Goal: Task Accomplishment & Management: Use online tool/utility

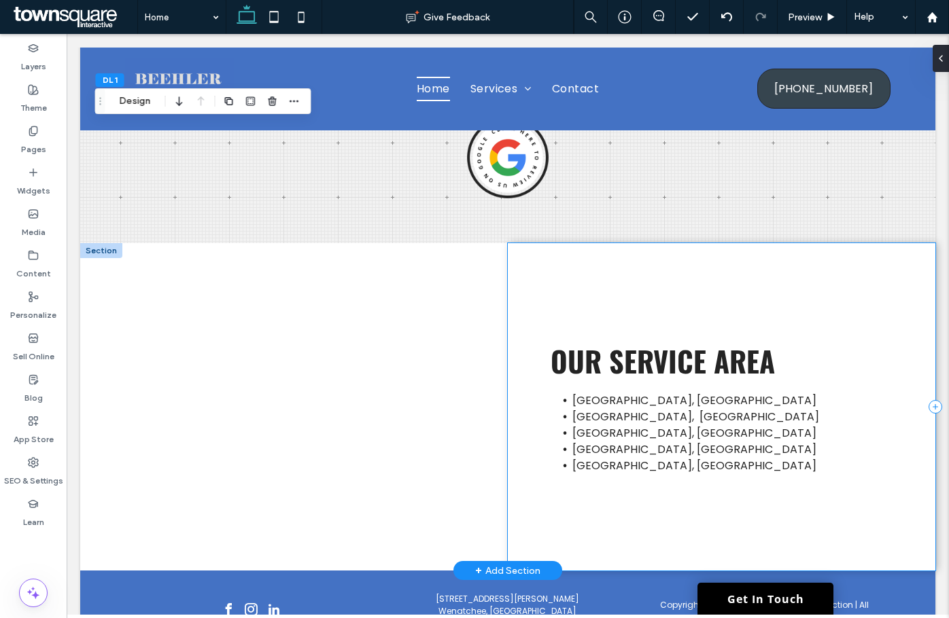
scroll to position [2219, 0]
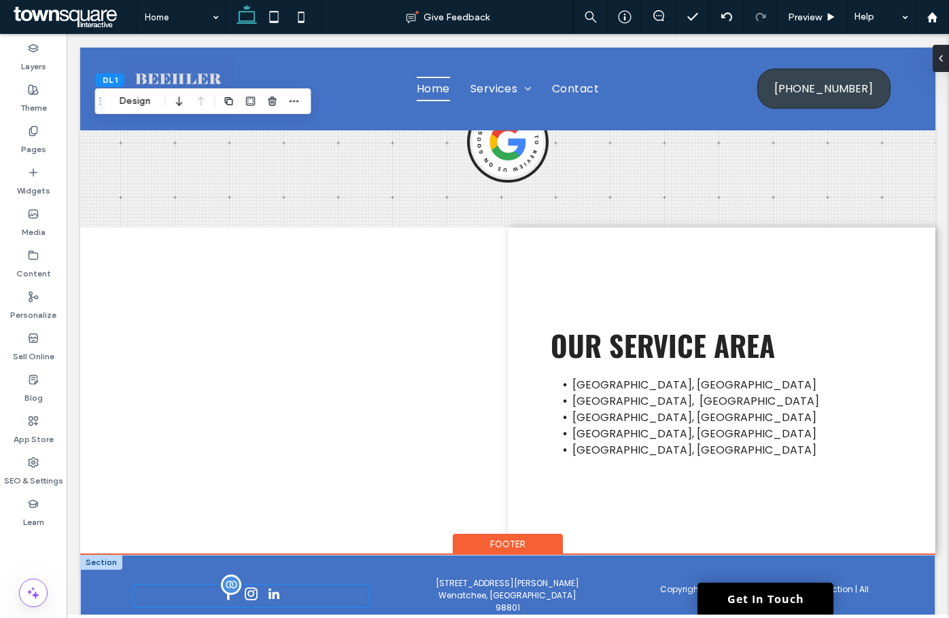
click at [255, 585] on div at bounding box center [251, 596] width 234 height 22
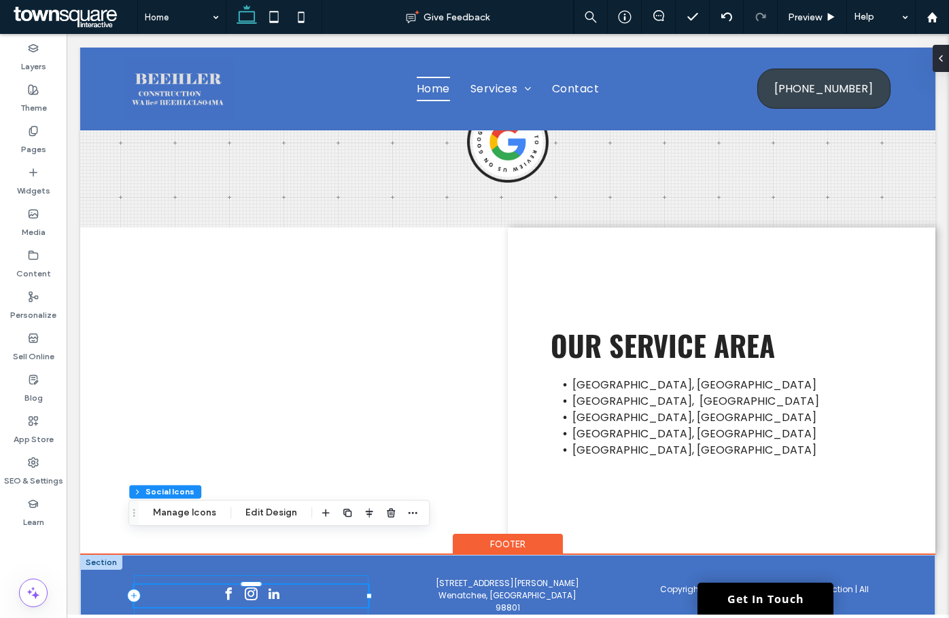
click at [194, 576] on div at bounding box center [251, 596] width 234 height 41
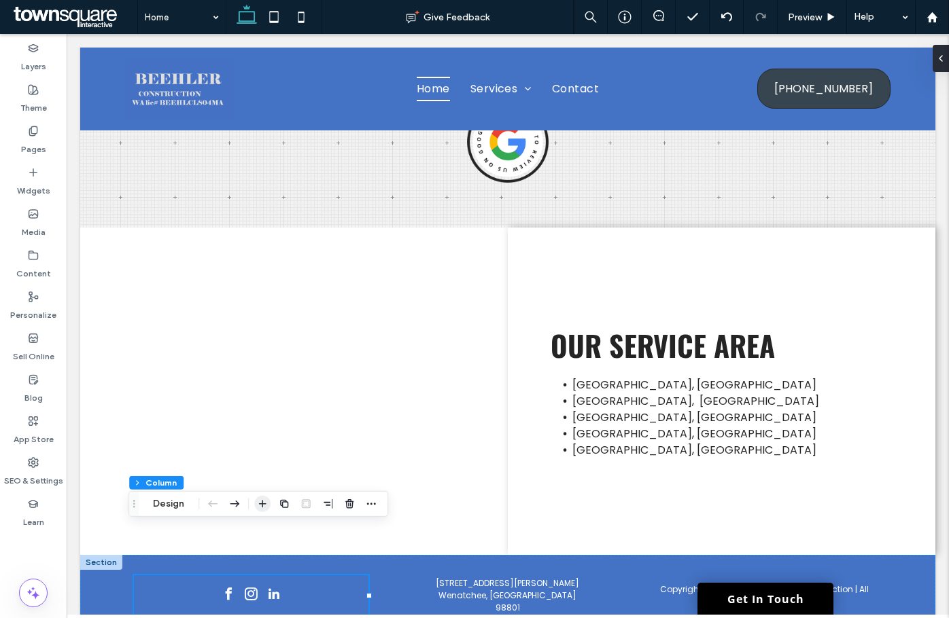
click at [259, 504] on use "button" at bounding box center [262, 503] width 7 height 7
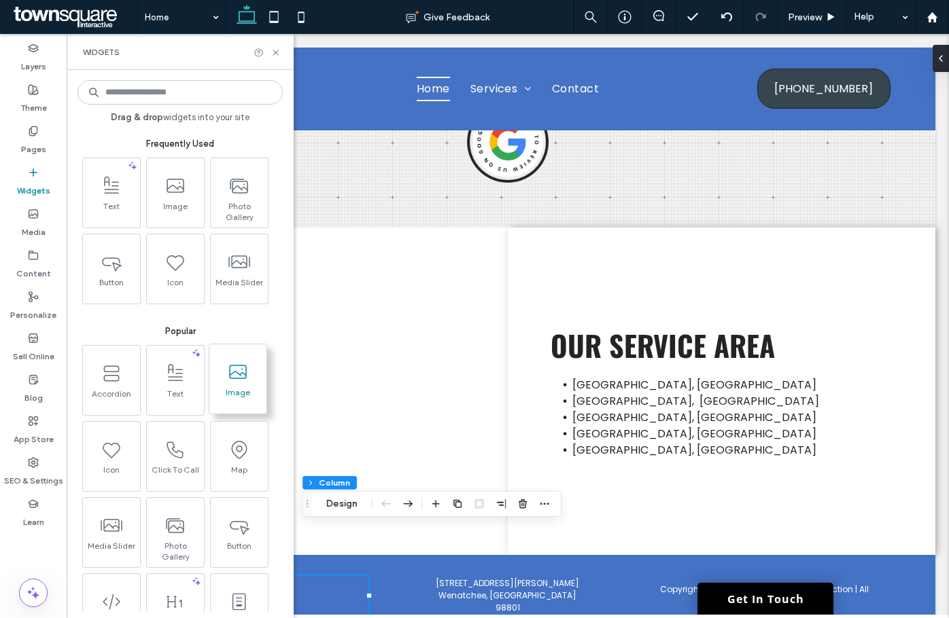
click at [247, 372] on icon at bounding box center [238, 373] width 22 height 22
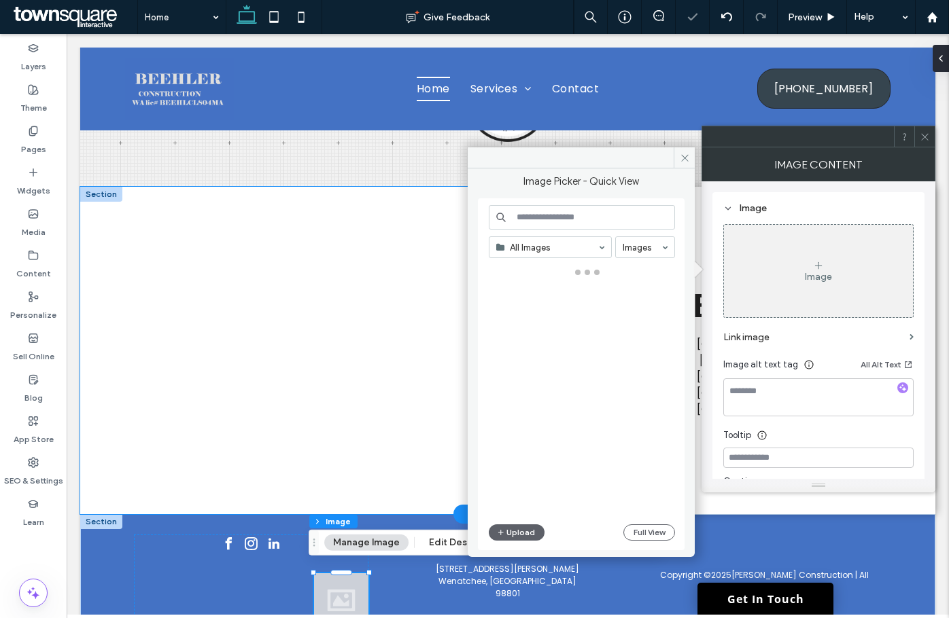
scroll to position [2271, 0]
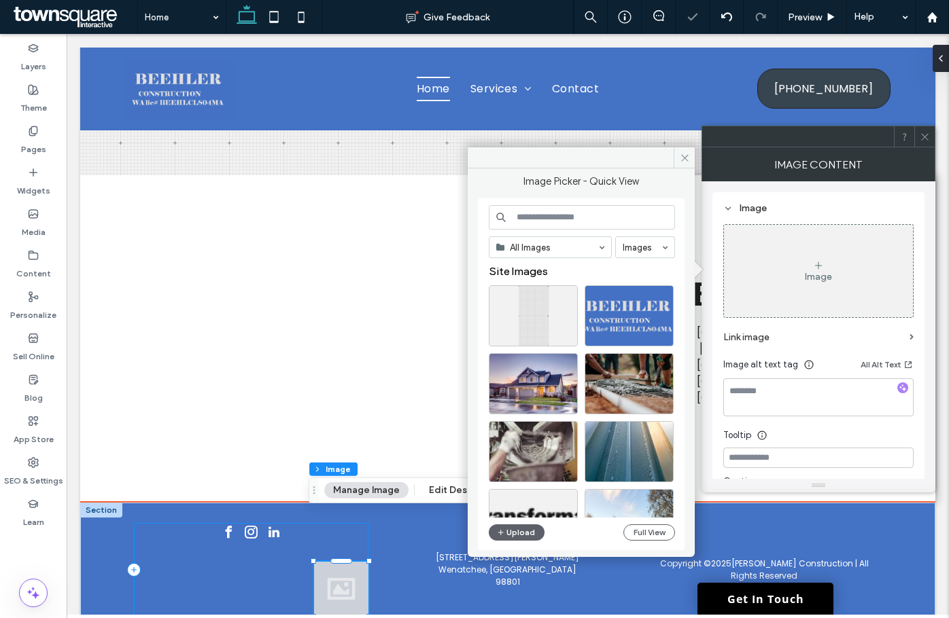
click at [279, 540] on div at bounding box center [251, 569] width 234 height 93
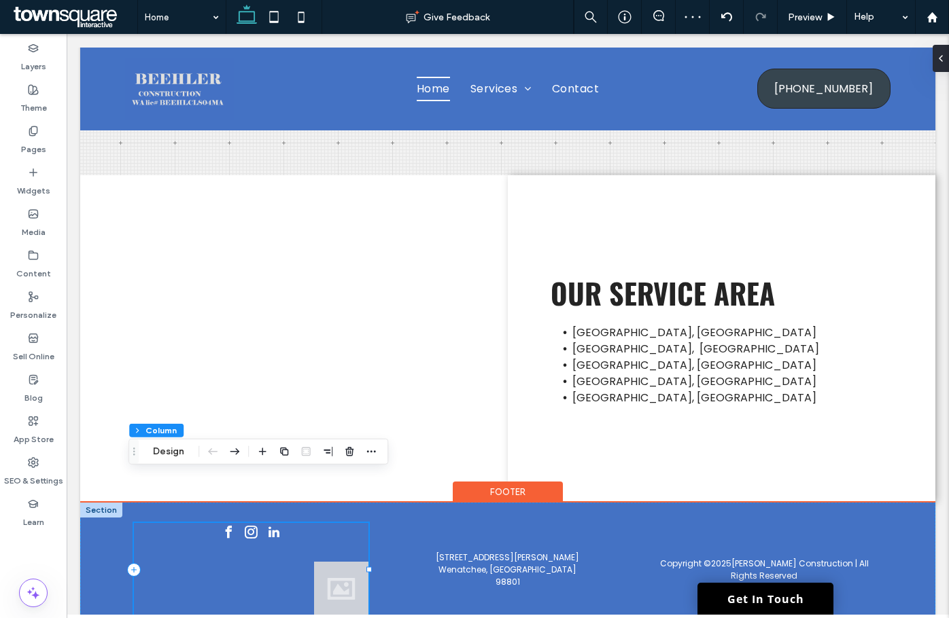
click at [231, 523] on div at bounding box center [251, 569] width 234 height 93
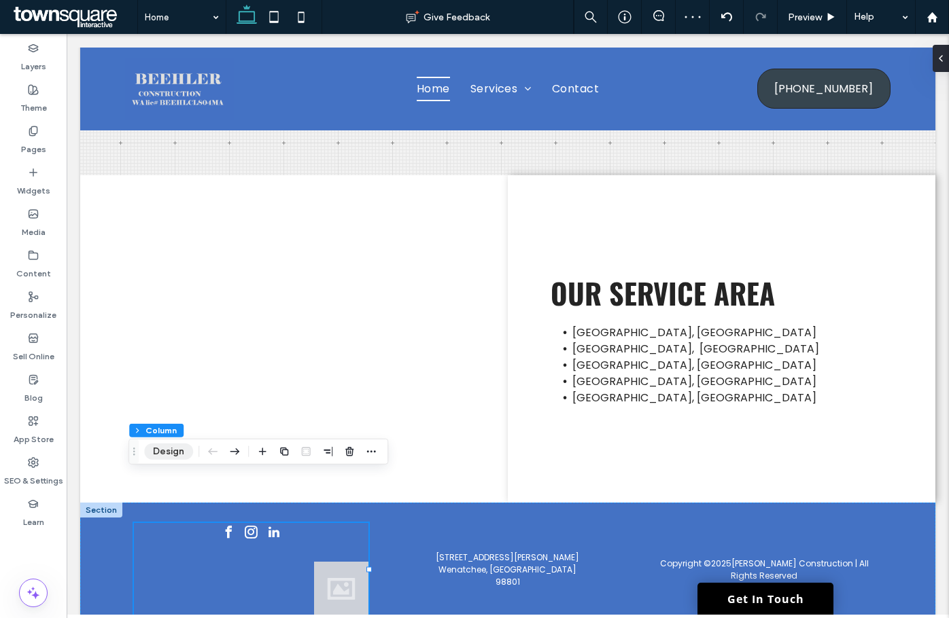
click at [171, 446] on button "Design" at bounding box center [168, 452] width 49 height 16
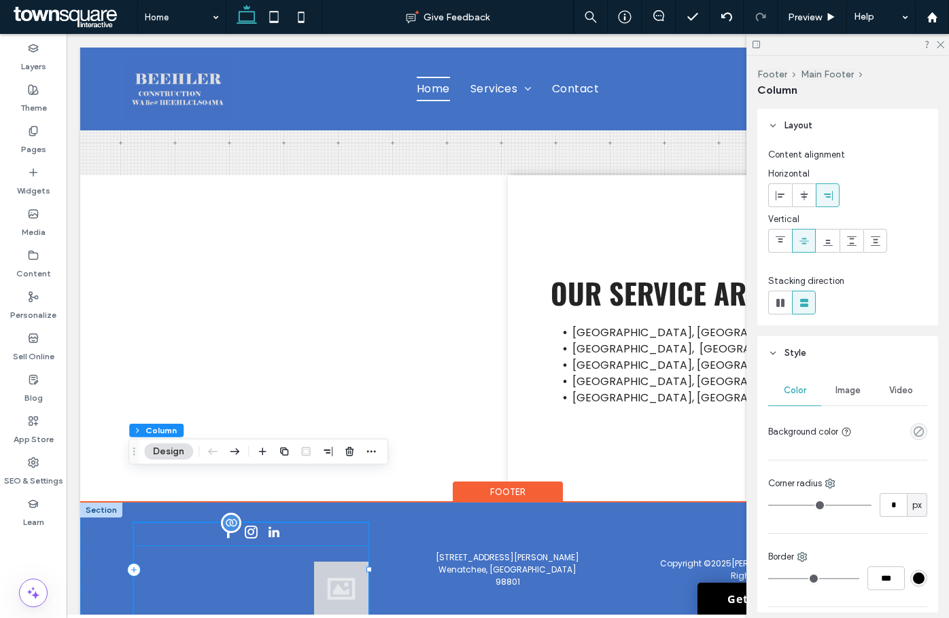
click at [250, 523] on div at bounding box center [251, 534] width 234 height 22
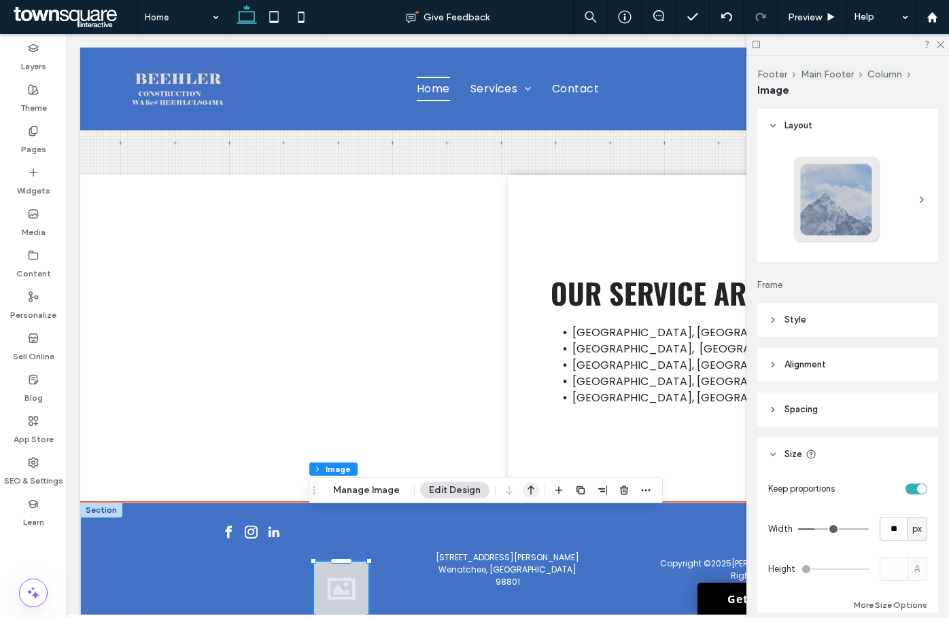
click at [531, 489] on use "button" at bounding box center [530, 491] width 7 height 10
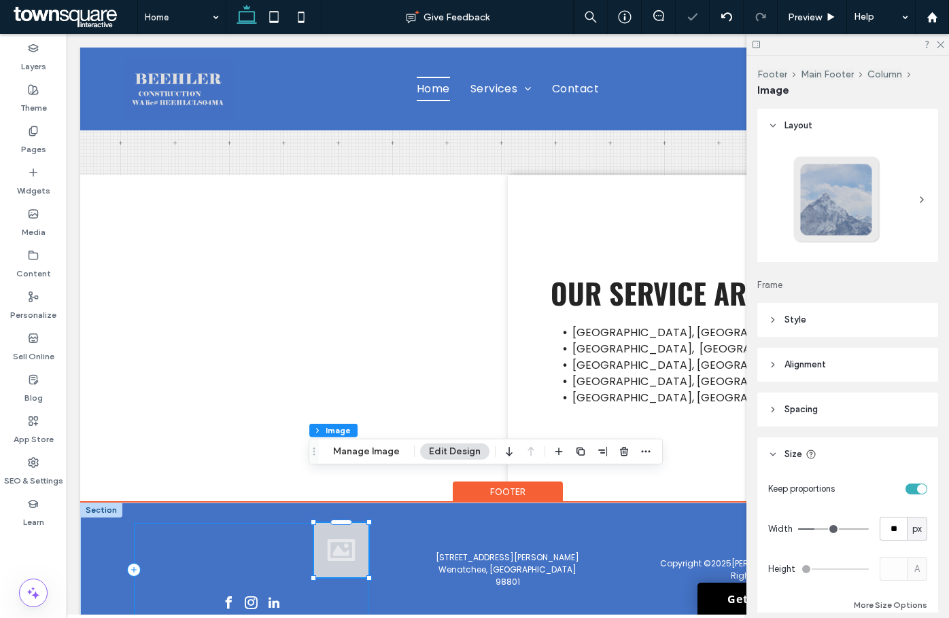
click at [233, 523] on div at bounding box center [251, 569] width 234 height 93
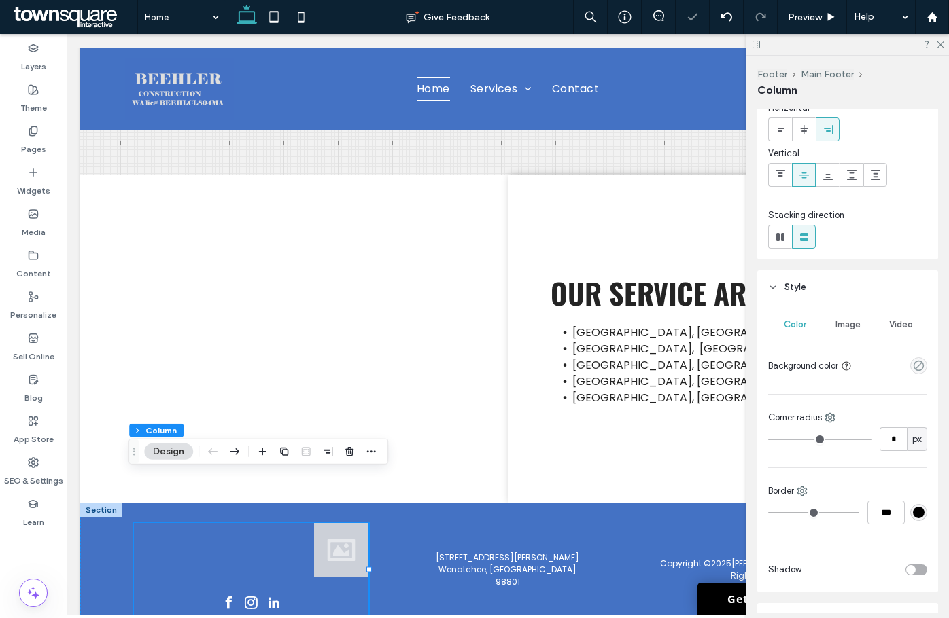
scroll to position [0, 0]
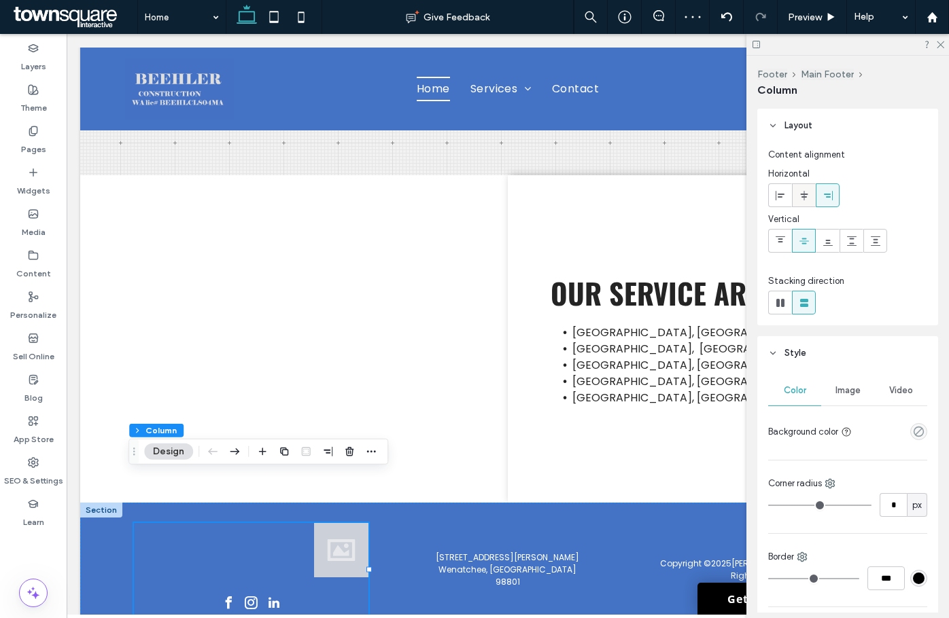
click at [805, 194] on icon at bounding box center [803, 195] width 11 height 11
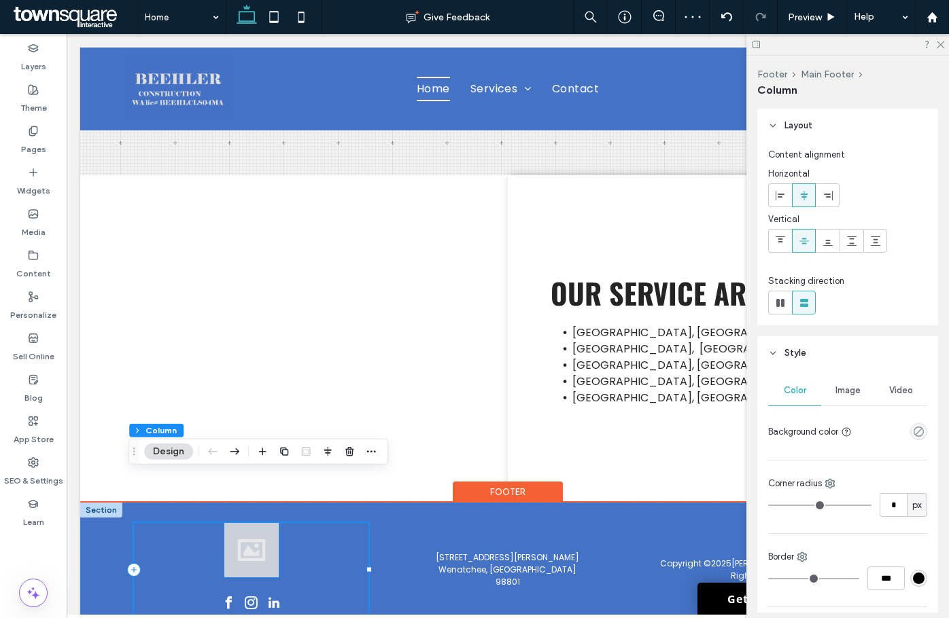
click at [245, 523] on div at bounding box center [251, 550] width 54 height 54
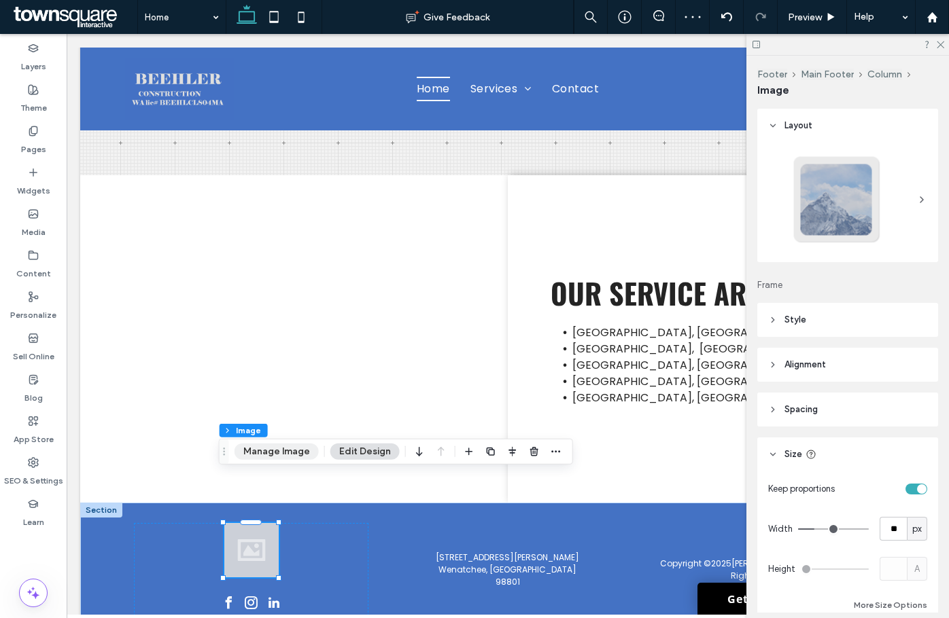
click at [281, 454] on button "Manage Image" at bounding box center [276, 452] width 84 height 16
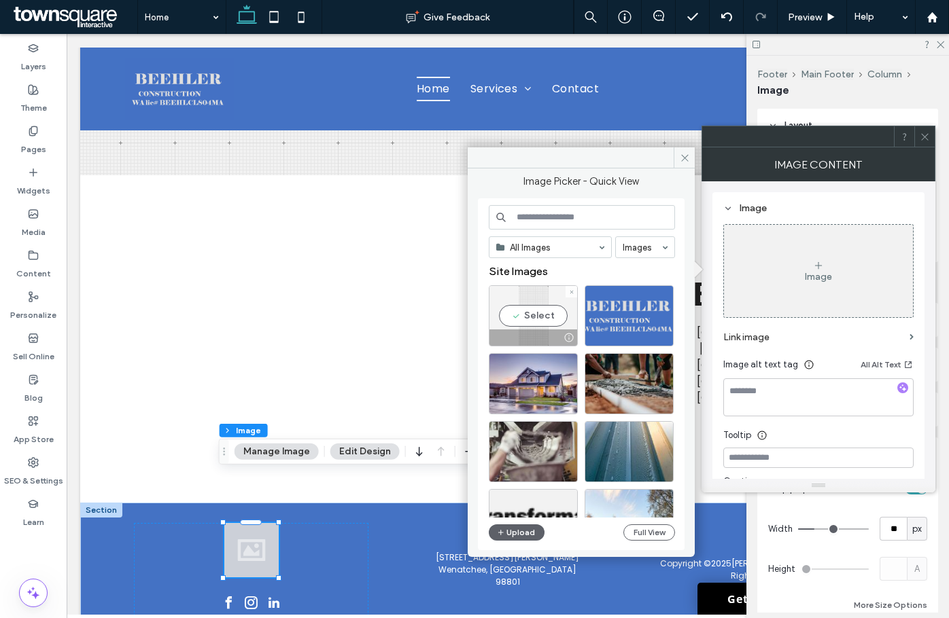
click at [533, 300] on div "Select" at bounding box center [533, 315] width 89 height 61
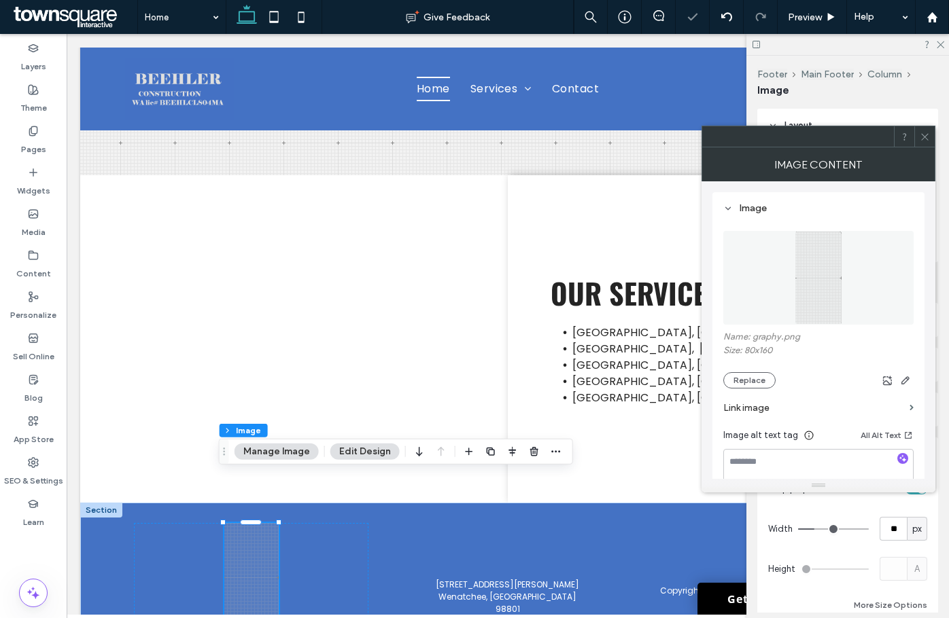
click at [296, 451] on button "Manage Image" at bounding box center [276, 452] width 84 height 16
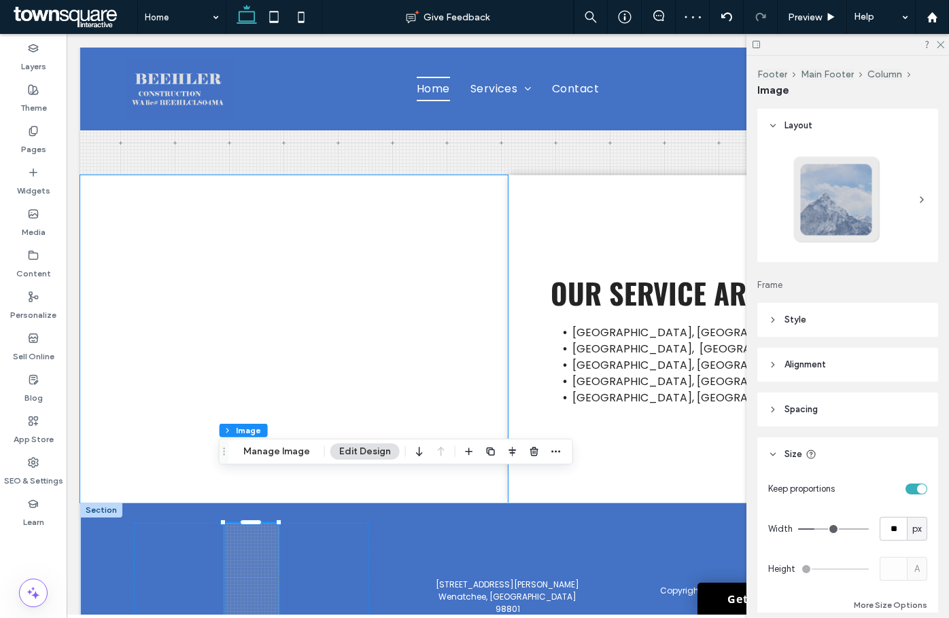
click at [287, 442] on div "Footer Main Footer Column Image Manage Image Edit Design" at bounding box center [396, 452] width 354 height 26
click at [286, 448] on button "Manage Image" at bounding box center [276, 452] width 84 height 16
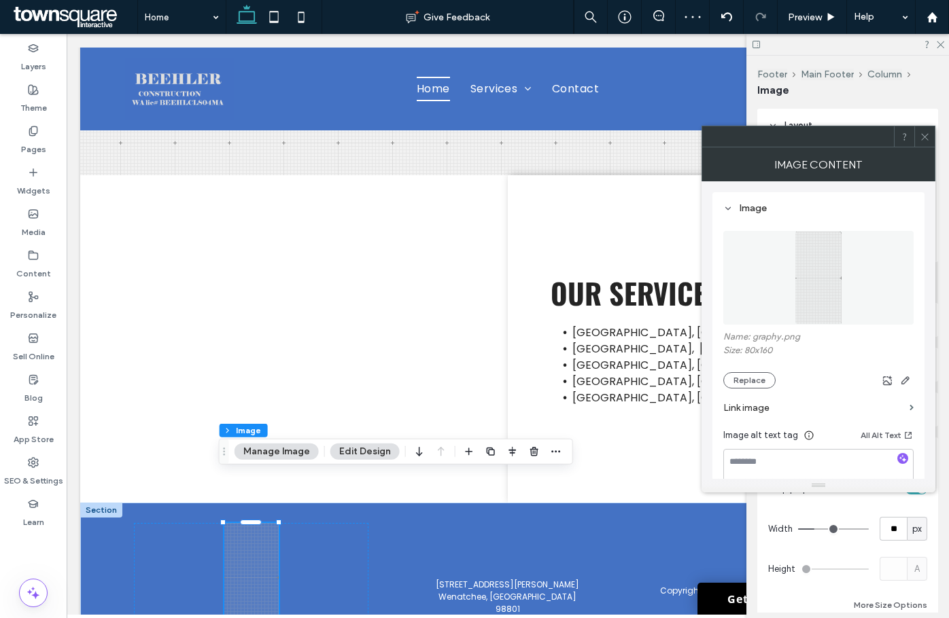
click at [792, 285] on figure at bounding box center [818, 278] width 190 height 94
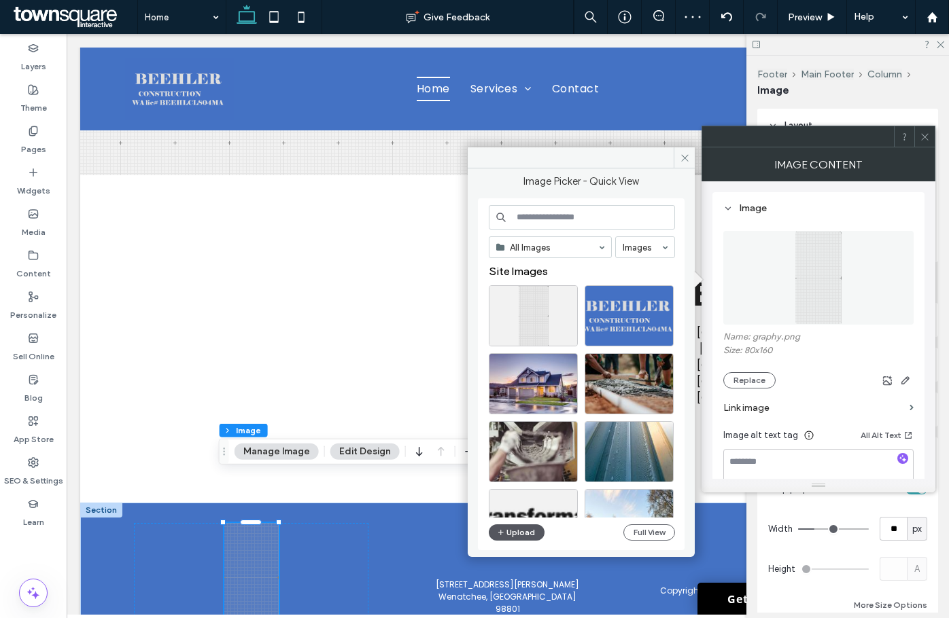
click at [529, 527] on button "Upload" at bounding box center [517, 533] width 56 height 16
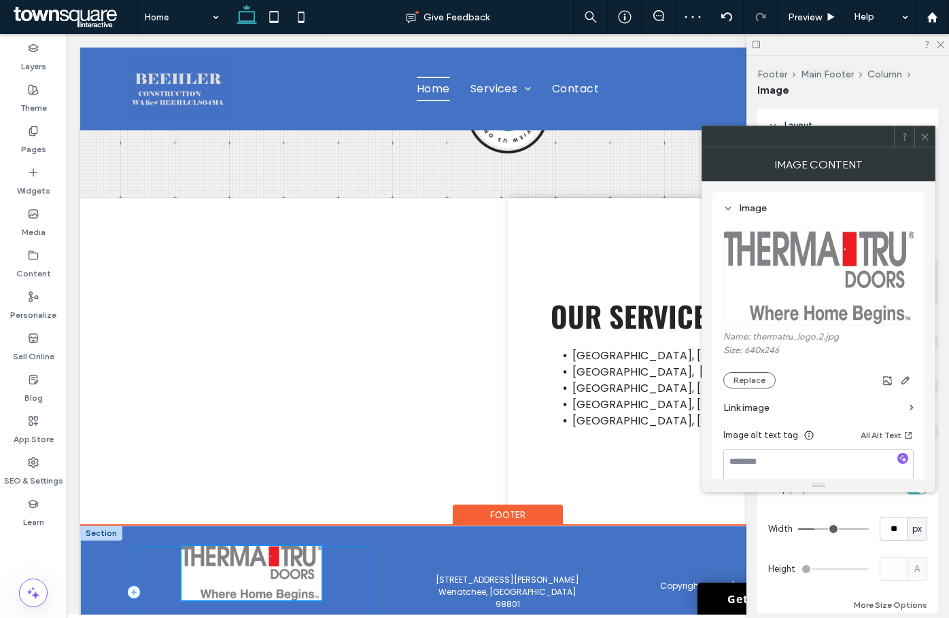
scroll to position [2271, 0]
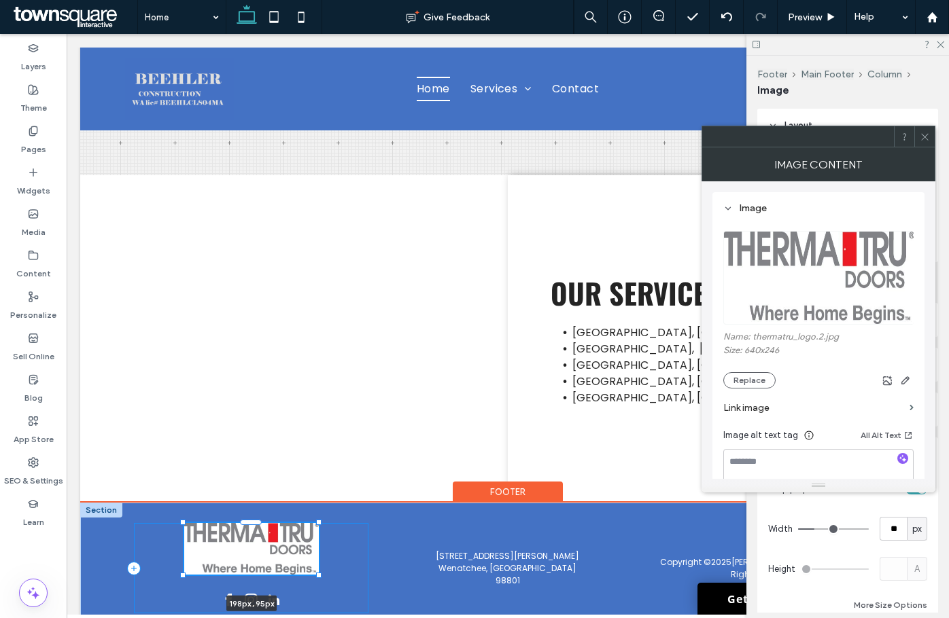
drag, startPoint x: 274, startPoint y: 518, endPoint x: 333, endPoint y: 518, distance: 59.1
click at [333, 518] on div "Copyright © 2025 [PERSON_NAME] Construction | All Rights Reserved [STREET_ADDRE…" at bounding box center [507, 580] width 815 height 155
type input "***"
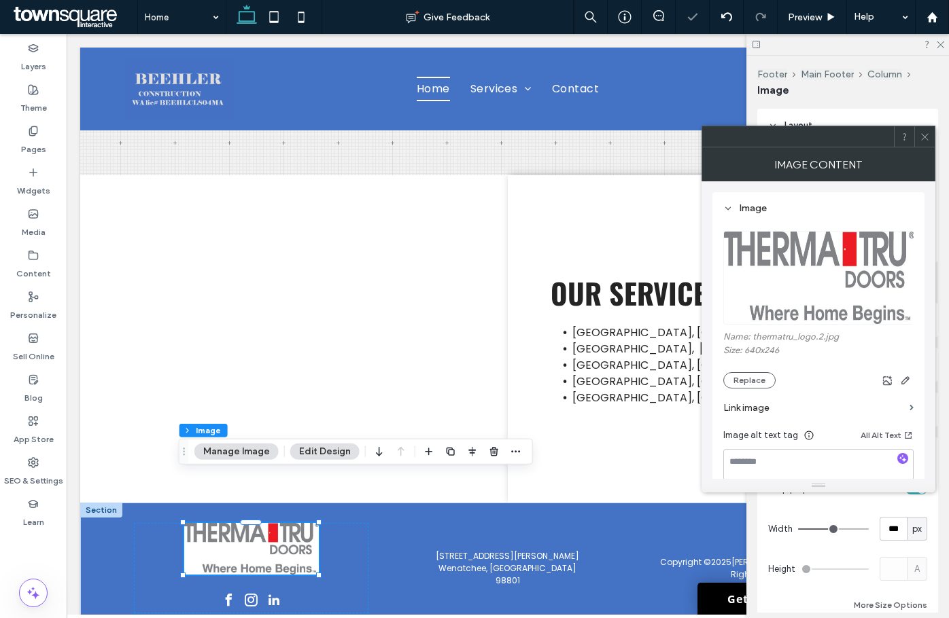
click at [923, 135] on icon at bounding box center [924, 137] width 10 height 10
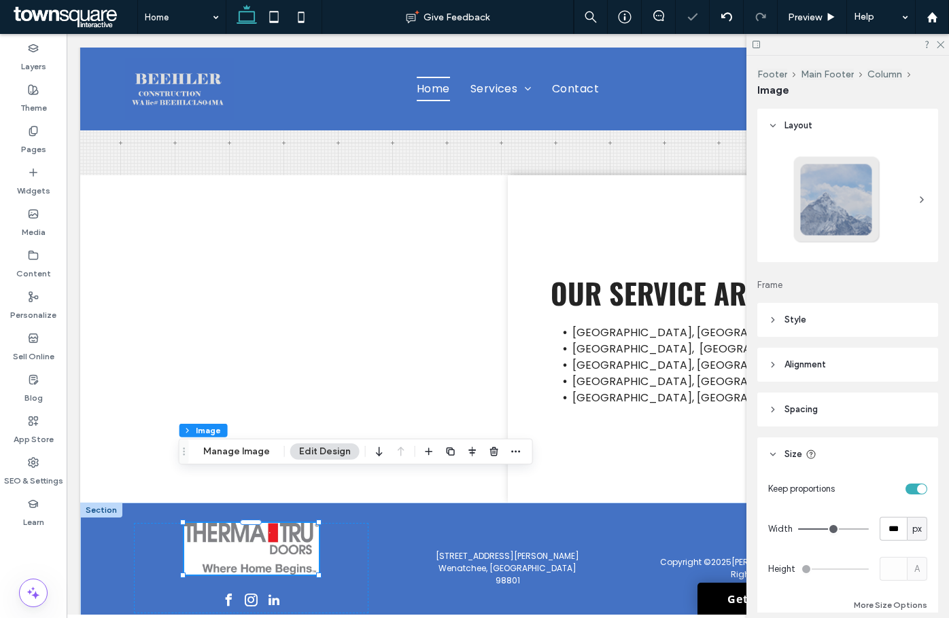
drag, startPoint x: 938, startPoint y: 42, endPoint x: 926, endPoint y: 52, distance: 16.0
click at [938, 42] on icon at bounding box center [939, 43] width 9 height 9
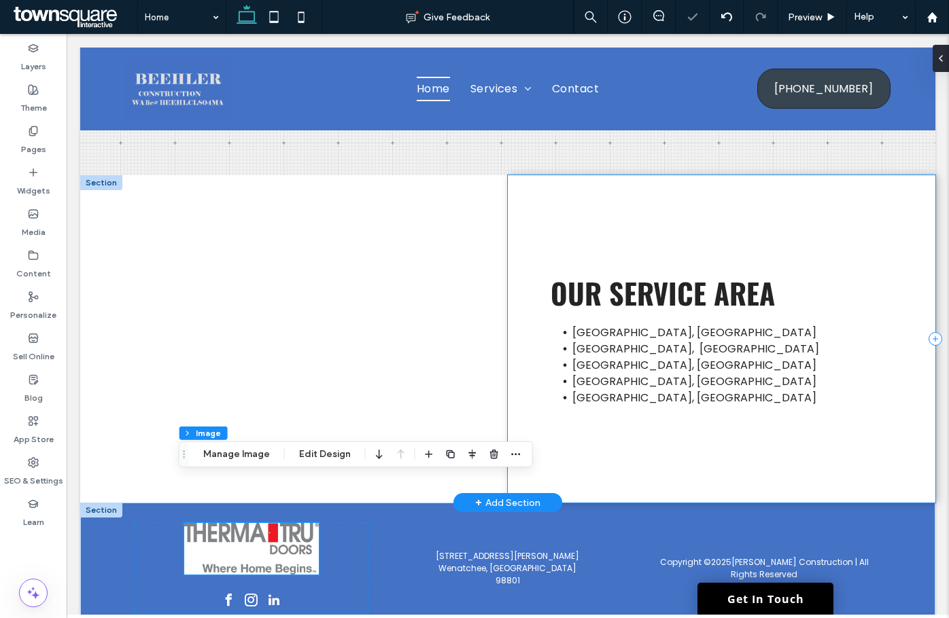
scroll to position [2268, 0]
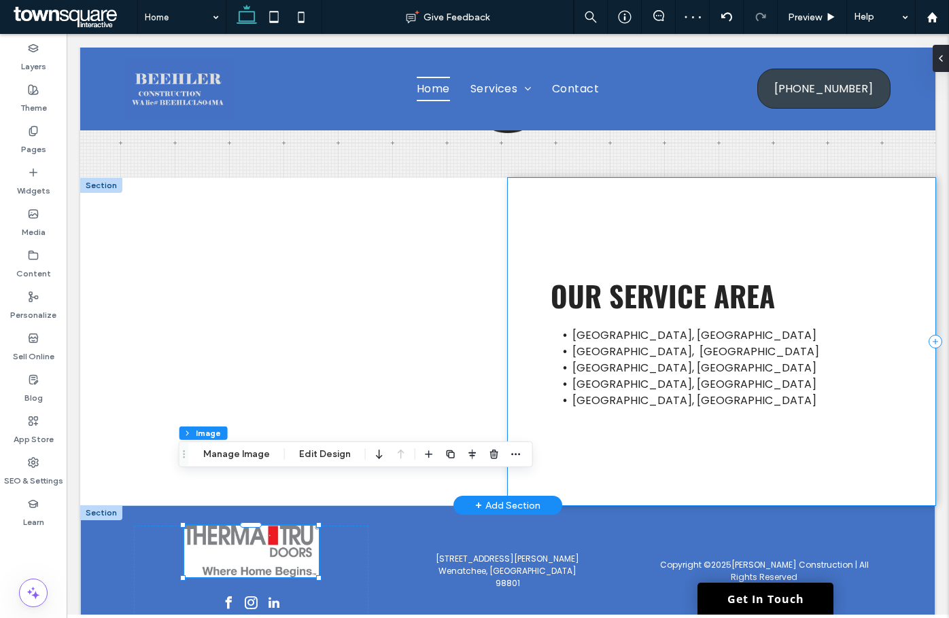
click at [888, 377] on div "[GEOGRAPHIC_DATA], [GEOGRAPHIC_DATA] [GEOGRAPHIC_DATA], NC [GEOGRAPHIC_DATA], […" at bounding box center [721, 342] width 427 height 328
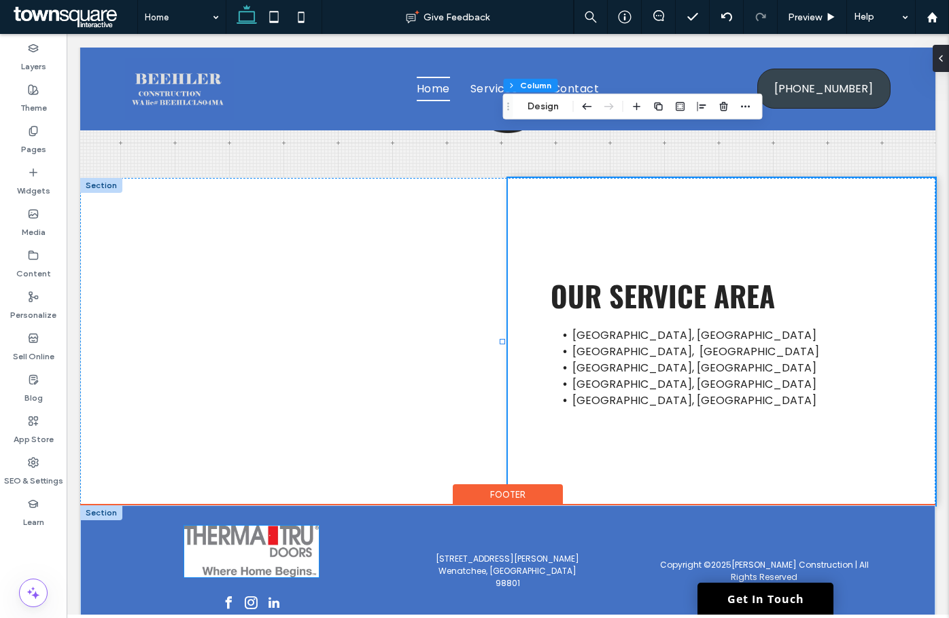
click at [236, 526] on img at bounding box center [251, 552] width 135 height 52
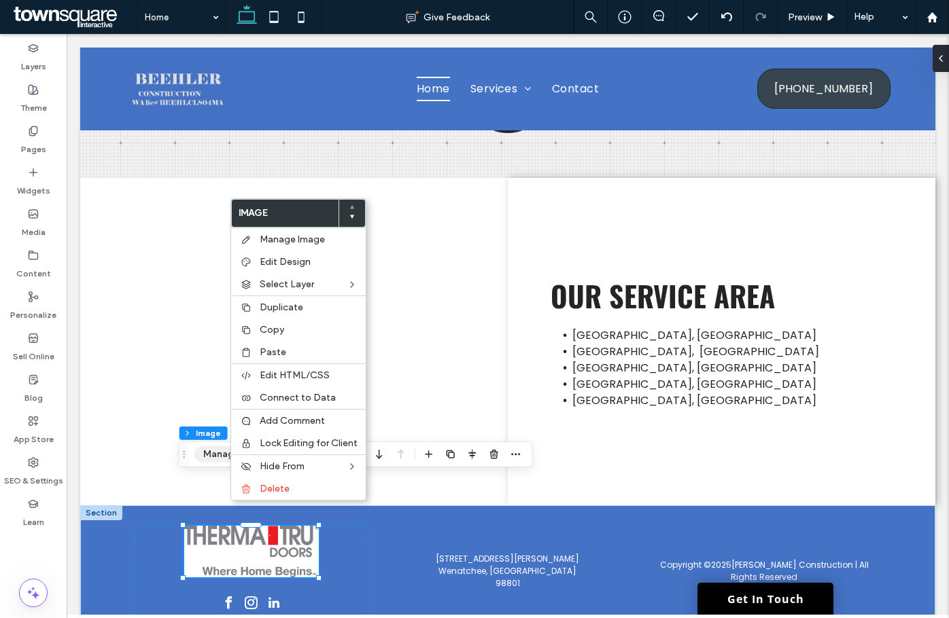
click at [208, 453] on button "Manage Image" at bounding box center [236, 454] width 84 height 16
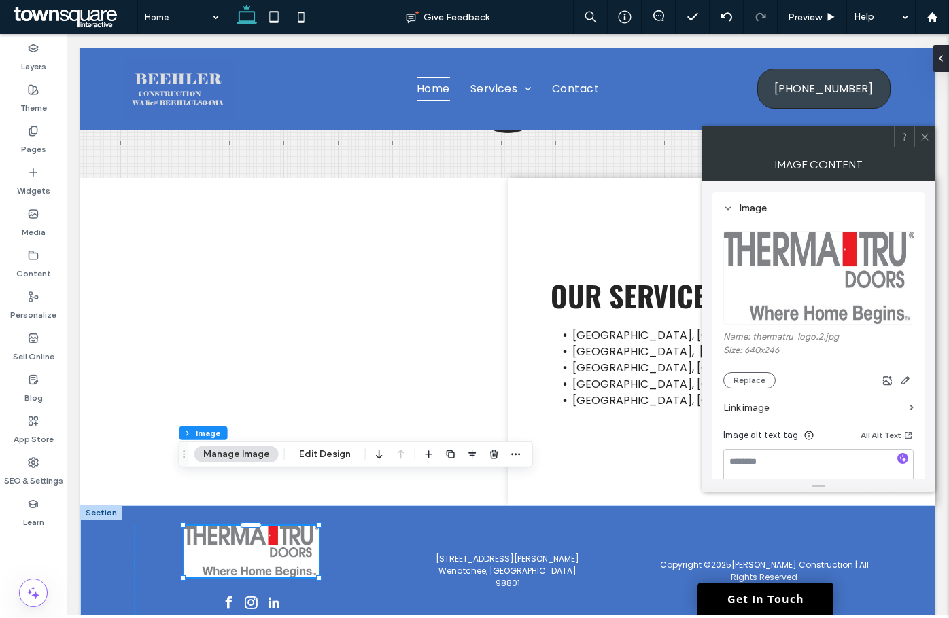
click at [776, 406] on label "Link image" at bounding box center [813, 407] width 181 height 25
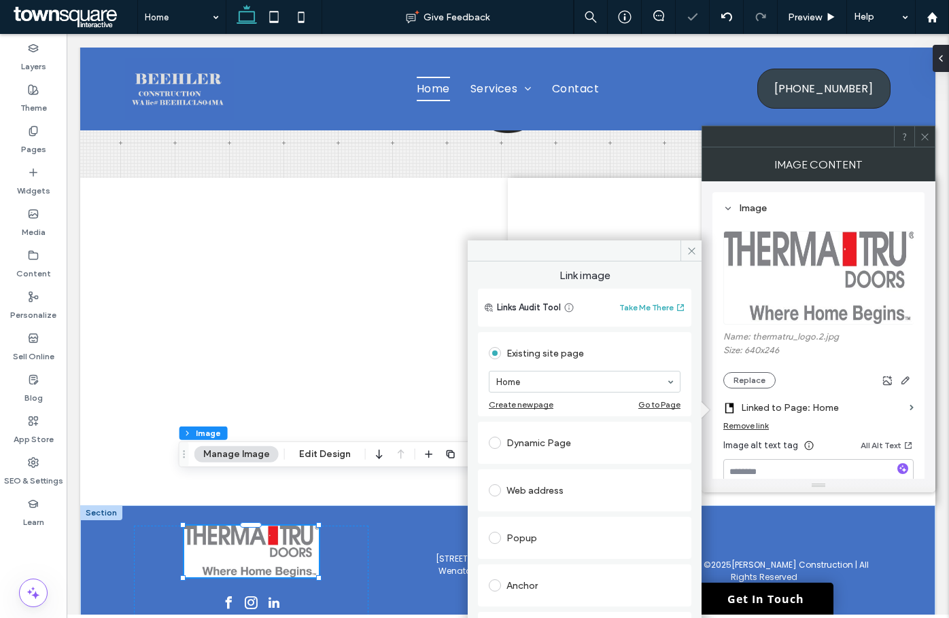
click at [532, 489] on div "Web address" at bounding box center [585, 491] width 192 height 22
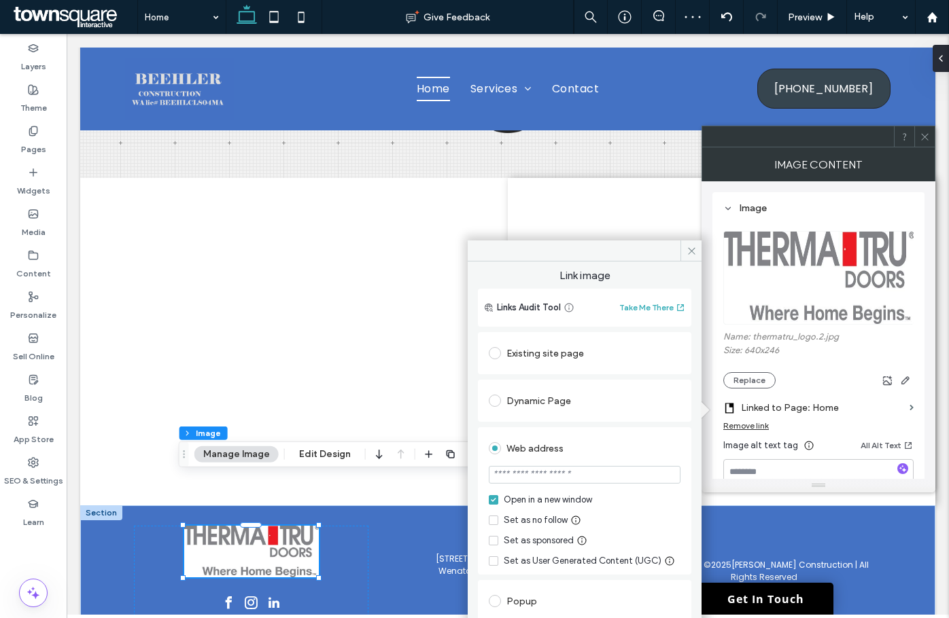
click at [543, 470] on input "url" at bounding box center [585, 475] width 192 height 18
paste input "**********"
type input "**********"
click at [678, 480] on div "**********" at bounding box center [584, 500] width 213 height 147
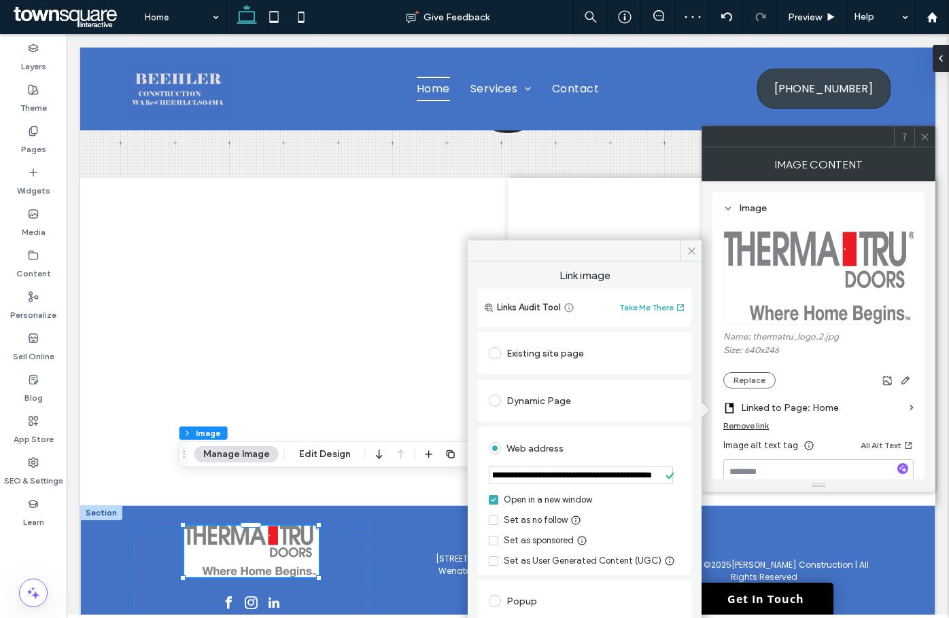
scroll to position [0, 0]
click at [690, 253] on icon at bounding box center [691, 251] width 10 height 10
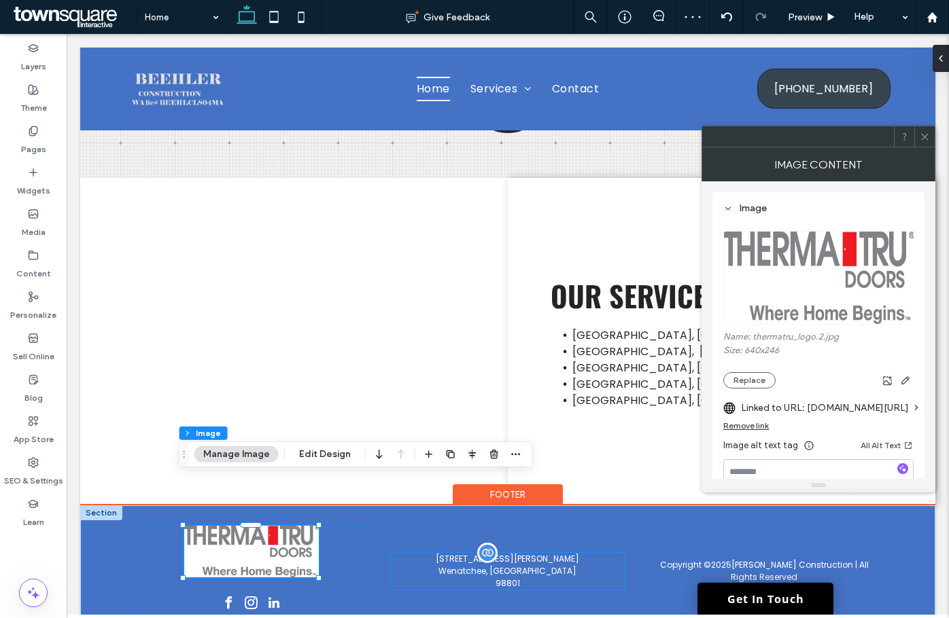
click at [405, 553] on p "[STREET_ADDRESS][PERSON_NAME]" at bounding box center [508, 559] width 234 height 12
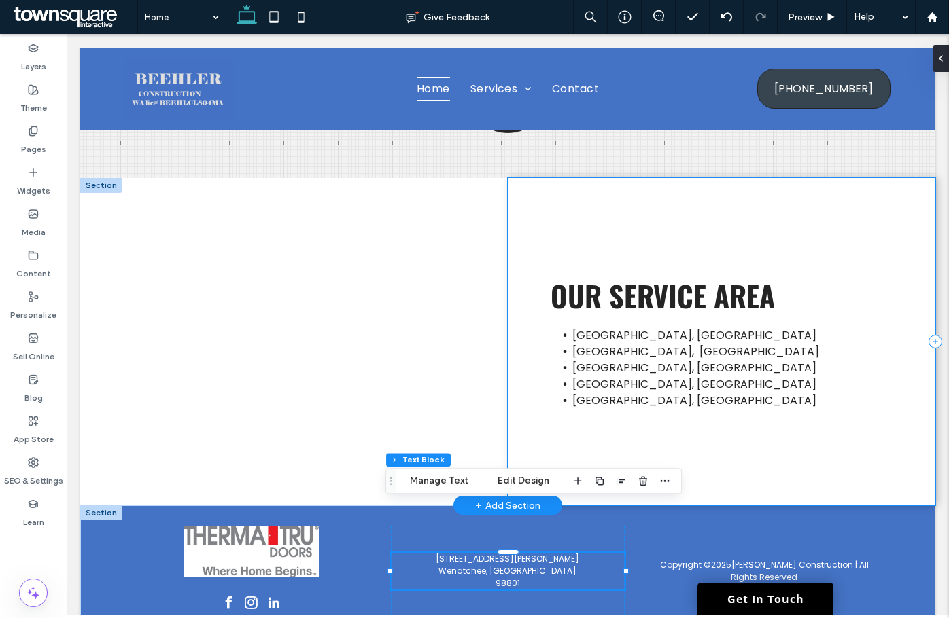
click at [894, 384] on div "[GEOGRAPHIC_DATA], [GEOGRAPHIC_DATA] [GEOGRAPHIC_DATA], NC [GEOGRAPHIC_DATA], […" at bounding box center [721, 342] width 427 height 328
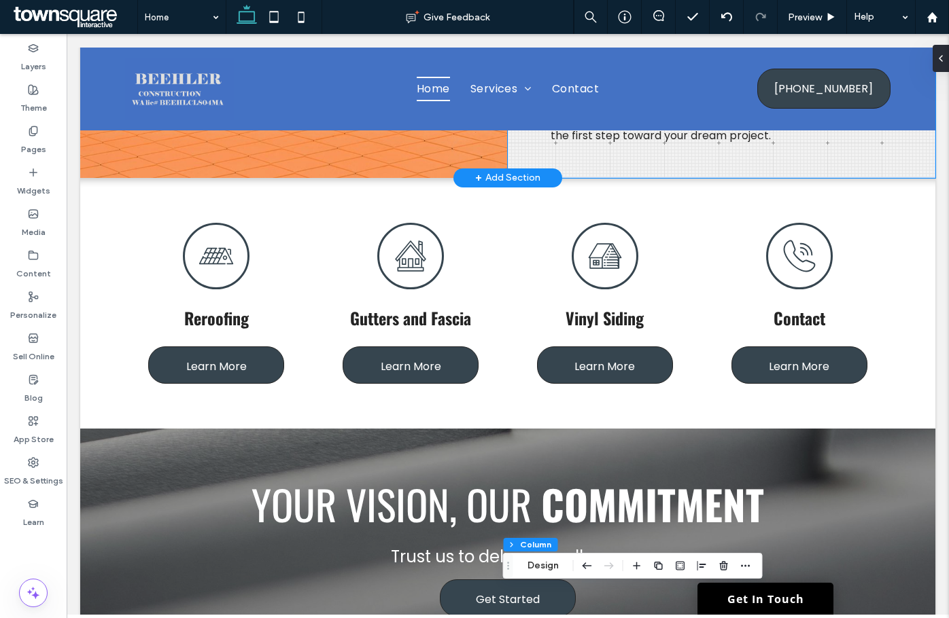
scroll to position [705, 0]
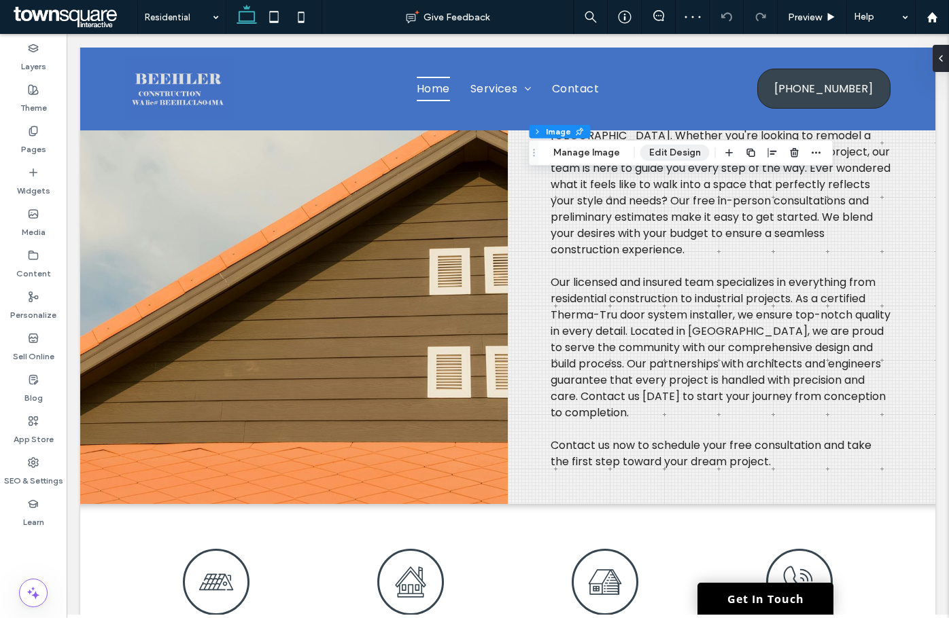
click at [663, 152] on button "Edit Design" at bounding box center [674, 153] width 69 height 16
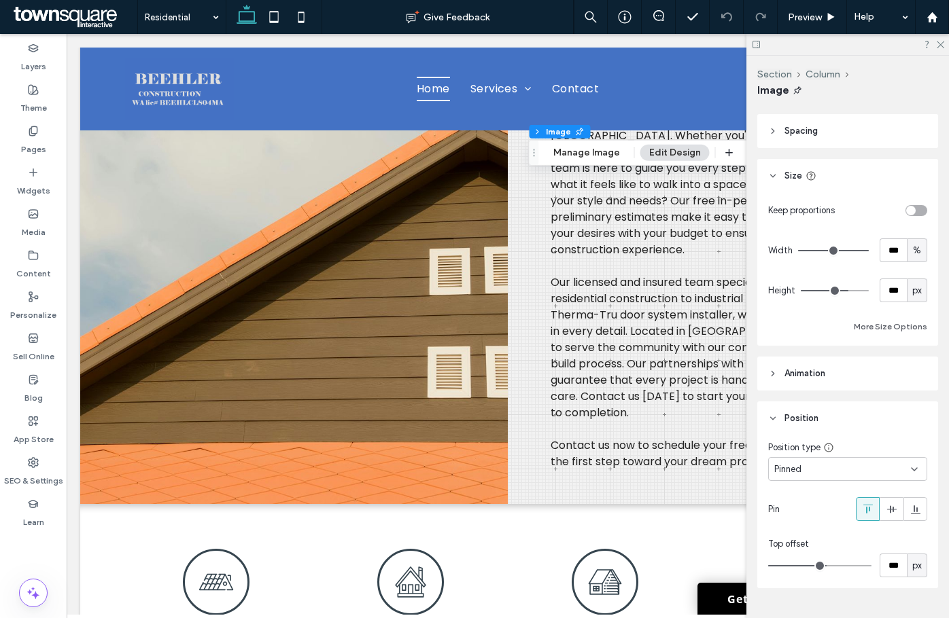
scroll to position [309, 0]
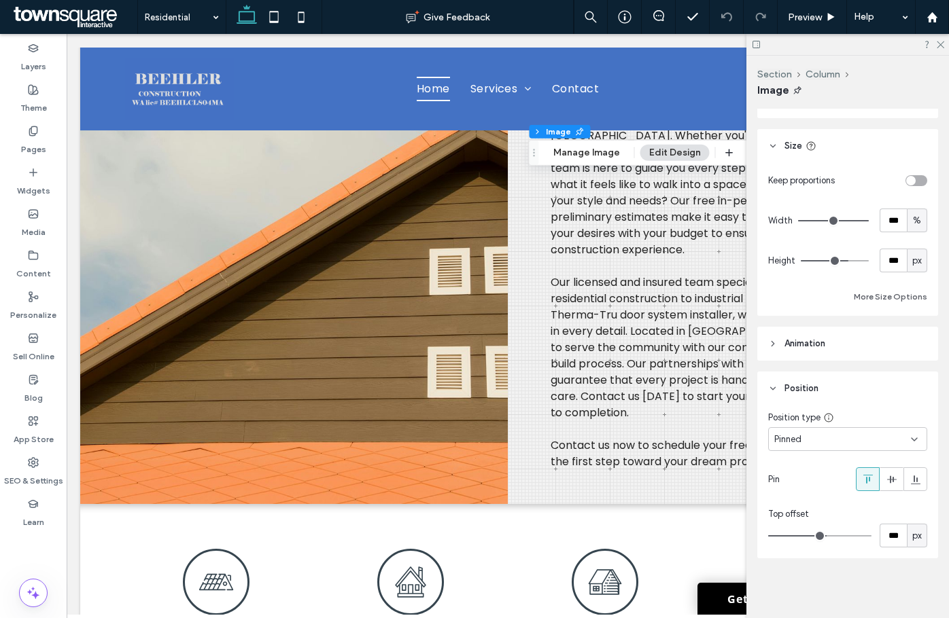
click at [836, 353] on header "Animation" at bounding box center [847, 344] width 181 height 34
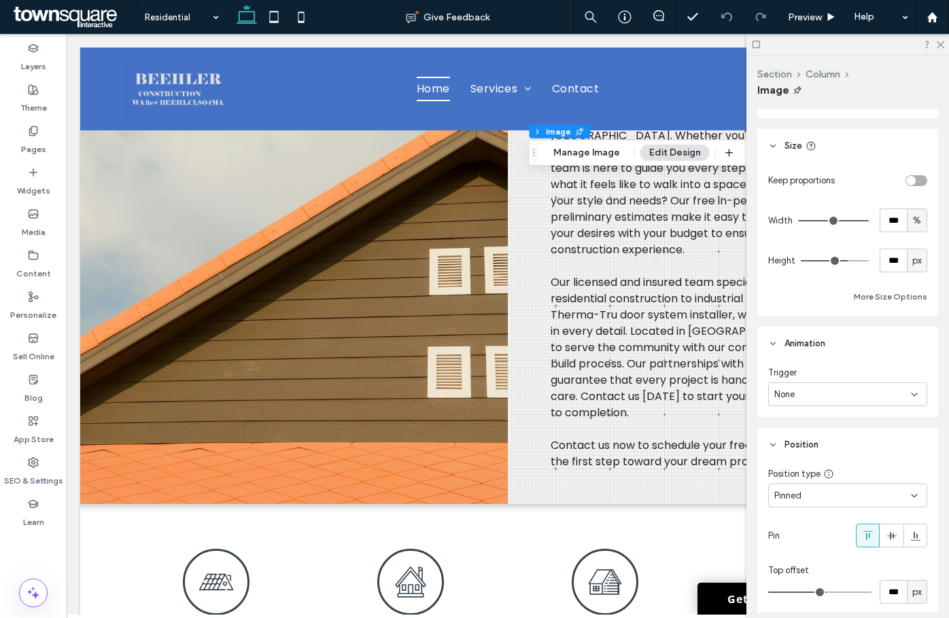
click at [885, 389] on div "None" at bounding box center [842, 395] width 137 height 14
click at [857, 446] on div "Entrance" at bounding box center [844, 442] width 151 height 24
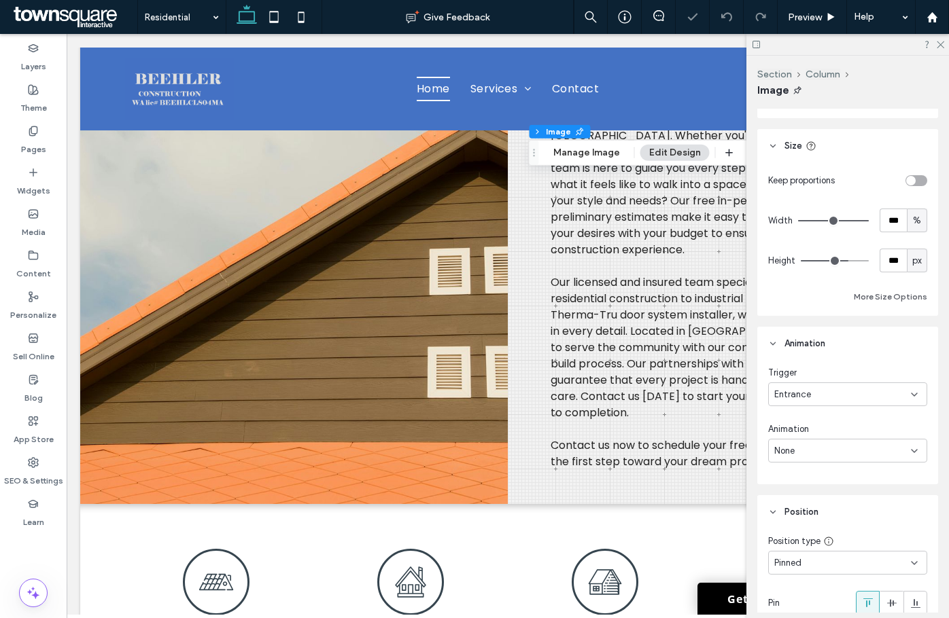
click at [872, 452] on div "None" at bounding box center [842, 451] width 137 height 14
click at [843, 501] on div "Fade In" at bounding box center [844, 499] width 151 height 24
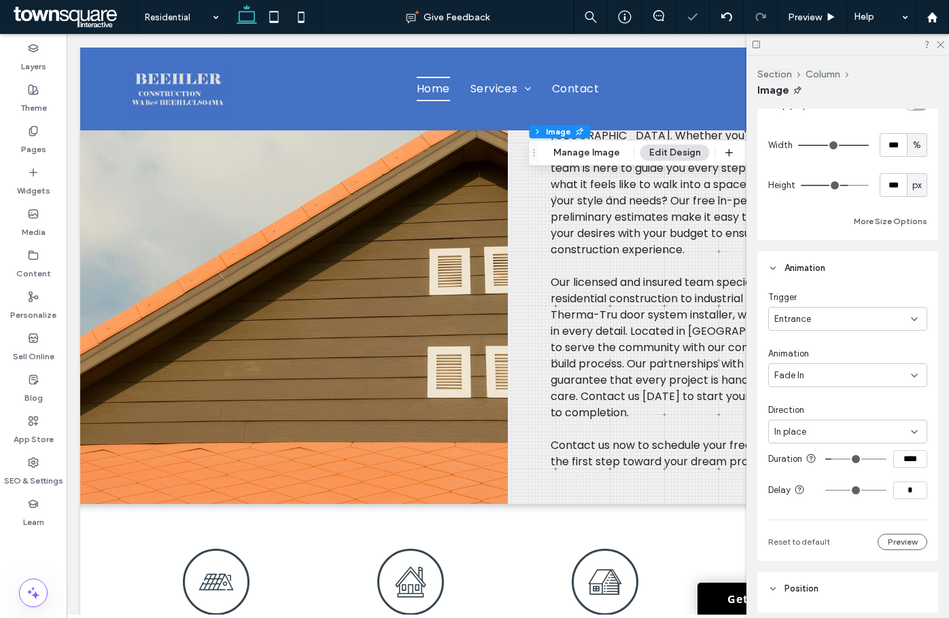
scroll to position [444, 0]
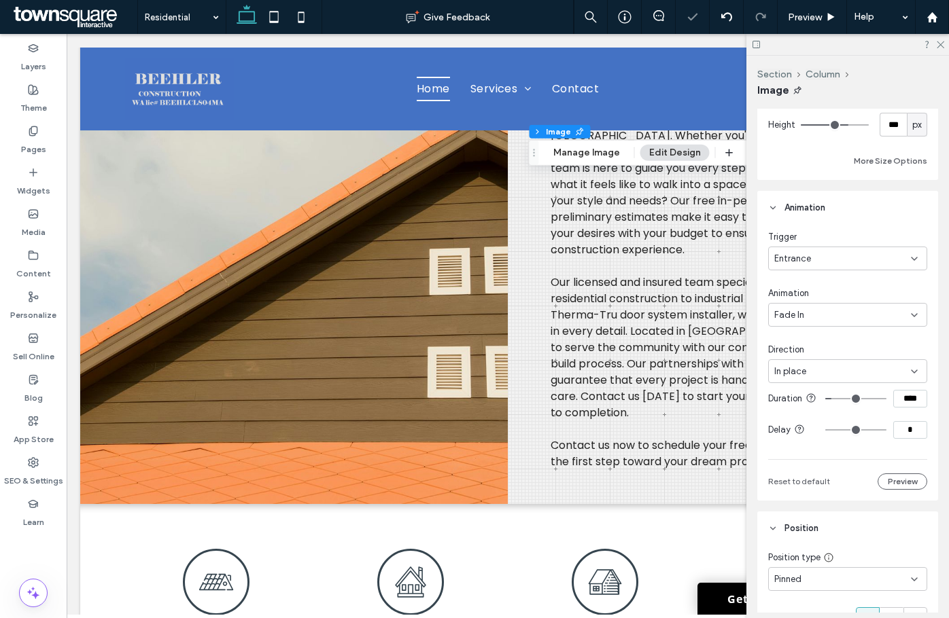
click at [907, 404] on input "****" at bounding box center [910, 399] width 34 height 18
type input "****"
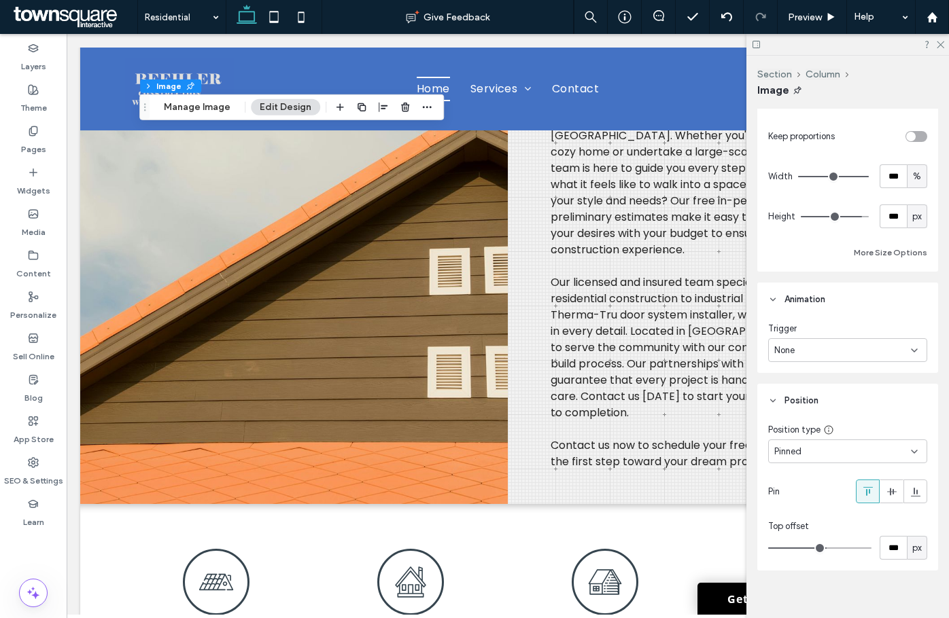
scroll to position [365, 0]
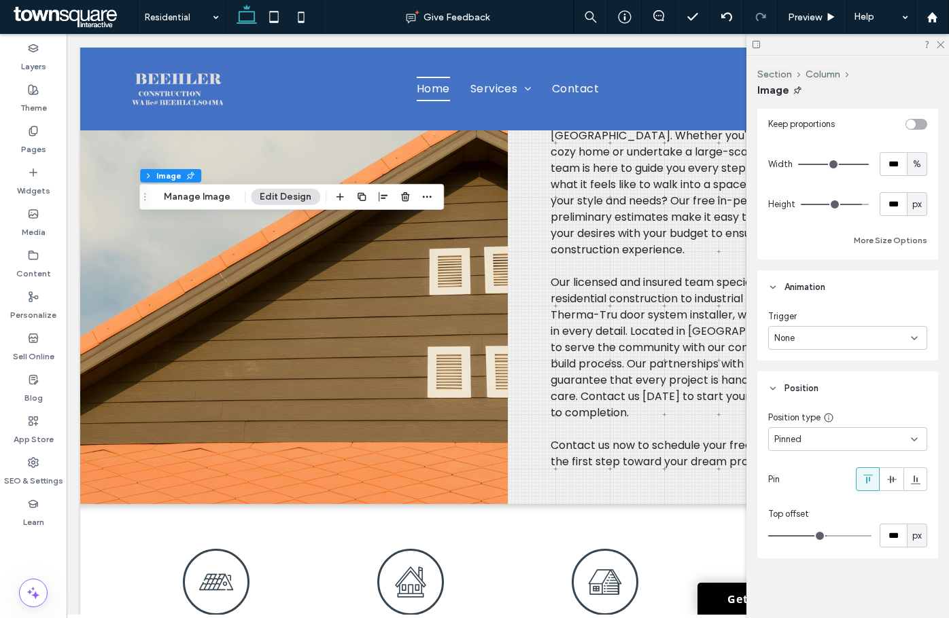
click at [869, 340] on div "None" at bounding box center [842, 339] width 137 height 14
click at [837, 385] on div "Entrance" at bounding box center [844, 386] width 151 height 24
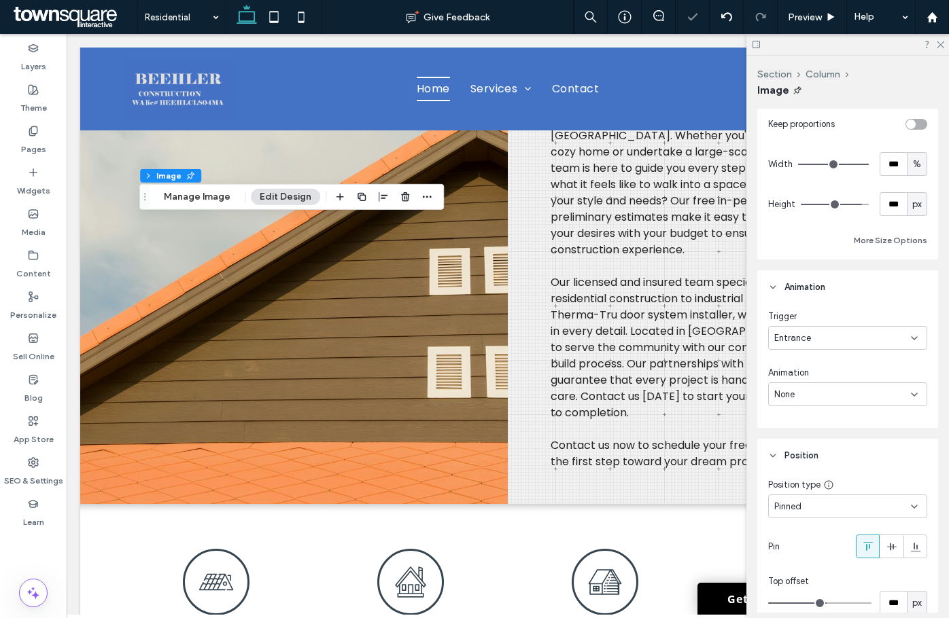
click at [871, 395] on div "None" at bounding box center [842, 395] width 137 height 14
click at [860, 448] on div "Fade In" at bounding box center [844, 442] width 151 height 24
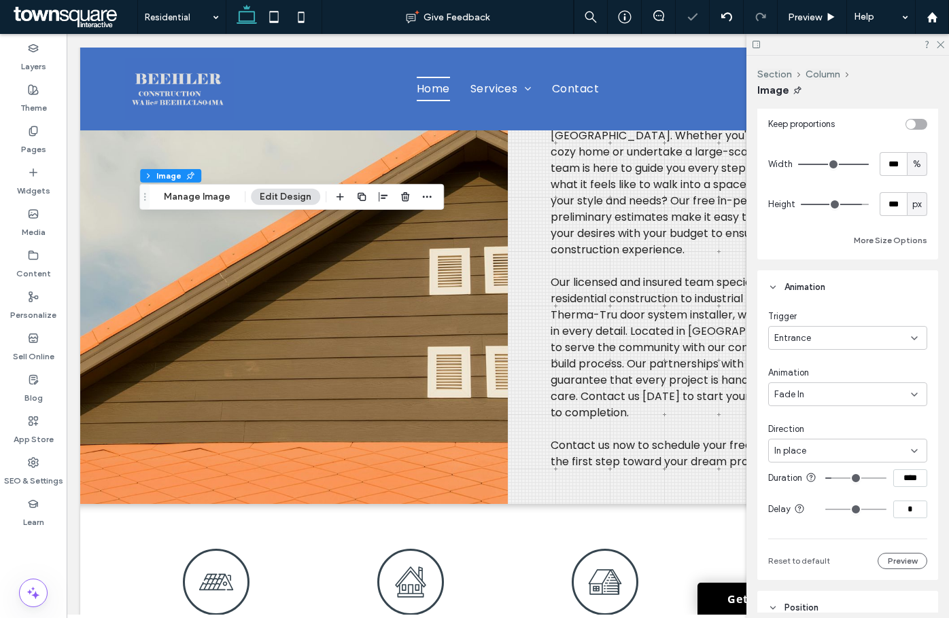
click at [901, 487] on input "****" at bounding box center [910, 479] width 34 height 18
type input "****"
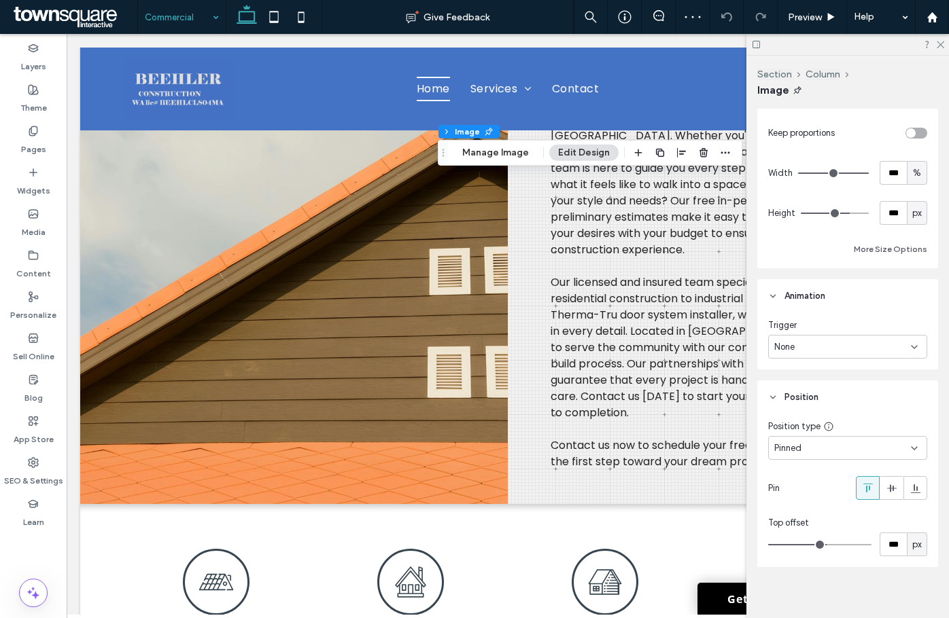
scroll to position [365, 0]
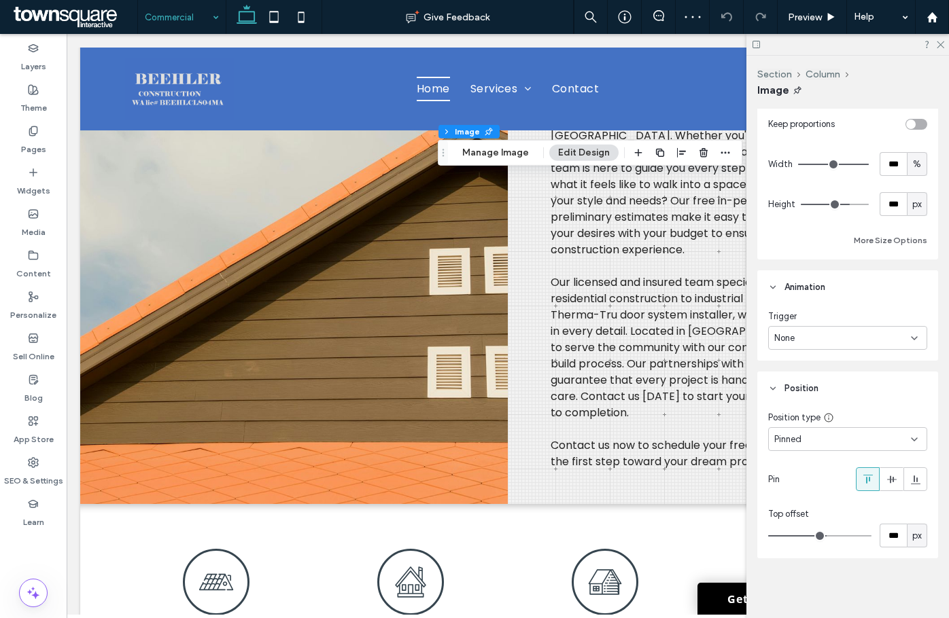
click at [834, 345] on div "None" at bounding box center [847, 338] width 159 height 24
click at [819, 384] on div "Entrance" at bounding box center [844, 386] width 151 height 24
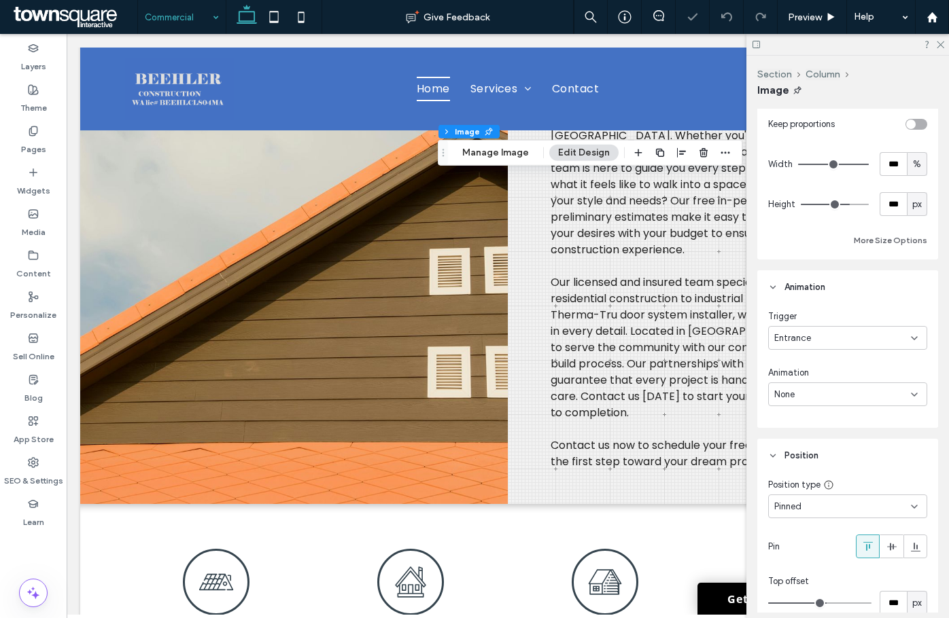
click at [819, 386] on div "None" at bounding box center [847, 395] width 159 height 24
click at [803, 444] on div "Fade In" at bounding box center [844, 442] width 151 height 24
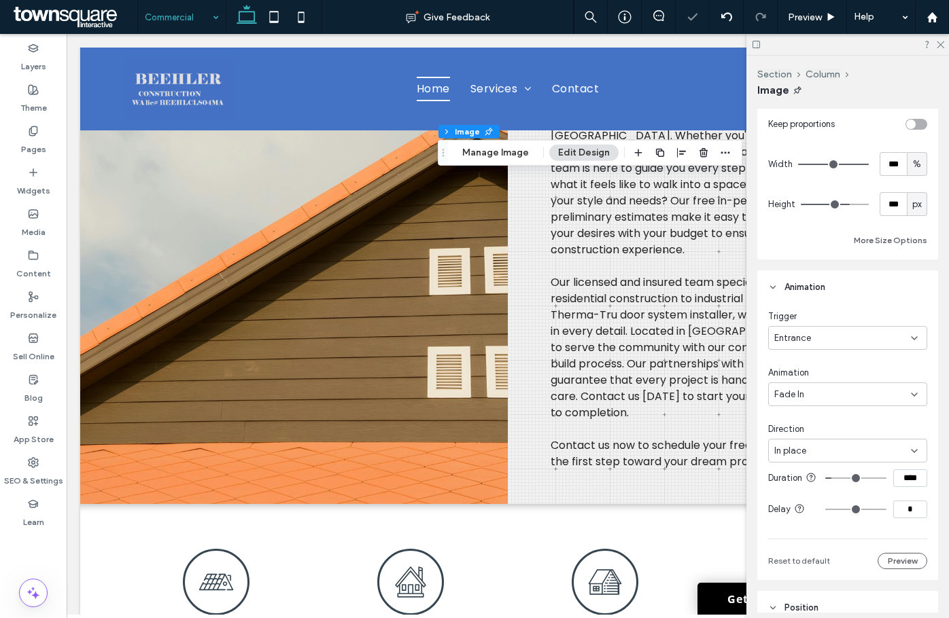
click at [922, 495] on div "Trigger Entrance Animation Fade In Direction In place Duration **** Delay * Res…" at bounding box center [847, 442] width 181 height 276
click at [898, 487] on input "****" at bounding box center [910, 479] width 34 height 18
type input "****"
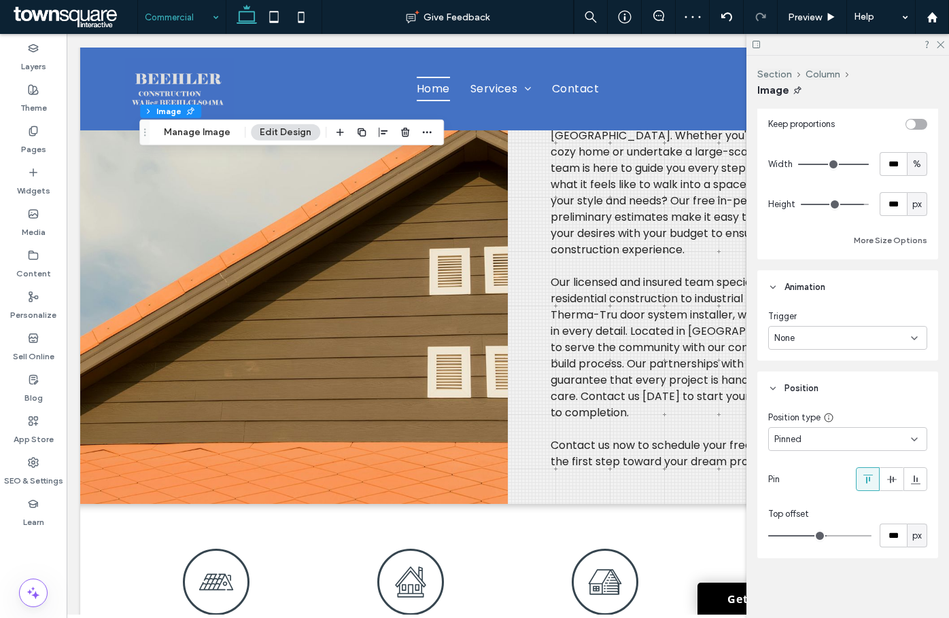
click at [831, 354] on div "Trigger None" at bounding box center [847, 332] width 181 height 56
click at [834, 342] on div "None" at bounding box center [842, 339] width 137 height 14
click at [825, 389] on div "Entrance" at bounding box center [844, 386] width 151 height 24
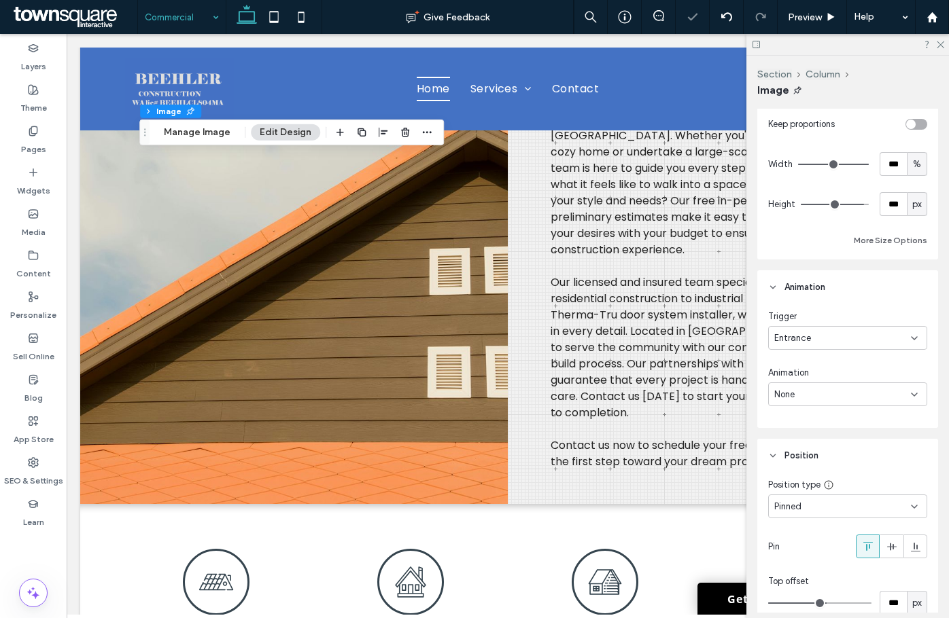
click at [873, 391] on div "None" at bounding box center [842, 395] width 137 height 14
click at [826, 475] on div "Slide In" at bounding box center [844, 466] width 151 height 24
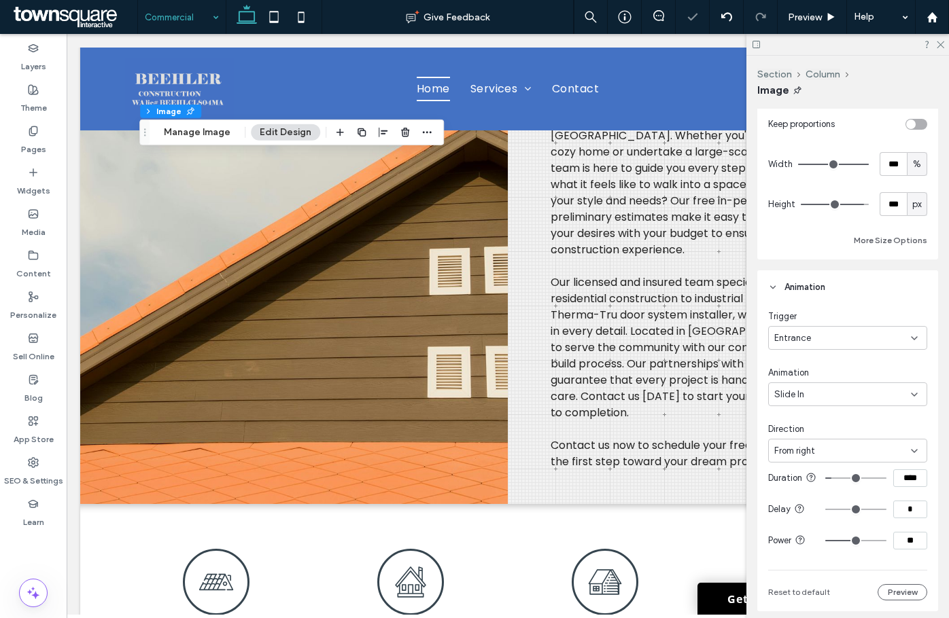
click at [908, 482] on input "****" at bounding box center [910, 479] width 34 height 18
click at [827, 386] on div "Slide In" at bounding box center [847, 395] width 159 height 24
click at [810, 434] on div "Fade In" at bounding box center [844, 442] width 151 height 24
click at [905, 487] on input "****" at bounding box center [910, 479] width 34 height 18
type input "****"
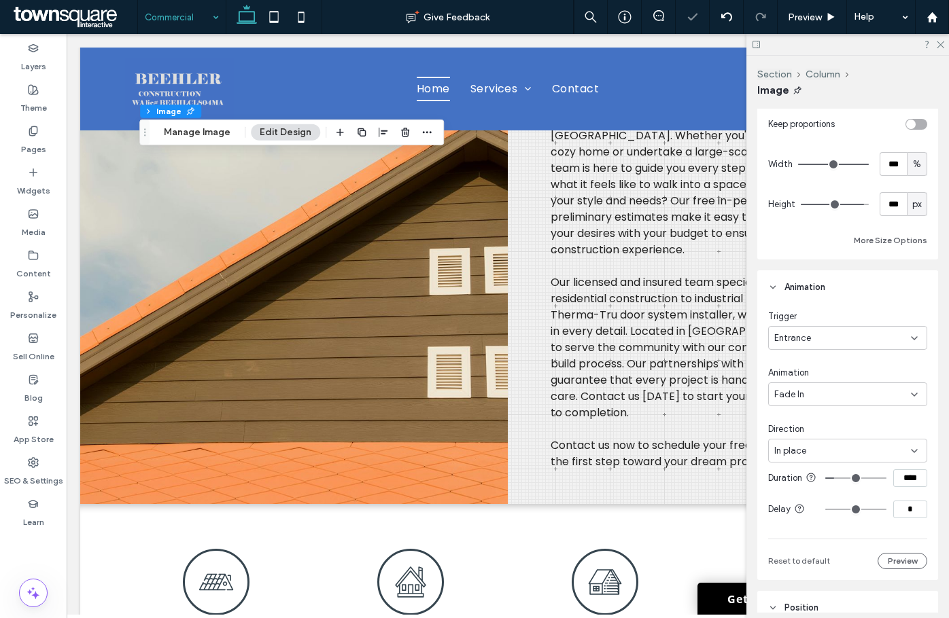
click at [877, 407] on div "Trigger Entrance Animation Fade In Direction In place Duration **** Delay * Res…" at bounding box center [847, 440] width 159 height 260
click at [870, 400] on div "Fade In" at bounding box center [842, 395] width 137 height 14
click at [815, 493] on div "Bounce In" at bounding box center [844, 490] width 151 height 24
type input "****"
click at [853, 389] on div "Bounce In" at bounding box center [842, 395] width 137 height 14
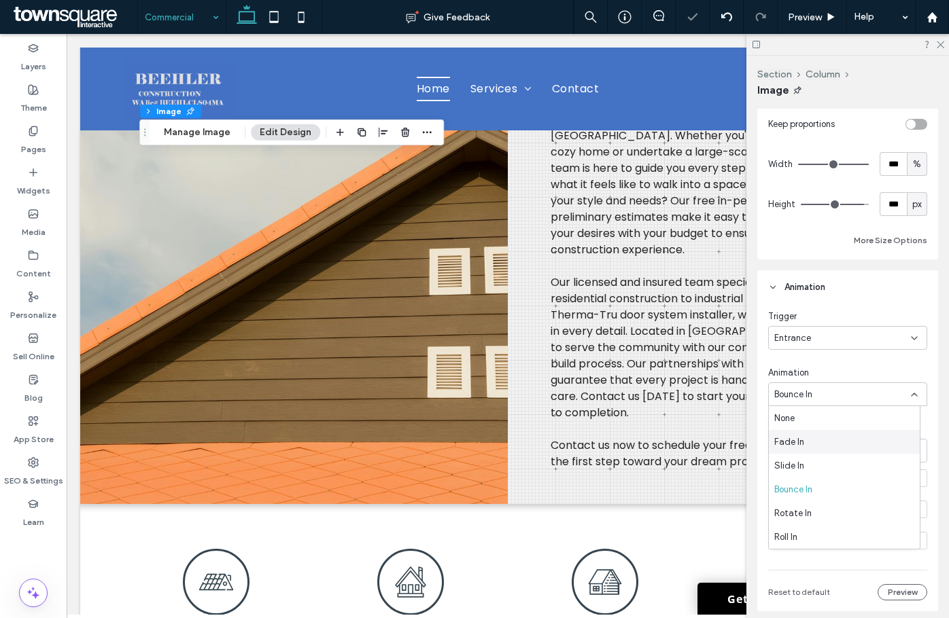
click at [826, 435] on div "Fade In" at bounding box center [844, 442] width 151 height 24
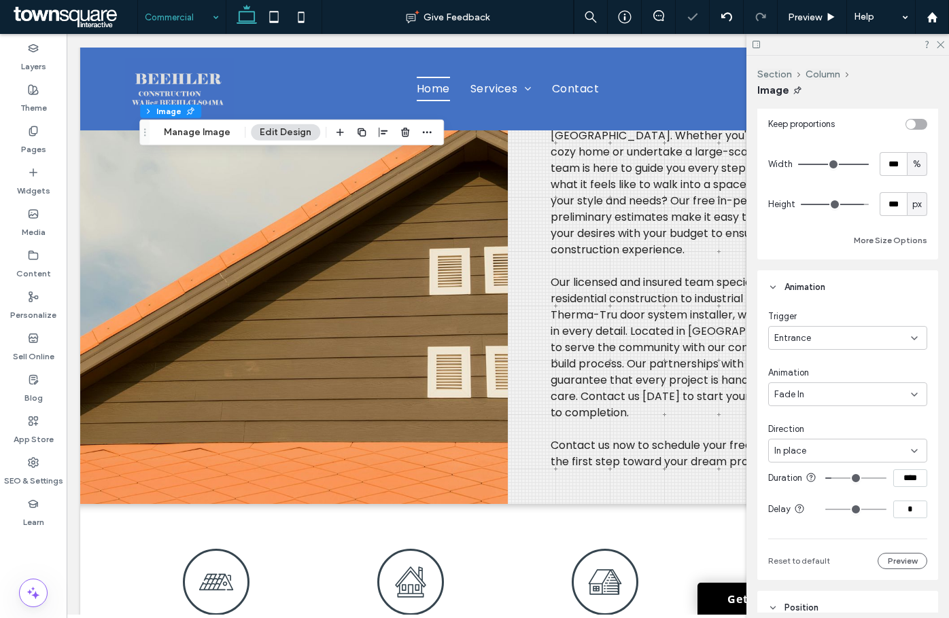
click at [839, 455] on div "In place" at bounding box center [842, 451] width 137 height 14
click at [824, 551] on span "From bottom" at bounding box center [799, 547] width 51 height 14
click at [824, 452] on span "From bottom" at bounding box center [799, 451] width 51 height 14
click at [814, 498] on span "From right" at bounding box center [794, 499] width 41 height 14
click at [818, 453] on div "From right" at bounding box center [842, 451] width 137 height 14
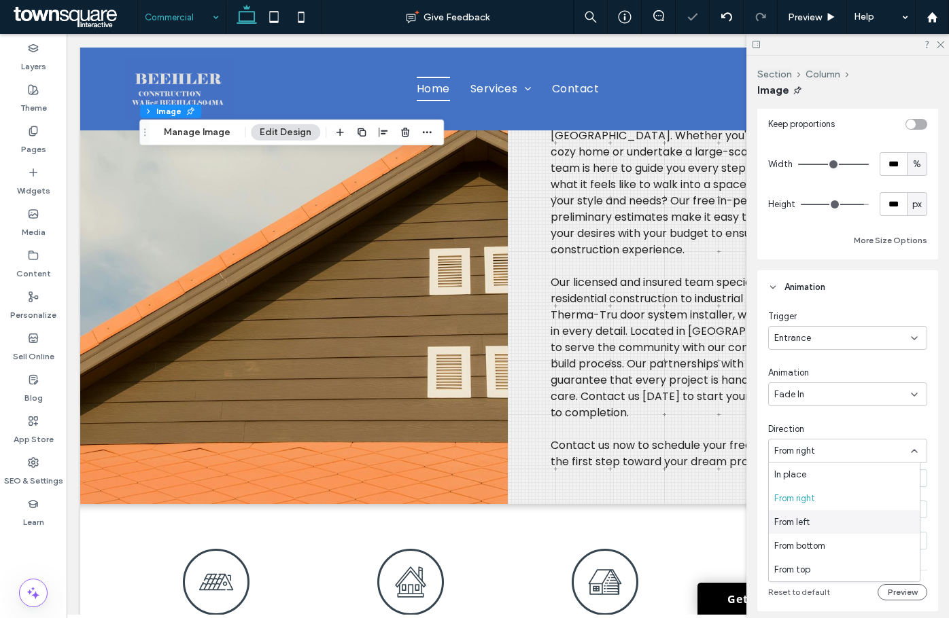
click at [815, 516] on div "From left" at bounding box center [844, 522] width 151 height 24
click at [827, 442] on div "From left" at bounding box center [847, 451] width 159 height 24
click at [818, 472] on div "In place" at bounding box center [844, 475] width 151 height 24
click at [899, 479] on input "****" at bounding box center [910, 479] width 34 height 18
type input "****"
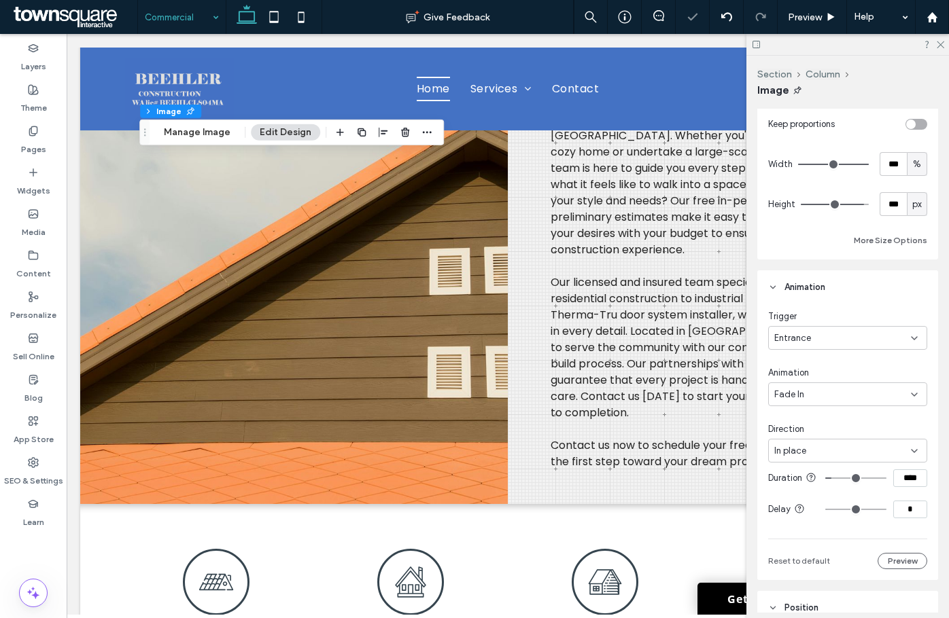
type input "****"
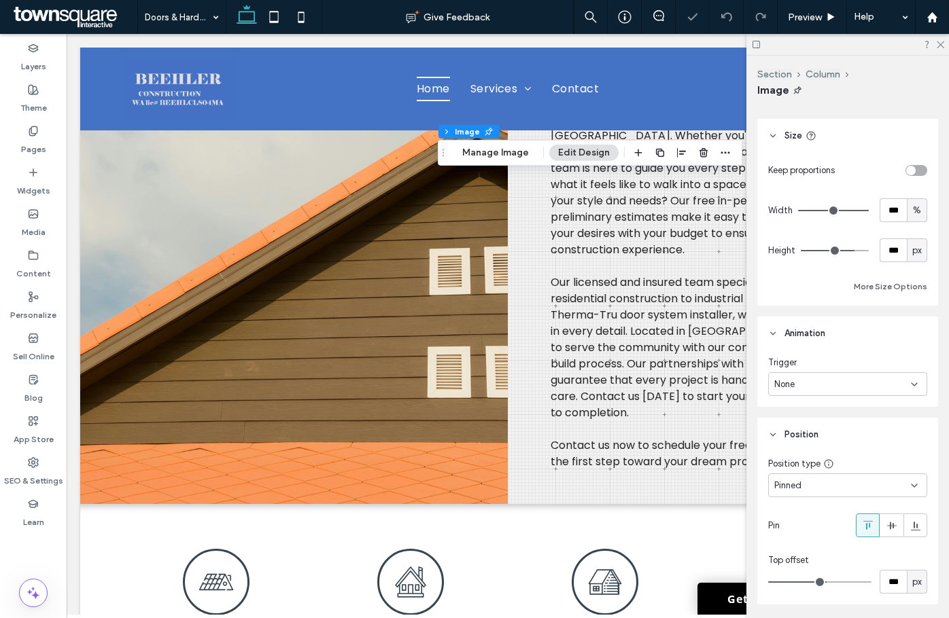
scroll to position [365, 0]
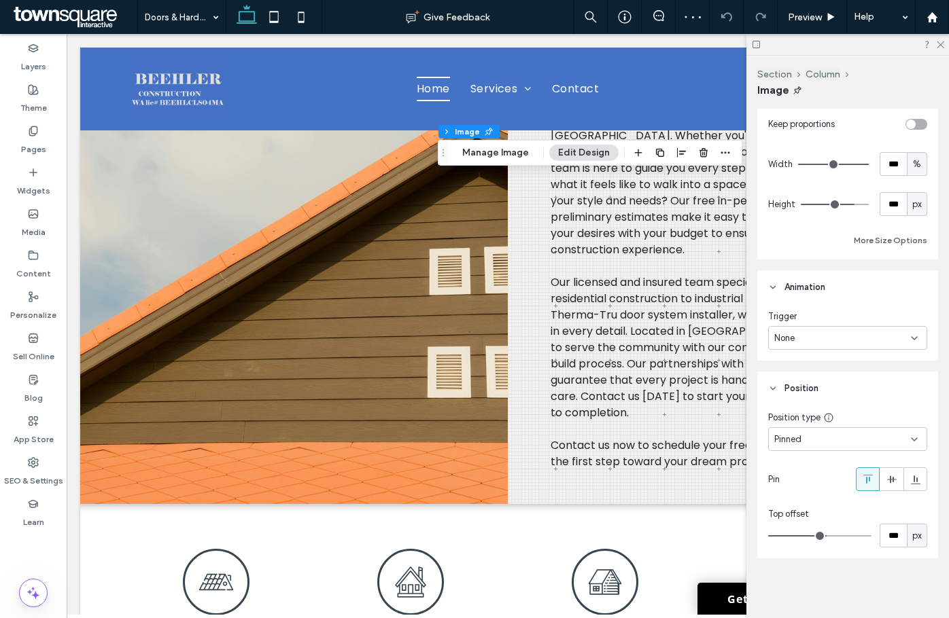
click at [836, 339] on div "None" at bounding box center [842, 339] width 137 height 14
click at [823, 383] on div "Entrance" at bounding box center [844, 386] width 151 height 24
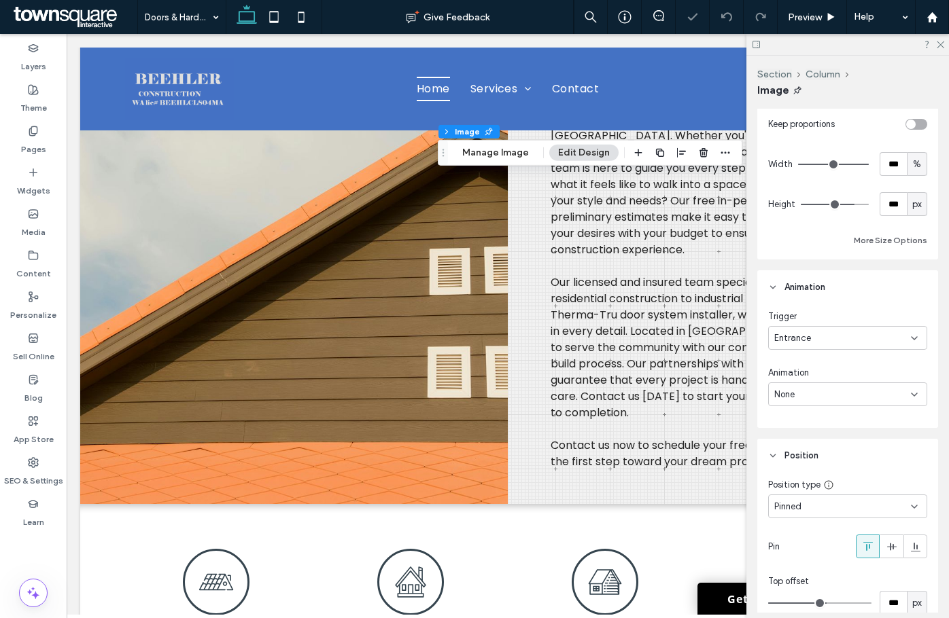
click at [826, 388] on div "None" at bounding box center [842, 395] width 137 height 14
click at [818, 450] on div "Fade In" at bounding box center [844, 442] width 151 height 24
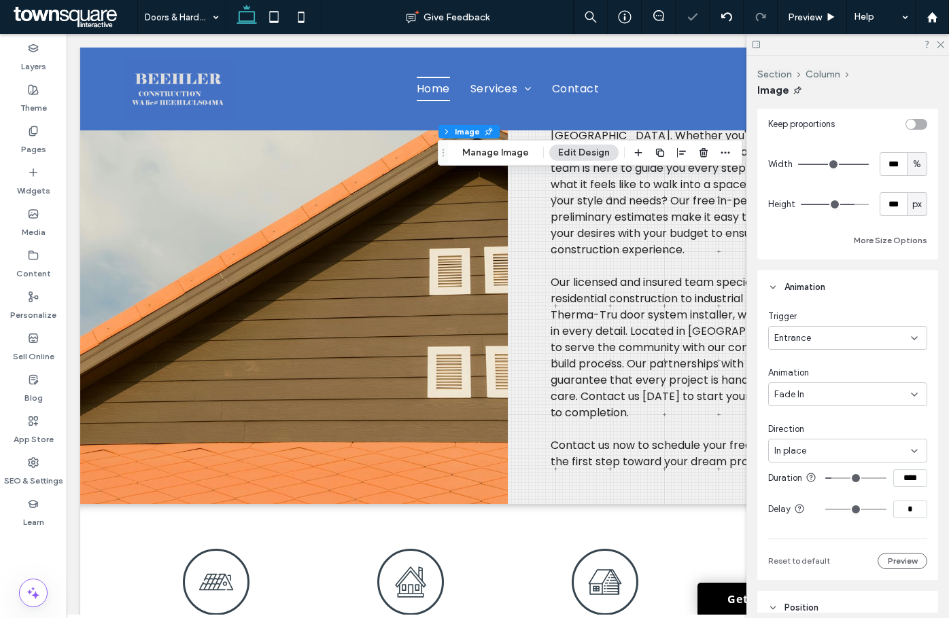
click at [902, 475] on input "****" at bounding box center [910, 479] width 34 height 18
type input "****"
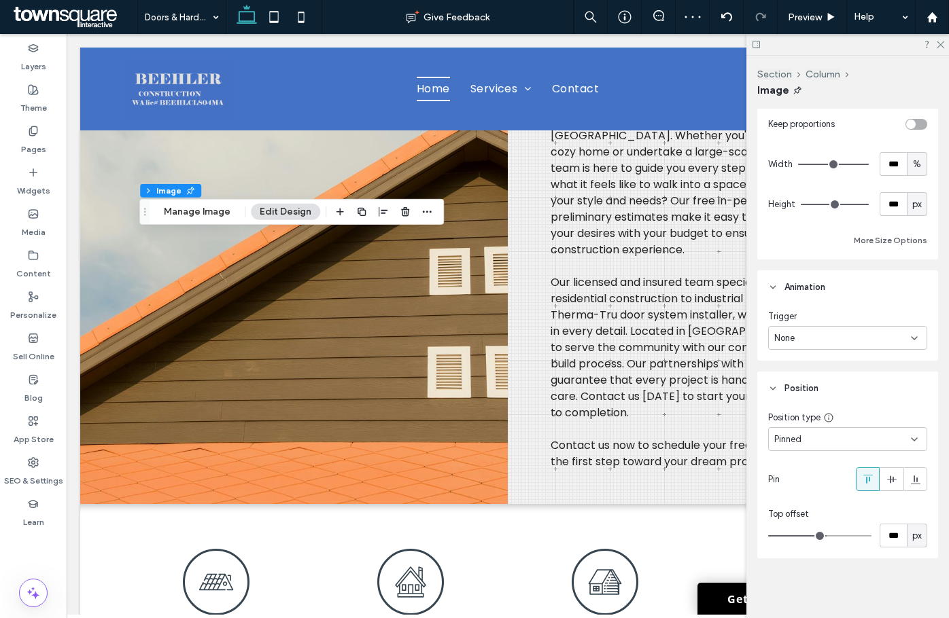
click at [867, 345] on div "None" at bounding box center [842, 339] width 137 height 14
click at [831, 389] on div "Entrance" at bounding box center [844, 386] width 151 height 24
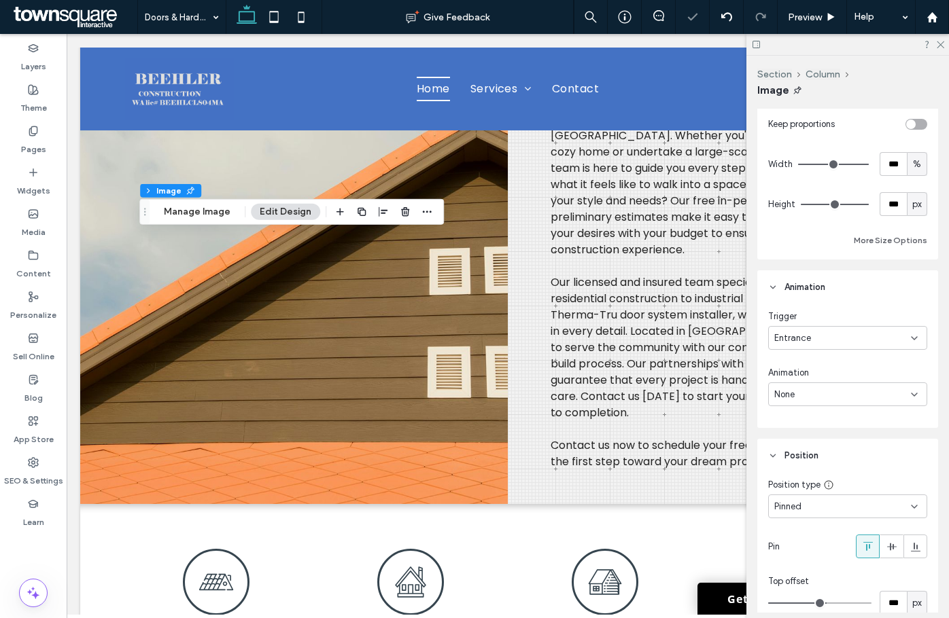
click at [836, 392] on div "None" at bounding box center [842, 395] width 137 height 14
click at [832, 438] on div "Fade In" at bounding box center [844, 442] width 151 height 24
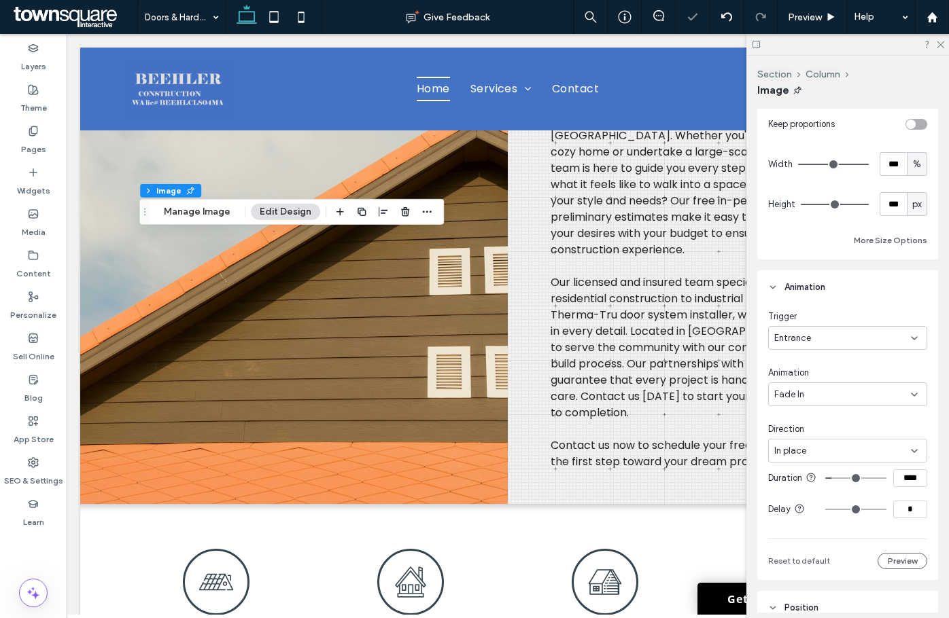
click at [908, 487] on input "****" at bounding box center [910, 479] width 34 height 18
type input "****"
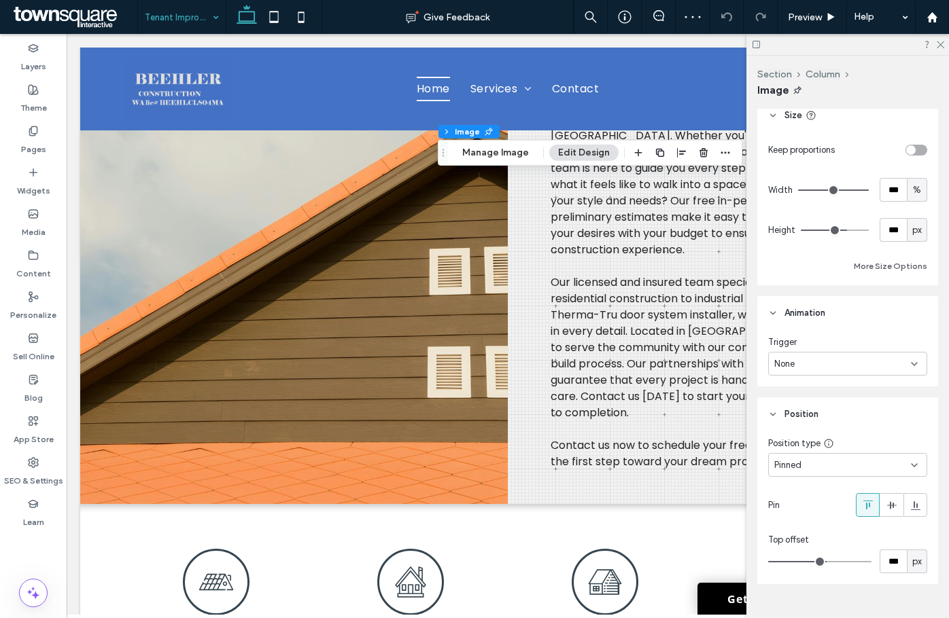
scroll to position [365, 0]
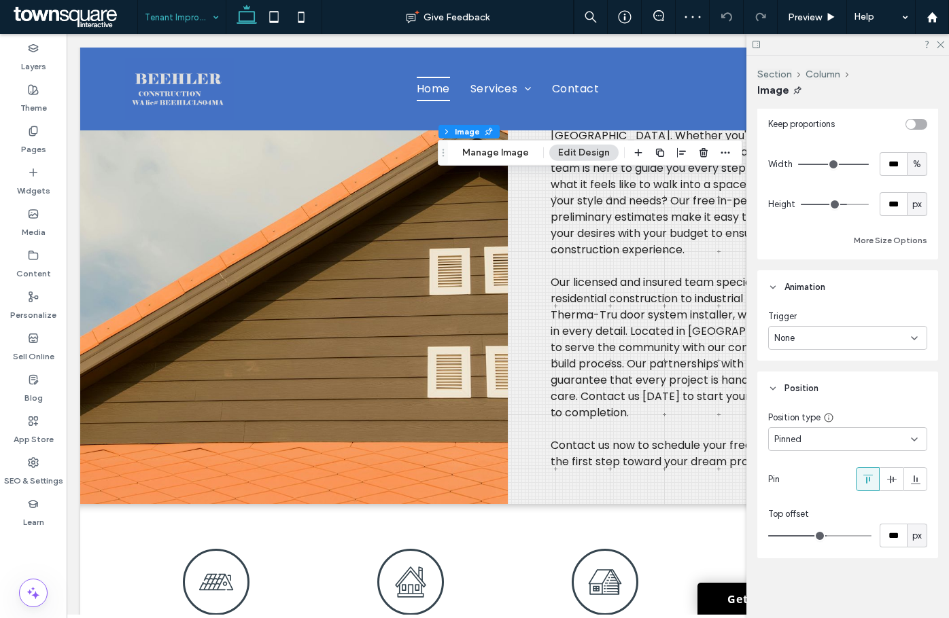
click at [838, 338] on div "None" at bounding box center [842, 339] width 137 height 14
click at [836, 380] on div "Entrance" at bounding box center [844, 386] width 151 height 24
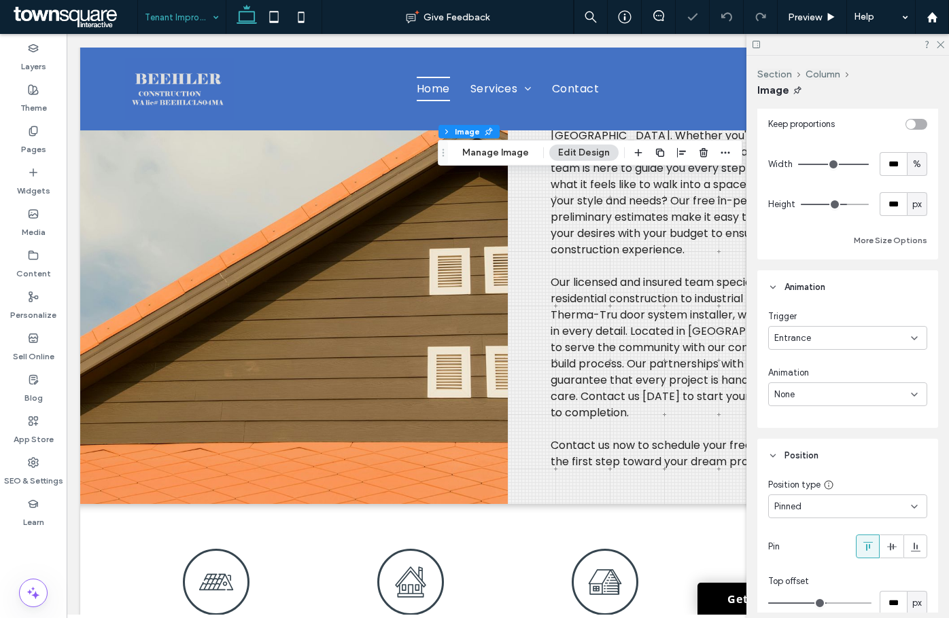
click at [839, 383] on div "None" at bounding box center [847, 395] width 159 height 24
click at [822, 435] on div "Fade In" at bounding box center [844, 442] width 151 height 24
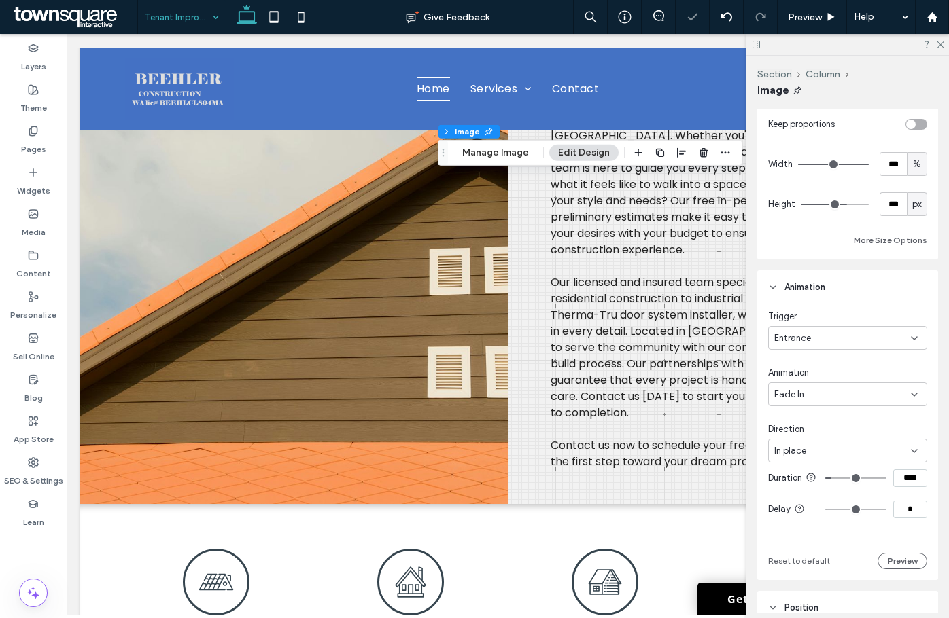
click at [908, 486] on input "****" at bounding box center [910, 479] width 34 height 18
type input "****"
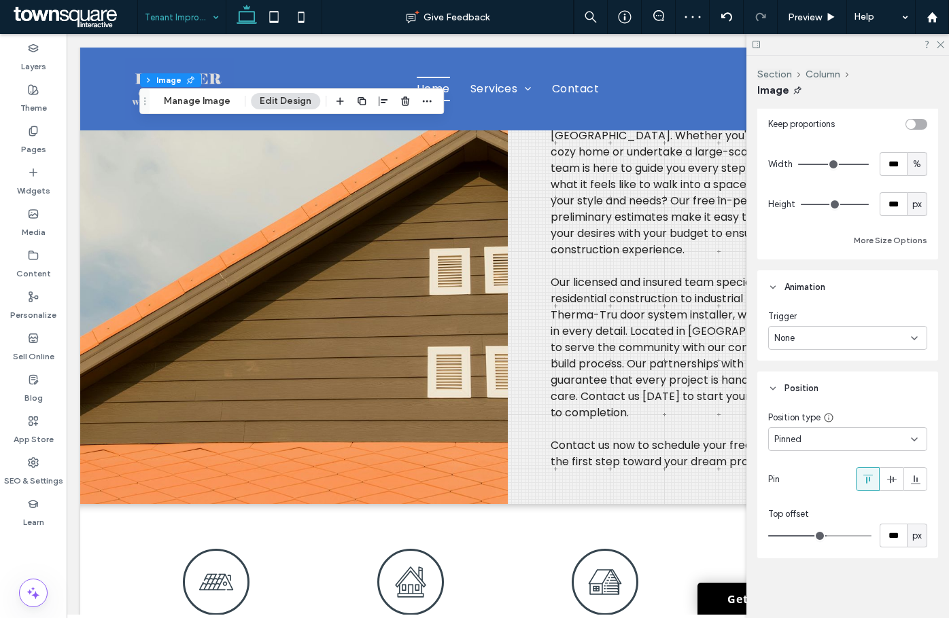
click at [834, 343] on div "None" at bounding box center [842, 339] width 137 height 14
click at [821, 385] on div "Entrance" at bounding box center [844, 386] width 151 height 24
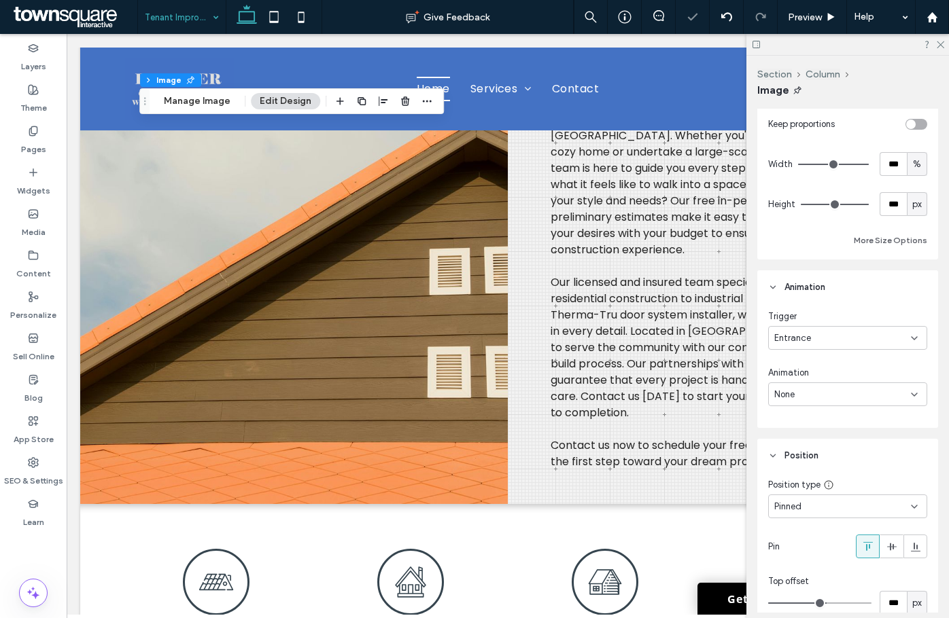
click at [843, 375] on div "Animation" at bounding box center [847, 373] width 159 height 14
click at [840, 391] on div "None" at bounding box center [842, 395] width 137 height 14
click at [826, 445] on div "Fade In" at bounding box center [844, 442] width 151 height 24
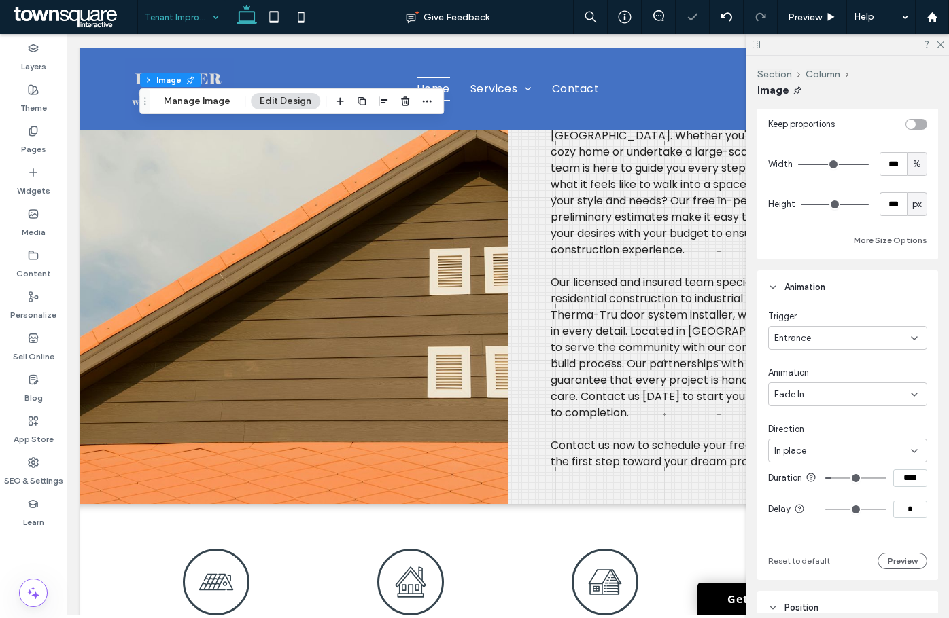
click at [836, 393] on div "Fade In" at bounding box center [842, 395] width 137 height 14
click at [843, 392] on div "Fade In" at bounding box center [842, 395] width 137 height 14
click at [903, 480] on input "****" at bounding box center [910, 479] width 34 height 18
type input "****"
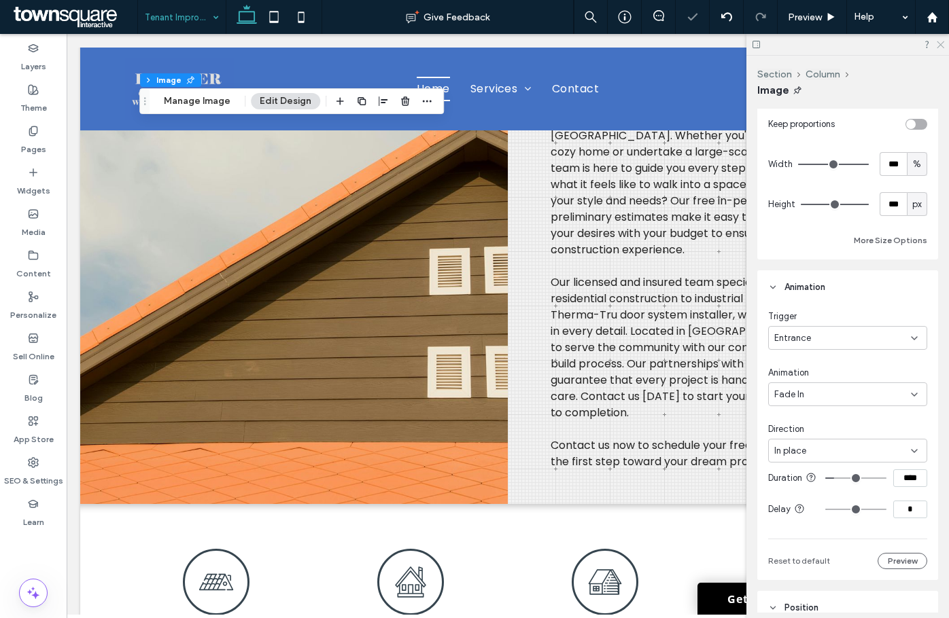
click at [940, 47] on icon at bounding box center [939, 43] width 9 height 9
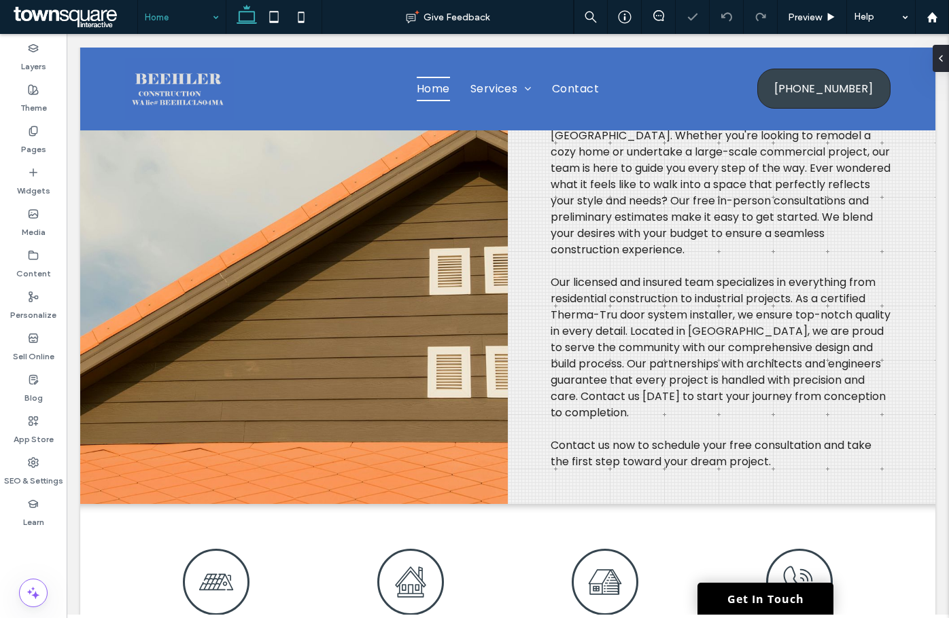
click at [192, 15] on input at bounding box center [178, 17] width 67 height 34
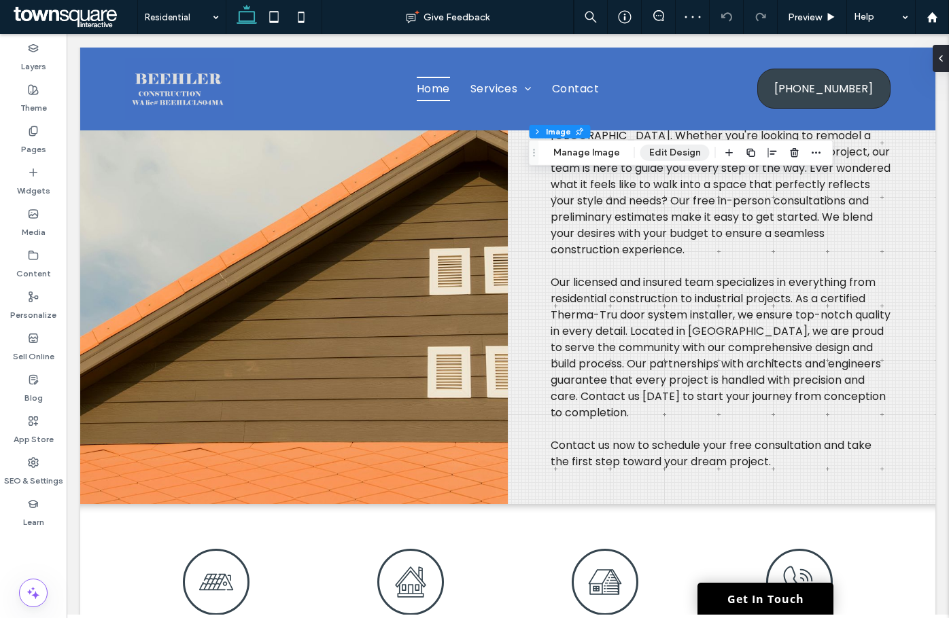
click at [661, 150] on button "Edit Design" at bounding box center [674, 153] width 69 height 16
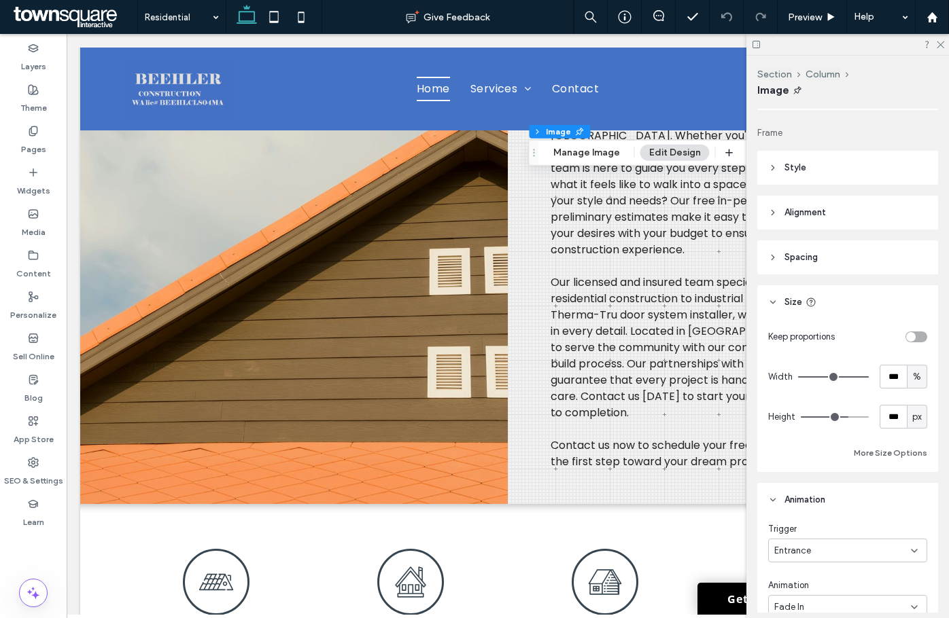
scroll to position [119, 0]
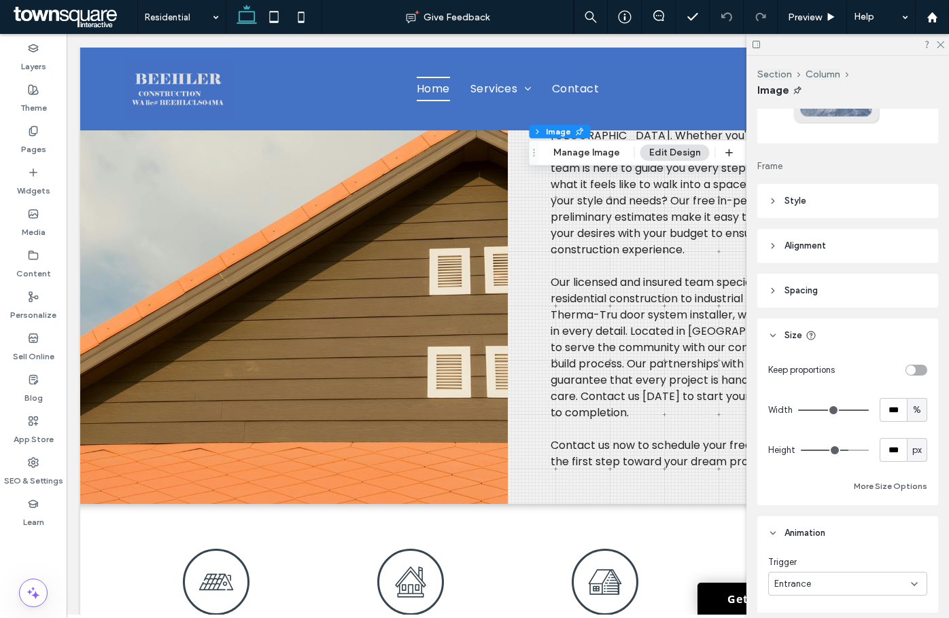
click at [855, 210] on header "Style" at bounding box center [847, 201] width 181 height 34
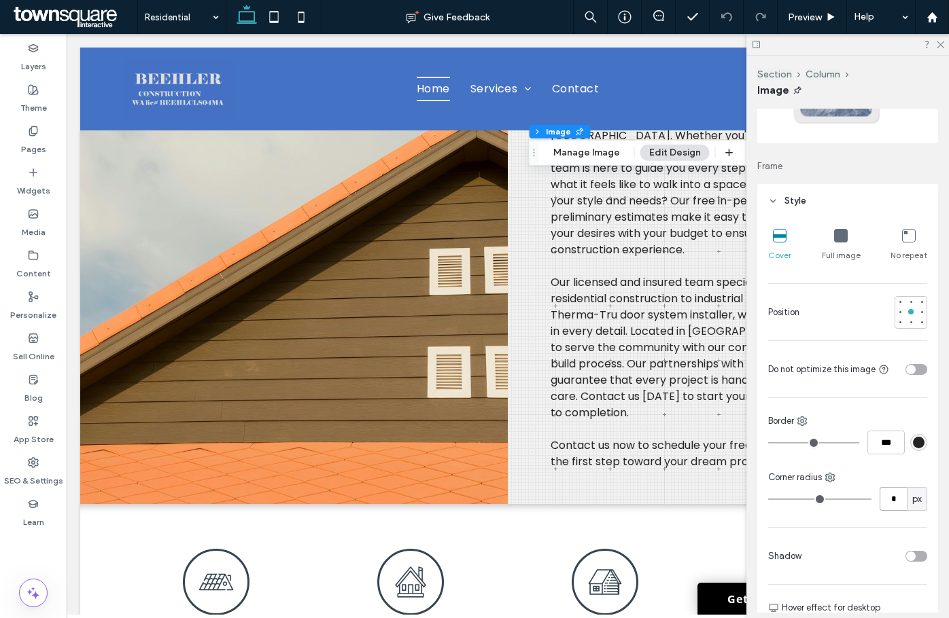
click at [888, 498] on input "*" at bounding box center [892, 499] width 27 height 24
type input "**"
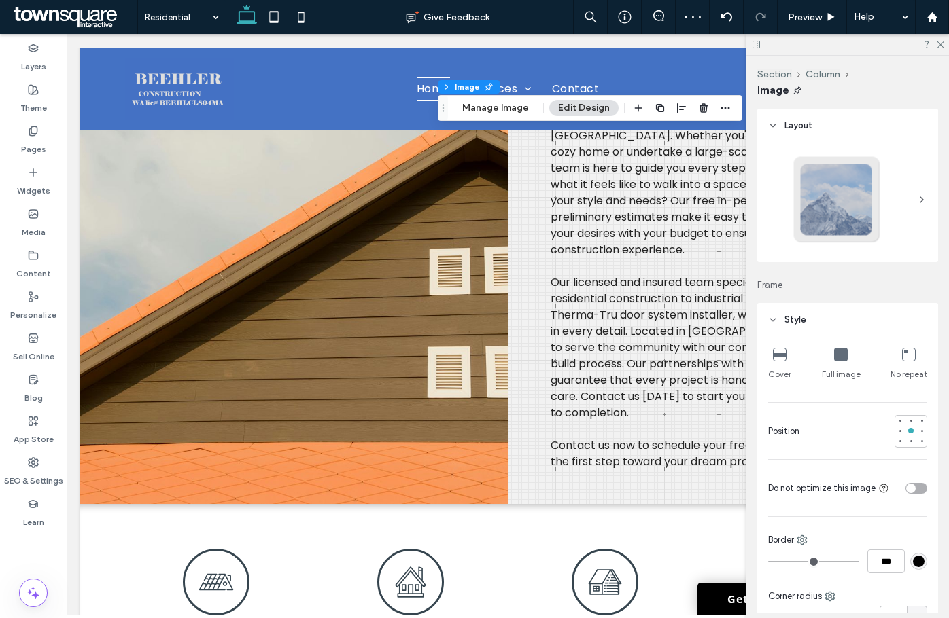
type input "**"
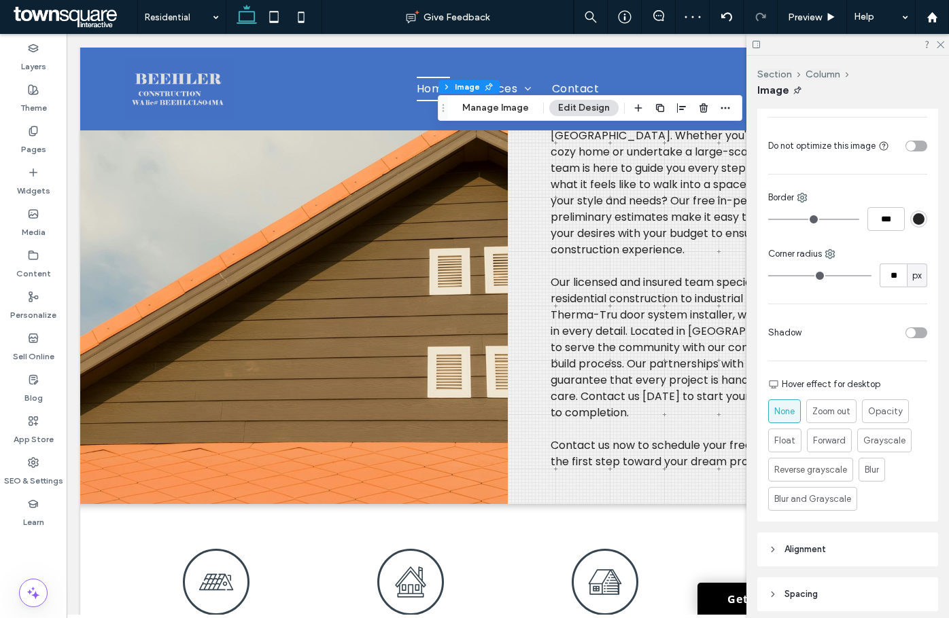
scroll to position [408, 0]
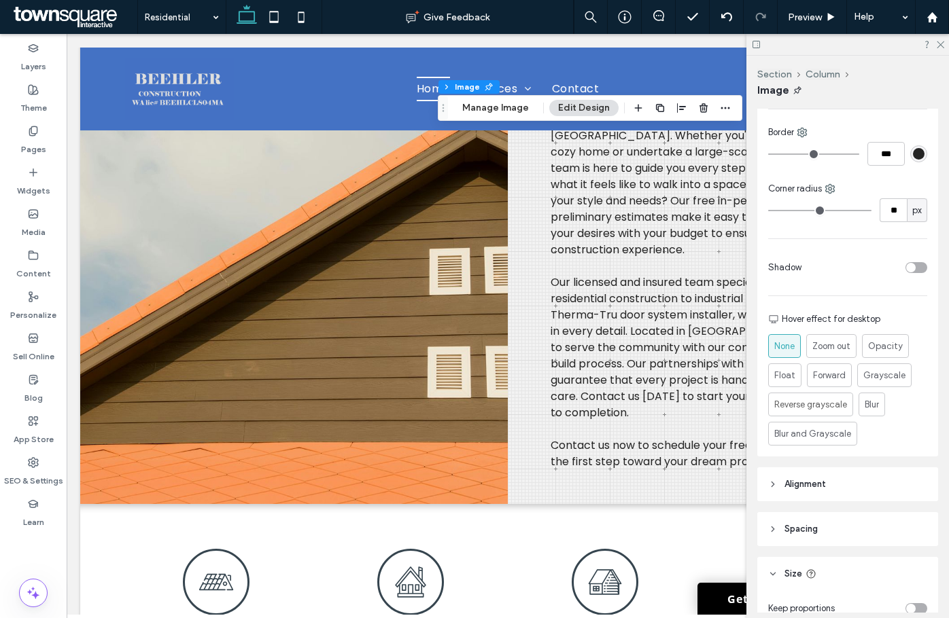
click at [913, 260] on div at bounding box center [867, 268] width 120 height 24
click at [913, 262] on div "toggle" at bounding box center [916, 267] width 22 height 11
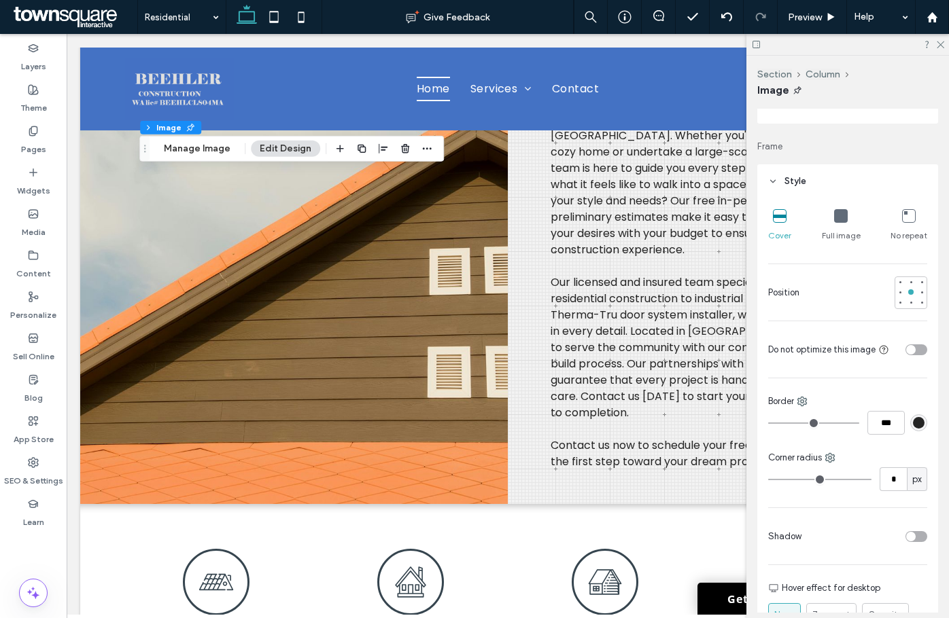
scroll to position [204, 0]
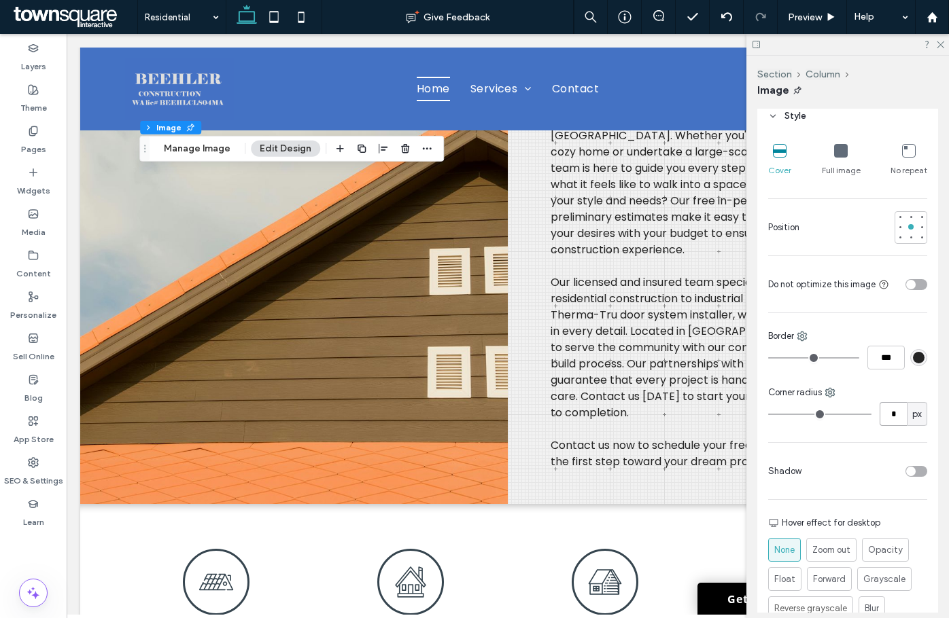
click at [892, 417] on input "*" at bounding box center [892, 414] width 27 height 24
type input "**"
click at [925, 465] on div "Cover Full image No repeat Position Do not optimize this image Border *** Corne…" at bounding box center [847, 396] width 181 height 527
click at [919, 465] on div at bounding box center [867, 471] width 120 height 24
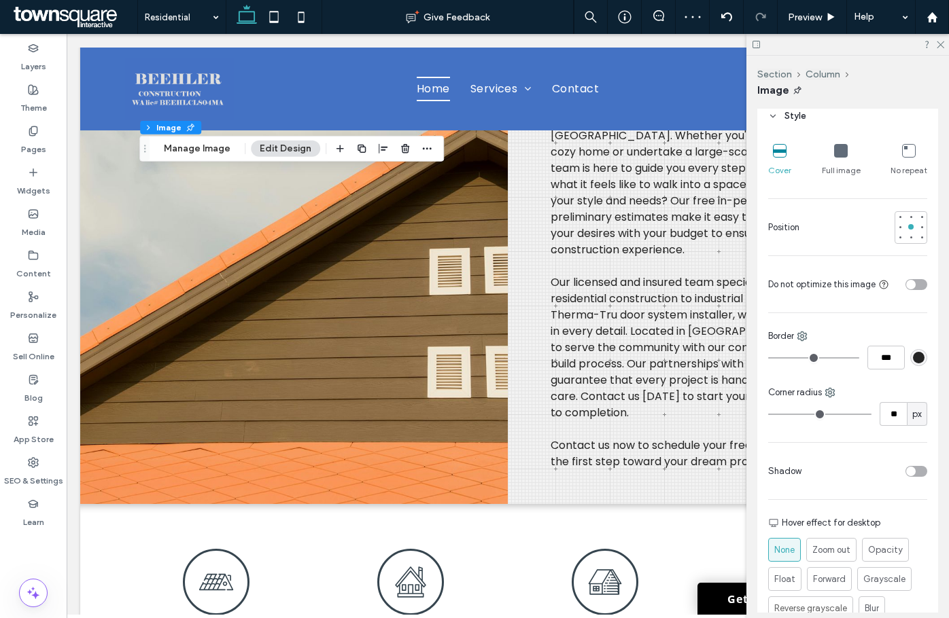
click at [911, 470] on div "toggle" at bounding box center [916, 471] width 22 height 11
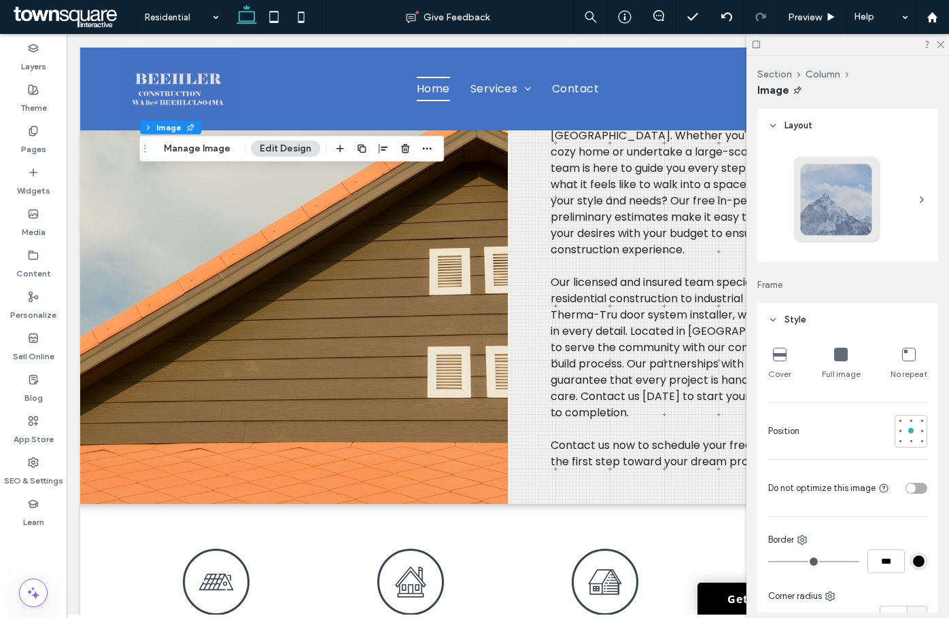
type input "**"
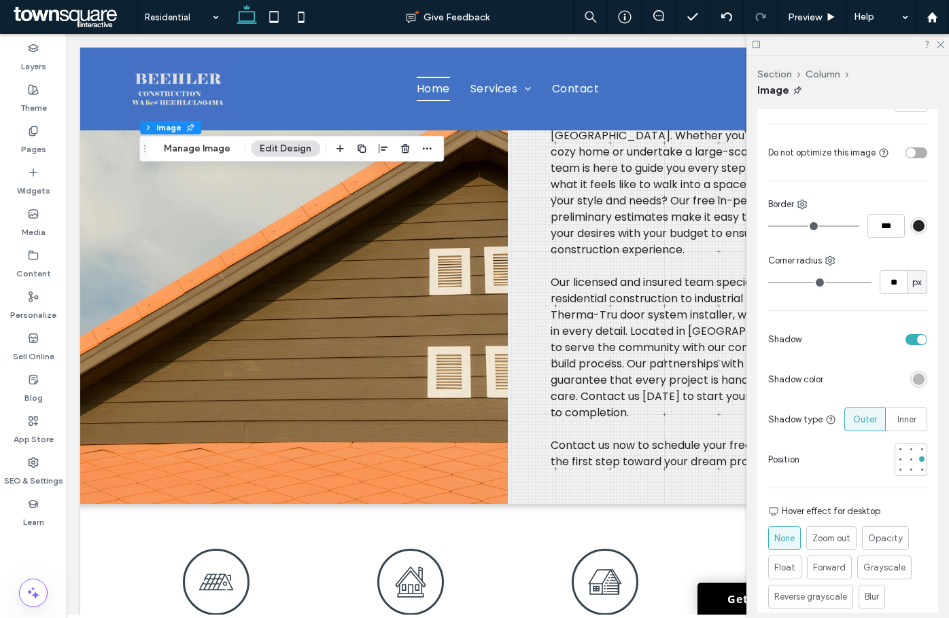
scroll to position [340, 0]
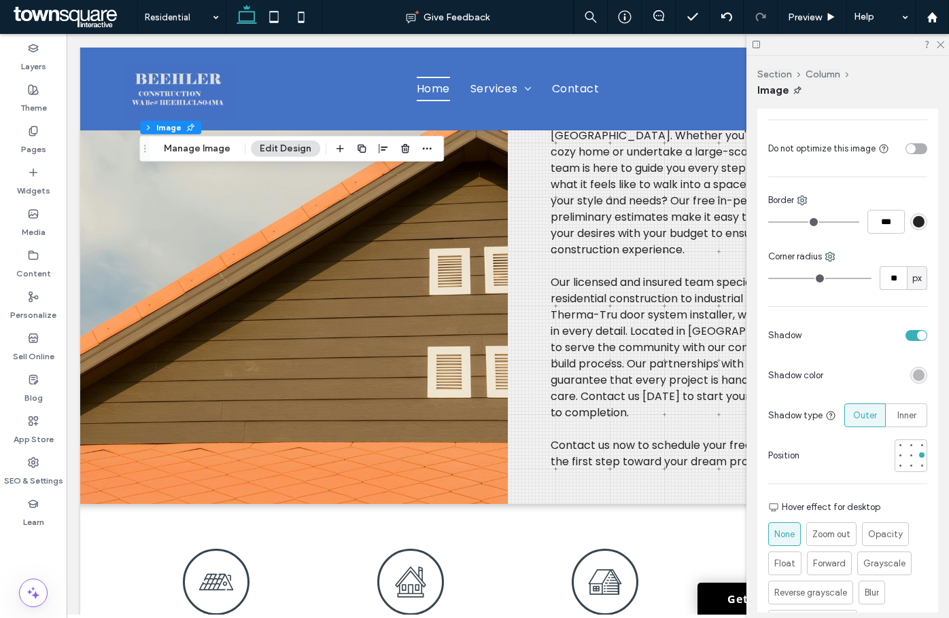
click at [910, 369] on div "rgba(0, 0, 0, 0.25)" at bounding box center [918, 375] width 17 height 17
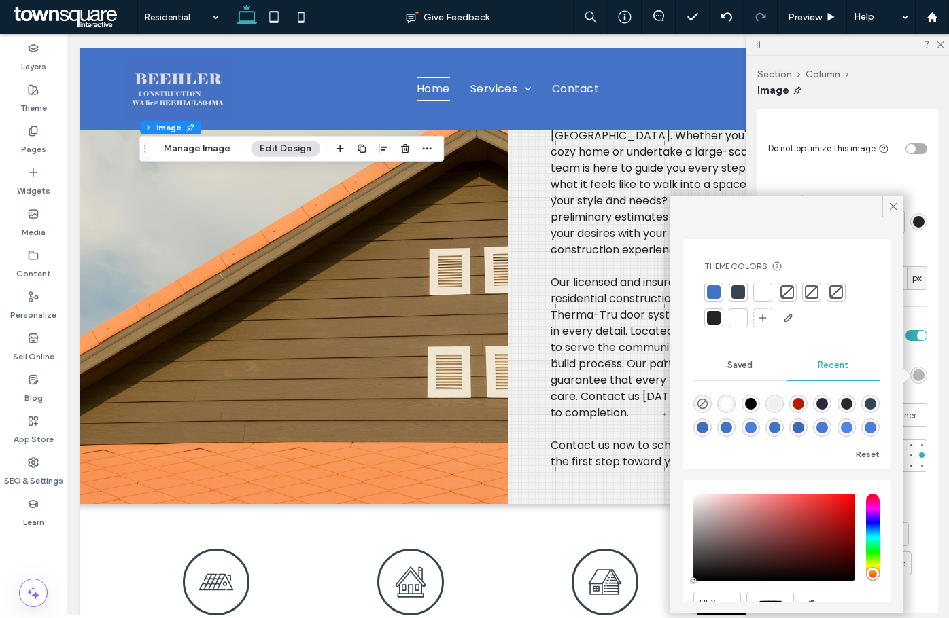
click at [708, 316] on div at bounding box center [714, 318] width 14 height 14
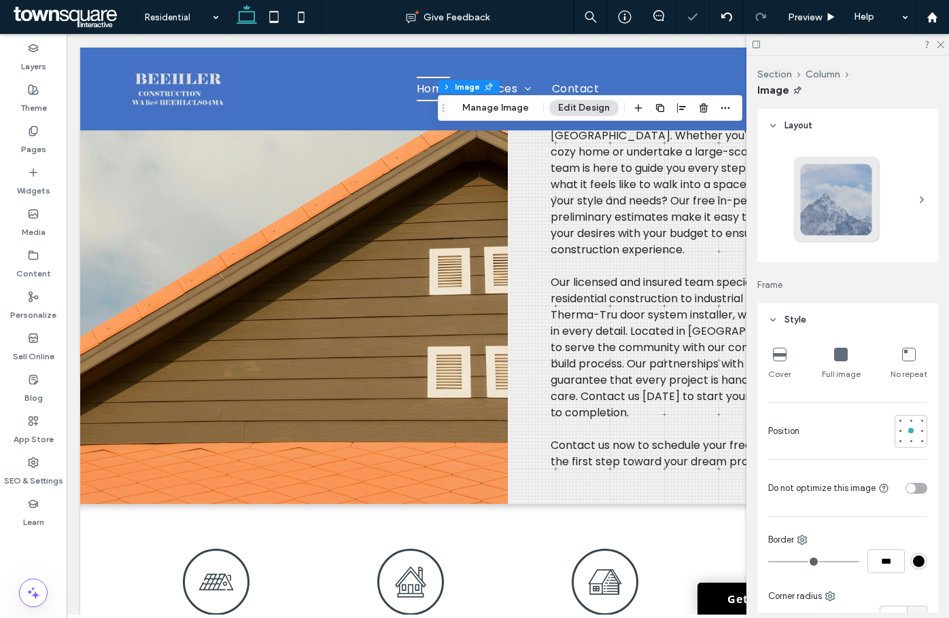
type input "**"
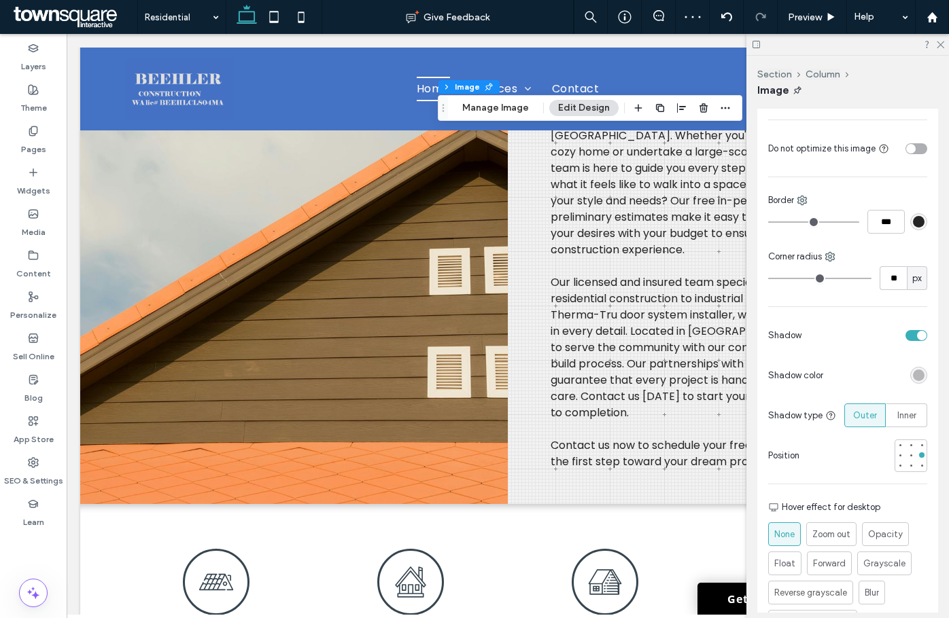
click at [915, 379] on div "rgba(0, 0, 0, 0.25)" at bounding box center [919, 376] width 12 height 12
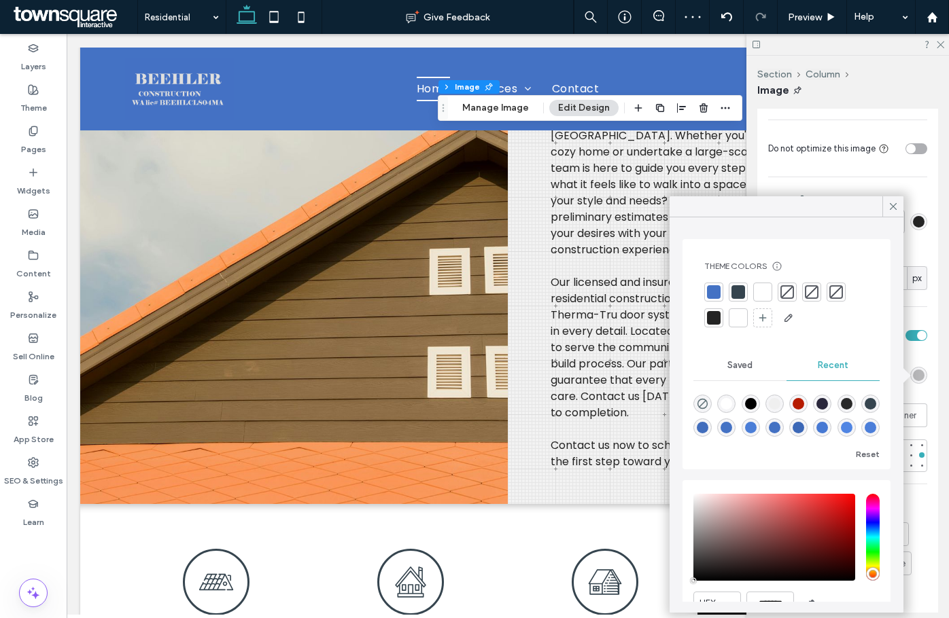
click at [718, 315] on div at bounding box center [714, 318] width 14 height 14
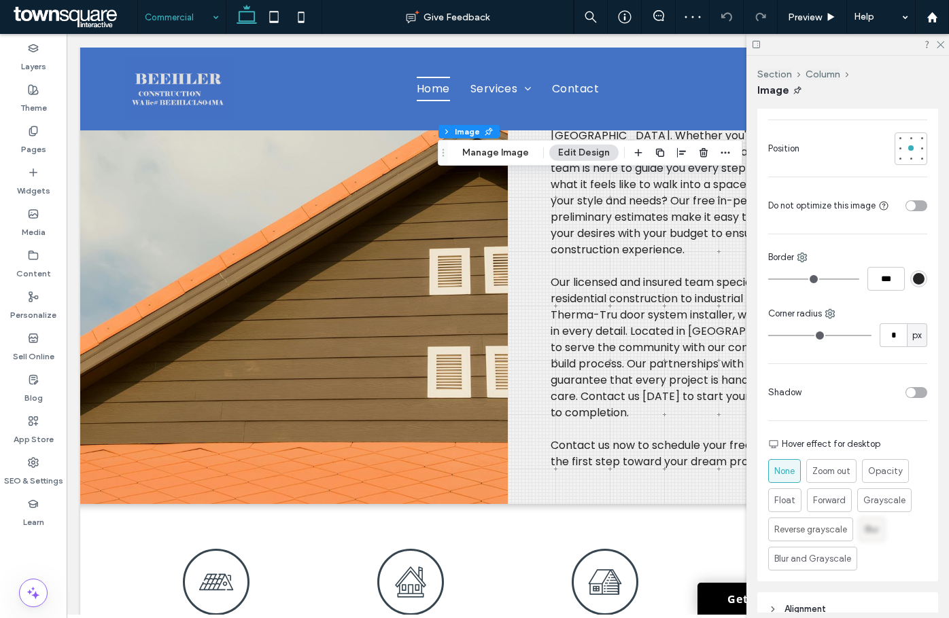
scroll to position [272, 0]
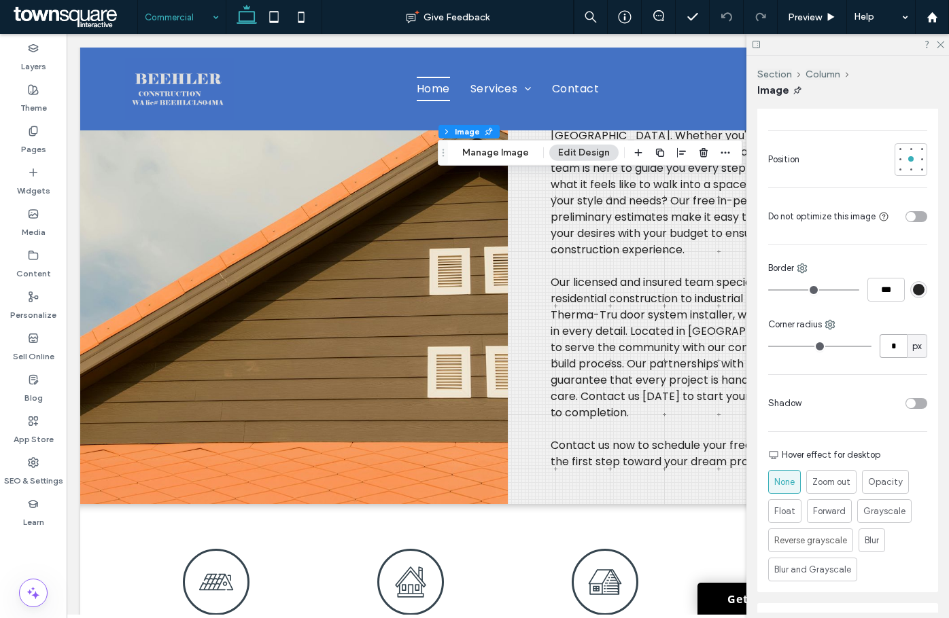
click at [885, 350] on input "*" at bounding box center [892, 346] width 27 height 24
type input "**"
click at [911, 399] on div "toggle" at bounding box center [916, 403] width 22 height 11
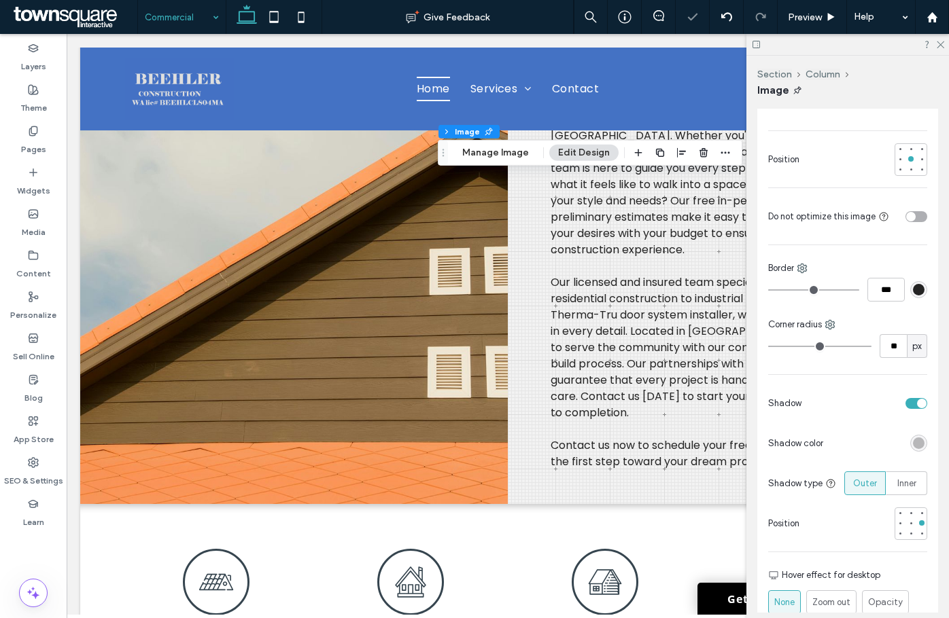
click at [915, 444] on div "rgba(0, 0, 0, 0.25)" at bounding box center [919, 444] width 12 height 12
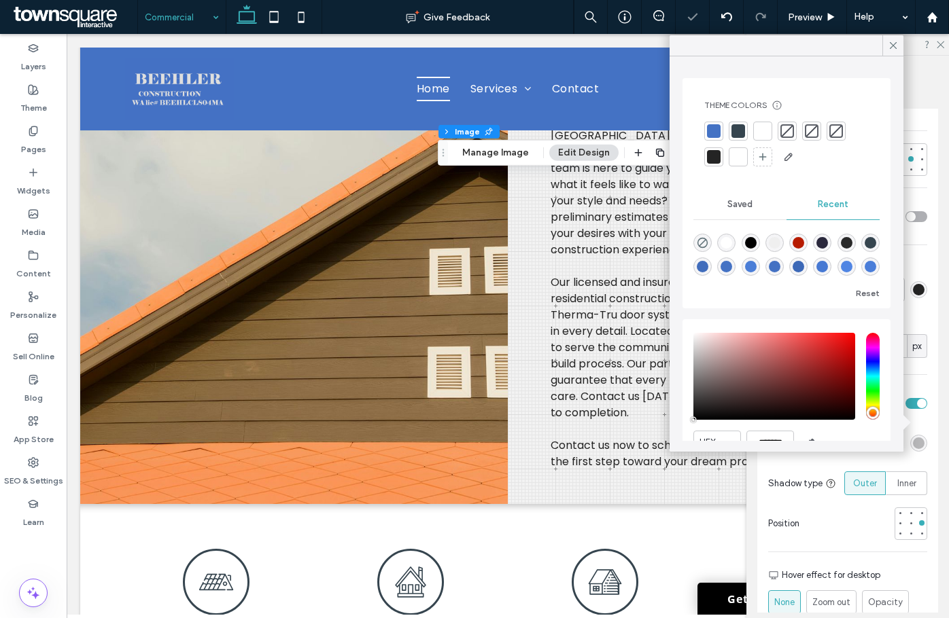
click at [722, 163] on div at bounding box center [713, 156] width 19 height 19
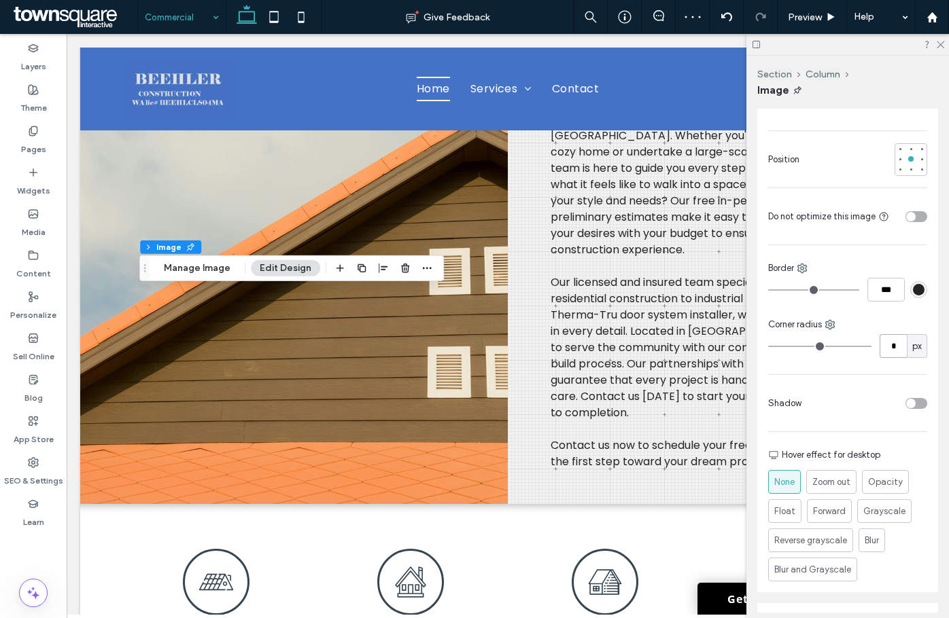
click at [887, 342] on input "*" at bounding box center [892, 346] width 27 height 24
type input "**"
click at [911, 400] on div "toggle" at bounding box center [916, 403] width 22 height 11
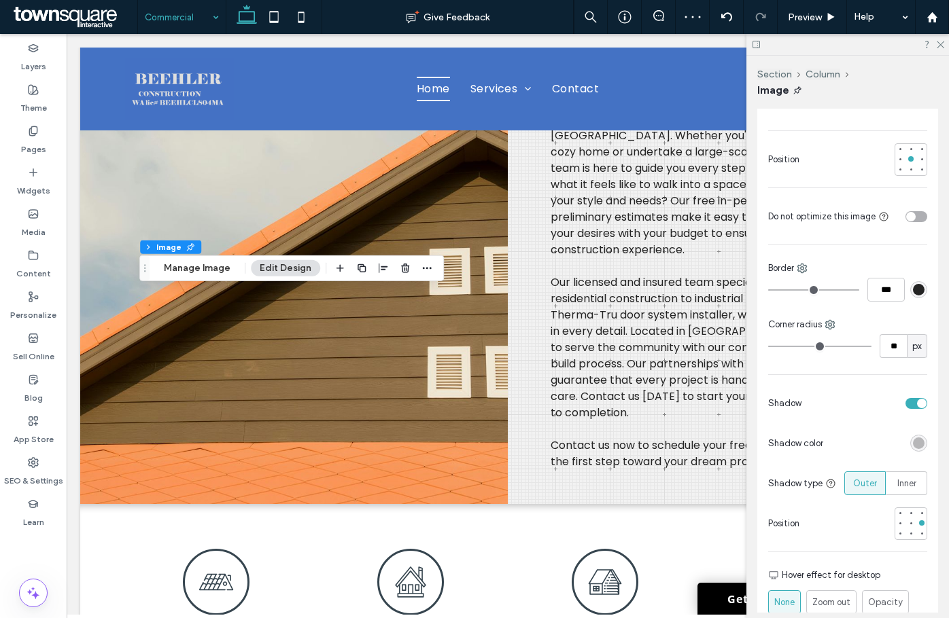
click at [910, 451] on div at bounding box center [918, 443] width 17 height 17
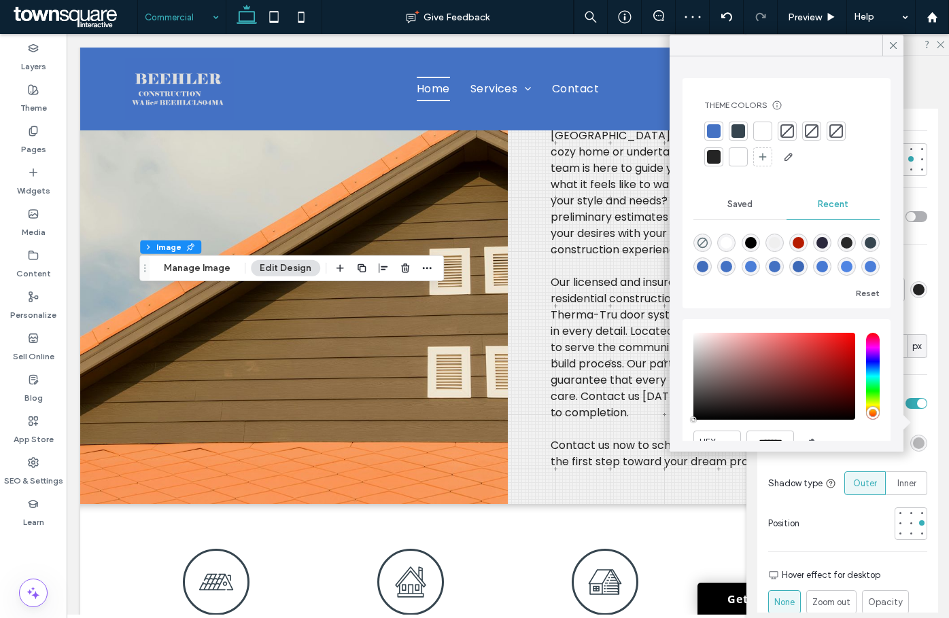
click at [913, 441] on div "rgba(0, 0, 0, 0.25)" at bounding box center [919, 444] width 12 height 12
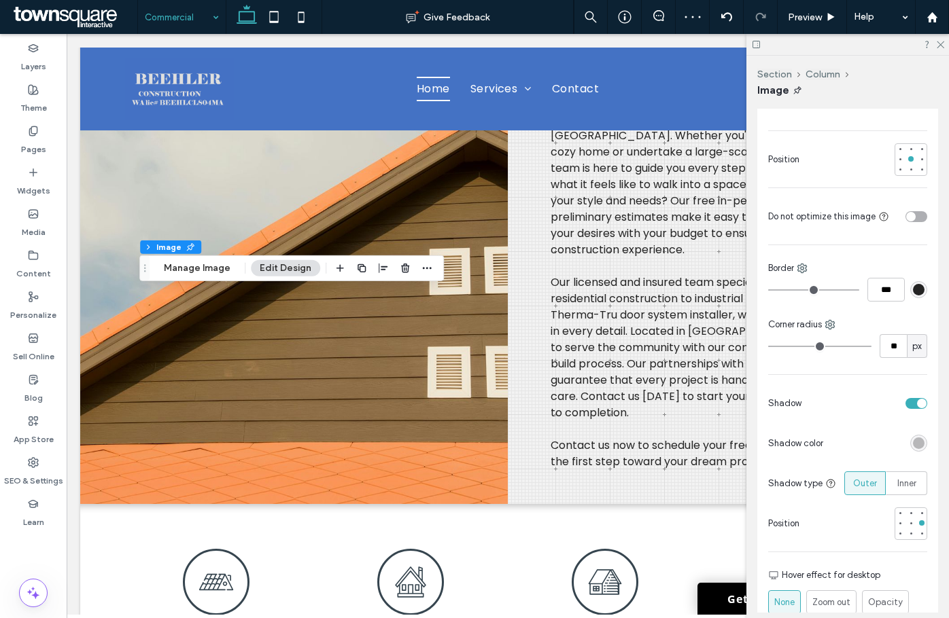
click at [913, 444] on div "rgba(0, 0, 0, 0.25)" at bounding box center [919, 444] width 12 height 12
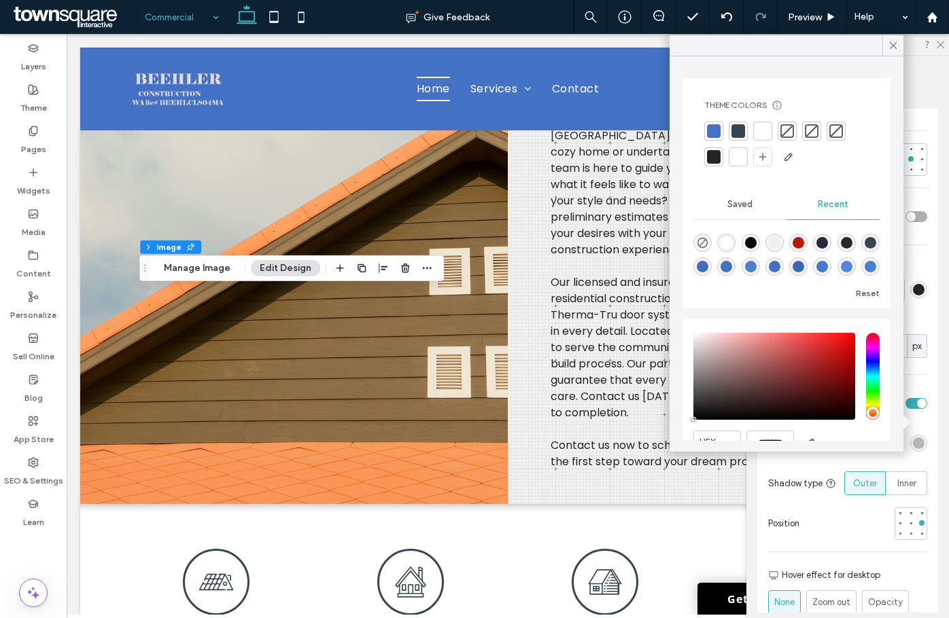
click at [713, 150] on div at bounding box center [714, 157] width 14 height 14
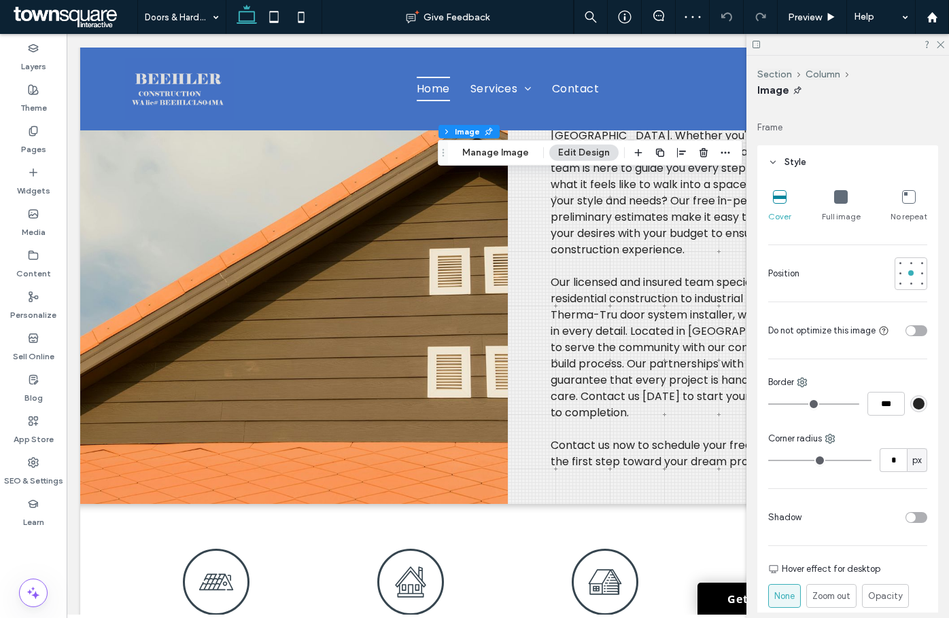
scroll to position [340, 0]
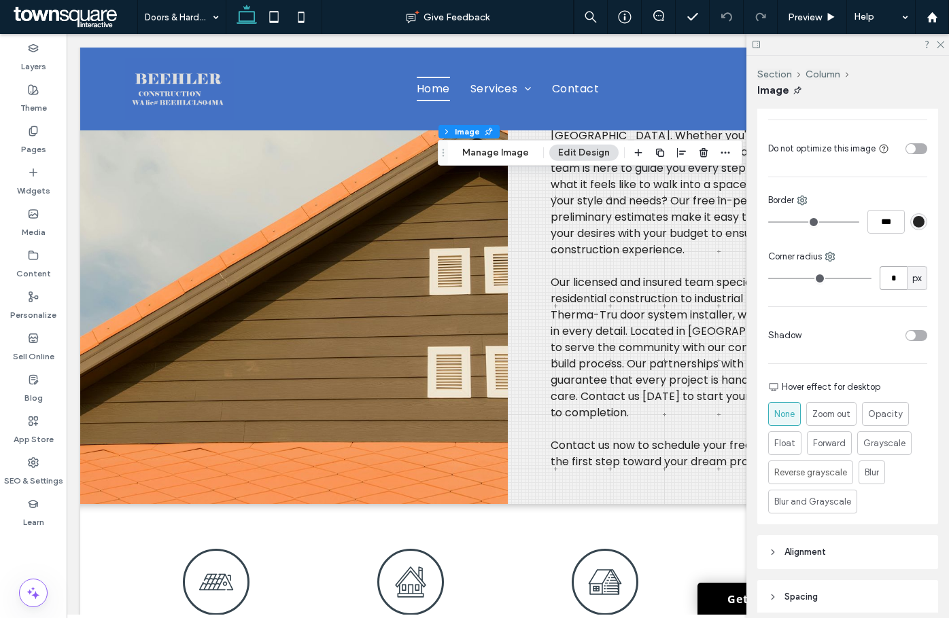
click at [891, 288] on input "*" at bounding box center [892, 278] width 27 height 24
type input "**"
click at [906, 340] on div "toggle" at bounding box center [911, 336] width 10 height 10
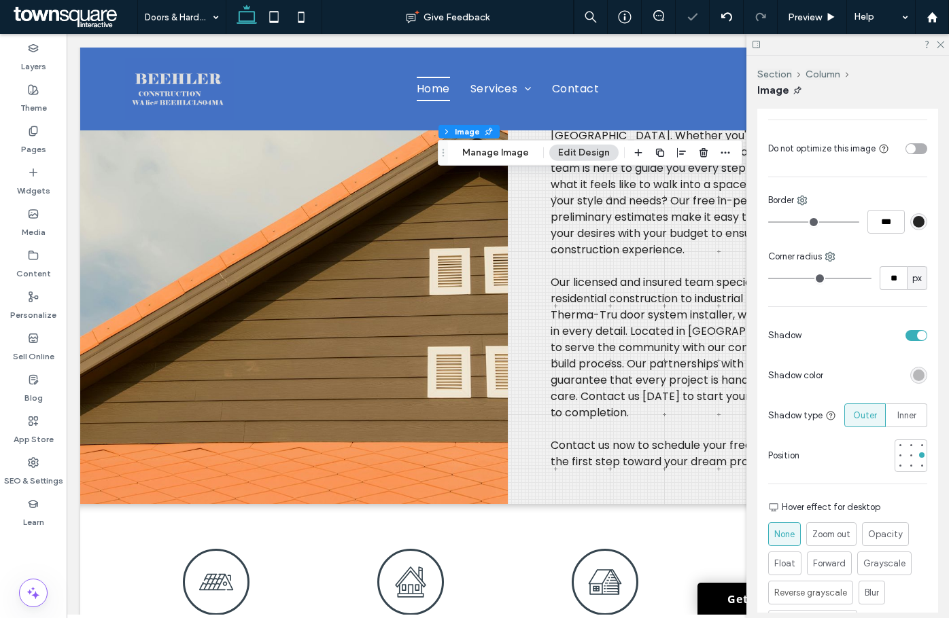
click at [913, 375] on div "rgba(0, 0, 0, 0.25)" at bounding box center [919, 376] width 12 height 12
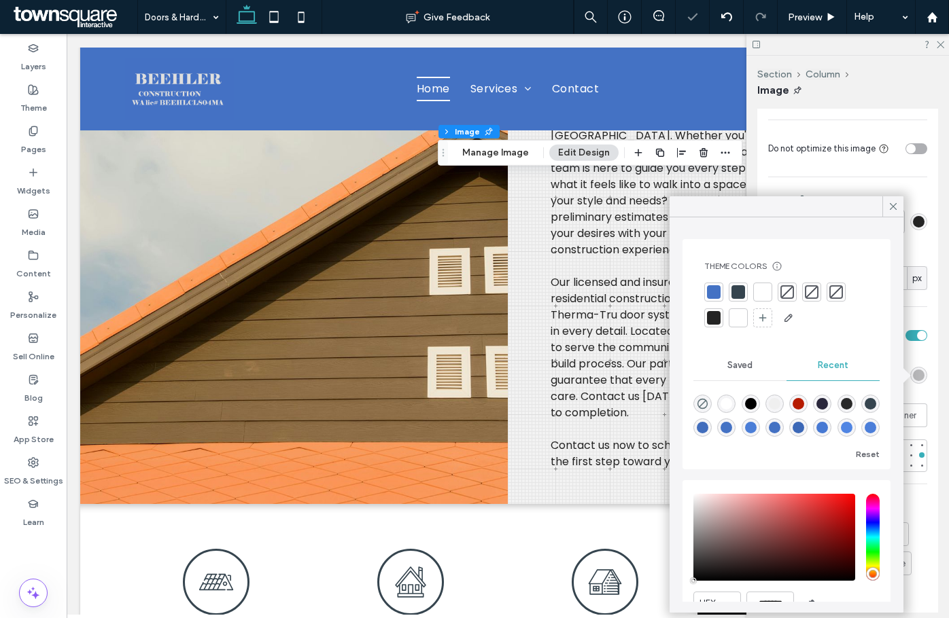
click at [722, 318] on div at bounding box center [713, 318] width 19 height 19
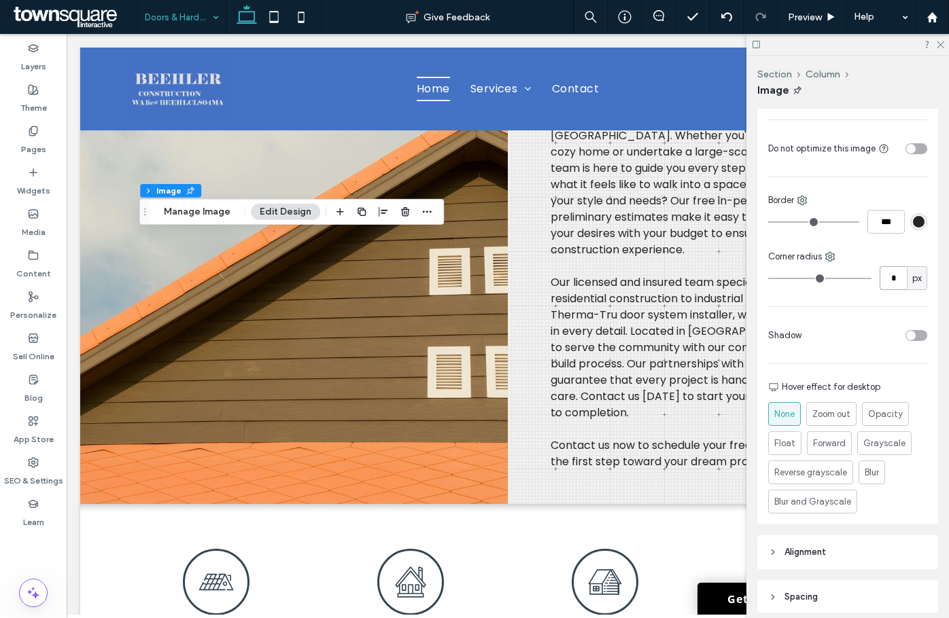
click at [884, 285] on input "*" at bounding box center [892, 278] width 27 height 24
type input "**"
click at [910, 343] on div at bounding box center [867, 335] width 120 height 24
click at [911, 341] on div at bounding box center [867, 335] width 120 height 24
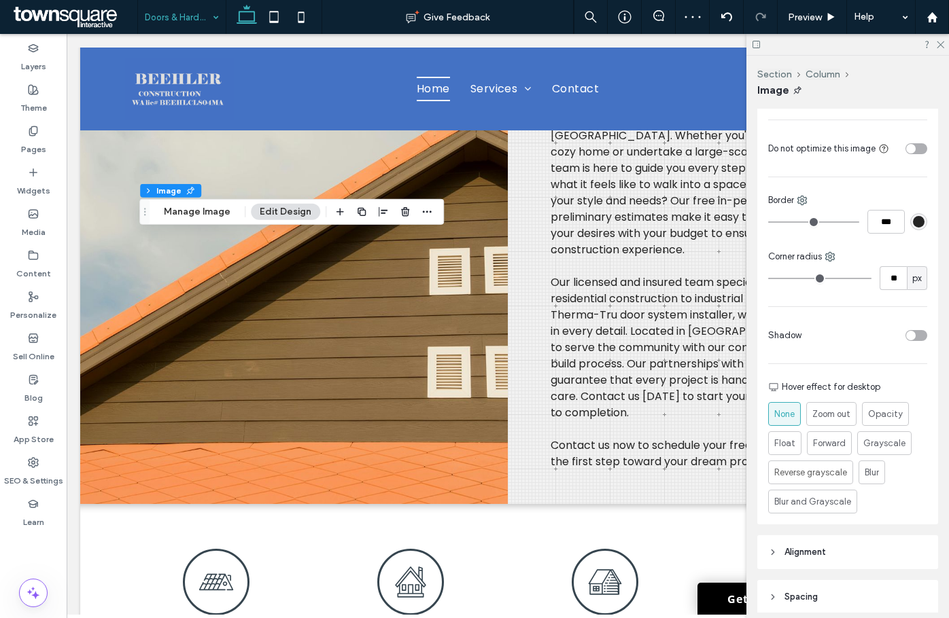
click at [906, 332] on div "toggle" at bounding box center [911, 336] width 10 height 10
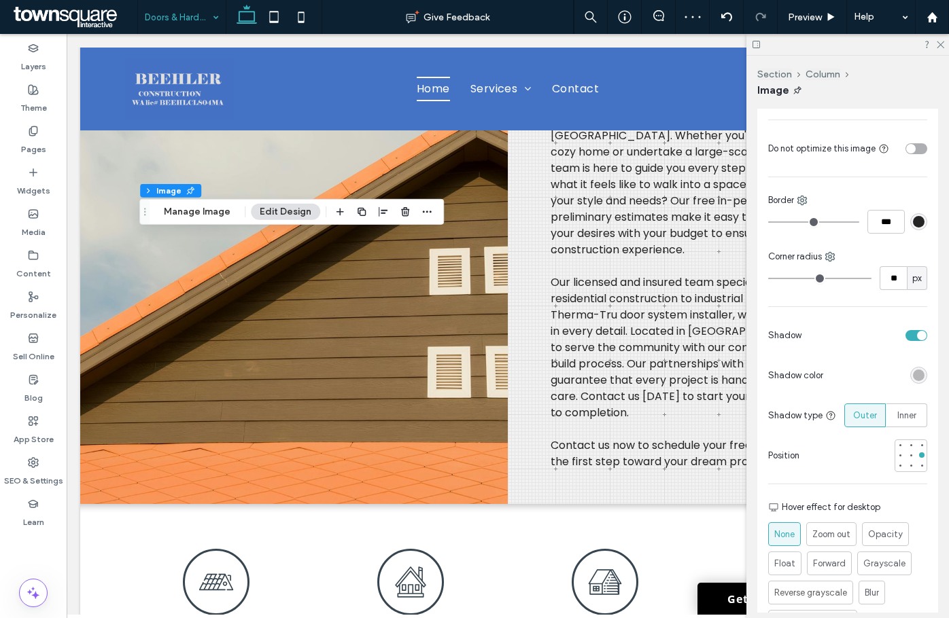
click at [910, 378] on div "rgba(0, 0, 0, 0.25)" at bounding box center [918, 375] width 17 height 17
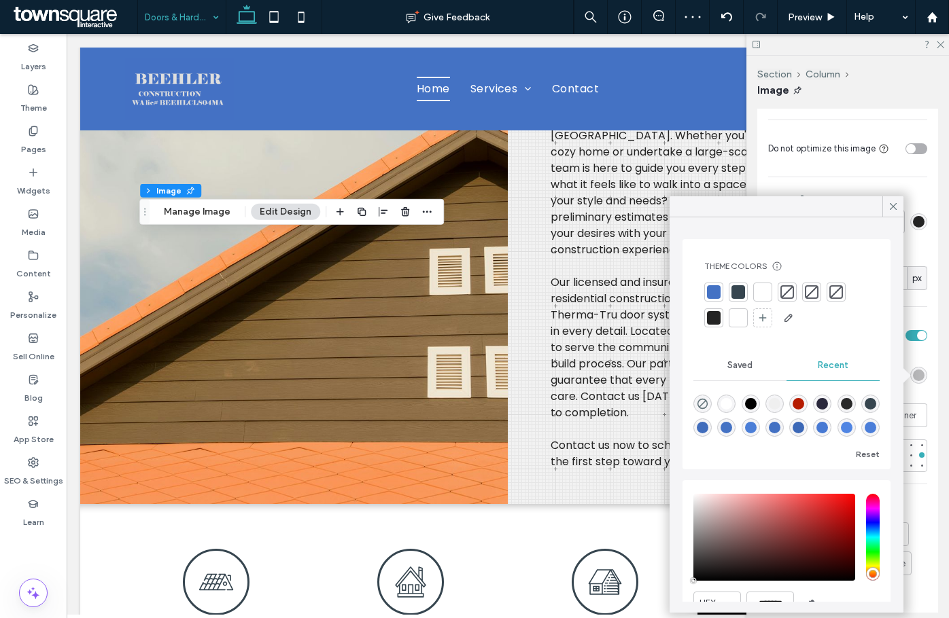
click at [710, 318] on div at bounding box center [714, 318] width 14 height 14
click at [137, 1] on div "Doors & Hardware" at bounding box center [181, 17] width 88 height 34
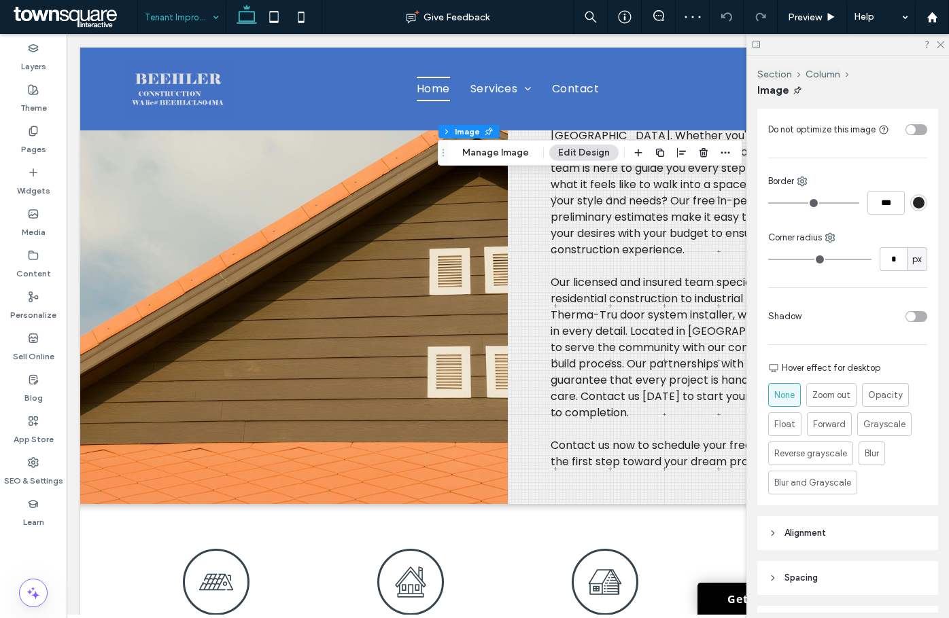
scroll to position [408, 0]
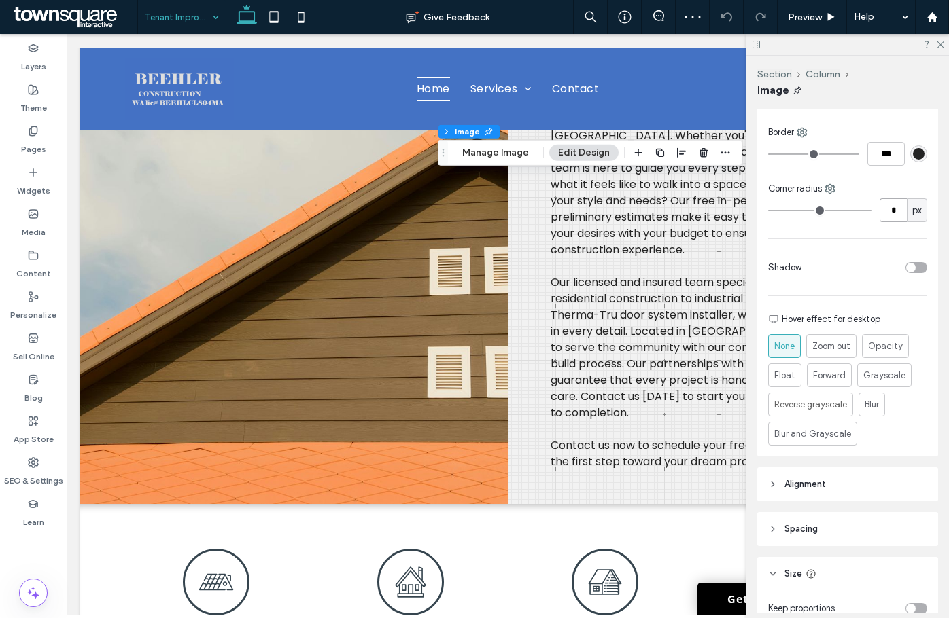
click at [892, 209] on input "*" at bounding box center [892, 210] width 27 height 24
type input "**"
click at [913, 267] on div "toggle" at bounding box center [916, 267] width 22 height 11
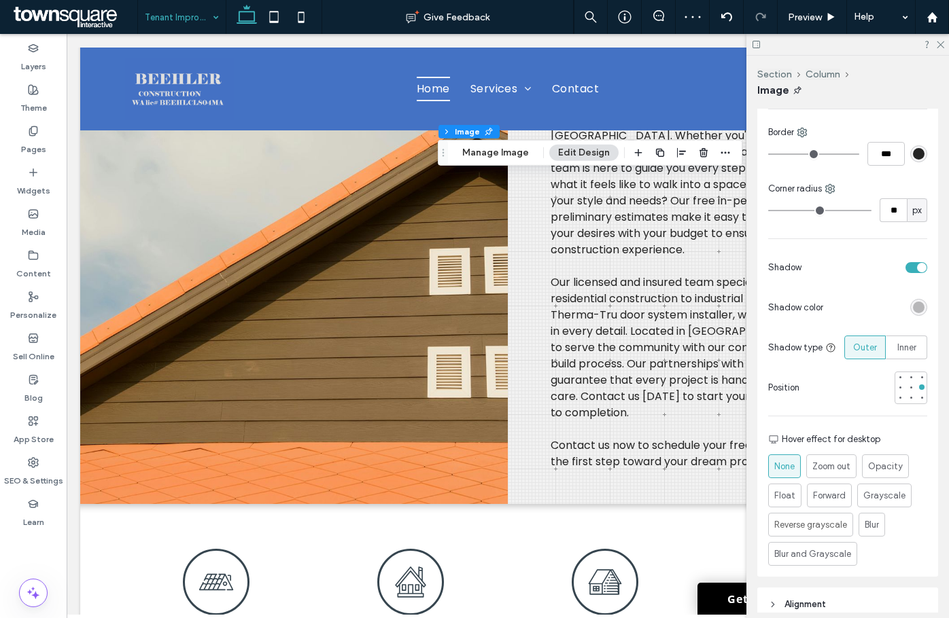
click at [913, 305] on div "rgba(0, 0, 0, 0.25)" at bounding box center [919, 308] width 12 height 12
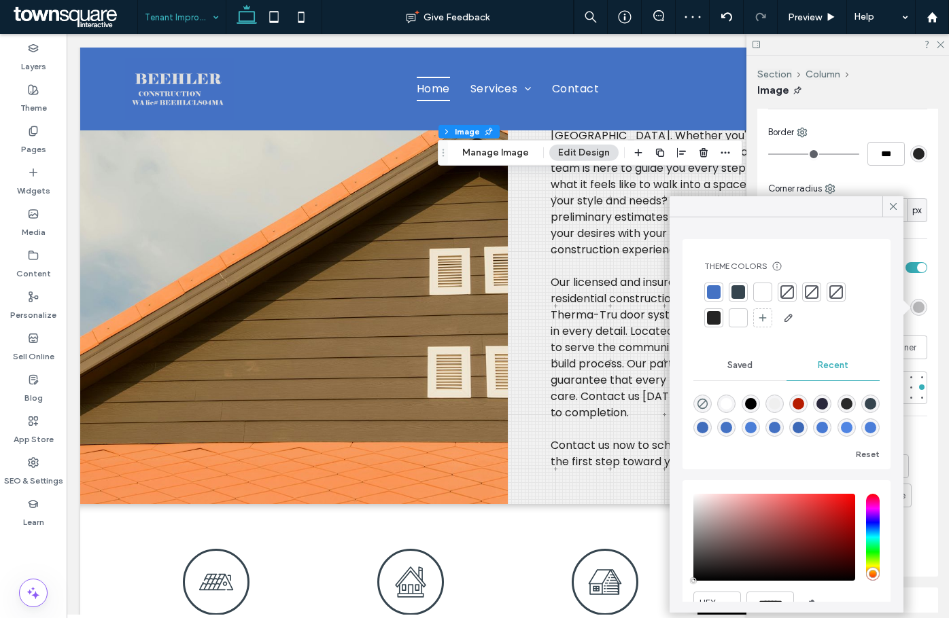
click at [715, 320] on div at bounding box center [714, 318] width 14 height 14
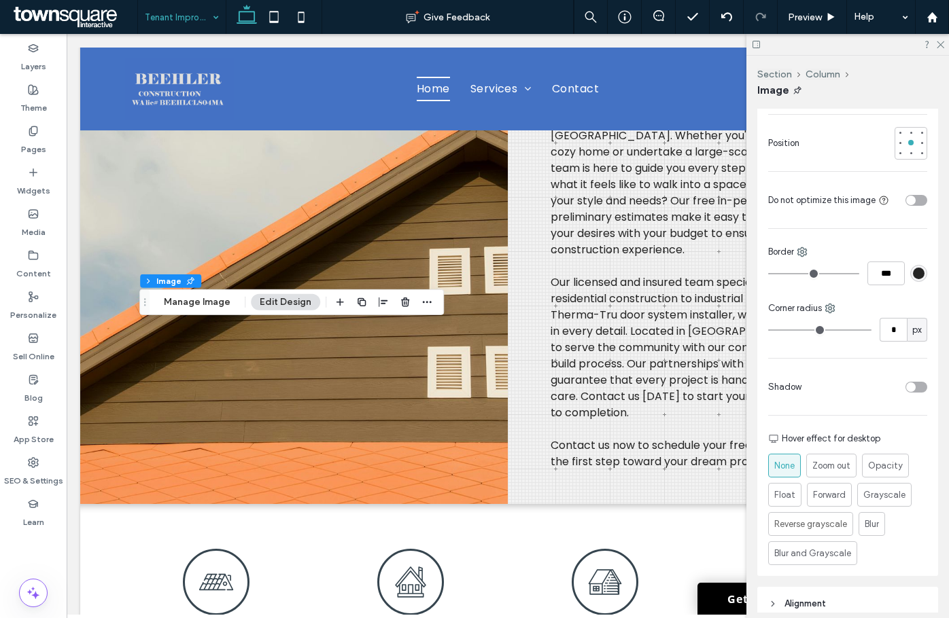
scroll to position [340, 0]
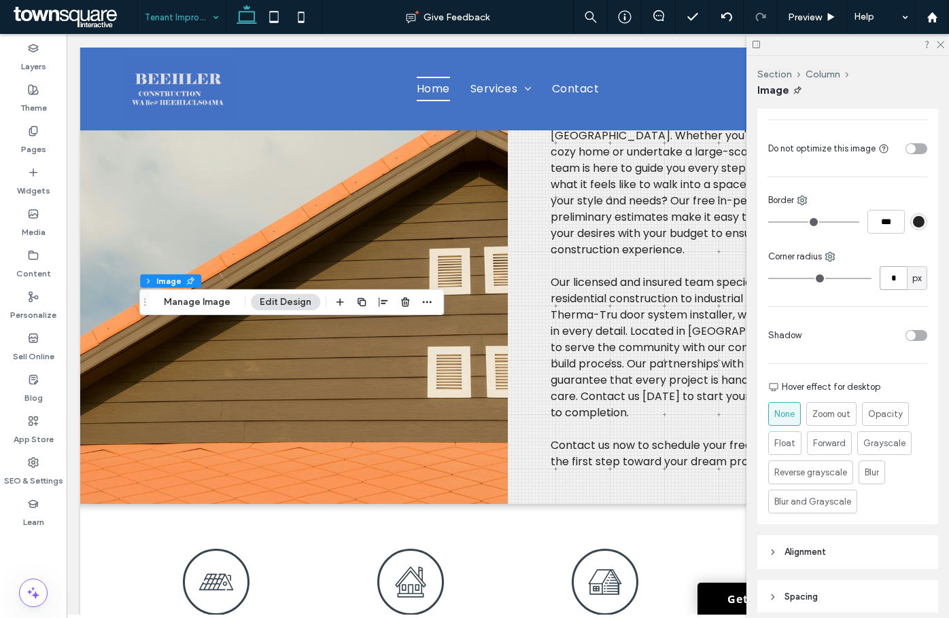
click at [884, 279] on input "*" at bounding box center [892, 278] width 27 height 24
type input "**"
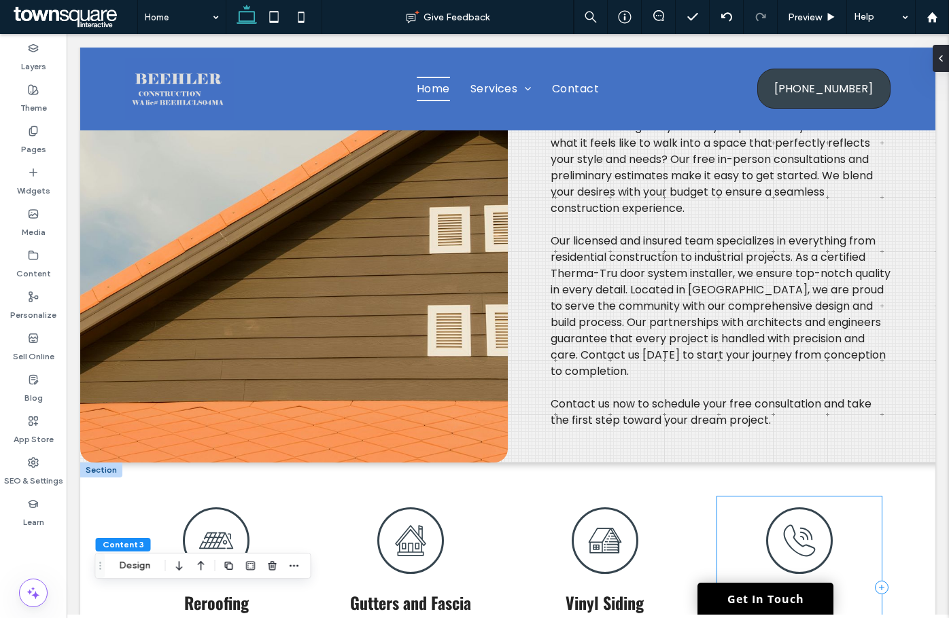
scroll to position [883, 0]
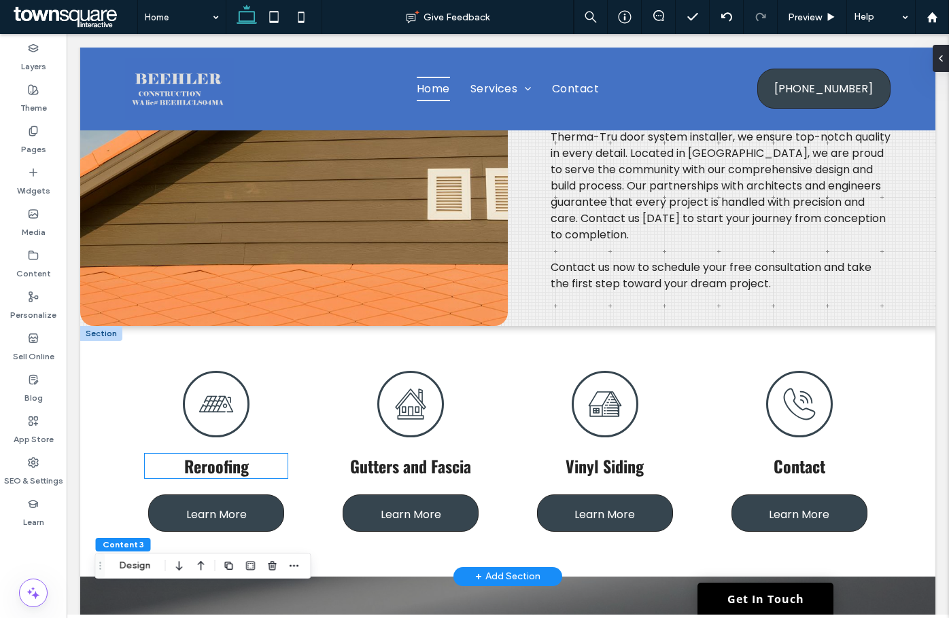
click at [206, 454] on div "Reroofing" at bounding box center [216, 466] width 143 height 24
paste div
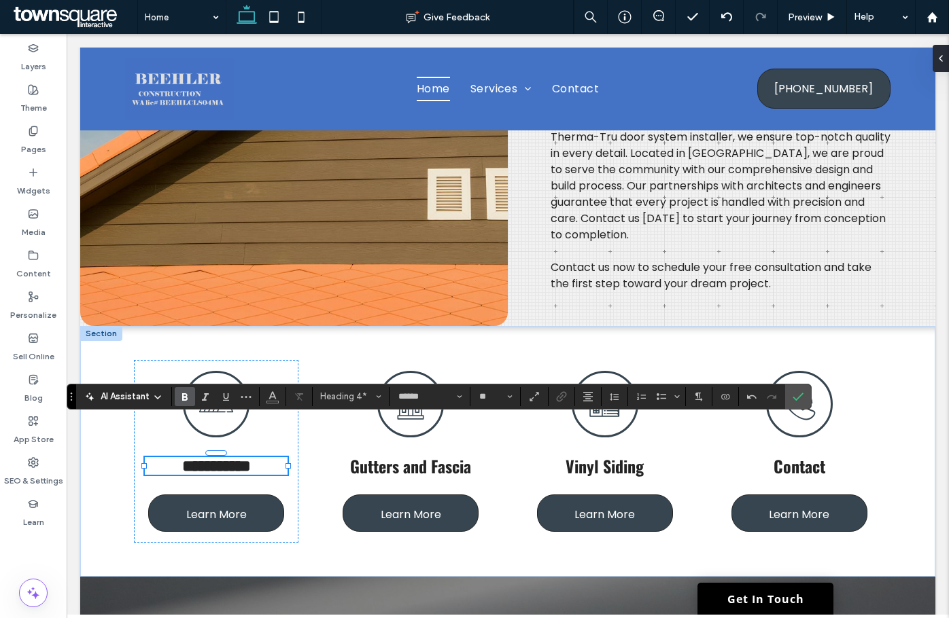
scroll to position [1, 0]
click at [383, 454] on span "Gutters and Fascia" at bounding box center [410, 466] width 121 height 24
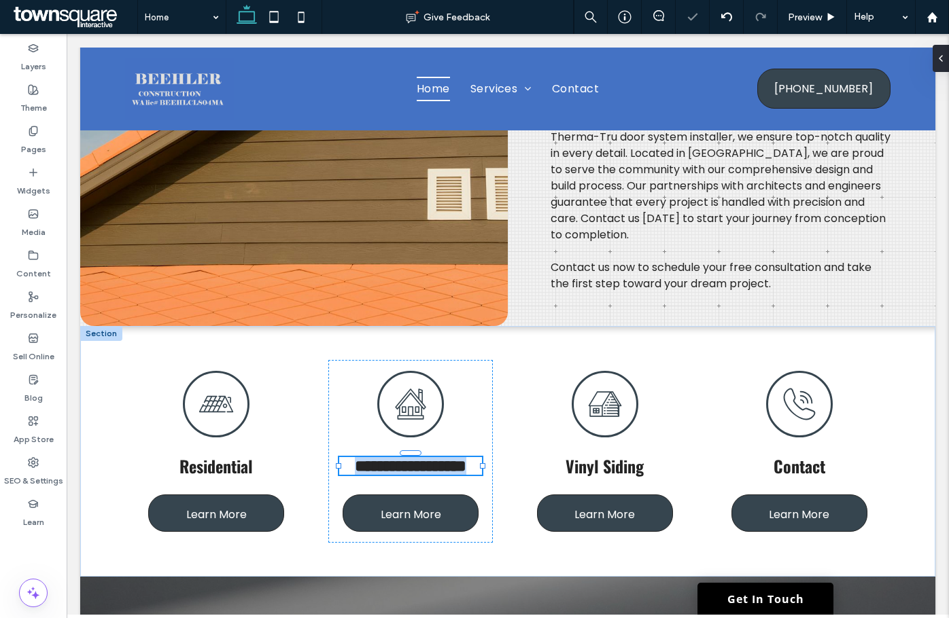
type input "******"
type input "**"
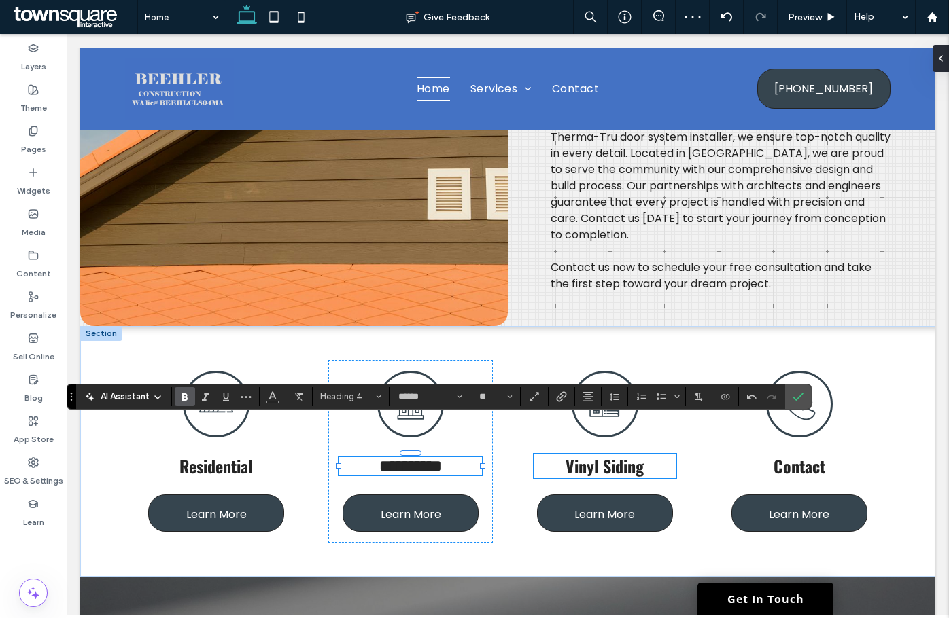
click at [629, 454] on span "Vinyl Siding" at bounding box center [604, 466] width 78 height 24
click at [629, 454] on div "Vinyl Siding" at bounding box center [604, 466] width 143 height 24
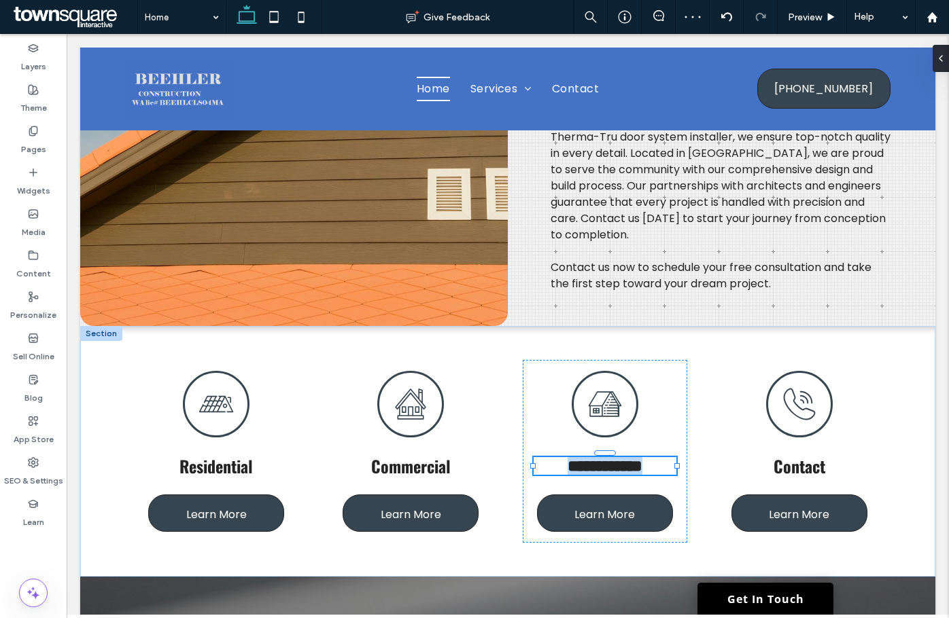
paste div
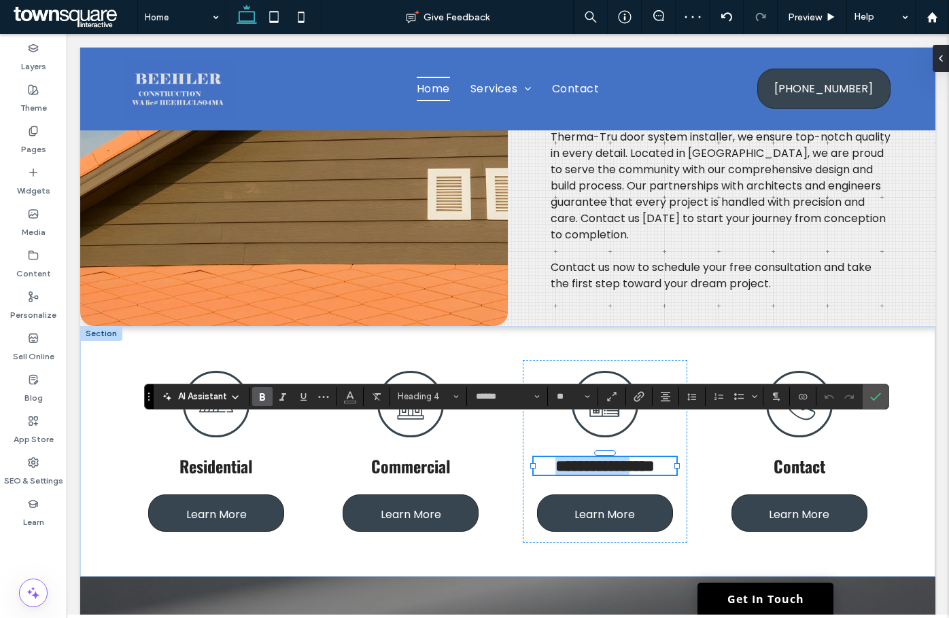
type input "**"
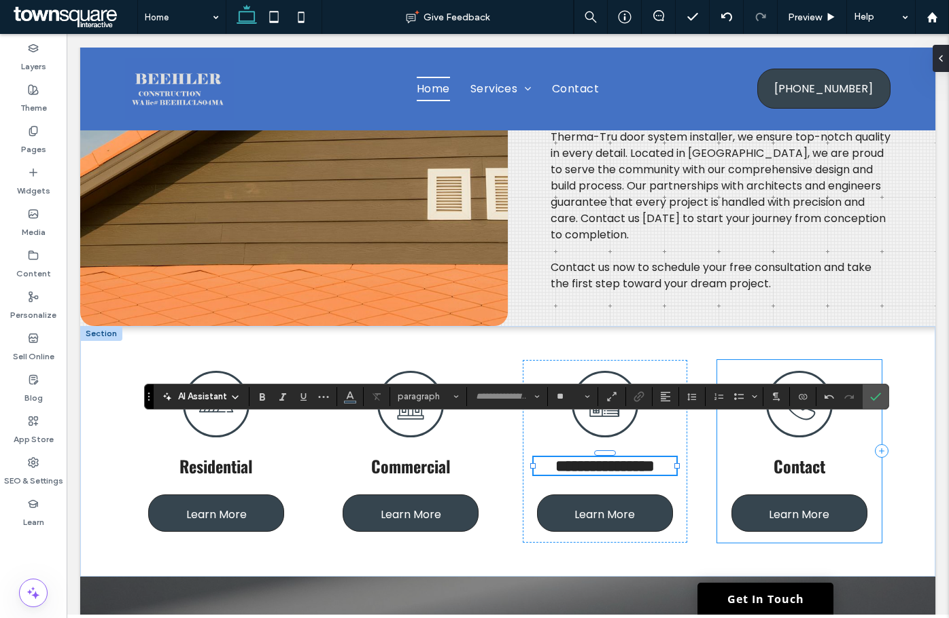
click at [783, 454] on span "Contact" at bounding box center [799, 466] width 52 height 24
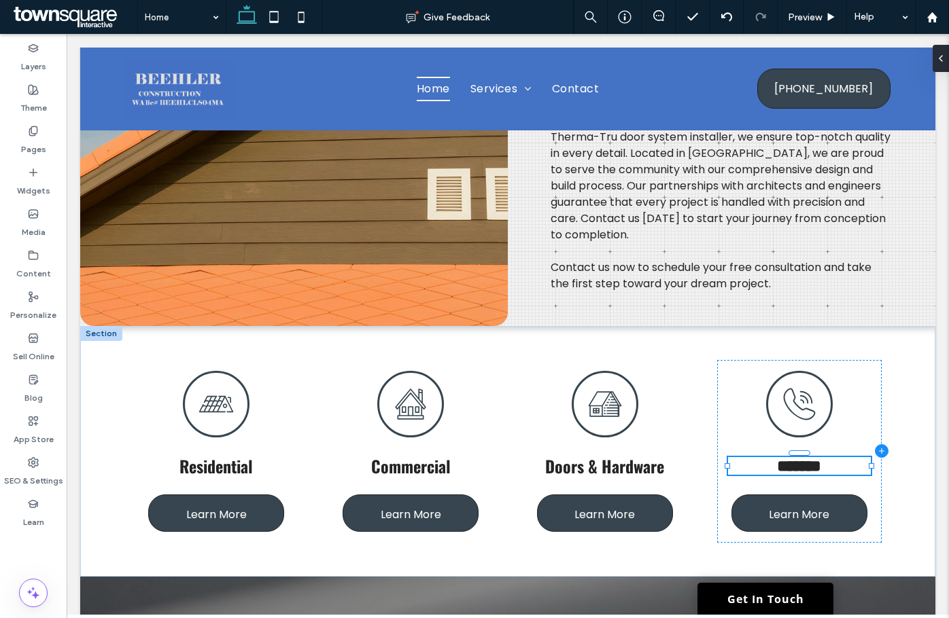
paste div
type input "**"
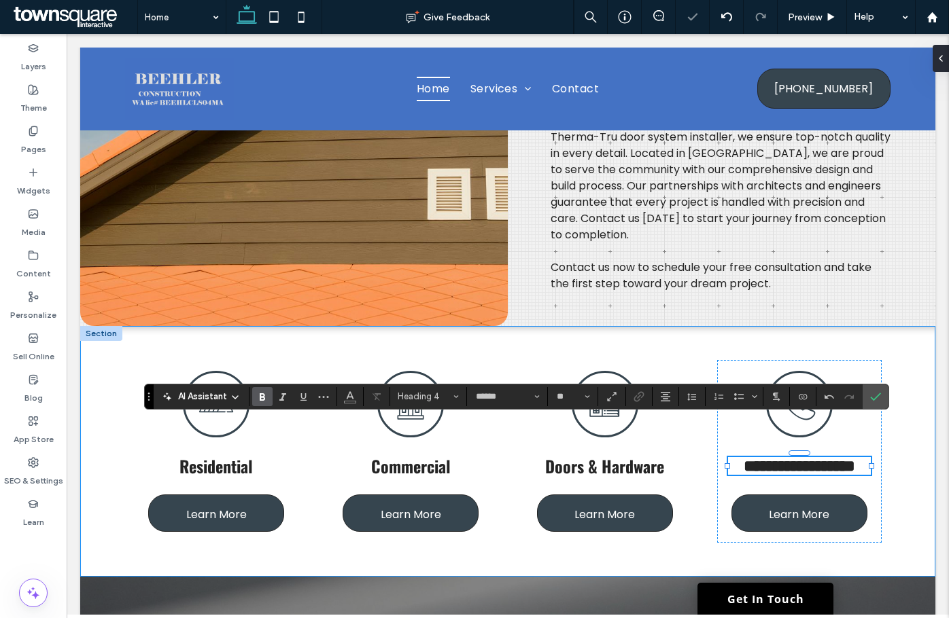
type input "******"
type input "**"
click at [913, 417] on div "**********" at bounding box center [507, 451] width 855 height 251
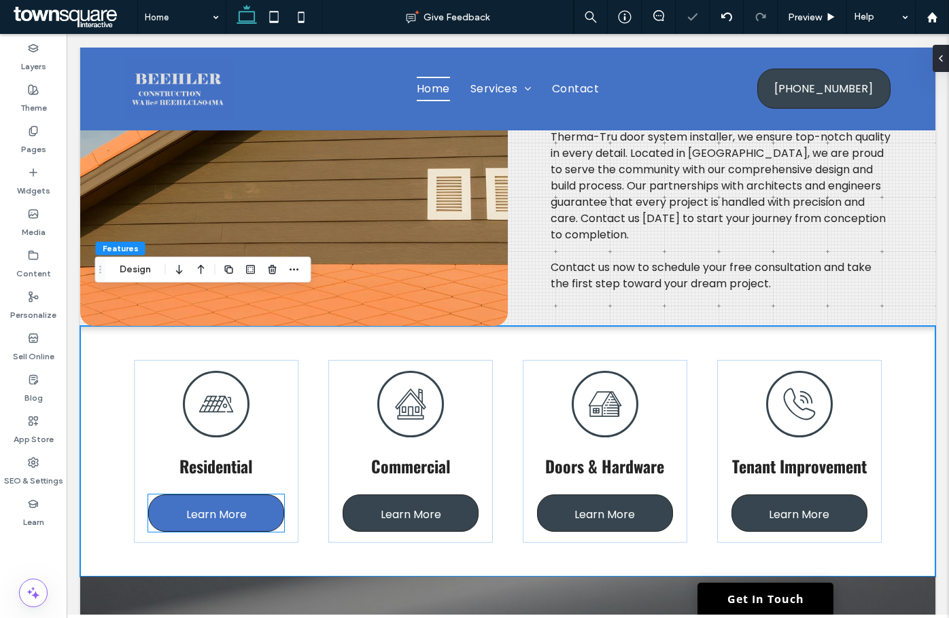
click at [210, 495] on span "Learn More" at bounding box center [216, 514] width 60 height 39
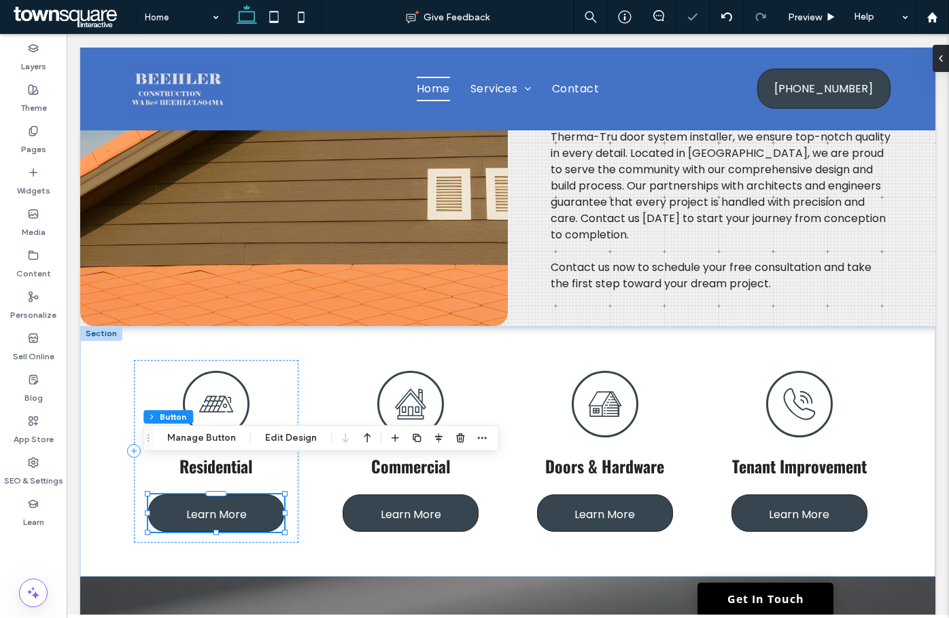
click at [213, 434] on button "Manage Button" at bounding box center [201, 438] width 86 height 16
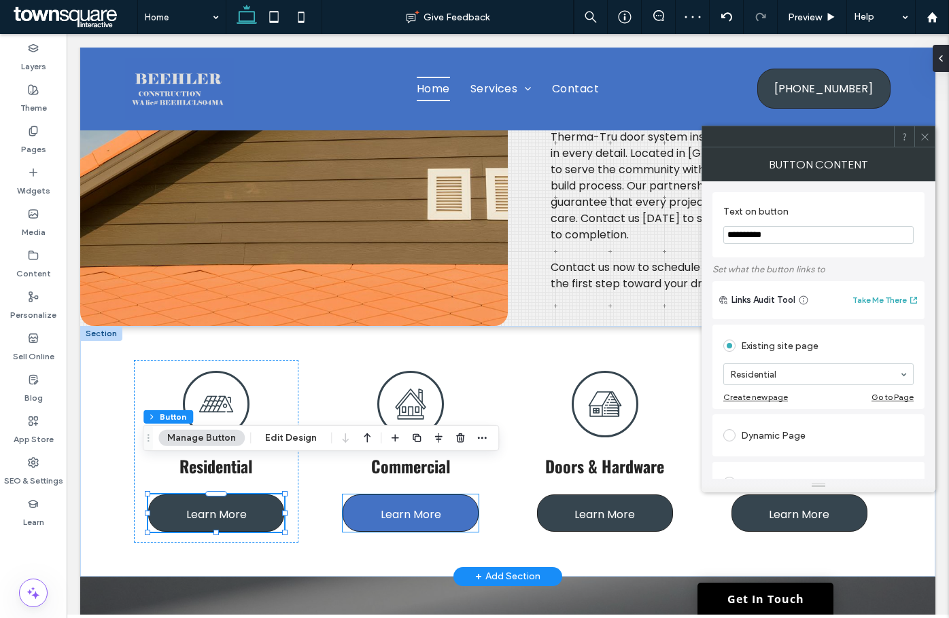
click at [352, 495] on link "Learn More" at bounding box center [410, 513] width 136 height 37
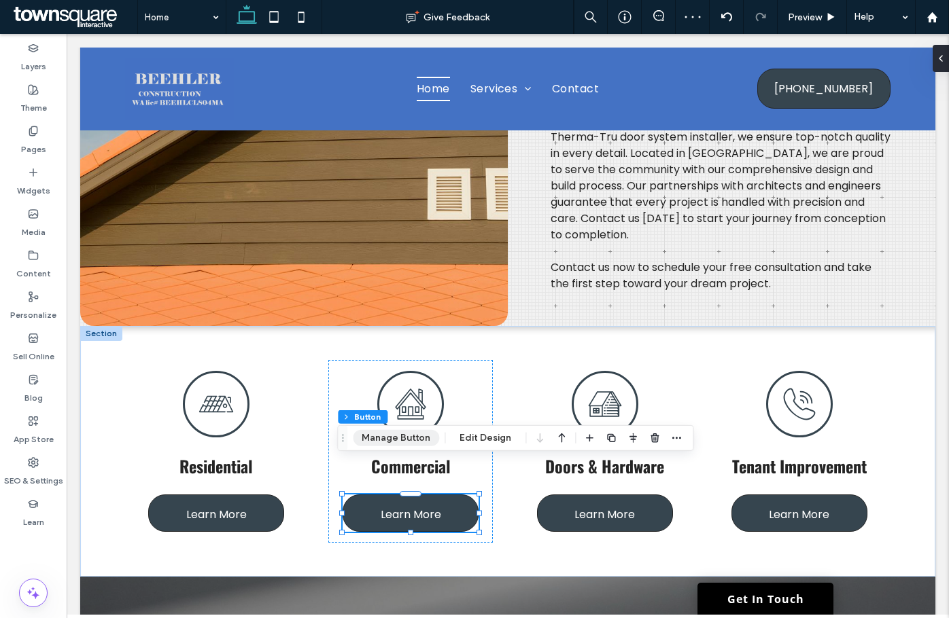
click at [377, 434] on button "Manage Button" at bounding box center [396, 438] width 86 height 16
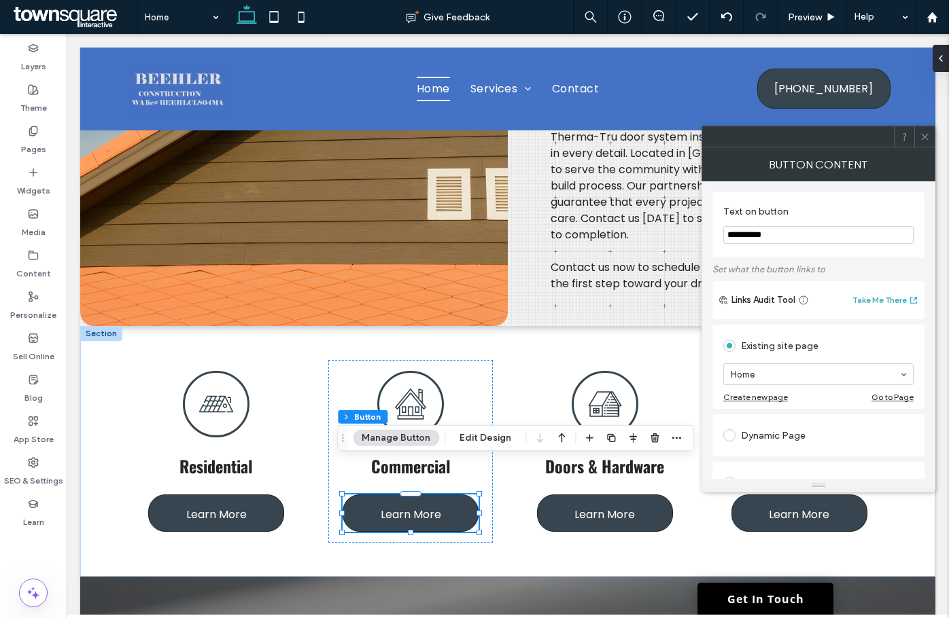
click at [767, 358] on section "Home" at bounding box center [818, 374] width 190 height 35
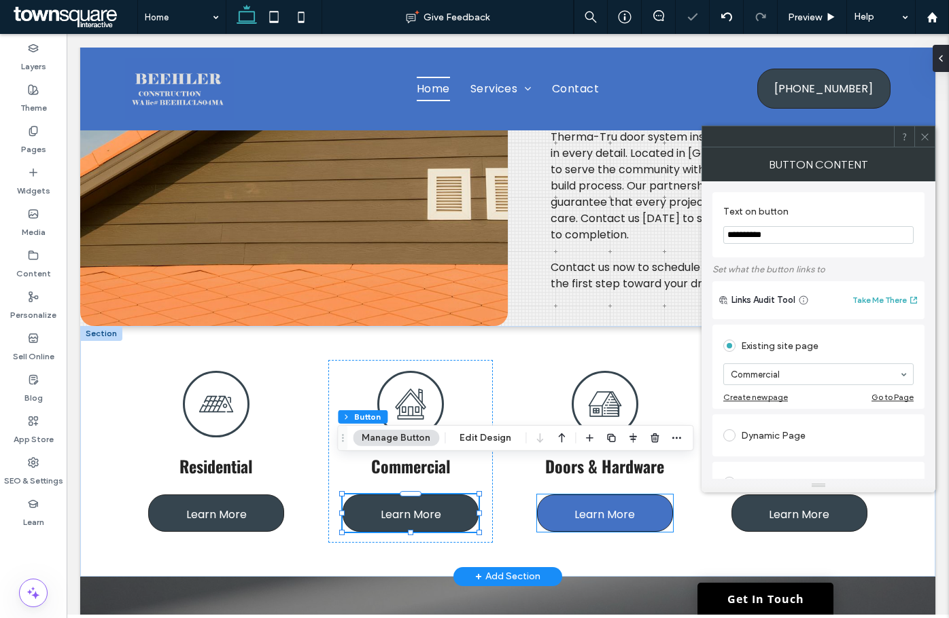
click at [634, 495] on link "Learn More" at bounding box center [605, 513] width 136 height 37
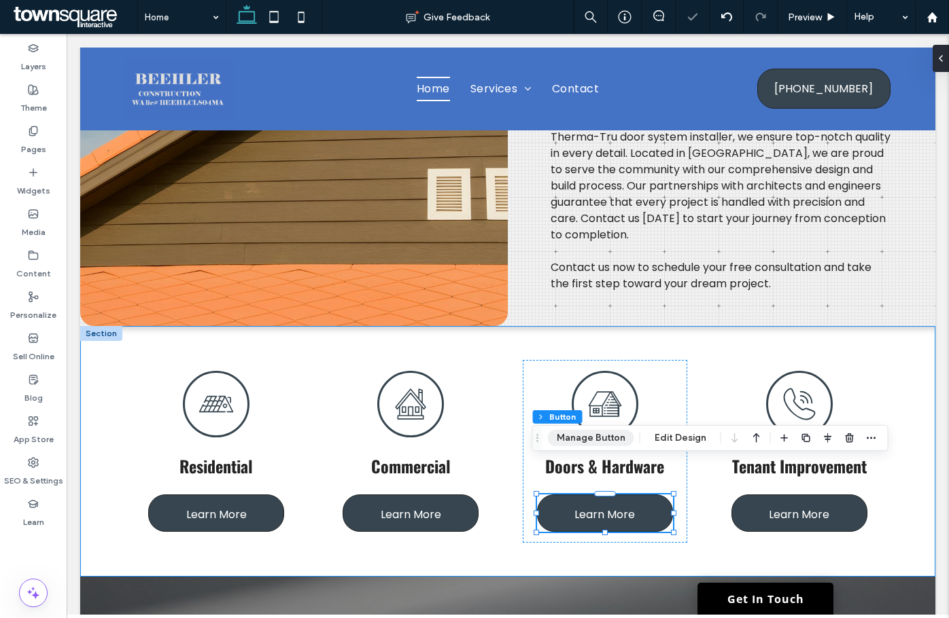
click at [595, 444] on button "Manage Button" at bounding box center [591, 438] width 86 height 16
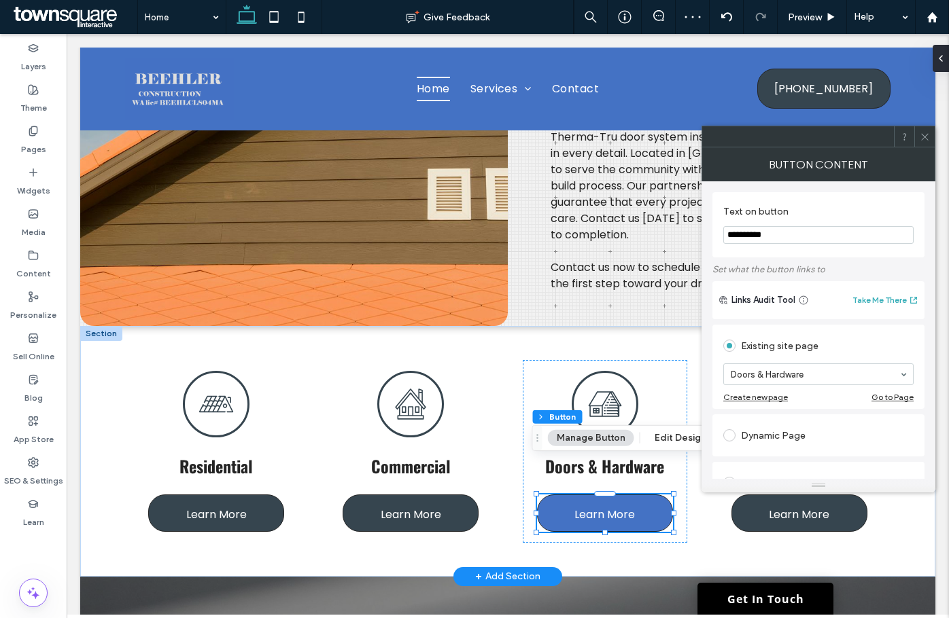
click at [663, 495] on link "Learn More" at bounding box center [605, 513] width 136 height 37
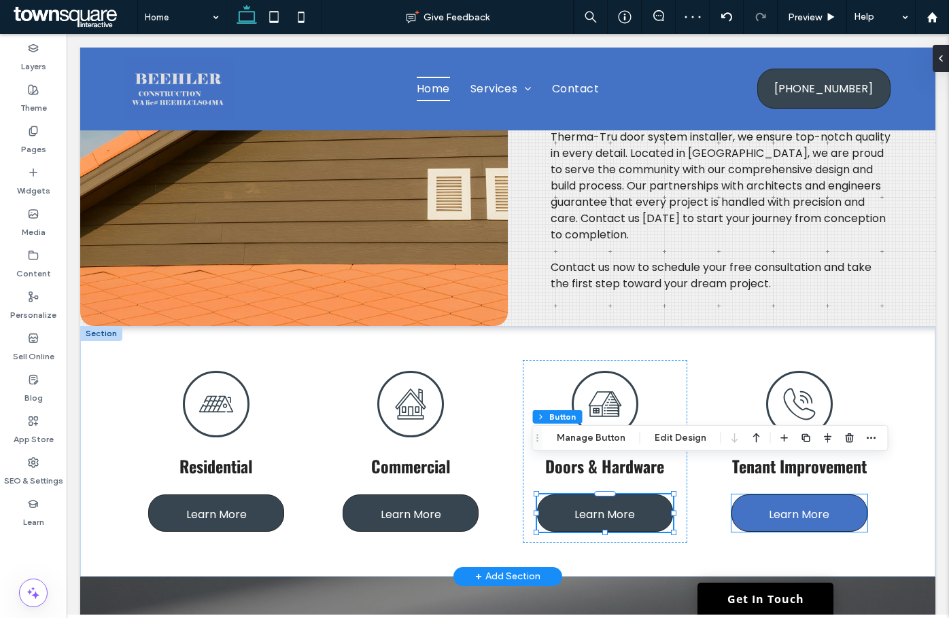
click at [747, 495] on link "Learn More" at bounding box center [799, 513] width 136 height 37
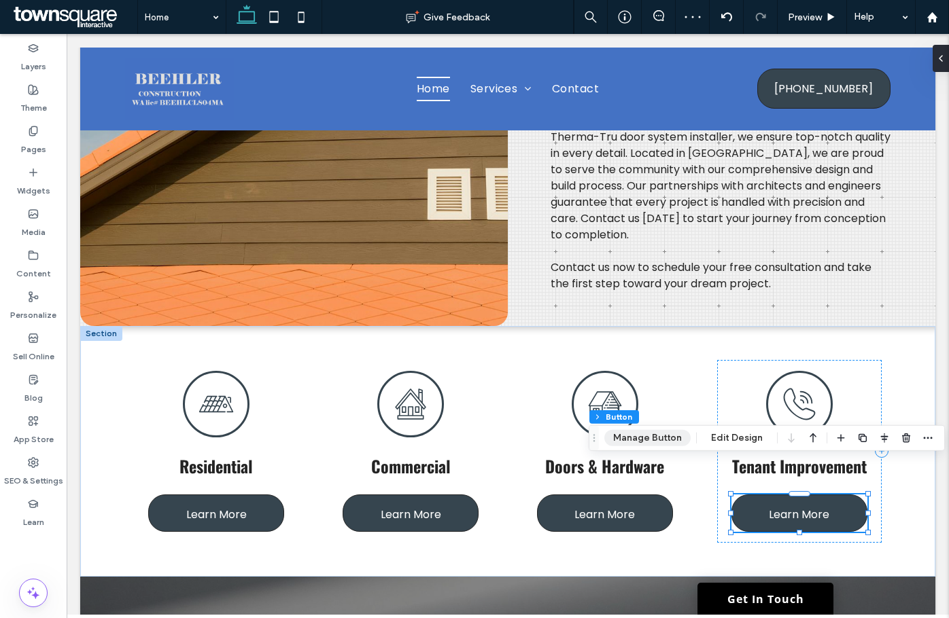
drag, startPoint x: 650, startPoint y: 437, endPoint x: 684, endPoint y: 432, distance: 33.7
click at [650, 437] on button "Manage Button" at bounding box center [647, 438] width 86 height 16
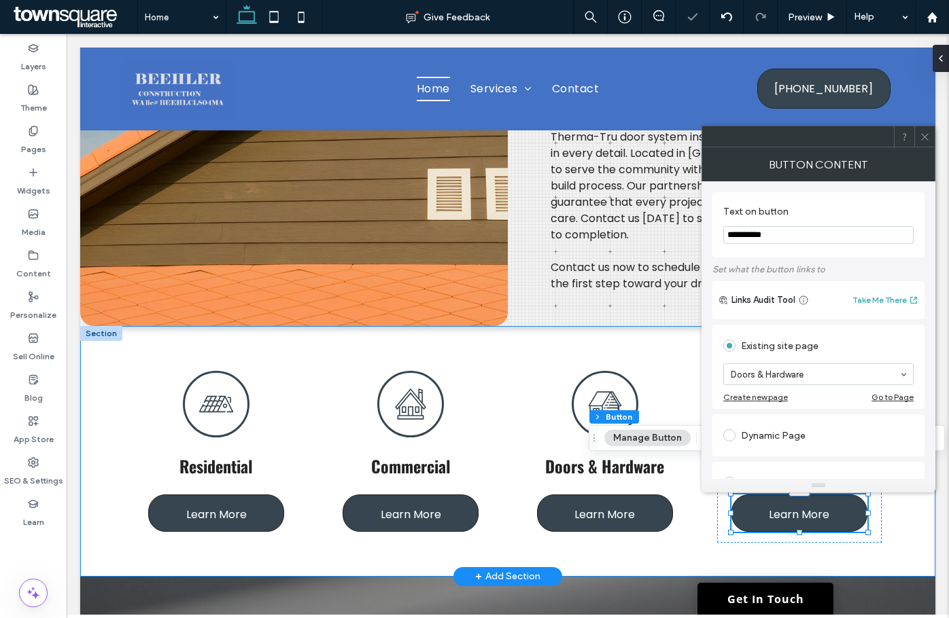
click at [673, 527] on div "Residential Learn More Commercial Learn More Doors & Hardware Learn More Tenant…" at bounding box center [507, 451] width 815 height 251
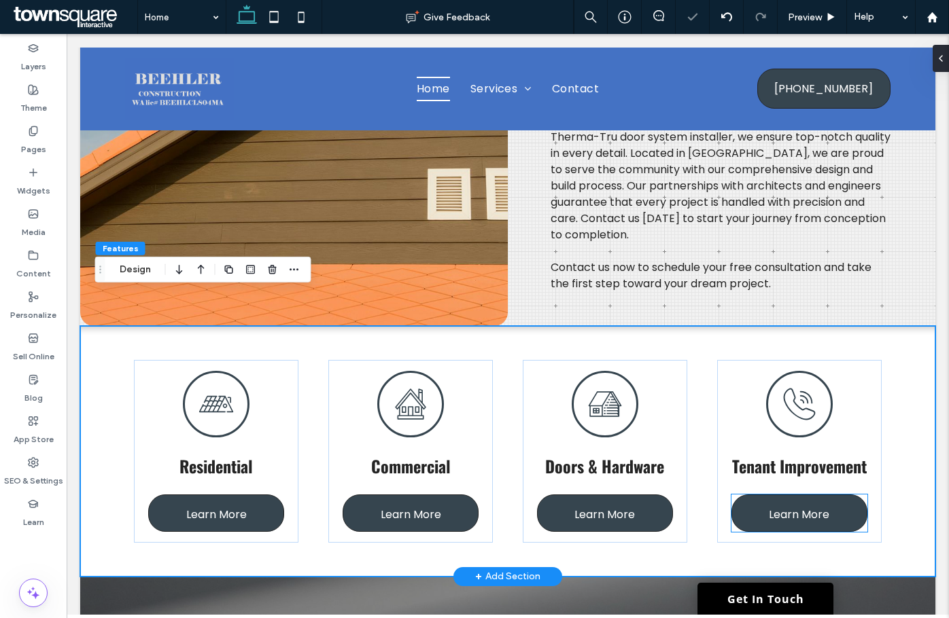
click at [828, 457] on div "Tenant Improvement Learn More" at bounding box center [799, 451] width 164 height 183
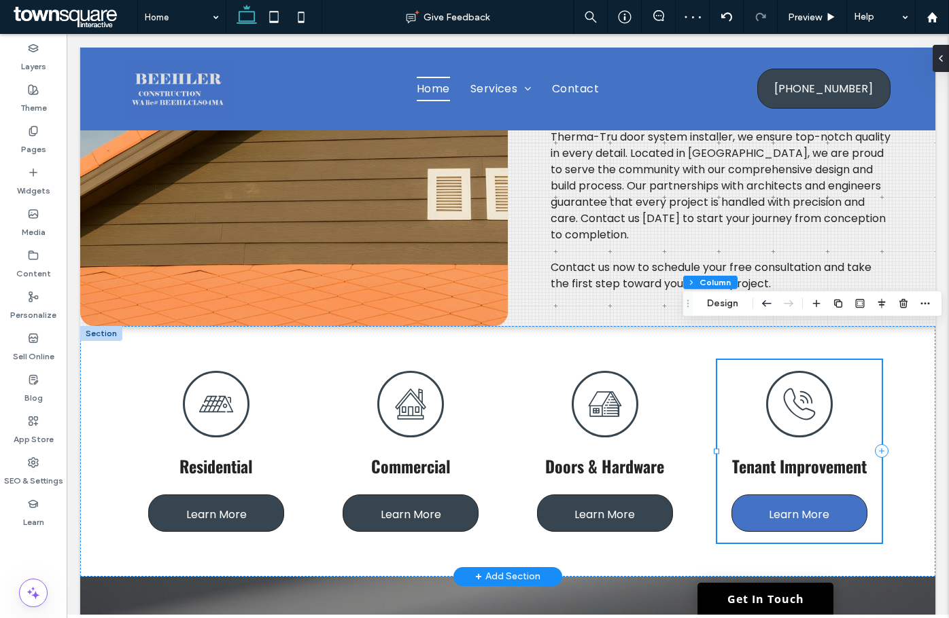
click at [809, 495] on span "Learn More" at bounding box center [799, 514] width 60 height 39
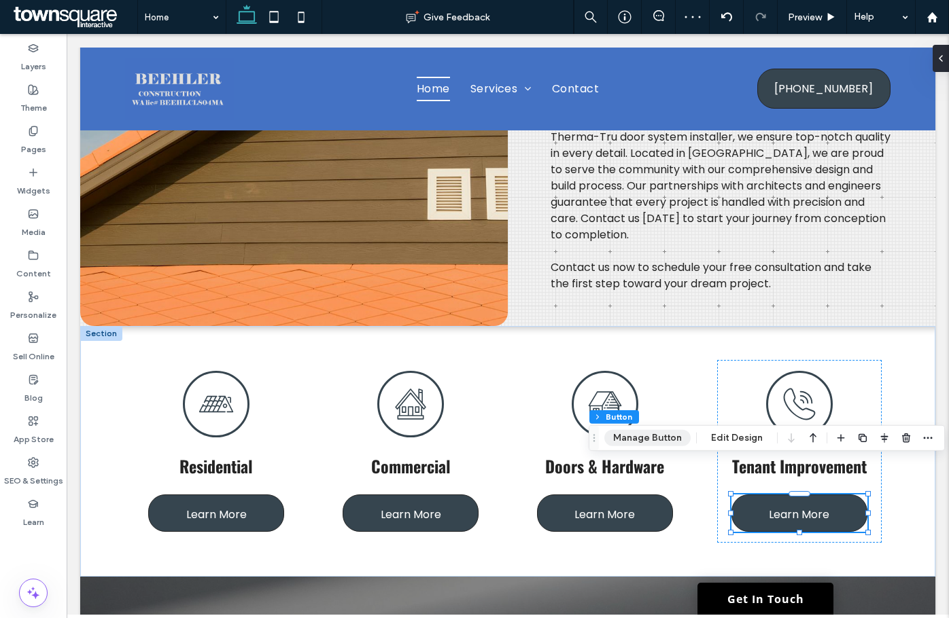
click at [640, 444] on button "Manage Button" at bounding box center [647, 438] width 86 height 16
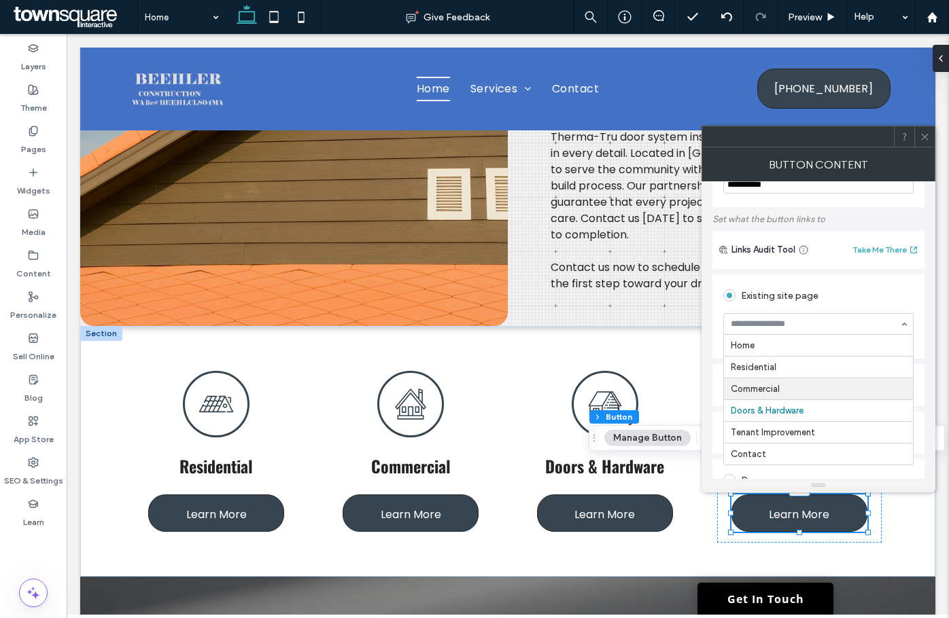
scroll to position [136, 0]
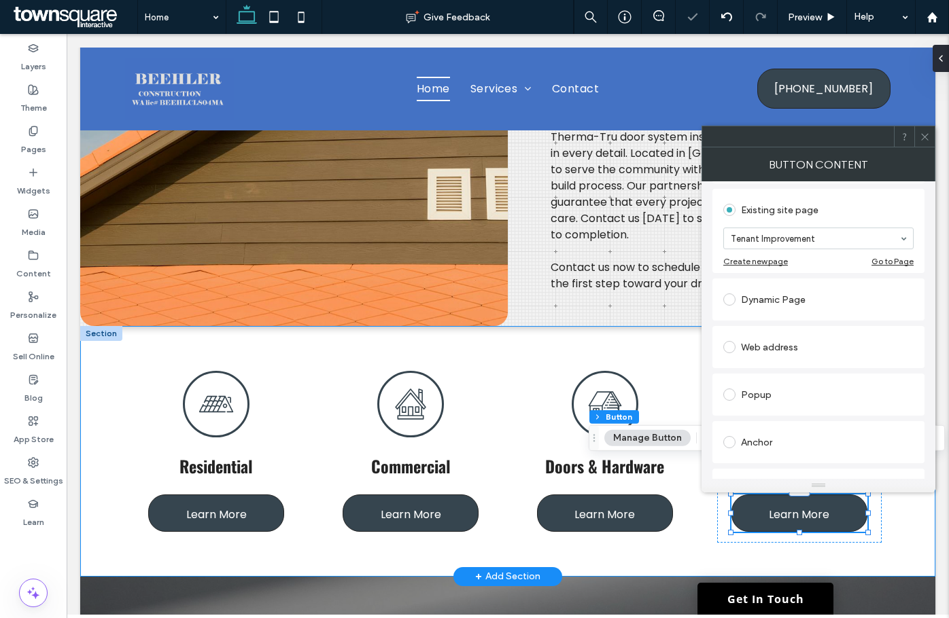
click at [674, 512] on div "Residential Learn More Commercial Learn More Doors & Hardware Learn More Tenant…" at bounding box center [507, 451] width 815 height 251
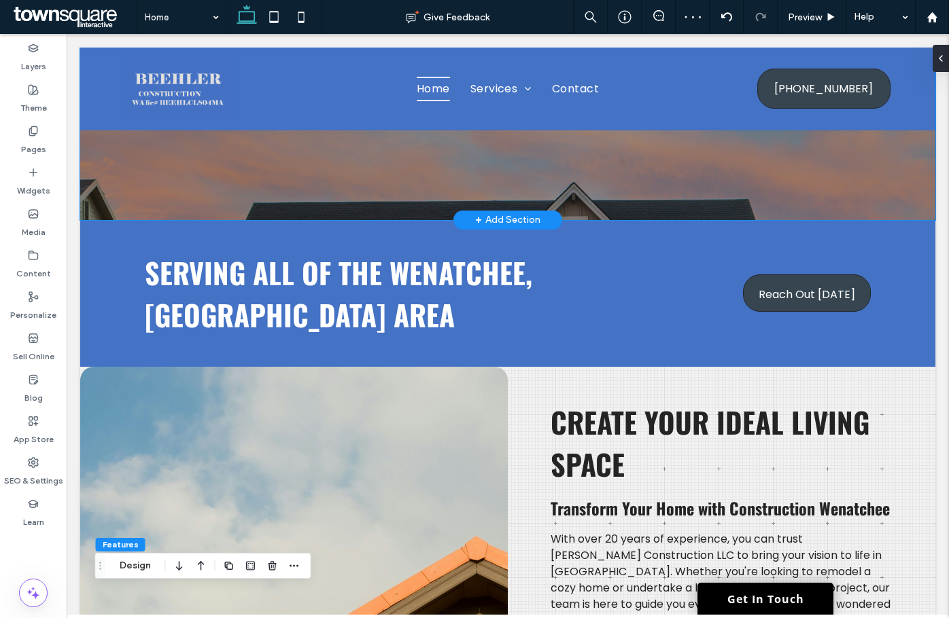
scroll to position [0, 0]
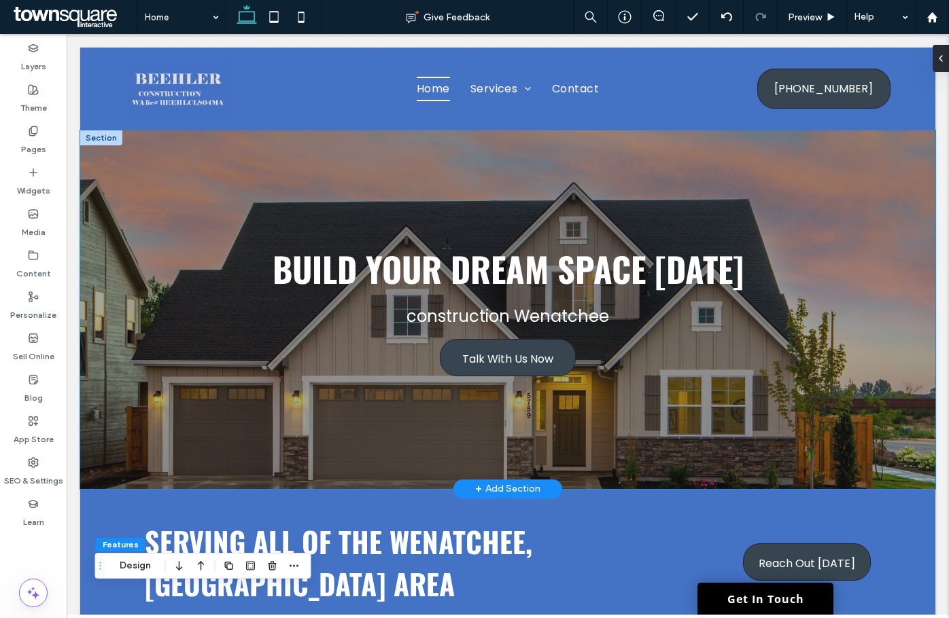
click at [169, 151] on div "Build Your Dream Space Today construction Wenatchee Talk With Us Now" at bounding box center [507, 309] width 815 height 359
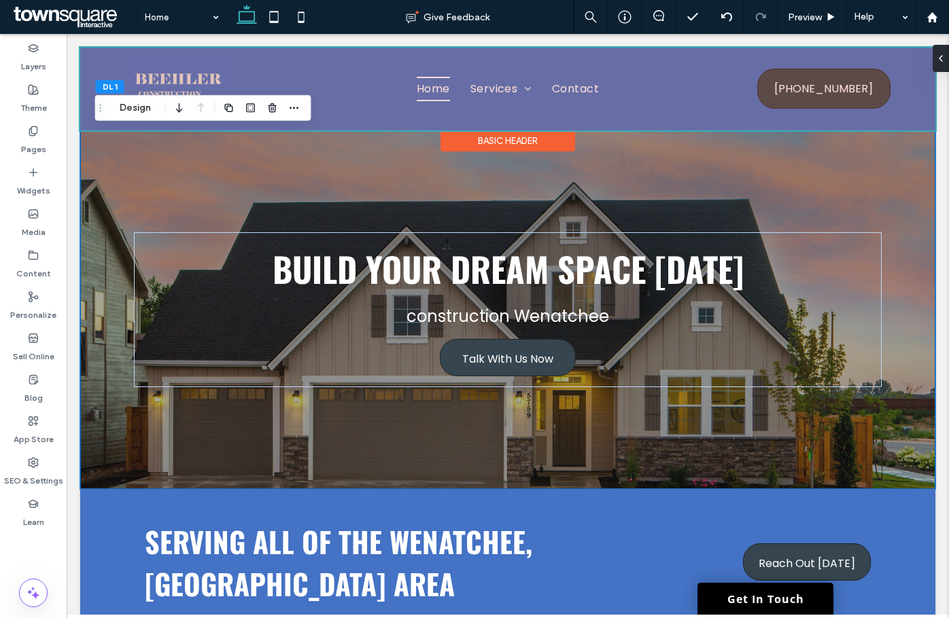
click at [131, 92] on div at bounding box center [507, 89] width 855 height 83
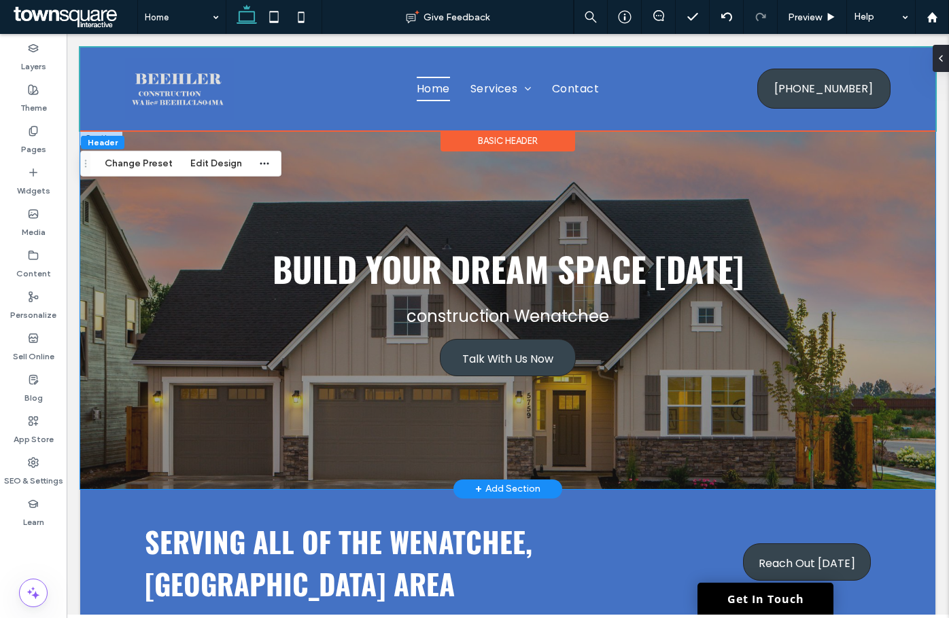
click at [101, 188] on div "Build Your Dream Space Today construction Wenatchee Talk With Us Now" at bounding box center [507, 309] width 815 height 359
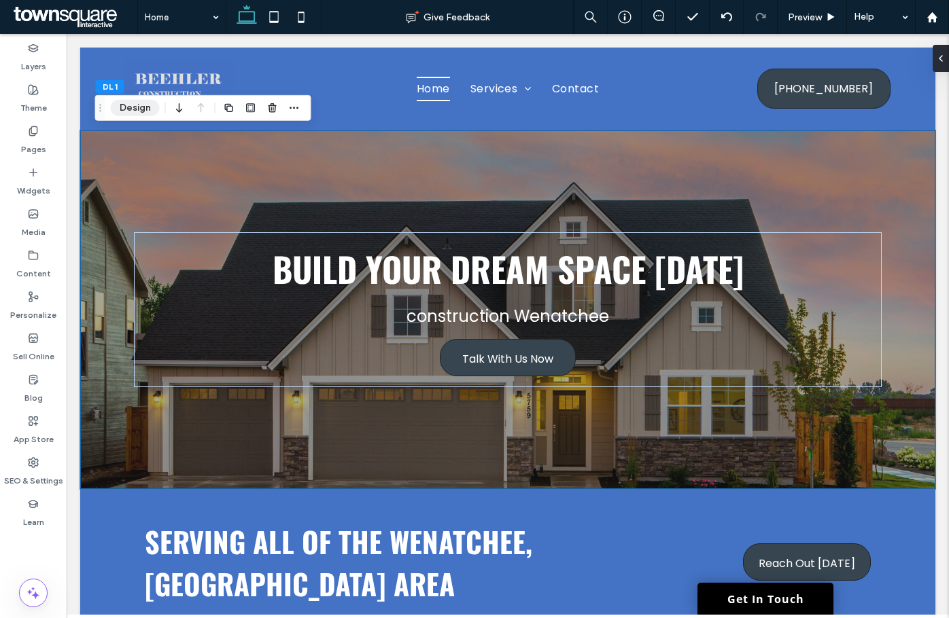
click at [128, 107] on button "Design" at bounding box center [135, 108] width 49 height 16
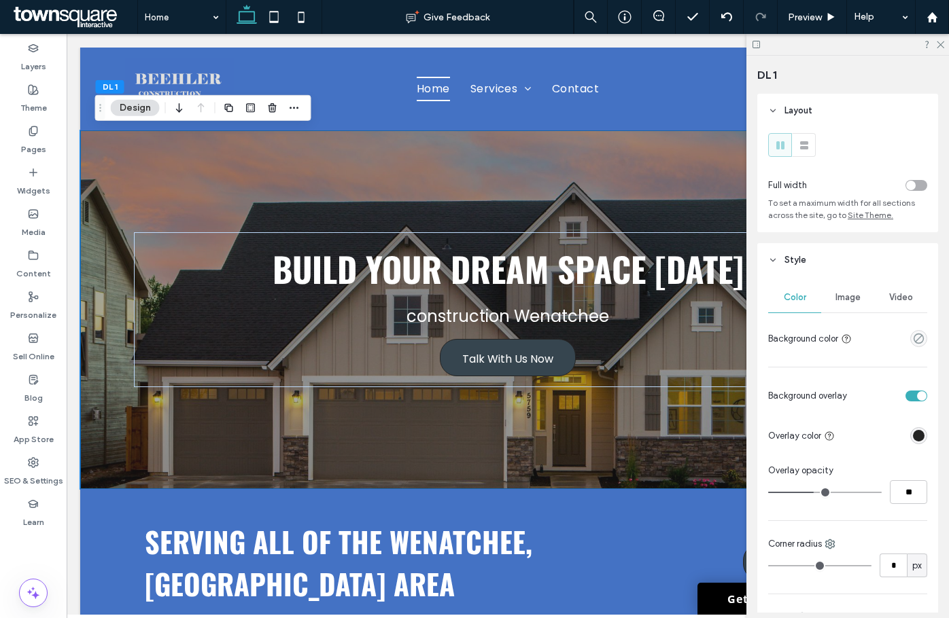
click at [860, 304] on div "Image" at bounding box center [847, 298] width 53 height 30
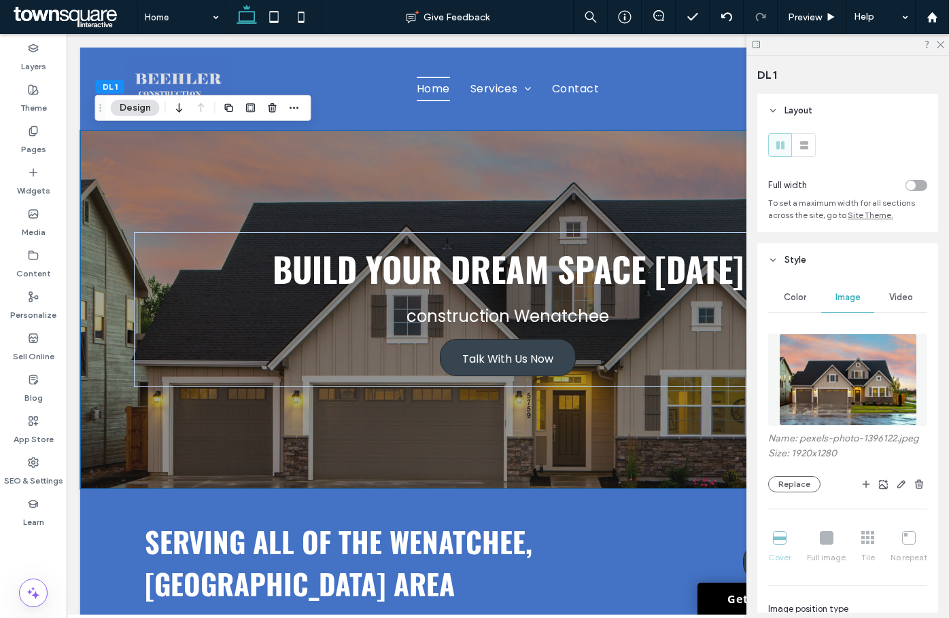
drag, startPoint x: 842, startPoint y: 320, endPoint x: 826, endPoint y: 383, distance: 65.3
click at [829, 383] on img at bounding box center [848, 380] width 138 height 92
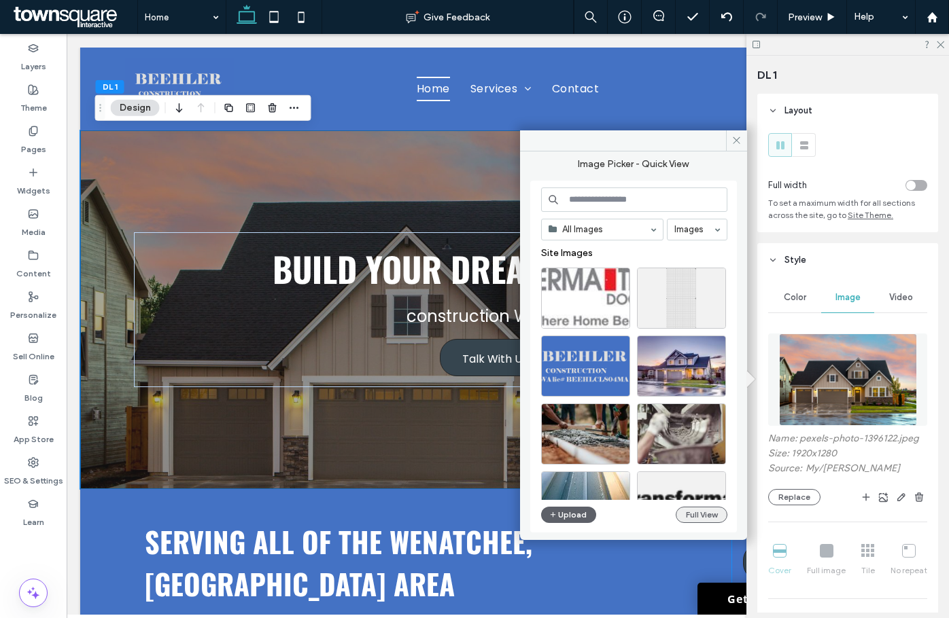
click at [719, 518] on button "Full View" at bounding box center [701, 515] width 52 height 16
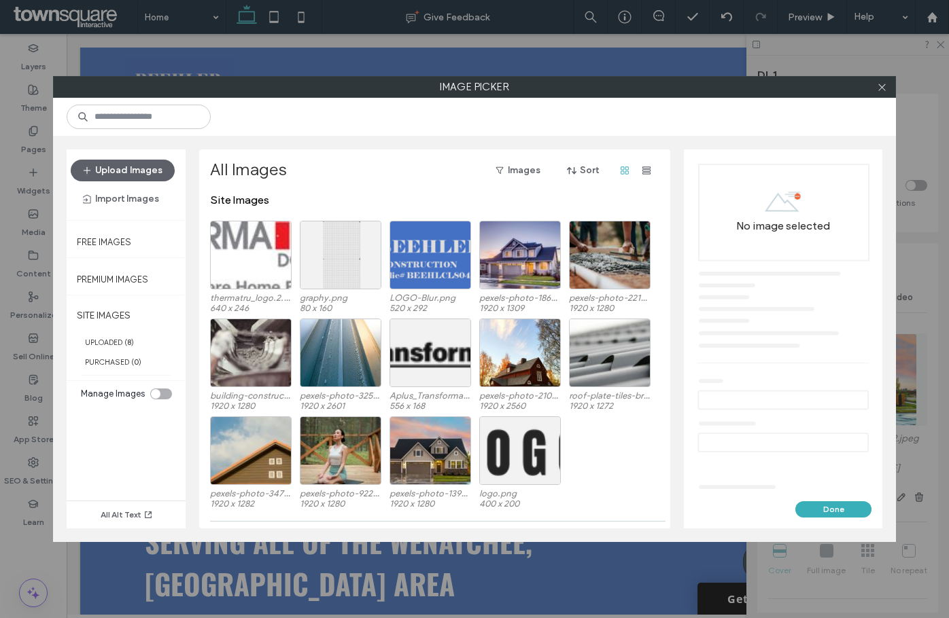
click at [122, 101] on div at bounding box center [474, 117] width 843 height 38
click at [120, 105] on input at bounding box center [139, 117] width 144 height 24
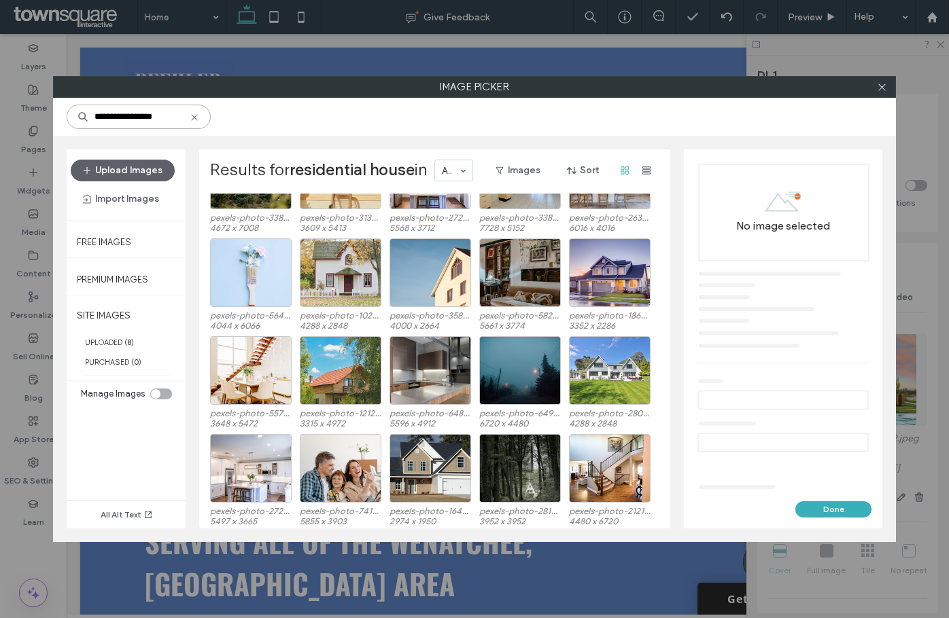
scroll to position [504, 0]
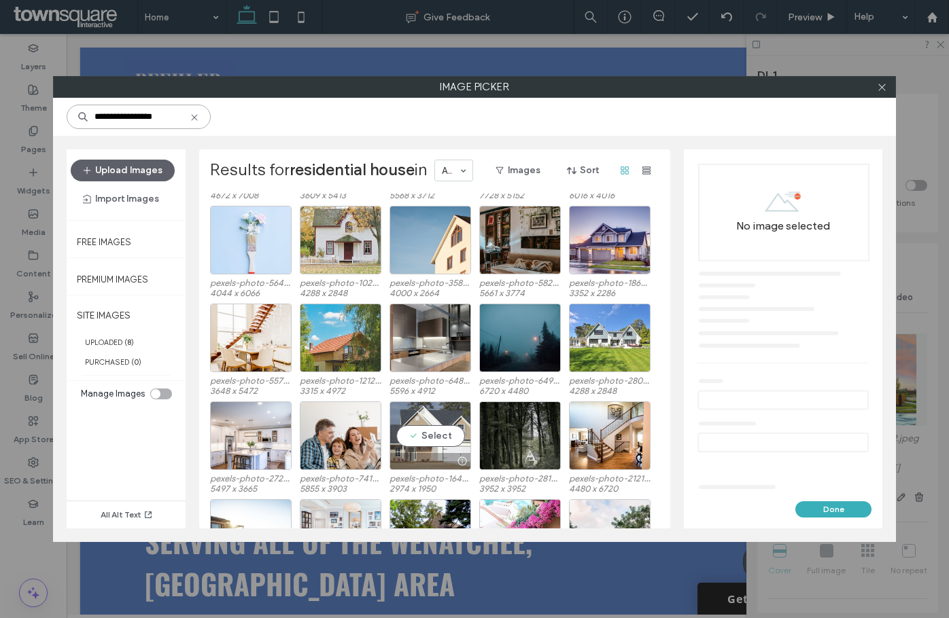
type input "**********"
click at [433, 427] on div "Select" at bounding box center [430, 436] width 82 height 69
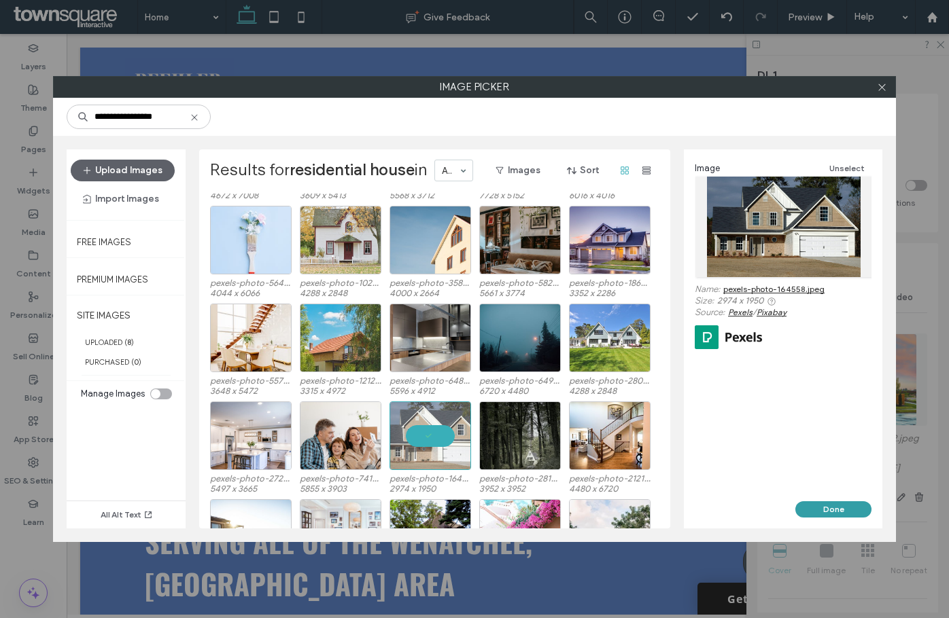
click at [836, 517] on button "Done" at bounding box center [833, 509] width 76 height 16
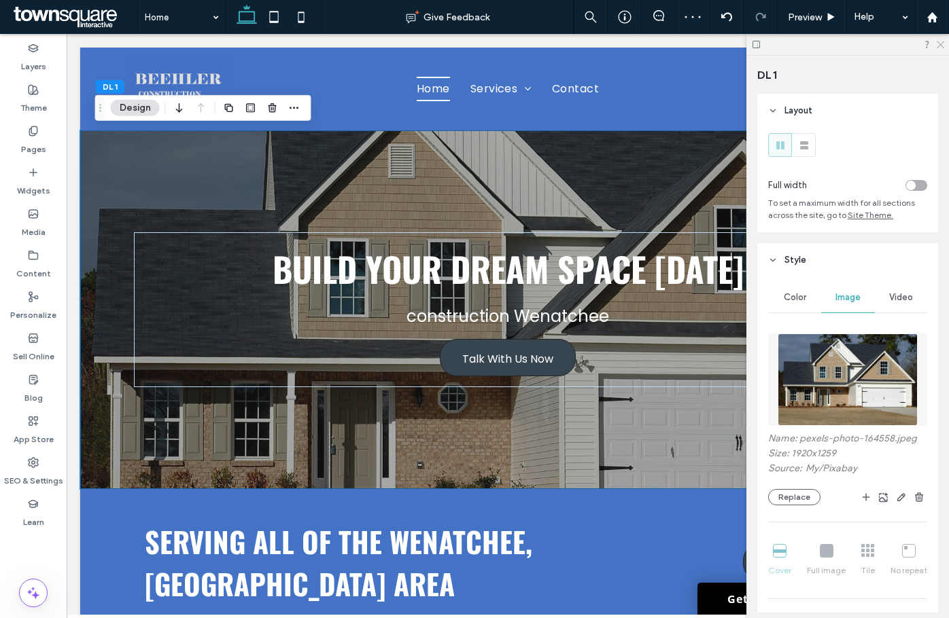
click at [937, 41] on icon at bounding box center [939, 43] width 9 height 9
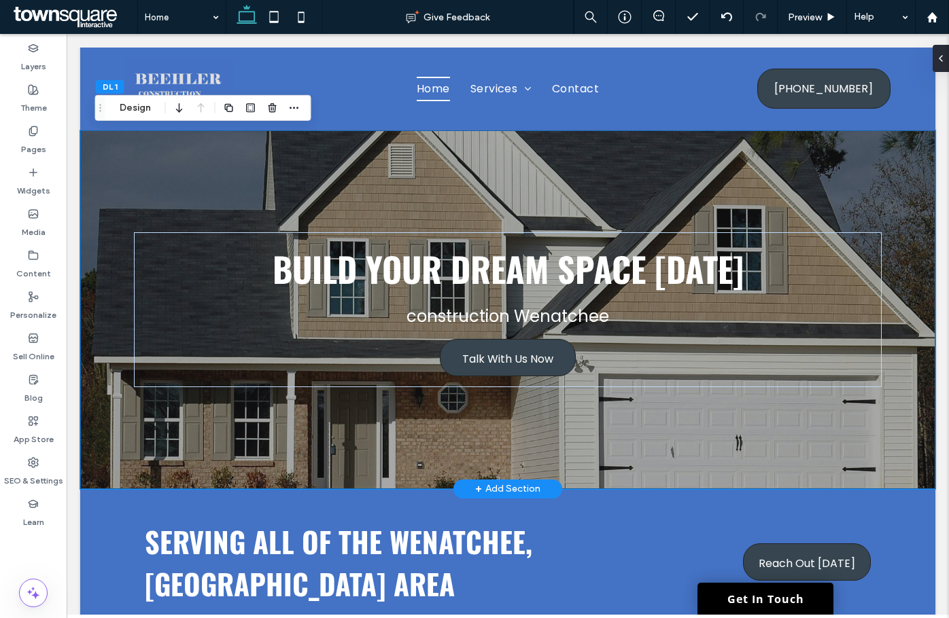
click at [245, 173] on div "Build Your Dream Space Today construction Wenatchee Talk With Us Now" at bounding box center [507, 309] width 815 height 359
click at [128, 103] on button "Design" at bounding box center [135, 108] width 49 height 16
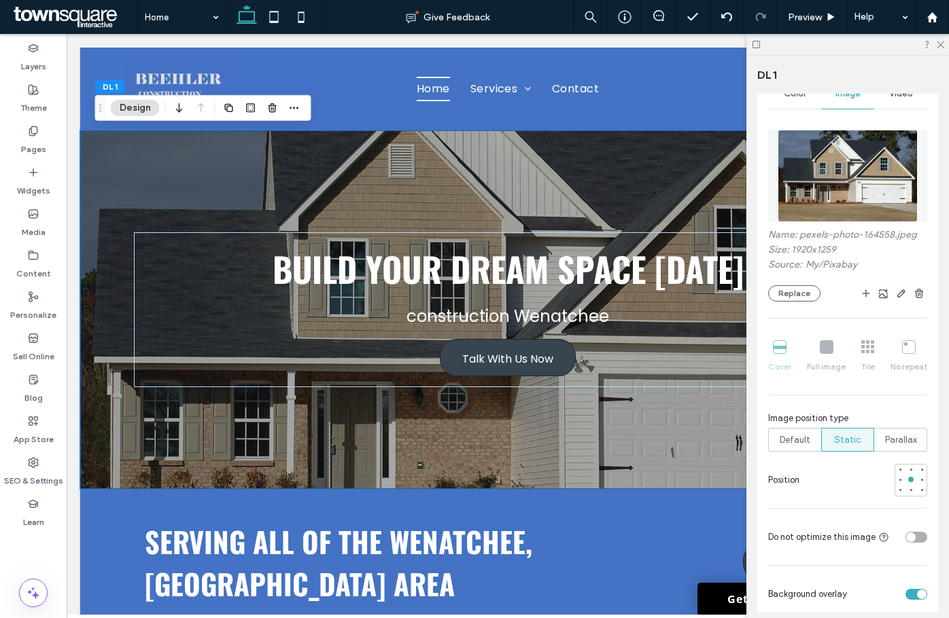
scroll to position [272, 0]
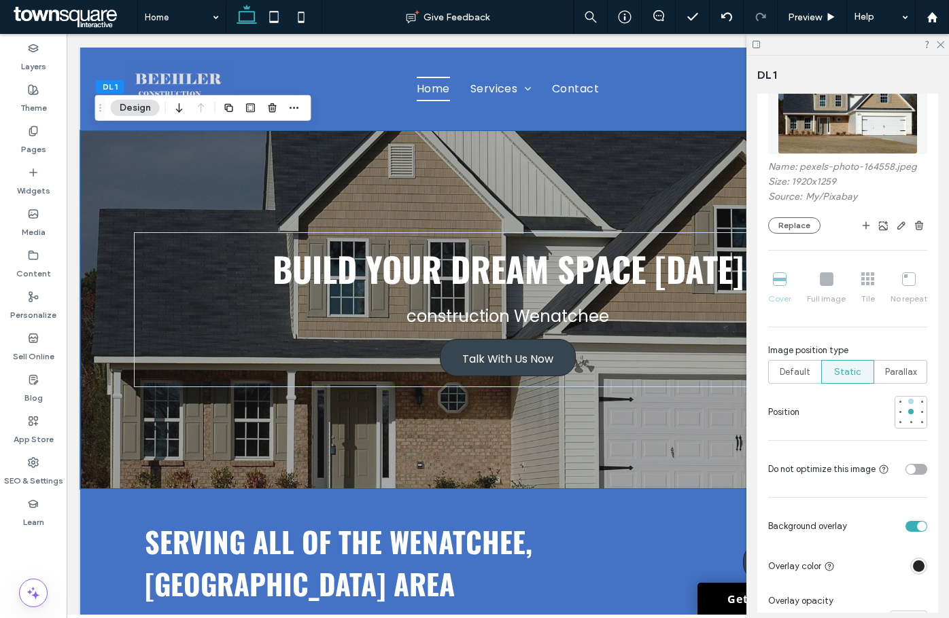
click at [906, 405] on div at bounding box center [911, 402] width 10 height 10
click at [908, 403] on div at bounding box center [910, 401] width 5 height 5
click at [908, 411] on div at bounding box center [910, 411] width 5 height 5
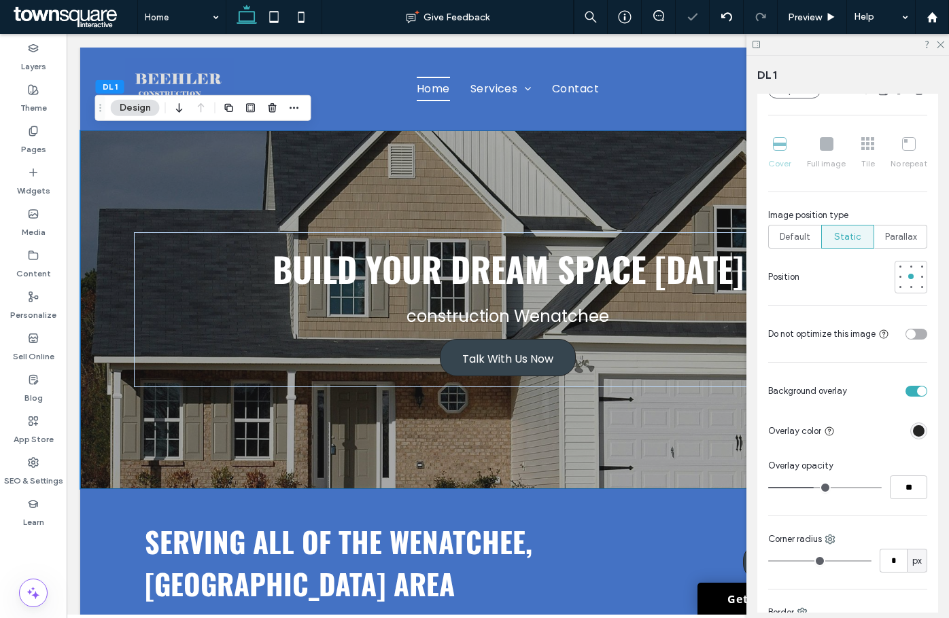
scroll to position [408, 0]
click at [902, 487] on input "**" at bounding box center [908, 487] width 37 height 24
type input "*"
type input "**"
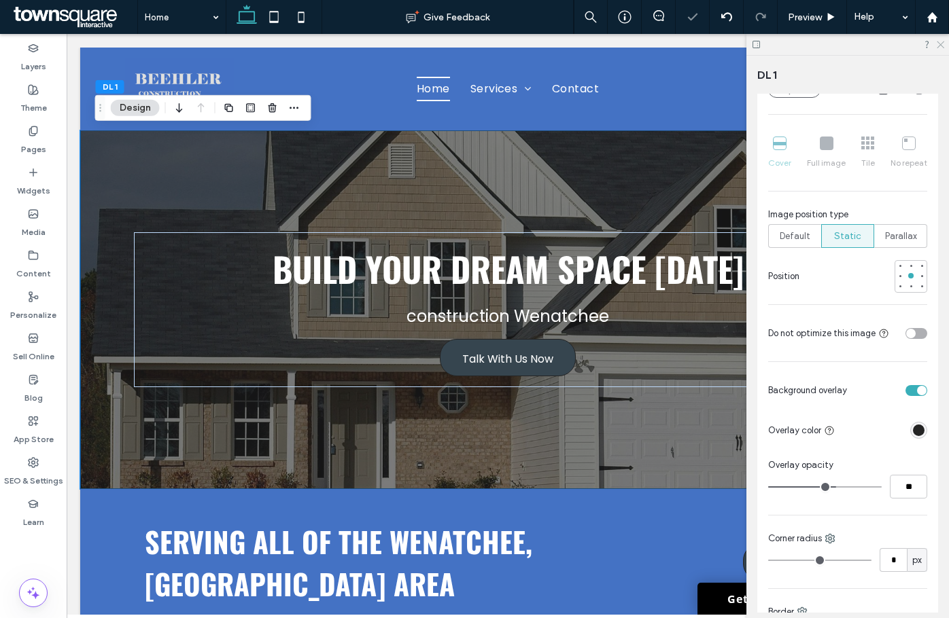
click at [940, 41] on icon at bounding box center [939, 43] width 9 height 9
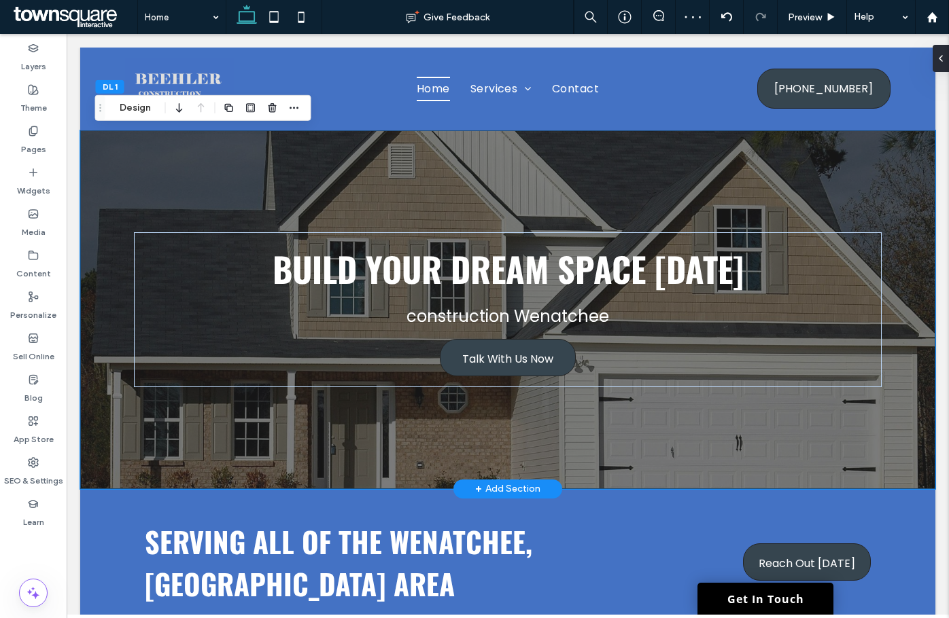
click at [905, 228] on div "Build Your Dream Space Today construction Wenatchee Talk With Us Now" at bounding box center [507, 309] width 815 height 359
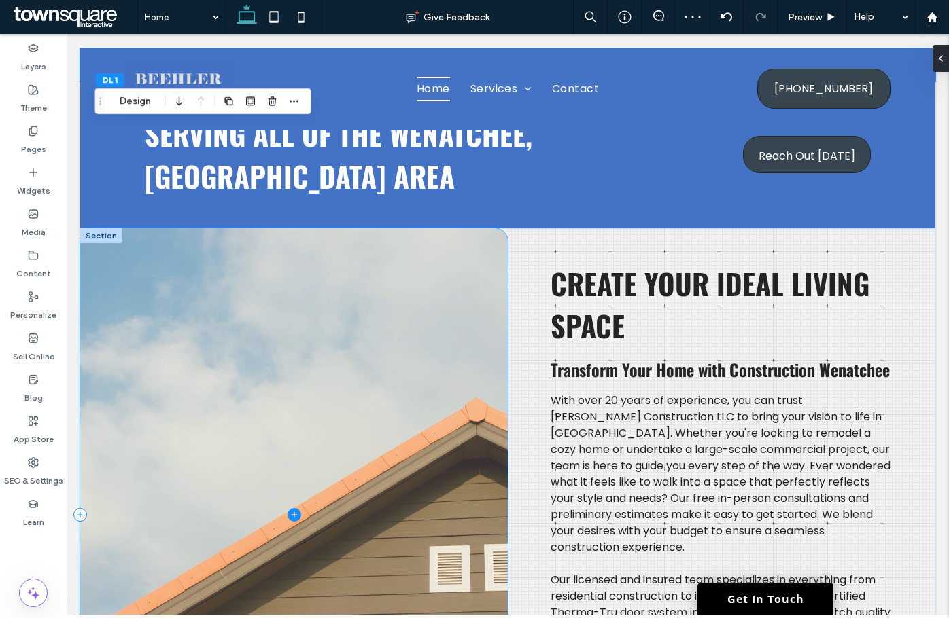
click at [363, 287] on span at bounding box center [293, 515] width 427 height 574
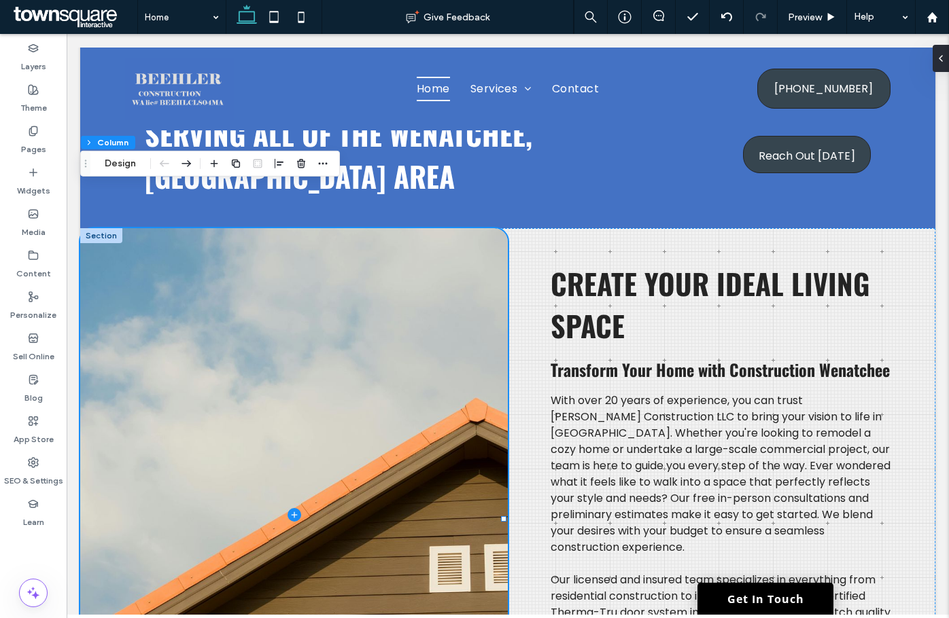
click at [116, 156] on button "Design" at bounding box center [120, 164] width 49 height 16
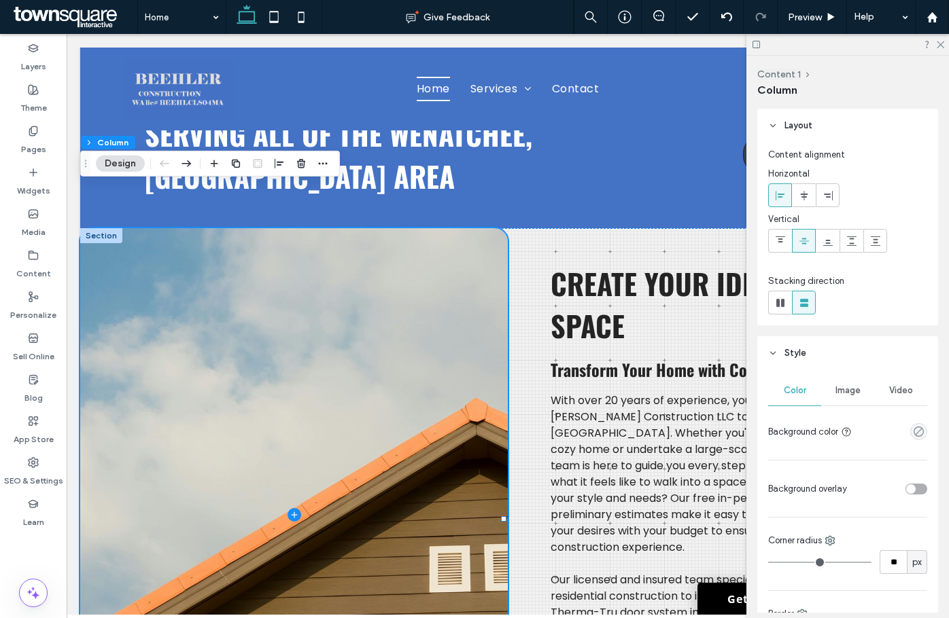
click at [828, 393] on div "Image" at bounding box center [847, 391] width 53 height 30
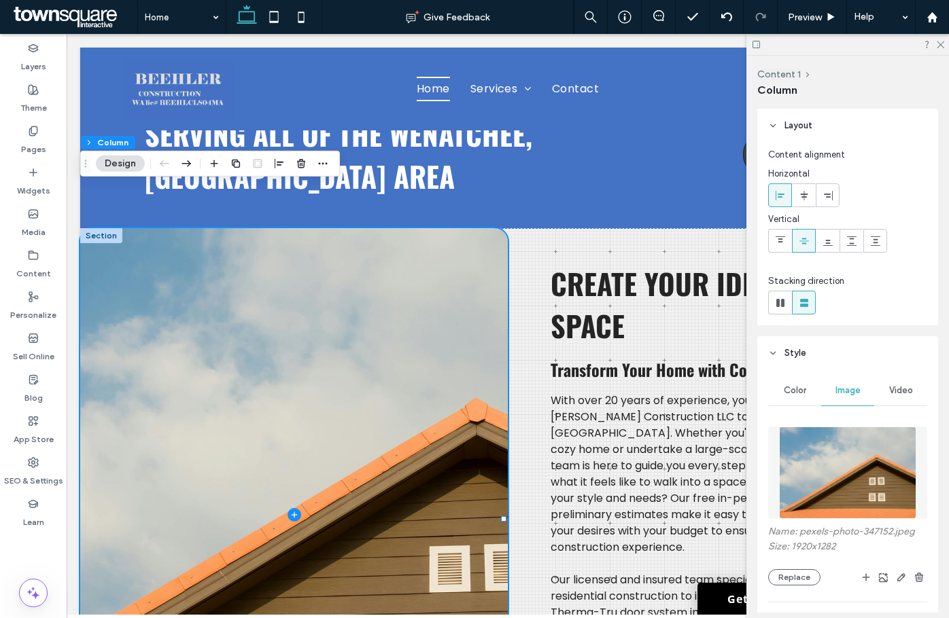
click at [851, 446] on img at bounding box center [848, 473] width 138 height 92
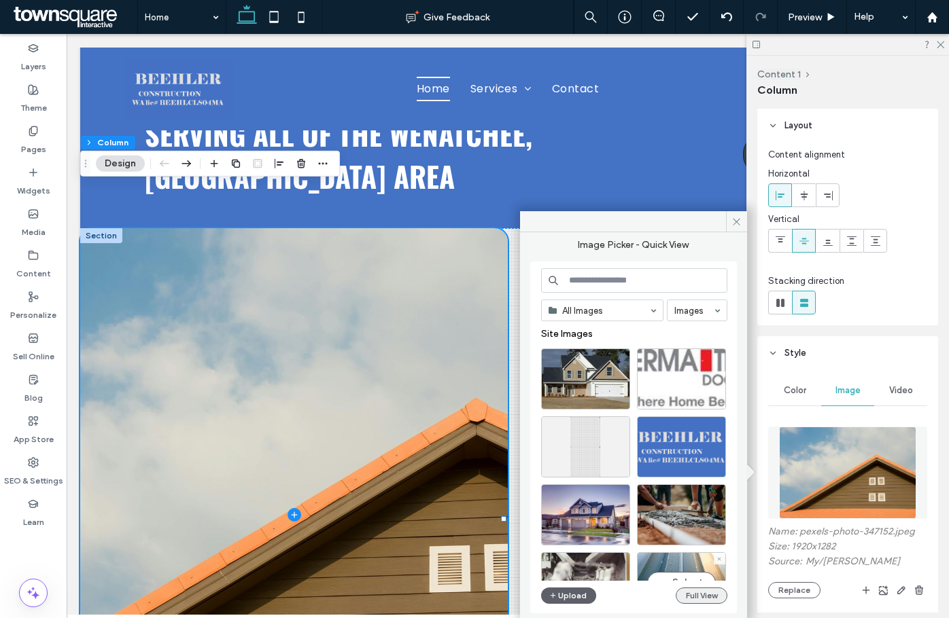
click at [690, 601] on button "Full View" at bounding box center [701, 596] width 52 height 16
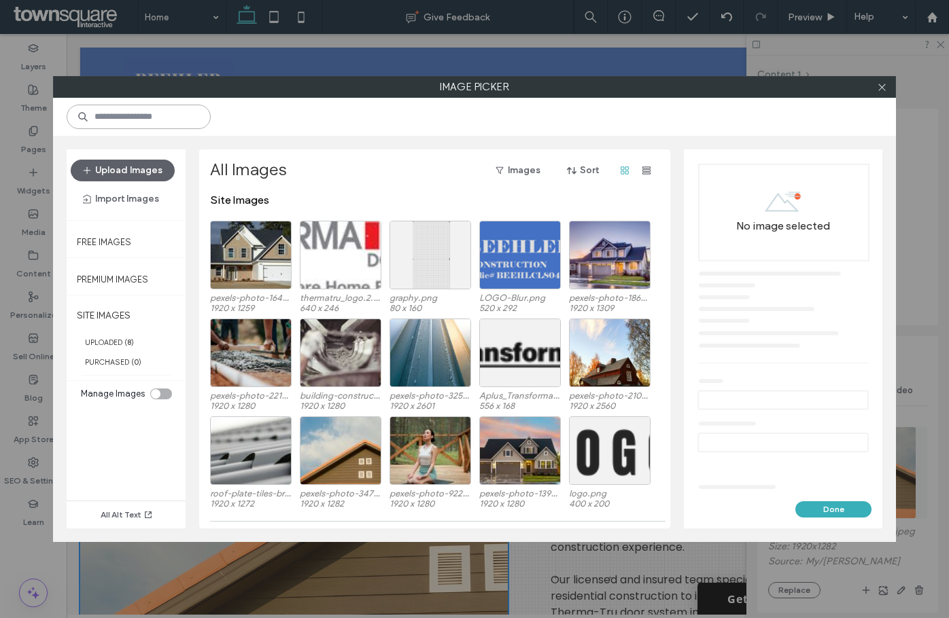
click at [158, 120] on input at bounding box center [139, 117] width 144 height 24
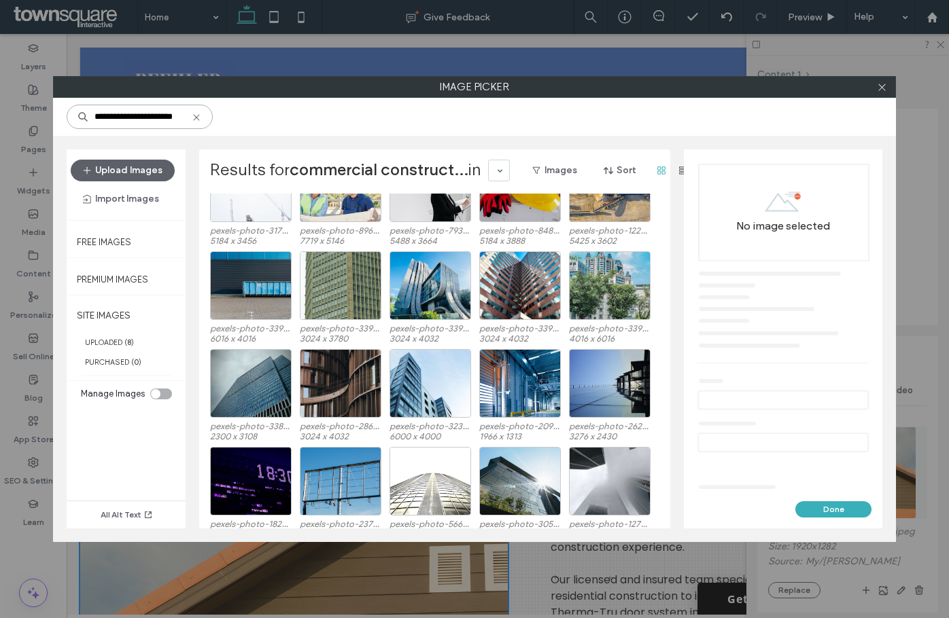
scroll to position [164, 0]
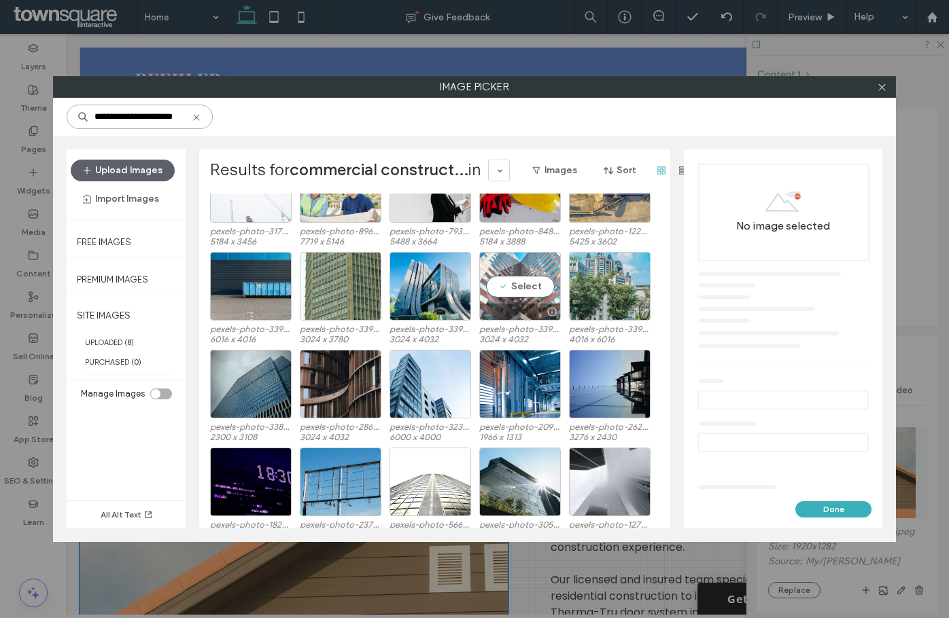
type input "**********"
click at [511, 292] on div "Select" at bounding box center [520, 286] width 82 height 69
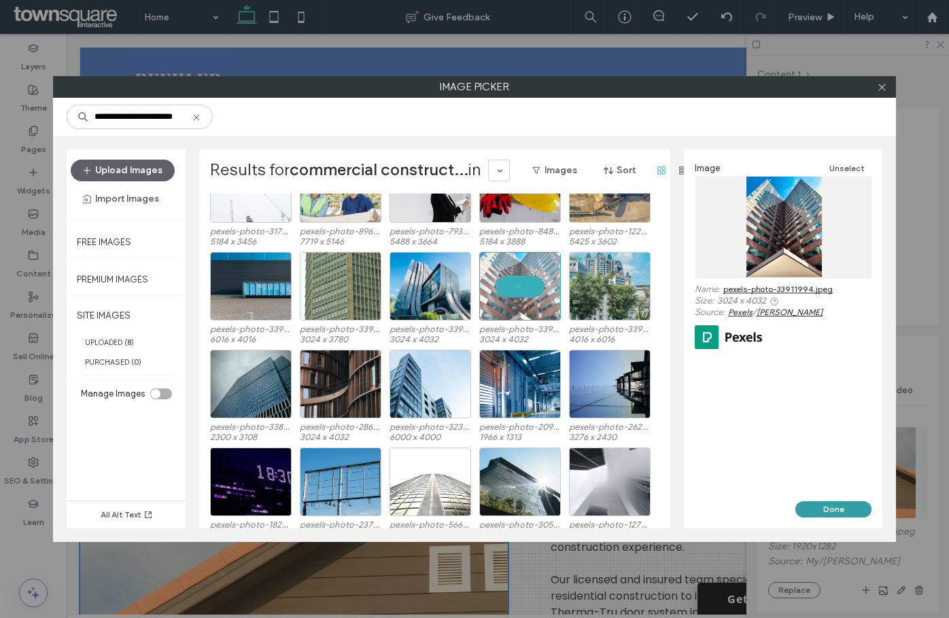
click at [828, 508] on button "Done" at bounding box center [833, 509] width 76 height 16
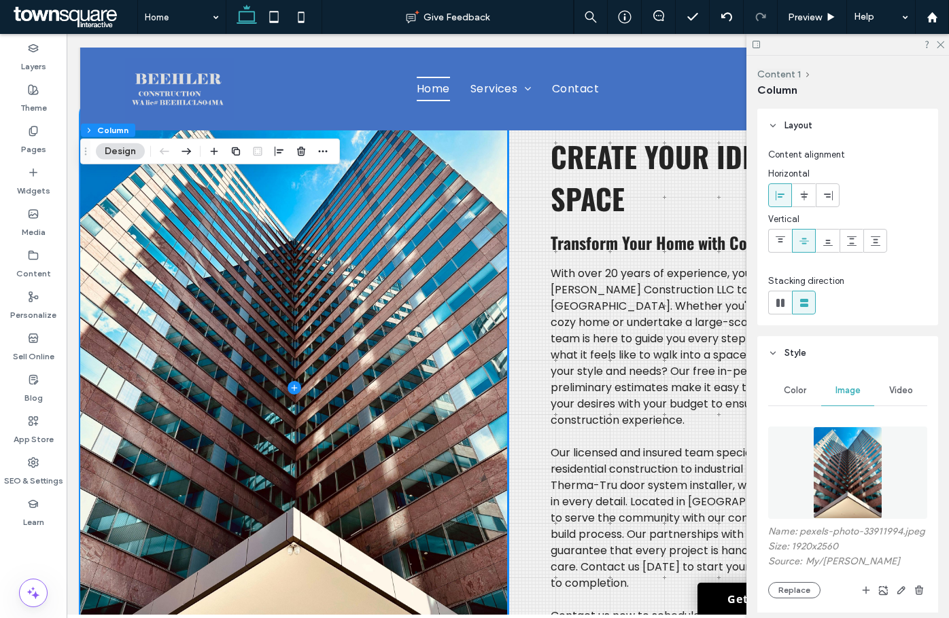
scroll to position [680, 0]
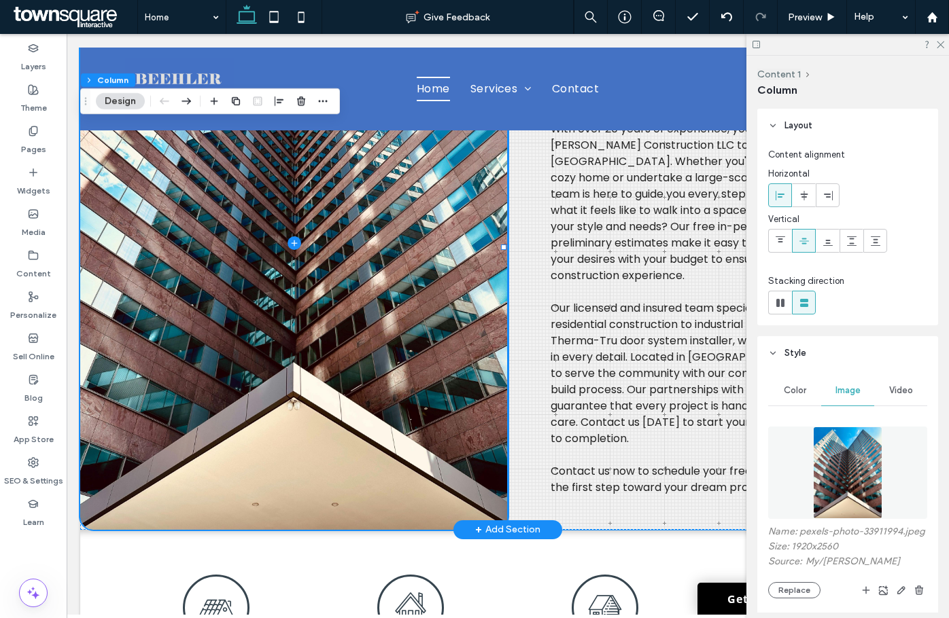
click at [596, 491] on div "With over 20 years of experience, you can trust Beehler Construction LLC to bri…" at bounding box center [721, 244] width 427 height 574
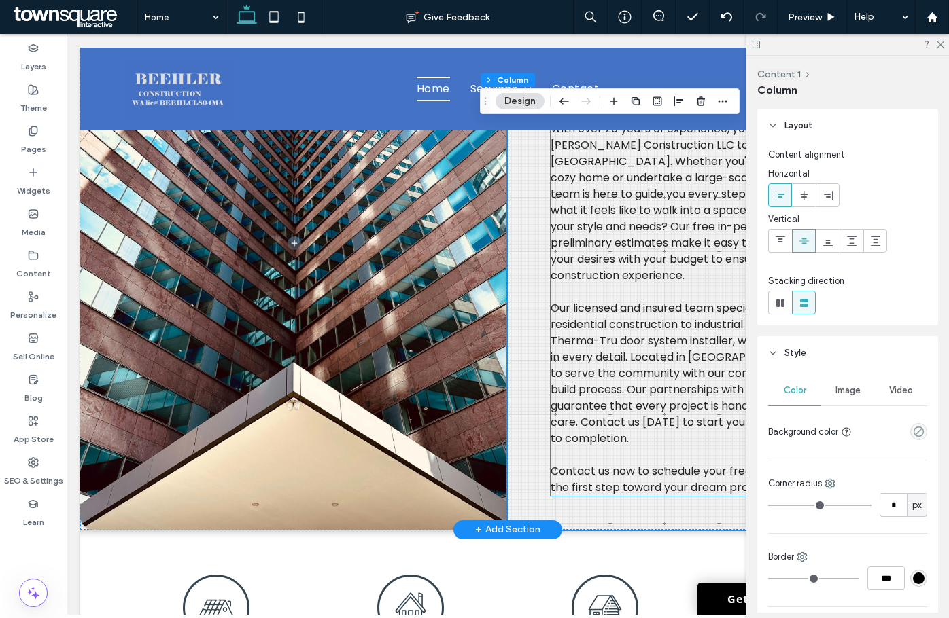
scroll to position [408, 0]
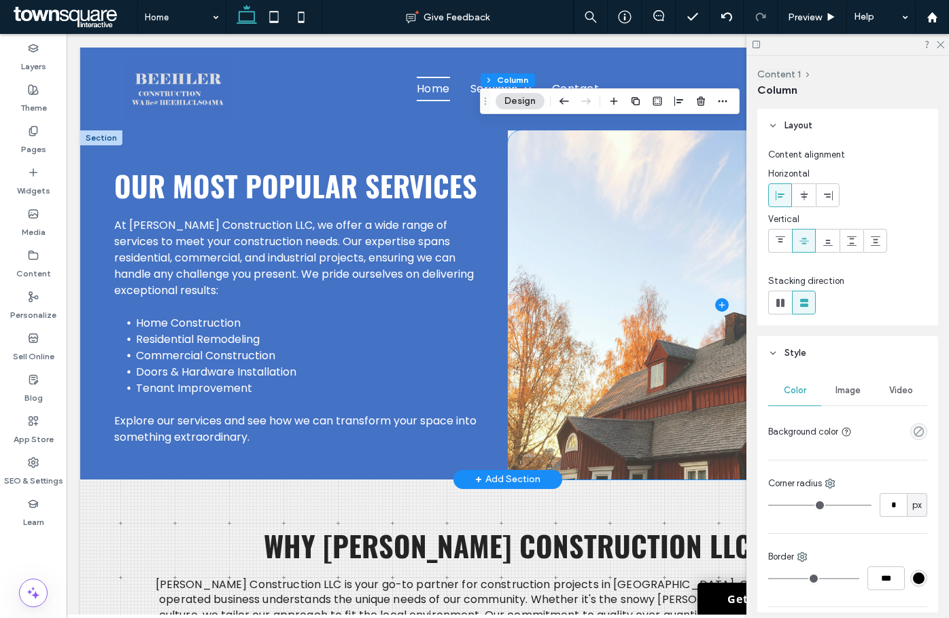
click at [642, 290] on span at bounding box center [721, 304] width 427 height 349
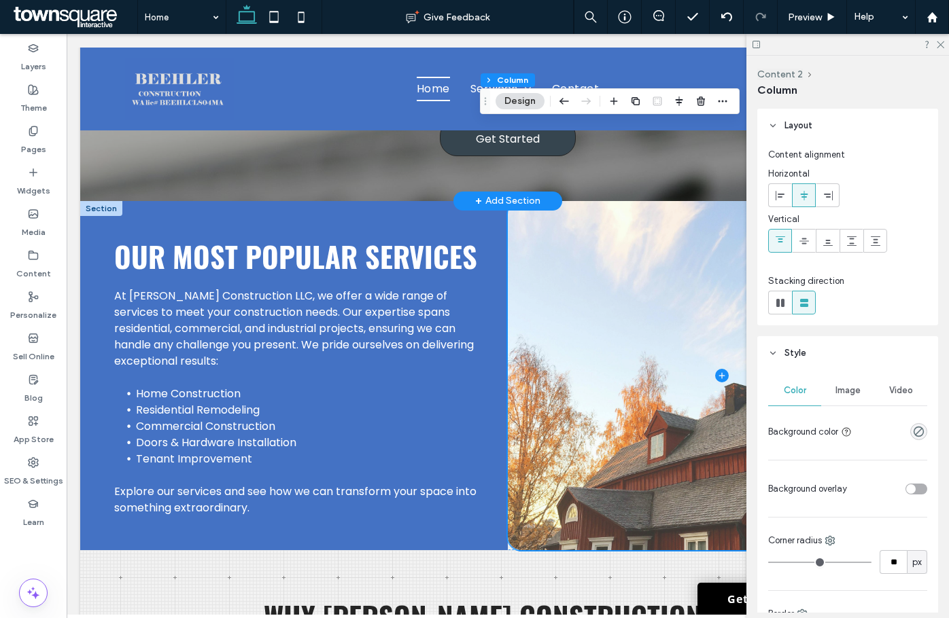
scroll to position [1427, 0]
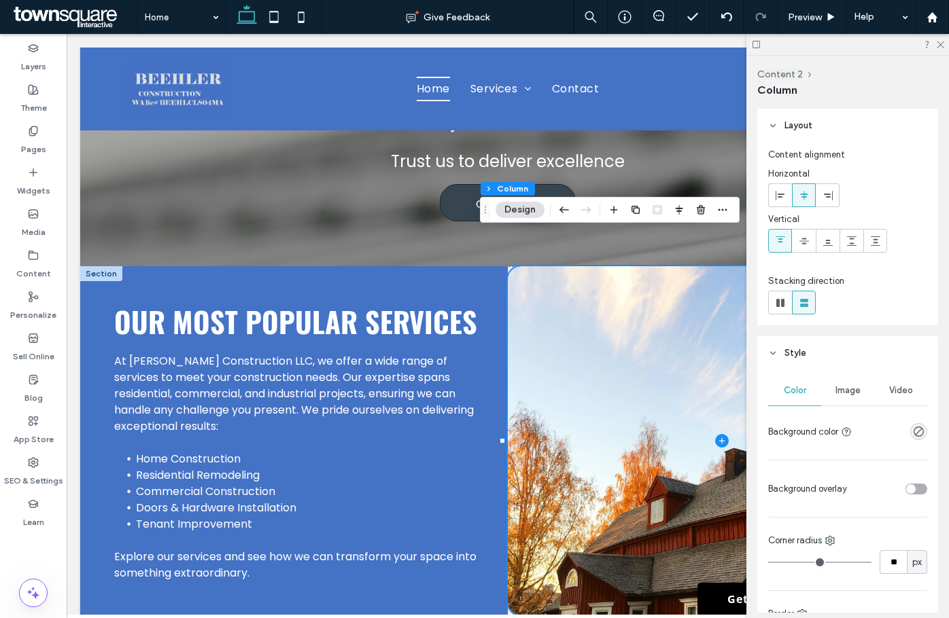
click at [501, 205] on button "Design" at bounding box center [519, 210] width 49 height 16
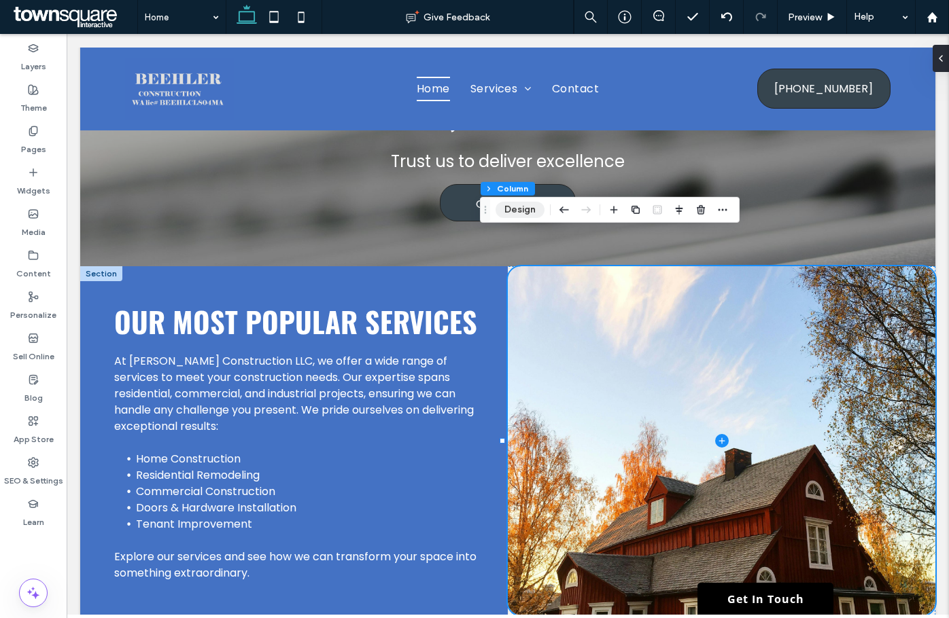
click at [510, 209] on button "Design" at bounding box center [519, 210] width 49 height 16
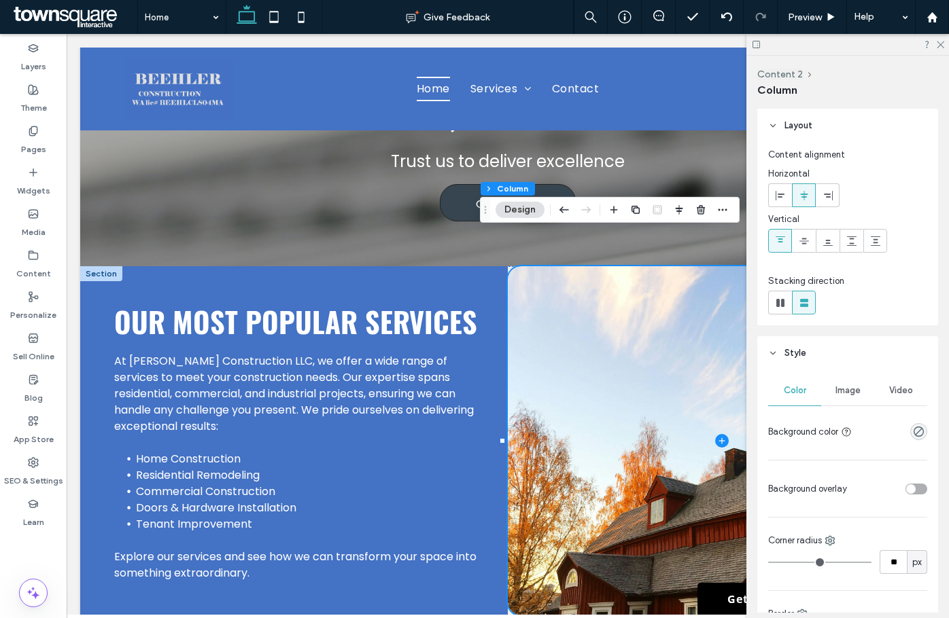
click at [838, 370] on div "Color Image Video Background color Background overlay Corner radius ** px Borde…" at bounding box center [847, 542] width 181 height 345
click at [840, 393] on span "Image" at bounding box center [847, 390] width 25 height 11
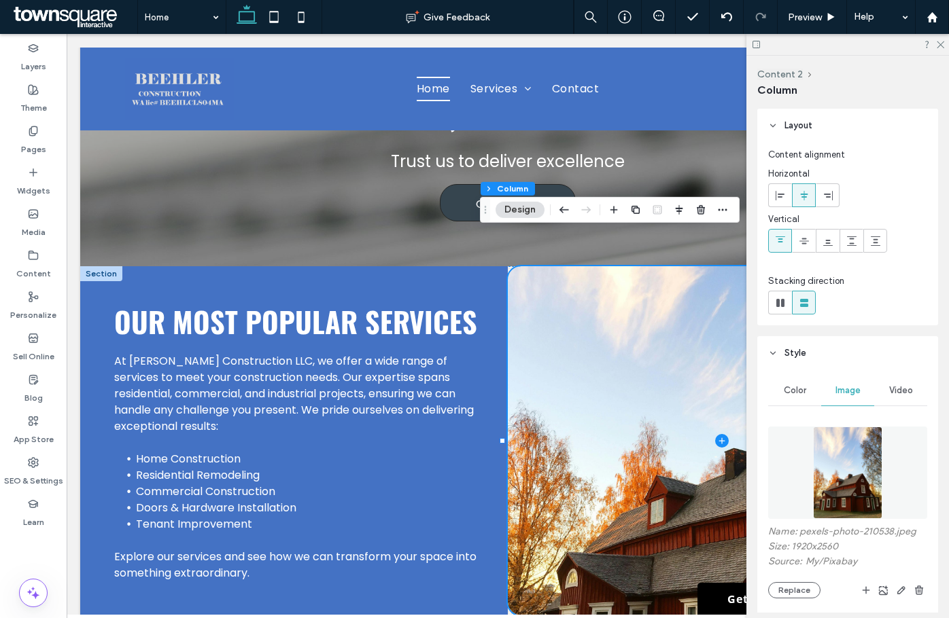
click at [813, 472] on img at bounding box center [848, 473] width 70 height 92
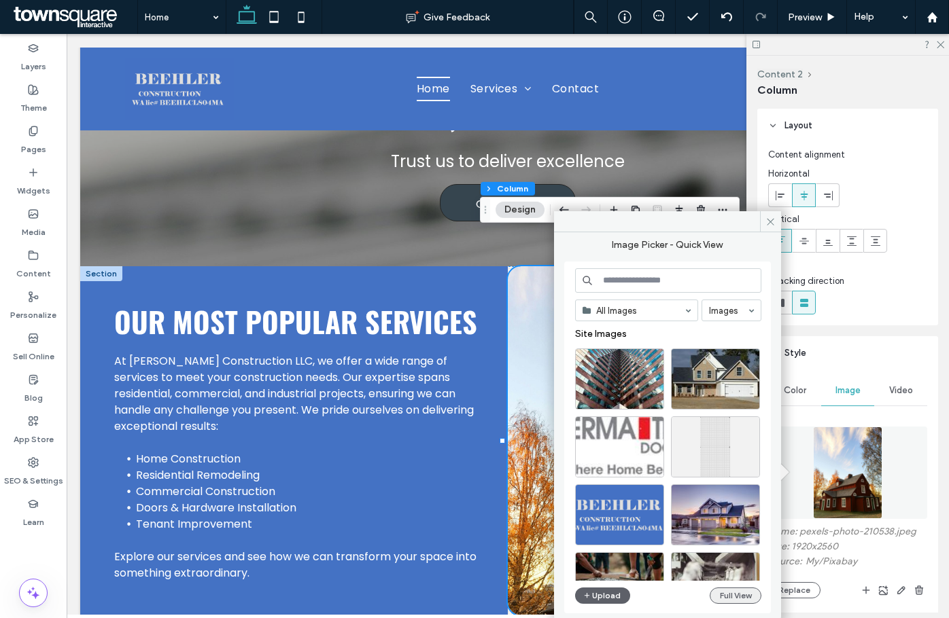
click at [733, 597] on button "Full View" at bounding box center [735, 596] width 52 height 16
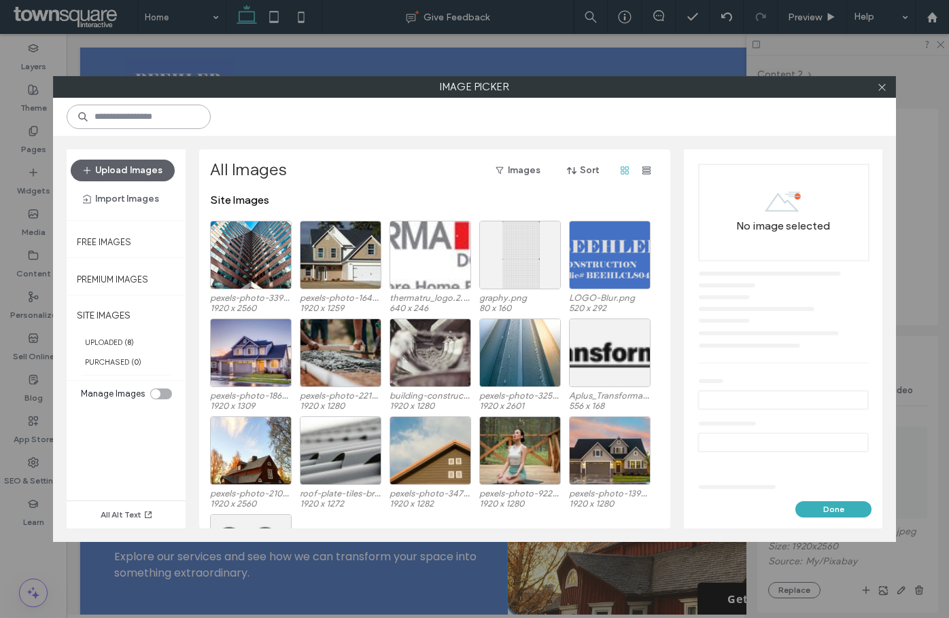
click at [194, 115] on input at bounding box center [139, 117] width 144 height 24
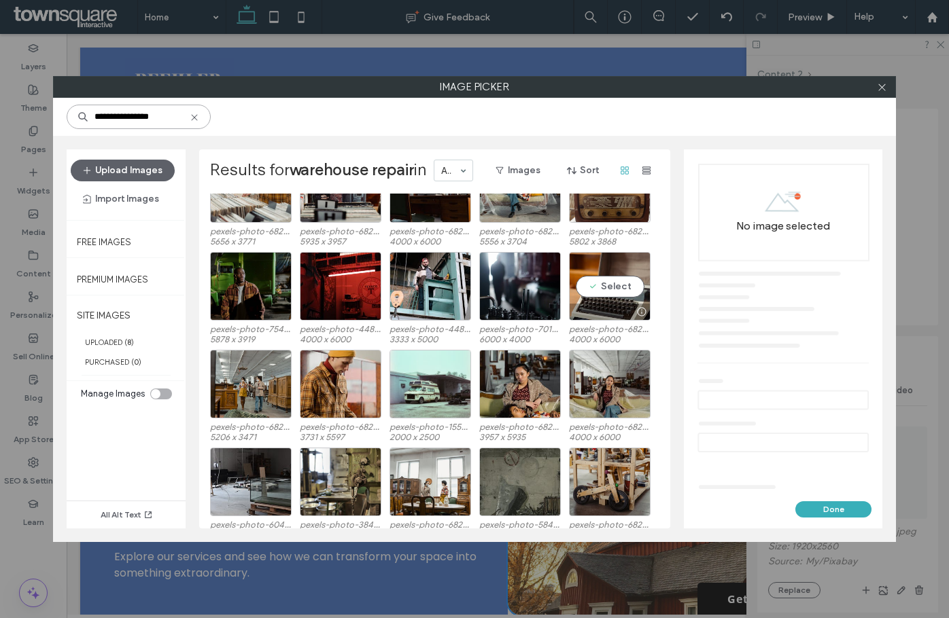
scroll to position [300, 0]
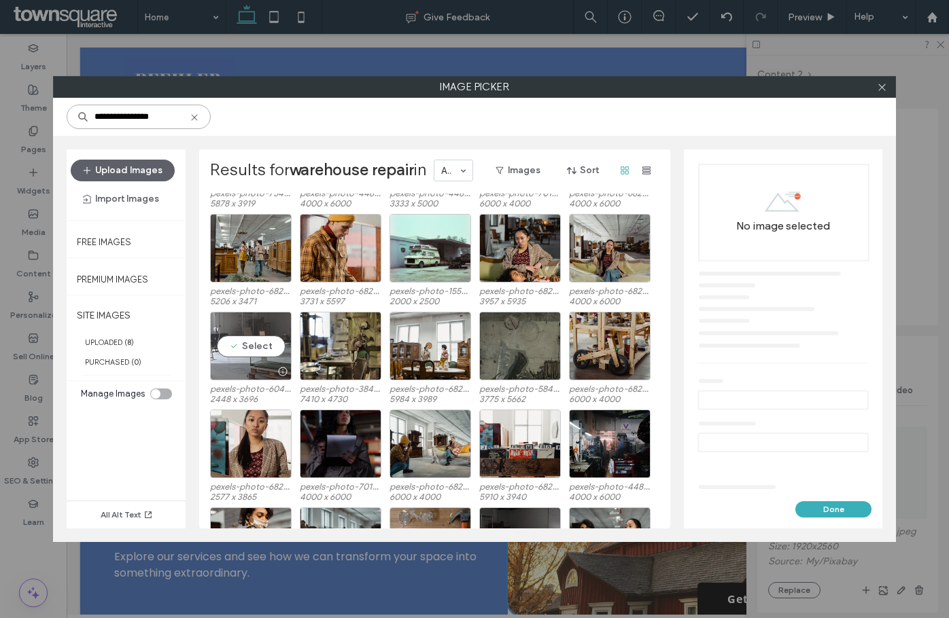
type input "**********"
click at [226, 341] on div "Select" at bounding box center [251, 346] width 82 height 69
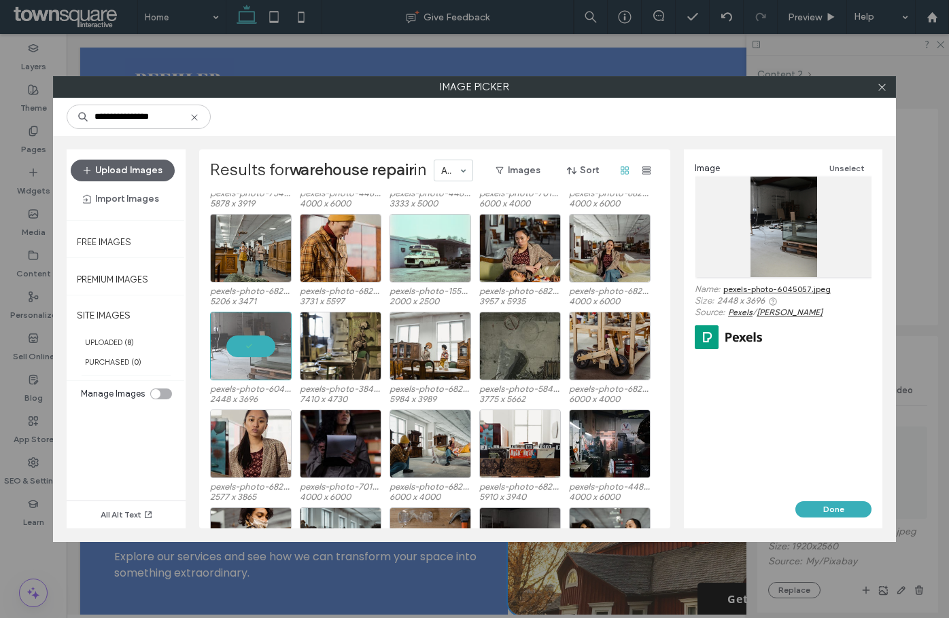
click at [771, 290] on link "pexels-photo-6045057.jpeg" at bounding box center [776, 289] width 107 height 10
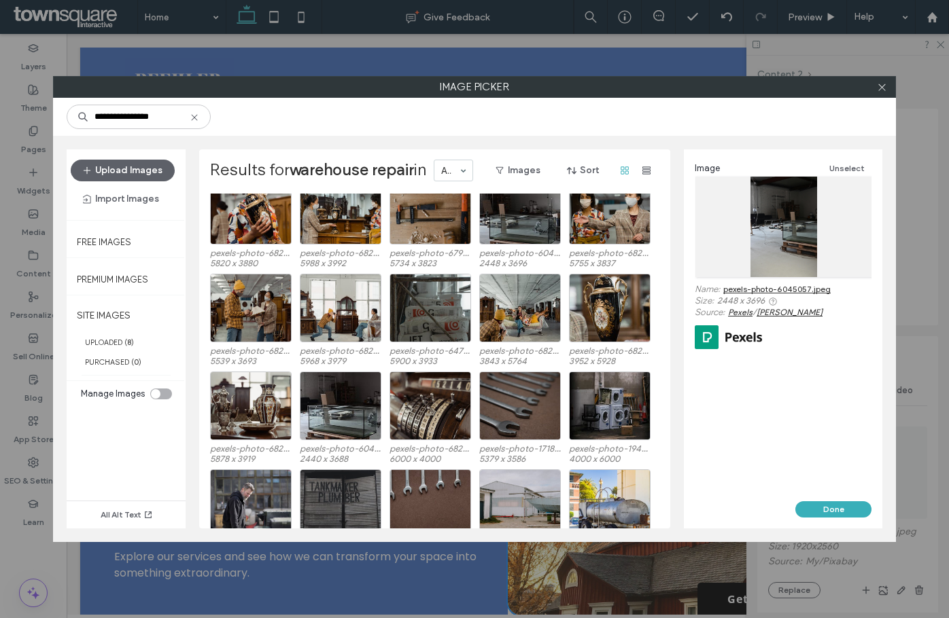
scroll to position [654, 0]
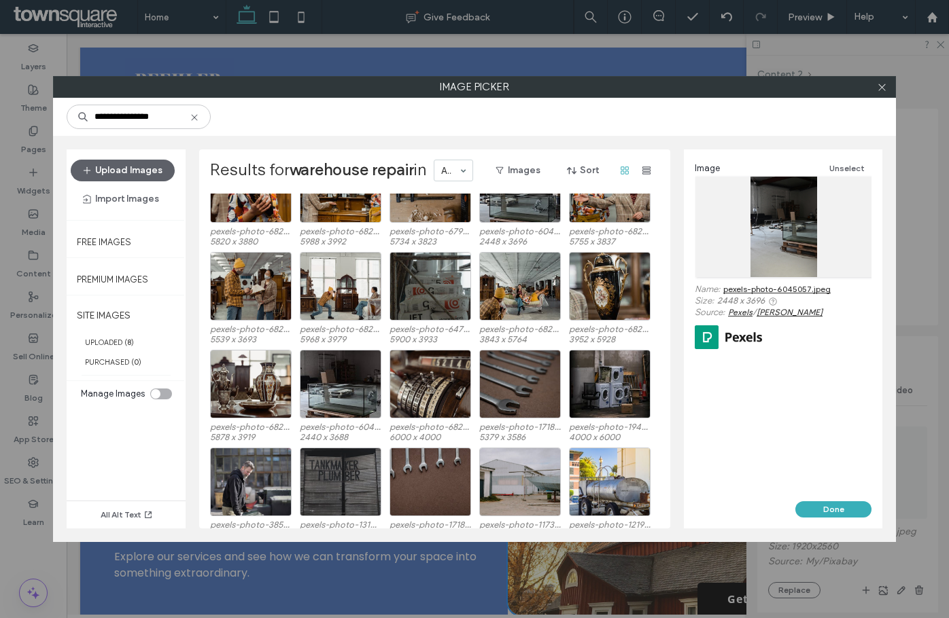
click at [197, 116] on icon at bounding box center [194, 117] width 11 height 11
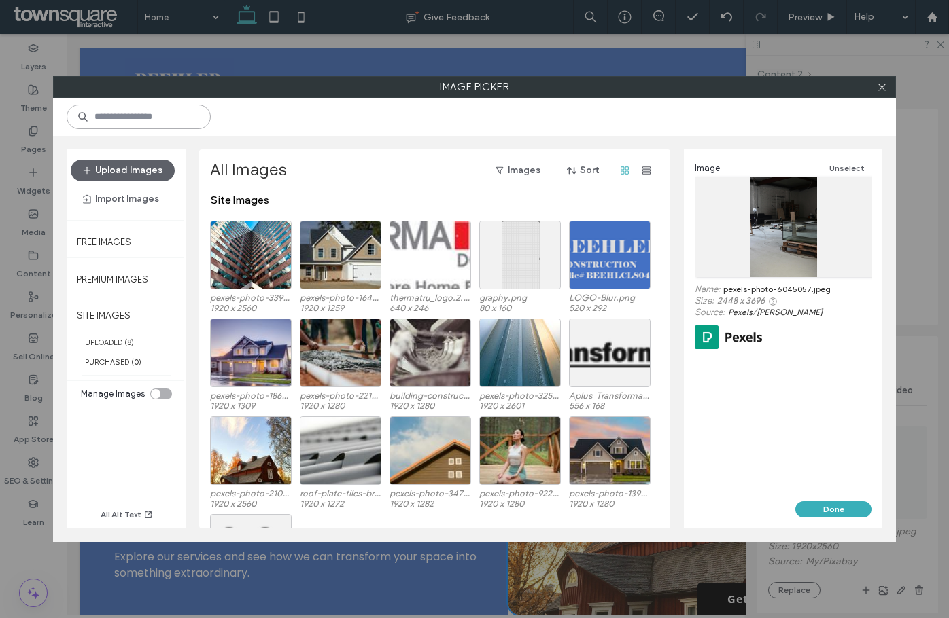
click at [183, 118] on input at bounding box center [139, 117] width 144 height 24
click at [131, 126] on input at bounding box center [139, 117] width 144 height 24
type input "**********"
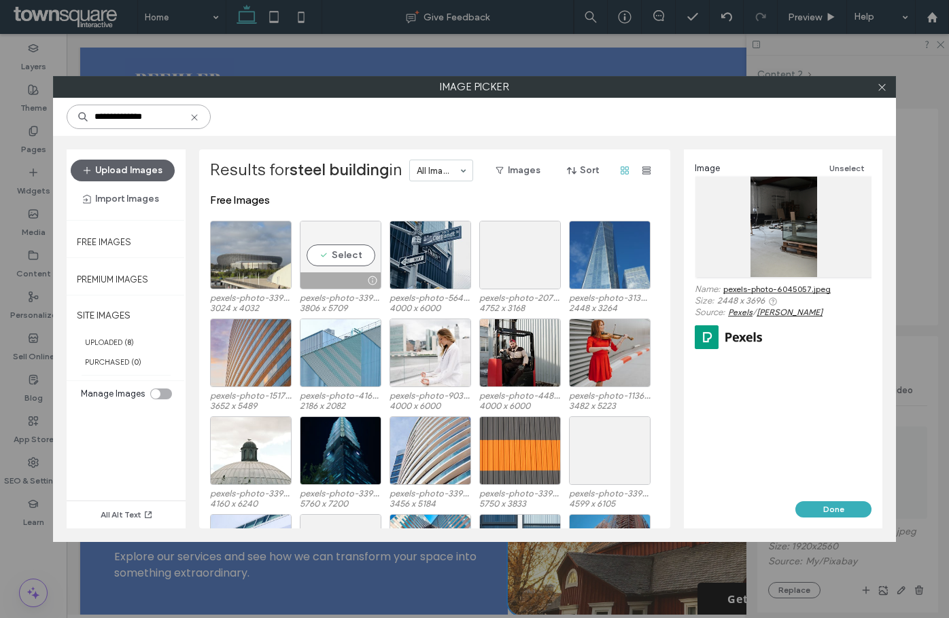
scroll to position [84, 0]
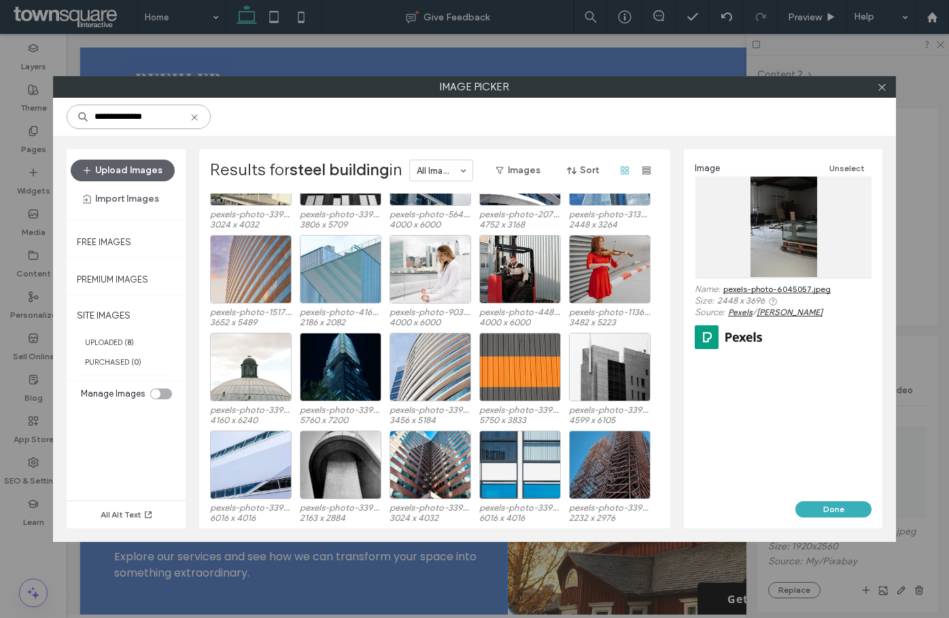
click at [157, 124] on input "**********" at bounding box center [139, 117] width 144 height 24
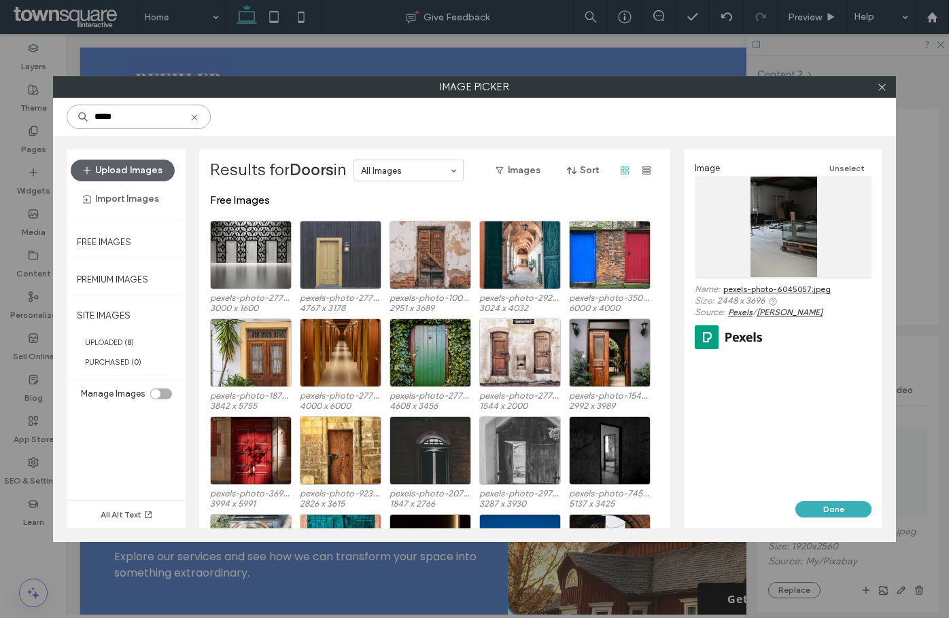
type input "*****"
click at [338, 253] on div "Select" at bounding box center [341, 255] width 82 height 69
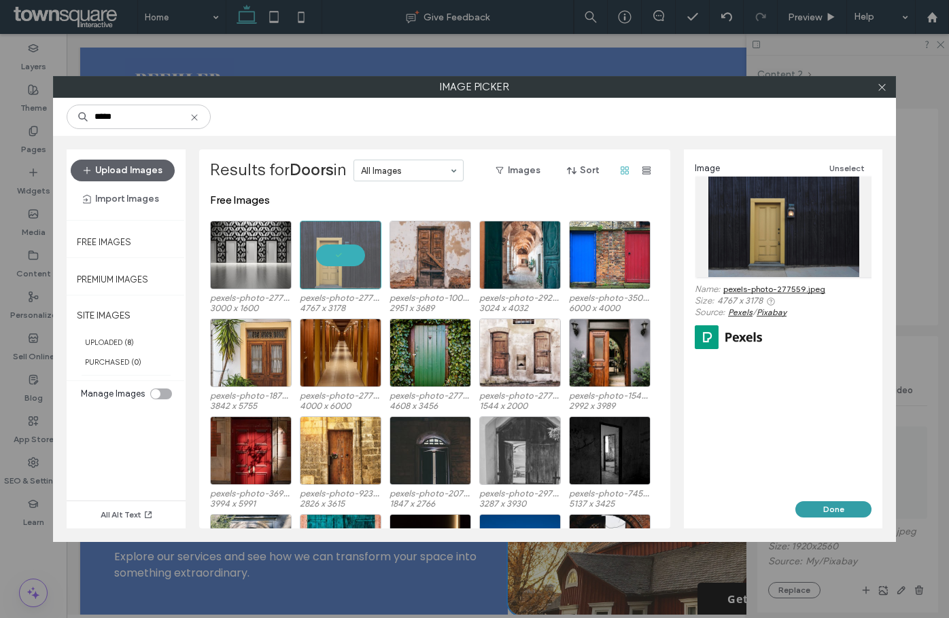
click at [818, 506] on button "Done" at bounding box center [833, 509] width 76 height 16
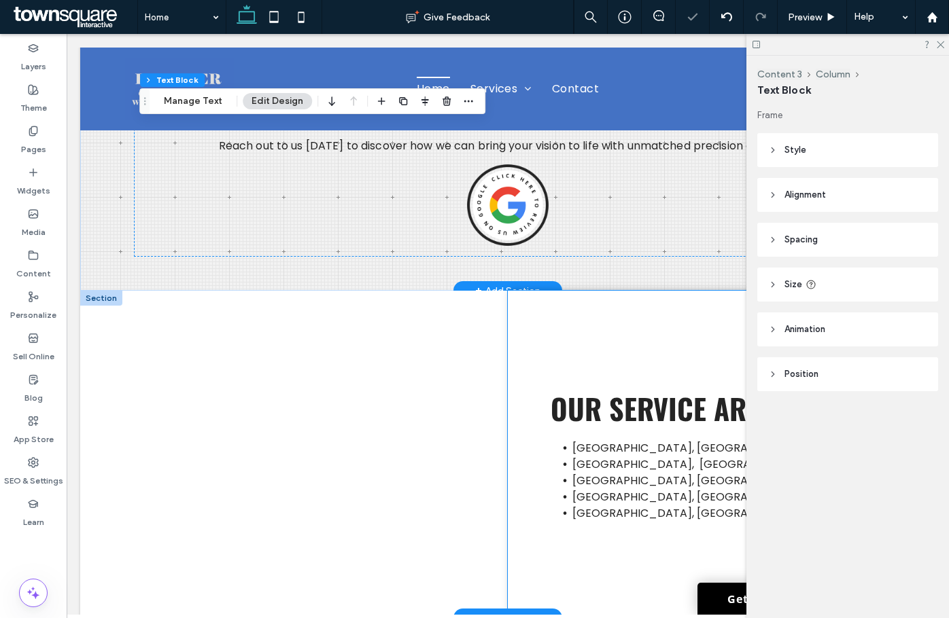
scroll to position [2143, 0]
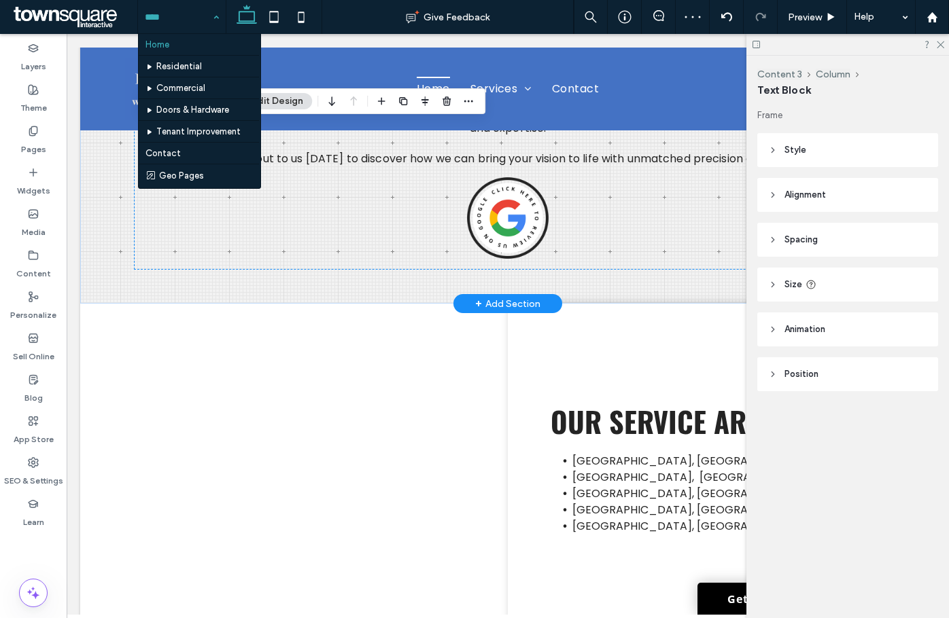
click at [202, 55] on hr at bounding box center [199, 55] width 120 height 1
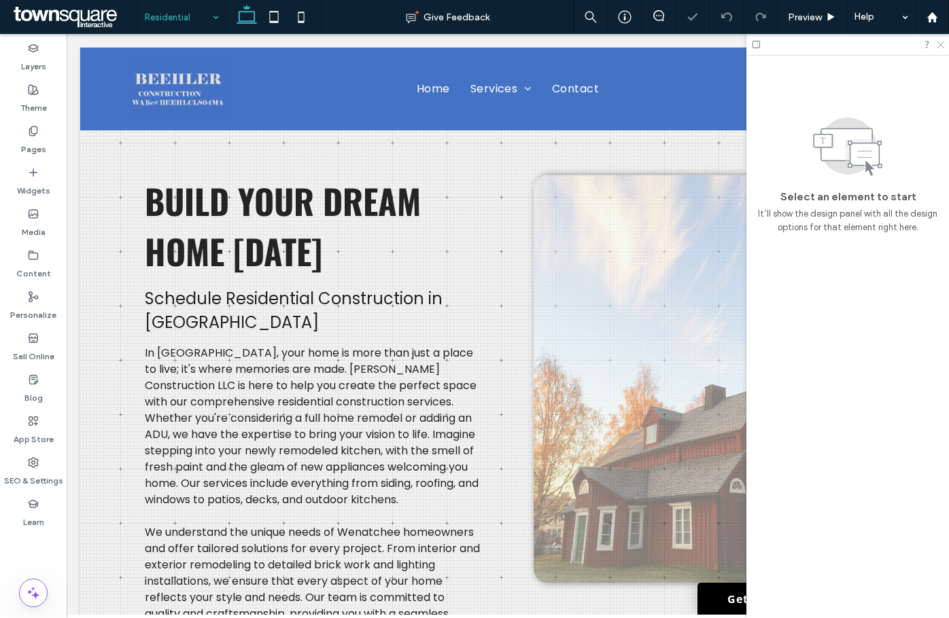
drag, startPoint x: 941, startPoint y: 46, endPoint x: 835, endPoint y: 64, distance: 107.6
click at [941, 46] on use at bounding box center [939, 44] width 7 height 7
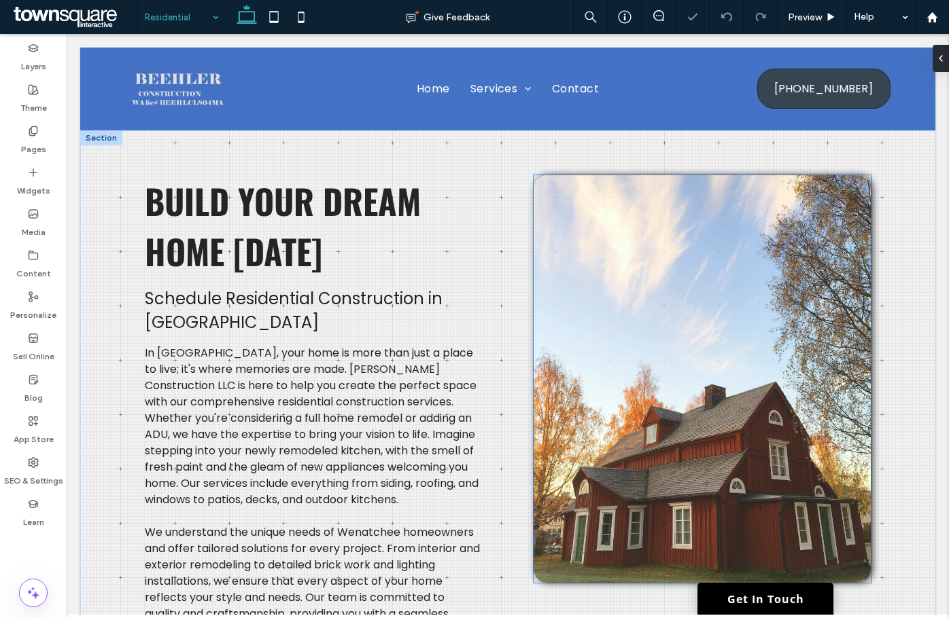
click at [742, 267] on img at bounding box center [701, 379] width 337 height 408
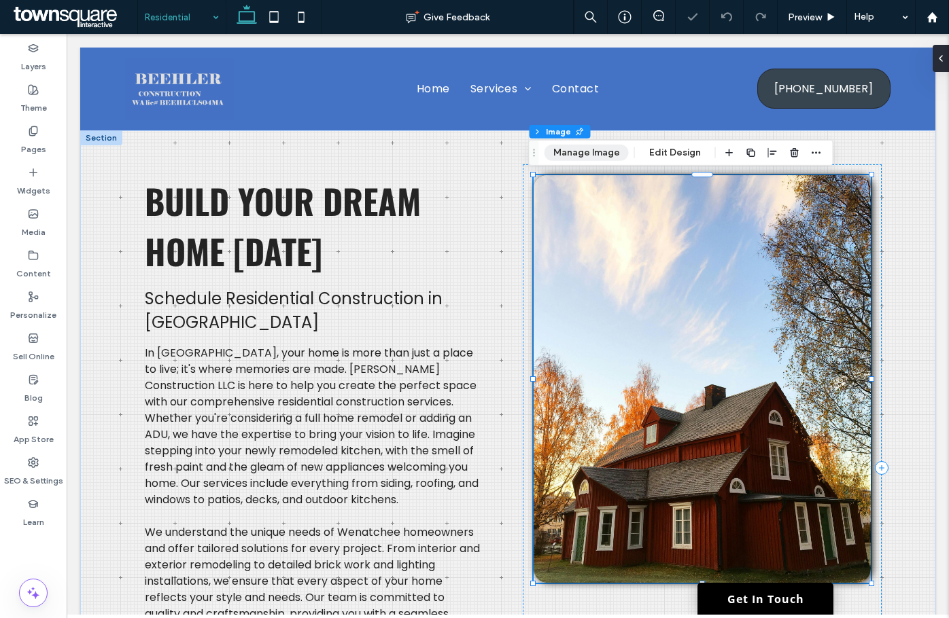
click at [595, 154] on button "Manage Image" at bounding box center [586, 153] width 84 height 16
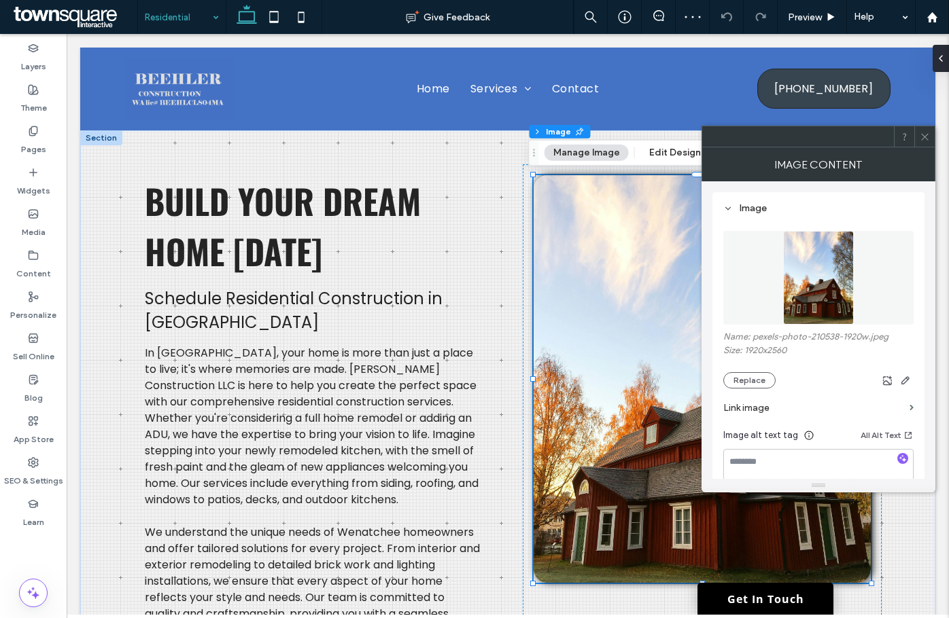
click at [820, 264] on figure at bounding box center [818, 278] width 190 height 94
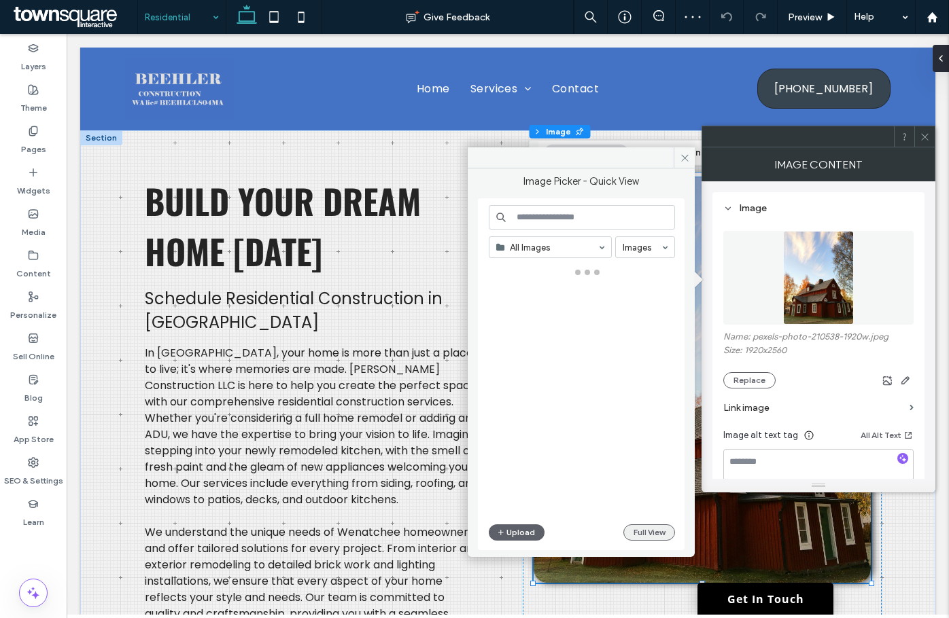
click at [645, 540] on button "Full View" at bounding box center [649, 533] width 52 height 16
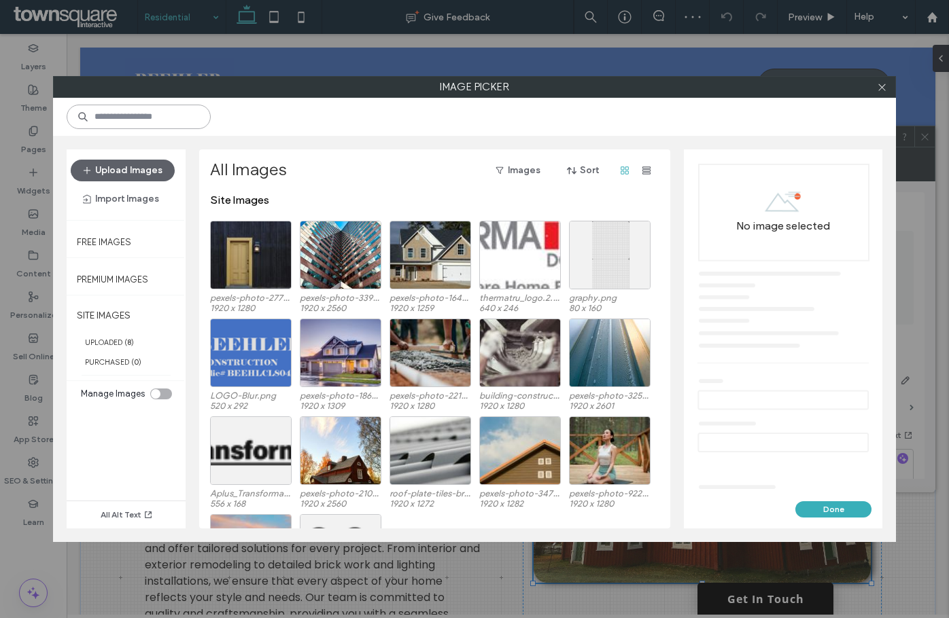
click at [173, 122] on input at bounding box center [139, 117] width 144 height 24
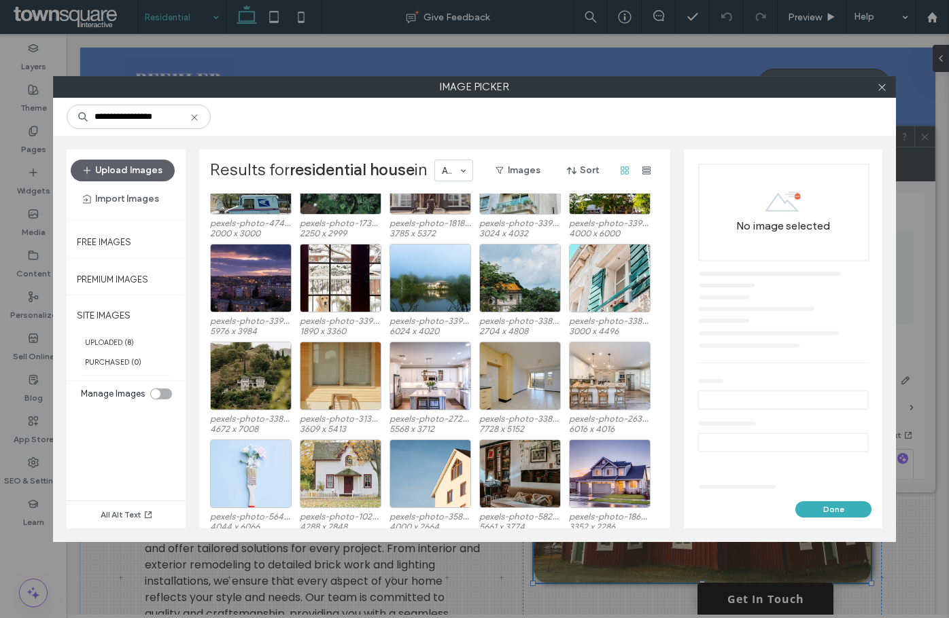
scroll to position [436, 0]
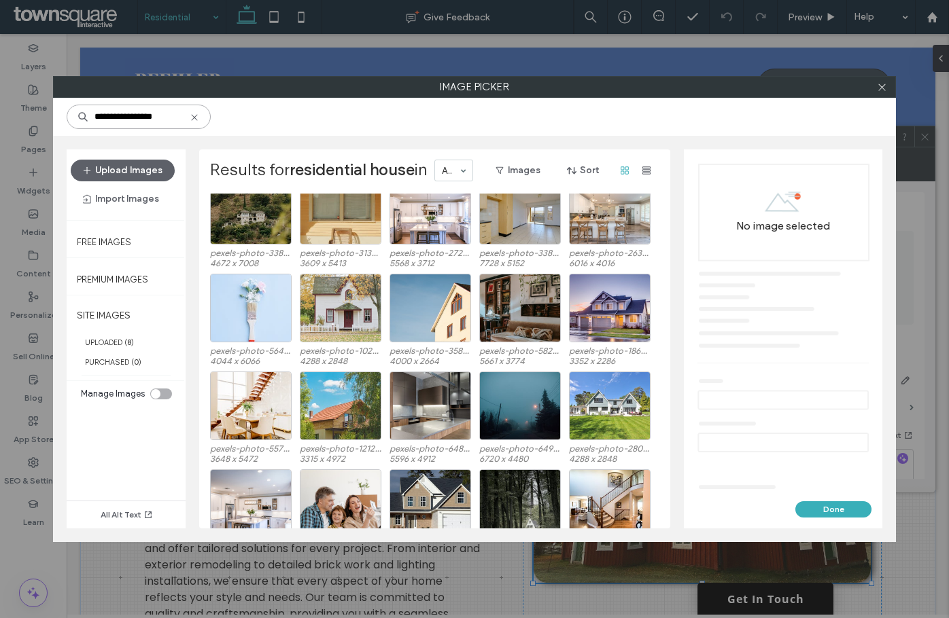
click at [173, 116] on input "**********" at bounding box center [139, 117] width 144 height 24
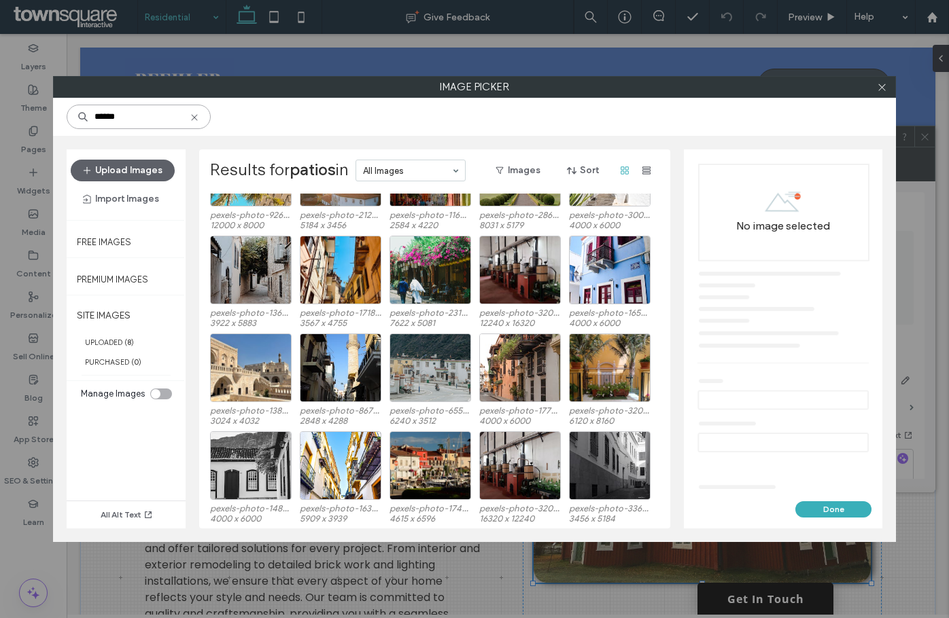
scroll to position [84, 0]
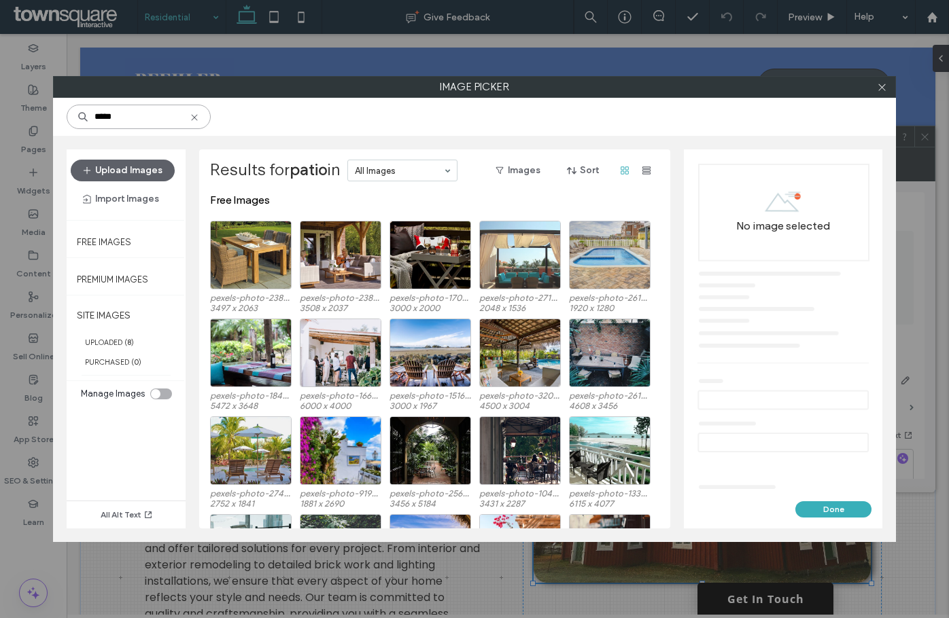
type input "*****"
click at [538, 241] on div "Select" at bounding box center [520, 255] width 82 height 69
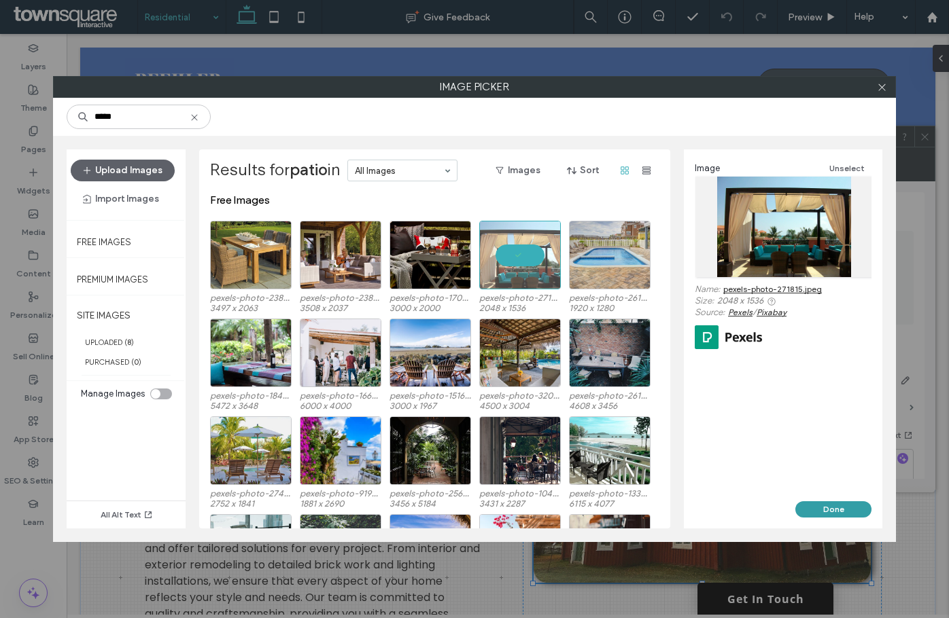
click at [828, 511] on button "Done" at bounding box center [833, 509] width 76 height 16
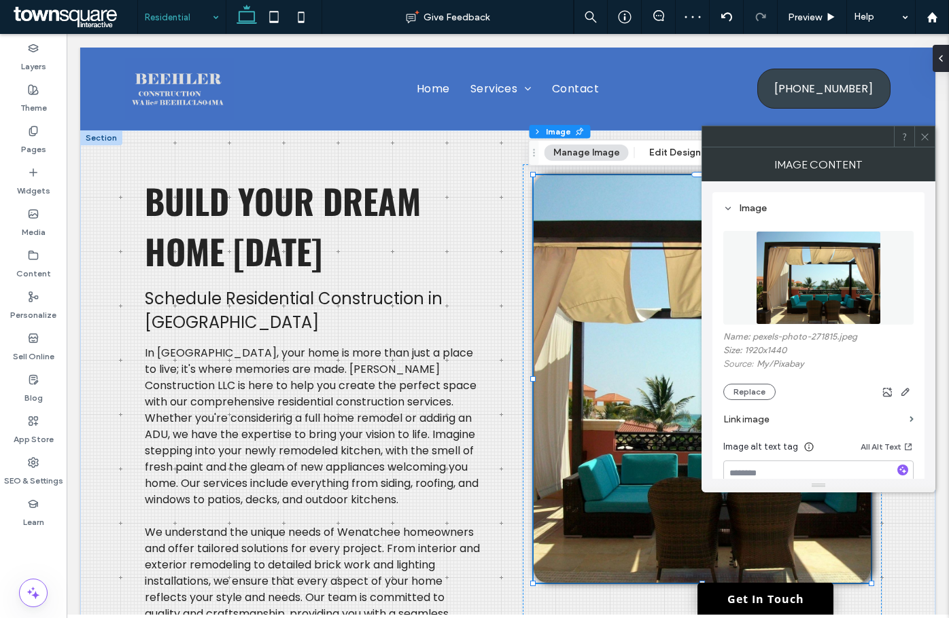
click at [927, 129] on span at bounding box center [924, 136] width 10 height 20
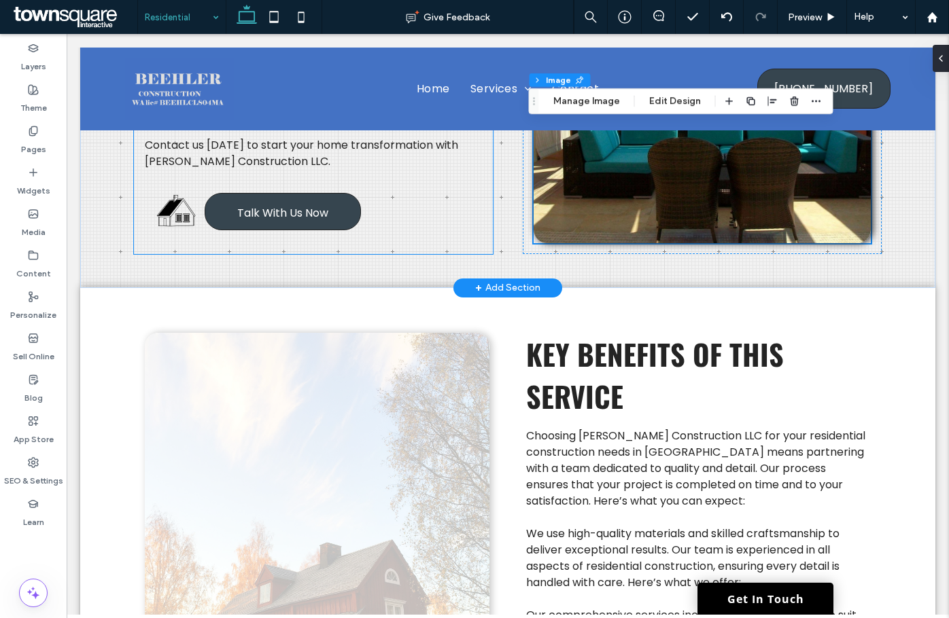
scroll to position [612, 0]
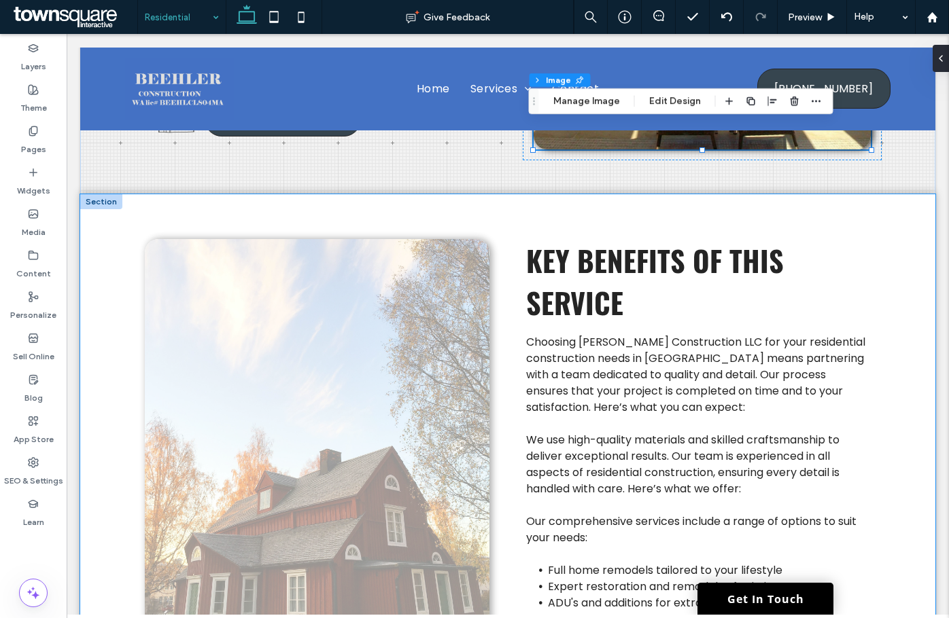
click at [375, 347] on img at bounding box center [317, 443] width 345 height 408
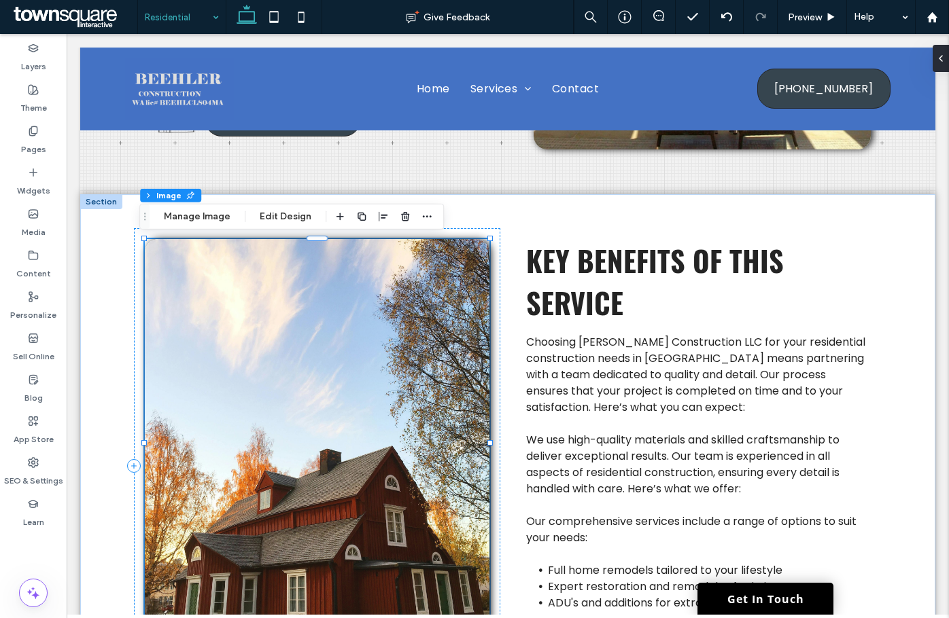
click at [162, 205] on div "Section Column Image Manage Image Edit Design" at bounding box center [291, 217] width 304 height 26
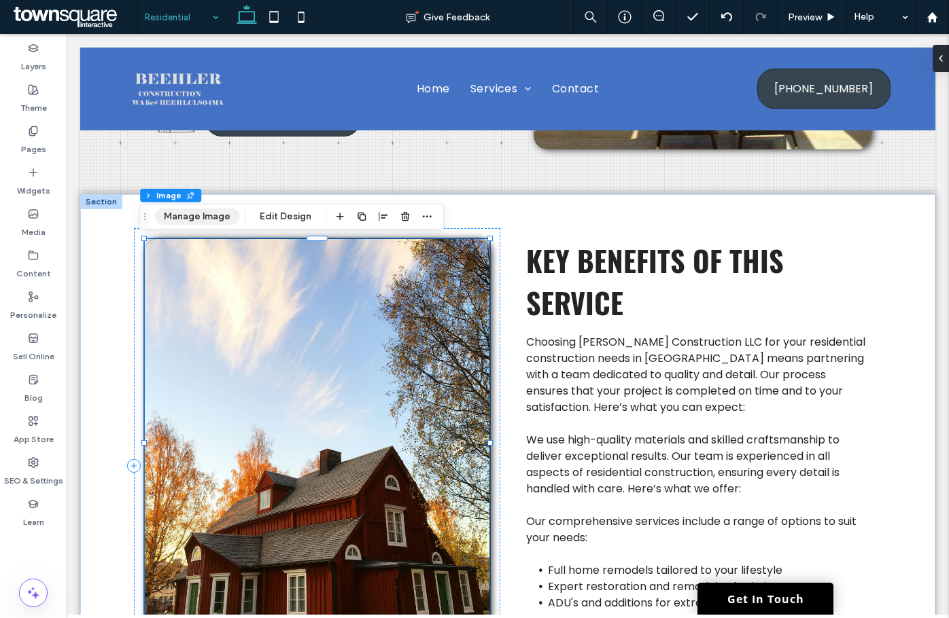
click at [171, 210] on button "Manage Image" at bounding box center [197, 217] width 84 height 16
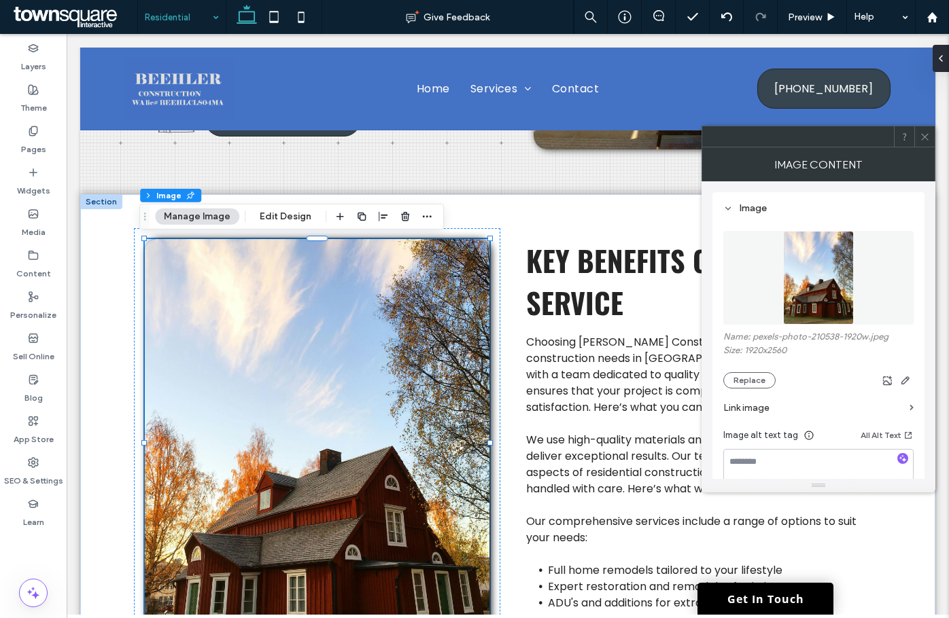
click at [843, 313] on img at bounding box center [818, 278] width 71 height 94
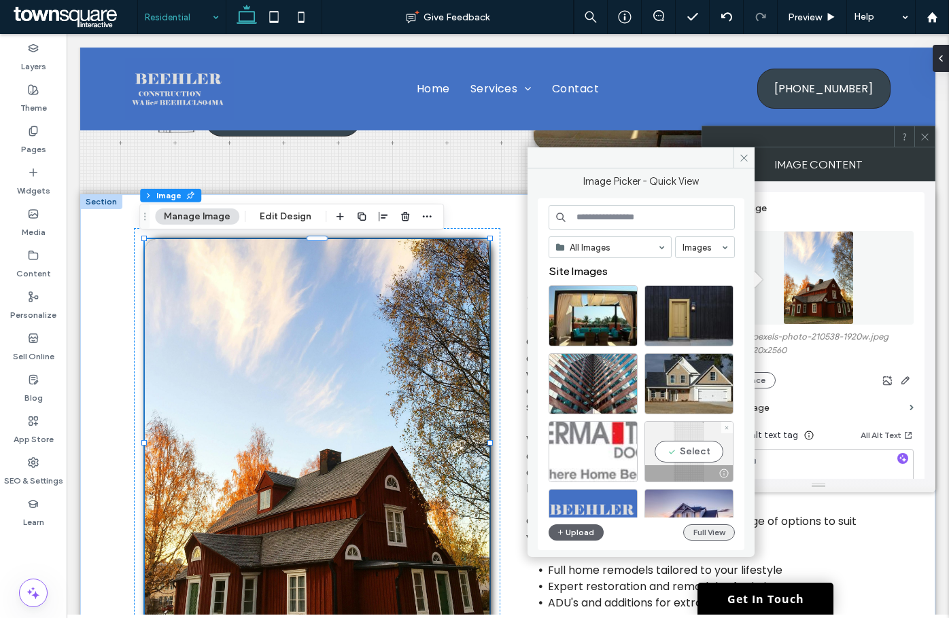
click at [715, 525] on button "Full View" at bounding box center [709, 533] width 52 height 16
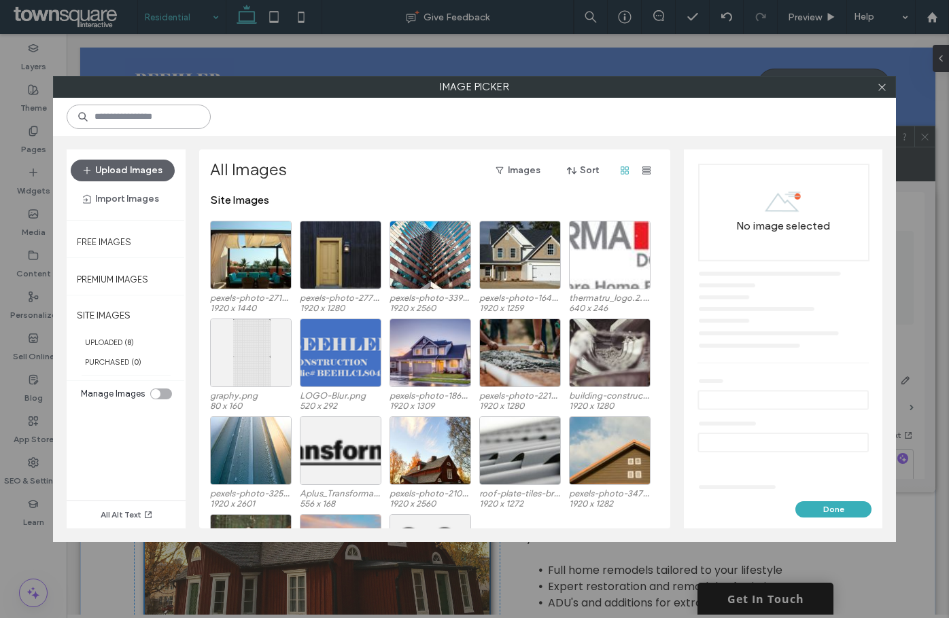
click at [190, 122] on input at bounding box center [139, 117] width 144 height 24
type input "*****"
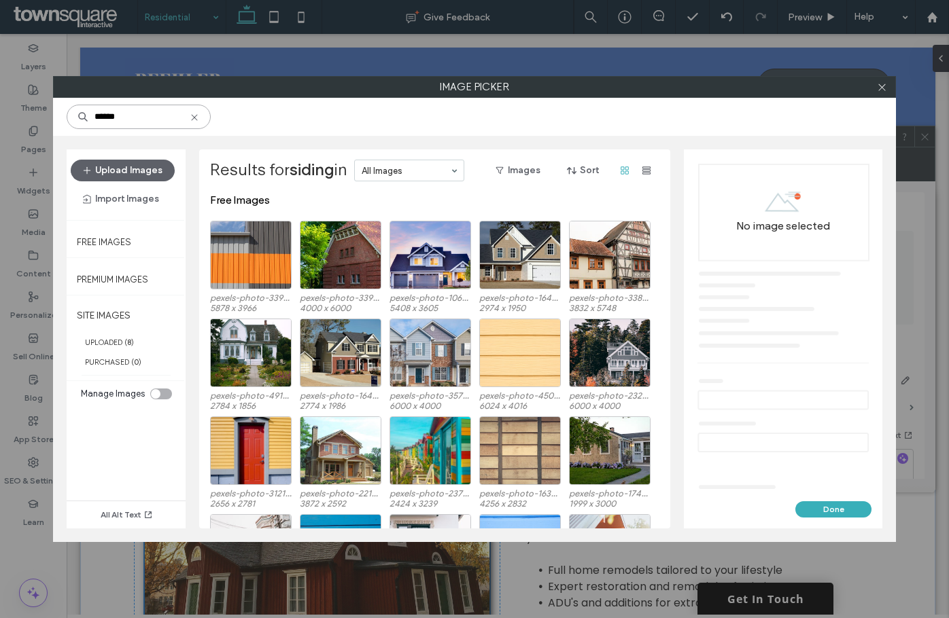
type input "*******"
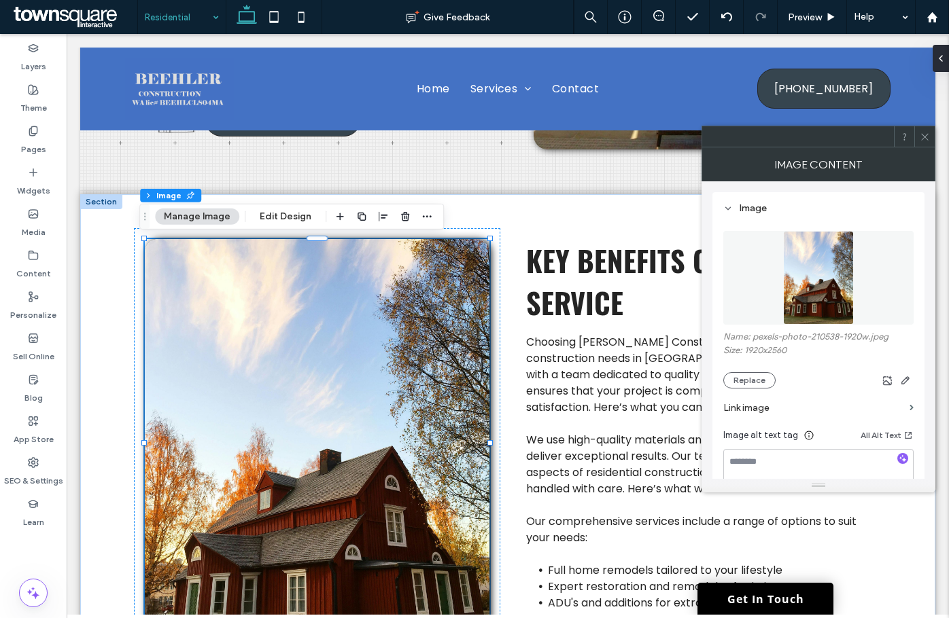
click at [149, 406] on img at bounding box center [317, 443] width 345 height 408
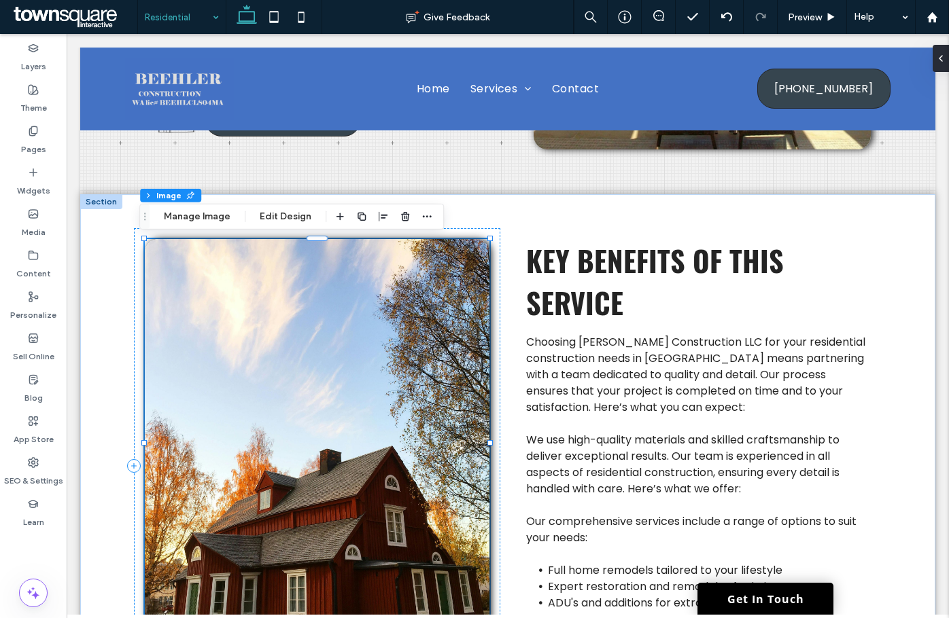
click at [194, 225] on div "Section Column Image Manage Image Edit Design" at bounding box center [291, 217] width 304 height 26
click at [275, 385] on img at bounding box center [317, 443] width 345 height 408
click at [184, 219] on button "Manage Image" at bounding box center [197, 217] width 84 height 16
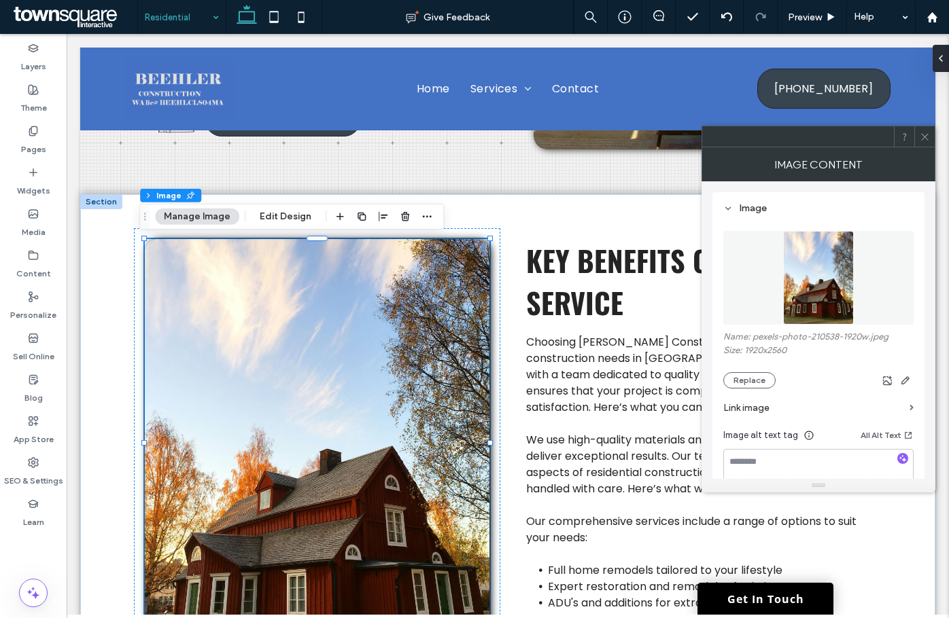
click at [841, 268] on img at bounding box center [818, 278] width 71 height 94
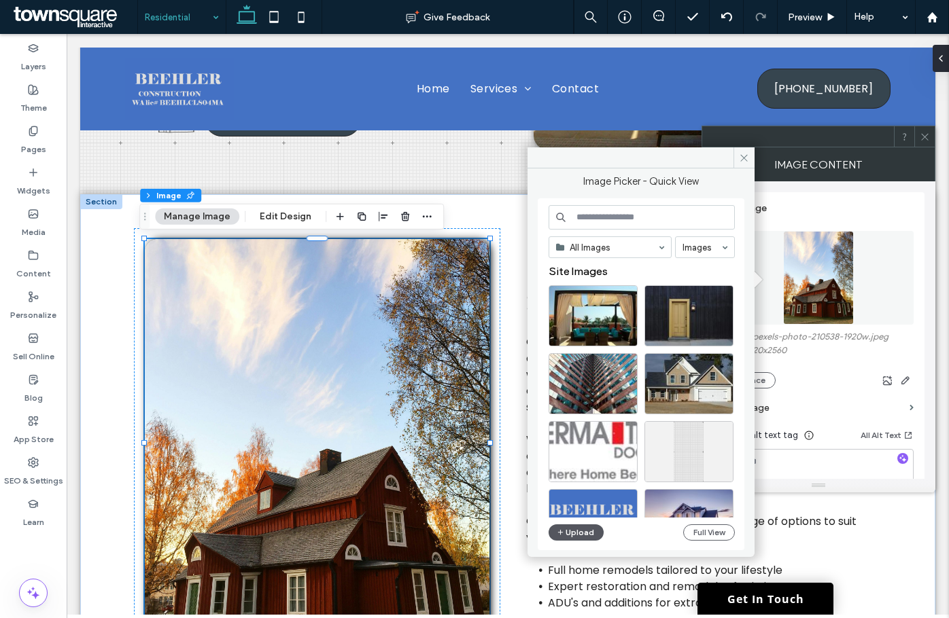
click at [595, 532] on button "Upload" at bounding box center [576, 533] width 56 height 16
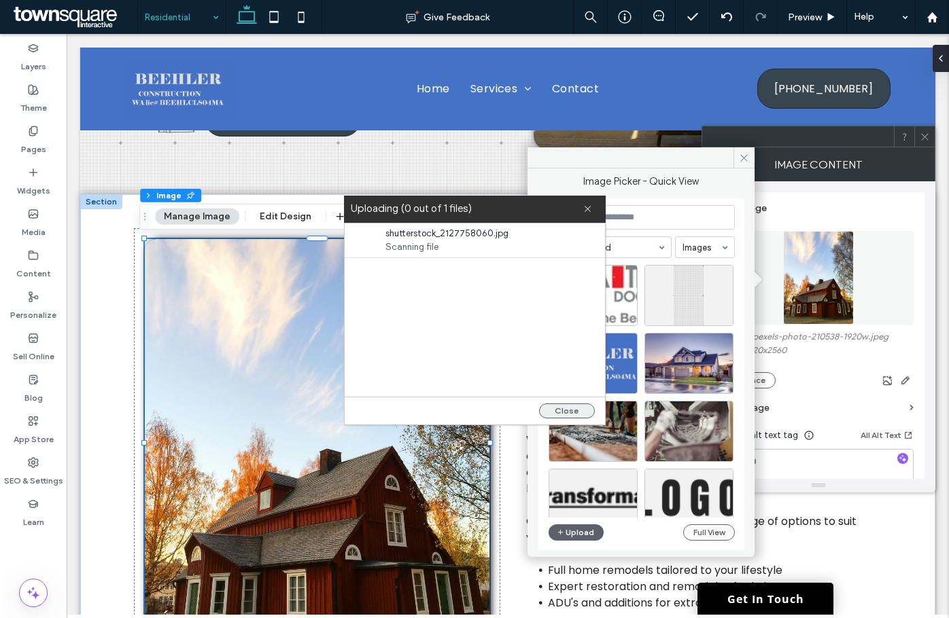
click at [572, 415] on button "Close" at bounding box center [567, 411] width 56 height 15
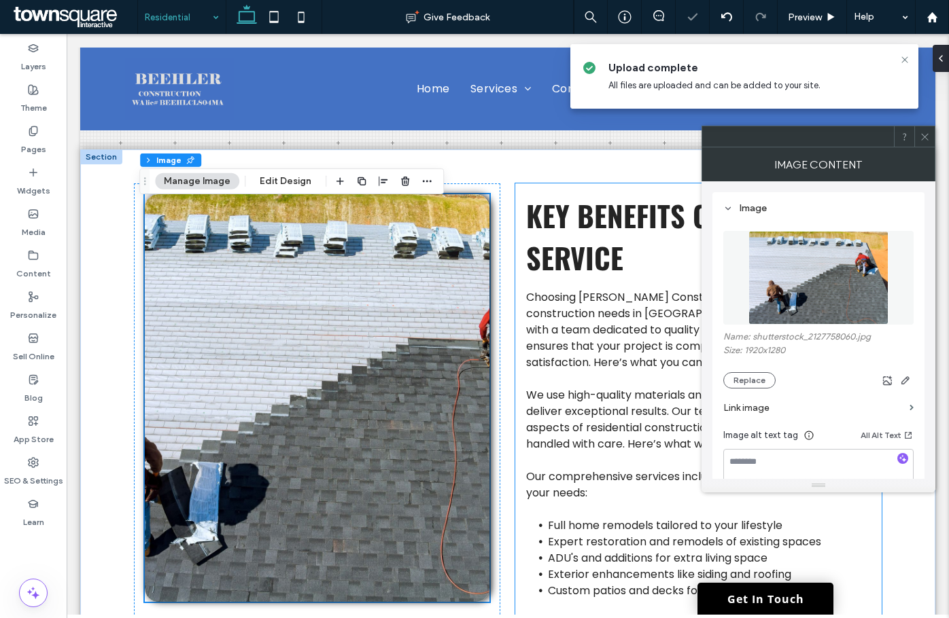
scroll to position [680, 0]
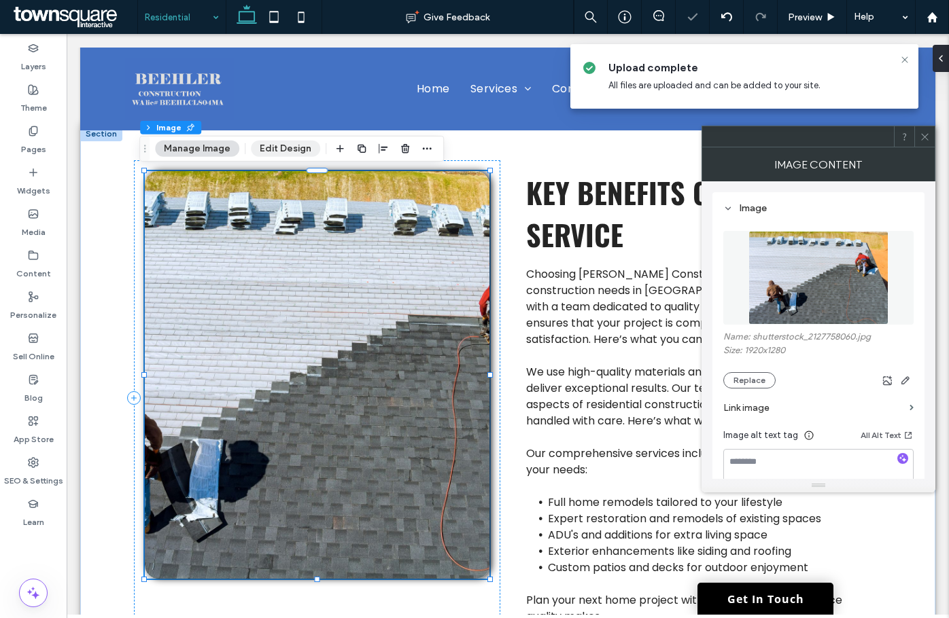
click at [311, 152] on button "Edit Design" at bounding box center [285, 149] width 69 height 16
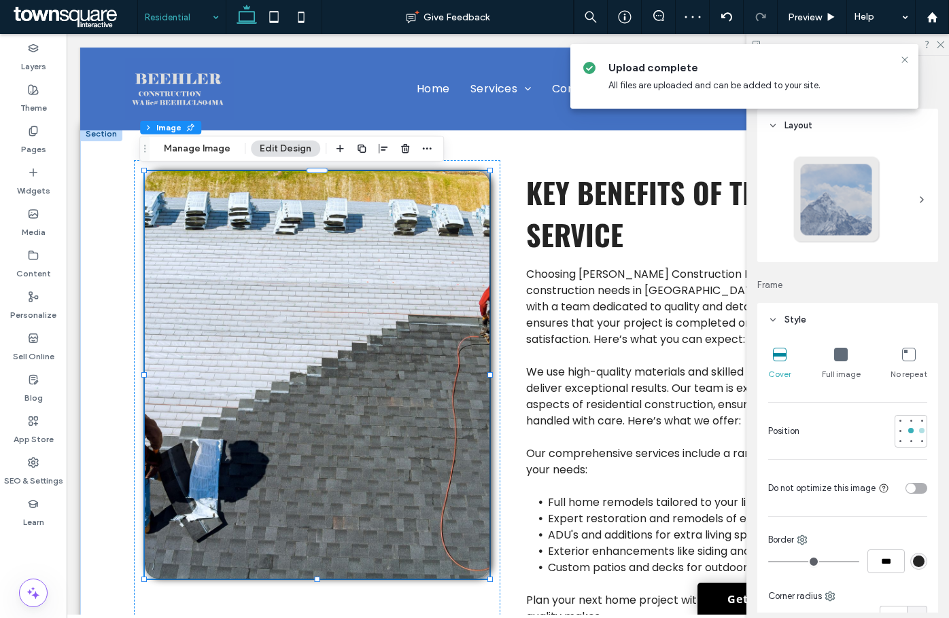
click at [917, 434] on div at bounding box center [922, 431] width 10 height 10
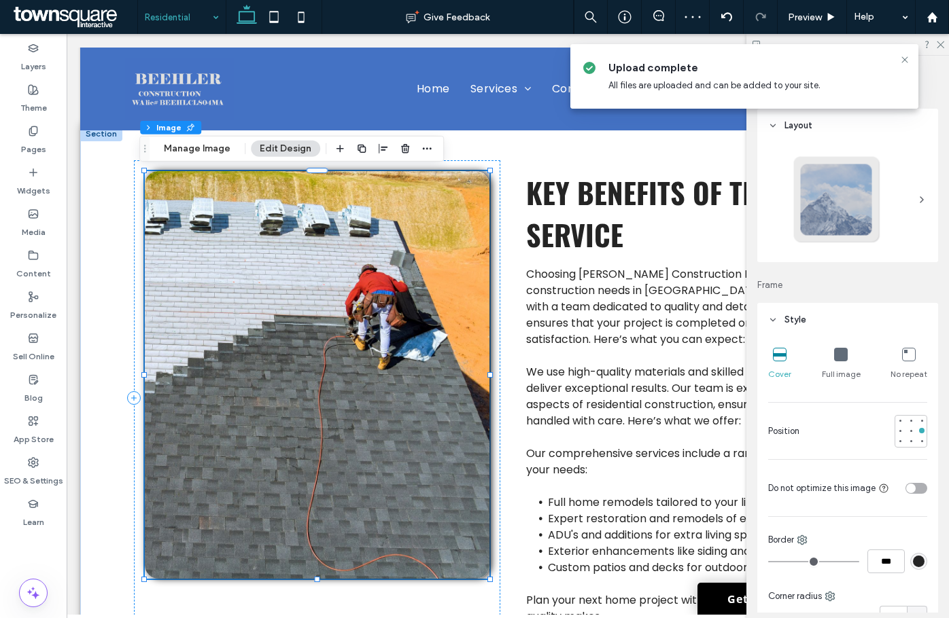
click at [109, 243] on div "Key Benefits of This Service Choosing Beehler Construction LLC for your residen…" at bounding box center [507, 398] width 815 height 544
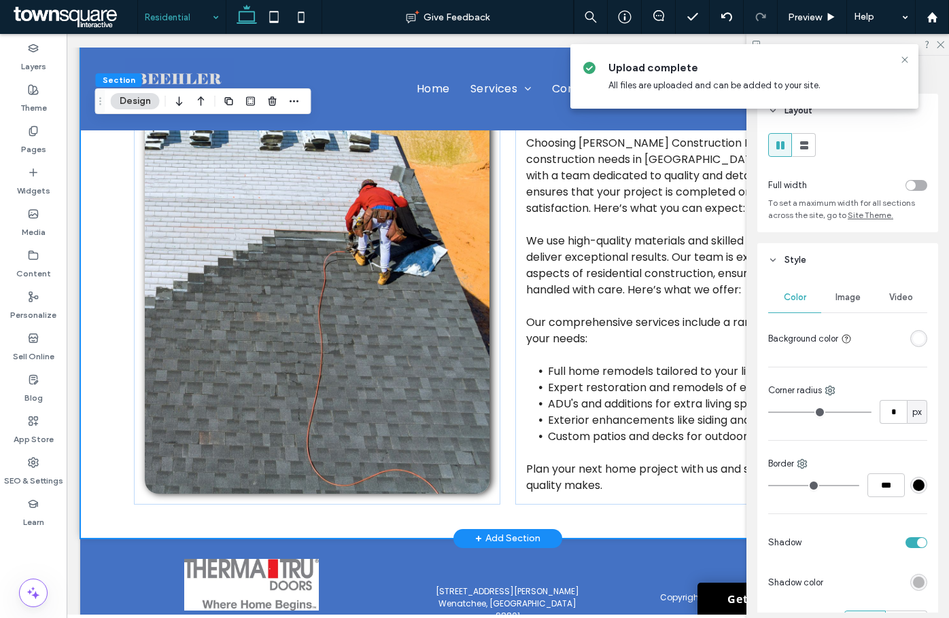
scroll to position [815, 0]
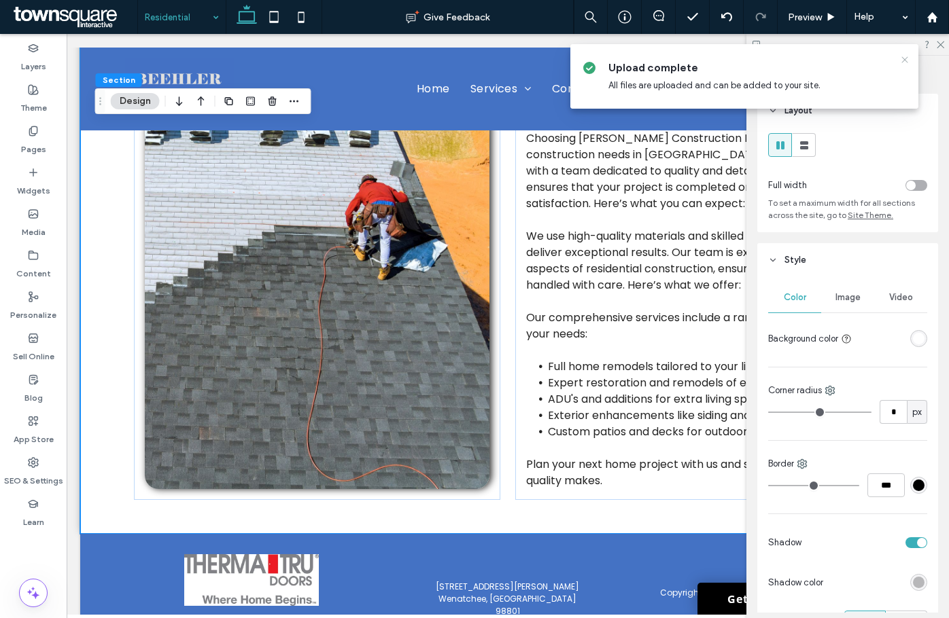
click at [906, 65] on icon at bounding box center [904, 59] width 11 height 11
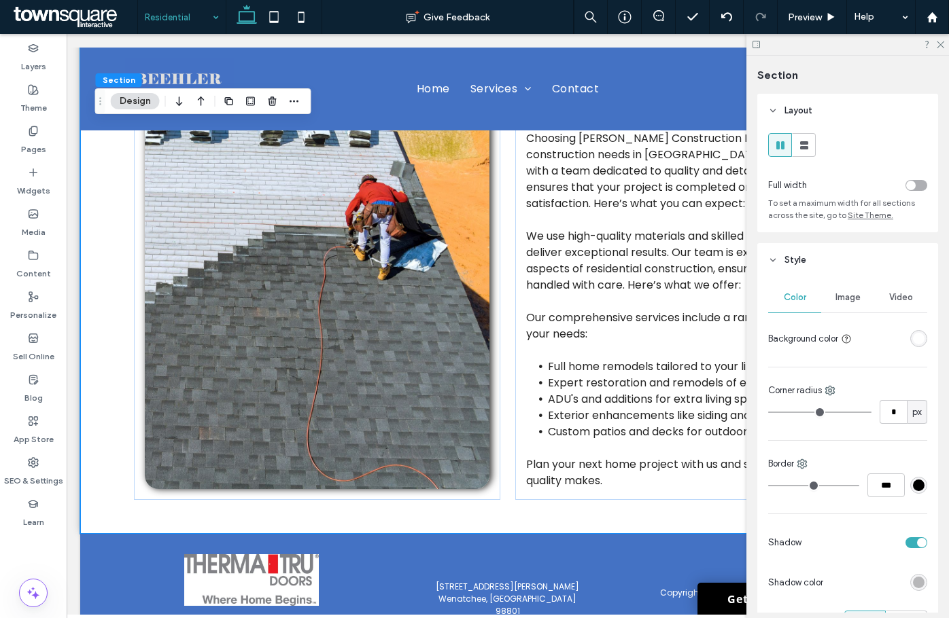
click at [941, 48] on div at bounding box center [847, 44] width 202 height 21
click at [941, 45] on icon at bounding box center [939, 43] width 9 height 9
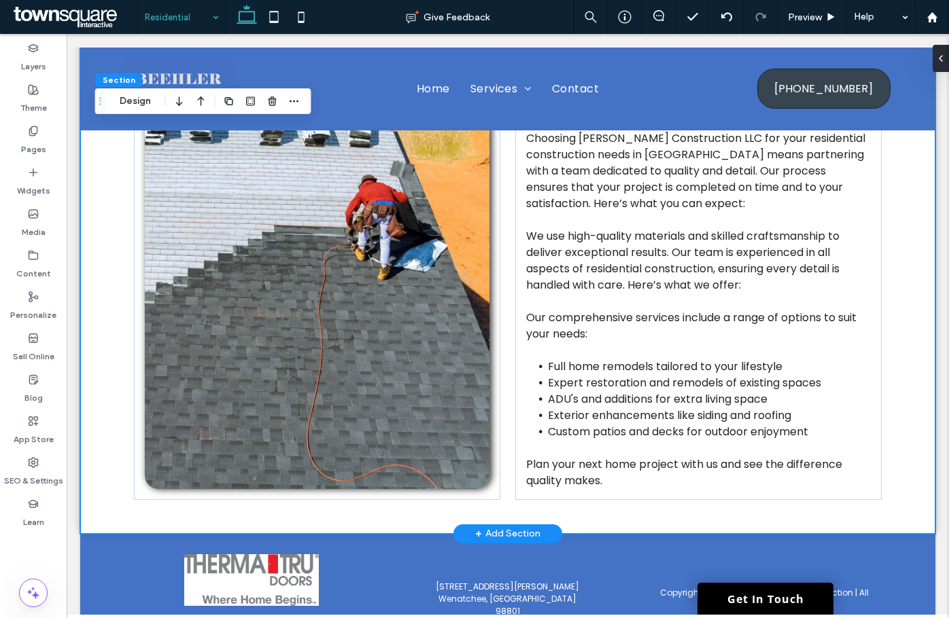
click at [889, 229] on div "Key Benefits of This Service Choosing Beehler Construction LLC for your residen…" at bounding box center [507, 262] width 815 height 544
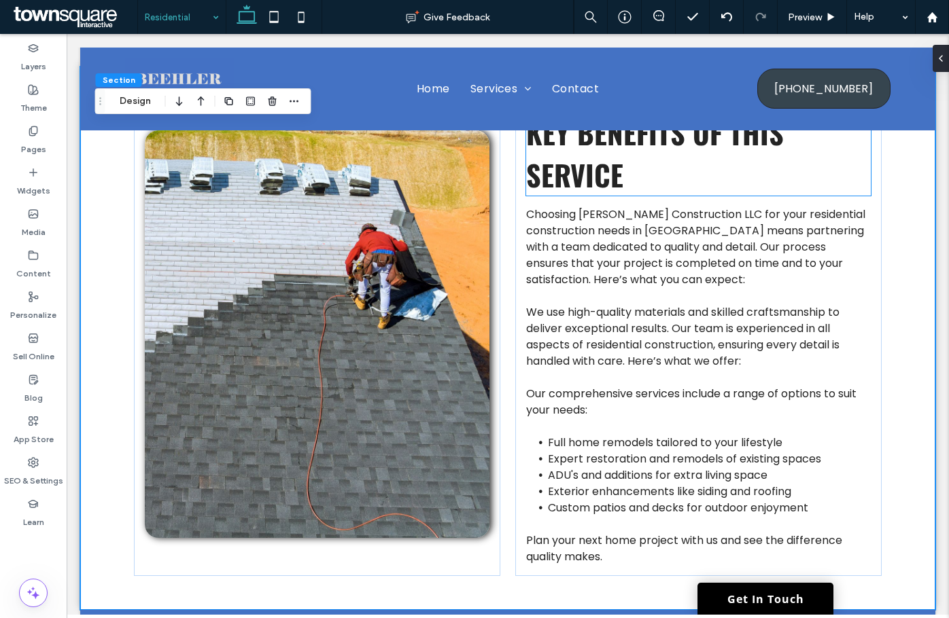
scroll to position [680, 0]
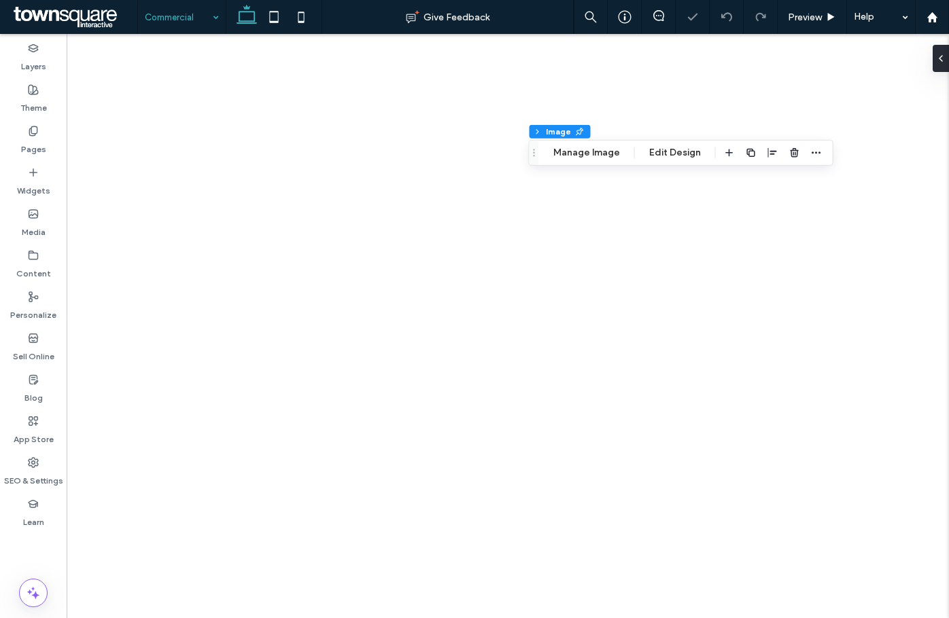
type input "**"
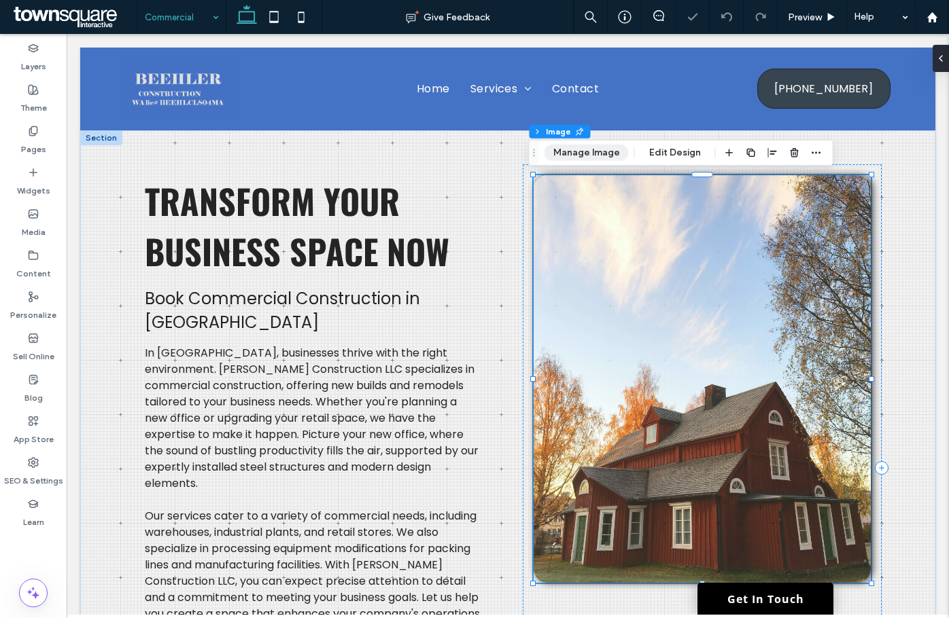
click at [587, 158] on button "Manage Image" at bounding box center [586, 153] width 84 height 16
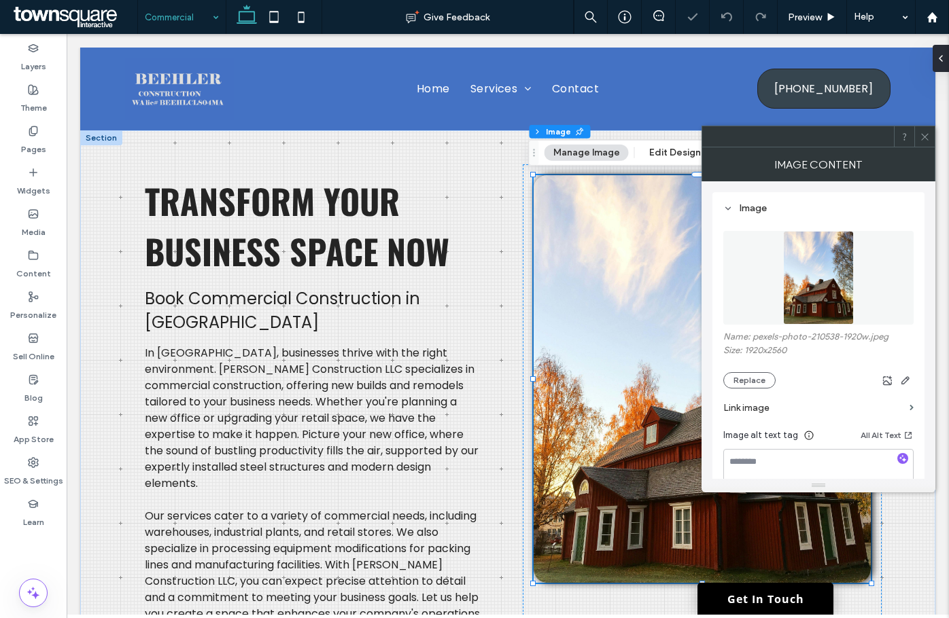
click at [904, 273] on figure at bounding box center [818, 278] width 190 height 94
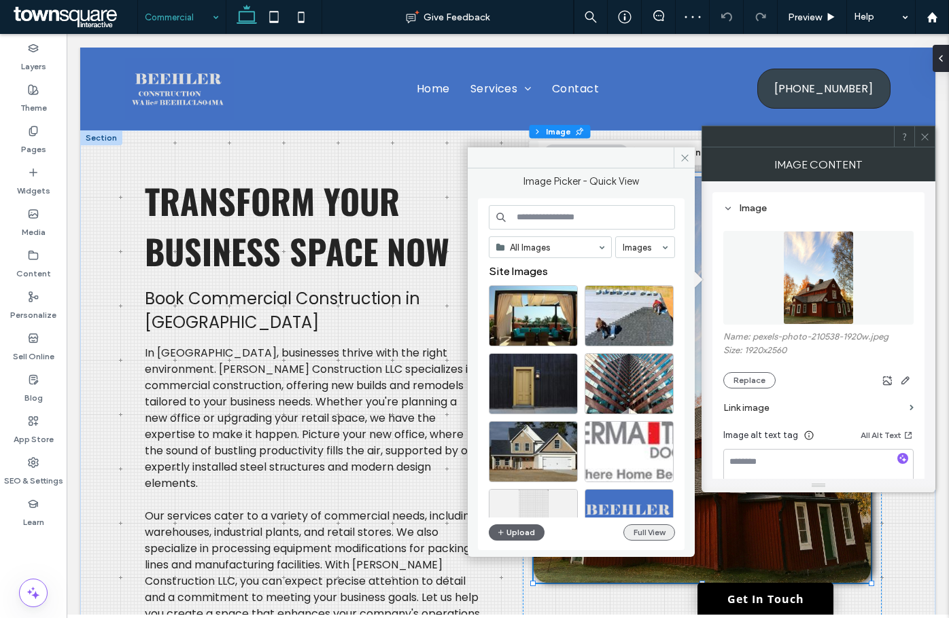
click at [642, 532] on button "Full View" at bounding box center [649, 533] width 52 height 16
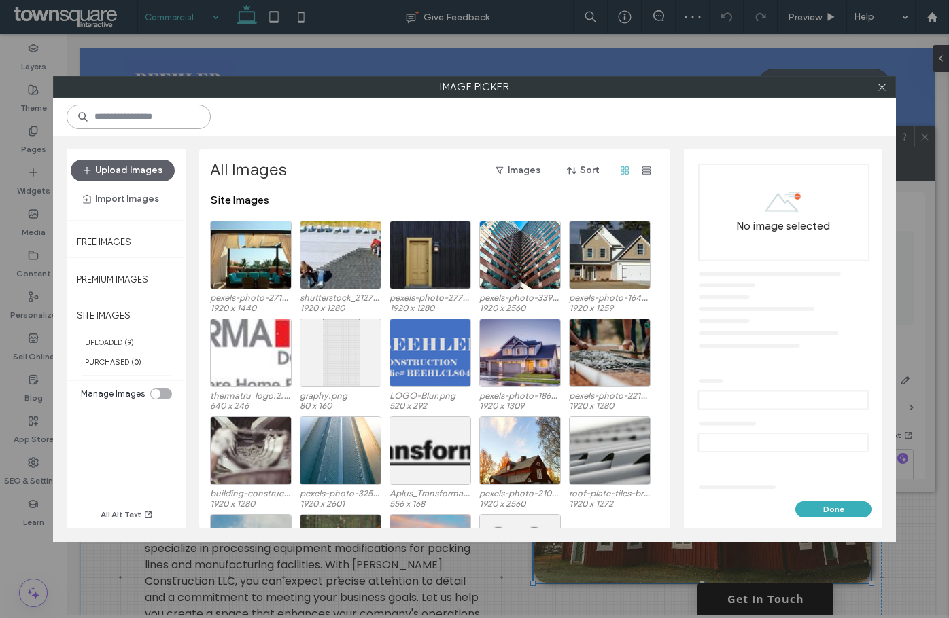
click at [162, 118] on input at bounding box center [139, 117] width 144 height 24
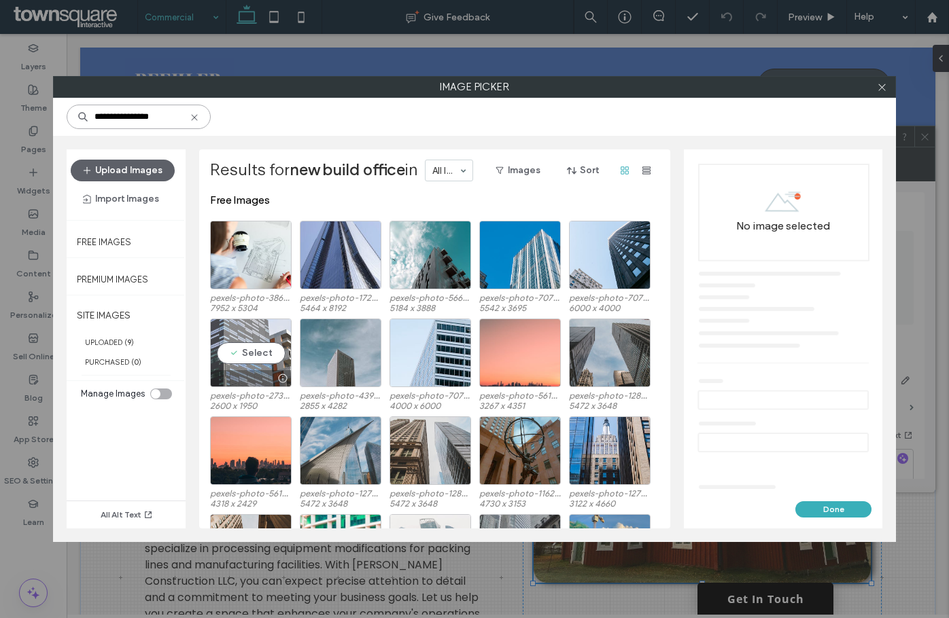
type input "**********"
click at [264, 361] on div "Select" at bounding box center [251, 353] width 82 height 69
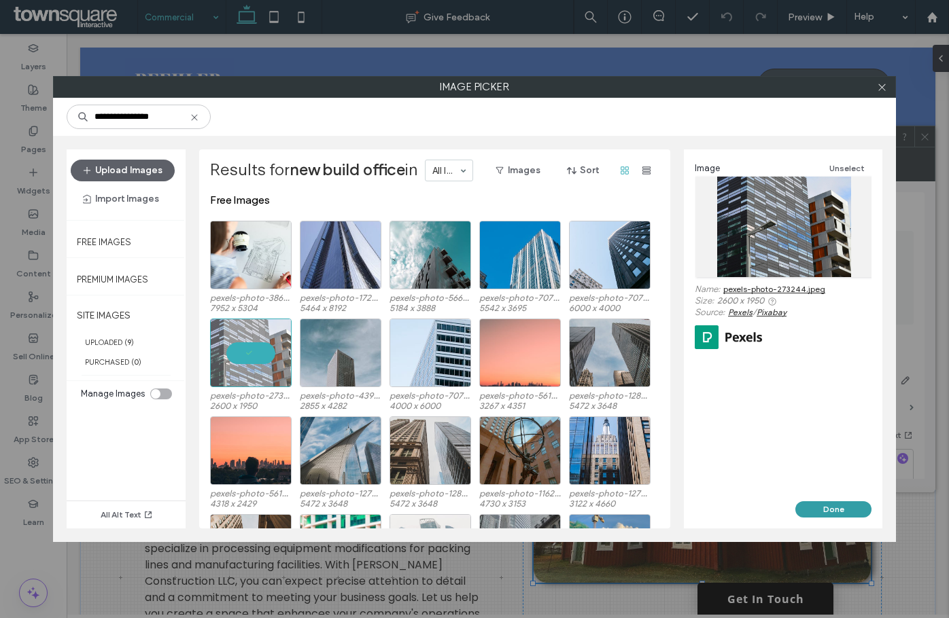
click at [822, 512] on button "Done" at bounding box center [833, 509] width 76 height 16
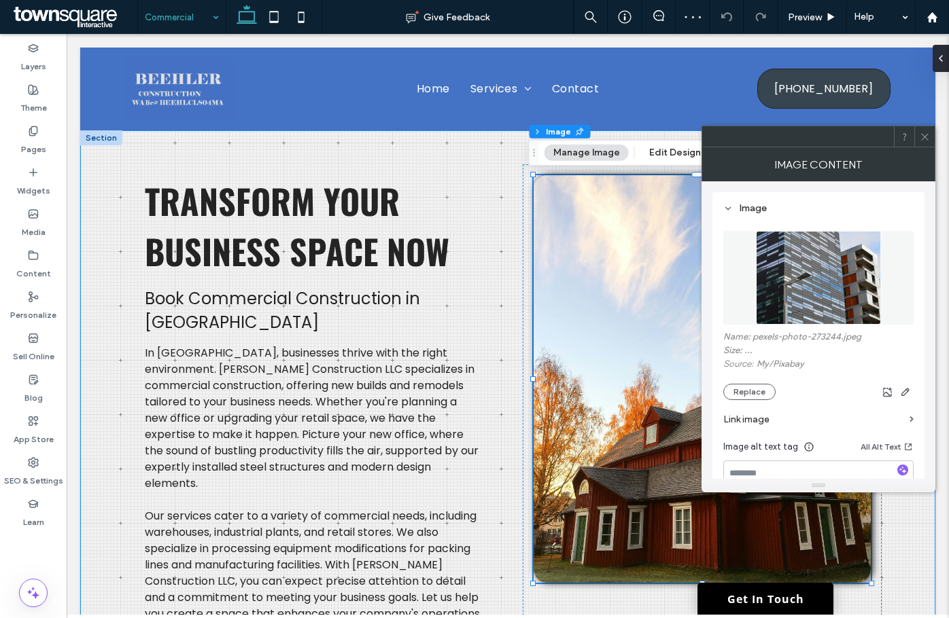
click at [896, 522] on div "Transform Your Business Space Now Book Commercial Construction in Wenatchee In …" at bounding box center [507, 467] width 815 height 675
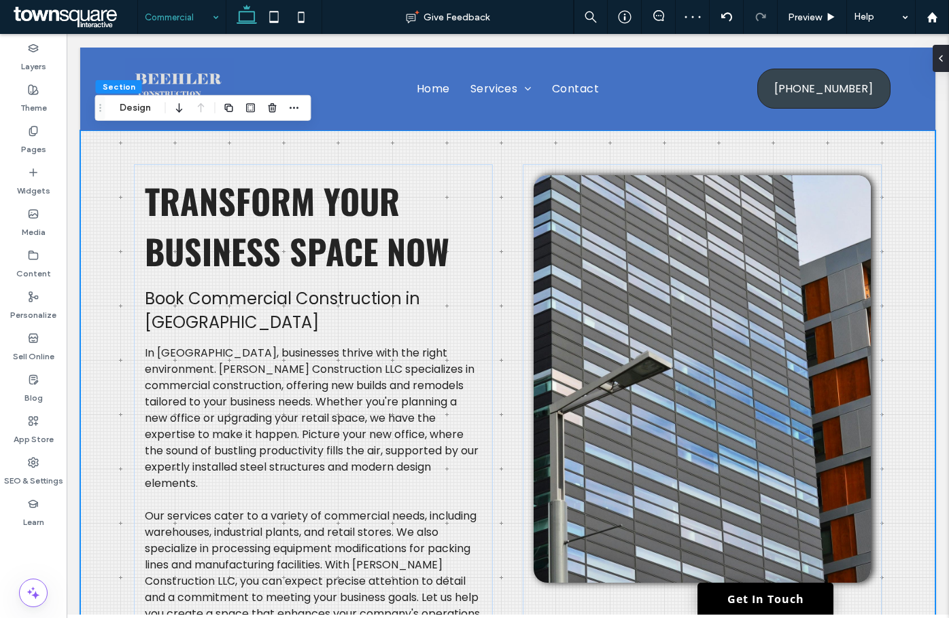
click at [586, 202] on img at bounding box center [701, 379] width 337 height 408
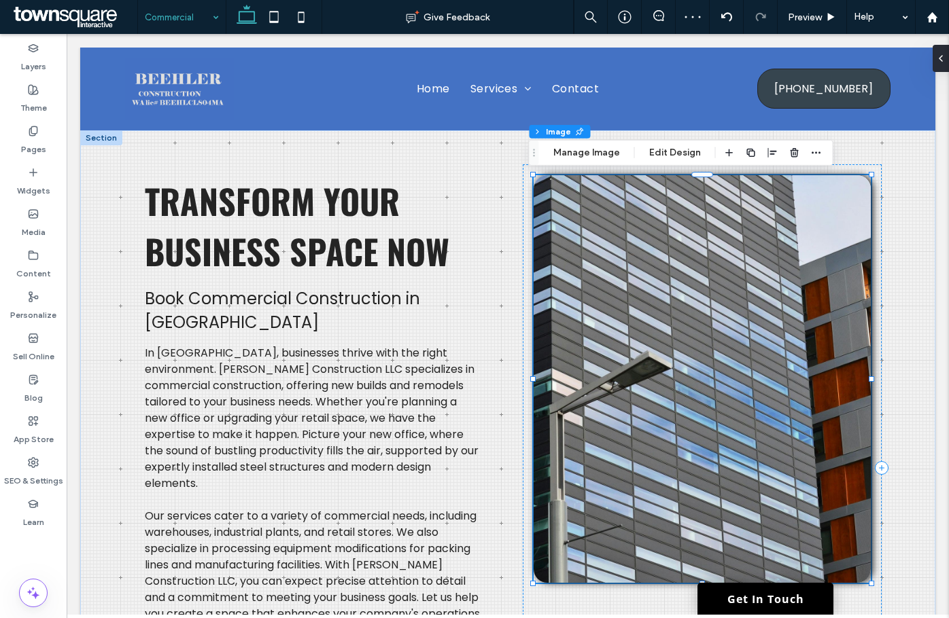
type input "**"
click at [574, 151] on button "Manage Image" at bounding box center [586, 153] width 84 height 16
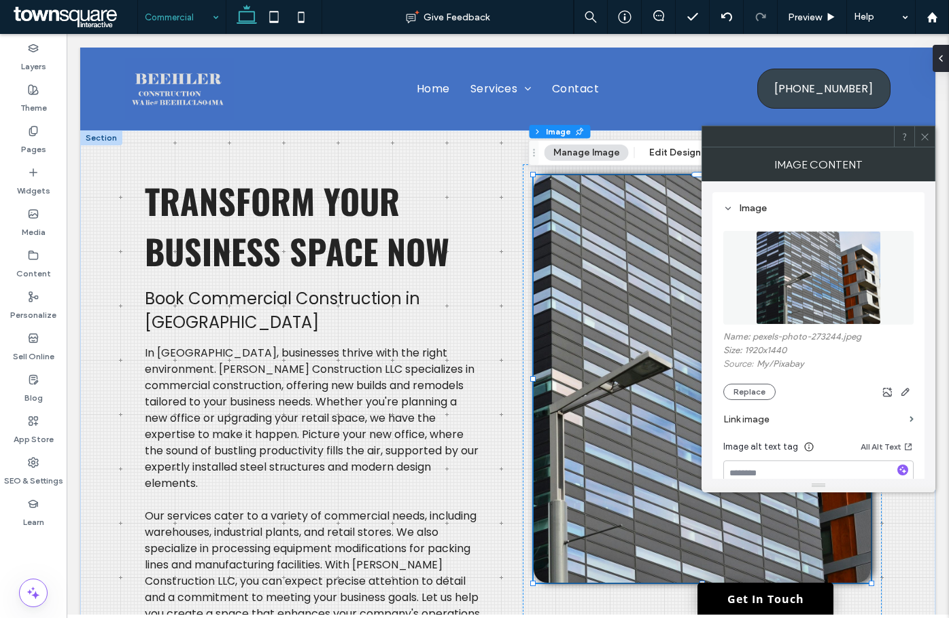
click at [779, 294] on img at bounding box center [818, 278] width 124 height 94
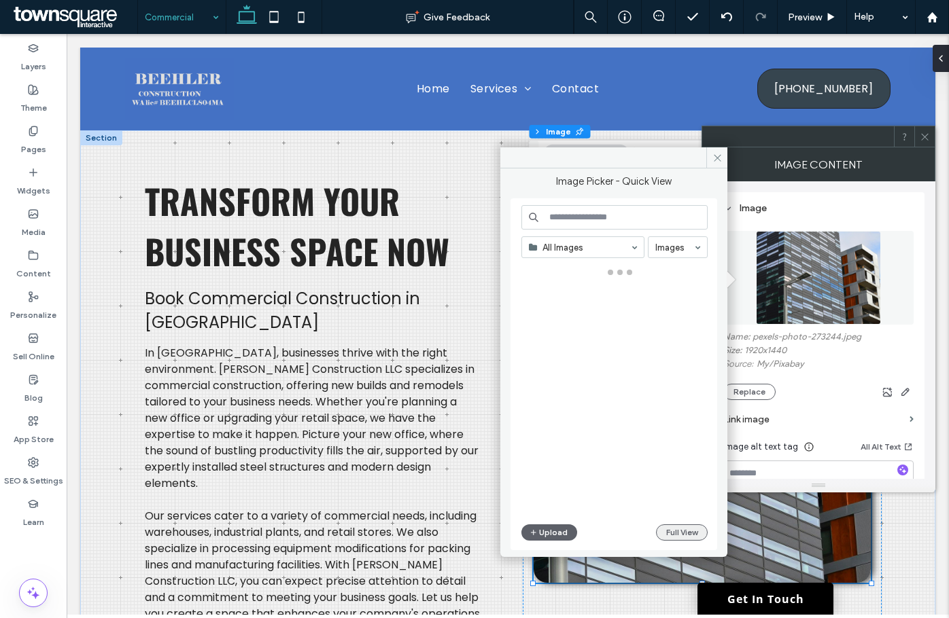
click at [659, 535] on button "Full View" at bounding box center [682, 533] width 52 height 16
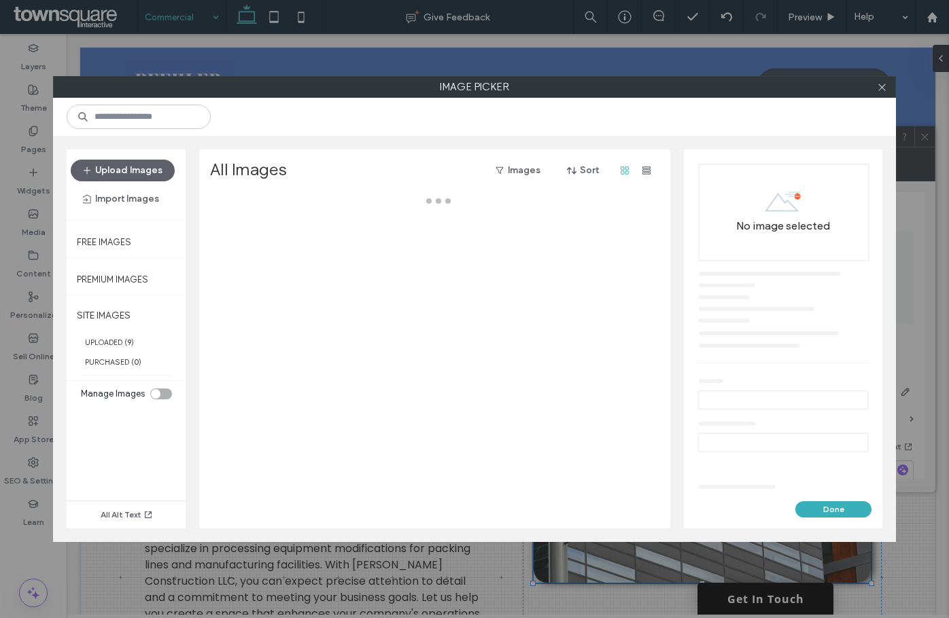
click at [118, 103] on div at bounding box center [474, 117] width 843 height 38
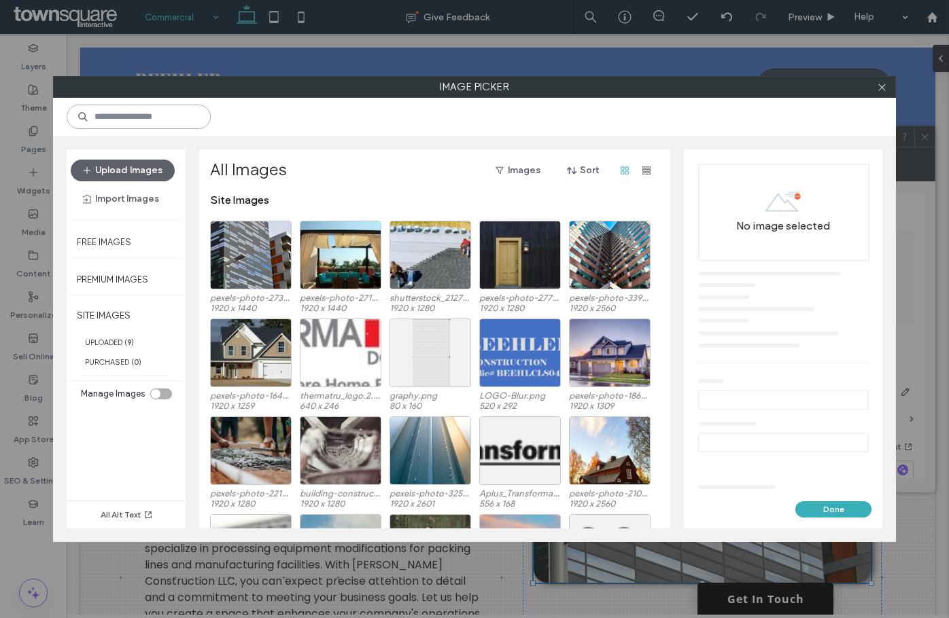
click at [111, 105] on input at bounding box center [139, 117] width 144 height 24
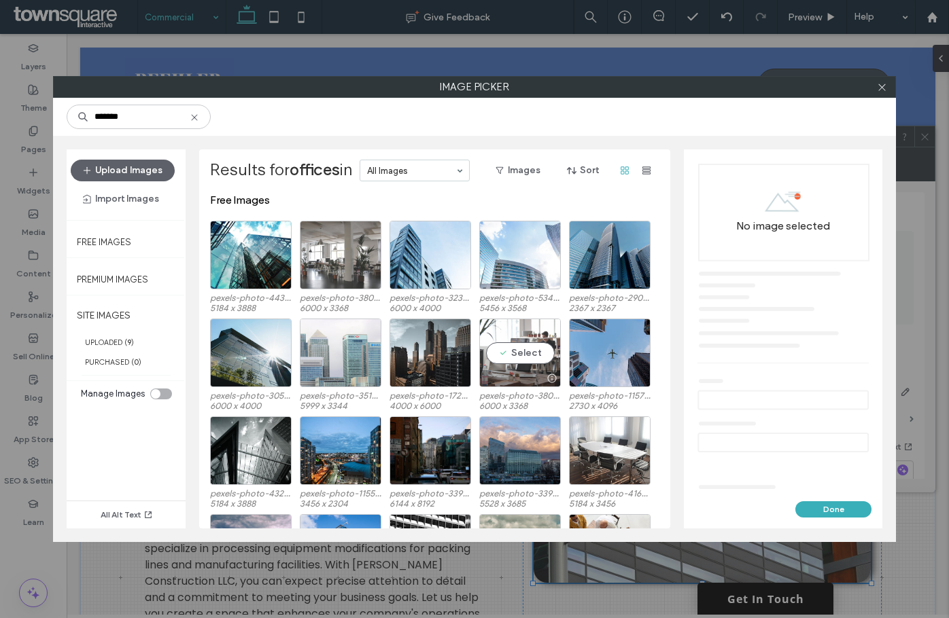
click at [538, 347] on div "Select" at bounding box center [520, 353] width 82 height 69
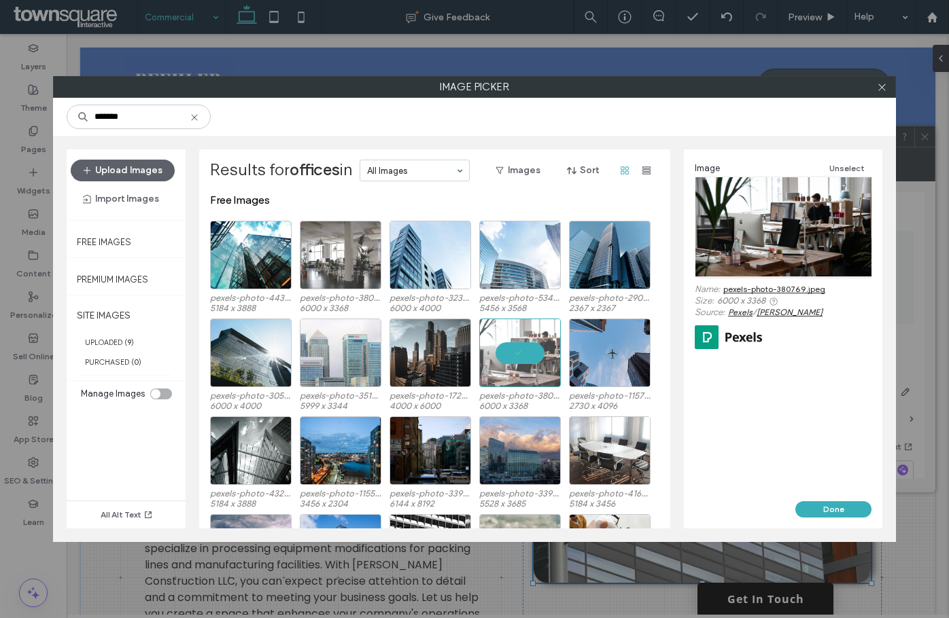
click at [788, 290] on link "pexels-photo-380769.jpeg" at bounding box center [774, 289] width 102 height 10
click at [347, 246] on div "Select" at bounding box center [341, 255] width 82 height 69
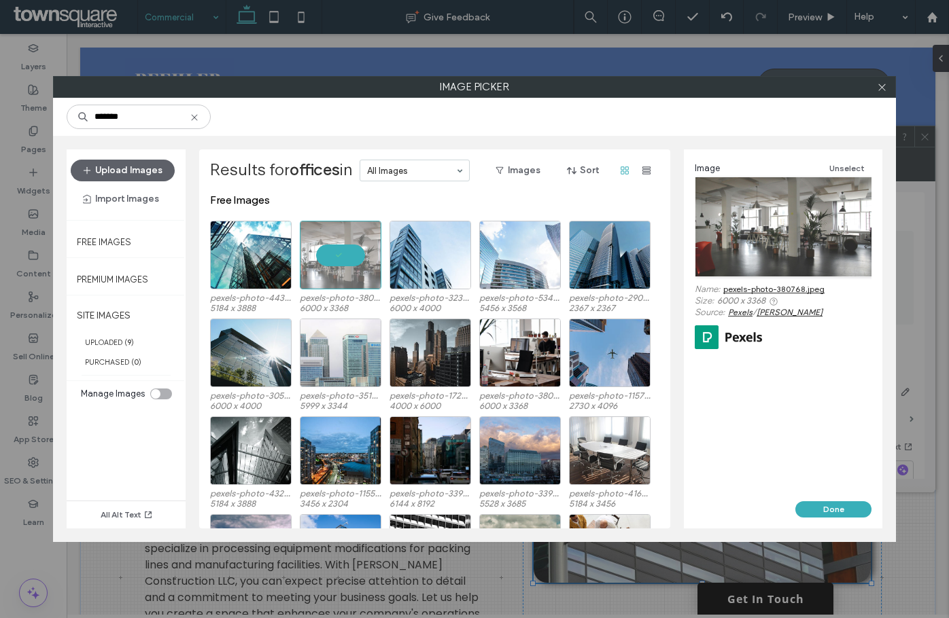
click at [759, 287] on link "pexels-photo-380768.jpeg" at bounding box center [773, 289] width 101 height 10
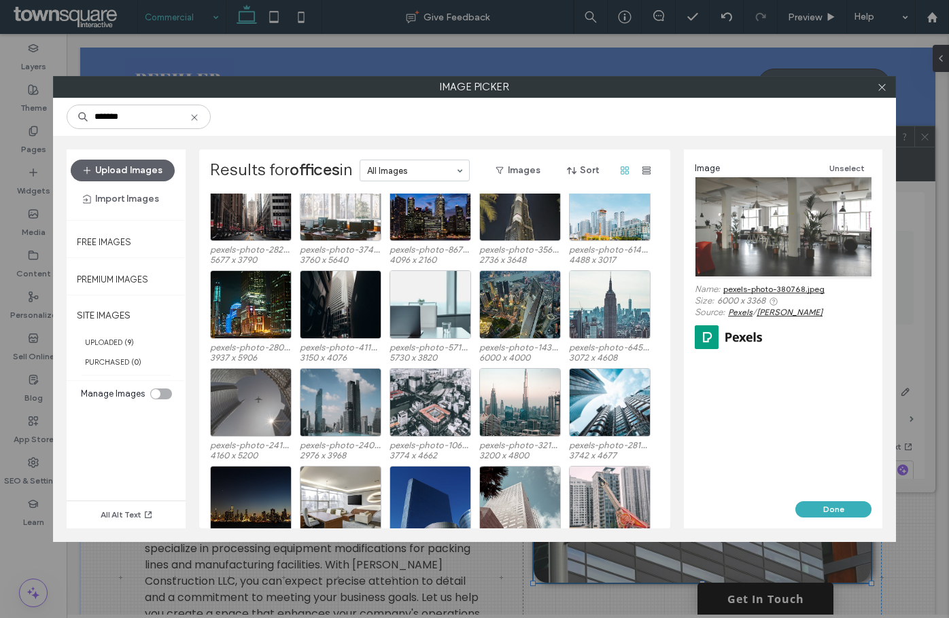
scroll to position [926, 0]
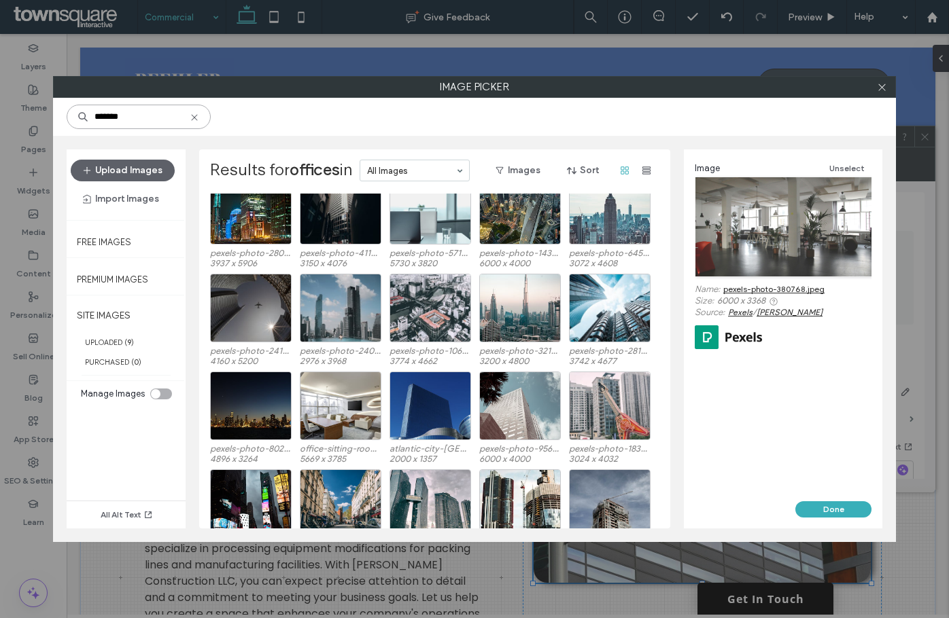
click at [139, 116] on input "*******" at bounding box center [139, 117] width 144 height 24
type input "******"
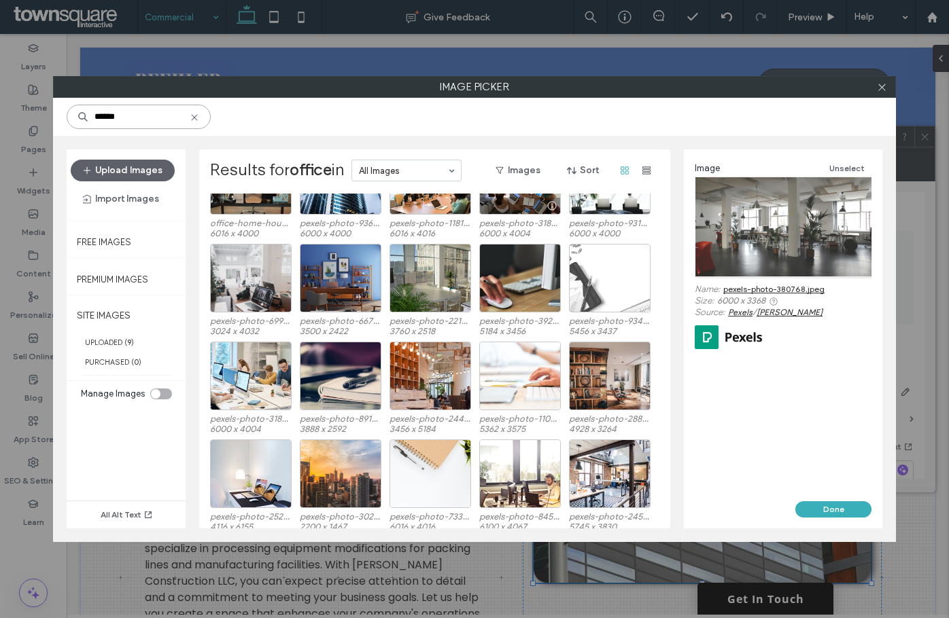
scroll to position [718, 0]
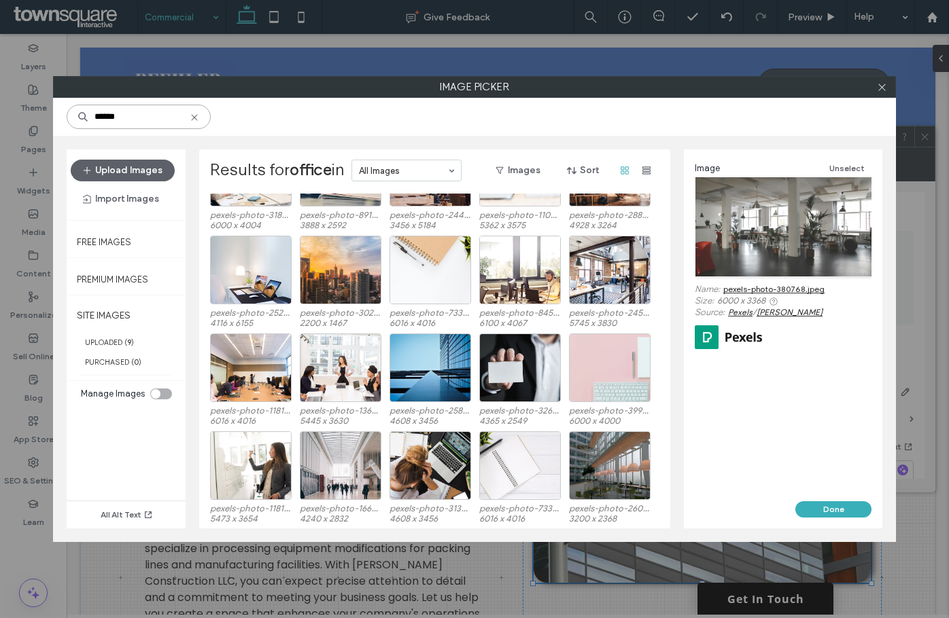
click at [168, 118] on input "******" at bounding box center [139, 117] width 144 height 24
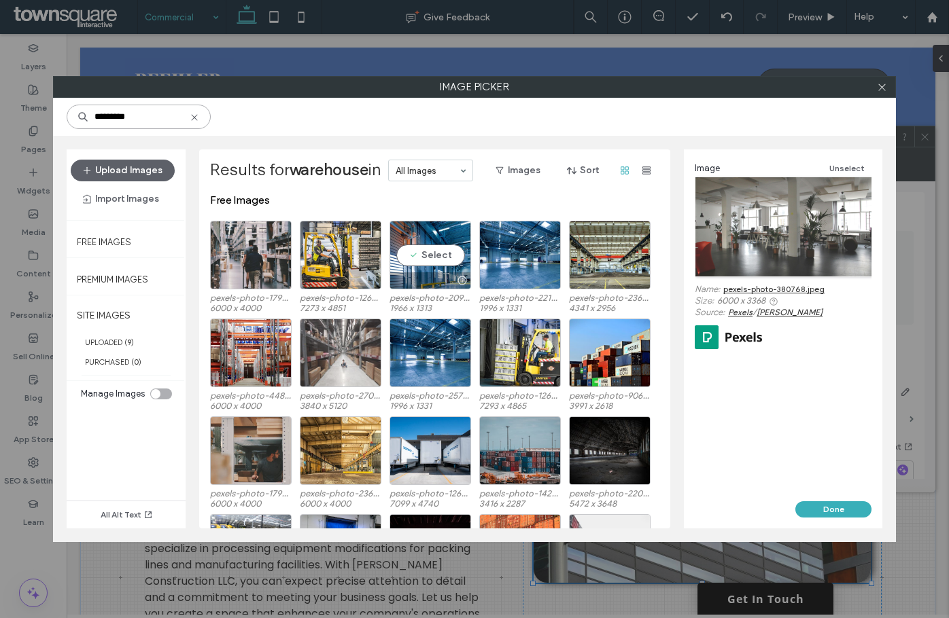
type input "*********"
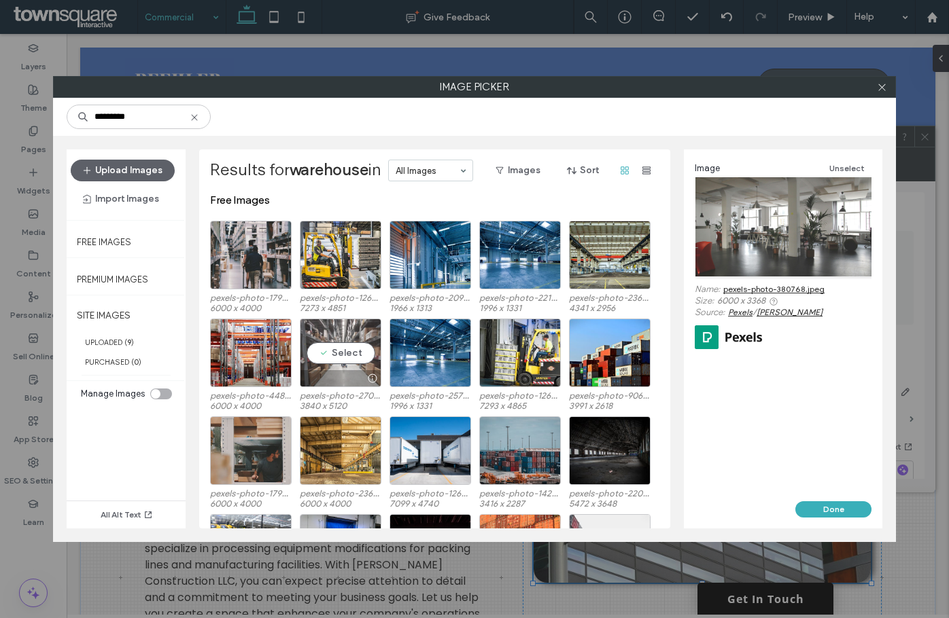
click at [344, 353] on div "Select" at bounding box center [341, 353] width 82 height 69
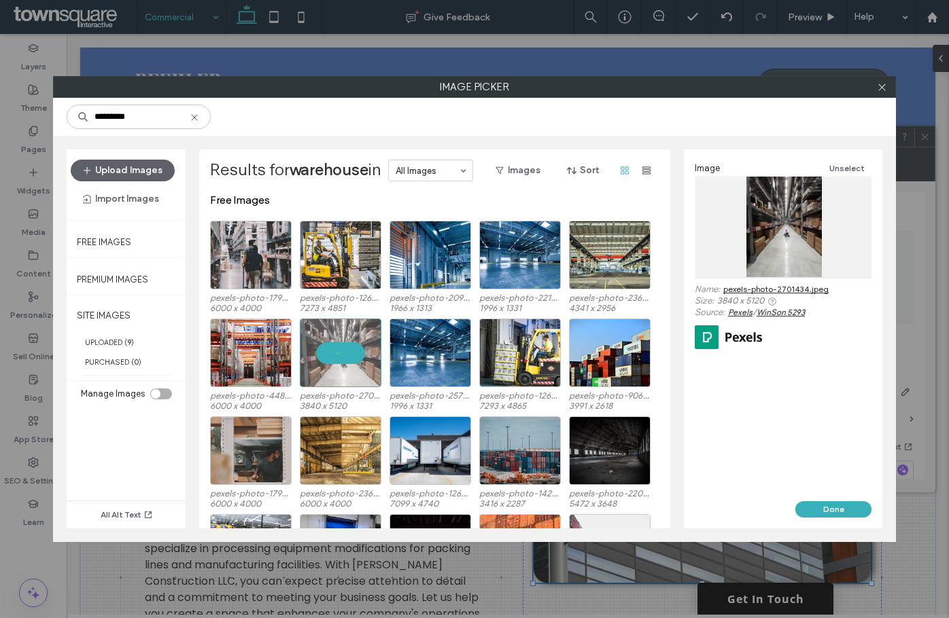
click at [745, 295] on div "Name: pexels-photo-2701434.jpeg" at bounding box center [782, 290] width 177 height 12
click at [749, 289] on link "pexels-photo-2701434.jpeg" at bounding box center [775, 289] width 105 height 10
click at [604, 276] on div at bounding box center [609, 280] width 80 height 16
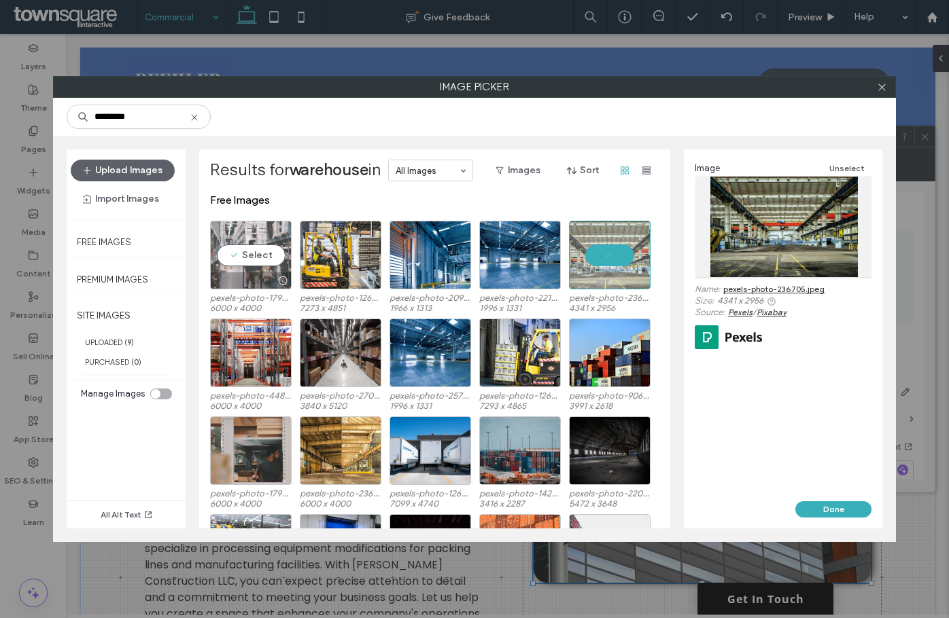
click at [264, 262] on div "Select" at bounding box center [251, 255] width 82 height 69
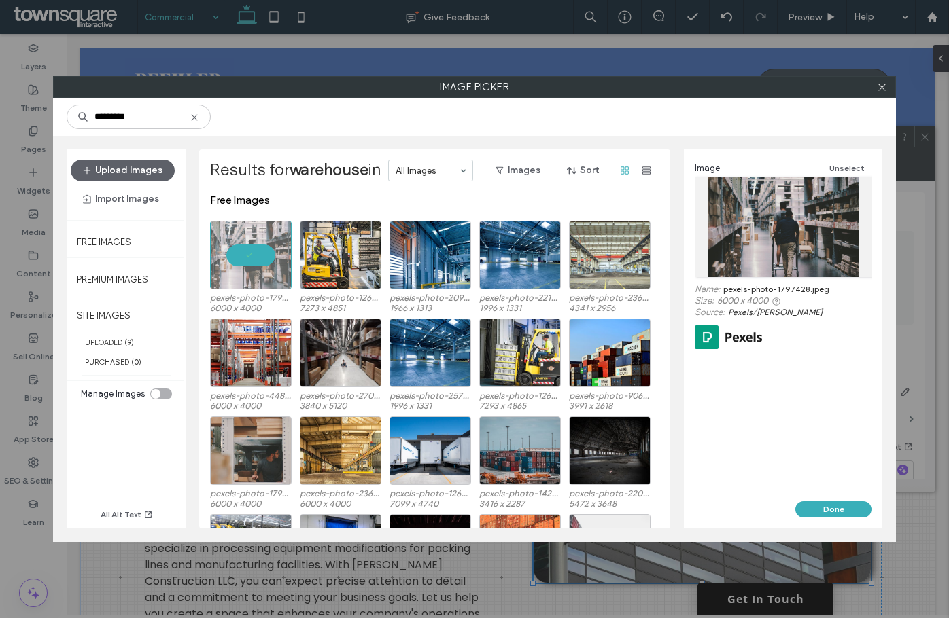
click at [807, 295] on div "Name: pexels-photo-1797428.jpeg Size: 6000 x 4000 Source: Pexels / Alexander Is…" at bounding box center [782, 318] width 177 height 68
click at [807, 287] on link "pexels-photo-1797428.jpeg" at bounding box center [776, 289] width 106 height 10
click at [347, 440] on div at bounding box center [341, 451] width 82 height 69
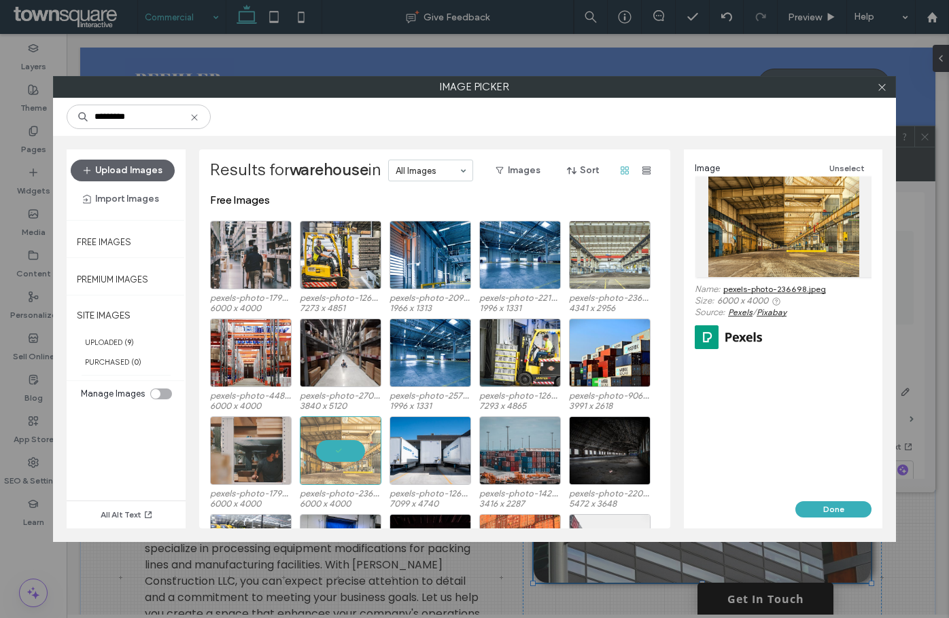
click at [766, 294] on link "pexels-photo-236698.jpeg" at bounding box center [774, 289] width 103 height 10
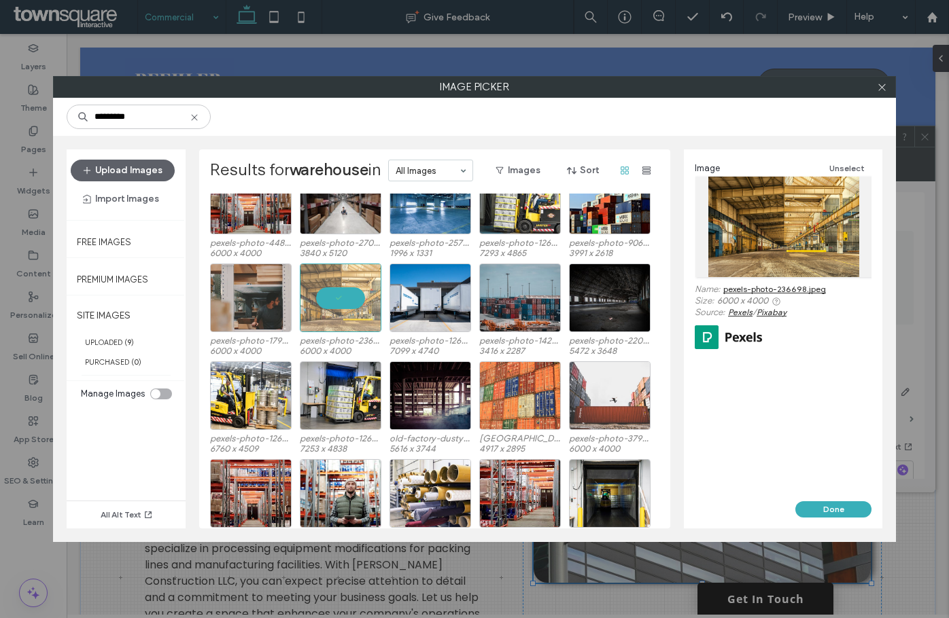
scroll to position [0, 0]
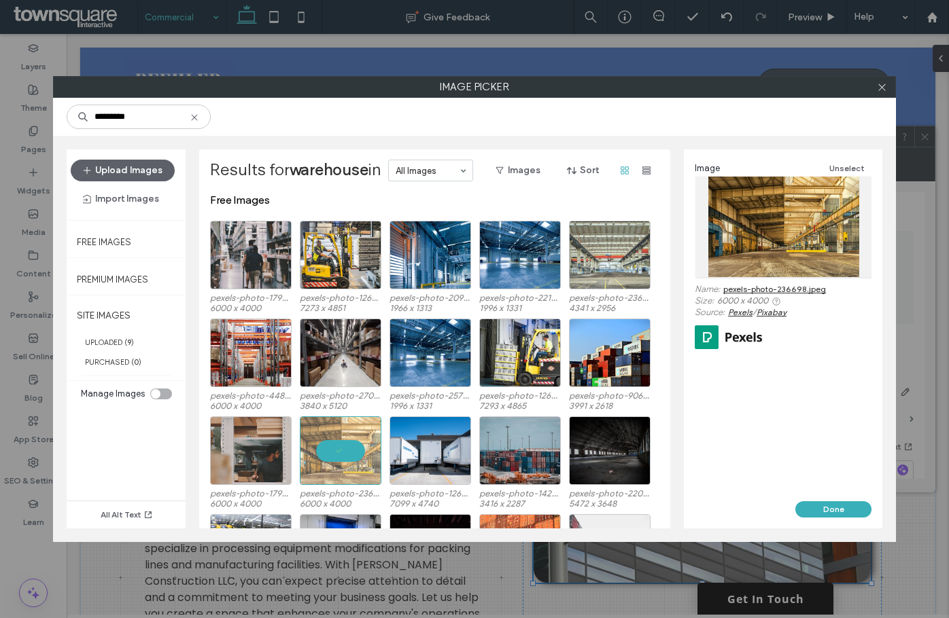
click at [147, 130] on div "*********" at bounding box center [474, 117] width 843 height 38
click at [153, 119] on input "*********" at bounding box center [139, 117] width 144 height 24
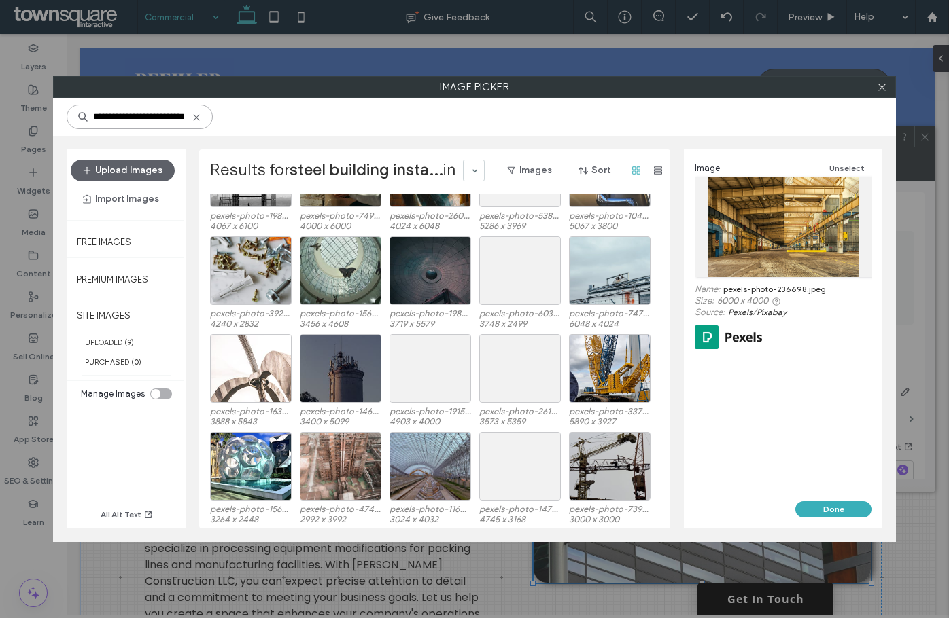
scroll to position [436, 0]
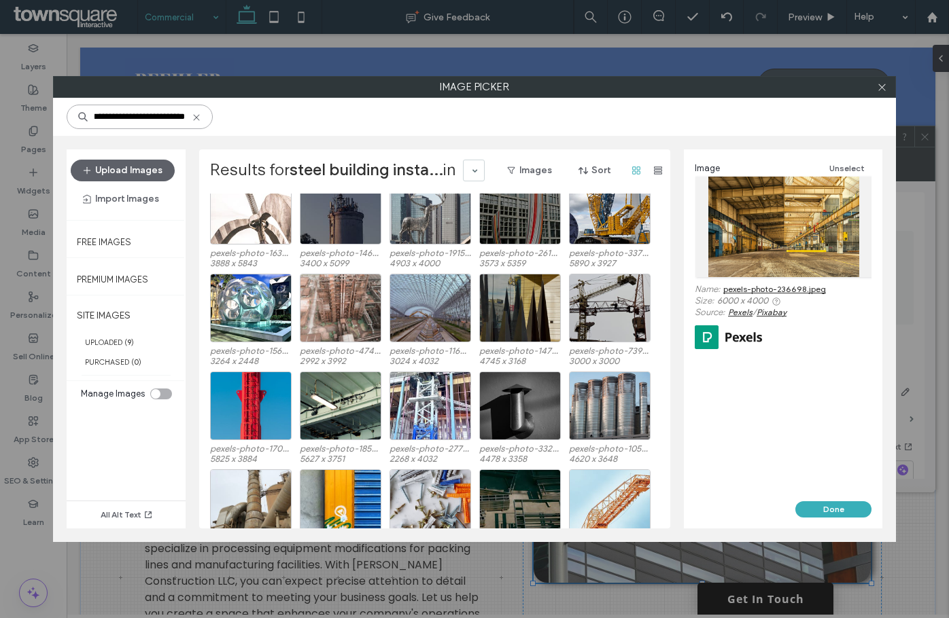
click at [154, 117] on input "**********" at bounding box center [140, 117] width 146 height 24
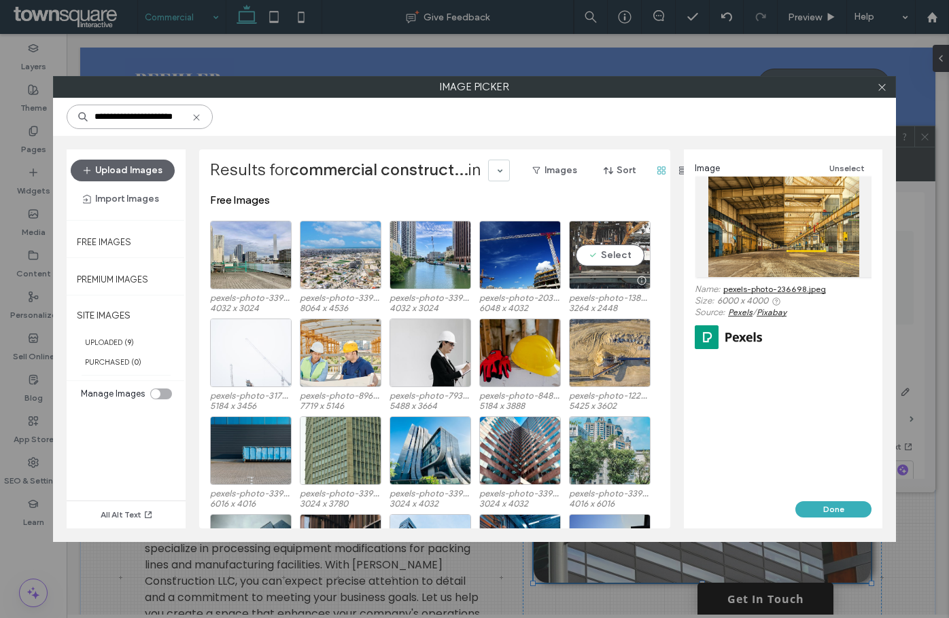
type input "**********"
click at [620, 239] on div "Select" at bounding box center [610, 255] width 82 height 69
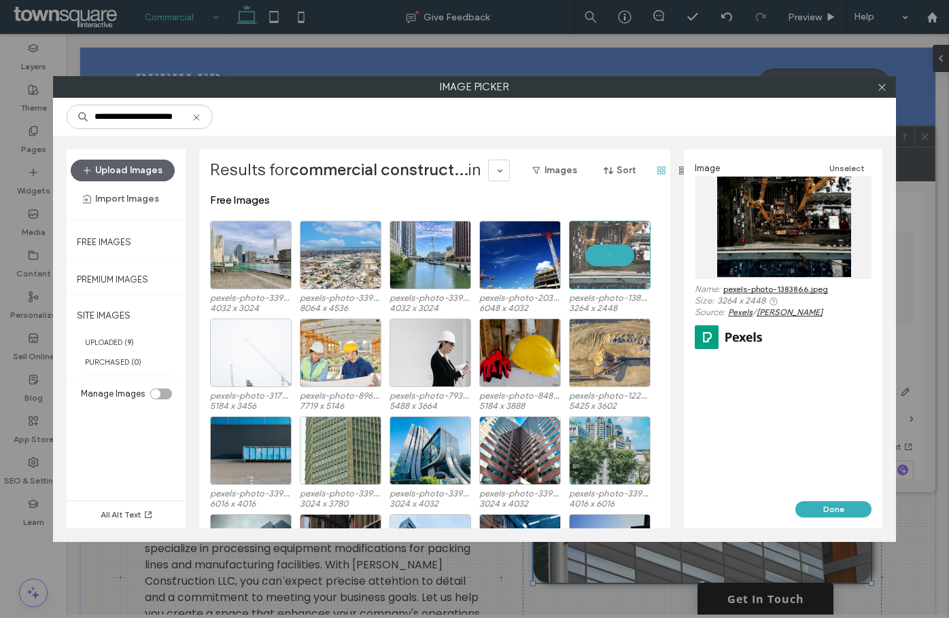
click at [798, 290] on link "pexels-photo-1383866.jpeg" at bounding box center [775, 289] width 105 height 10
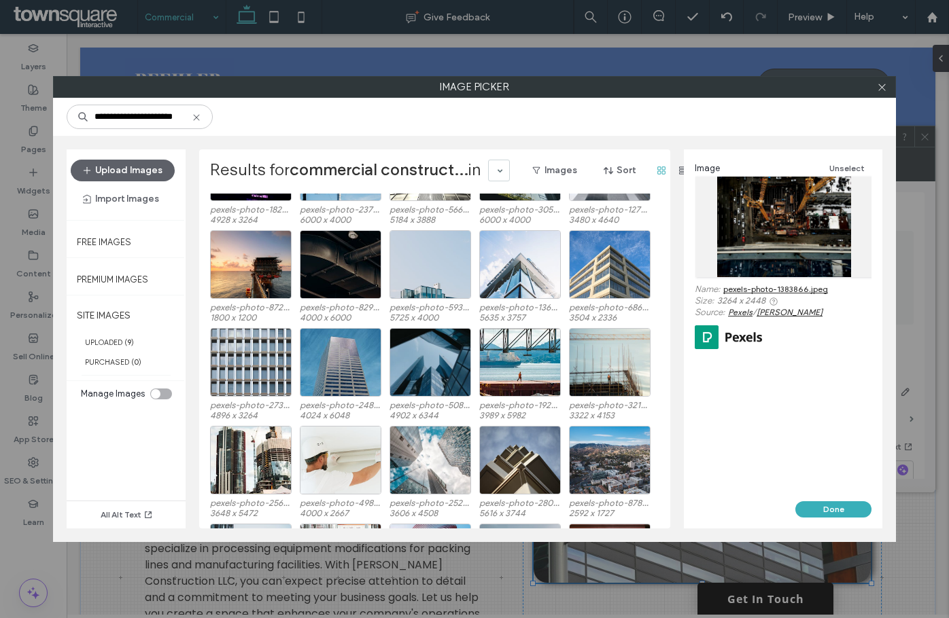
scroll to position [573, 0]
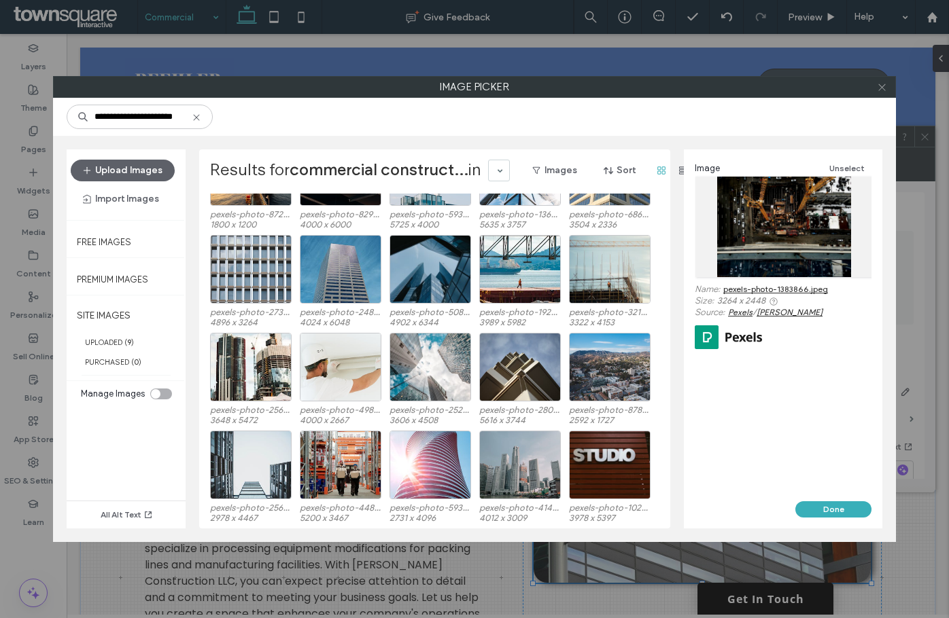
click at [884, 89] on icon at bounding box center [882, 87] width 10 height 10
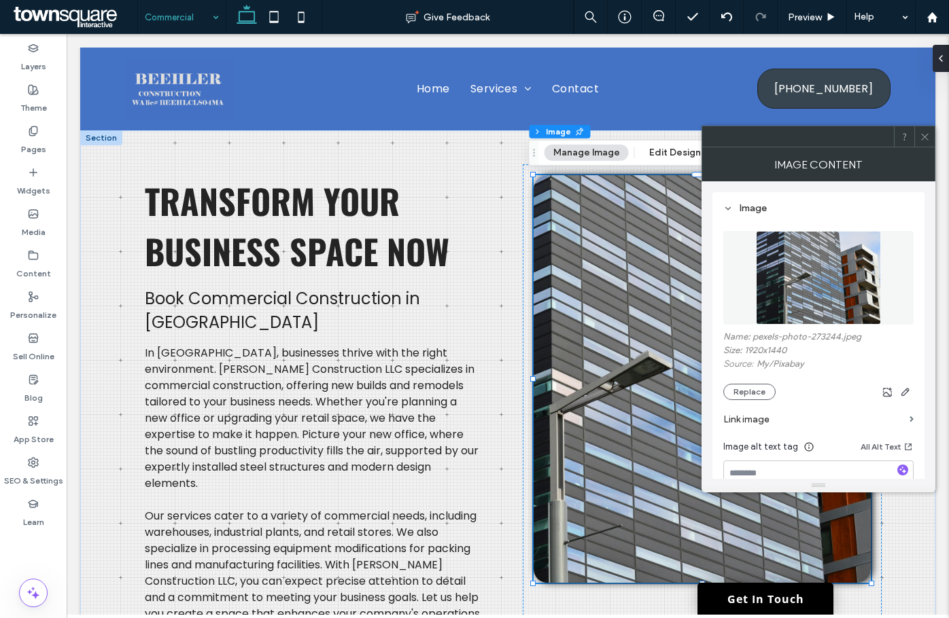
click at [925, 135] on icon at bounding box center [924, 137] width 10 height 10
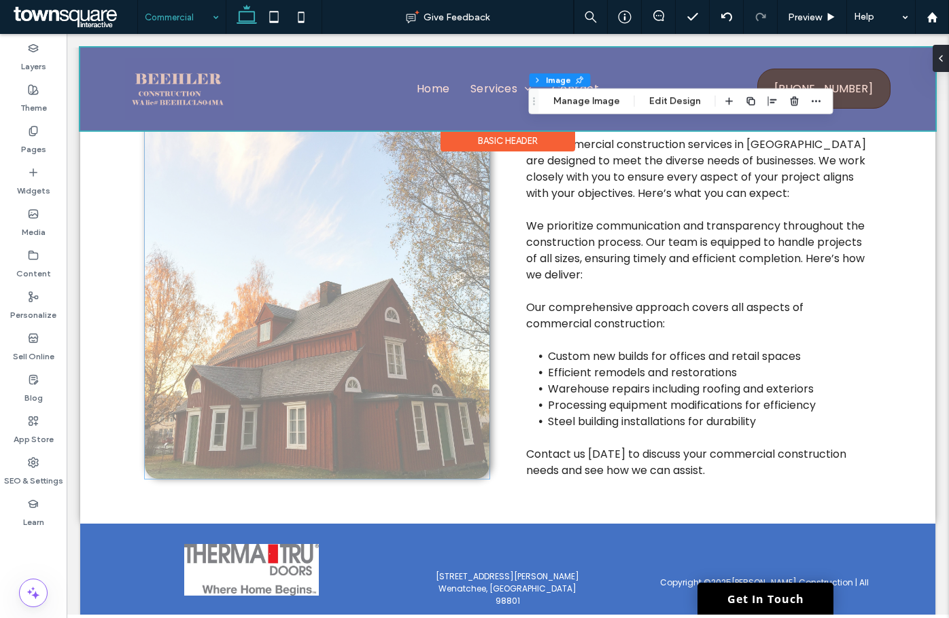
scroll to position [860, 0]
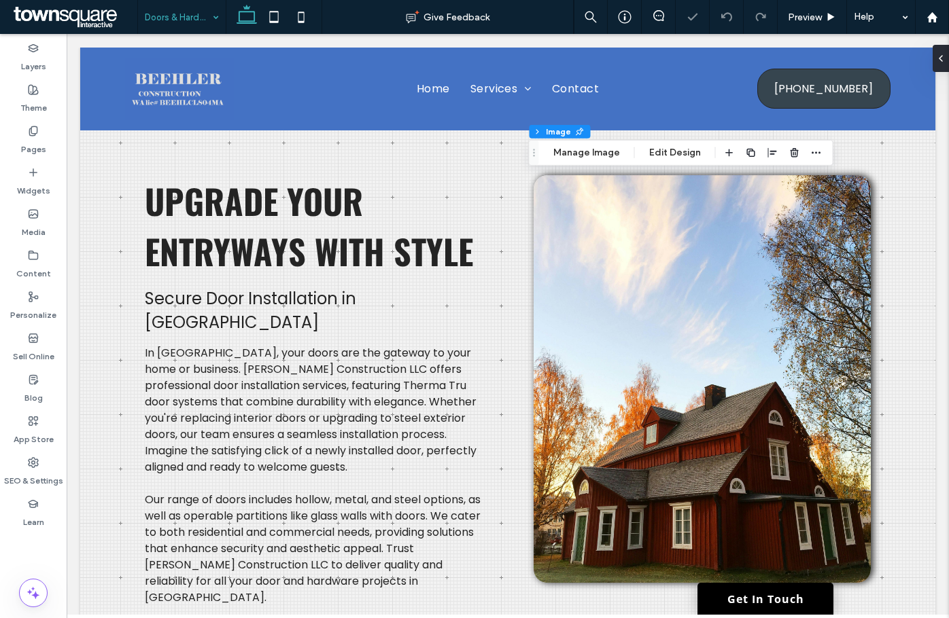
type input "**"
click at [589, 152] on button "Manage Image" at bounding box center [586, 153] width 84 height 16
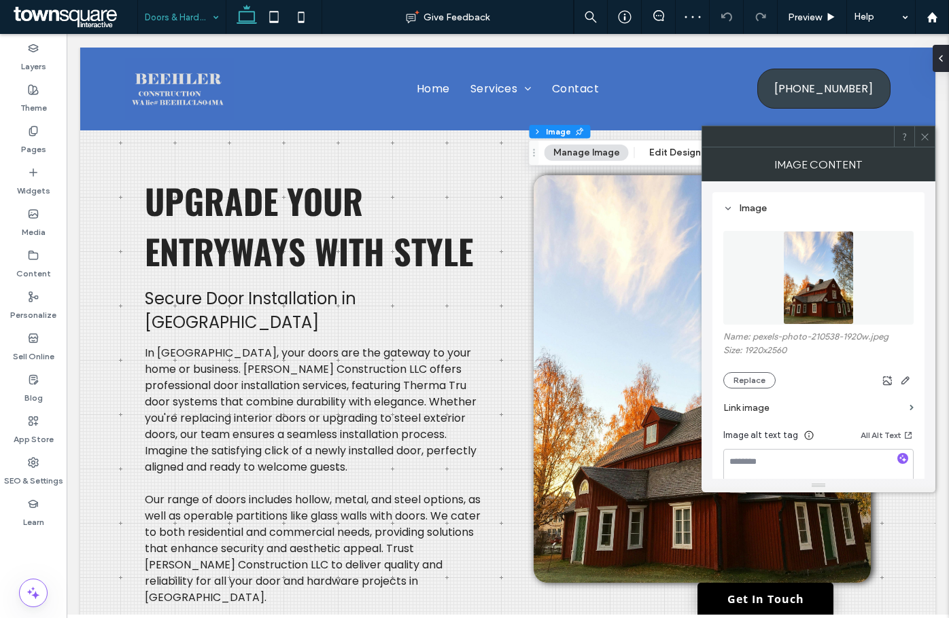
click at [791, 267] on img at bounding box center [818, 278] width 71 height 94
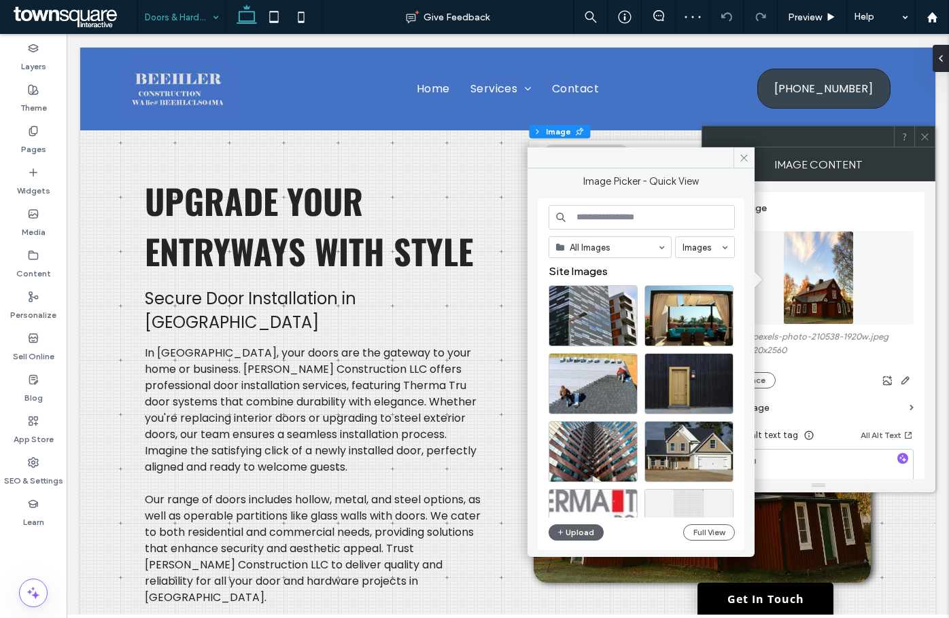
click at [578, 524] on div "All Images Images Site Images Upload Full View" at bounding box center [641, 374] width 186 height 339
click at [577, 530] on button "Upload" at bounding box center [576, 533] width 56 height 16
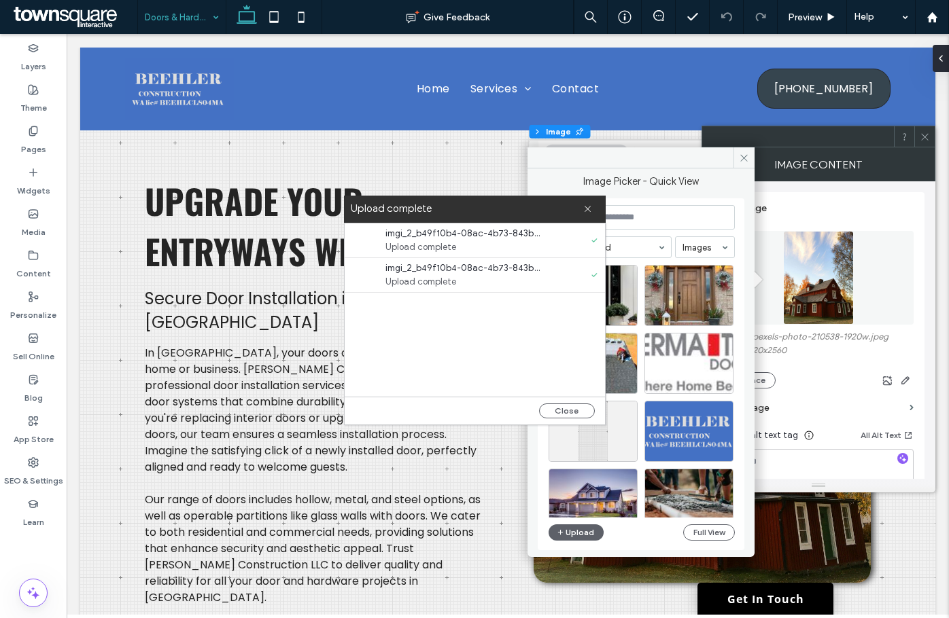
click at [555, 412] on button "Close" at bounding box center [567, 411] width 56 height 15
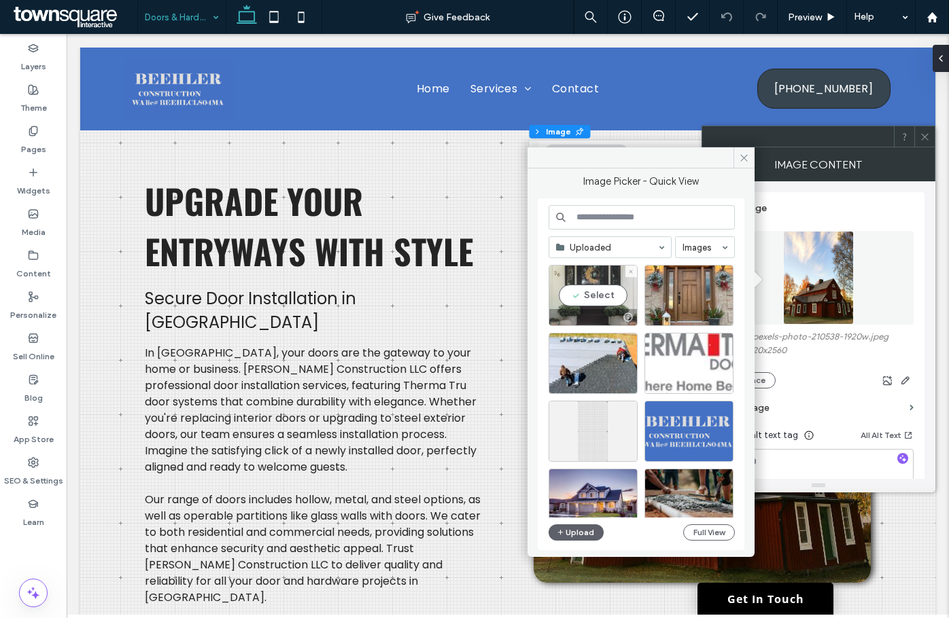
click at [606, 290] on div "Select" at bounding box center [592, 295] width 89 height 61
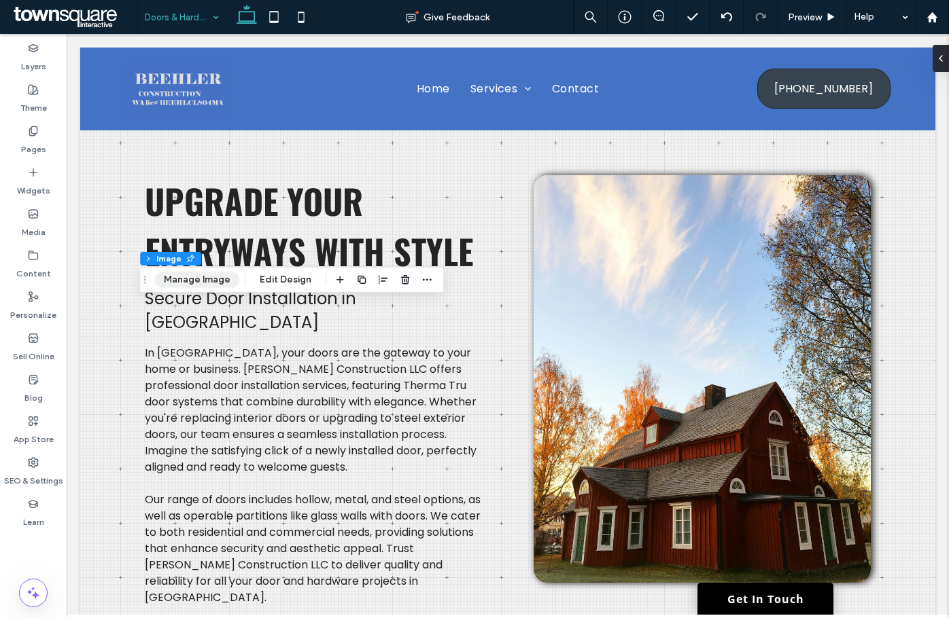
type input "**"
click at [225, 274] on button "Manage Image" at bounding box center [197, 280] width 84 height 16
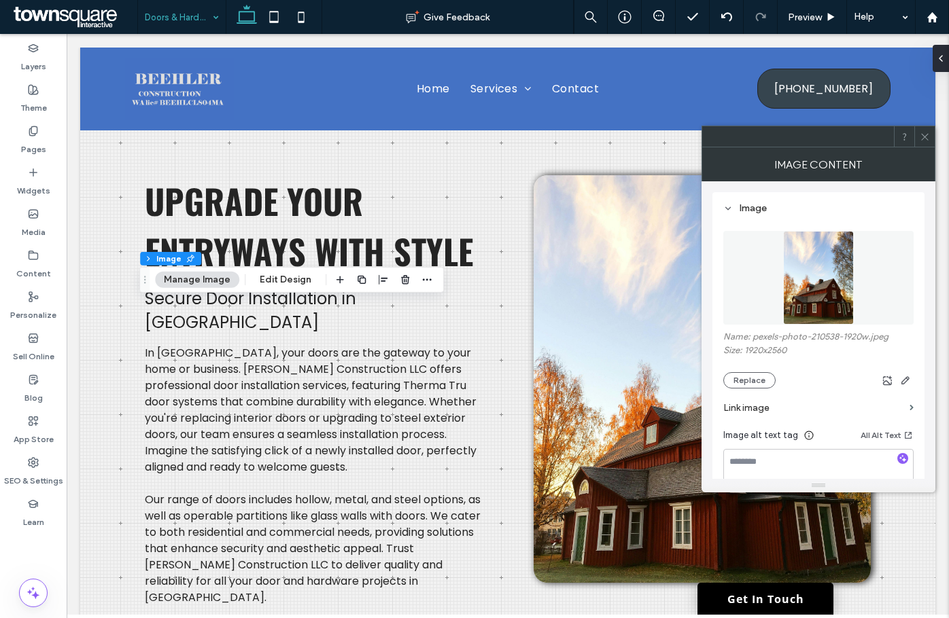
click at [792, 255] on img at bounding box center [818, 278] width 71 height 94
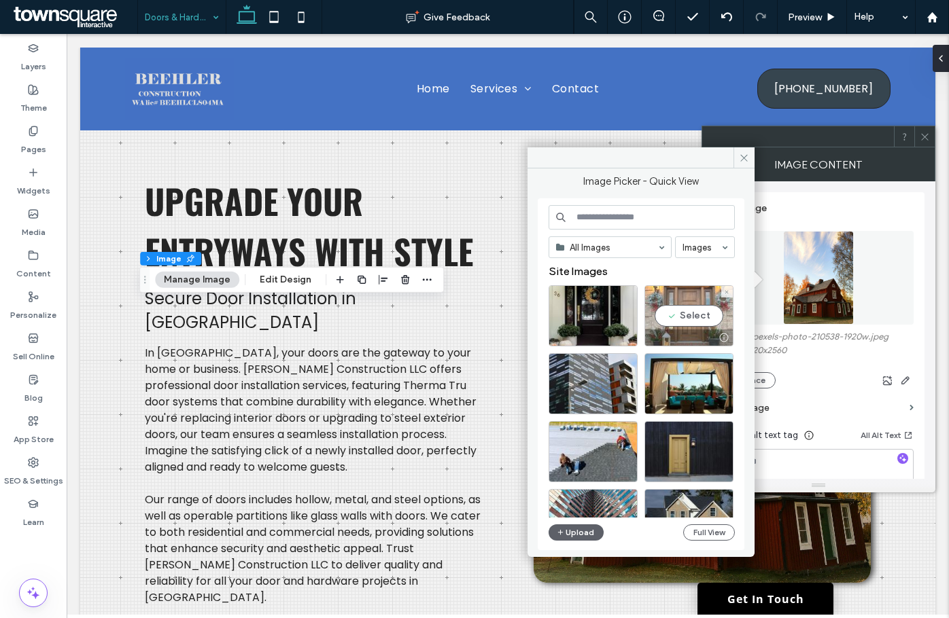
click at [680, 317] on div "Select" at bounding box center [688, 315] width 89 height 61
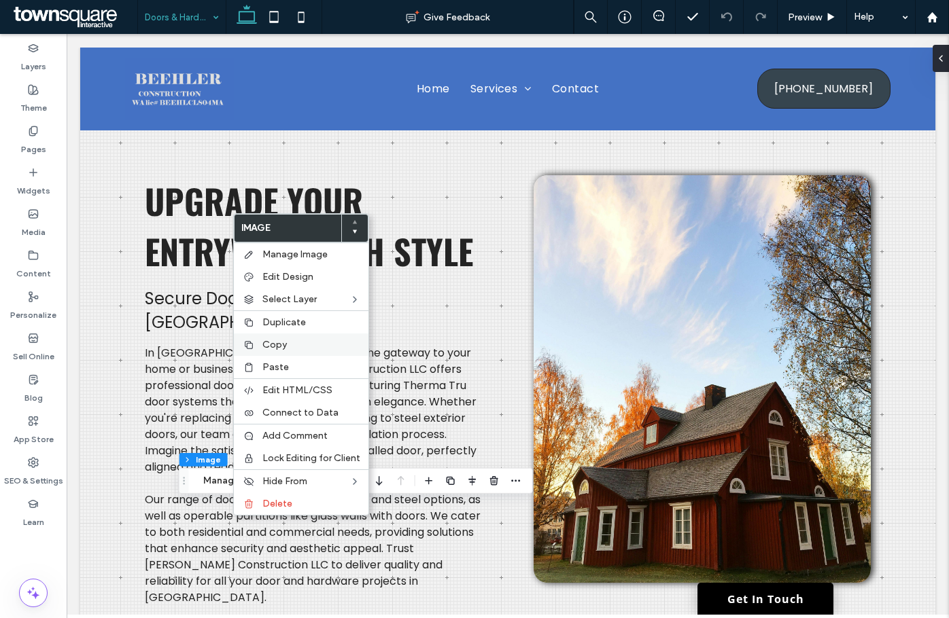
click at [271, 339] on span "Copy" at bounding box center [274, 345] width 24 height 12
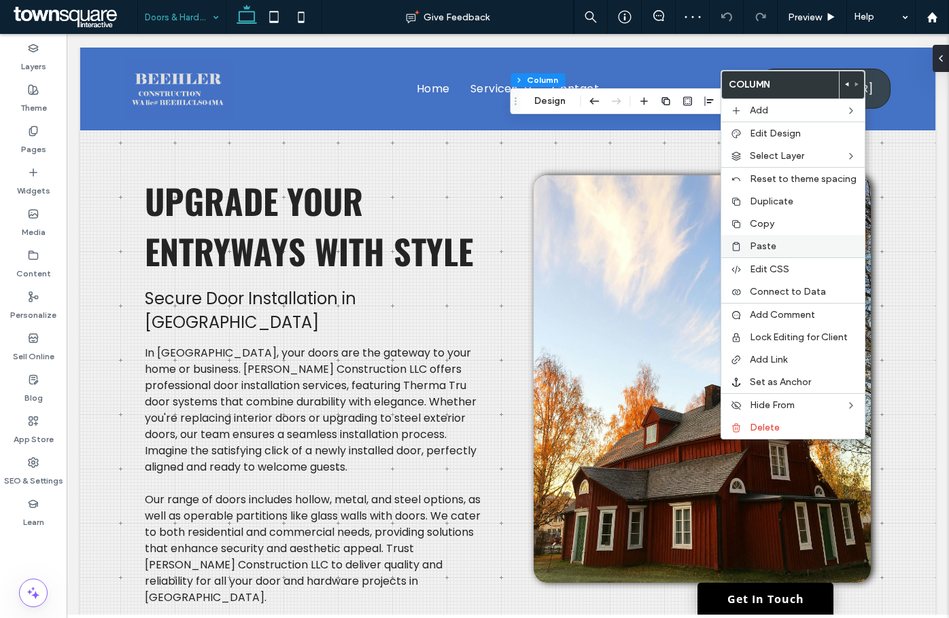
click at [778, 245] on label "Paste" at bounding box center [803, 247] width 107 height 12
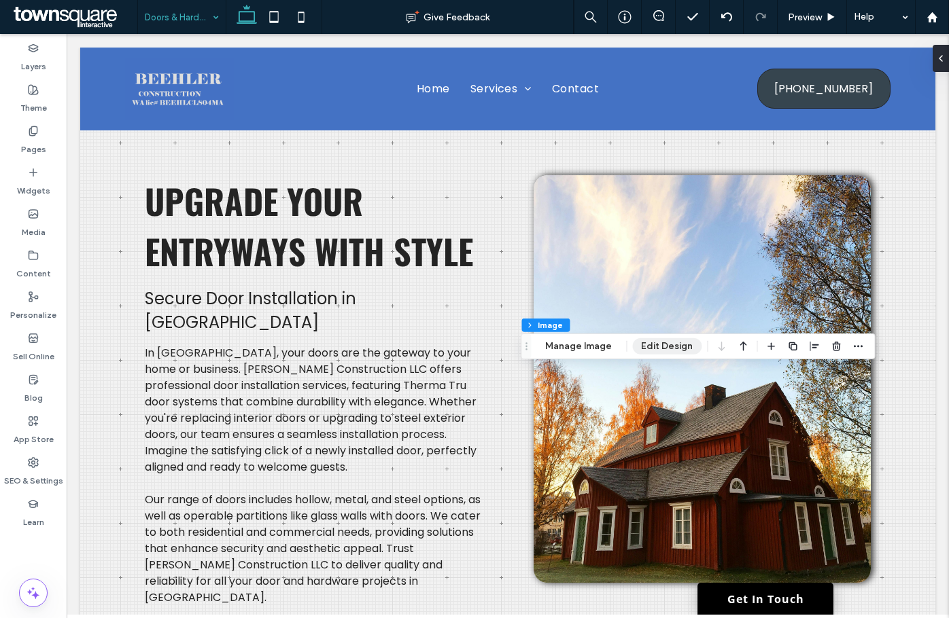
click at [676, 345] on button "Edit Design" at bounding box center [666, 346] width 69 height 16
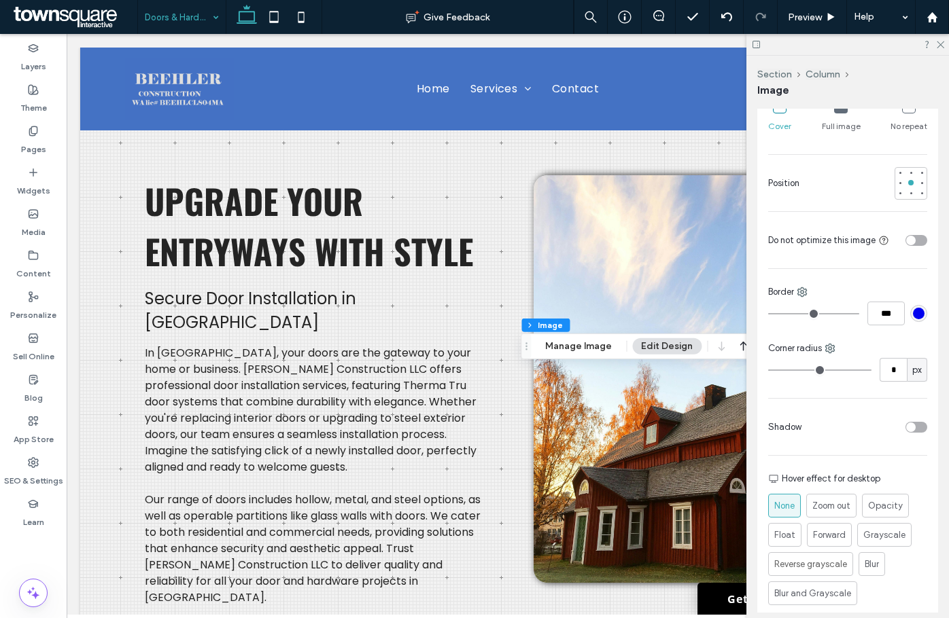
scroll to position [272, 0]
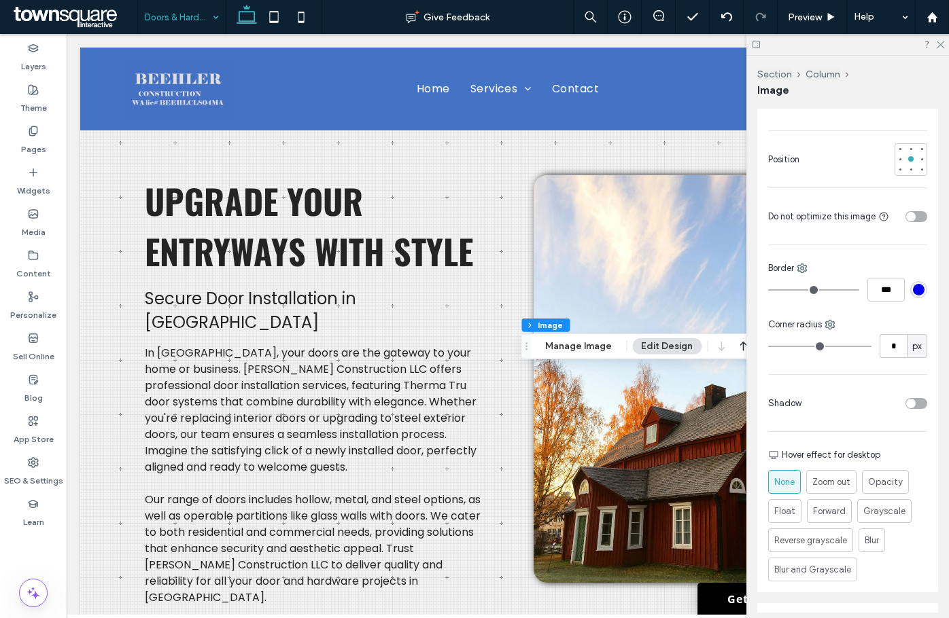
click at [906, 408] on div at bounding box center [867, 403] width 120 height 24
click at [908, 400] on div "toggle" at bounding box center [916, 403] width 22 height 11
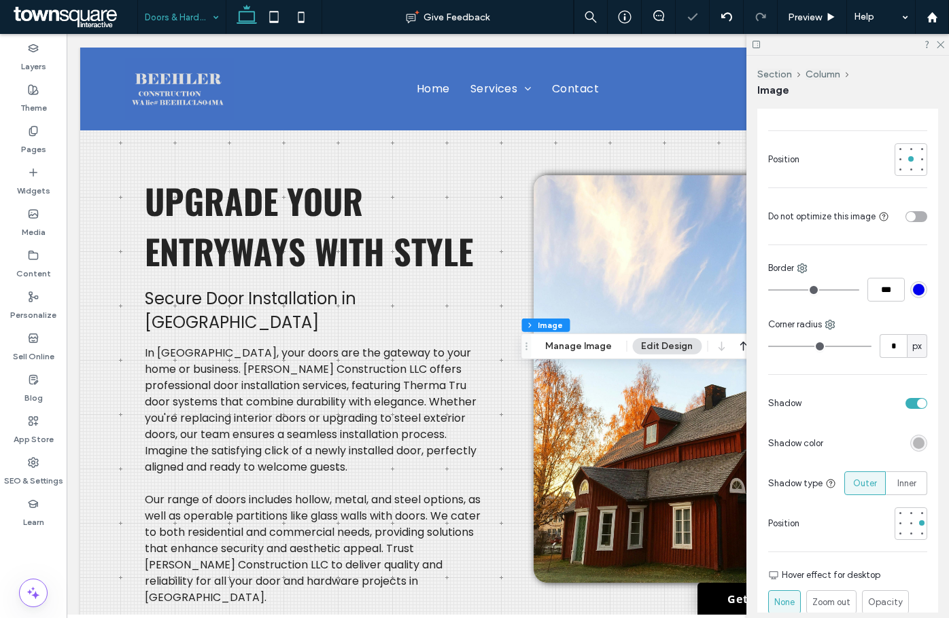
click at [906, 433] on div at bounding box center [877, 444] width 99 height 24
click at [913, 440] on div "rgba(0, 0, 0, 0.25)" at bounding box center [919, 444] width 12 height 12
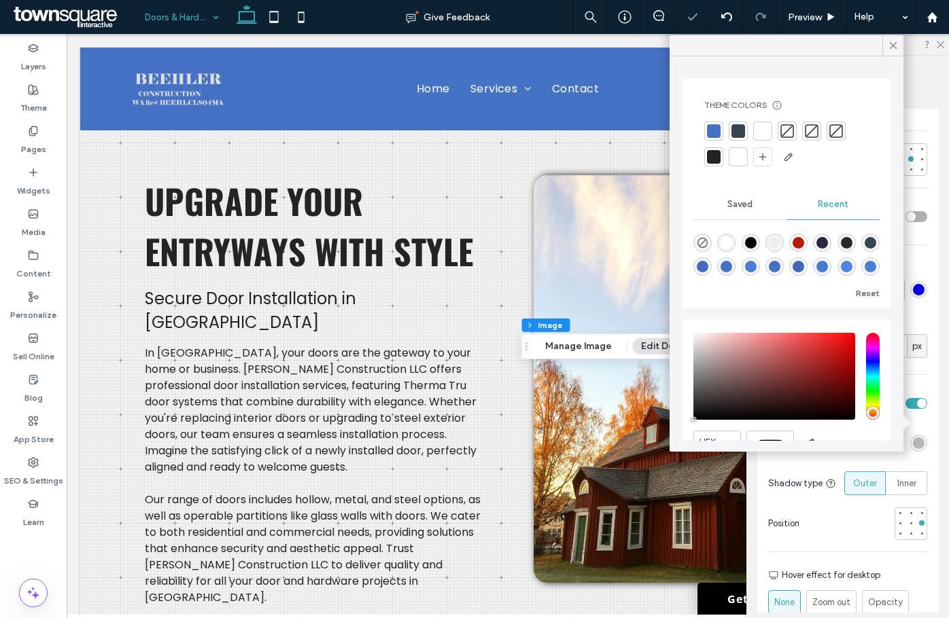
click at [712, 162] on div at bounding box center [714, 157] width 14 height 14
click at [938, 46] on icon at bounding box center [939, 43] width 9 height 9
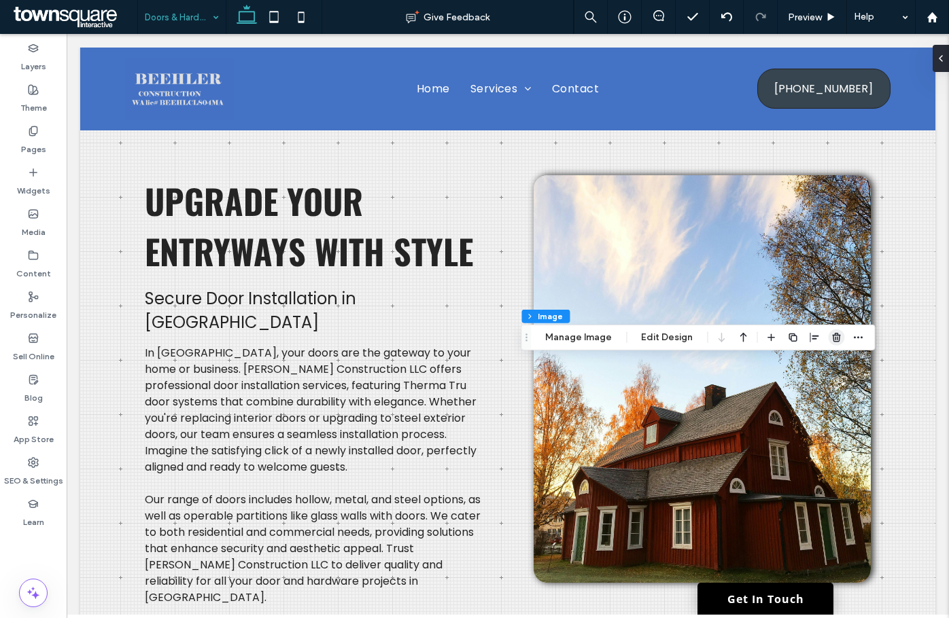
click at [833, 338] on icon "button" at bounding box center [835, 337] width 11 height 11
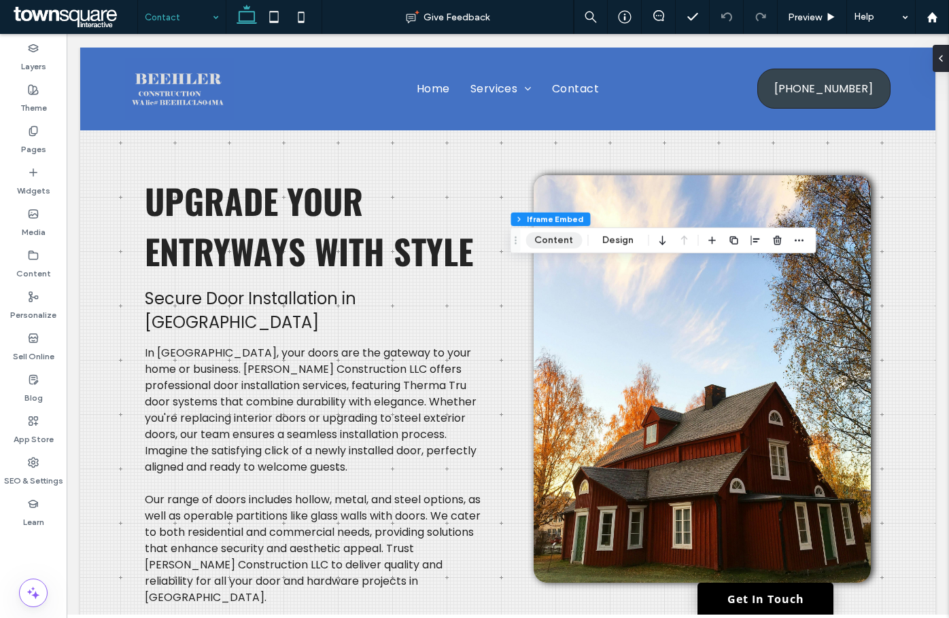
click at [540, 245] on button "Content" at bounding box center [553, 240] width 56 height 16
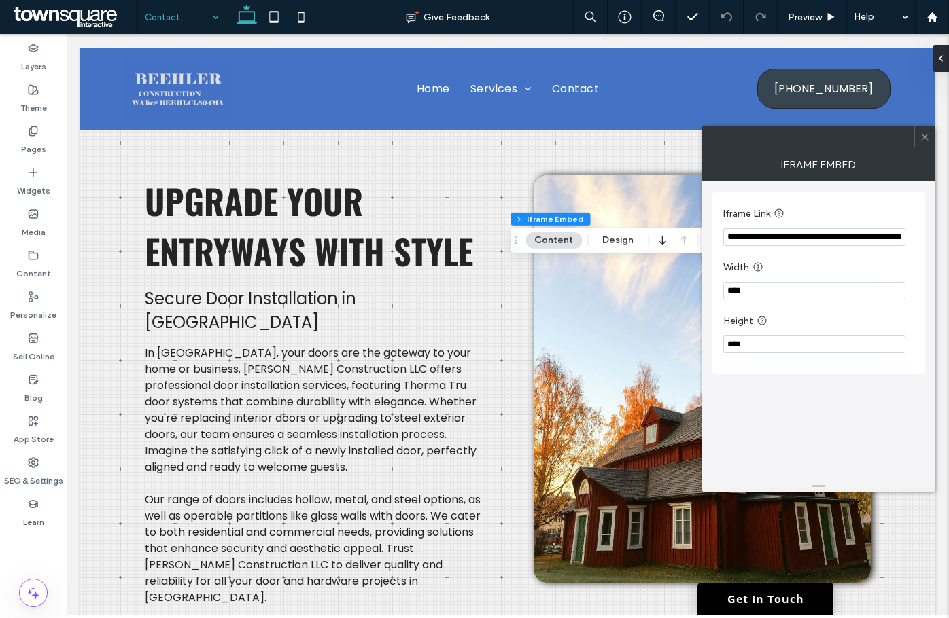
click at [840, 245] on input "**********" at bounding box center [814, 237] width 182 height 18
paste input "**********"
type input "**********"
click at [783, 237] on input "**********" at bounding box center [814, 237] width 182 height 18
drag, startPoint x: 781, startPoint y: 237, endPoint x: 557, endPoint y: 231, distance: 225.0
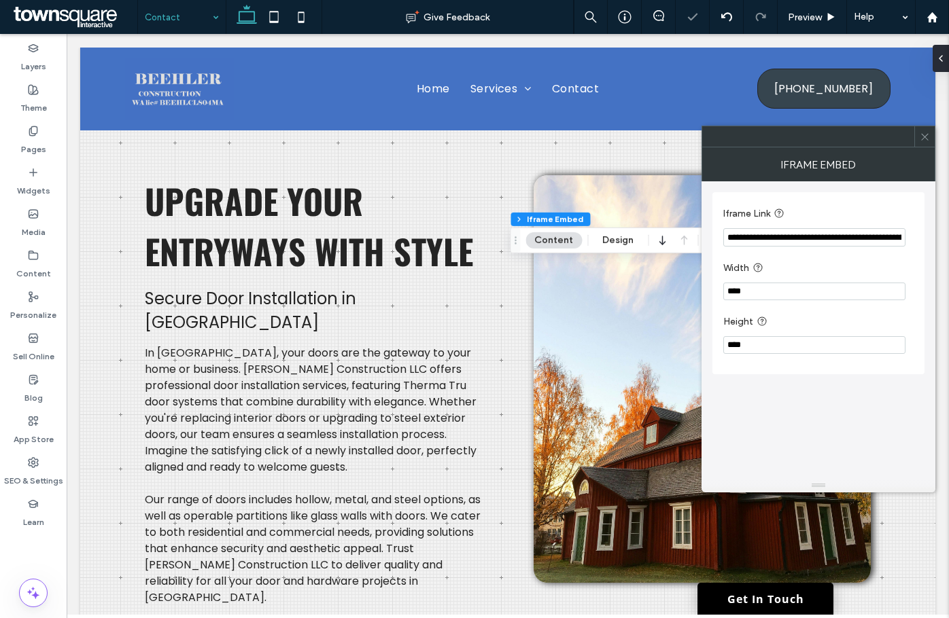
click at [557, 231] on body ".wqwq-1{fill:#231f20;} .cls-1q, .cls-2q { fill-rule: evenodd; } .cls-2q { fill:…" at bounding box center [474, 309] width 949 height 618
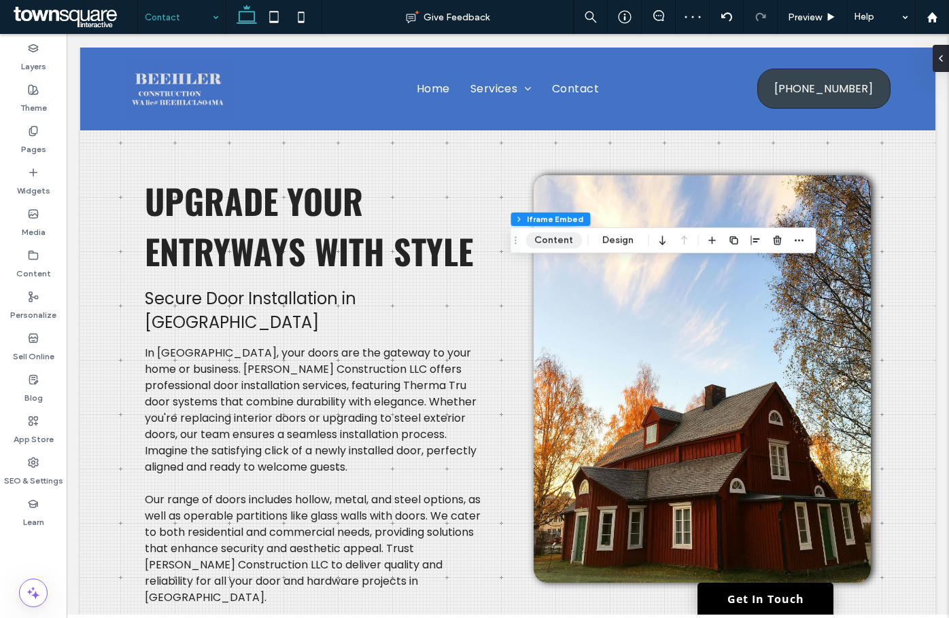
click at [565, 243] on button "Content" at bounding box center [553, 240] width 56 height 16
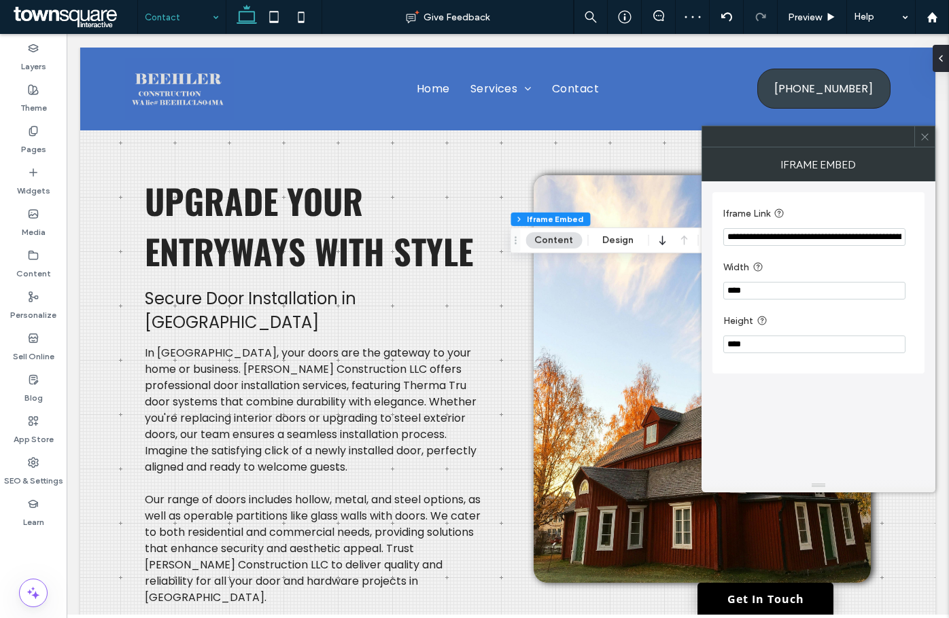
click at [781, 236] on input "**********" at bounding box center [814, 237] width 182 height 18
drag, startPoint x: 782, startPoint y: 236, endPoint x: 607, endPoint y: 243, distance: 174.8
click at [607, 243] on body ".wqwq-1{fill:#231f20;} .cls-1q, .cls-2q { fill-rule: evenodd; } .cls-2q { fill:…" at bounding box center [474, 309] width 949 height 618
type input "**********"
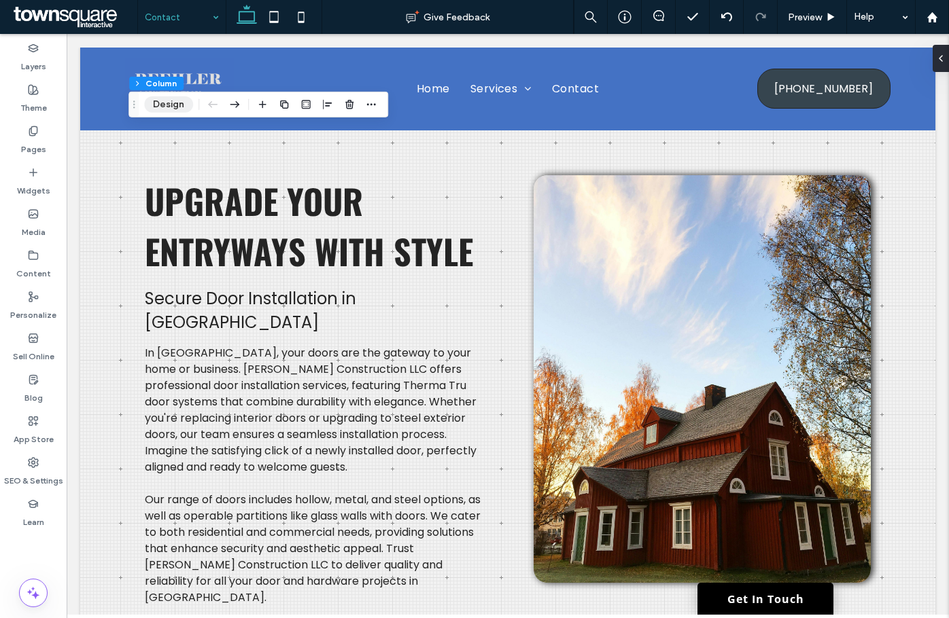
click at [162, 105] on button "Design" at bounding box center [168, 104] width 49 height 16
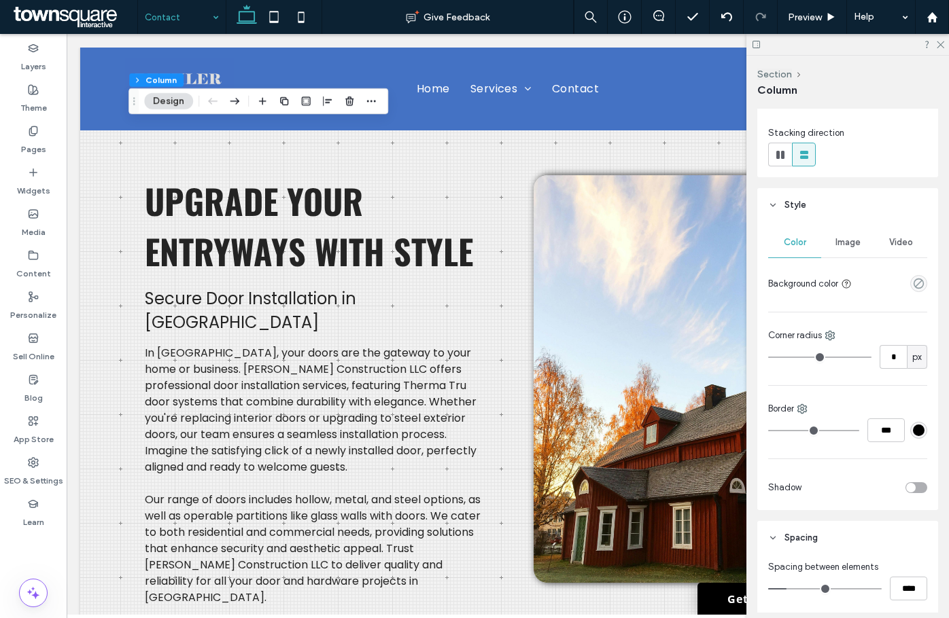
scroll to position [272, 0]
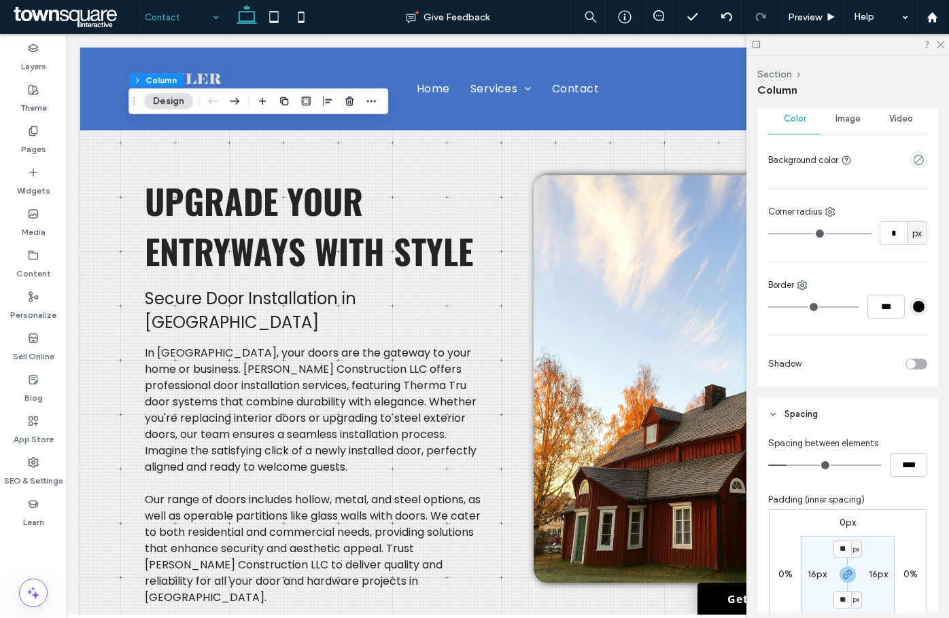
click at [909, 361] on div "toggle" at bounding box center [916, 364] width 22 height 11
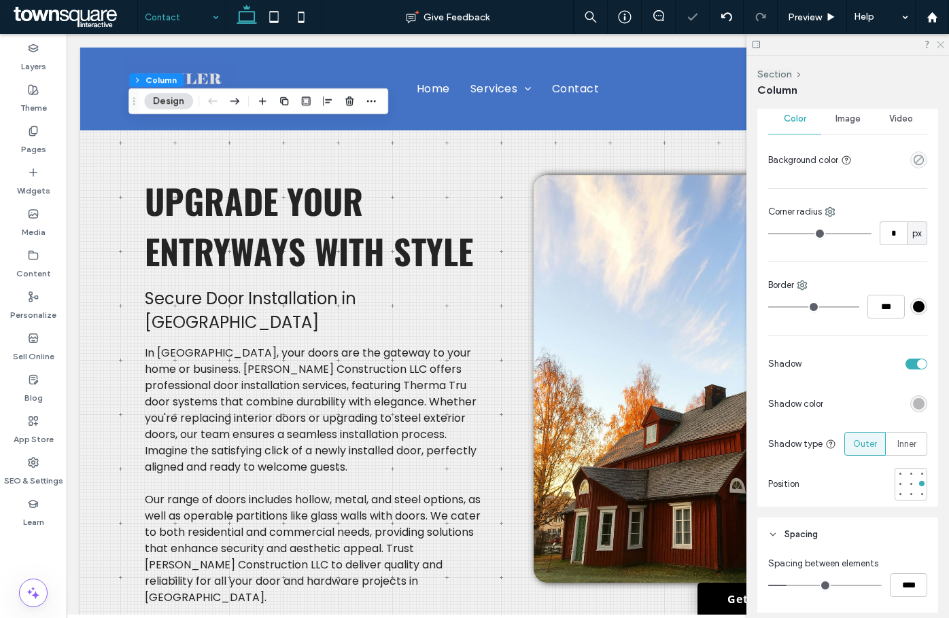
click at [940, 46] on icon at bounding box center [939, 43] width 9 height 9
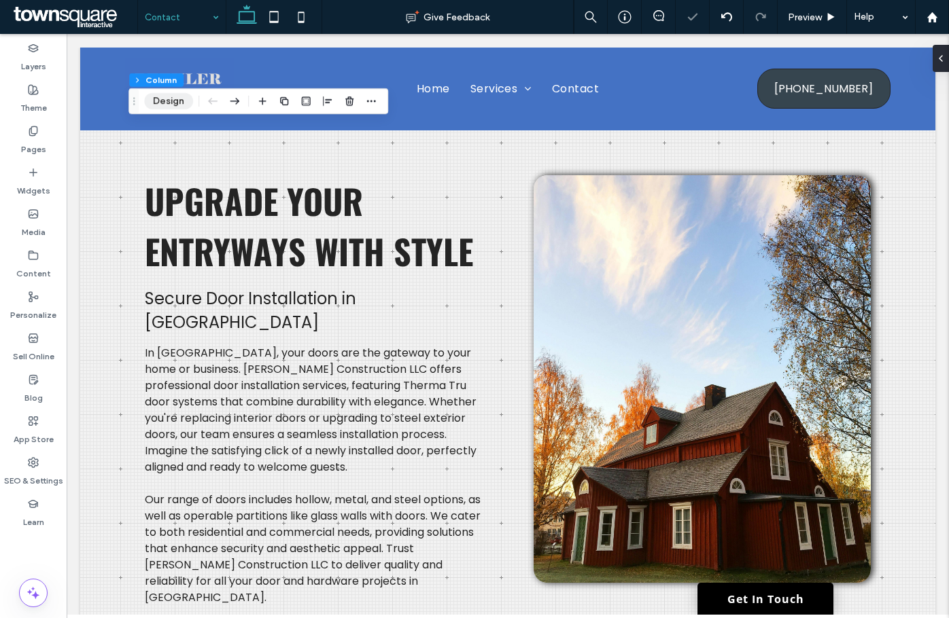
click at [162, 104] on button "Design" at bounding box center [168, 101] width 49 height 16
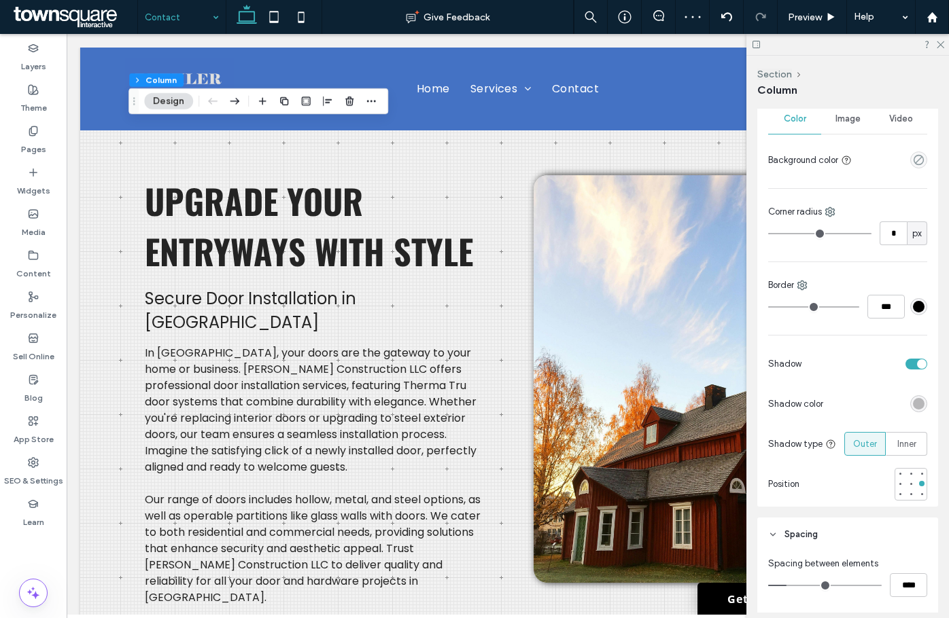
click at [913, 404] on div "rgba(0, 0, 0, 0.25)" at bounding box center [919, 404] width 12 height 12
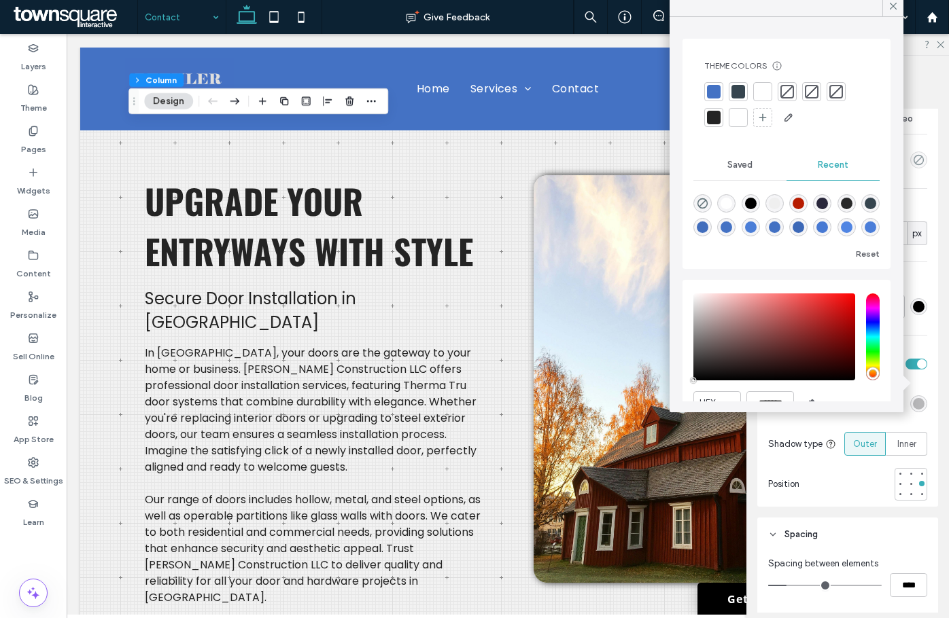
click at [709, 116] on div at bounding box center [714, 118] width 14 height 14
drag, startPoint x: 939, startPoint y: 41, endPoint x: 926, endPoint y: 94, distance: 54.6
click at [939, 41] on icon at bounding box center [939, 43] width 9 height 9
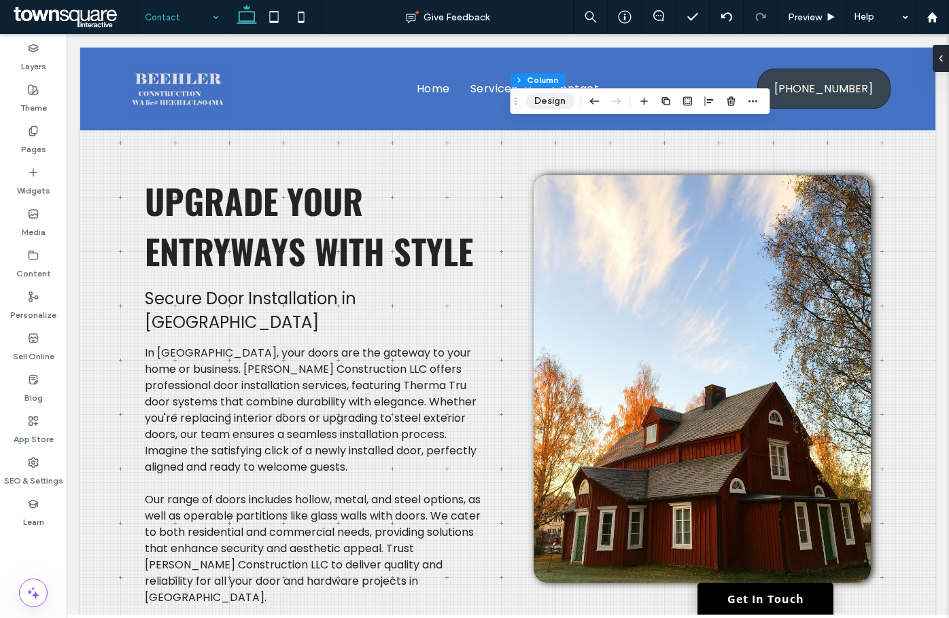
click at [563, 103] on button "Design" at bounding box center [549, 101] width 49 height 16
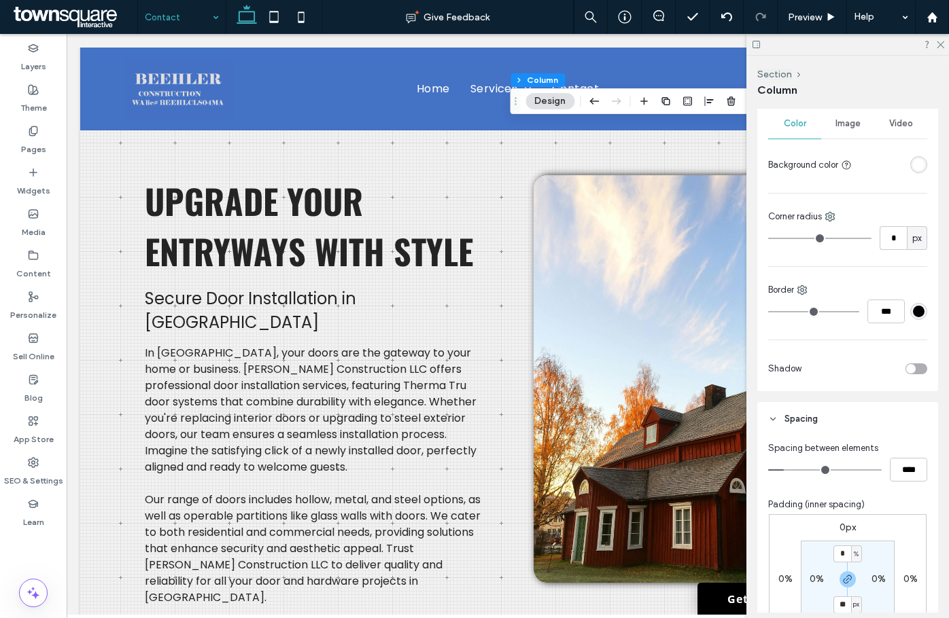
scroll to position [340, 0]
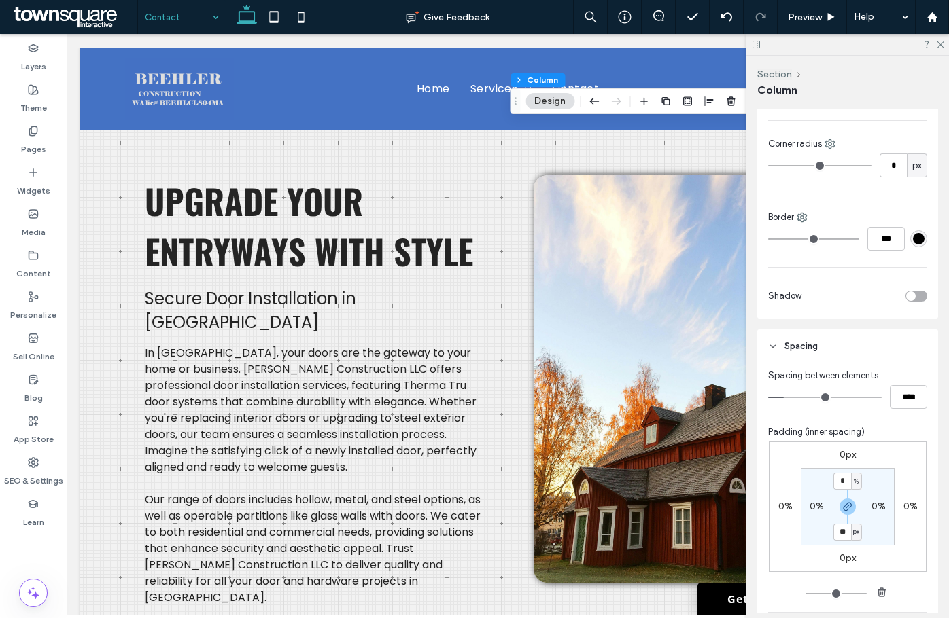
click at [904, 302] on div at bounding box center [867, 296] width 120 height 24
click at [908, 300] on div "toggle" at bounding box center [916, 296] width 22 height 11
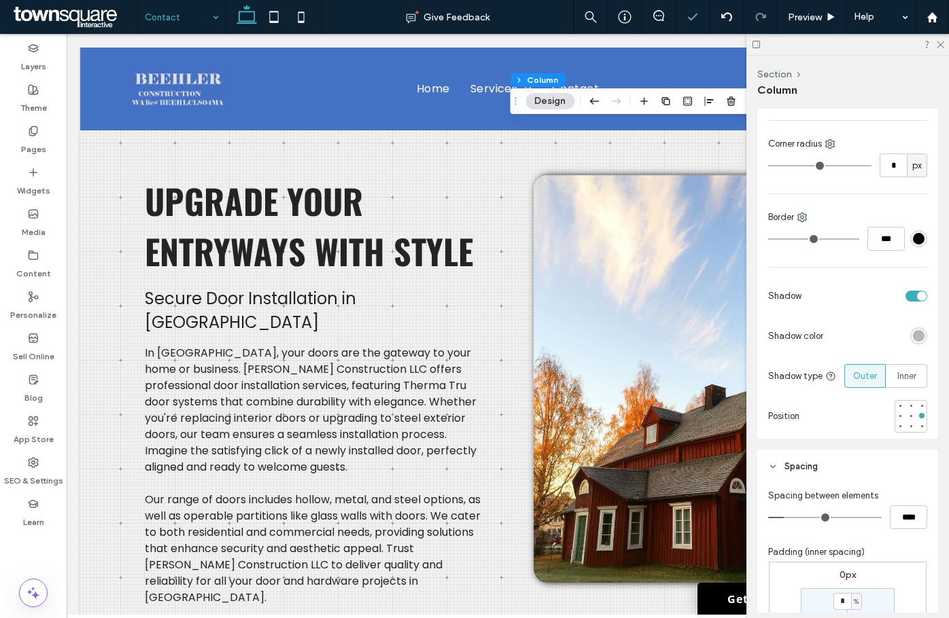
click at [913, 340] on div "rgba(0, 0, 0, 0.25)" at bounding box center [919, 336] width 12 height 12
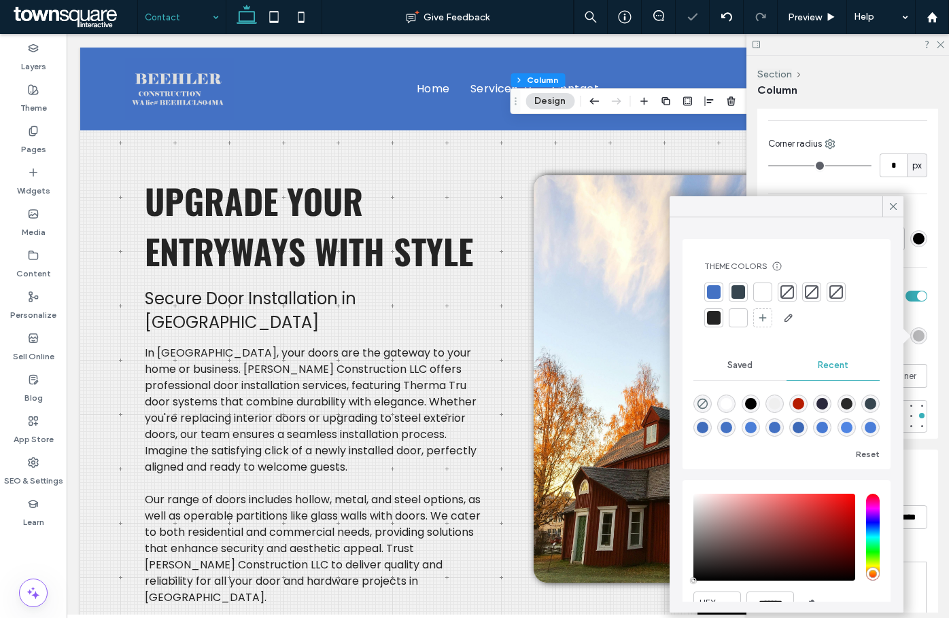
click at [709, 311] on div at bounding box center [713, 318] width 19 height 19
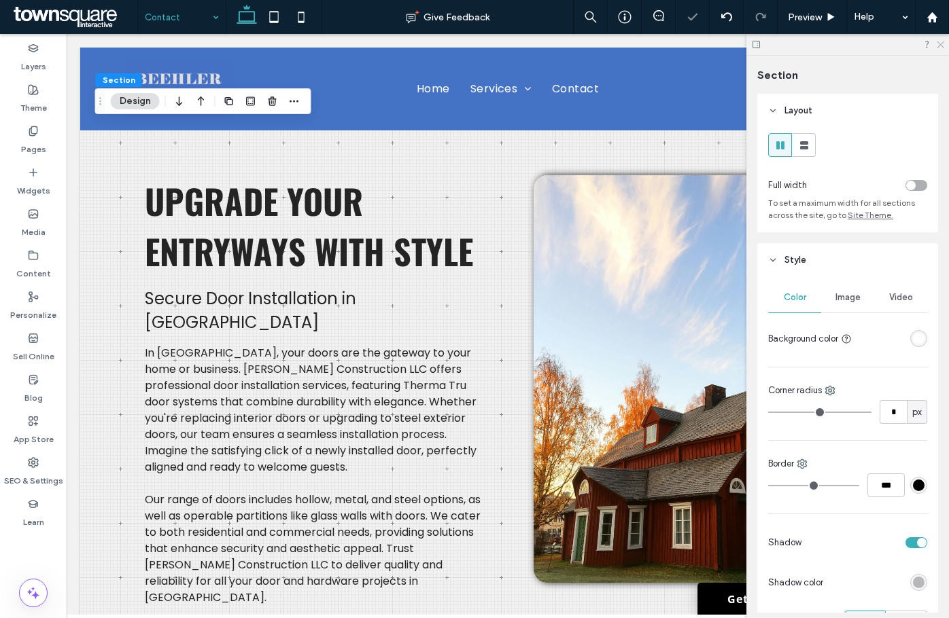
click at [941, 42] on icon at bounding box center [939, 43] width 9 height 9
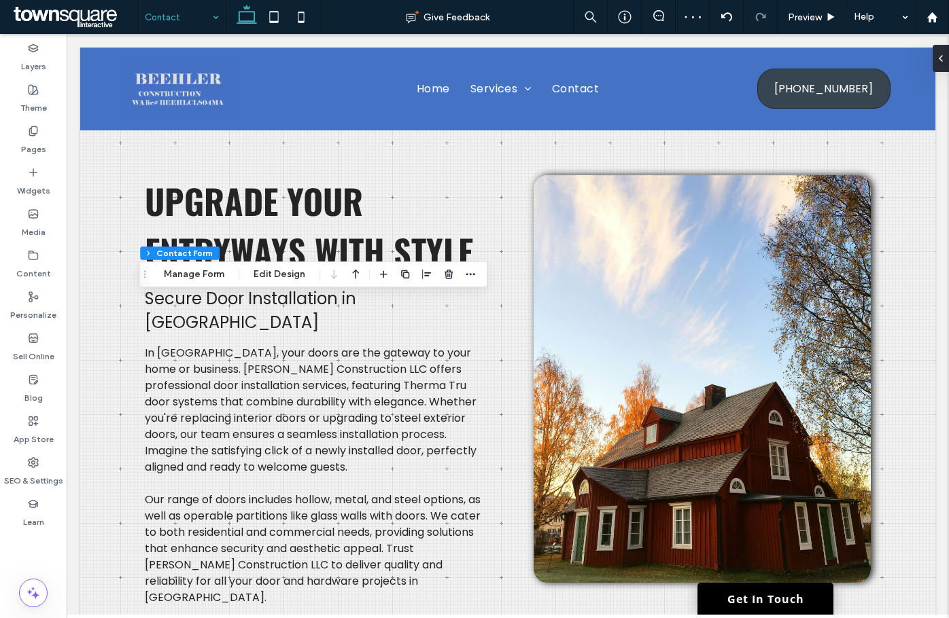
type input "*"
type input "***"
type input "*"
type input "***"
type input "*"
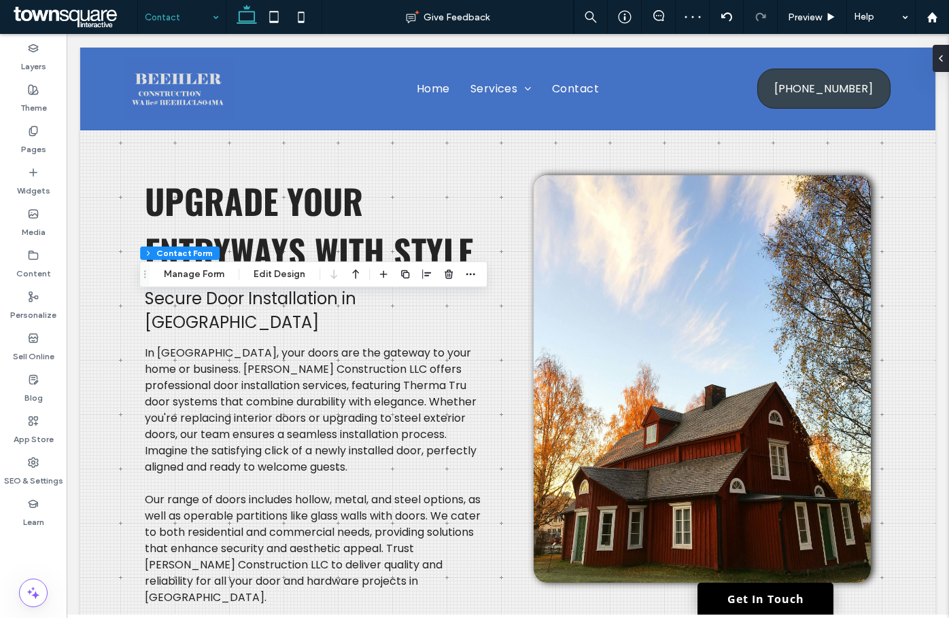
type input "*"
click at [289, 277] on button "Edit Design" at bounding box center [279, 277] width 69 height 16
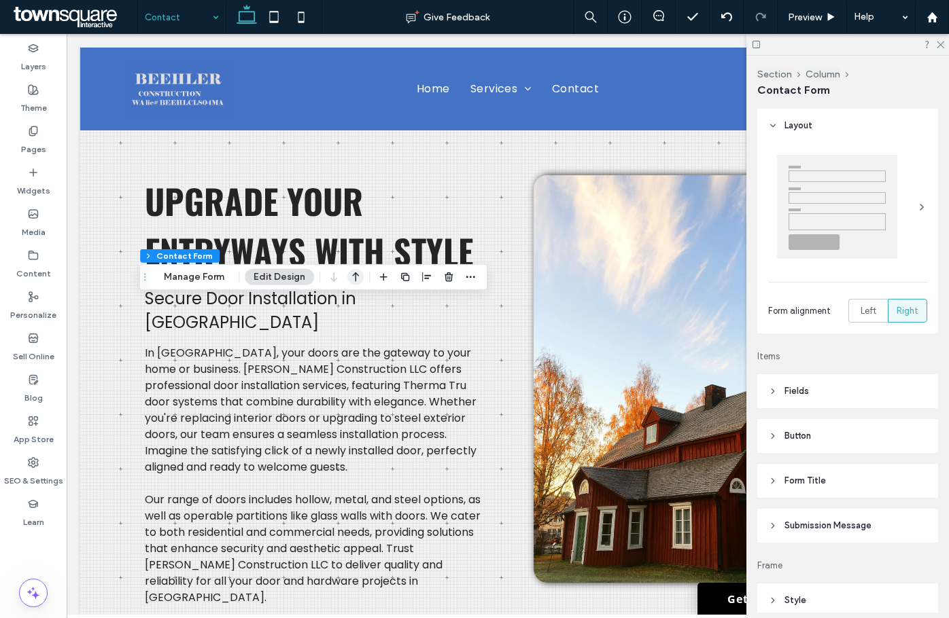
click at [202, 279] on button "Manage Form" at bounding box center [194, 277] width 78 height 16
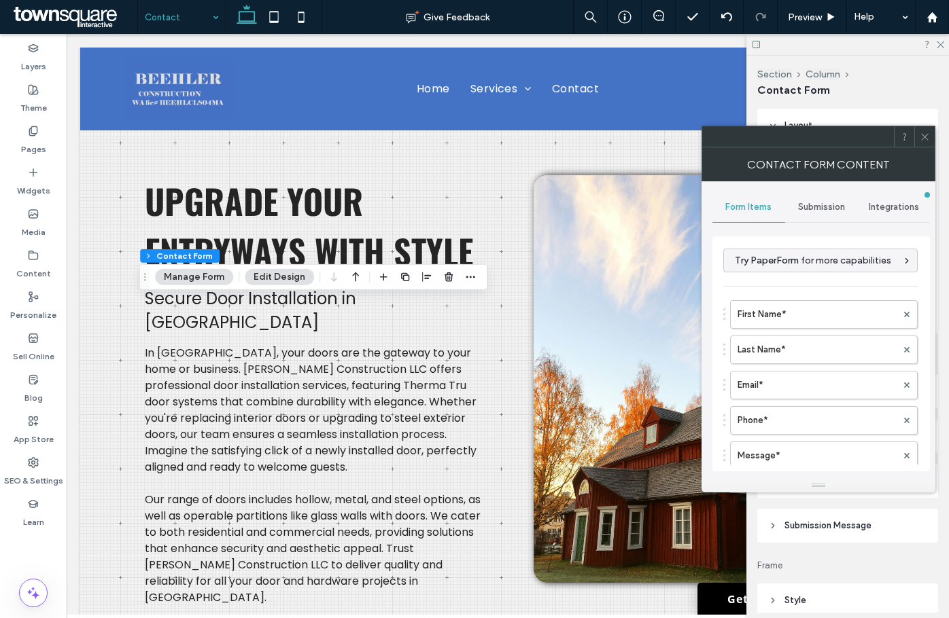
click at [821, 210] on span "Submission" at bounding box center [821, 207] width 47 height 11
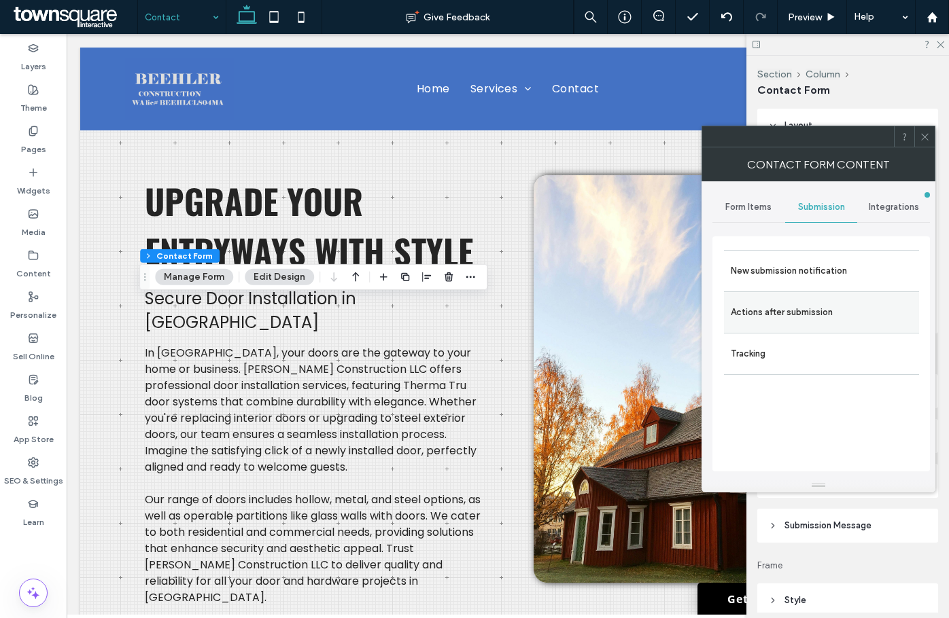
click at [848, 309] on label "Actions after submission" at bounding box center [820, 312] width 181 height 27
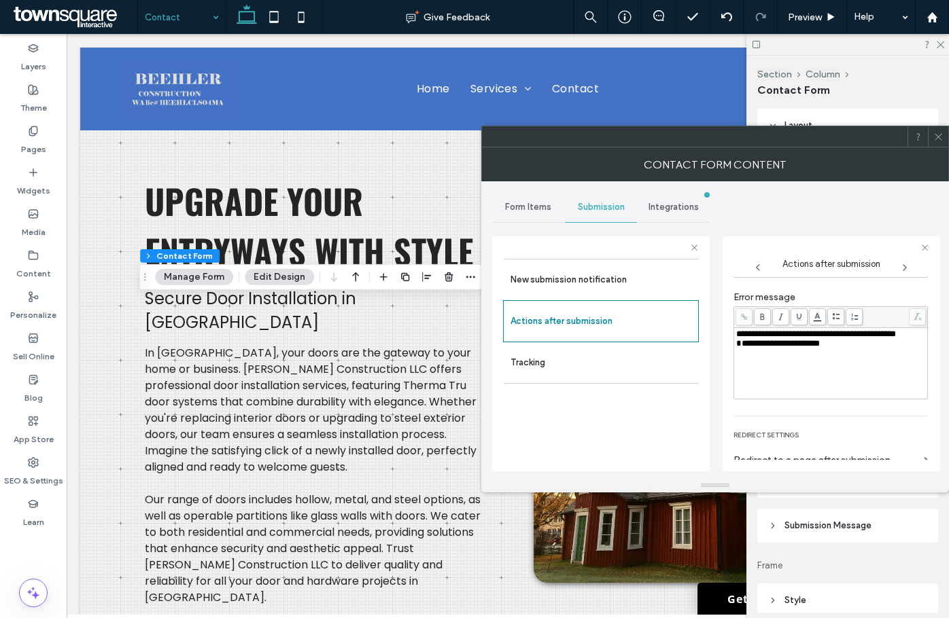
scroll to position [235, 0]
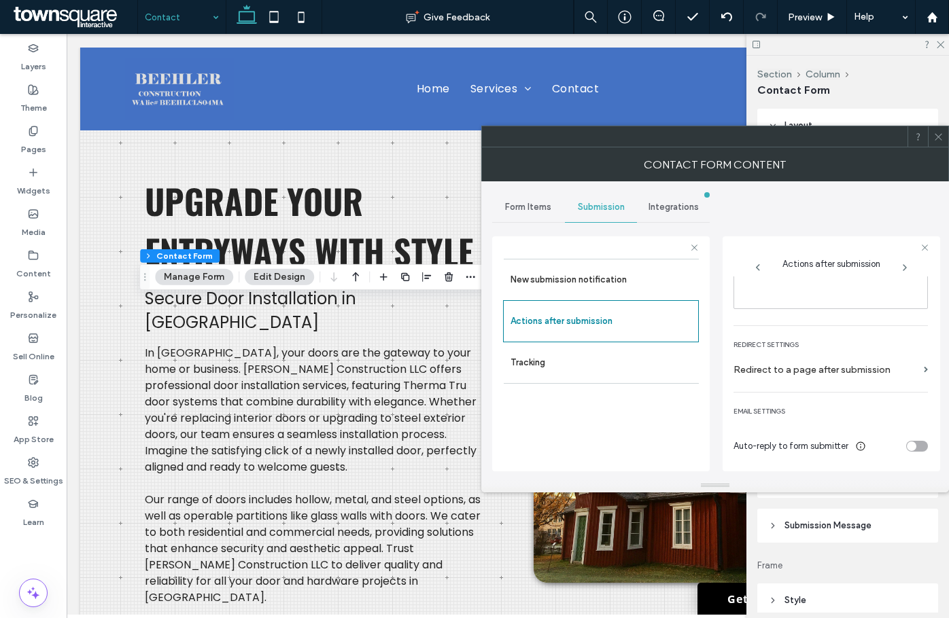
click at [936, 135] on use at bounding box center [937, 136] width 7 height 7
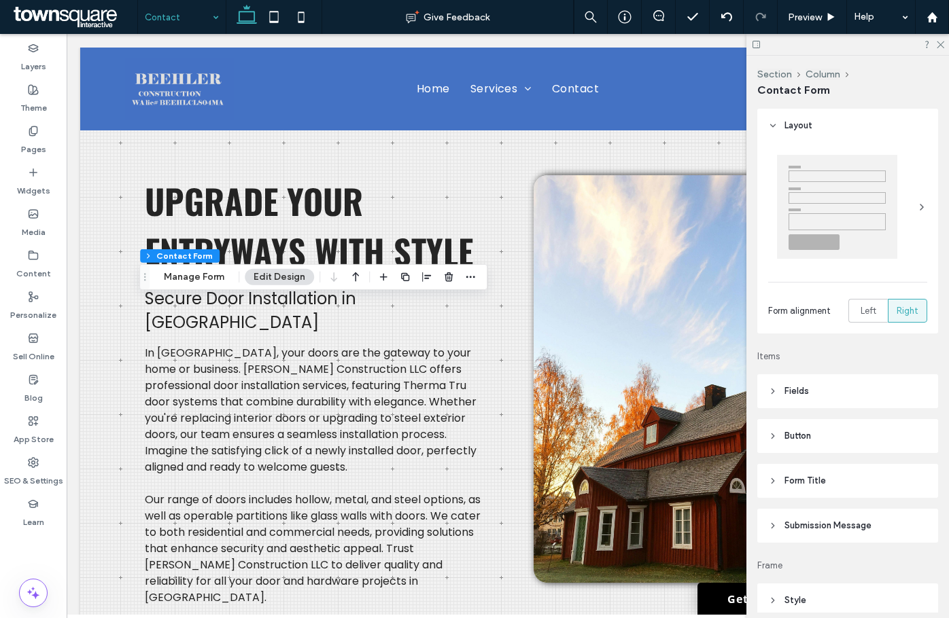
click at [915, 364] on div "Layout Form alignment Left Right Items Fields Field Style Field Text Background…" at bounding box center [852, 361] width 190 height 504
click at [940, 46] on icon at bounding box center [939, 43] width 9 height 9
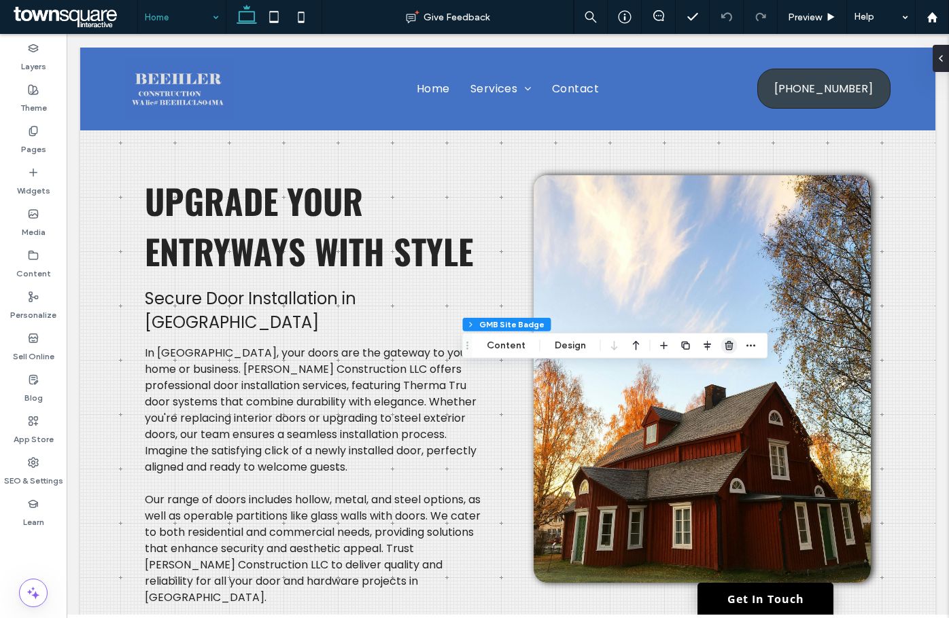
click at [727, 345] on icon "button" at bounding box center [729, 345] width 11 height 11
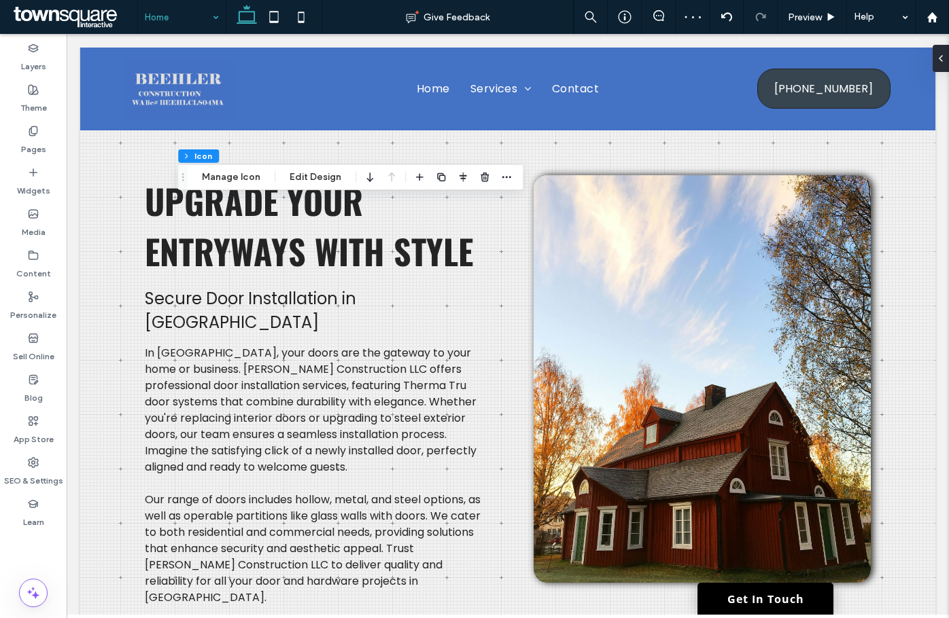
click at [268, 177] on div "Features Column Icon Manage Icon Edit Design" at bounding box center [350, 177] width 346 height 26
click at [234, 173] on button "Manage Icon" at bounding box center [231, 177] width 76 height 16
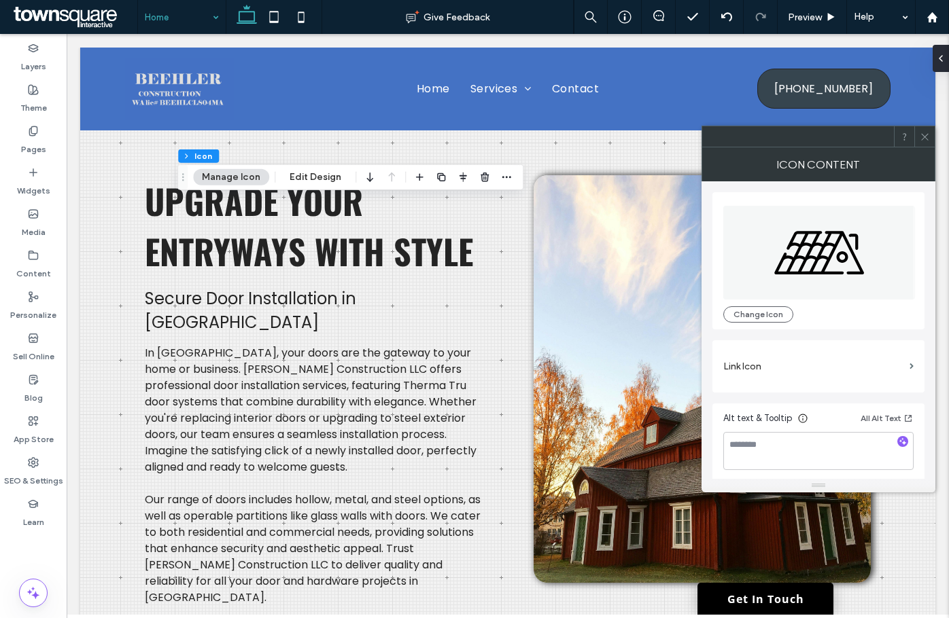
click at [871, 266] on icon at bounding box center [819, 253] width 192 height 94
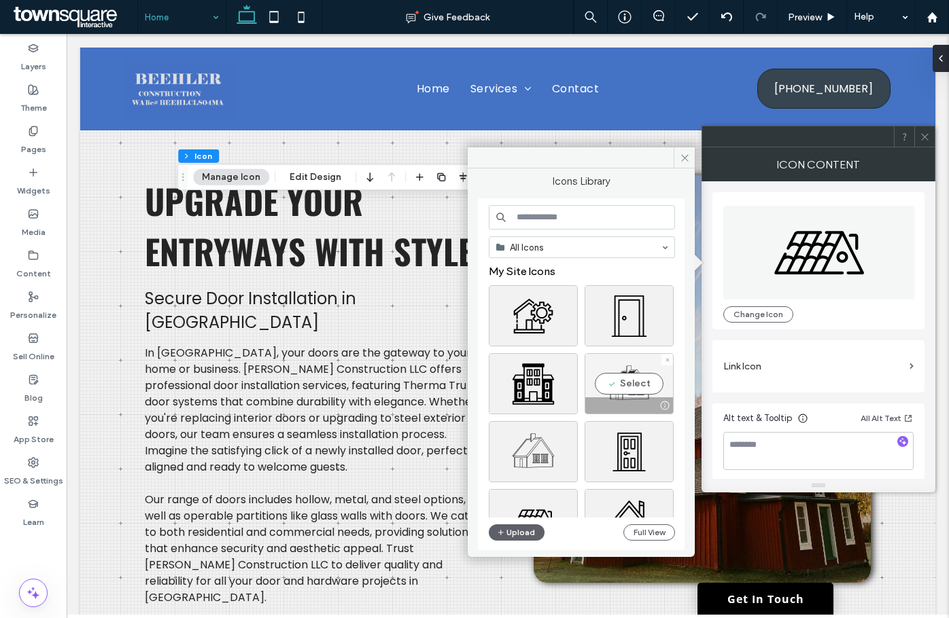
click at [631, 384] on div "Select" at bounding box center [628, 383] width 89 height 61
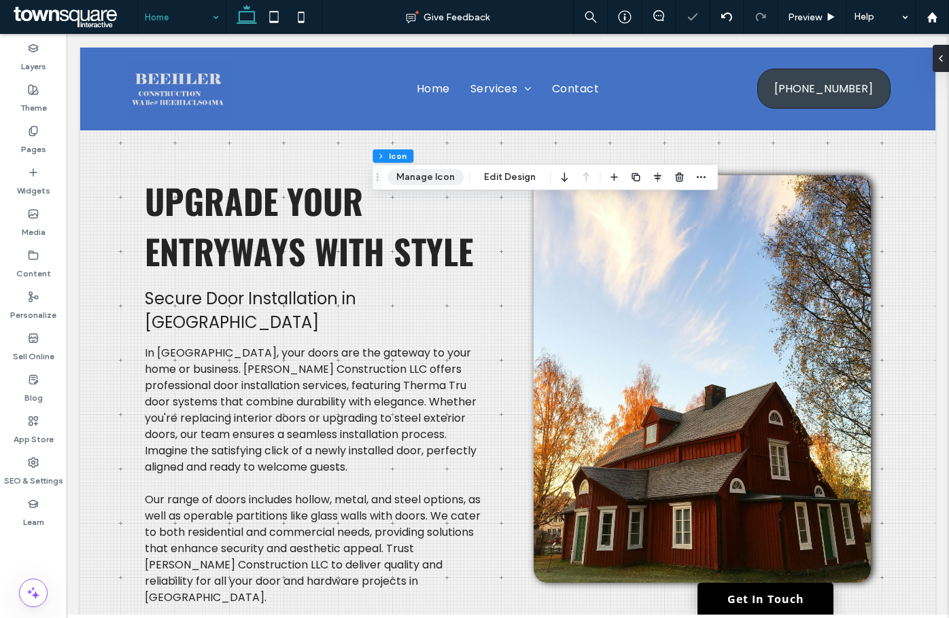
click at [425, 185] on button "Manage Icon" at bounding box center [425, 177] width 76 height 16
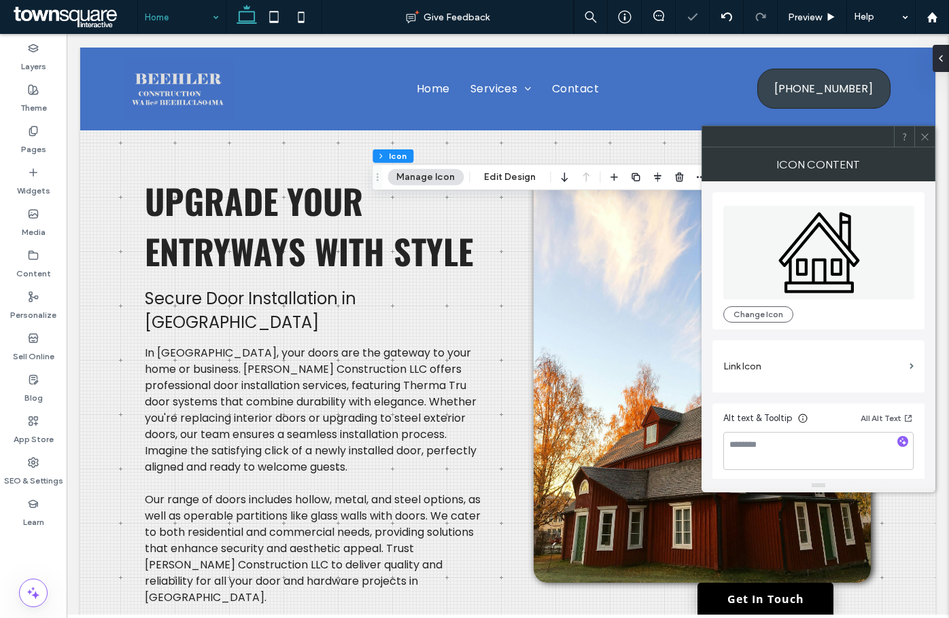
click at [430, 177] on button "Manage Icon" at bounding box center [425, 177] width 76 height 16
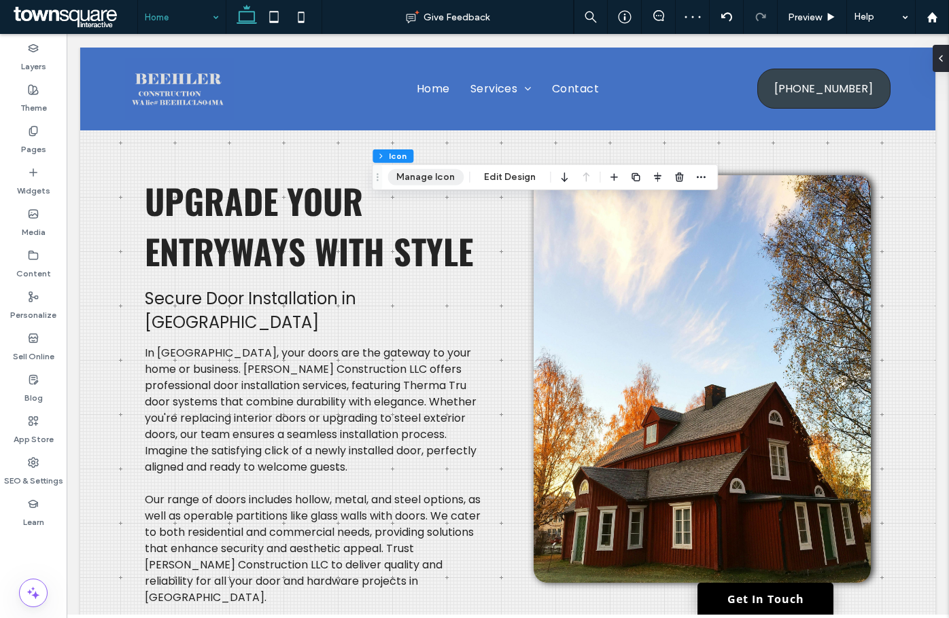
click at [425, 180] on button "Manage Icon" at bounding box center [425, 177] width 76 height 16
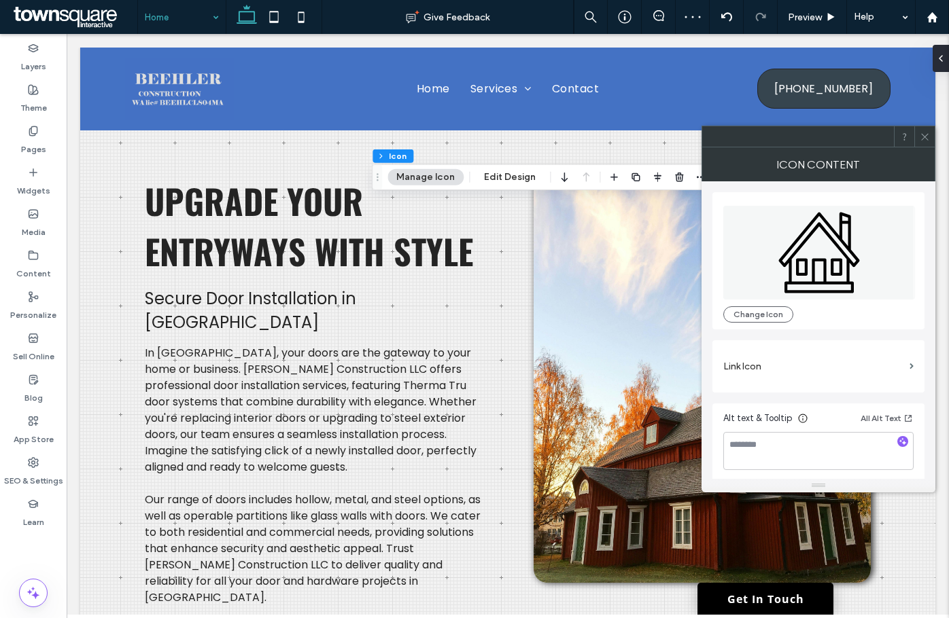
click at [831, 264] on icon at bounding box center [819, 253] width 81 height 81
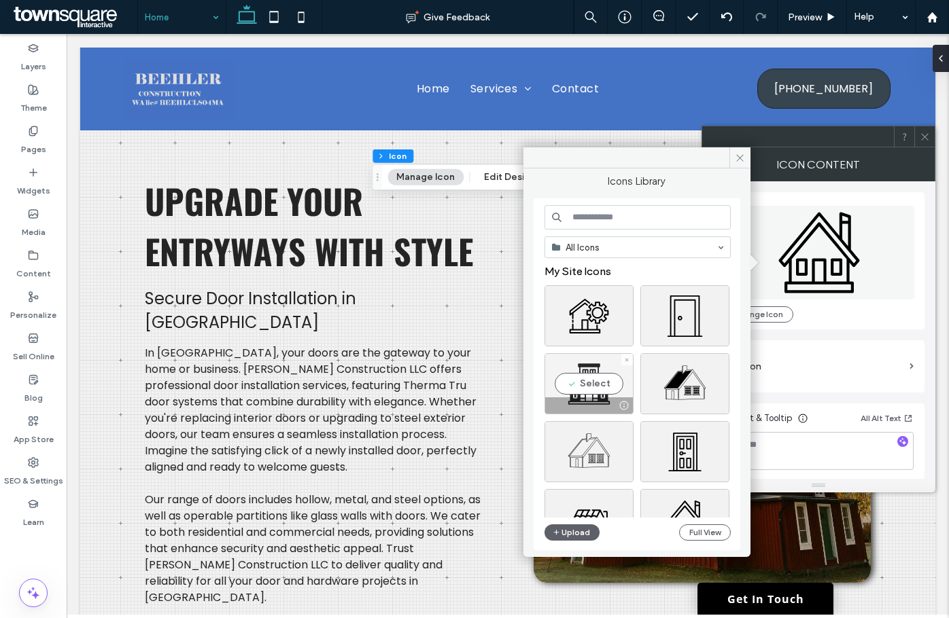
click at [602, 379] on div "Select" at bounding box center [588, 383] width 89 height 61
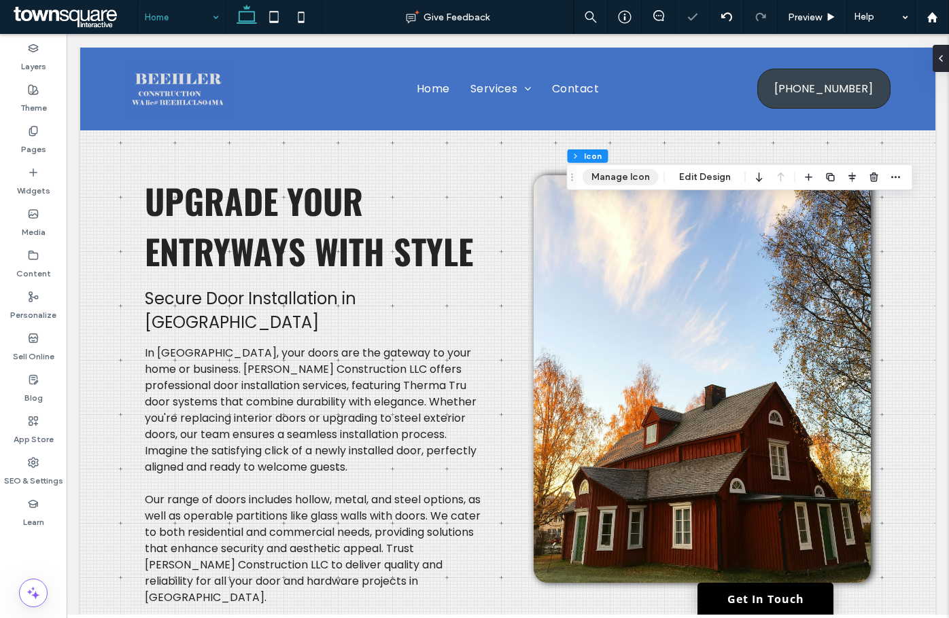
click at [619, 180] on button "Manage Icon" at bounding box center [620, 177] width 76 height 16
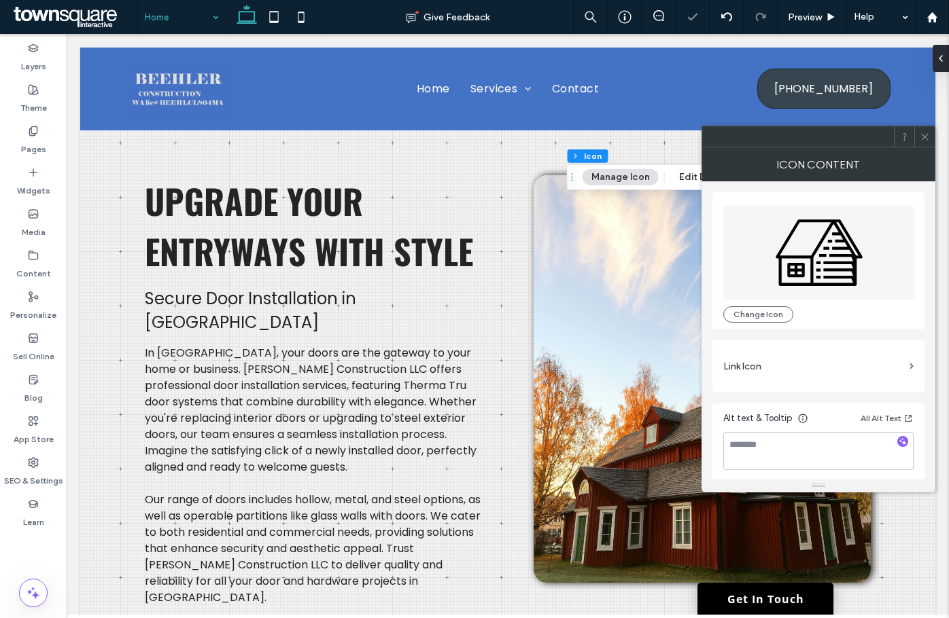
click at [813, 220] on icon at bounding box center [818, 252] width 87 height 67
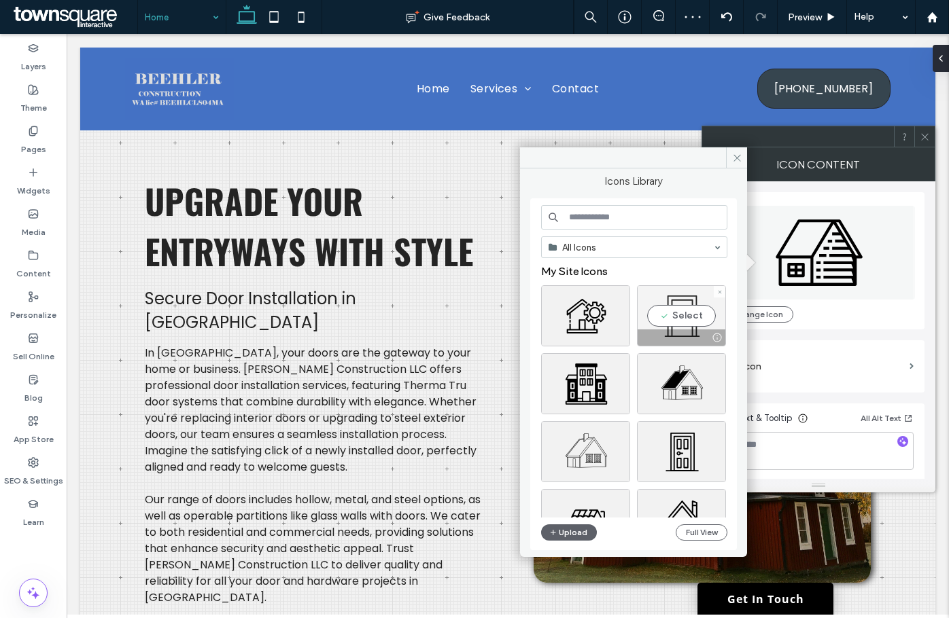
click at [699, 325] on div "Select" at bounding box center [681, 315] width 89 height 61
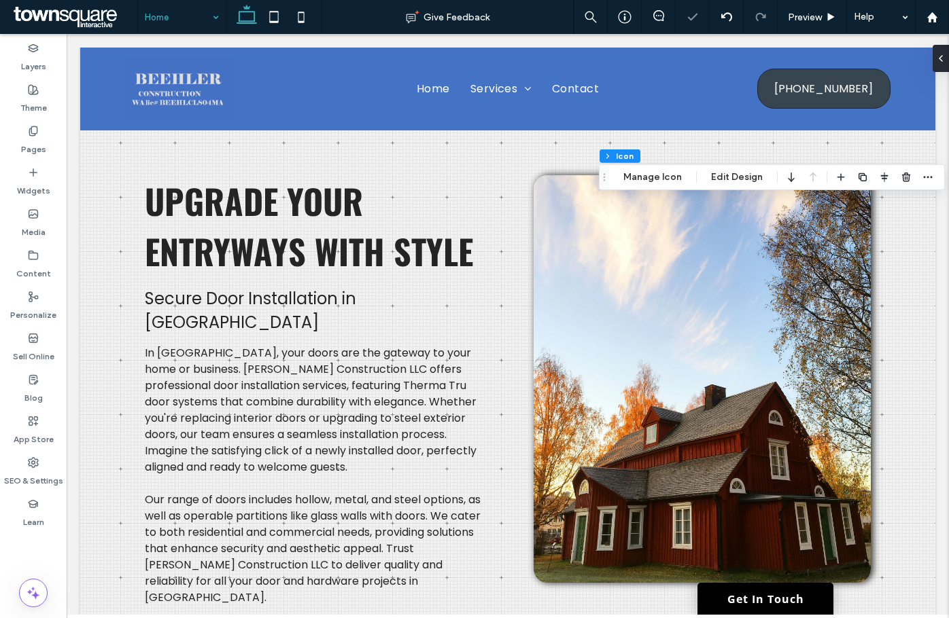
click at [604, 169] on div "Drag" at bounding box center [604, 177] width 10 height 24
click at [645, 179] on button "Manage Icon" at bounding box center [652, 177] width 76 height 16
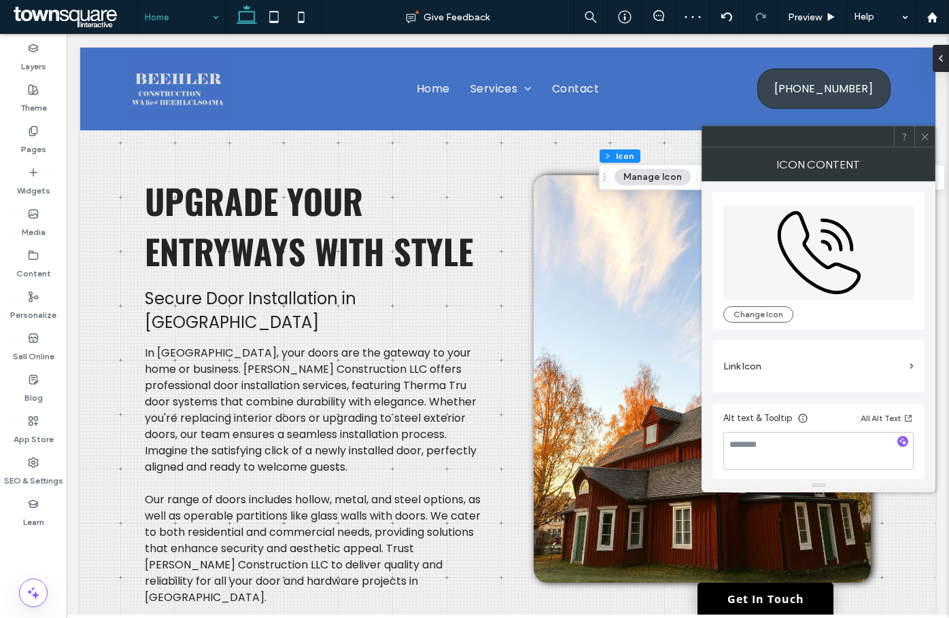
click at [808, 245] on icon at bounding box center [819, 253] width 192 height 94
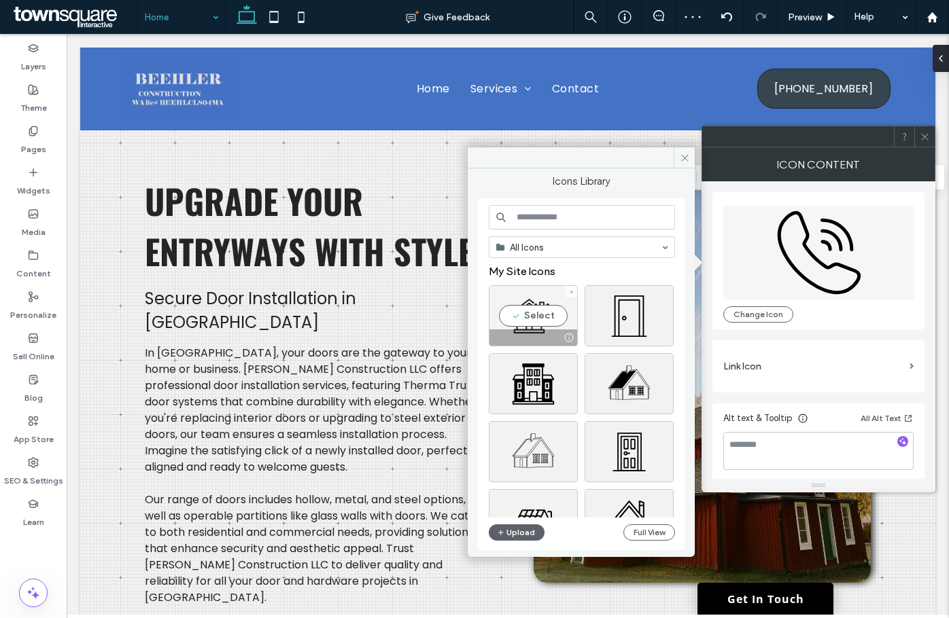
click at [521, 307] on div "Select" at bounding box center [533, 315] width 89 height 61
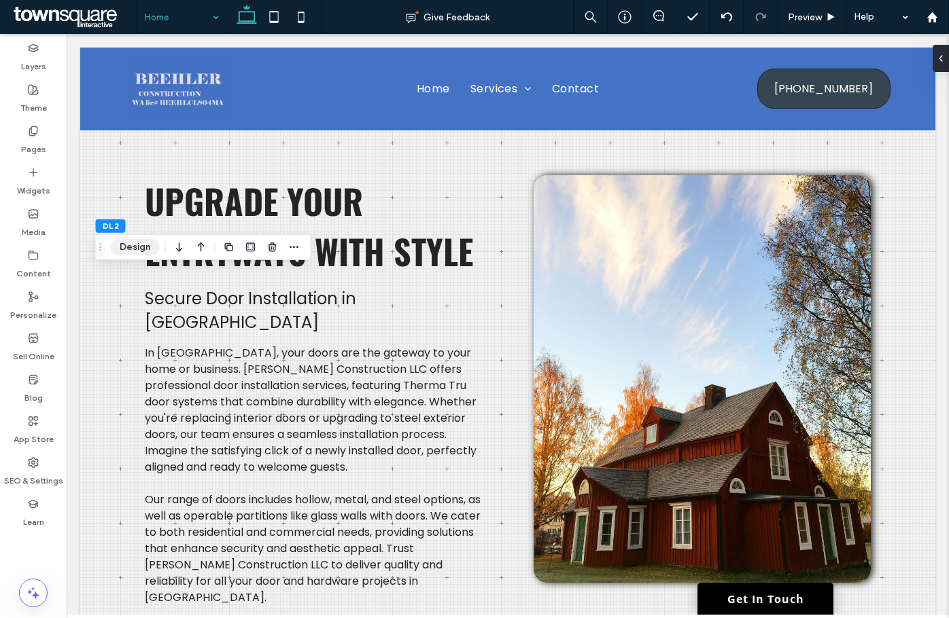
click at [124, 244] on button "Design" at bounding box center [135, 247] width 49 height 16
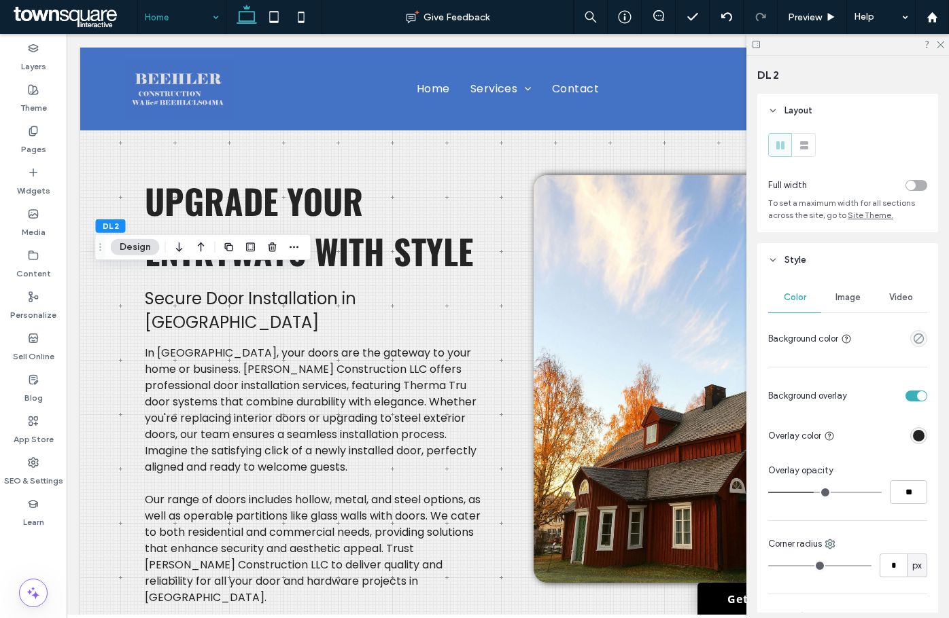
click at [133, 244] on button "Design" at bounding box center [135, 247] width 49 height 16
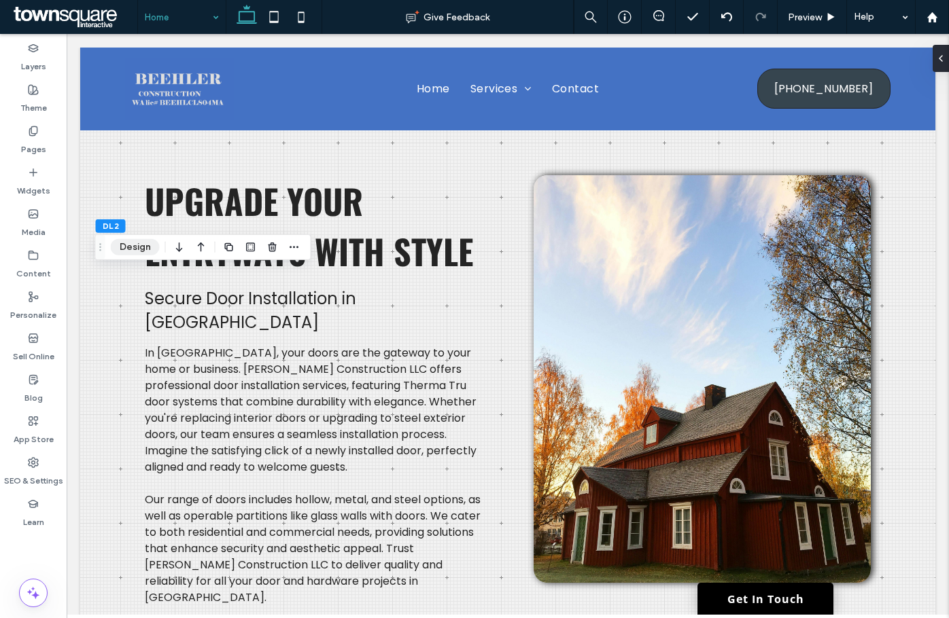
click at [133, 244] on button "Design" at bounding box center [135, 247] width 49 height 16
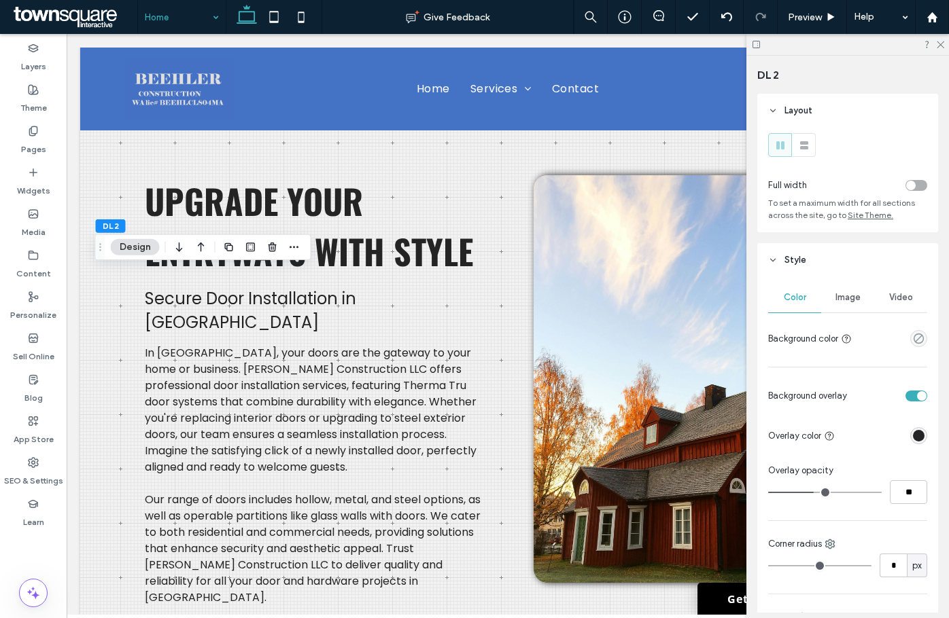
click at [835, 297] on span "Image" at bounding box center [847, 297] width 25 height 11
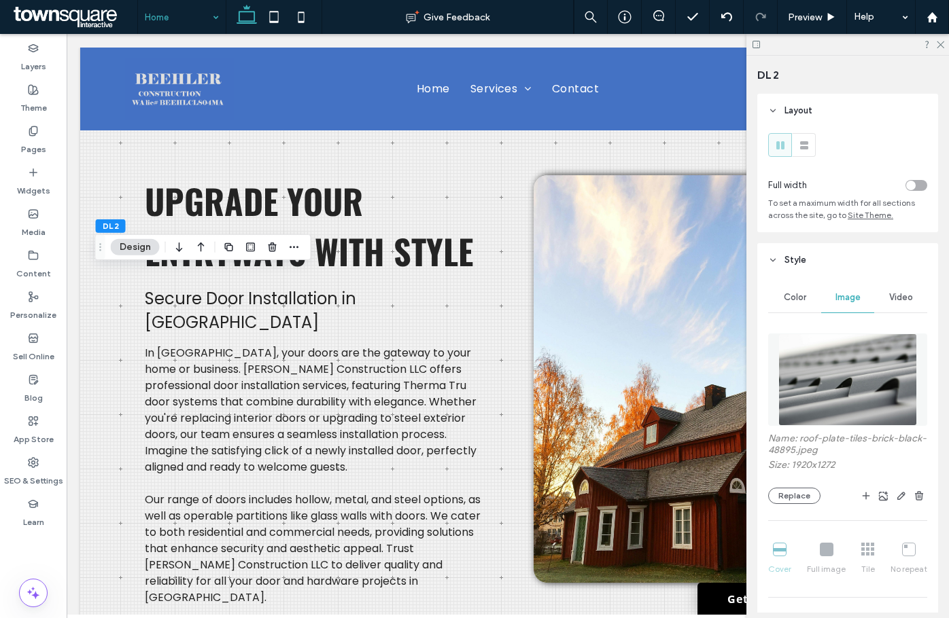
click at [836, 360] on img at bounding box center [847, 380] width 139 height 92
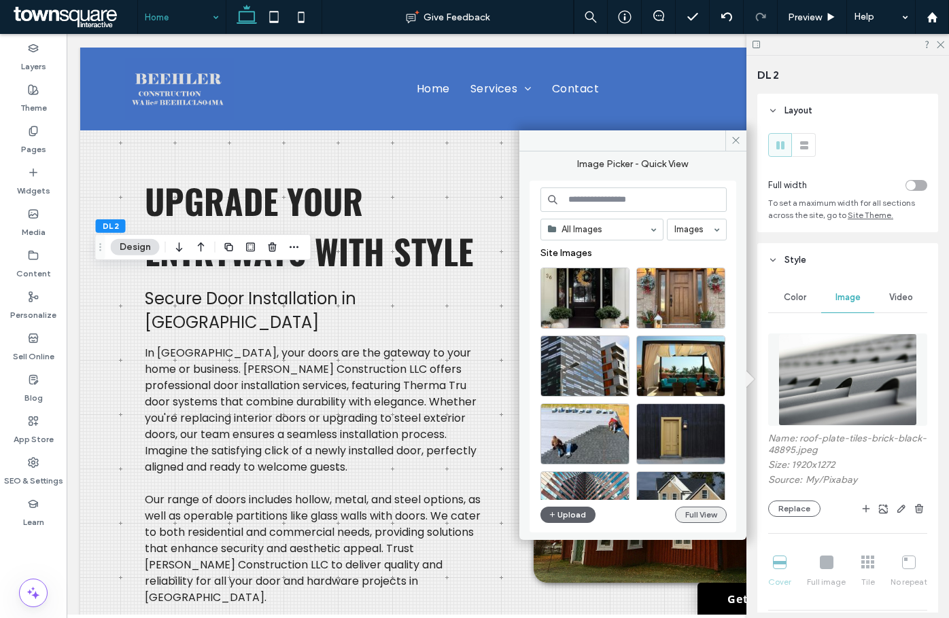
click at [697, 516] on button "Full View" at bounding box center [701, 515] width 52 height 16
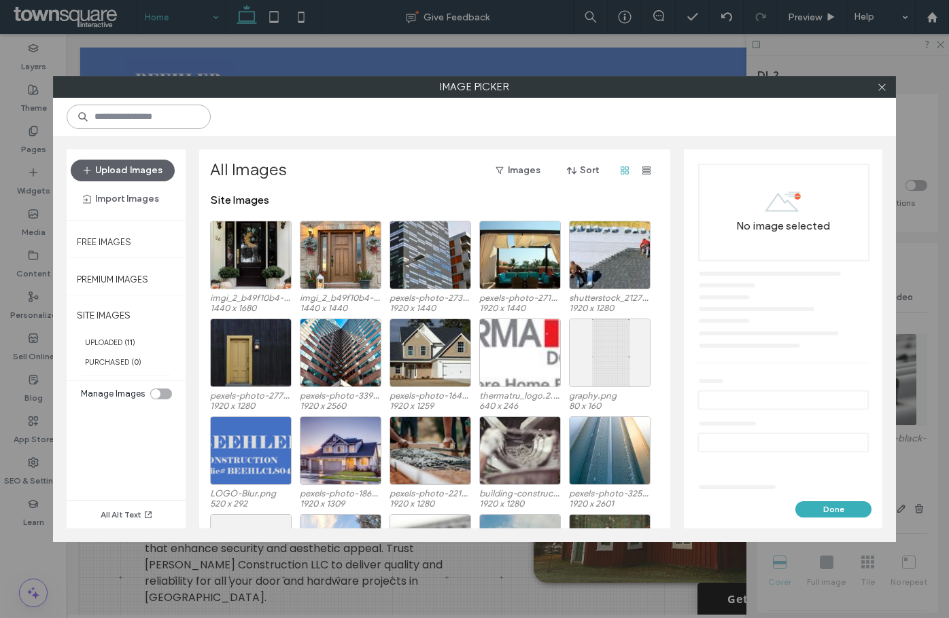
click at [129, 118] on input at bounding box center [139, 117] width 144 height 24
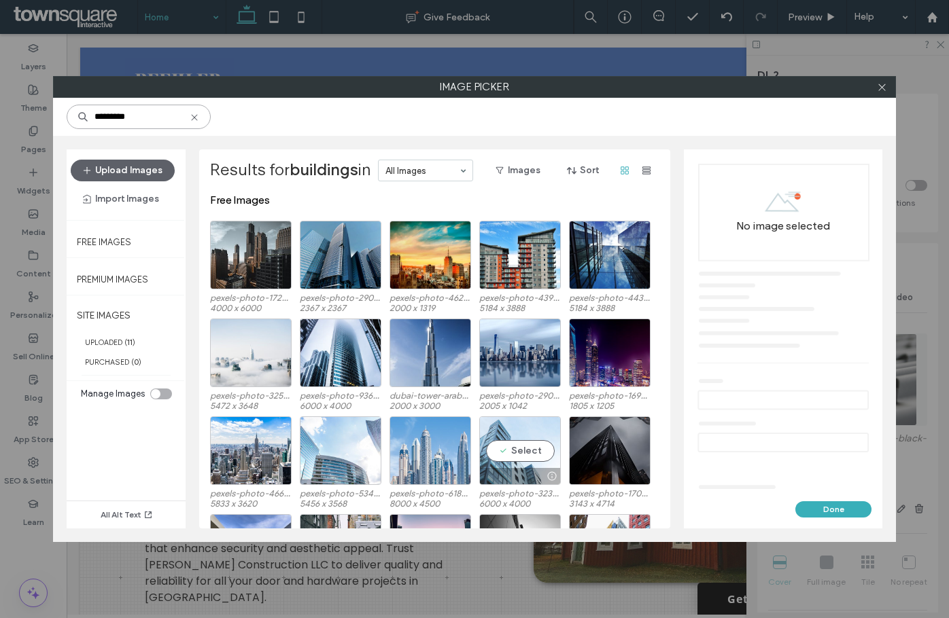
type input "*********"
click at [525, 441] on div "Select" at bounding box center [520, 451] width 82 height 69
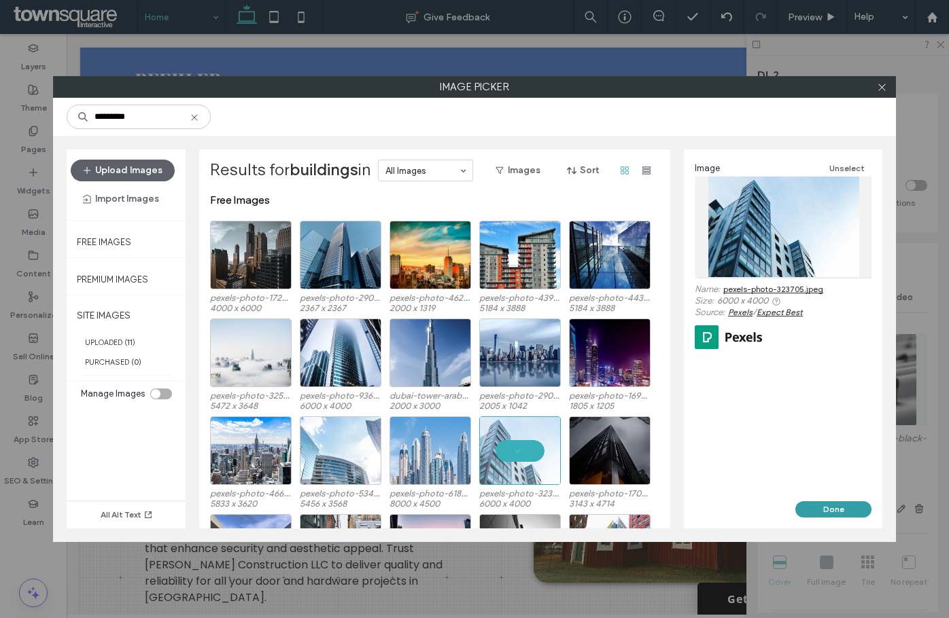
click at [828, 508] on button "Done" at bounding box center [833, 509] width 76 height 16
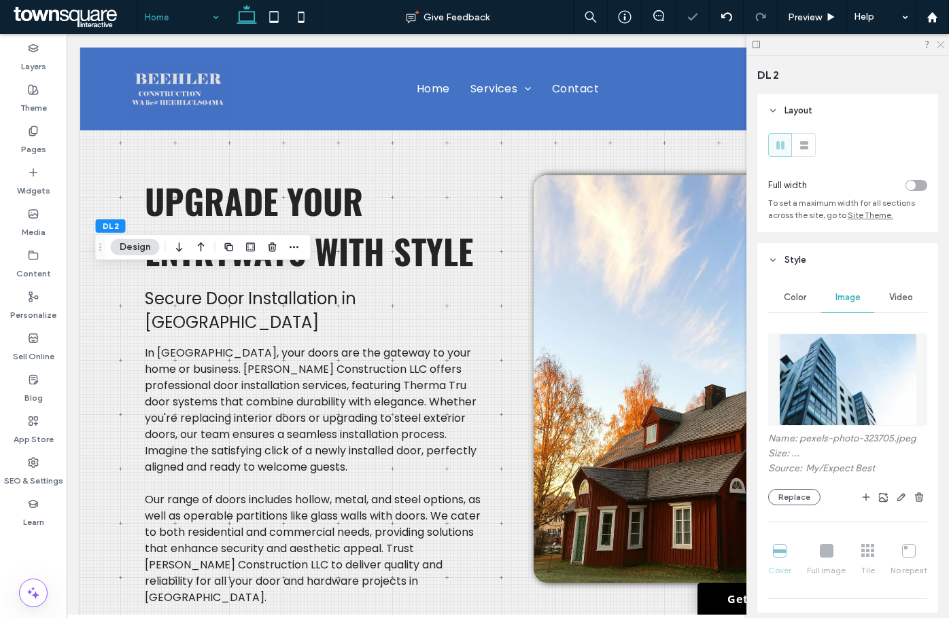
click at [941, 44] on use at bounding box center [939, 44] width 7 height 7
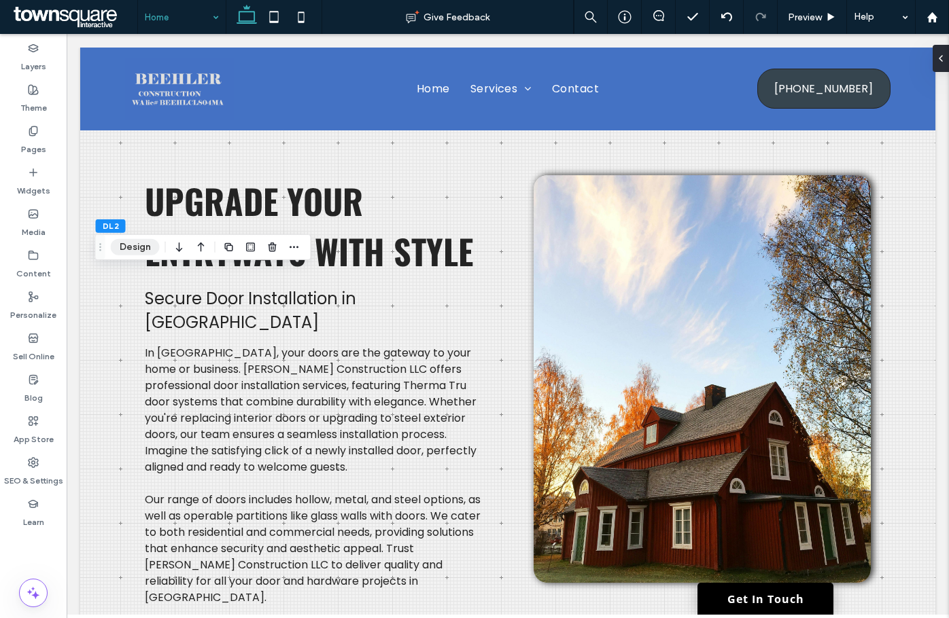
click at [147, 247] on button "Design" at bounding box center [135, 247] width 49 height 16
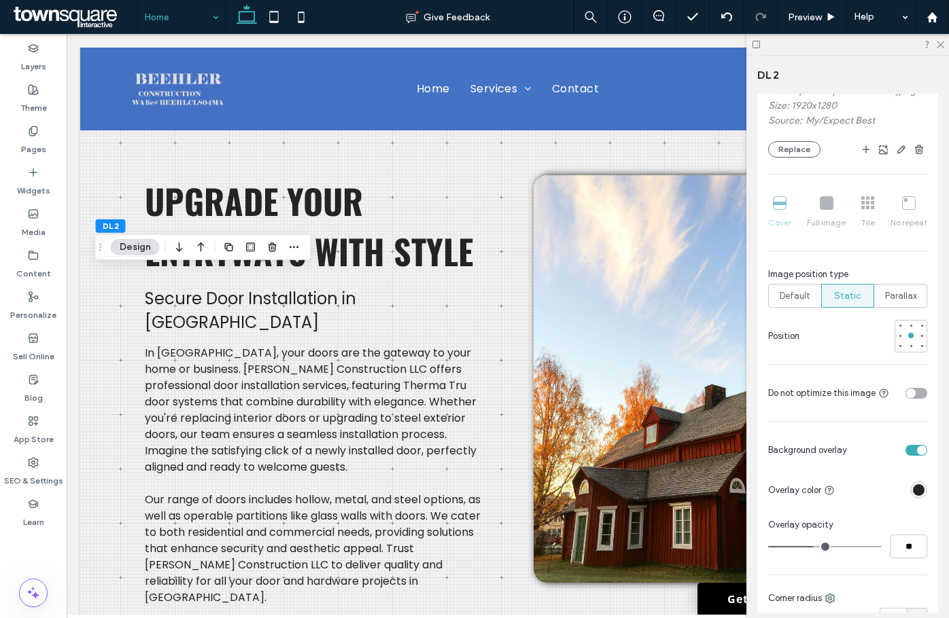
scroll to position [408, 0]
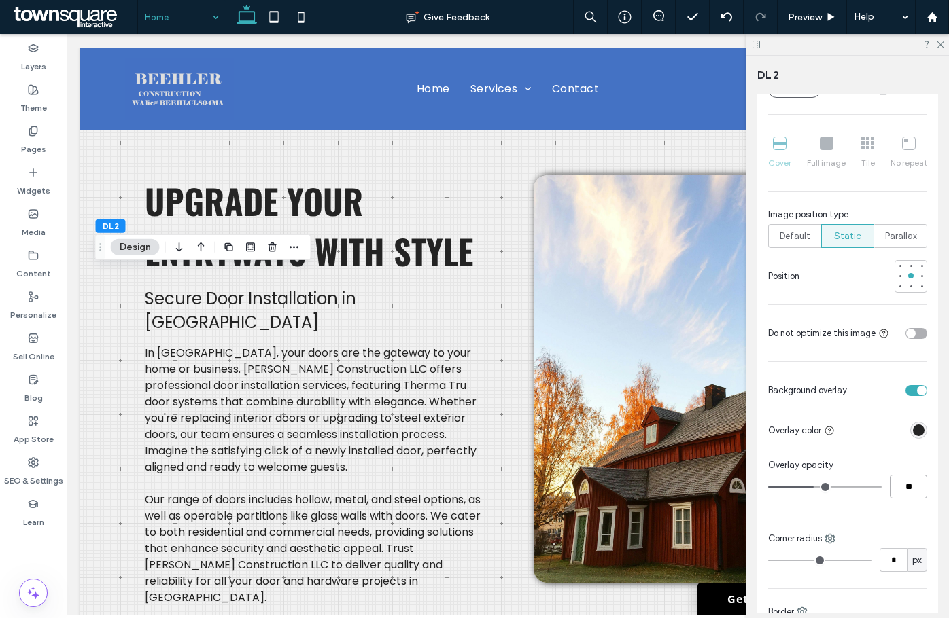
click at [901, 496] on input "**" at bounding box center [908, 487] width 37 height 24
type input "**"
click at [940, 43] on icon at bounding box center [939, 43] width 9 height 9
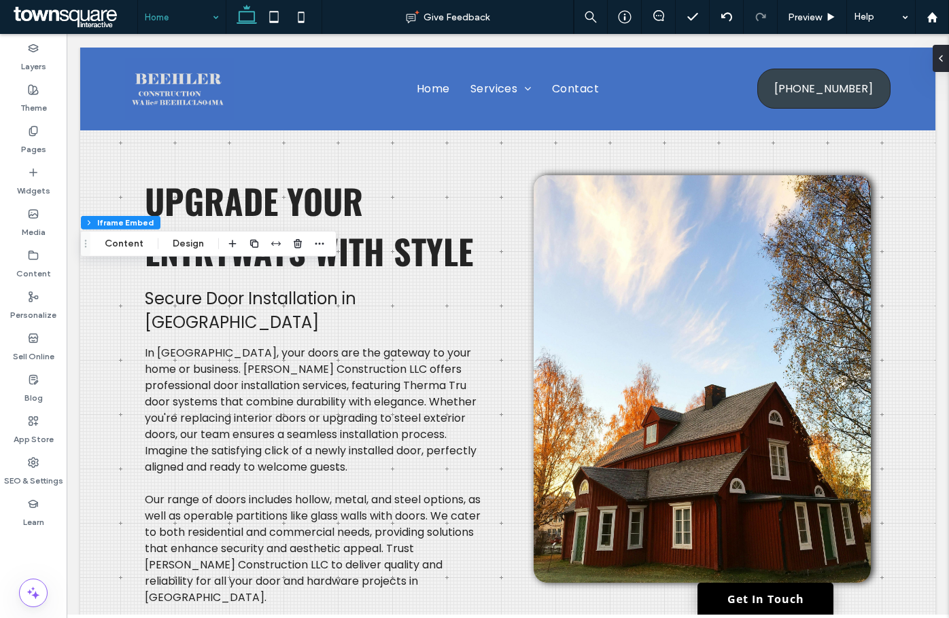
click at [111, 253] on div "Service Area Column Iframe Embed Content Design" at bounding box center [208, 244] width 256 height 26
click at [115, 247] on button "Content" at bounding box center [124, 244] width 56 height 16
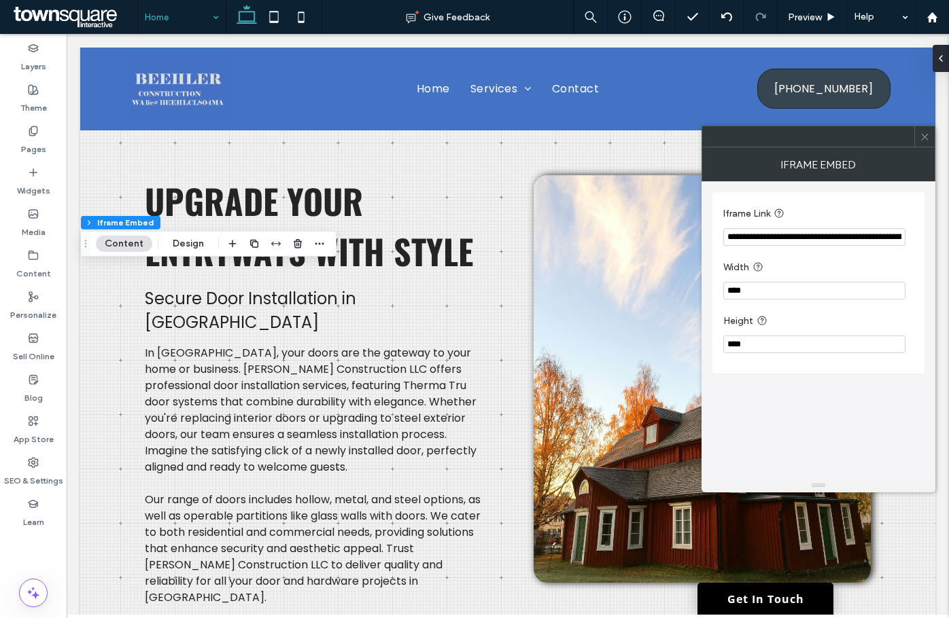
click at [830, 241] on input "**********" at bounding box center [814, 237] width 182 height 18
paste input "****"
type input "**********"
click at [854, 404] on div "**********" at bounding box center [818, 330] width 212 height 298
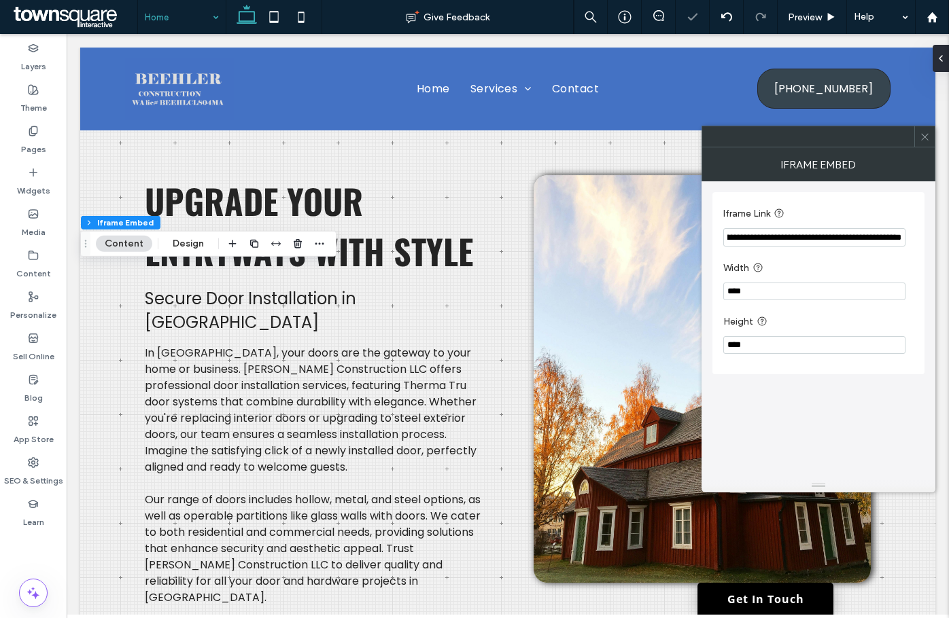
scroll to position [0, 0]
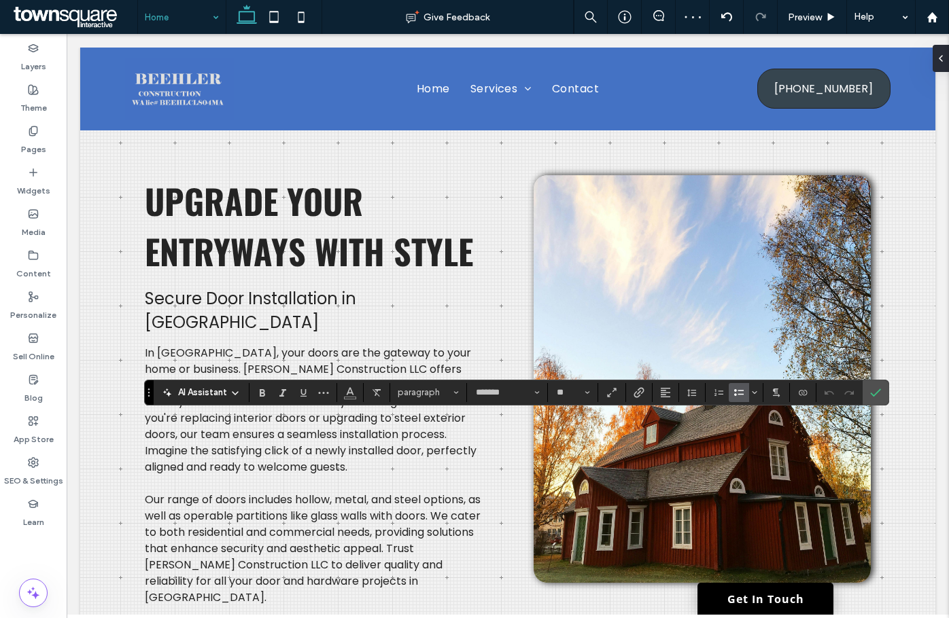
type input "*******"
type input "**"
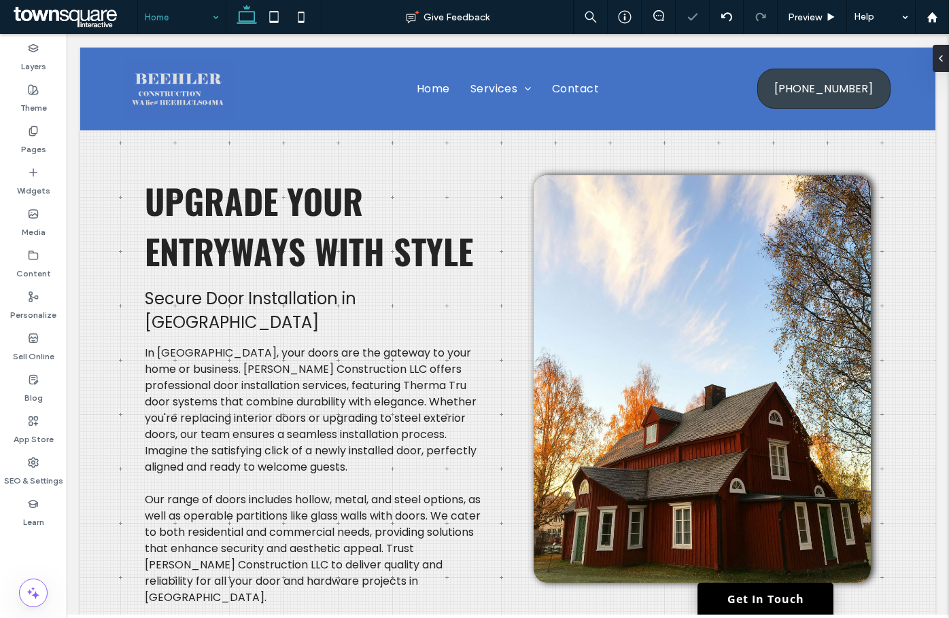
type input "*******"
type input "**"
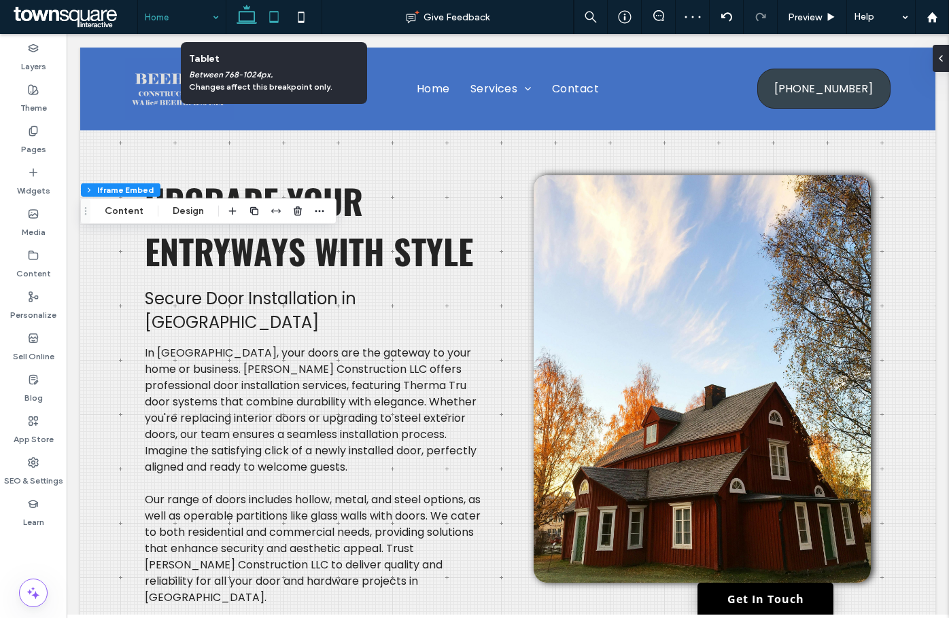
click at [268, 16] on icon at bounding box center [273, 16] width 27 height 27
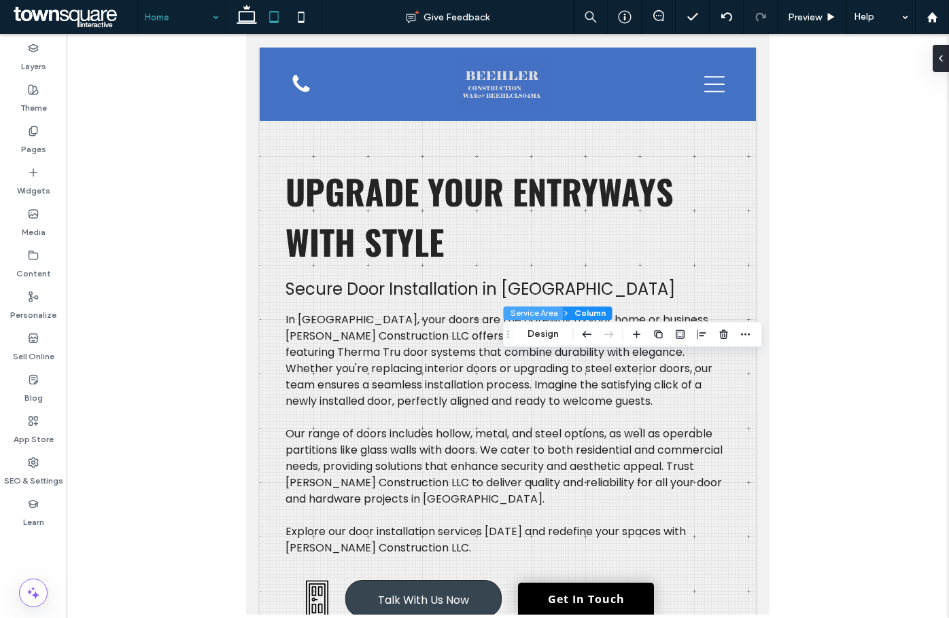
click at [517, 311] on button "Service Area" at bounding box center [534, 313] width 60 height 14
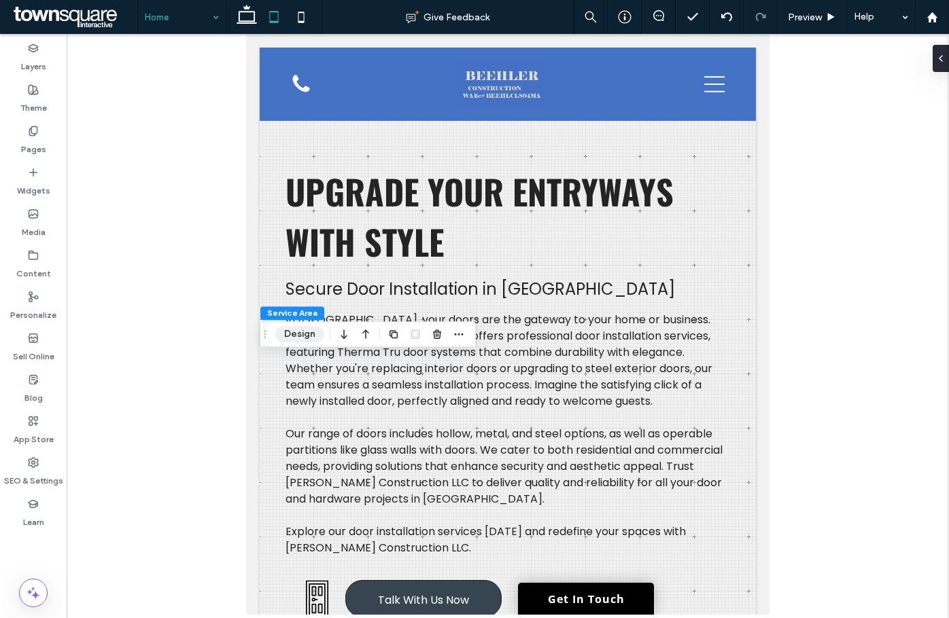
click at [309, 340] on button "Design" at bounding box center [299, 334] width 49 height 16
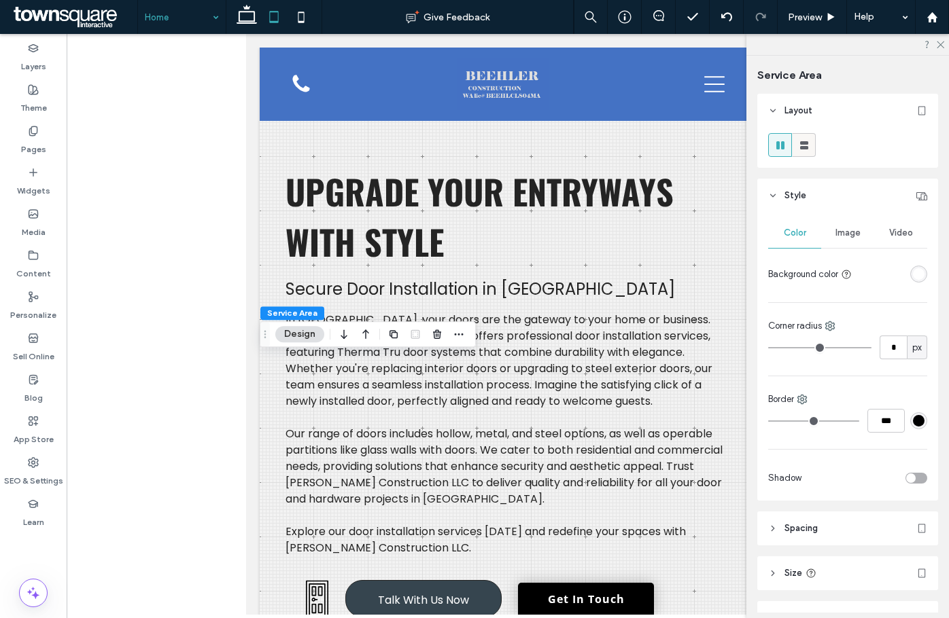
click at [806, 149] on icon at bounding box center [804, 146] width 14 height 14
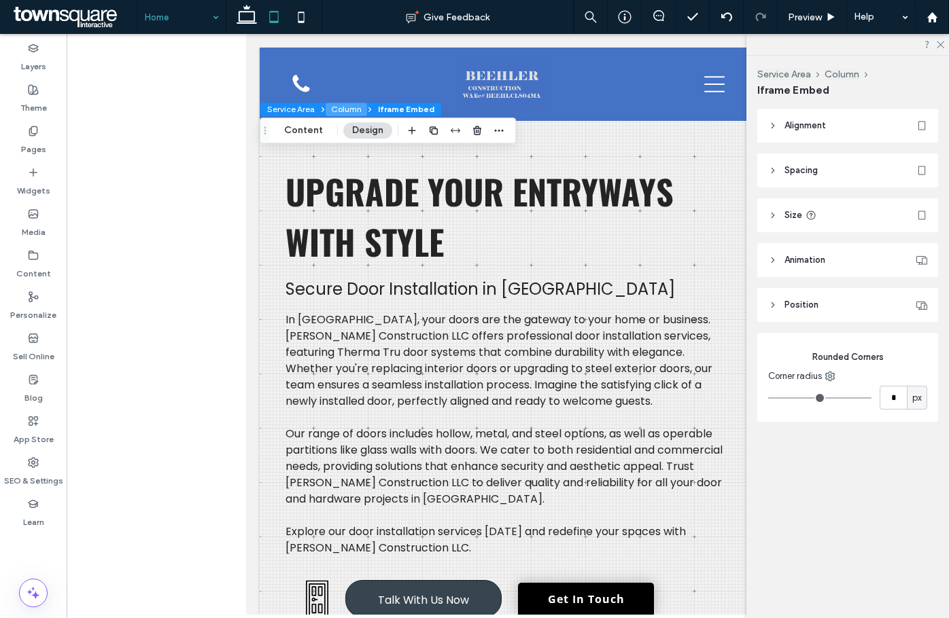
click at [340, 111] on button "Column" at bounding box center [345, 110] width 41 height 14
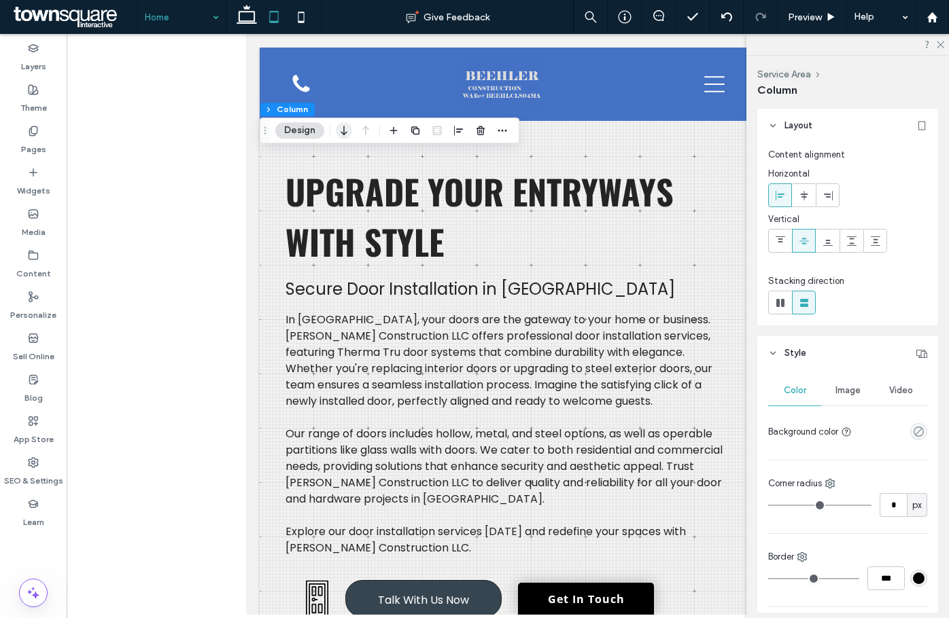
click at [338, 128] on icon "button" at bounding box center [344, 130] width 16 height 24
click at [803, 192] on icon at bounding box center [803, 195] width 11 height 11
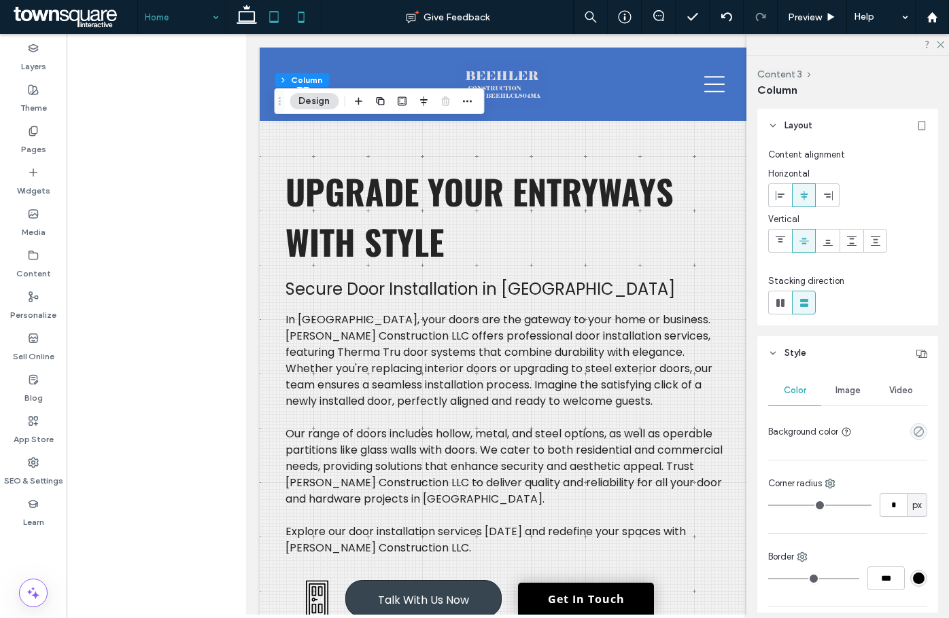
click at [299, 18] on icon at bounding box center [300, 16] width 27 height 27
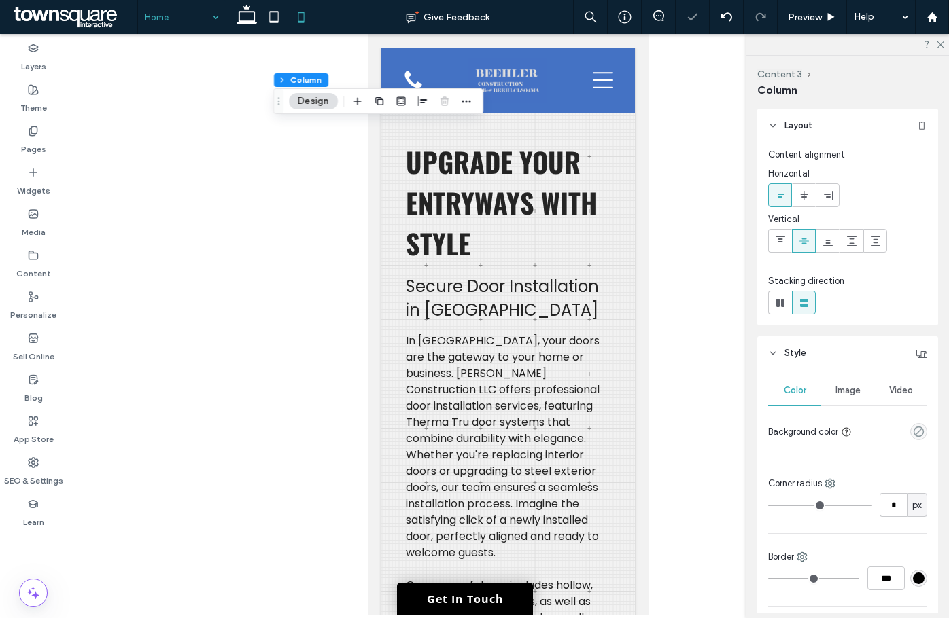
type input "**"
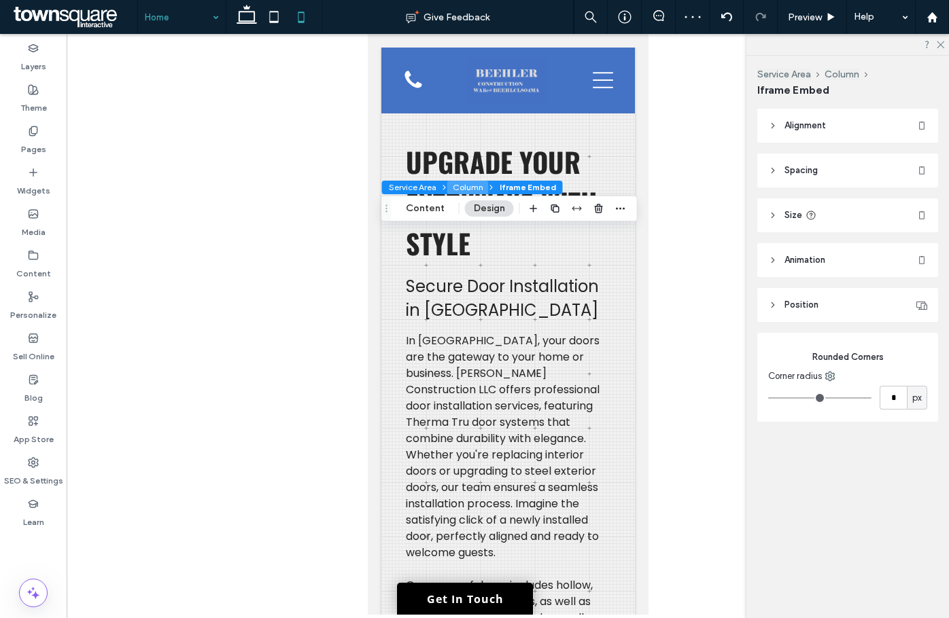
click at [463, 185] on button "Column" at bounding box center [467, 188] width 41 height 14
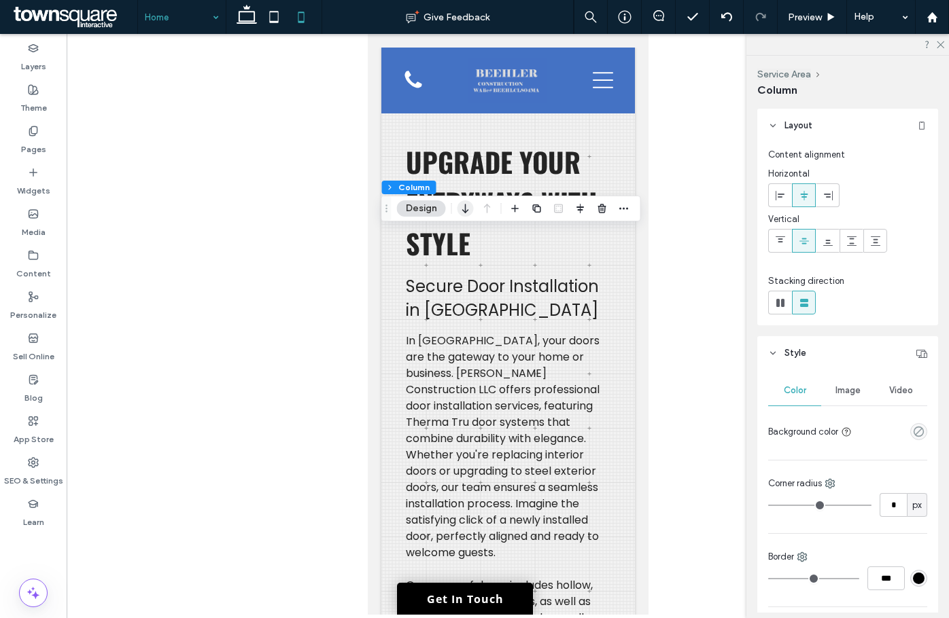
click at [467, 207] on icon "button" at bounding box center [465, 208] width 16 height 24
click at [805, 201] on span at bounding box center [803, 195] width 11 height 22
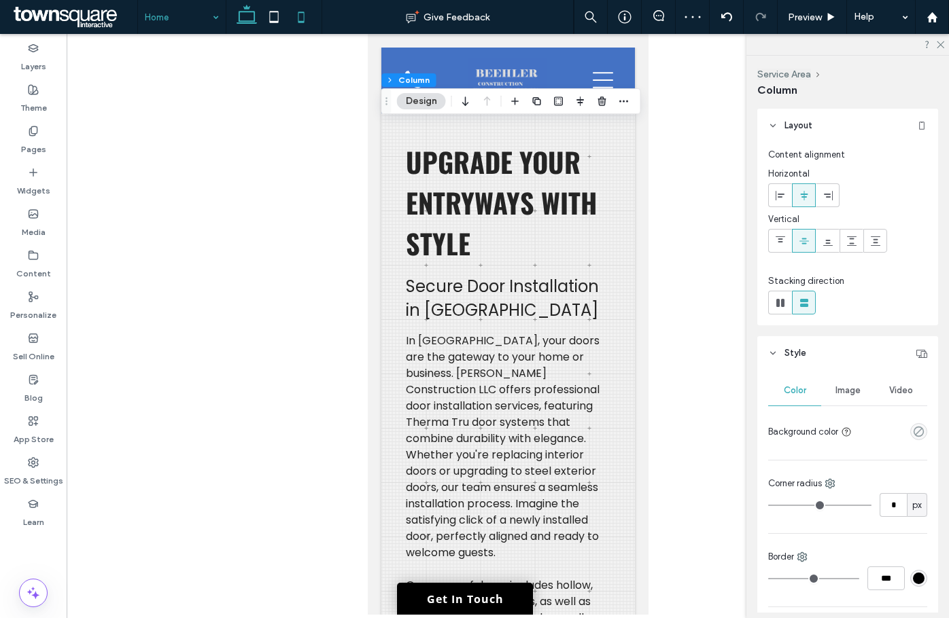
click at [249, 17] on icon at bounding box center [246, 16] width 27 height 27
type input "**"
type input "****"
type input "**"
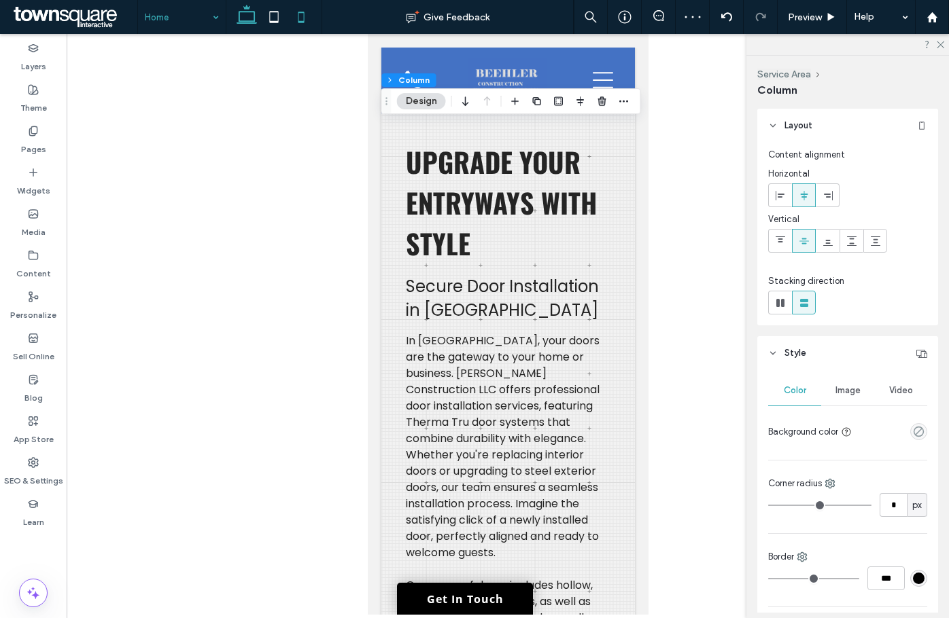
type input "**"
type input "***"
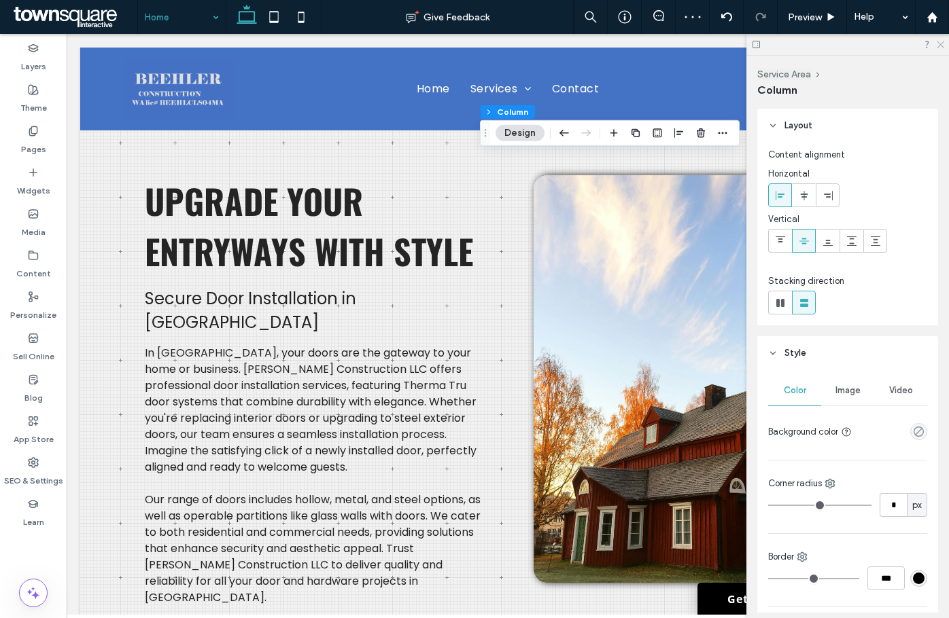
click at [939, 42] on icon at bounding box center [939, 43] width 9 height 9
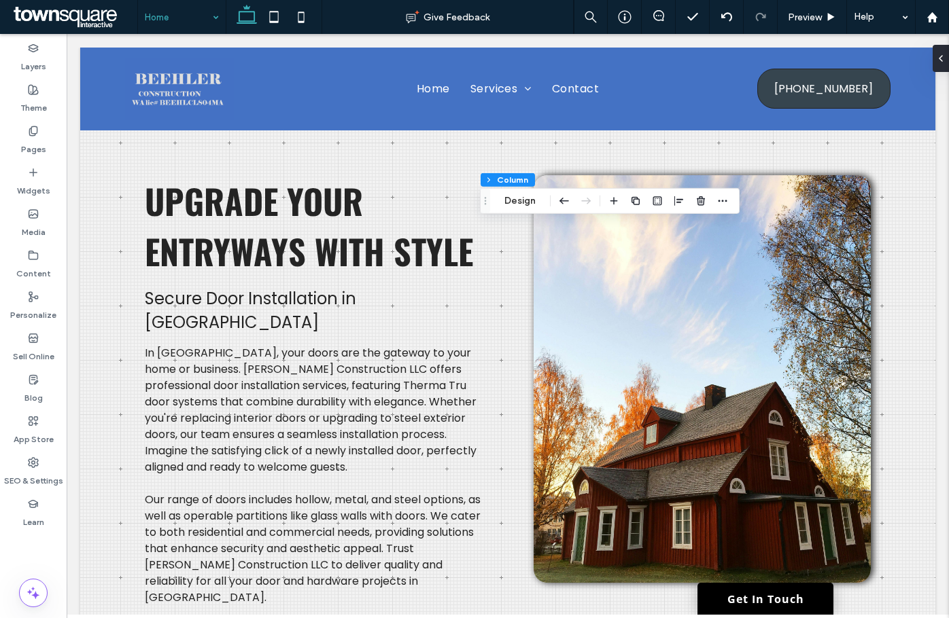
click at [515, 192] on div "Service Area Column Design" at bounding box center [610, 201] width 260 height 26
click at [533, 202] on button "Design" at bounding box center [519, 201] width 49 height 16
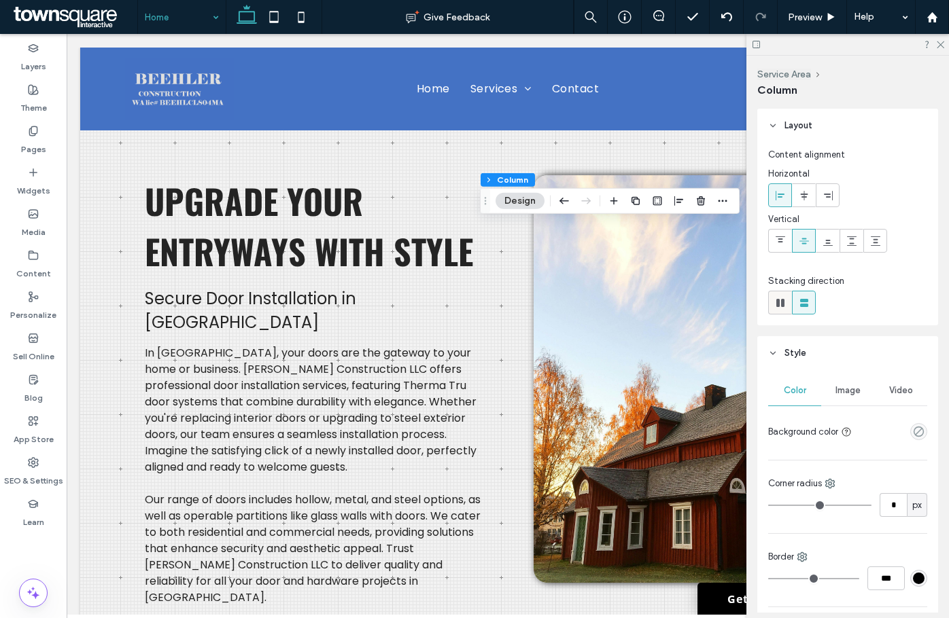
click at [783, 304] on use at bounding box center [780, 303] width 8 height 8
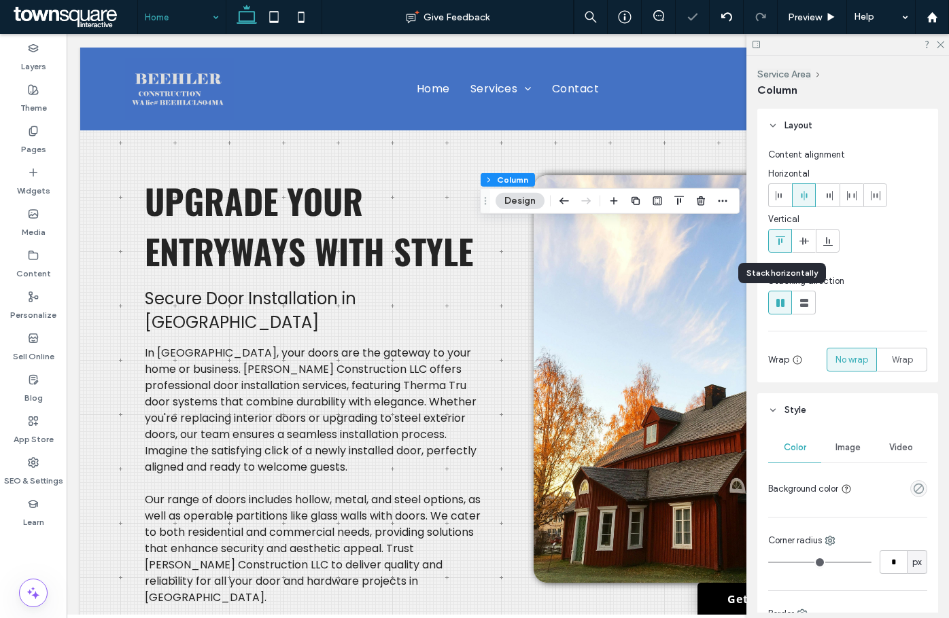
type input "*"
type input "**"
click at [803, 304] on use at bounding box center [804, 303] width 8 height 8
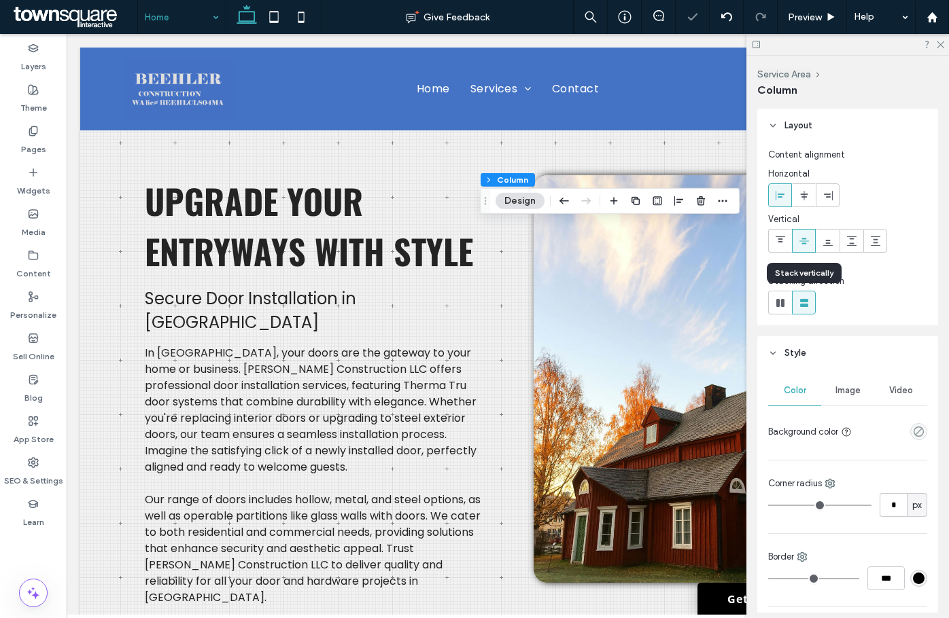
type input "**"
type input "****"
click at [504, 179] on button "Service Area" at bounding box center [510, 180] width 60 height 14
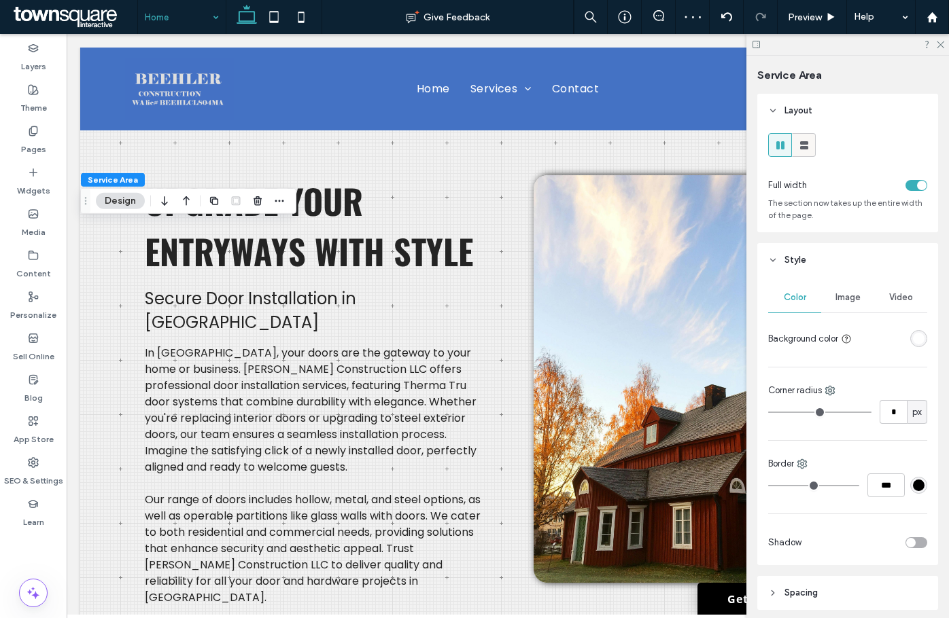
click at [804, 142] on use at bounding box center [804, 145] width 8 height 8
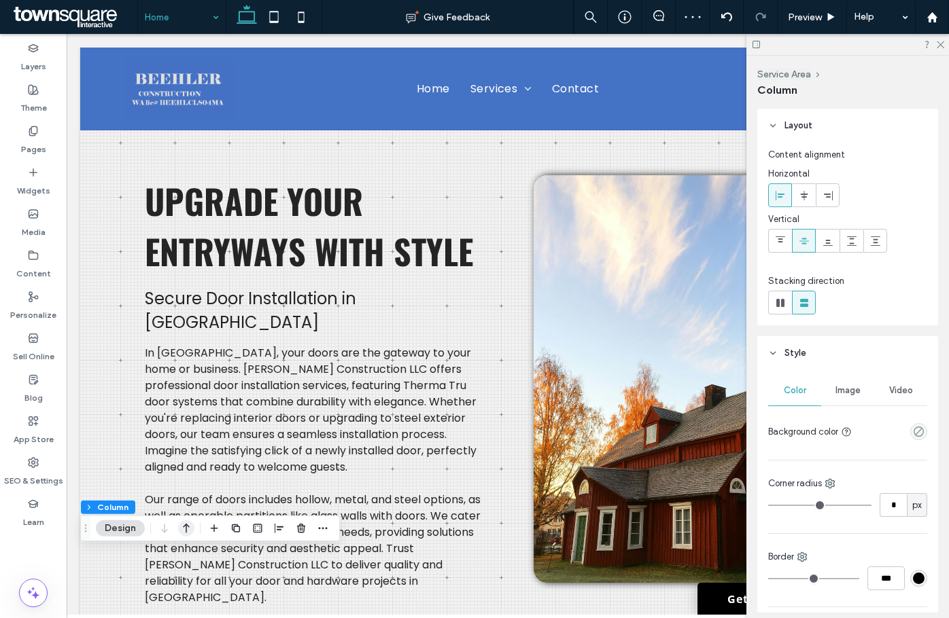
click at [178, 526] on icon "button" at bounding box center [186, 528] width 16 height 24
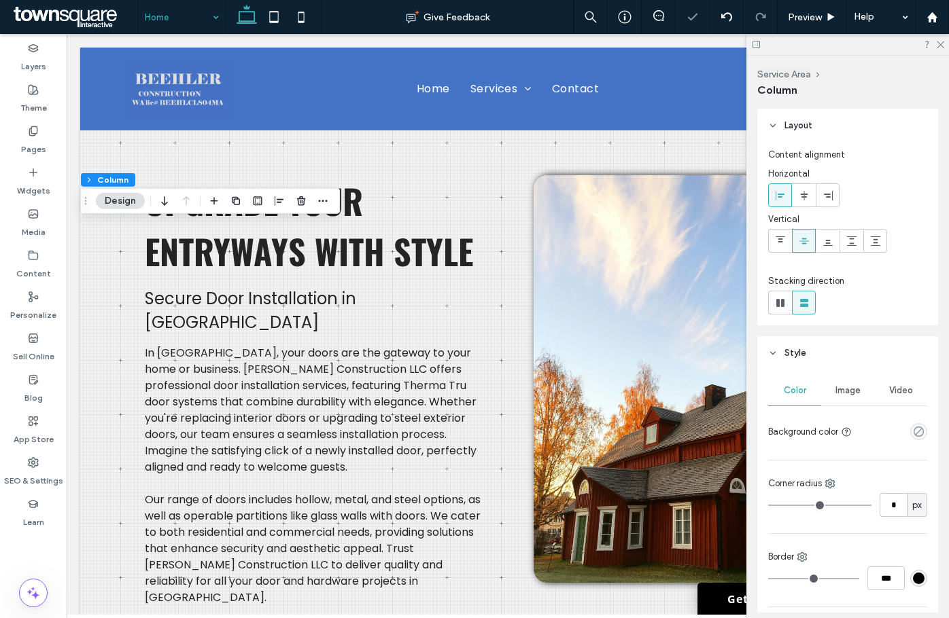
click at [810, 198] on div at bounding box center [803, 195] width 22 height 22
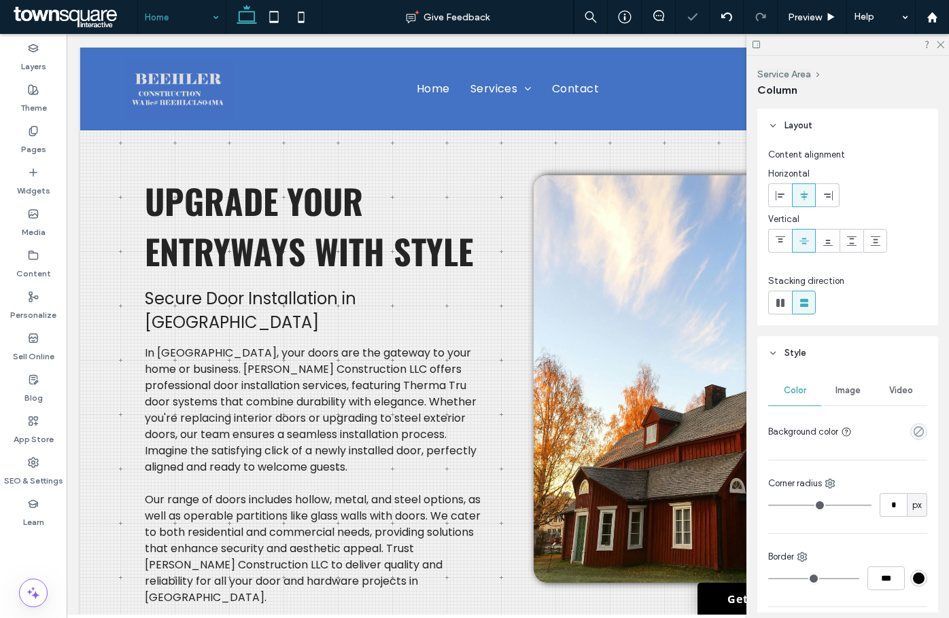
type input "***"
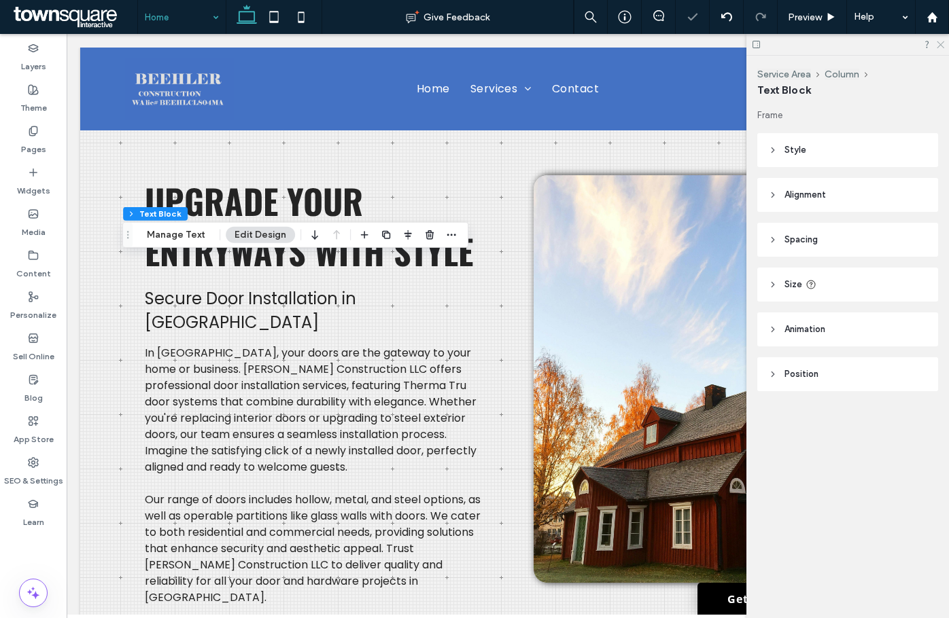
click at [937, 45] on icon at bounding box center [939, 43] width 9 height 9
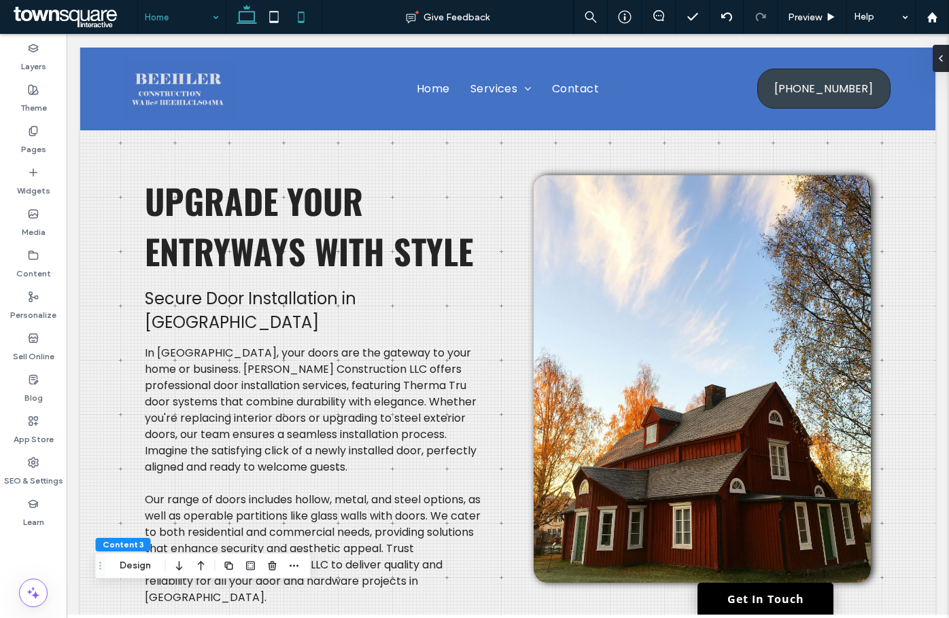
click at [290, 18] on icon at bounding box center [300, 16] width 27 height 27
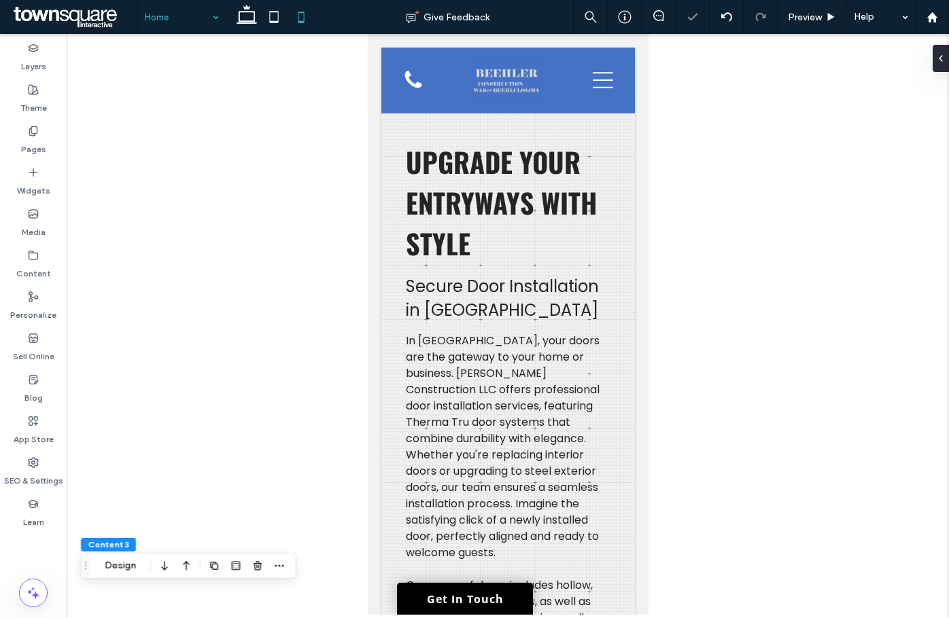
type input "**"
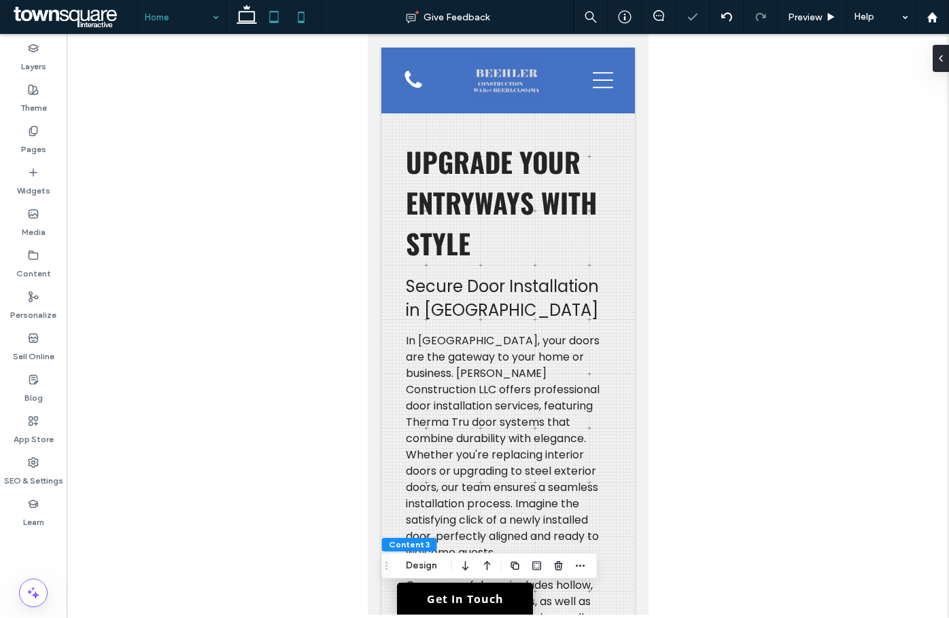
click at [268, 12] on icon at bounding box center [273, 16] width 27 height 27
type input "**"
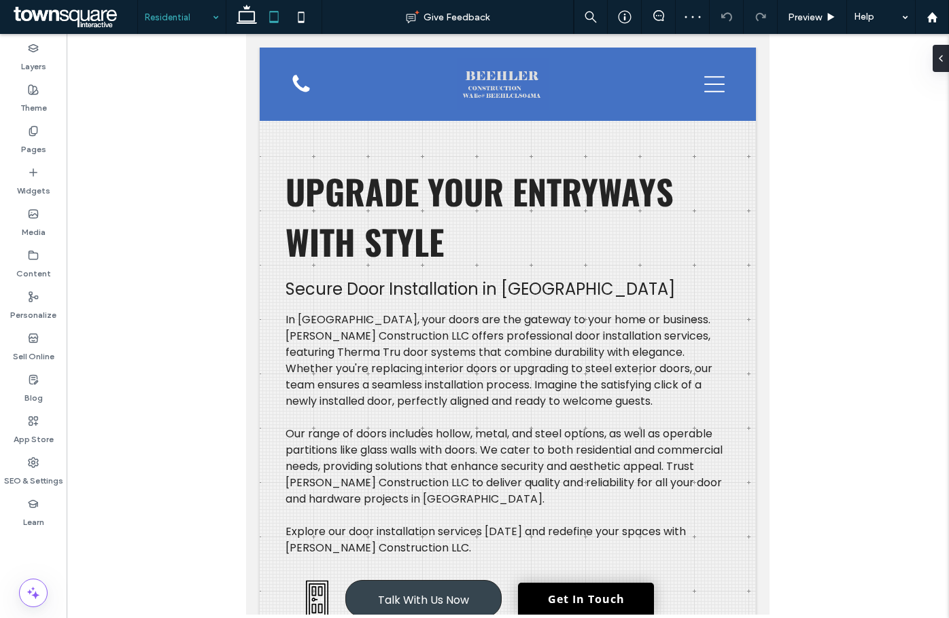
click at [195, 20] on input at bounding box center [178, 17] width 67 height 34
click at [239, 15] on use at bounding box center [246, 14] width 20 height 19
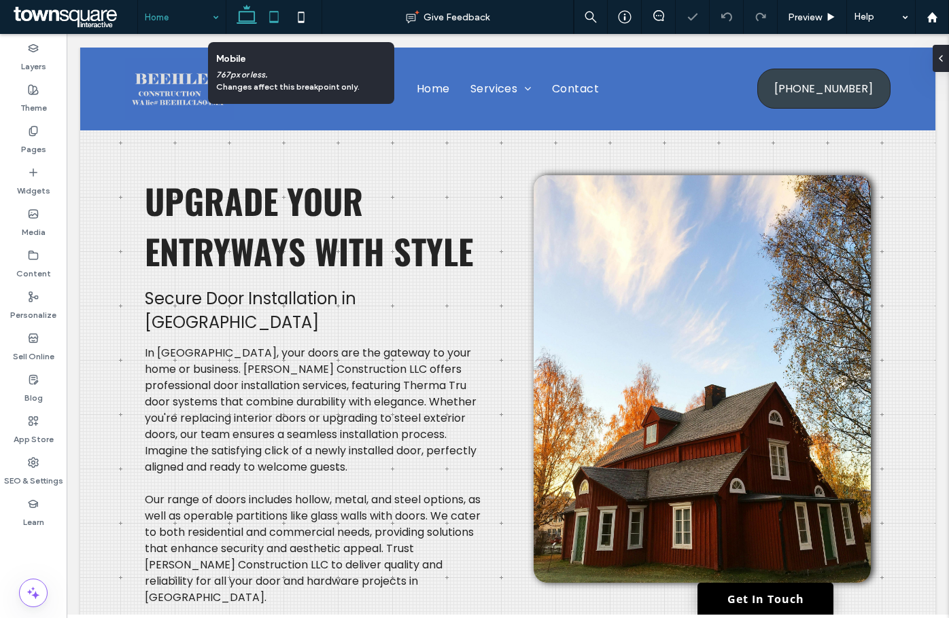
click at [285, 14] on icon at bounding box center [273, 16] width 27 height 27
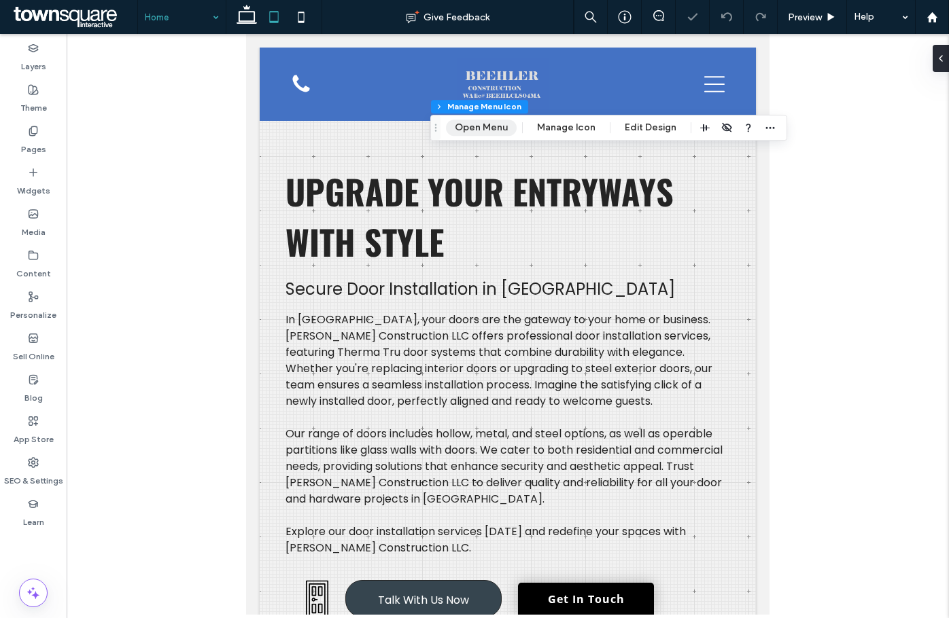
click at [476, 129] on button "Open Menu" at bounding box center [481, 128] width 71 height 16
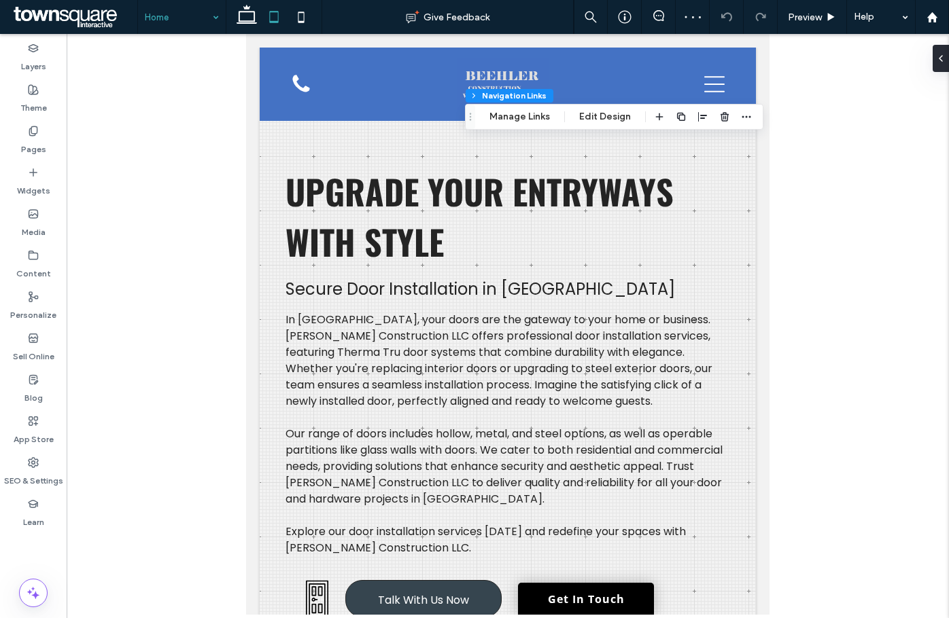
type input "***"
type input "****"
click at [596, 112] on button "Edit Design" at bounding box center [604, 117] width 69 height 16
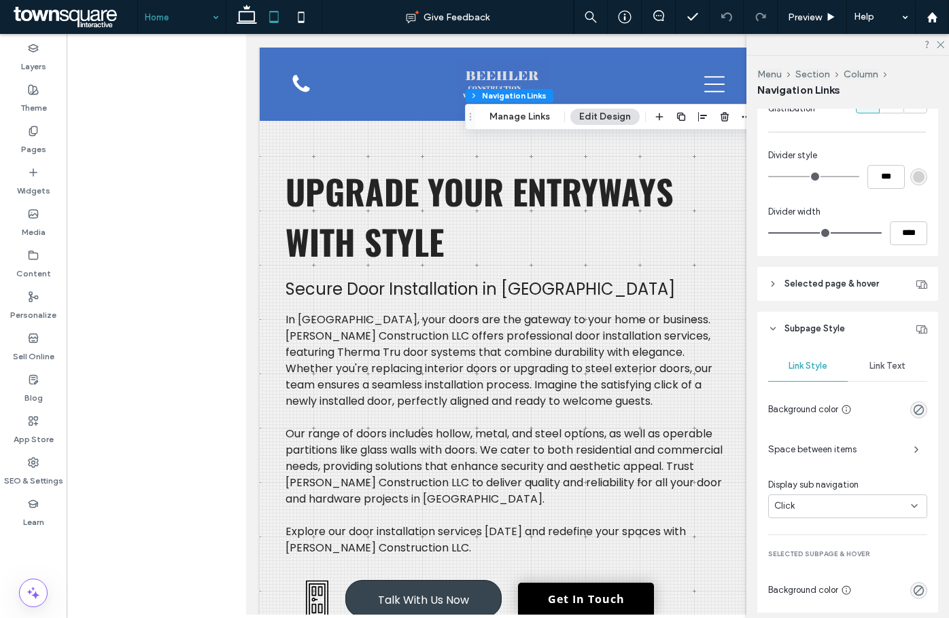
scroll to position [612, 0]
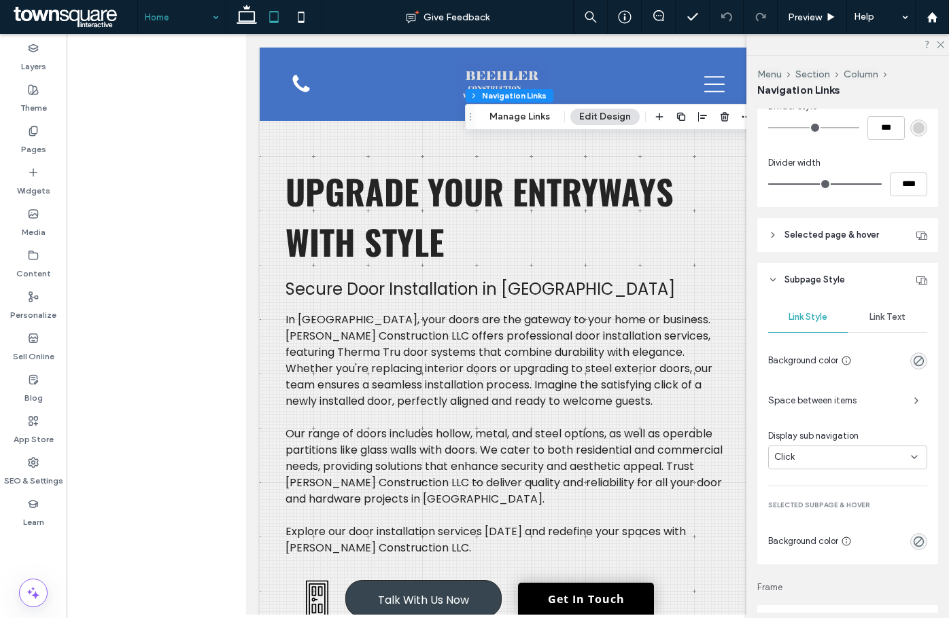
click at [913, 535] on div "rgba(0, 0, 0, 0)" at bounding box center [918, 541] width 17 height 17
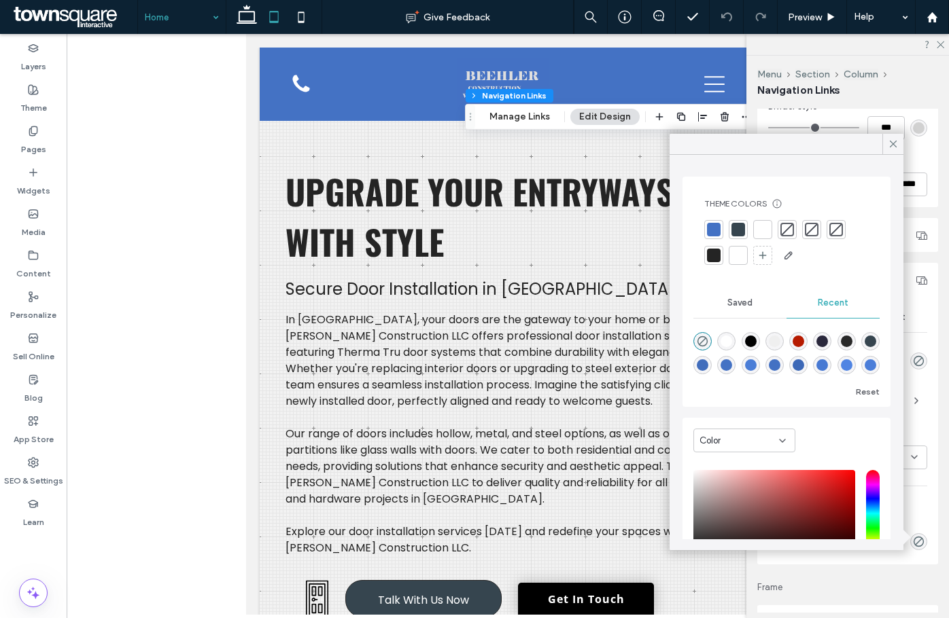
click at [715, 230] on div at bounding box center [714, 230] width 14 height 14
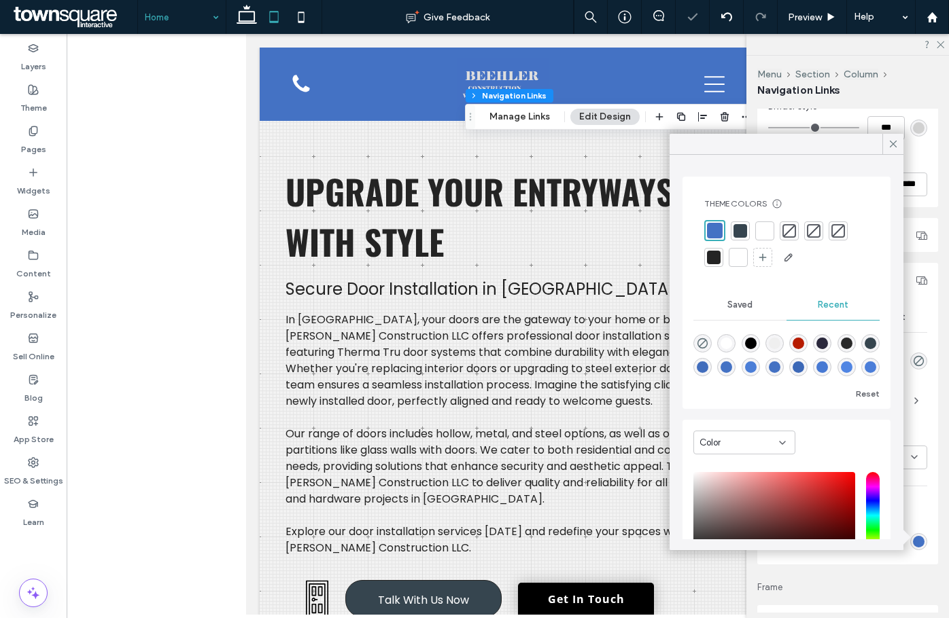
click at [936, 431] on div "Rename pages and edit their order, SEO and settings on the Pages Panel. Layout …" at bounding box center [852, 361] width 190 height 504
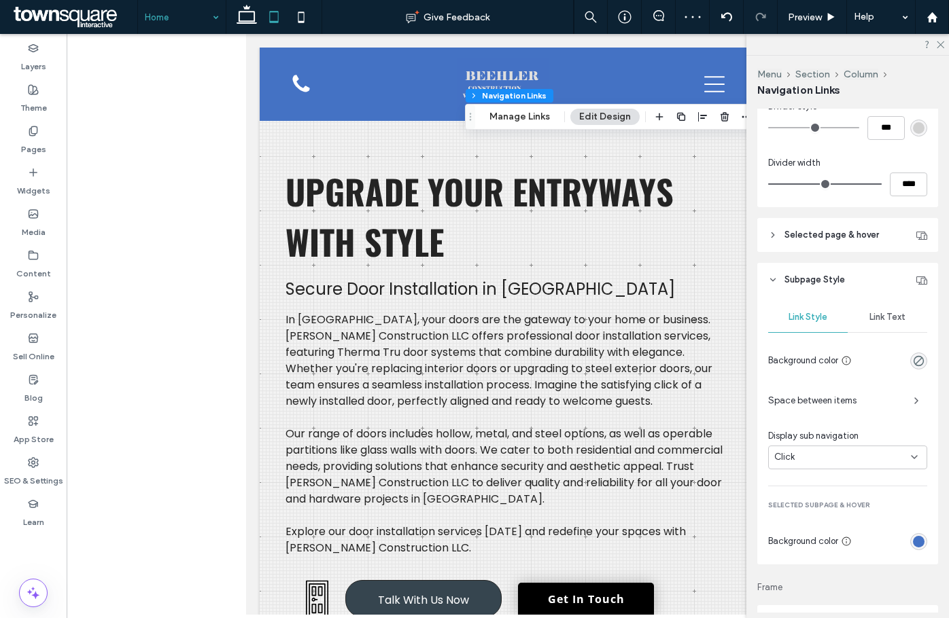
click at [885, 313] on span "Link Text" at bounding box center [887, 317] width 36 height 11
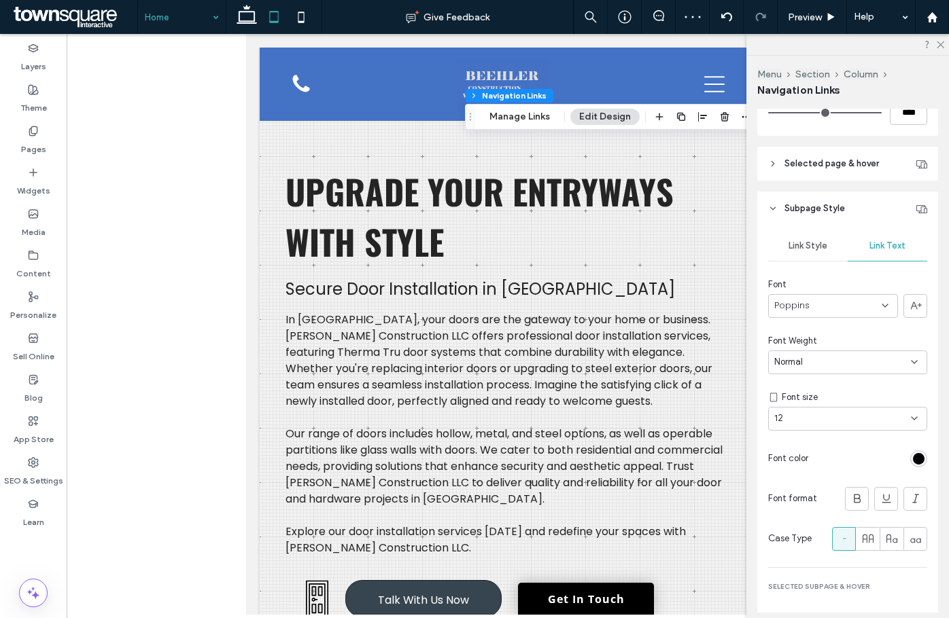
scroll to position [747, 0]
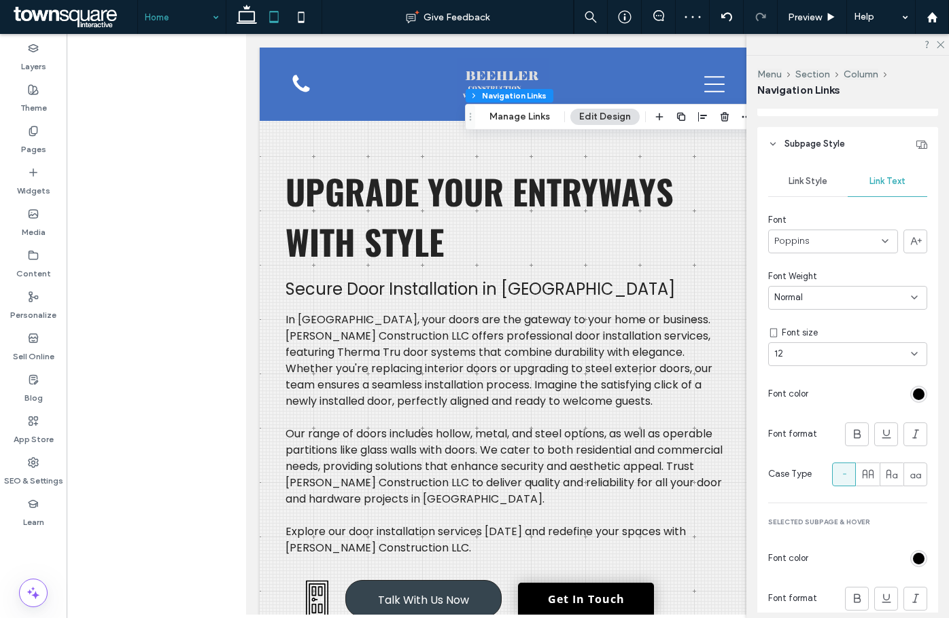
click at [914, 565] on div "rgb(0, 0, 0)" at bounding box center [918, 558] width 17 height 17
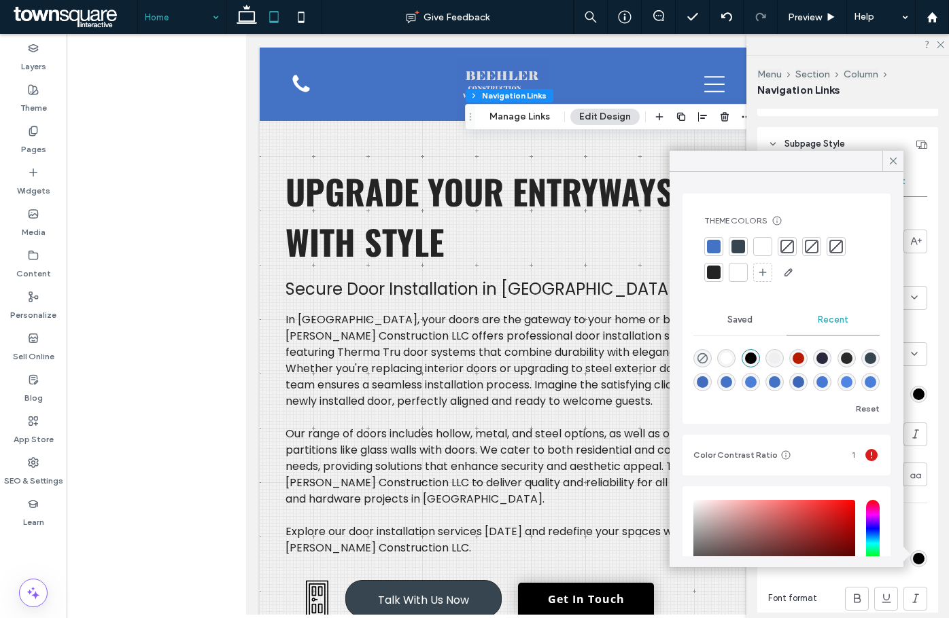
click at [740, 276] on div at bounding box center [738, 273] width 14 height 14
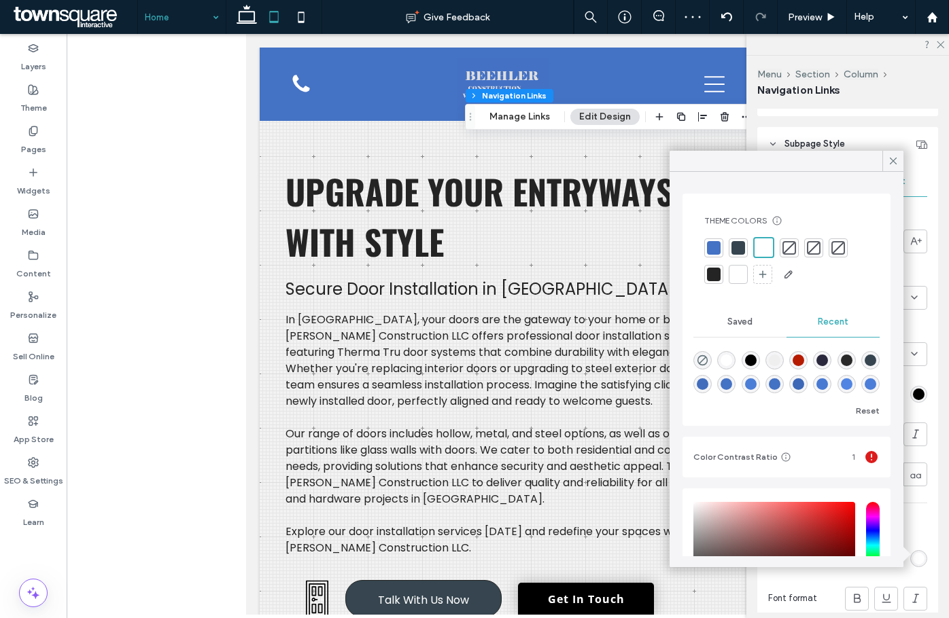
click at [937, 50] on div at bounding box center [847, 44] width 202 height 21
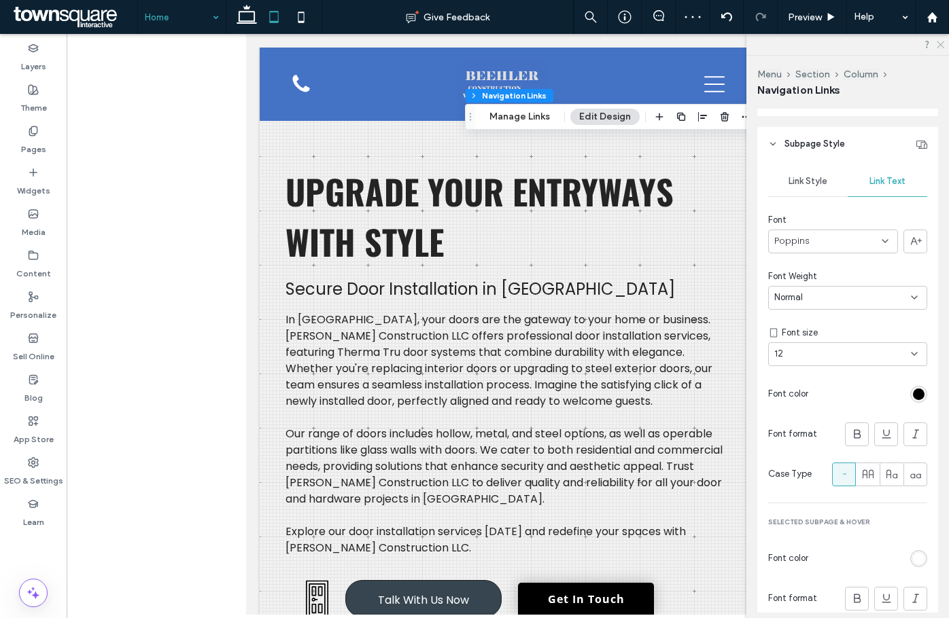
click at [939, 46] on use at bounding box center [939, 44] width 7 height 7
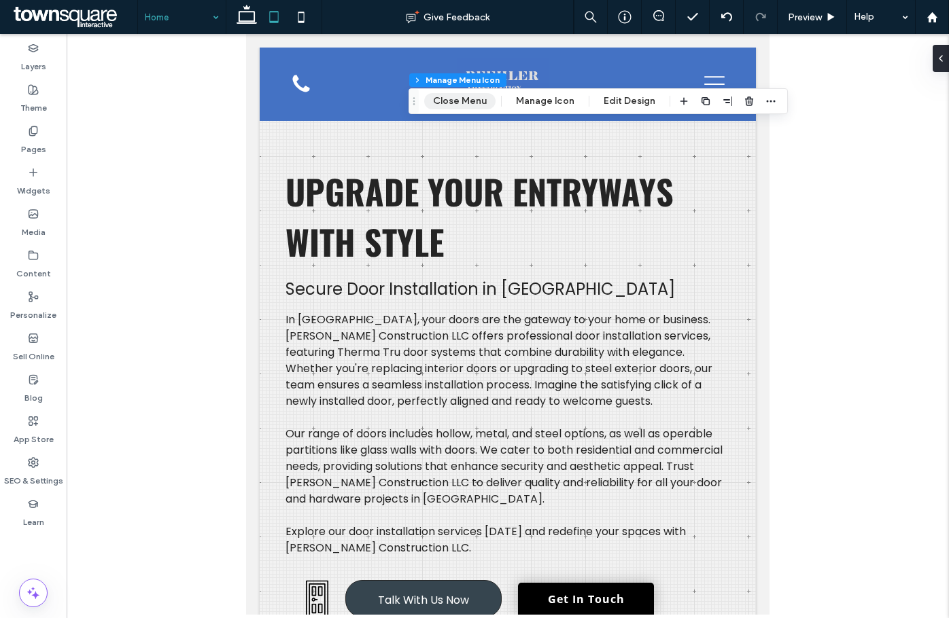
click at [464, 99] on button "Close Menu" at bounding box center [459, 101] width 71 height 16
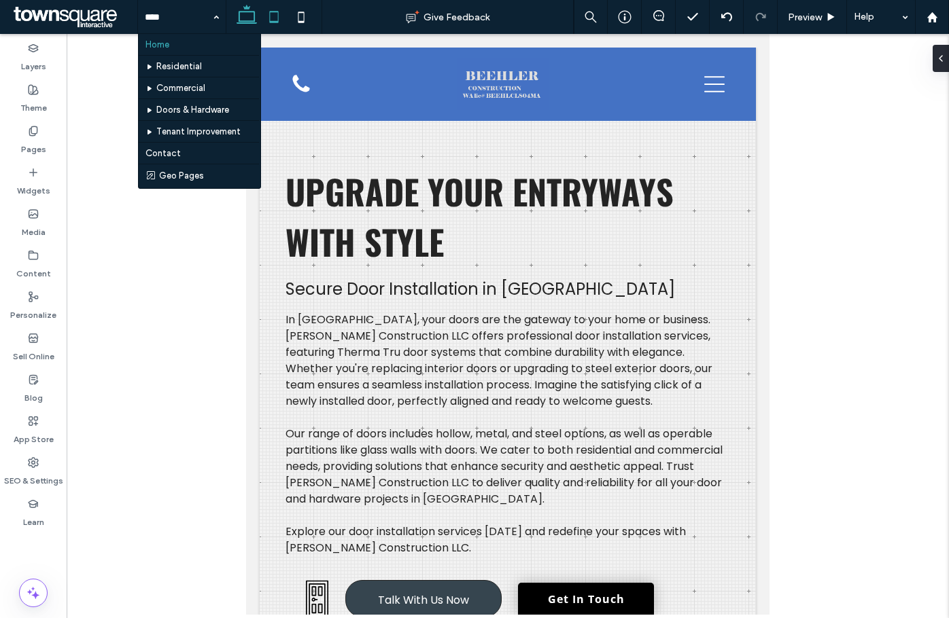
click at [253, 22] on use at bounding box center [246, 14] width 20 height 19
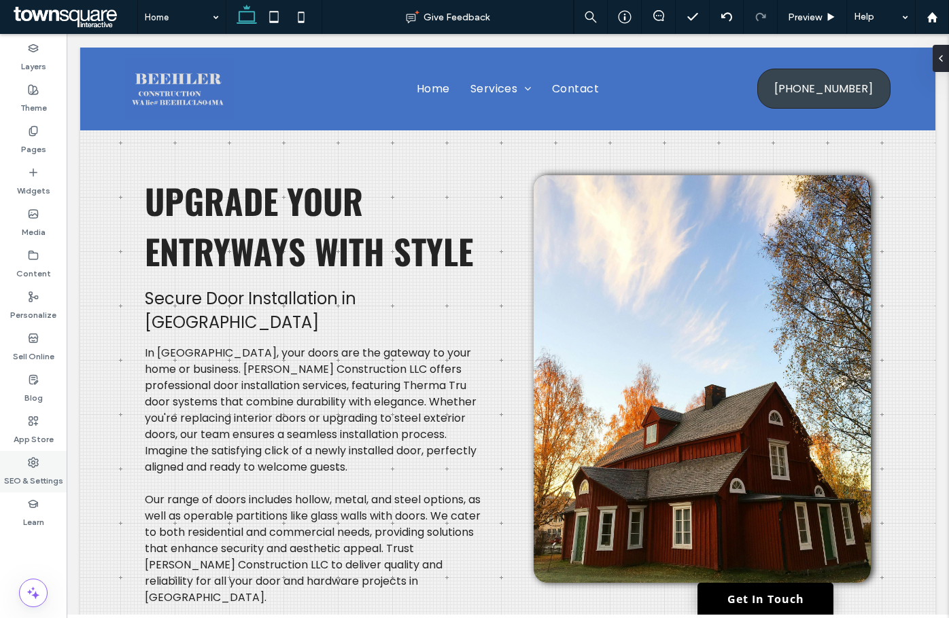
click at [29, 461] on icon at bounding box center [33, 462] width 11 height 11
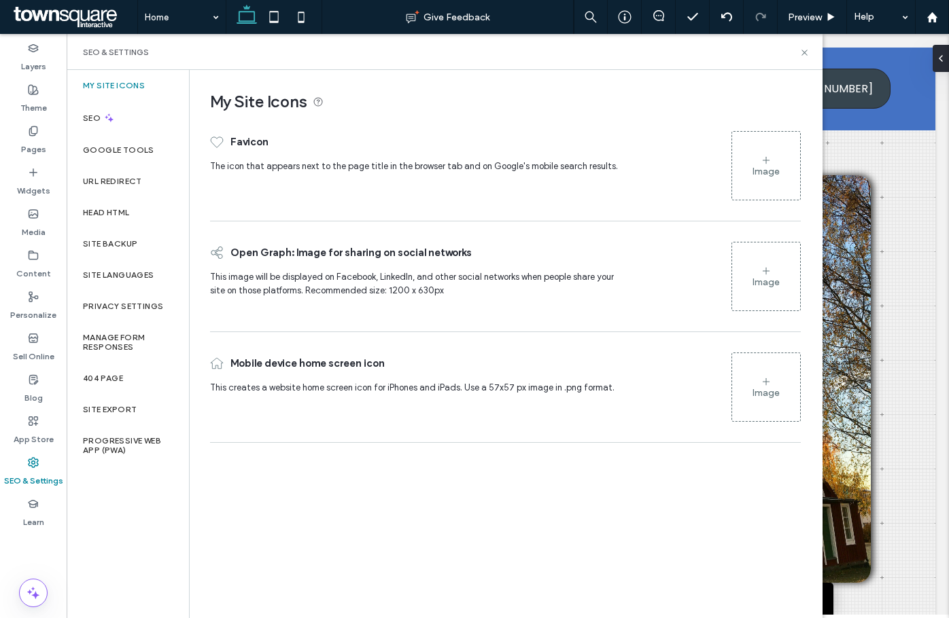
click at [756, 173] on div "Image" at bounding box center [765, 172] width 27 height 12
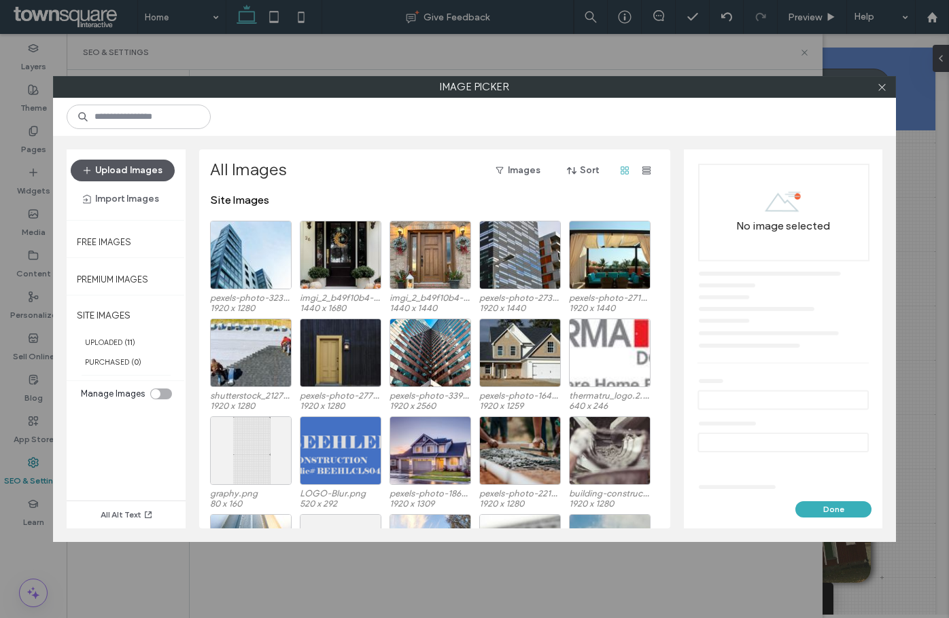
click at [147, 173] on button "Upload Images" at bounding box center [123, 171] width 104 height 22
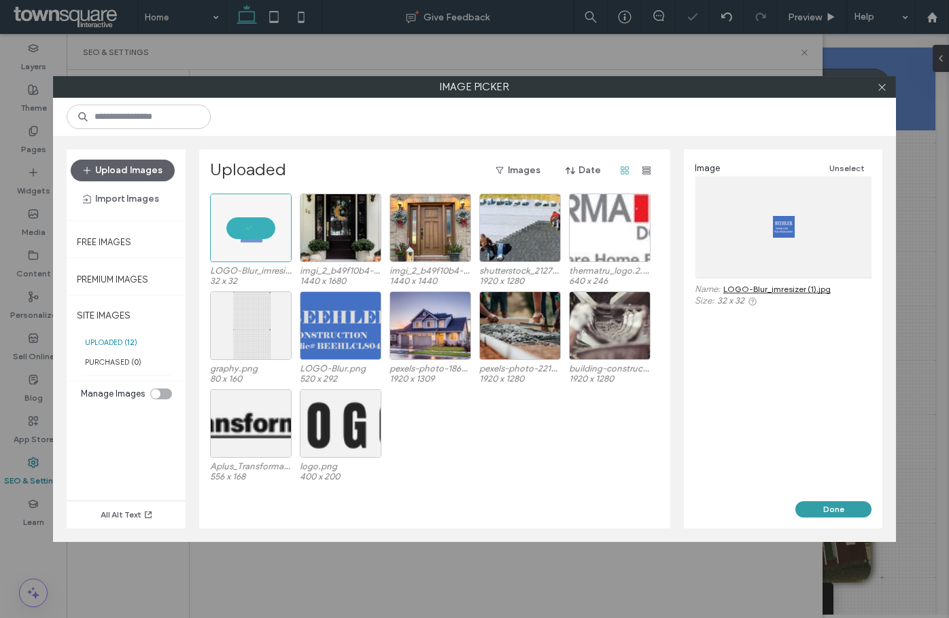
click at [832, 506] on button "Done" at bounding box center [833, 509] width 76 height 16
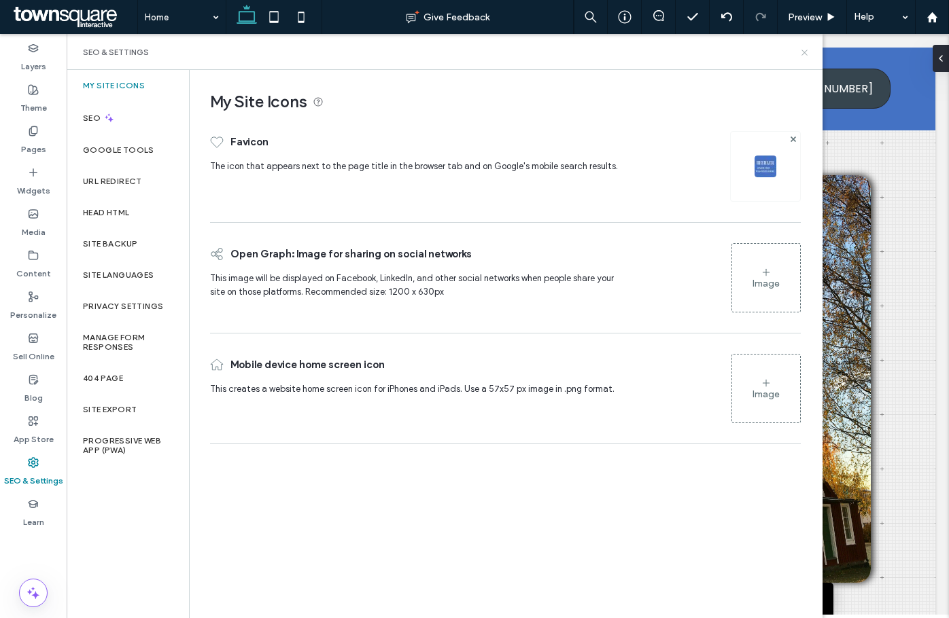
click at [805, 49] on icon at bounding box center [804, 53] width 10 height 10
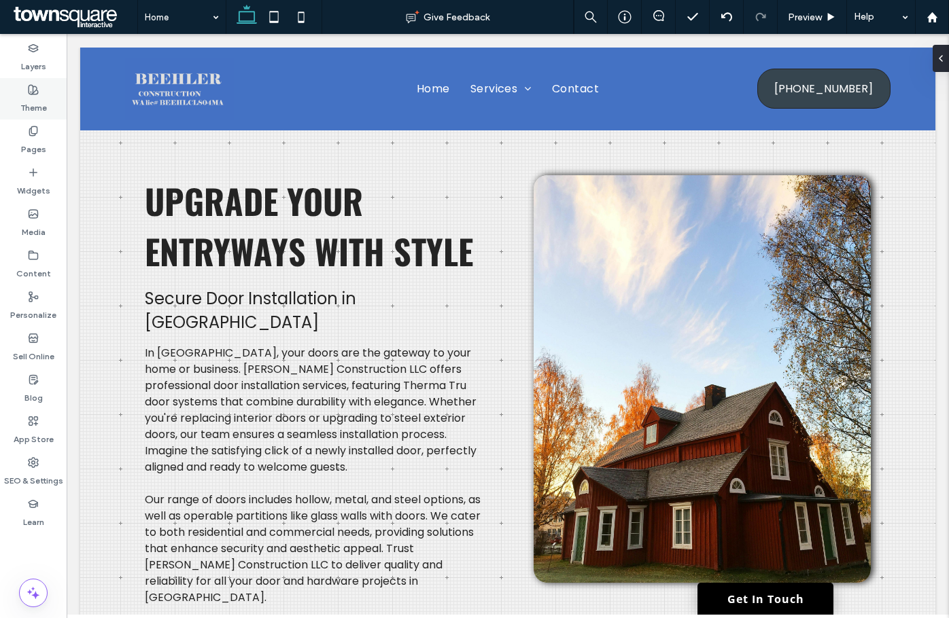
click at [43, 87] on div "Theme" at bounding box center [33, 98] width 67 height 41
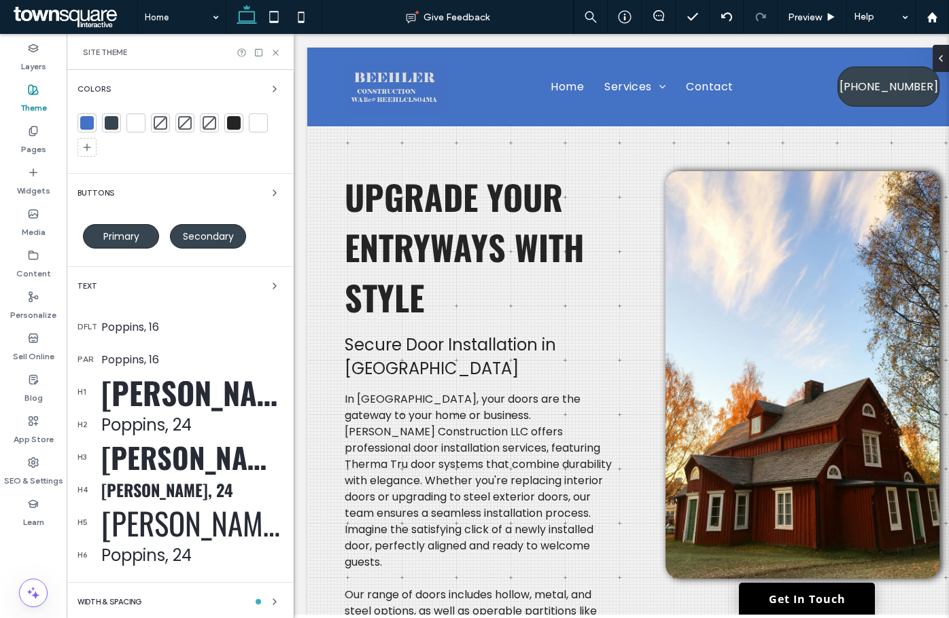
click at [90, 123] on div at bounding box center [87, 123] width 14 height 14
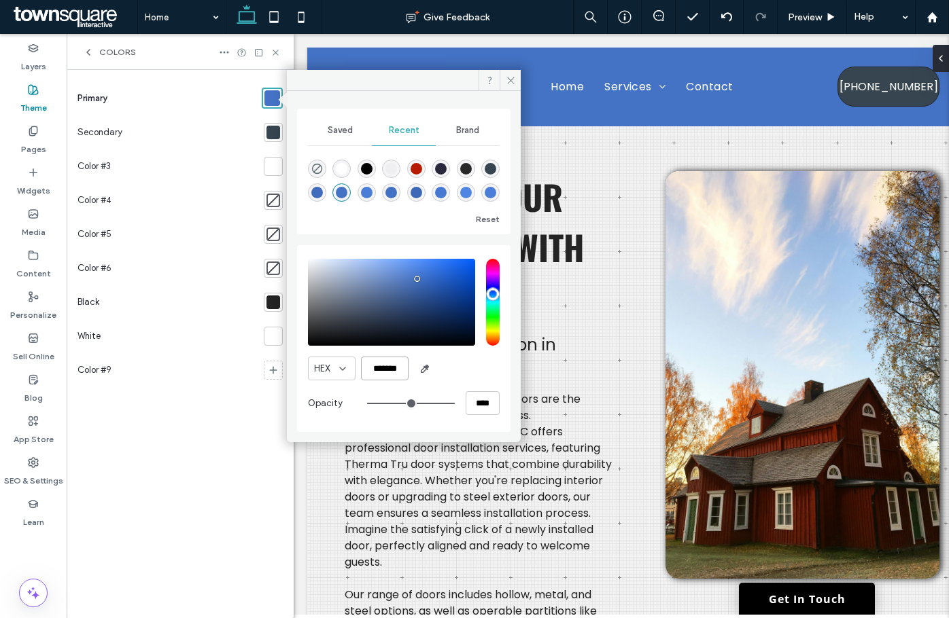
click at [380, 368] on input "*******" at bounding box center [385, 369] width 48 height 24
click at [273, 52] on icon at bounding box center [275, 53] width 10 height 10
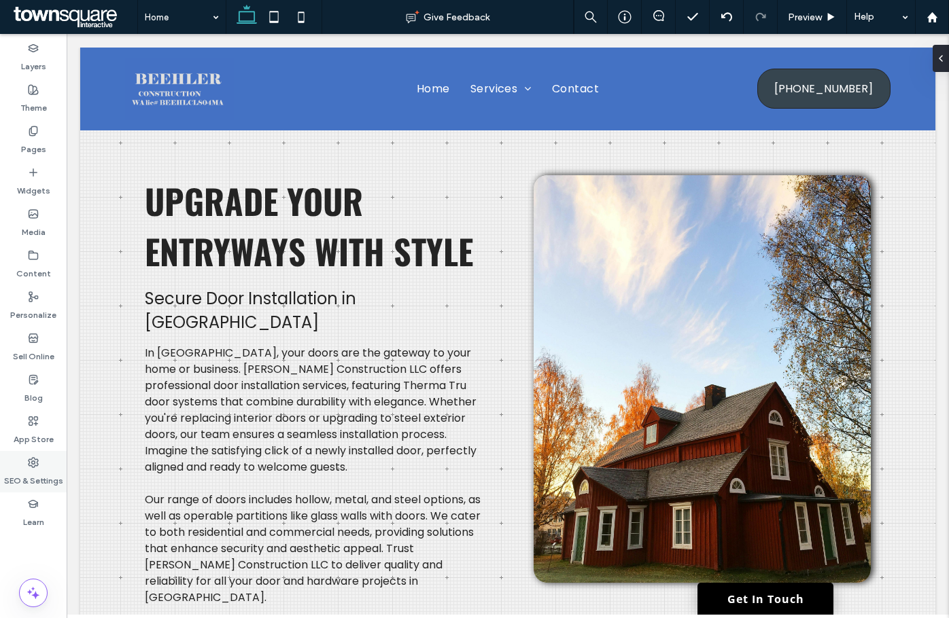
click at [20, 472] on label "SEO & Settings" at bounding box center [33, 477] width 59 height 19
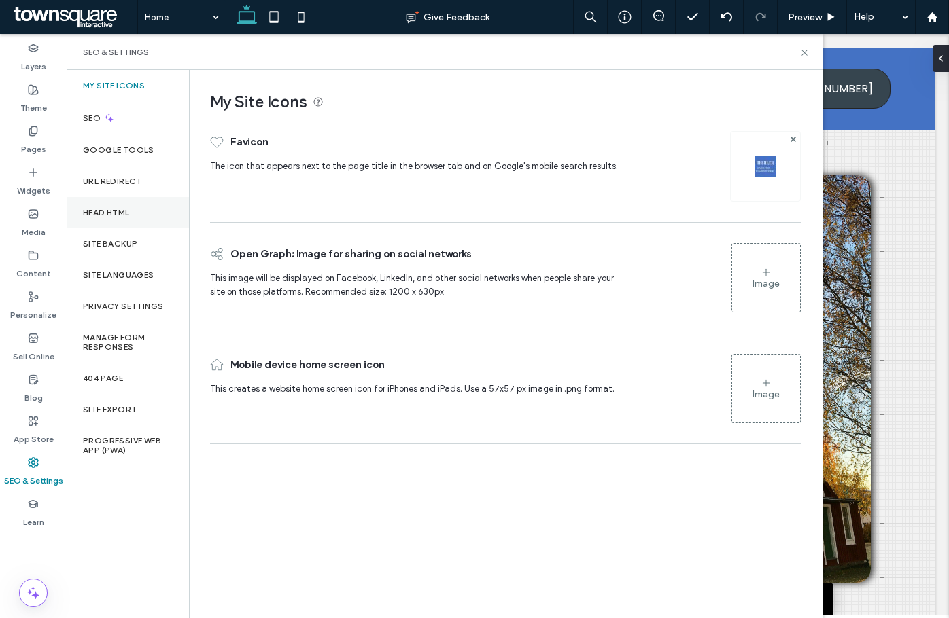
click at [127, 217] on div "Head HTML" at bounding box center [128, 212] width 122 height 31
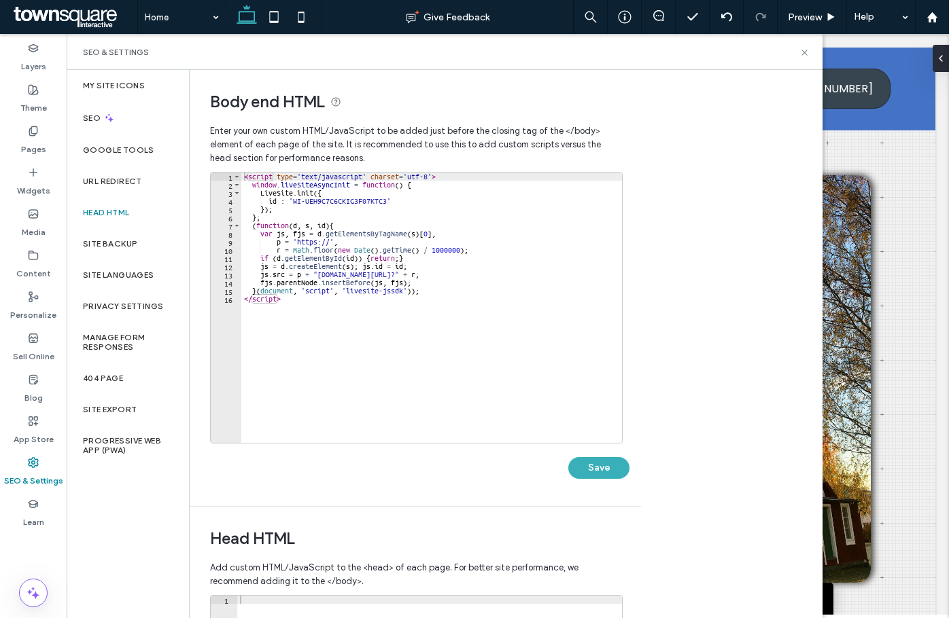
click at [427, 247] on div "< script type = 'text/javascript' charset = 'utf-8' > window . liveSiteAsyncIni…" at bounding box center [431, 316] width 381 height 287
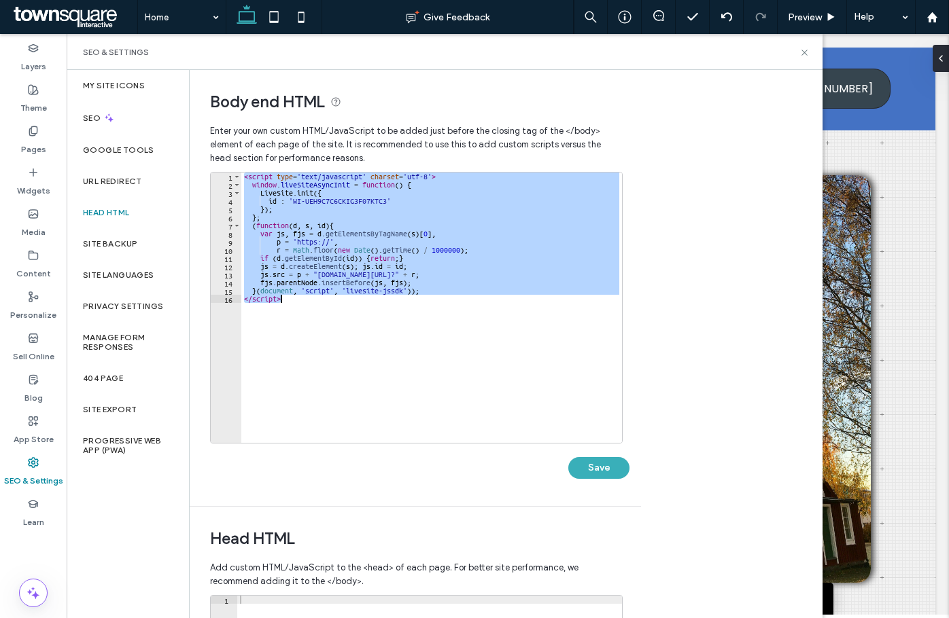
paste textarea "Cursor at row 16"
type textarea "*********"
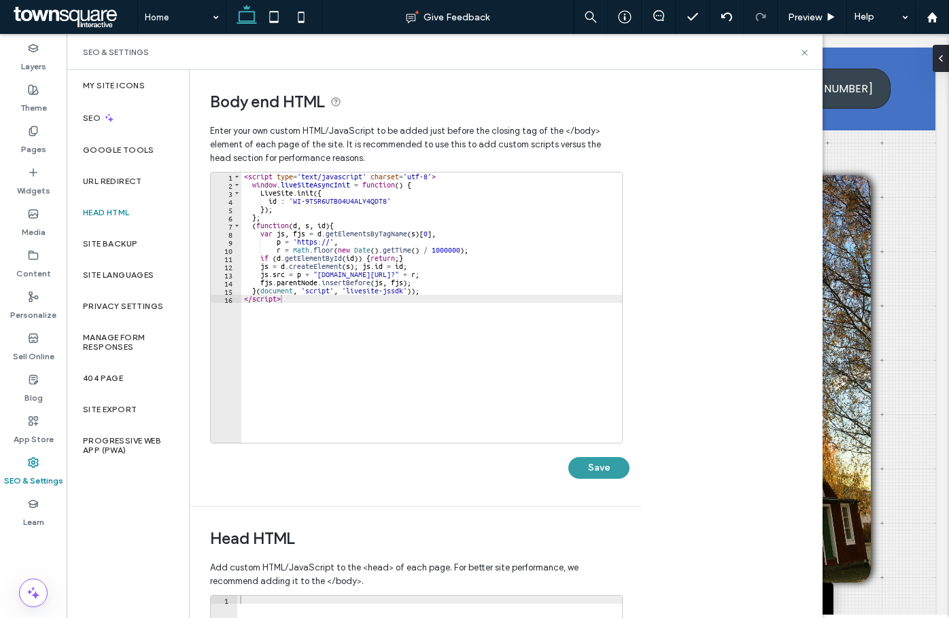
click at [591, 468] on button "Save" at bounding box center [598, 468] width 61 height 22
click at [807, 49] on icon at bounding box center [804, 53] width 10 height 10
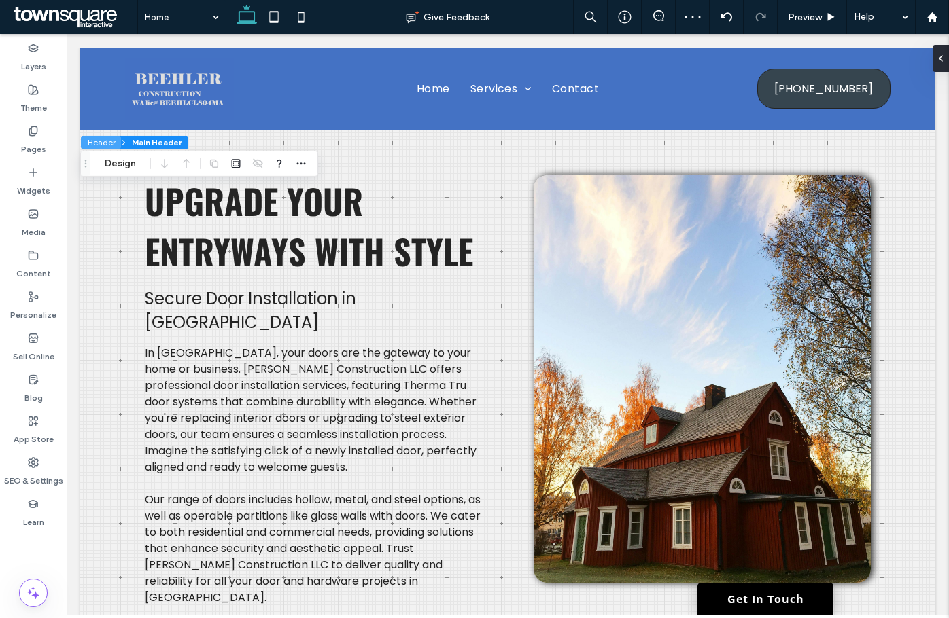
click at [99, 144] on button "Header" at bounding box center [101, 143] width 40 height 14
click at [205, 160] on button "Edit Design" at bounding box center [215, 164] width 69 height 16
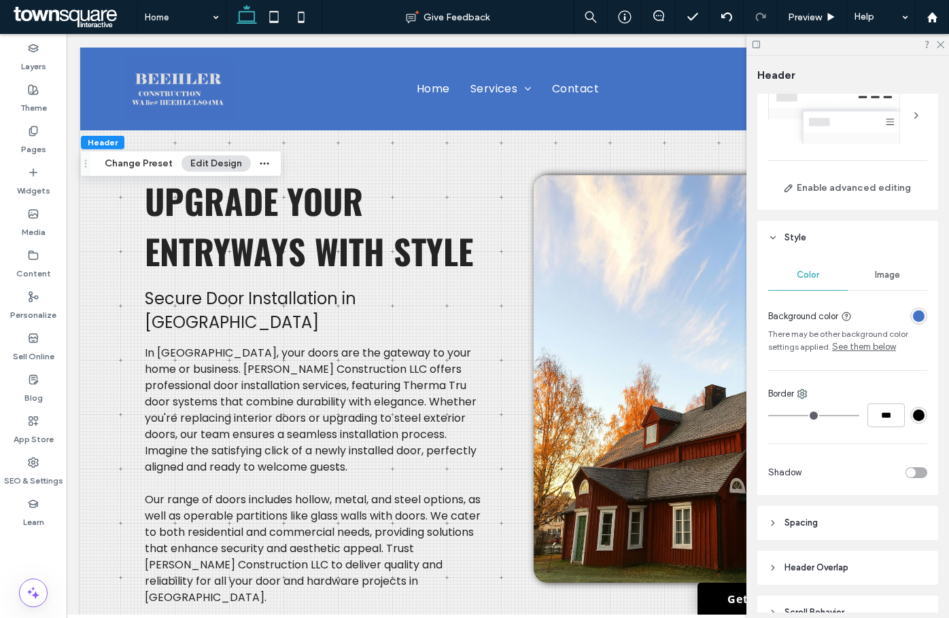
scroll to position [118, 0]
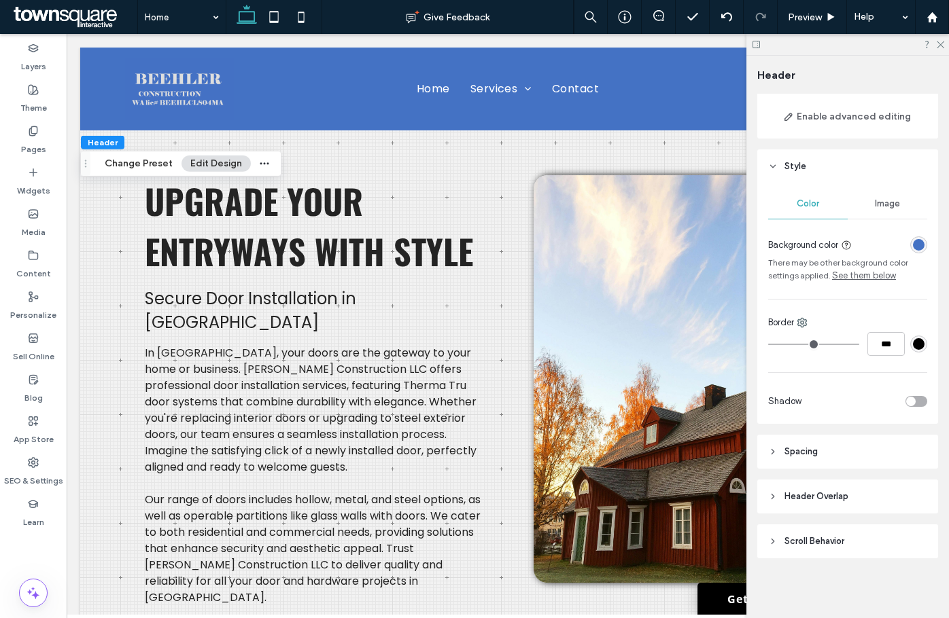
click at [910, 399] on div "toggle" at bounding box center [916, 401] width 22 height 11
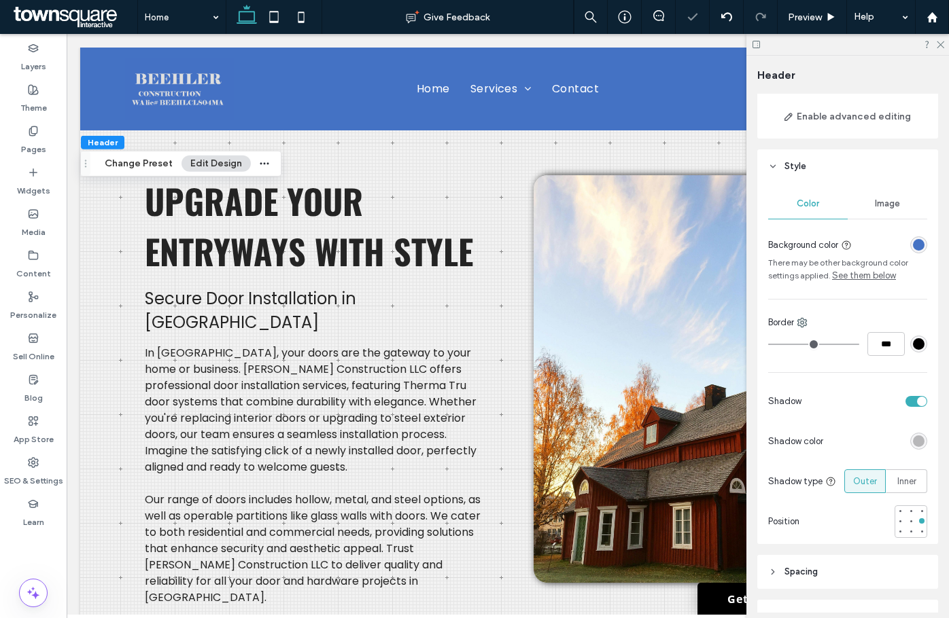
click at [947, 47] on div at bounding box center [847, 44] width 202 height 21
click at [940, 47] on icon at bounding box center [939, 43] width 9 height 9
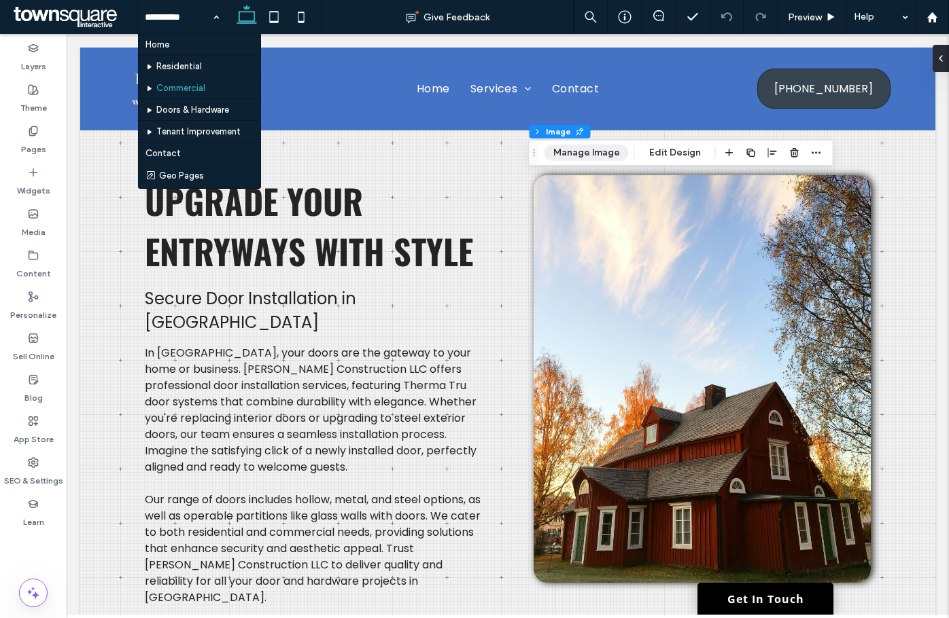
click at [567, 148] on button "Manage Image" at bounding box center [586, 153] width 84 height 16
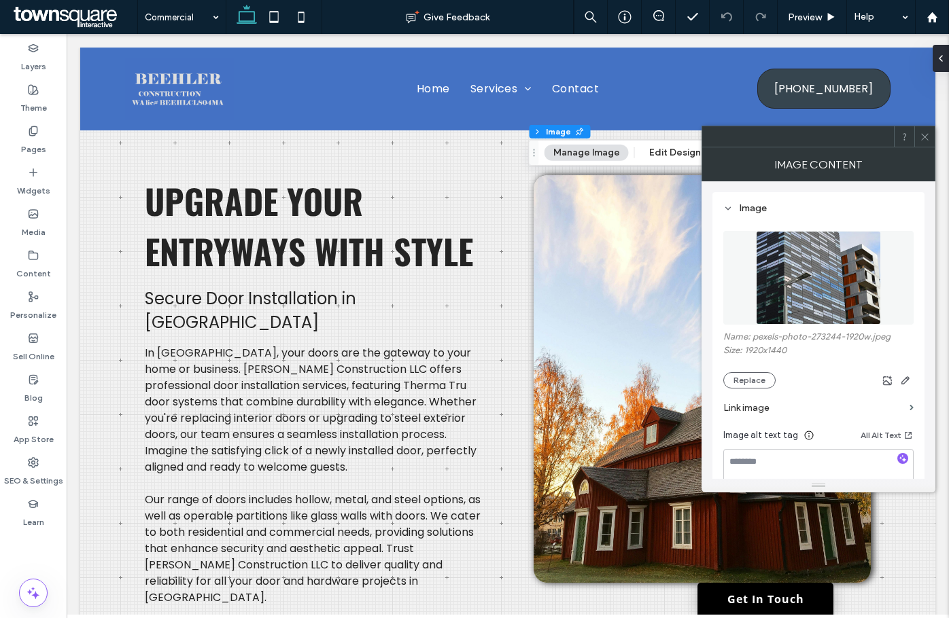
click at [779, 299] on figure at bounding box center [818, 278] width 190 height 94
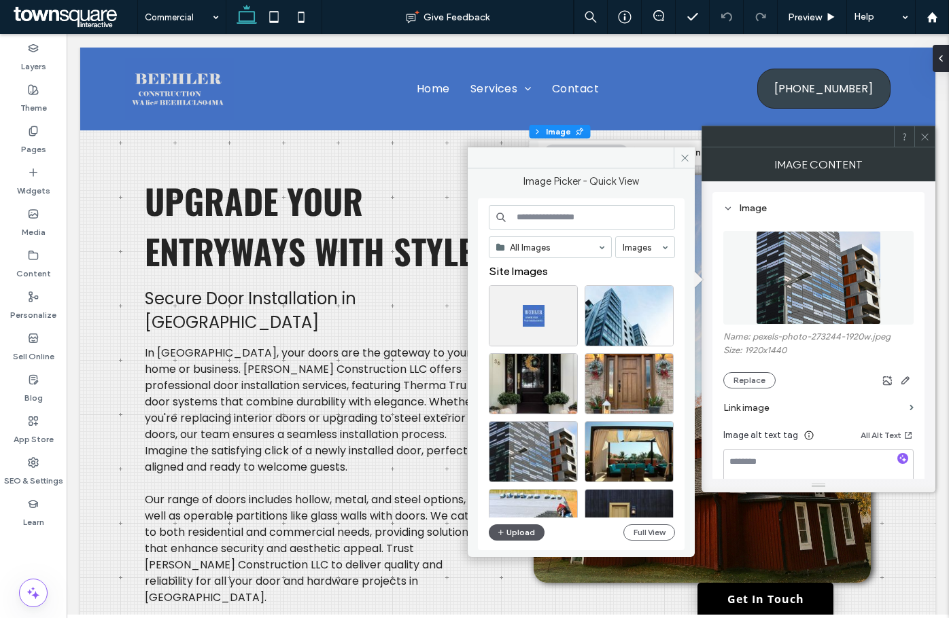
click at [516, 531] on button "Upload" at bounding box center [517, 533] width 56 height 16
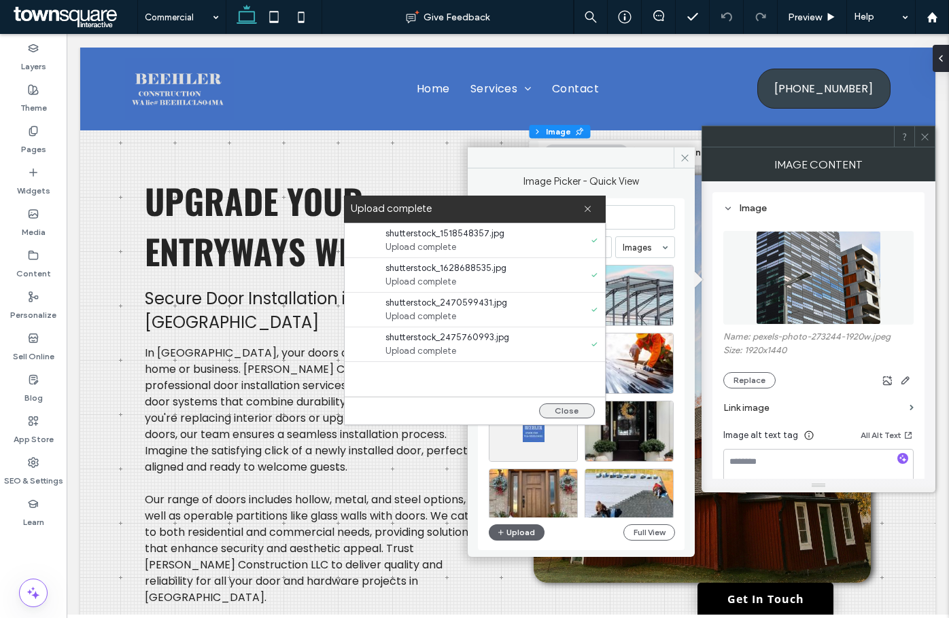
click at [559, 406] on button "Close" at bounding box center [567, 411] width 56 height 15
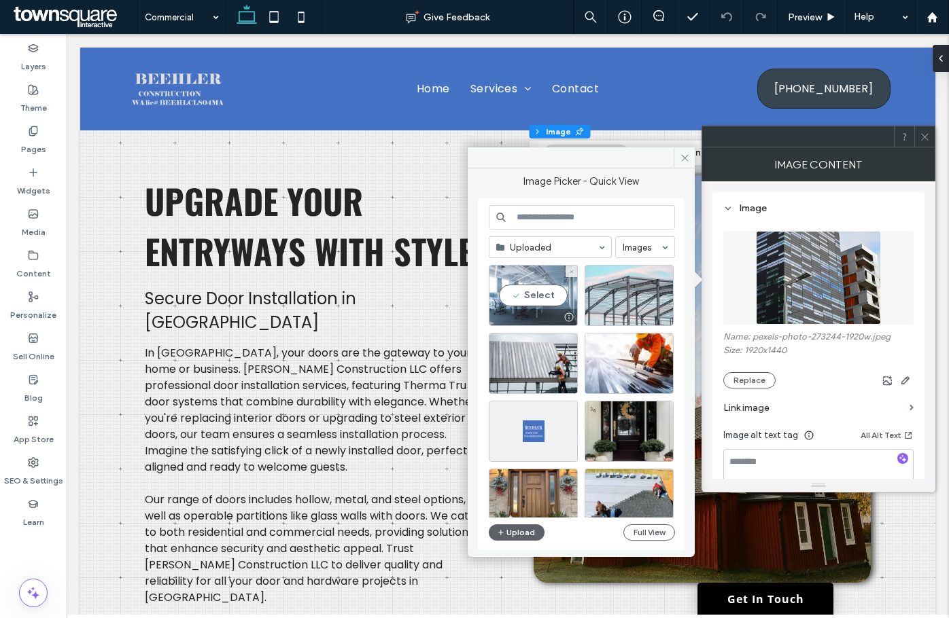
click at [536, 302] on div "Select" at bounding box center [533, 295] width 89 height 61
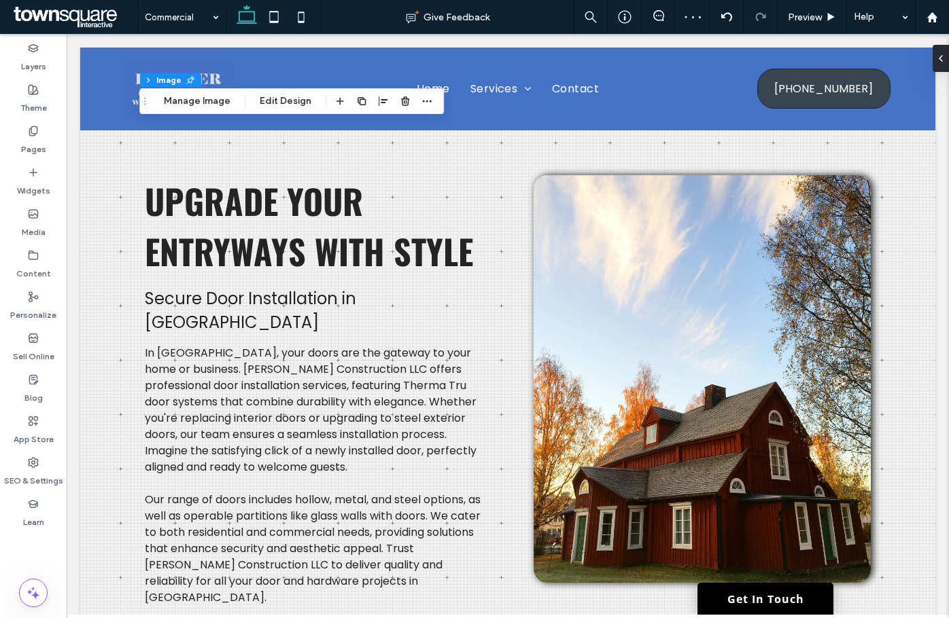
type input "**"
click at [196, 102] on button "Manage Image" at bounding box center [197, 101] width 84 height 16
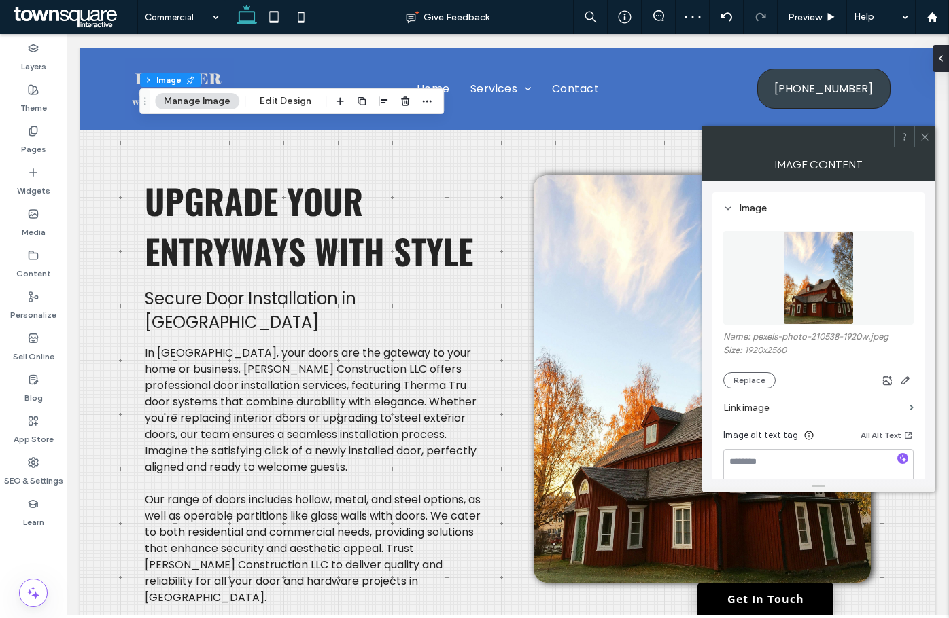
click at [758, 276] on figure at bounding box center [818, 278] width 190 height 94
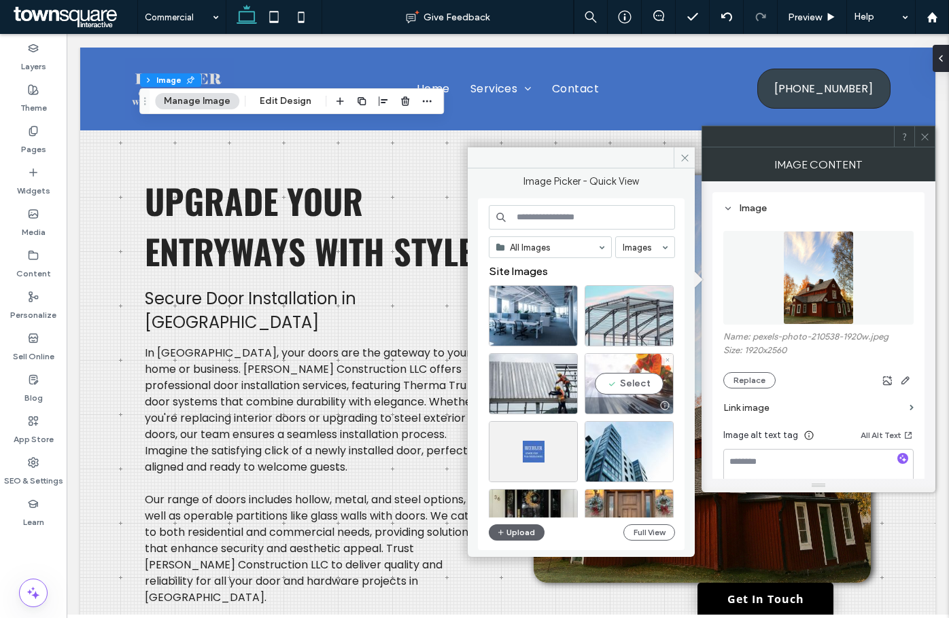
click at [629, 400] on div at bounding box center [629, 406] width 88 height 16
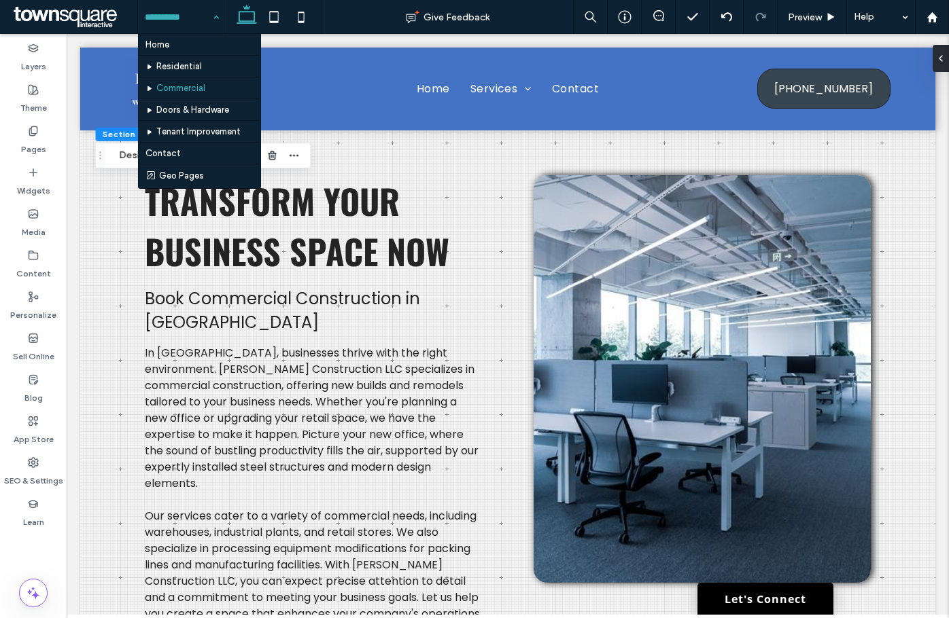
scroll to position [612, 0]
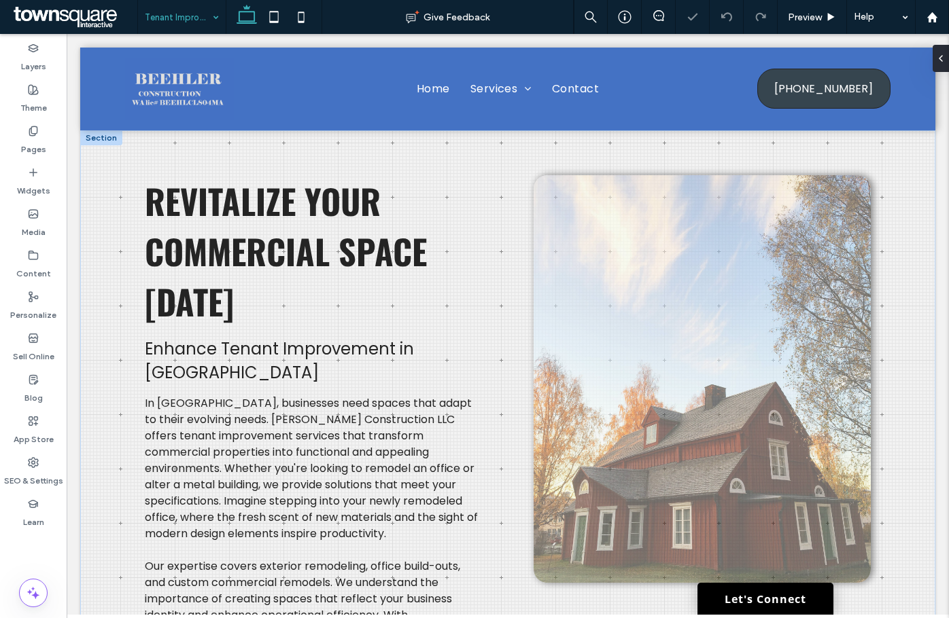
click at [666, 231] on img at bounding box center [701, 379] width 337 height 408
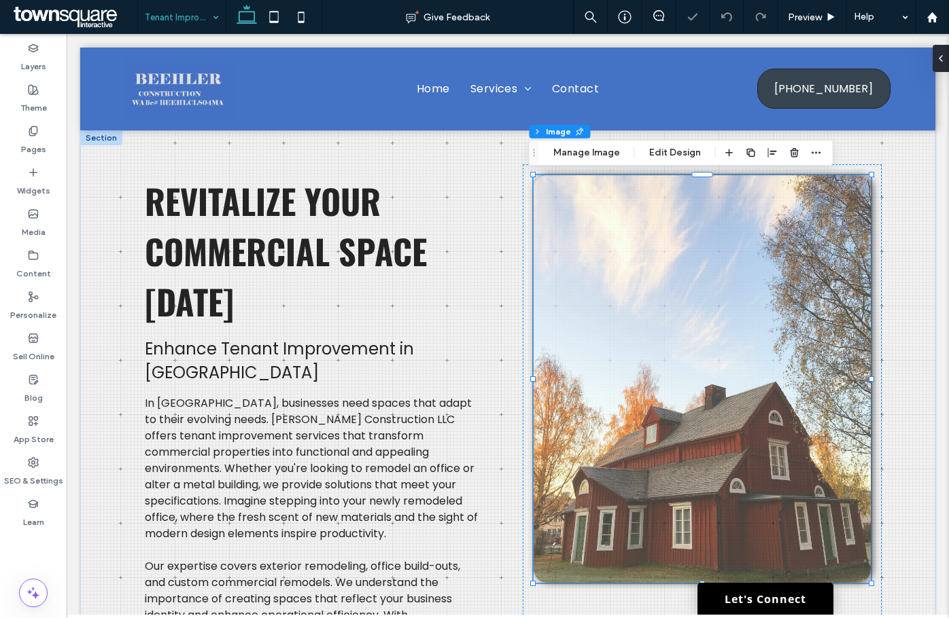
type input "**"
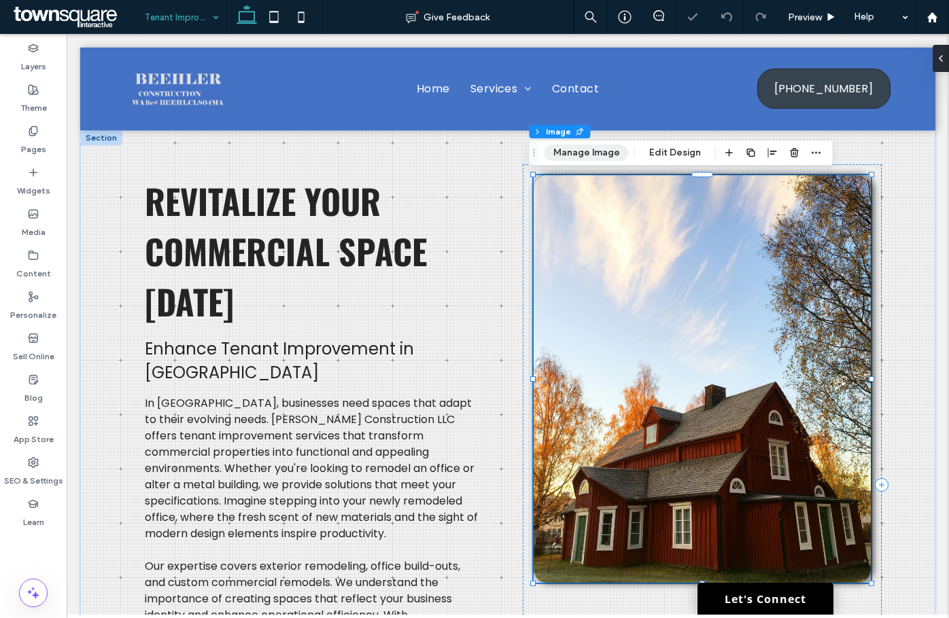
click at [568, 148] on button "Manage Image" at bounding box center [586, 153] width 84 height 16
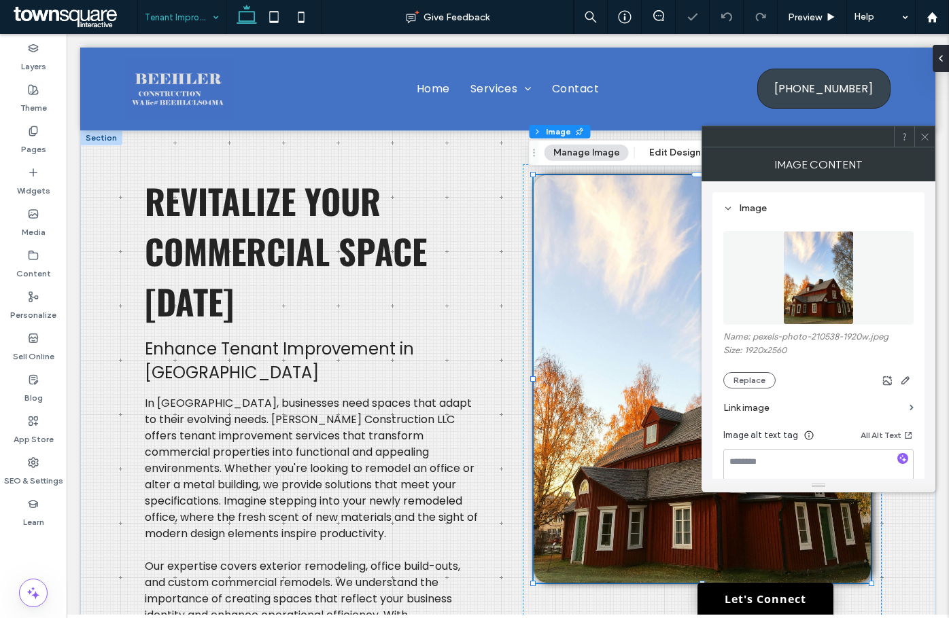
click at [755, 241] on figure at bounding box center [818, 278] width 190 height 94
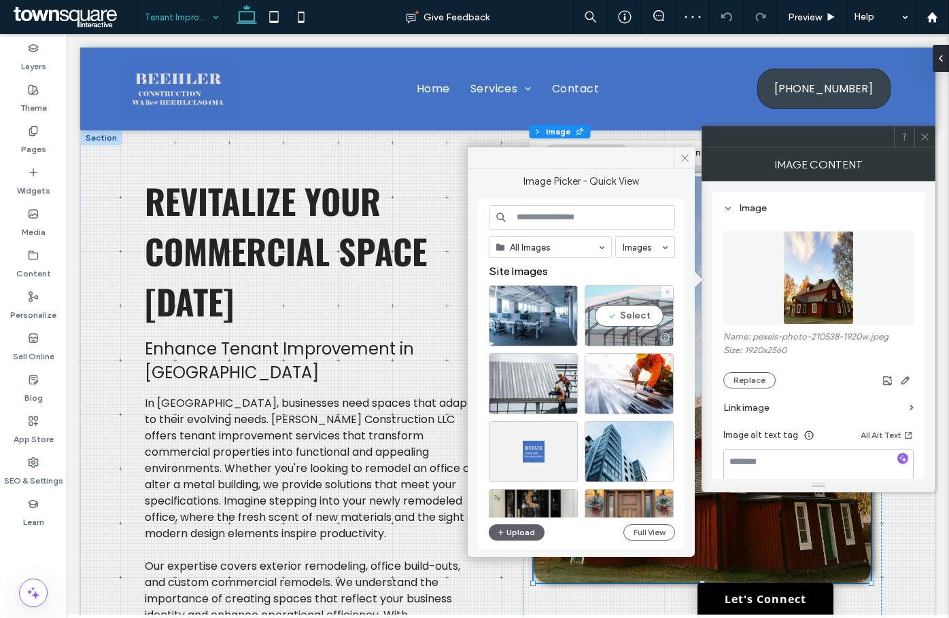
drag, startPoint x: 631, startPoint y: 302, endPoint x: 564, endPoint y: 270, distance: 73.9
click at [631, 302] on div "Select" at bounding box center [628, 315] width 89 height 61
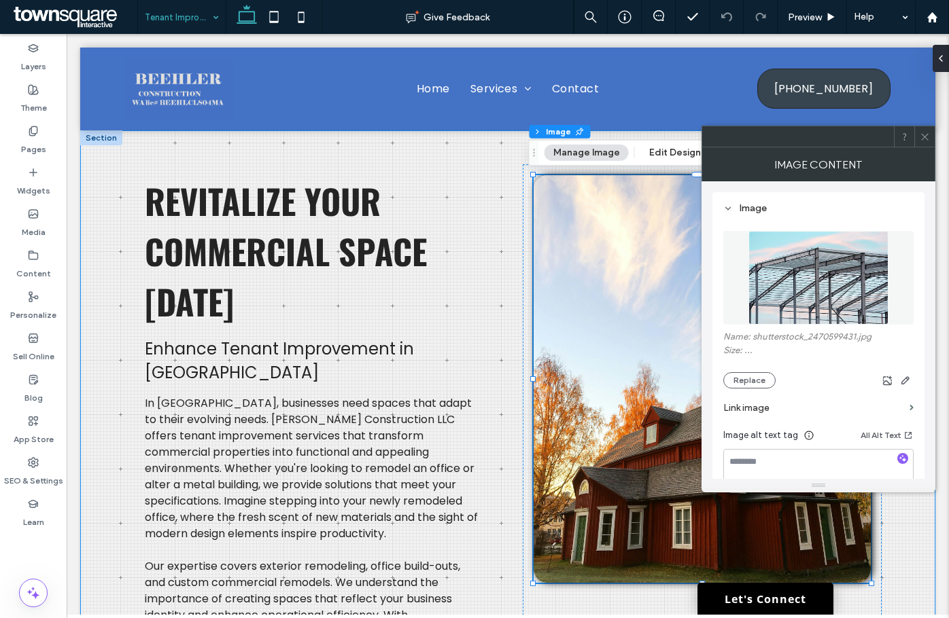
click at [909, 529] on div "Revitalize Your Commercial Space Today Enhance Tenant Improvement in Wenatchee …" at bounding box center [507, 484] width 815 height 709
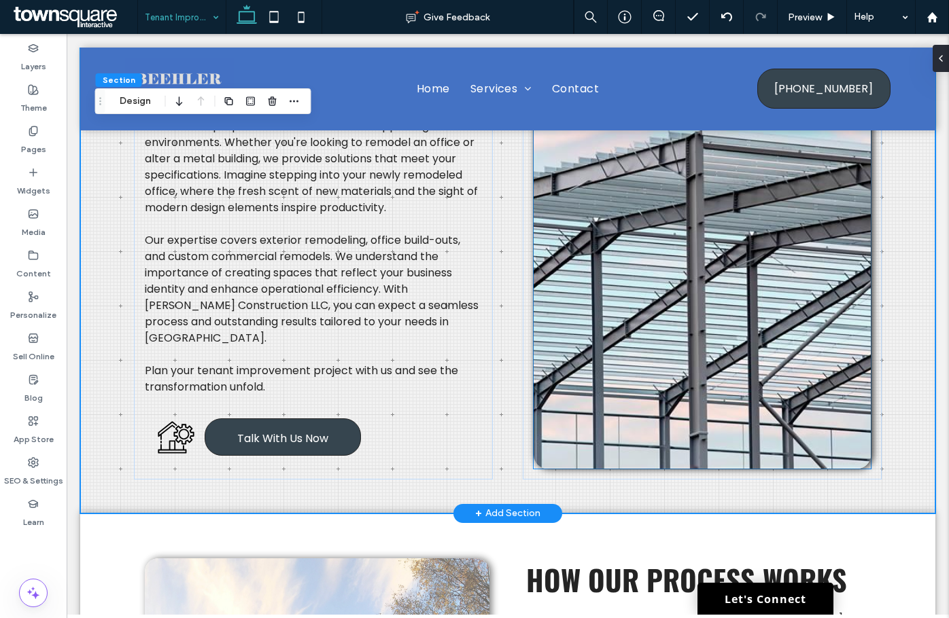
scroll to position [272, 0]
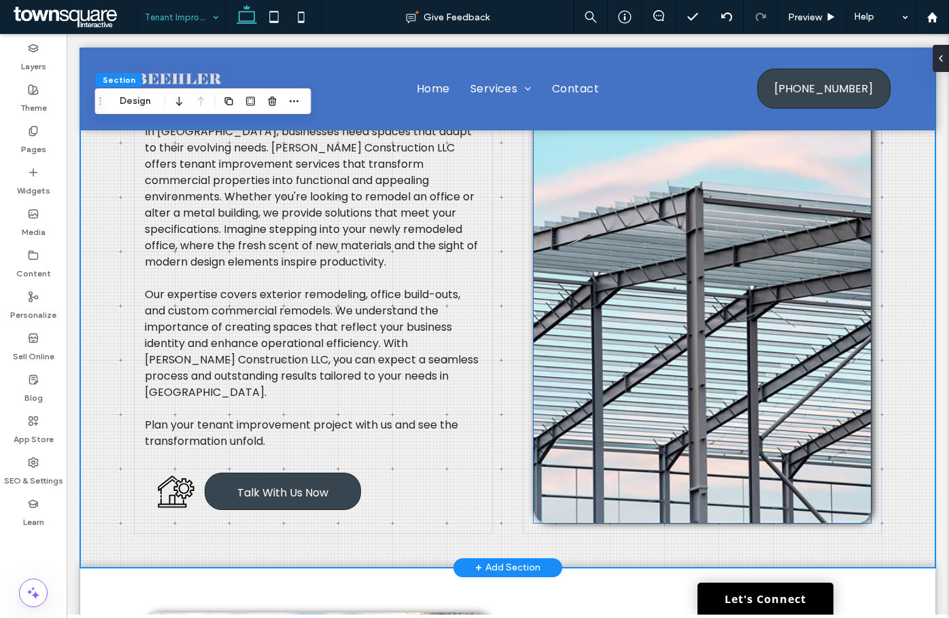
click at [658, 268] on img at bounding box center [701, 320] width 337 height 408
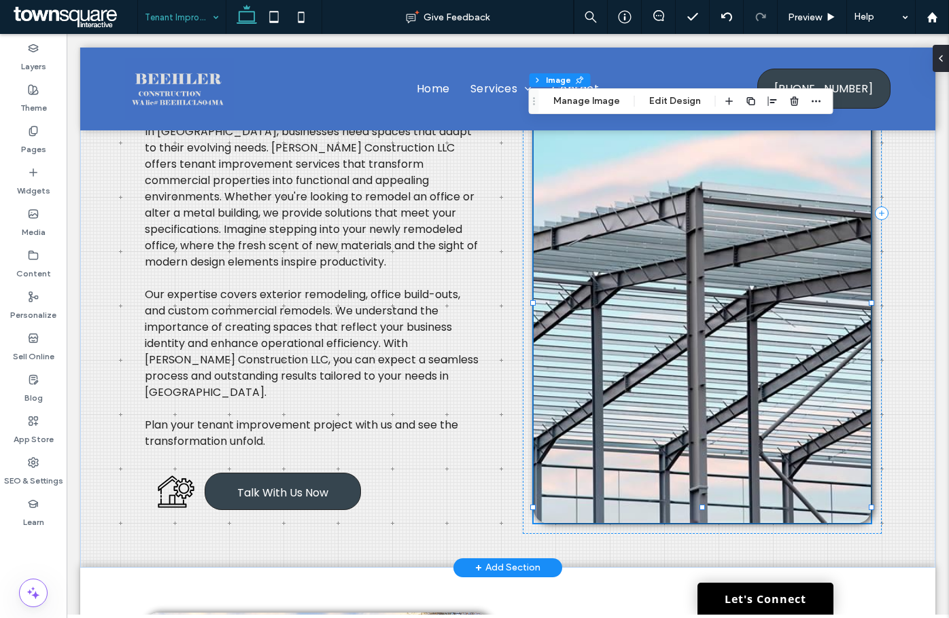
type input "**"
click at [587, 103] on button "Manage Image" at bounding box center [586, 101] width 84 height 16
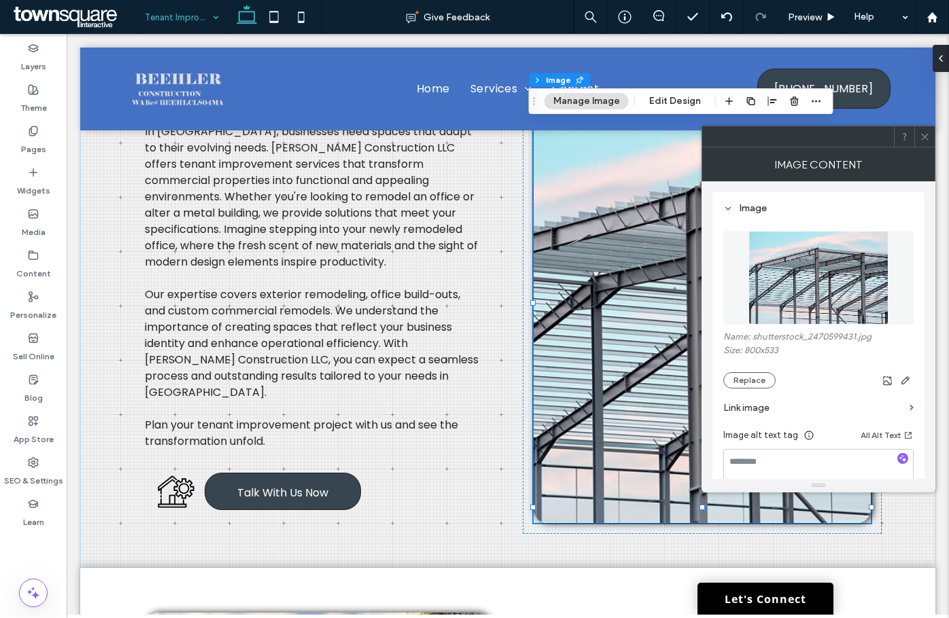
click at [790, 231] on img at bounding box center [818, 278] width 140 height 94
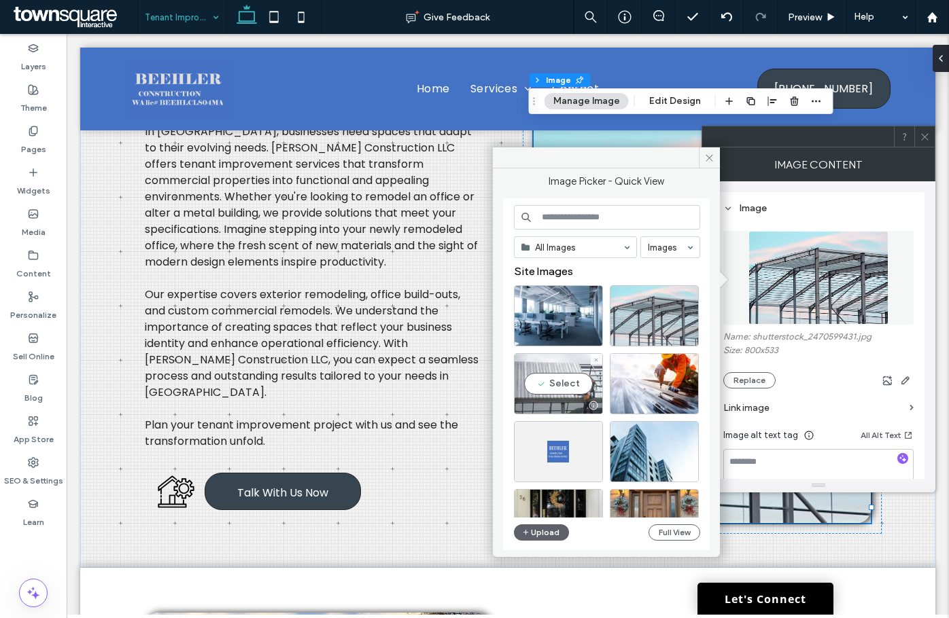
click at [562, 386] on div "Select" at bounding box center [558, 383] width 89 height 61
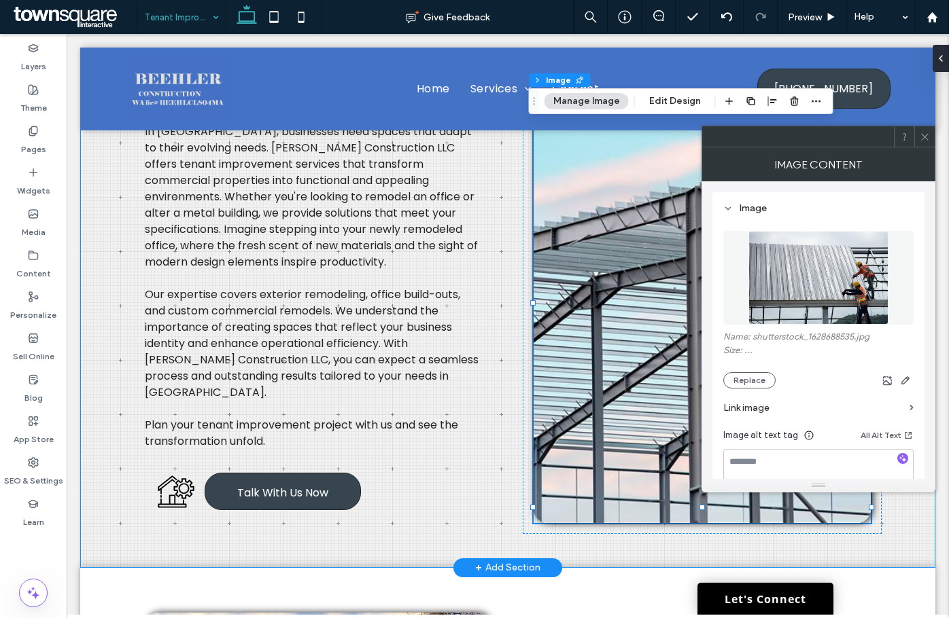
click at [916, 524] on div "Revitalize Your Commercial Space Today Enhance Tenant Improvement in Wenatchee …" at bounding box center [507, 213] width 855 height 709
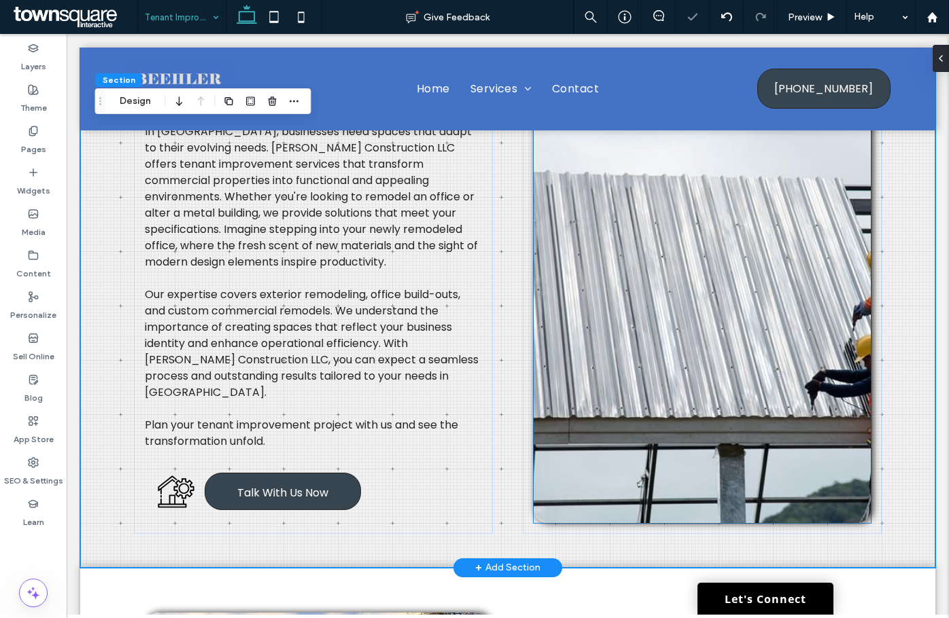
click at [748, 306] on img at bounding box center [701, 320] width 337 height 408
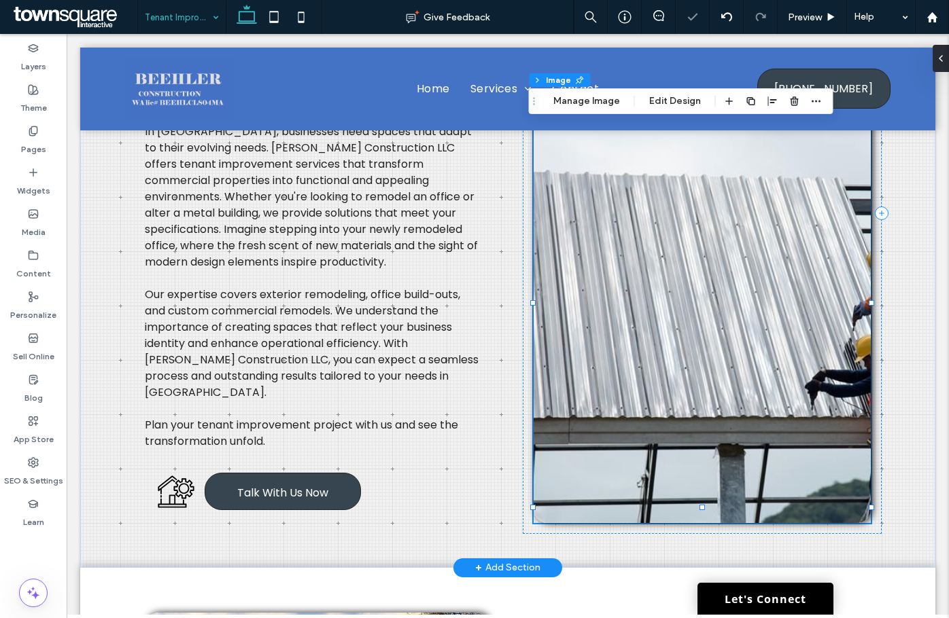
type input "**"
click at [664, 100] on button "Edit Design" at bounding box center [674, 101] width 69 height 16
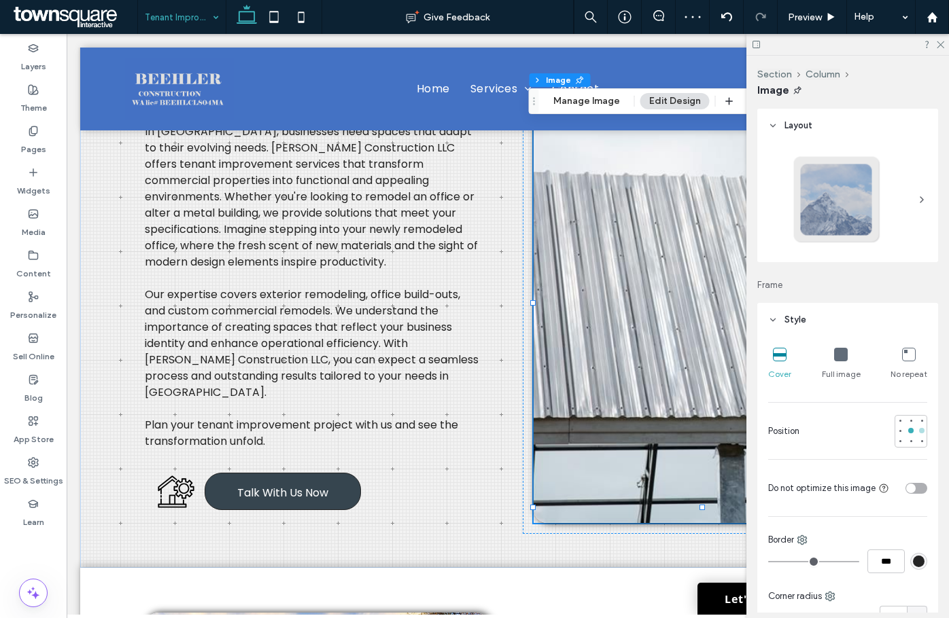
click at [919, 429] on div at bounding box center [921, 430] width 5 height 5
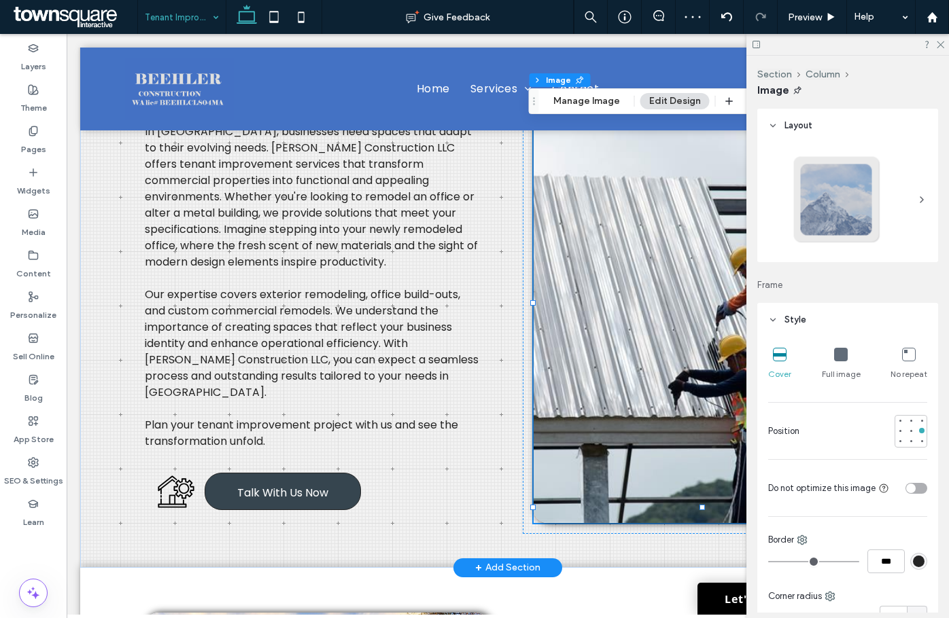
click at [650, 393] on img at bounding box center [701, 320] width 337 height 408
click at [713, 547] on div "Revitalize Your Commercial Space Today Enhance Tenant Improvement in Wenatchee …" at bounding box center [507, 213] width 815 height 709
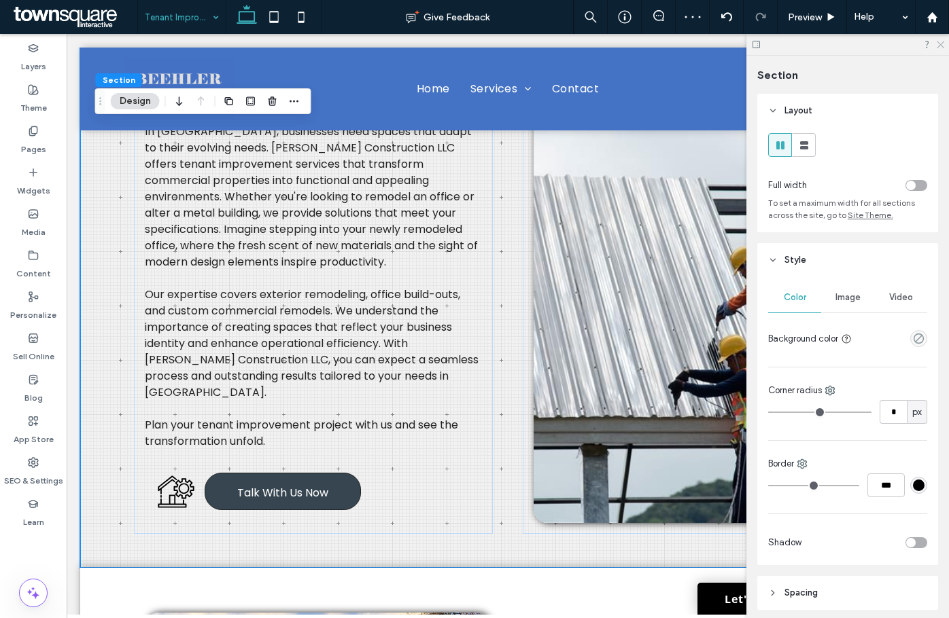
click at [939, 46] on use at bounding box center [939, 44] width 7 height 7
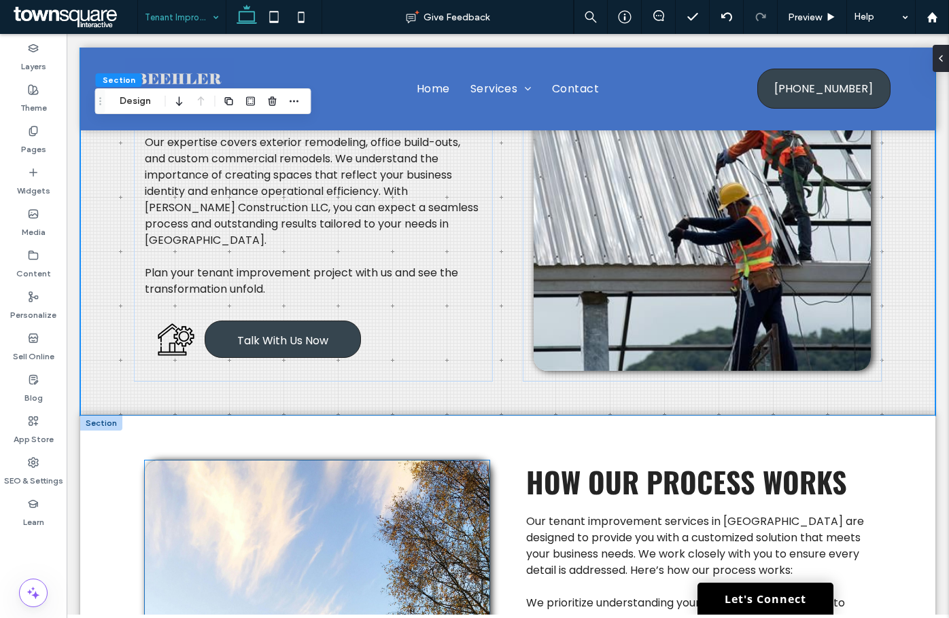
scroll to position [680, 0]
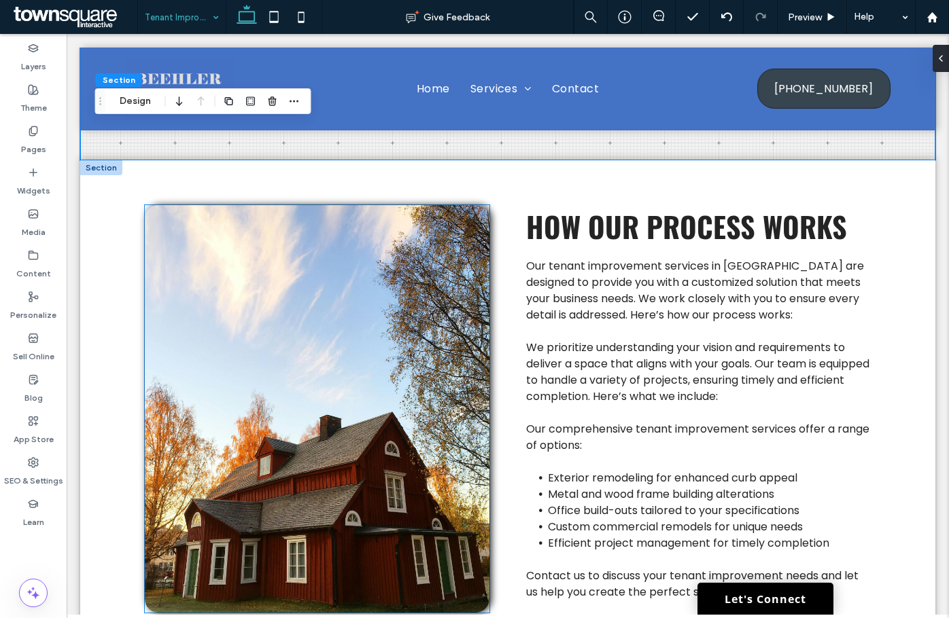
click at [421, 362] on img at bounding box center [317, 409] width 345 height 408
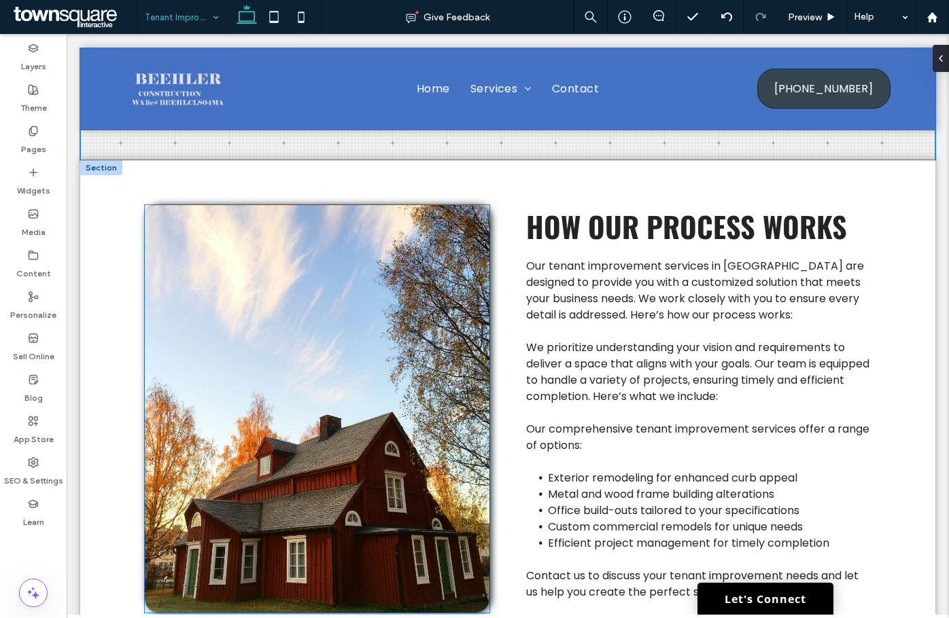
type input "**"
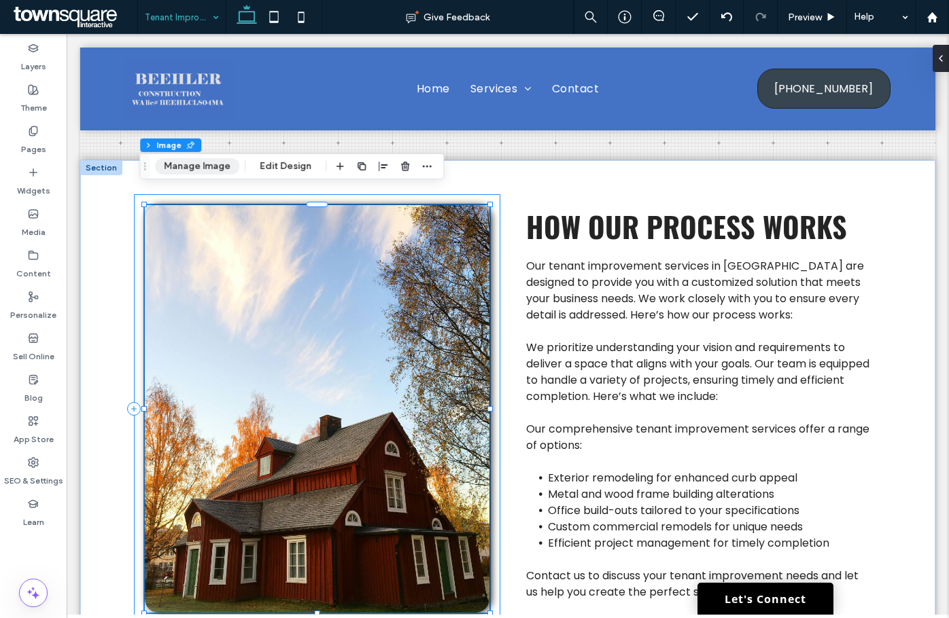
click at [194, 160] on button "Manage Image" at bounding box center [197, 166] width 84 height 16
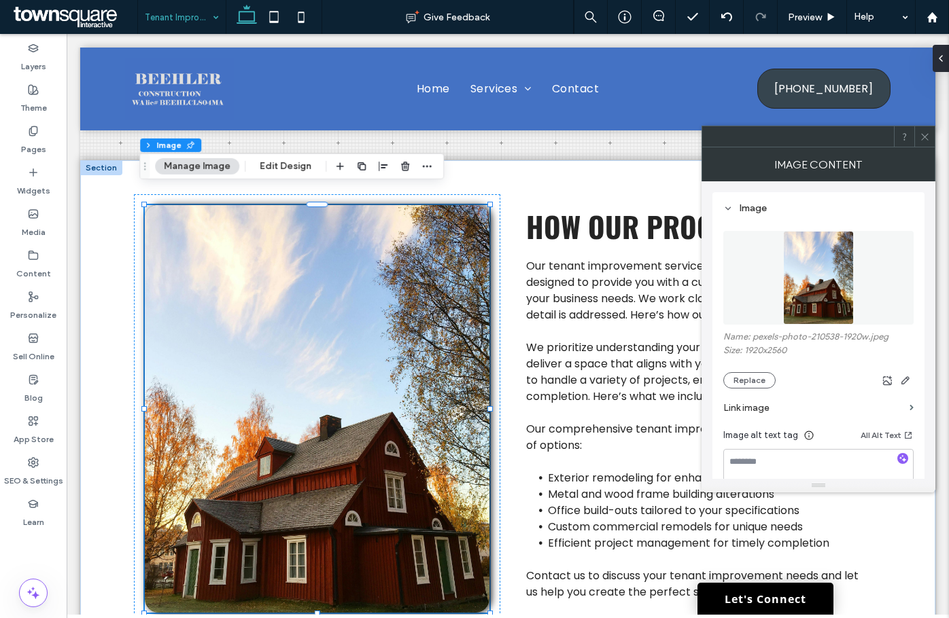
click at [830, 304] on img at bounding box center [818, 278] width 71 height 94
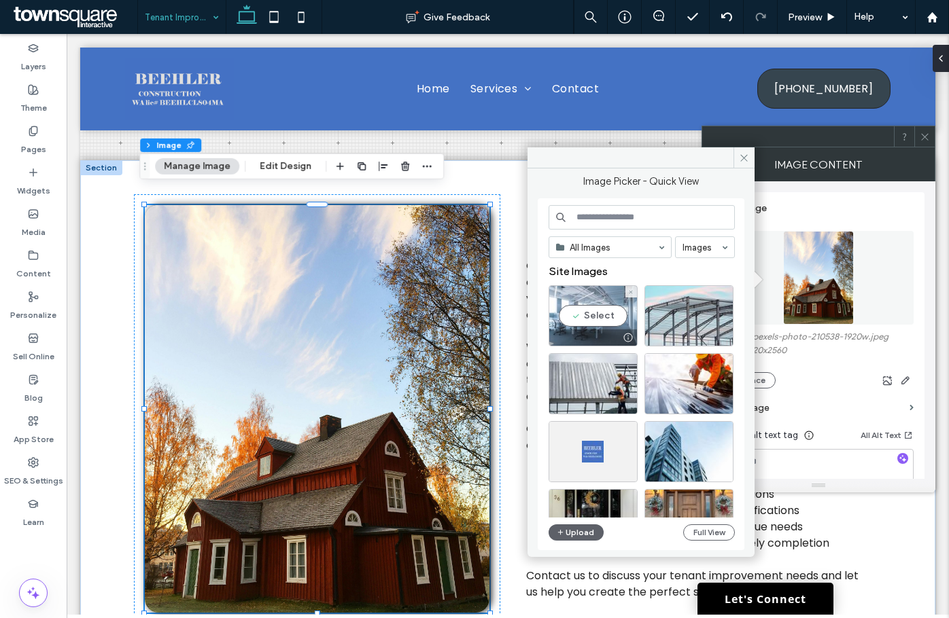
click at [609, 311] on div "Select" at bounding box center [592, 315] width 89 height 61
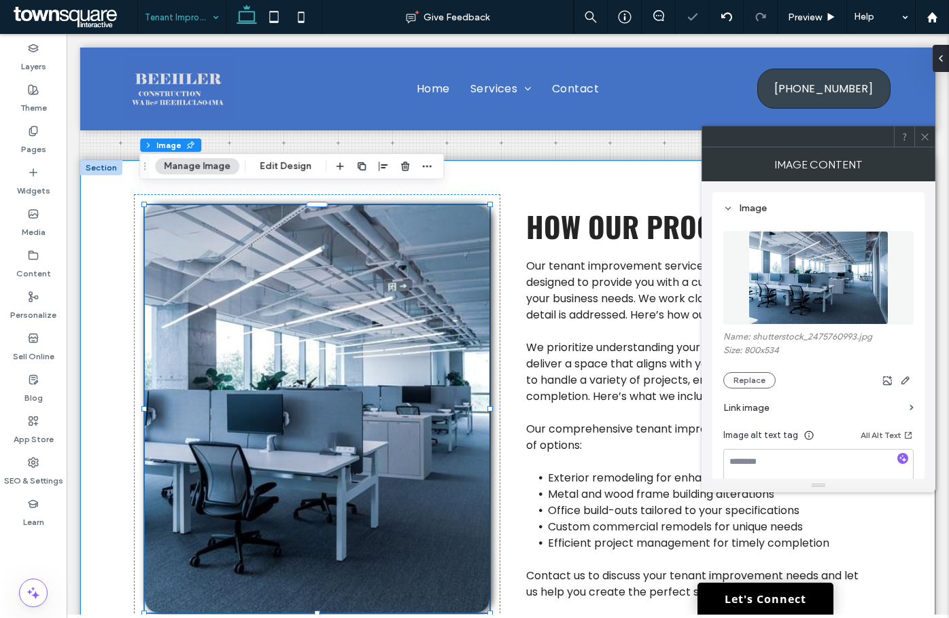
click at [100, 220] on div "How Our Process Works Our tenant improvement services in Wenatchee are designed…" at bounding box center [507, 408] width 815 height 497
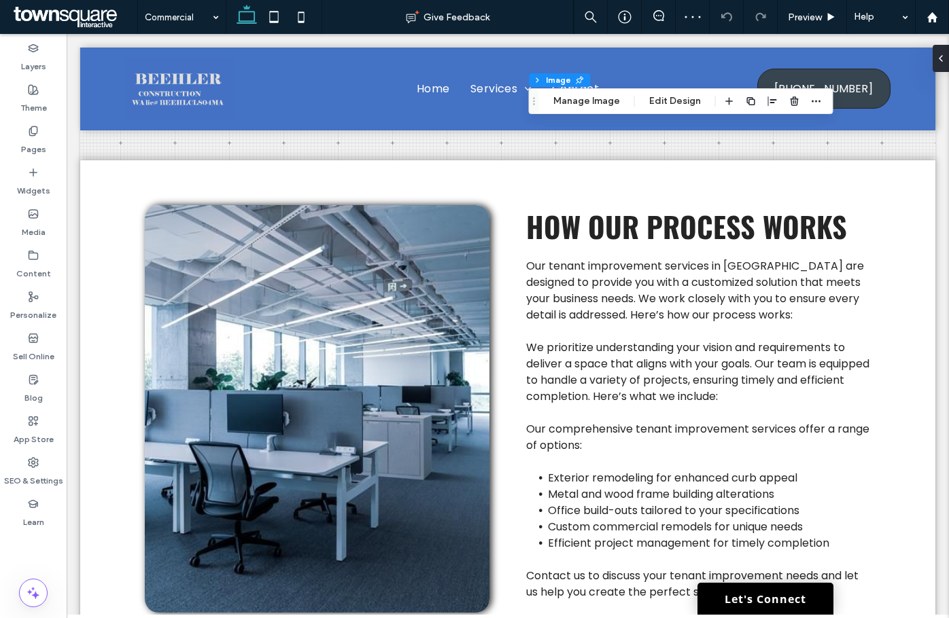
type input "**"
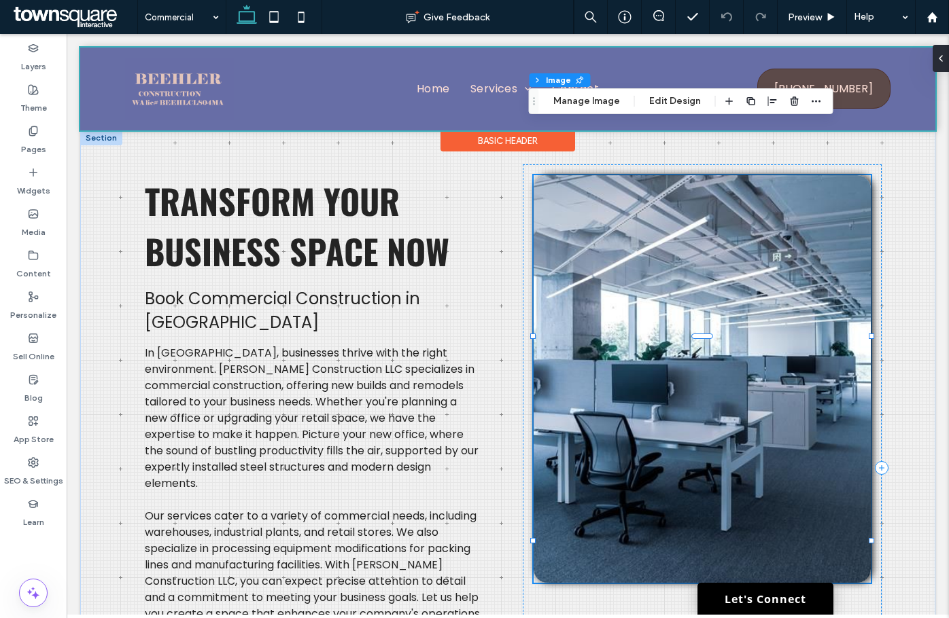
scroll to position [340, 0]
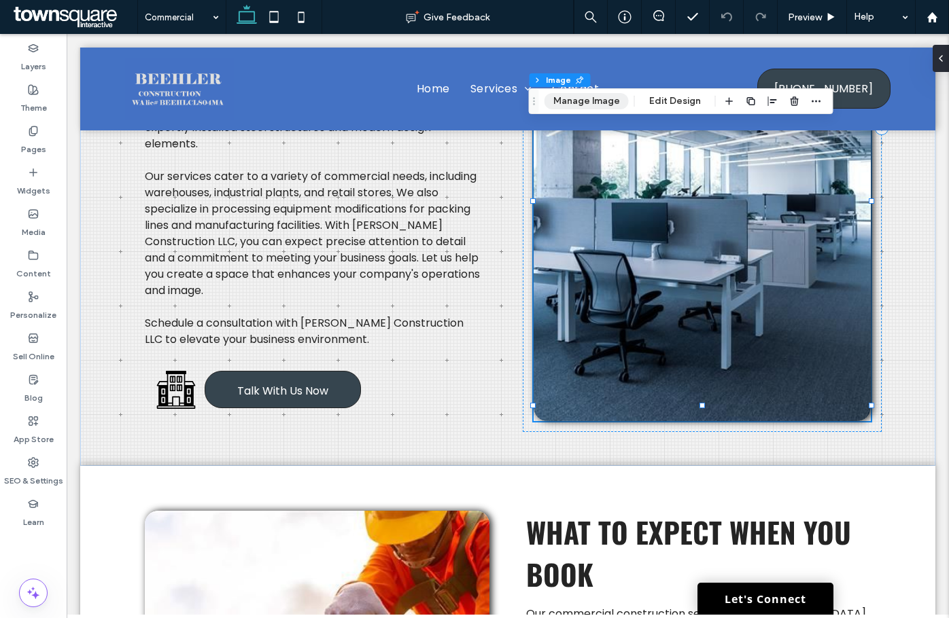
click at [586, 105] on button "Manage Image" at bounding box center [586, 101] width 84 height 16
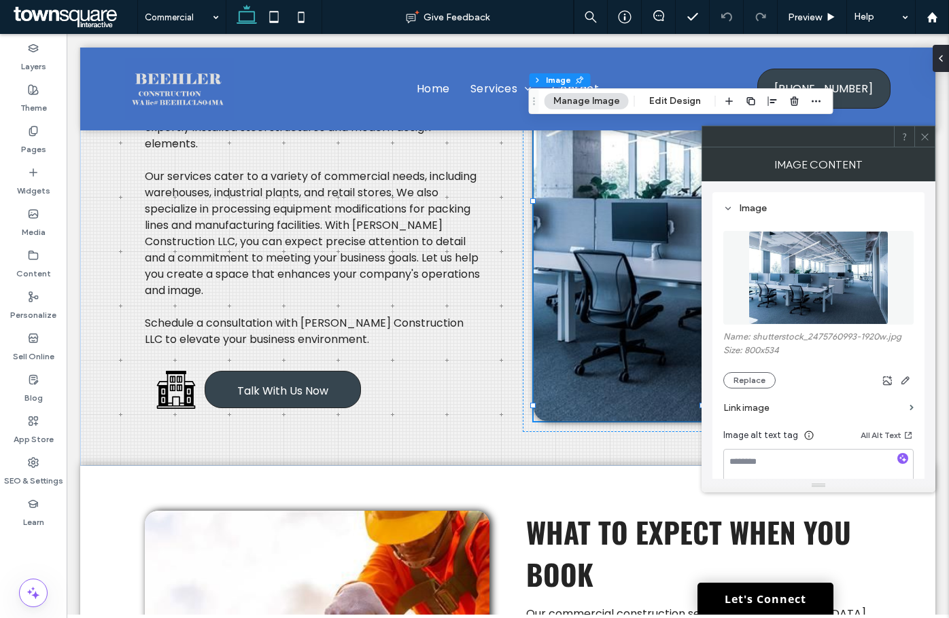
click at [876, 276] on figure at bounding box center [818, 278] width 190 height 94
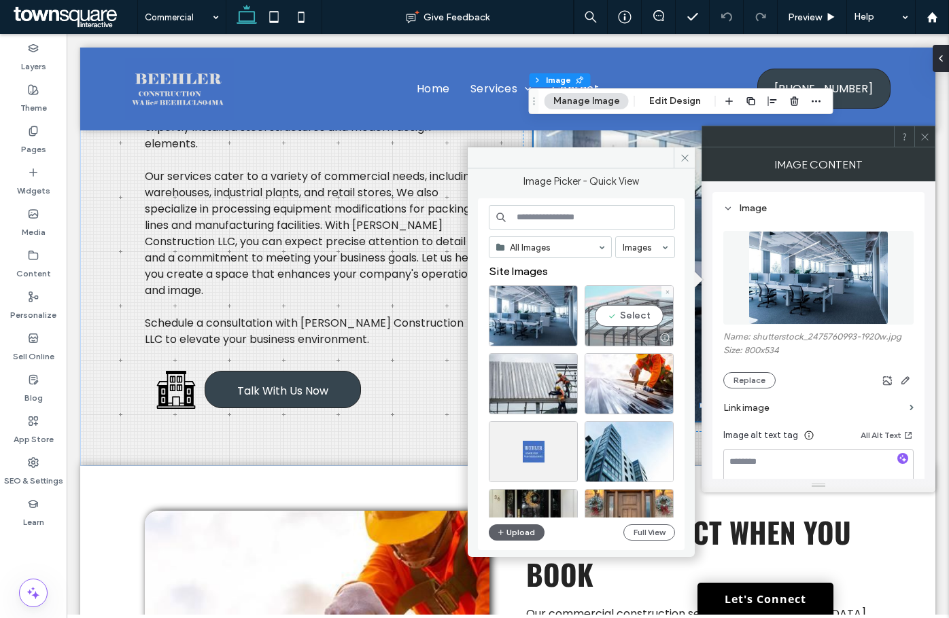
click at [635, 306] on div "Select" at bounding box center [628, 315] width 89 height 61
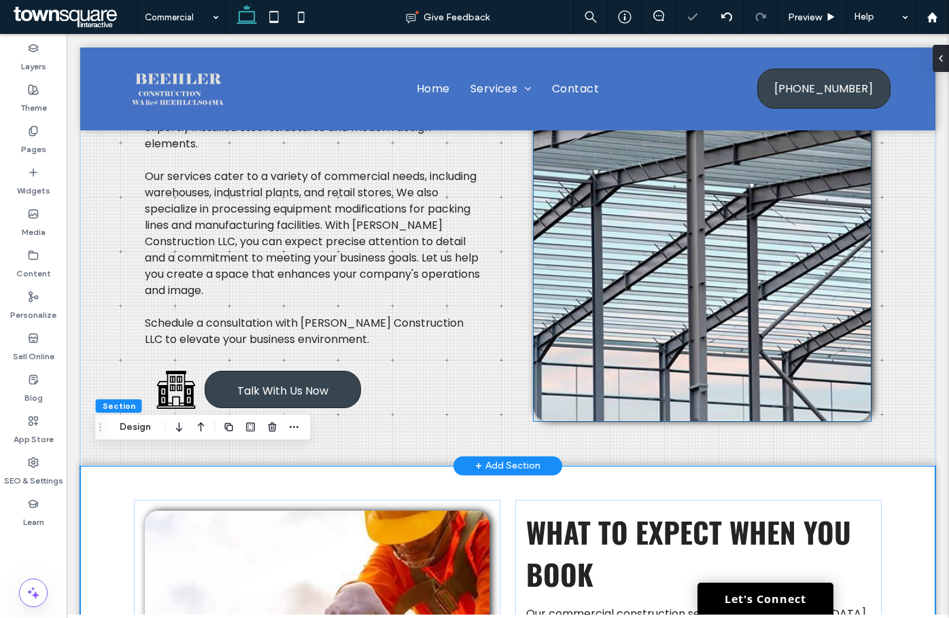
click at [716, 252] on img at bounding box center [701, 218] width 337 height 408
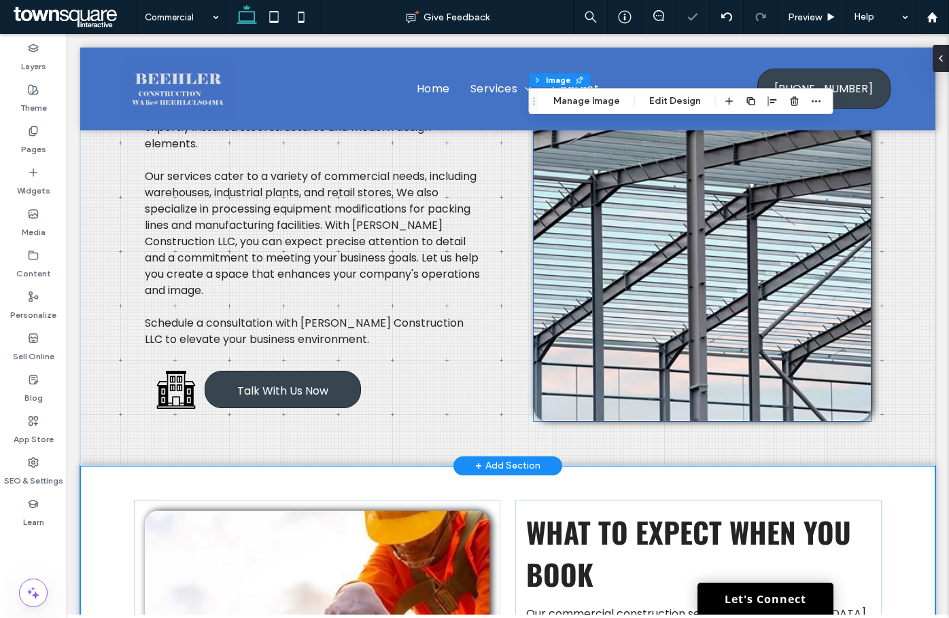
type input "**"
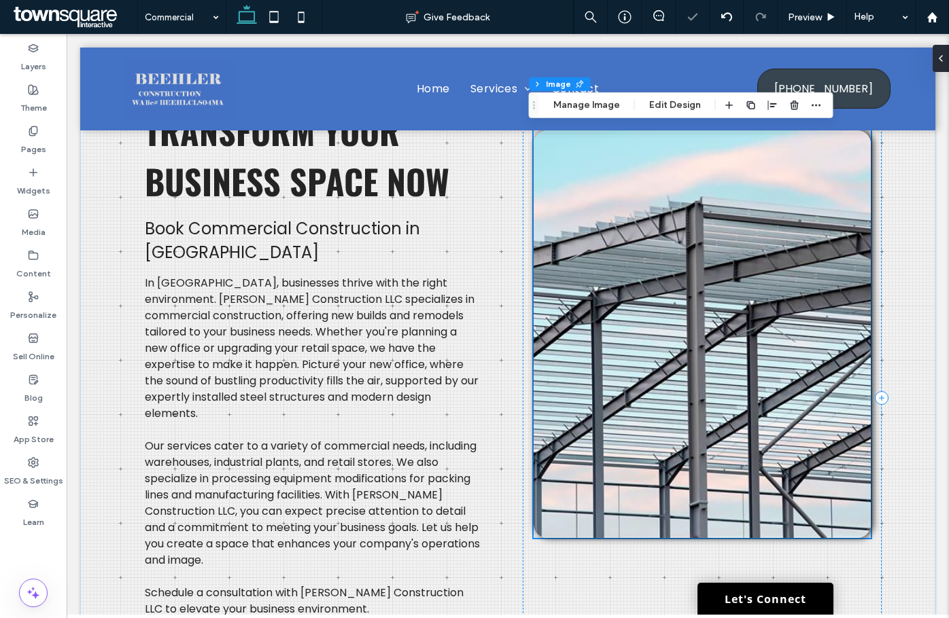
scroll to position [68, 0]
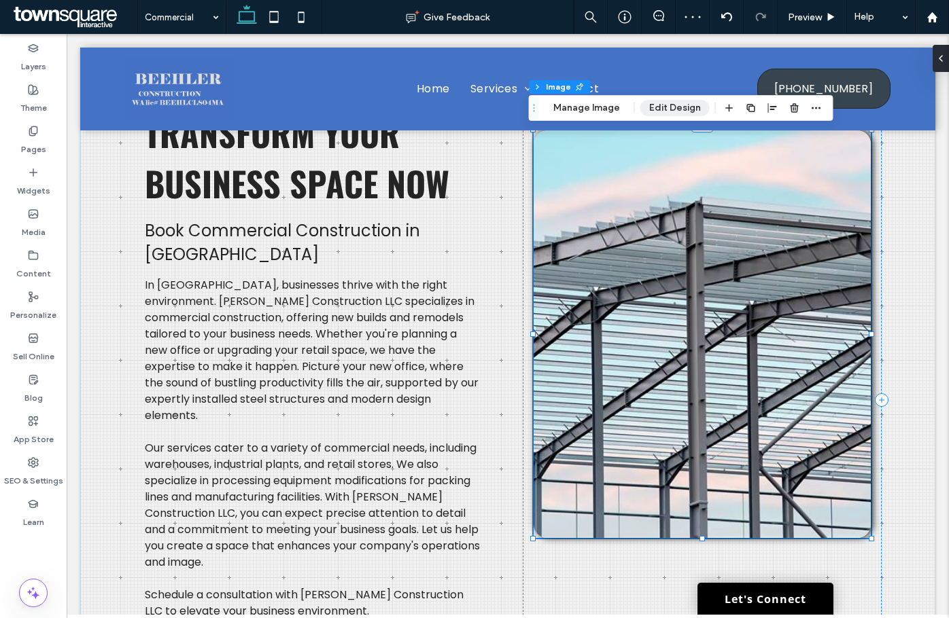
click at [658, 104] on button "Edit Design" at bounding box center [674, 108] width 69 height 16
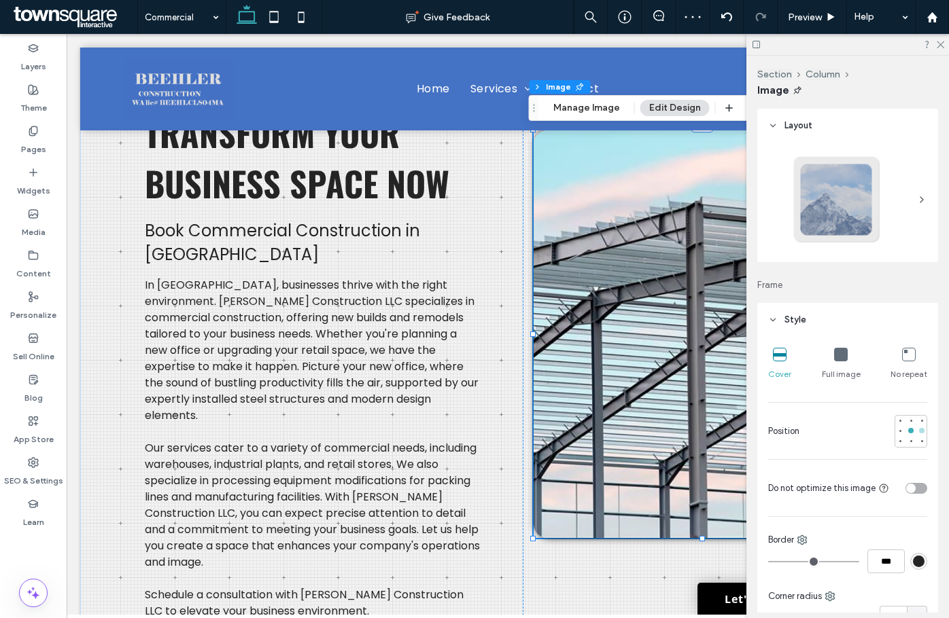
click at [919, 434] on div at bounding box center [921, 430] width 5 height 5
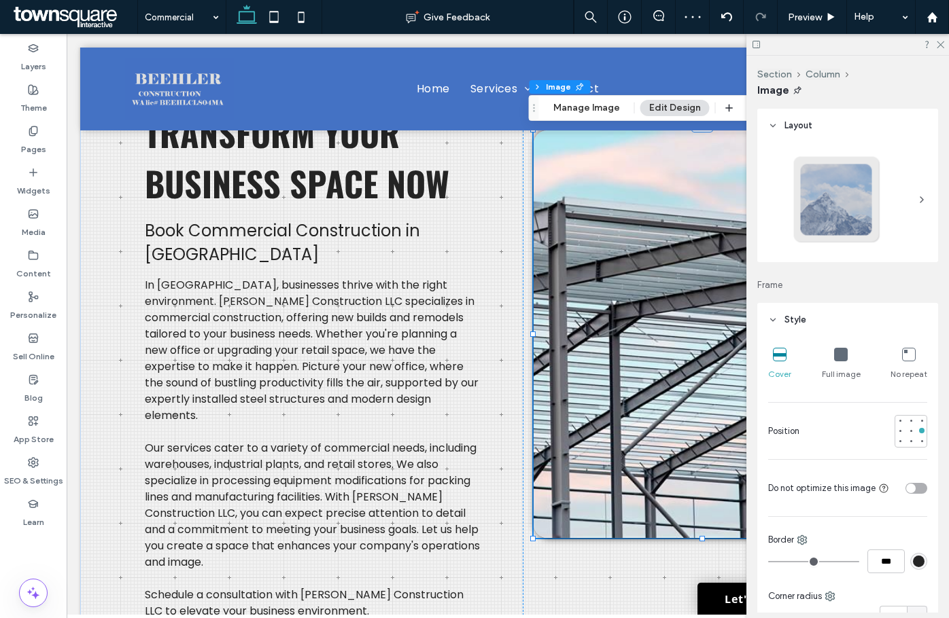
click at [574, 335] on img at bounding box center [701, 334] width 337 height 408
click at [943, 43] on icon at bounding box center [939, 43] width 9 height 9
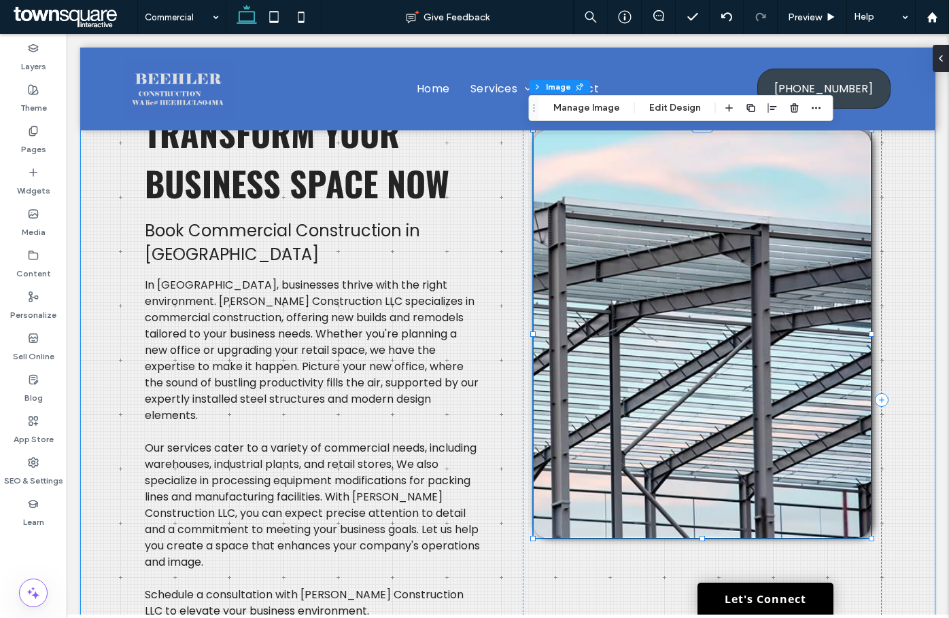
click at [896, 276] on div "Transform Your Business Space Now Book Commercial Construction in Wenatchee In …" at bounding box center [507, 400] width 815 height 675
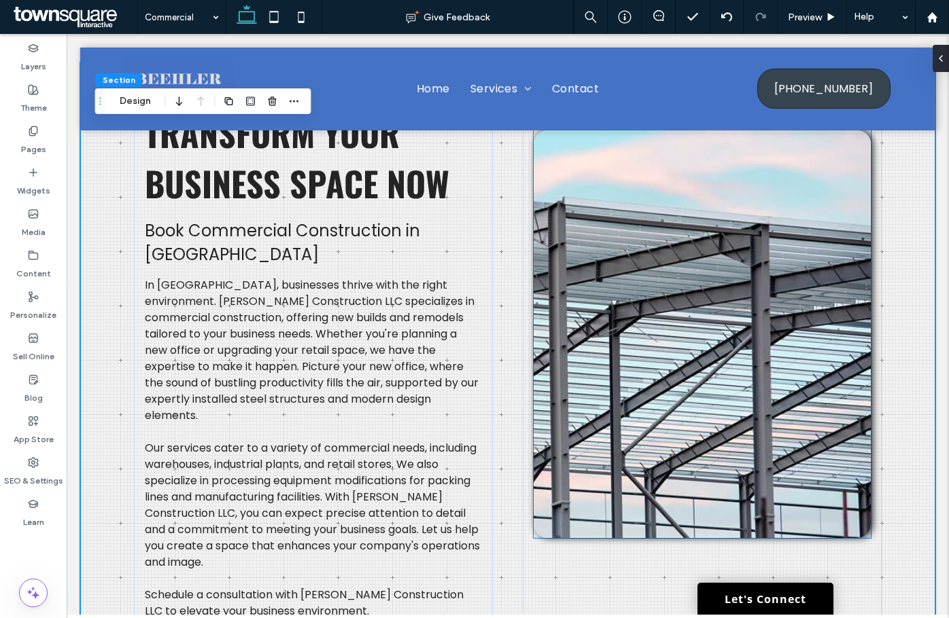
click at [816, 255] on img at bounding box center [701, 334] width 337 height 408
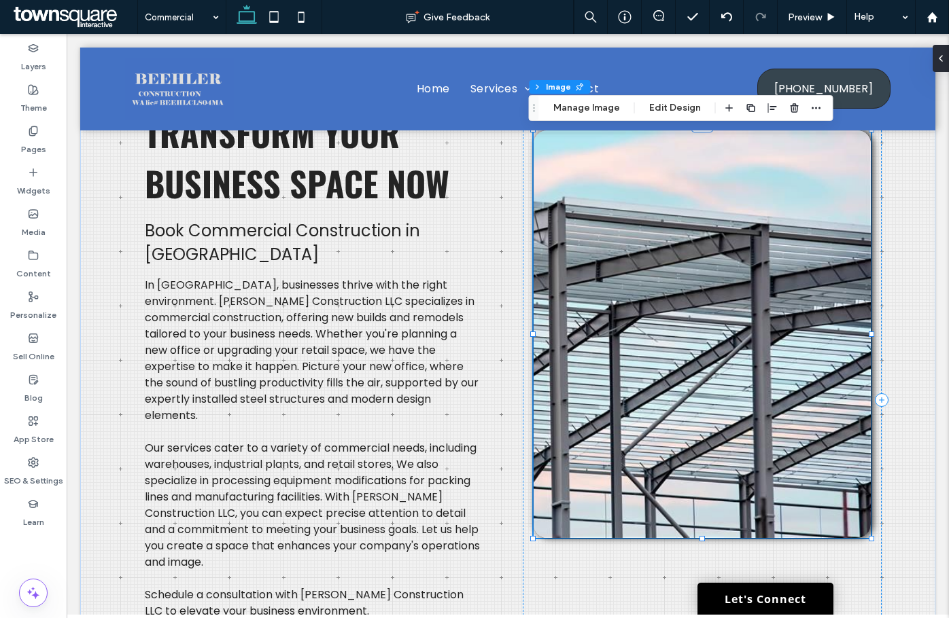
type input "**"
click at [666, 112] on button "Edit Design" at bounding box center [674, 108] width 69 height 16
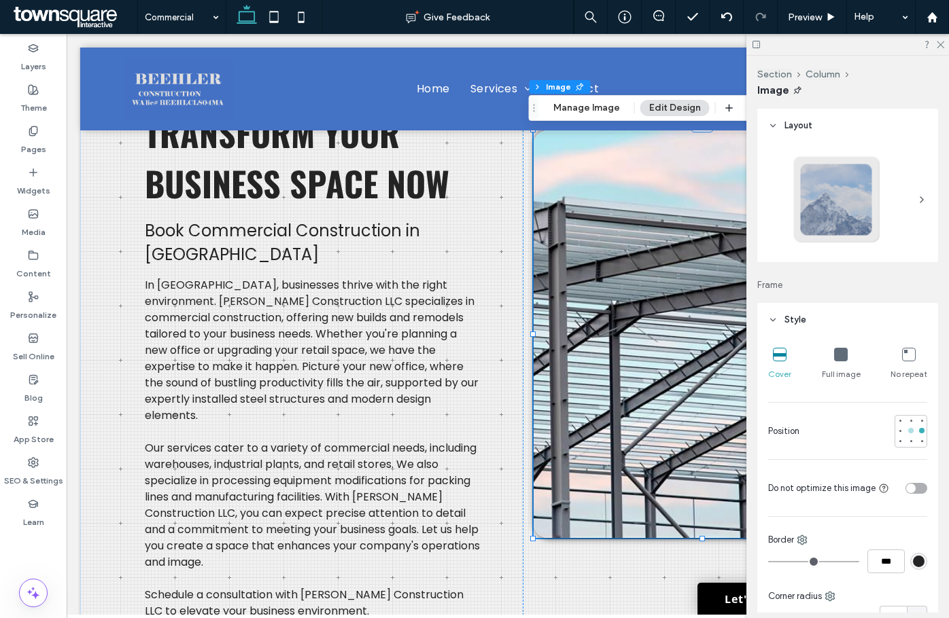
click at [908, 429] on div at bounding box center [910, 430] width 5 height 5
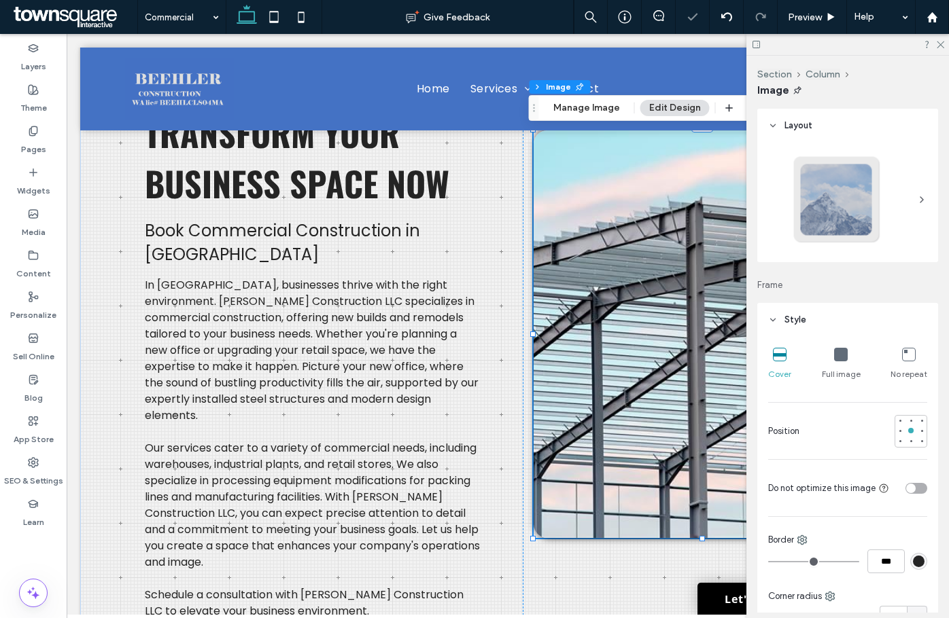
click at [720, 358] on img at bounding box center [701, 334] width 337 height 408
click at [940, 42] on icon at bounding box center [939, 43] width 9 height 9
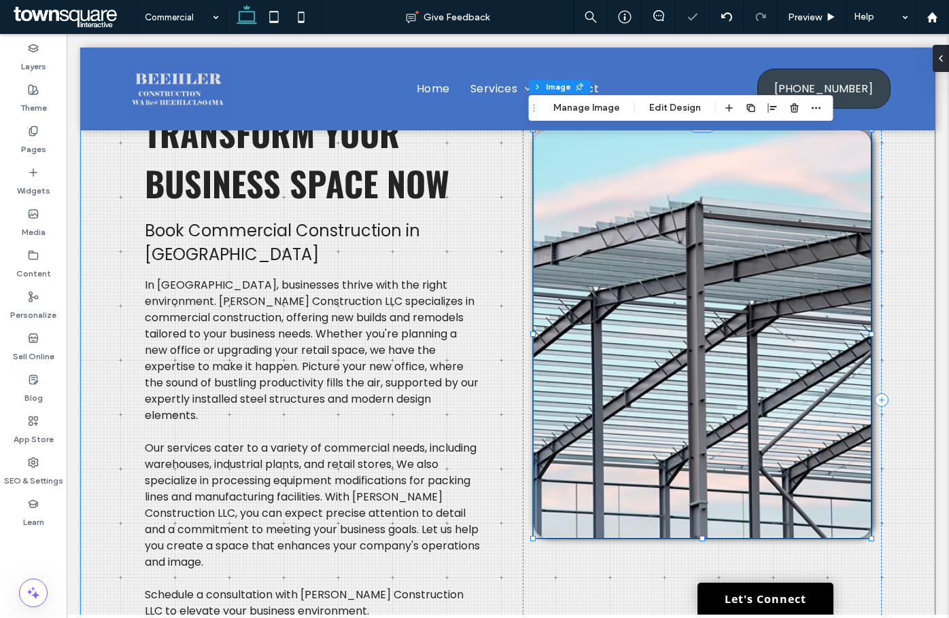
click at [887, 268] on div "Transform Your Business Space Now Book Commercial Construction in Wenatchee In …" at bounding box center [507, 400] width 815 height 675
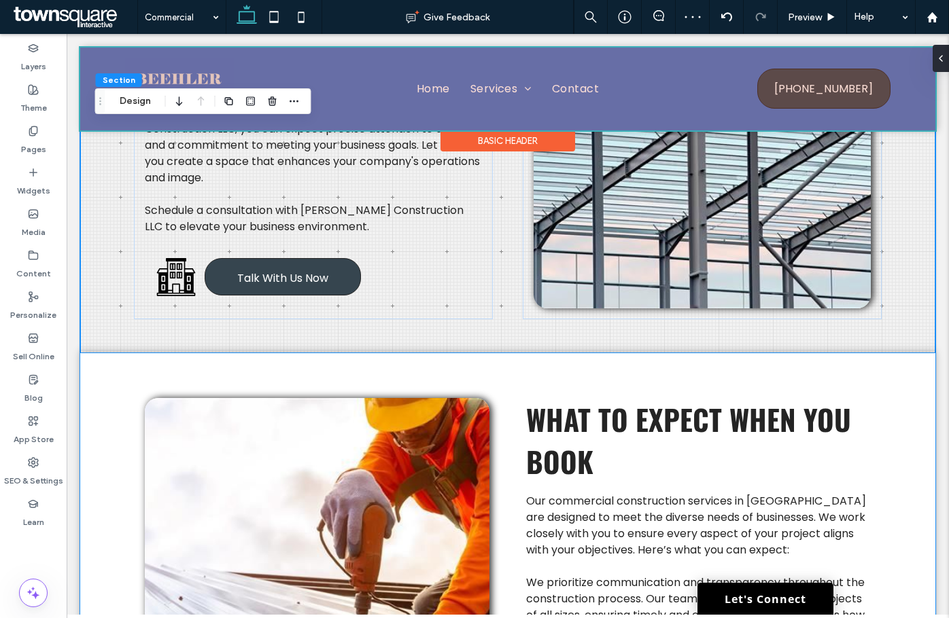
scroll to position [0, 0]
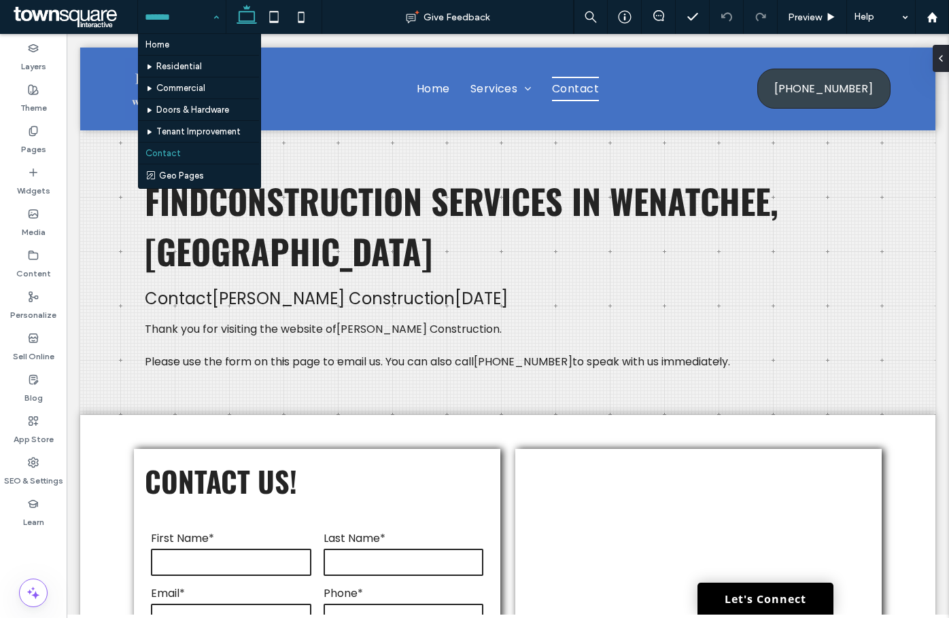
click at [190, 18] on input at bounding box center [178, 17] width 67 height 34
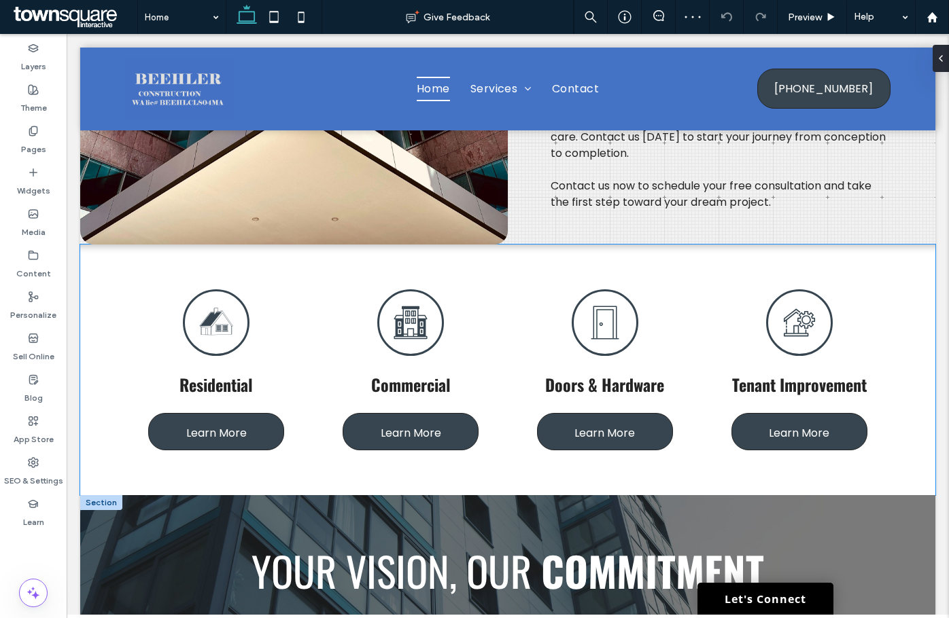
scroll to position [1087, 0]
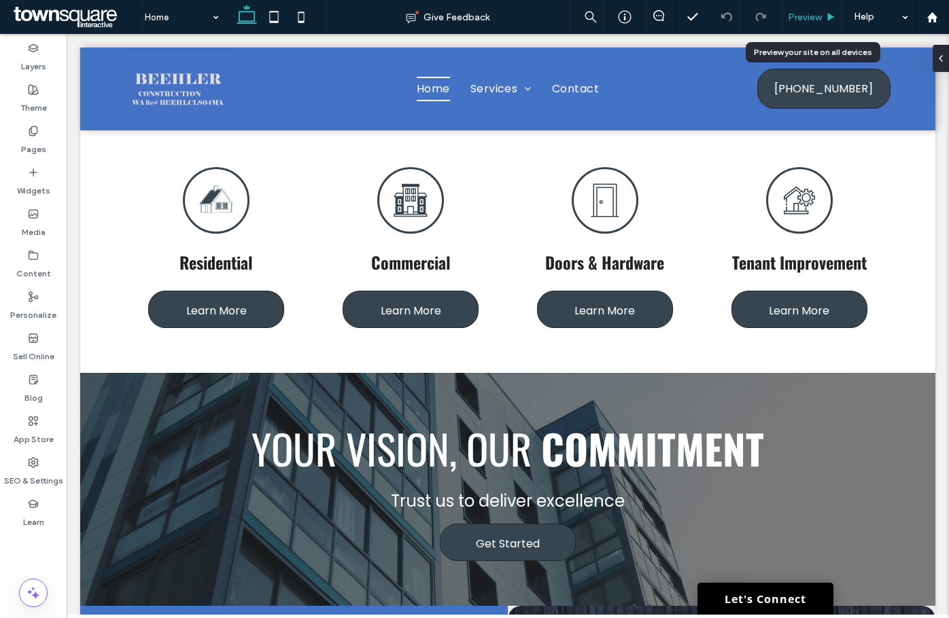
drag, startPoint x: 793, startPoint y: 17, endPoint x: 104, endPoint y: 7, distance: 689.1
click at [793, 17] on span "Preview" at bounding box center [805, 18] width 34 height 12
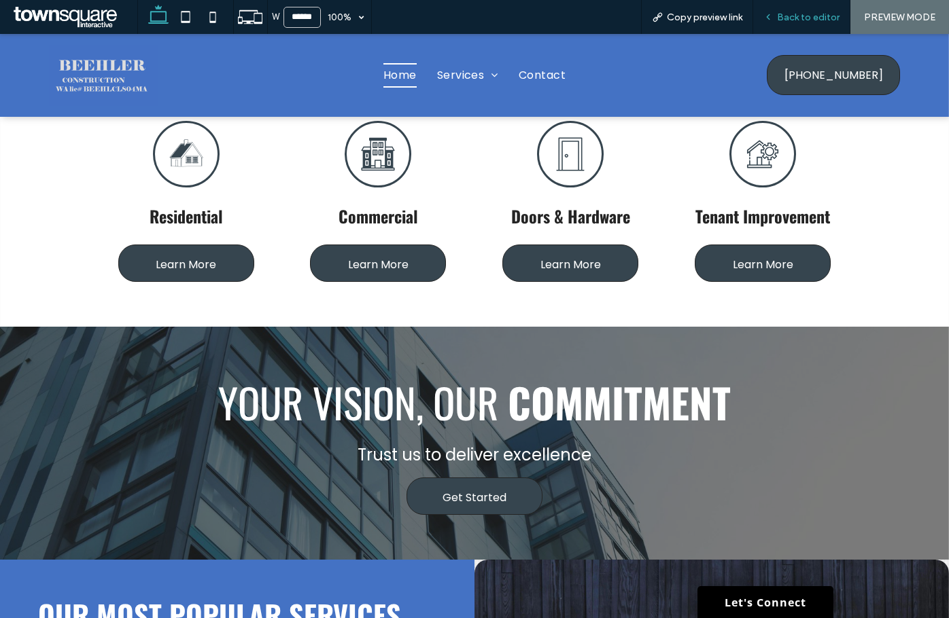
click at [794, 25] on div "Back to editor" at bounding box center [801, 17] width 97 height 34
click at [782, 13] on span "Back to editor" at bounding box center [808, 18] width 63 height 12
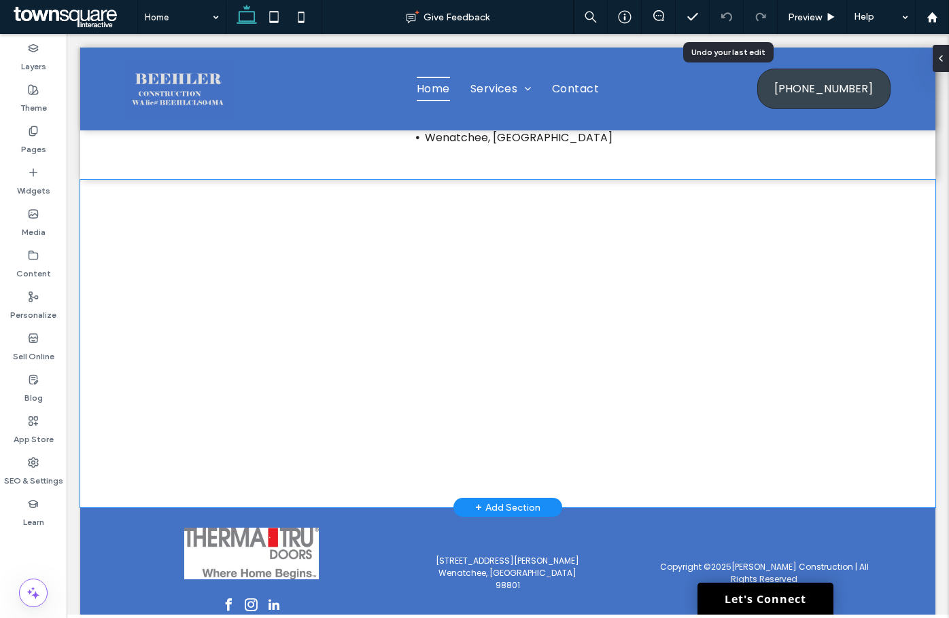
scroll to position [2313, 0]
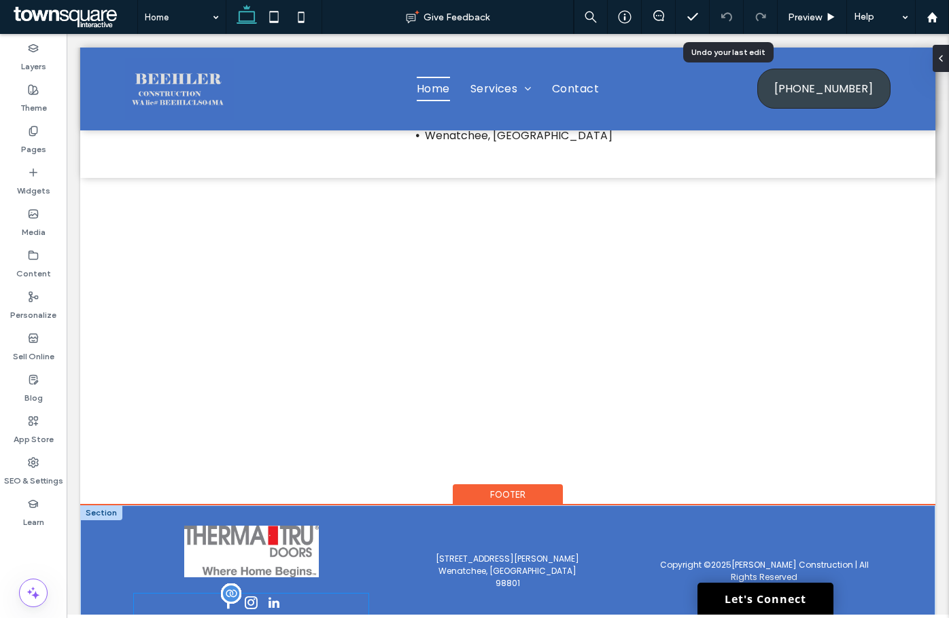
click at [247, 594] on div at bounding box center [251, 605] width 234 height 22
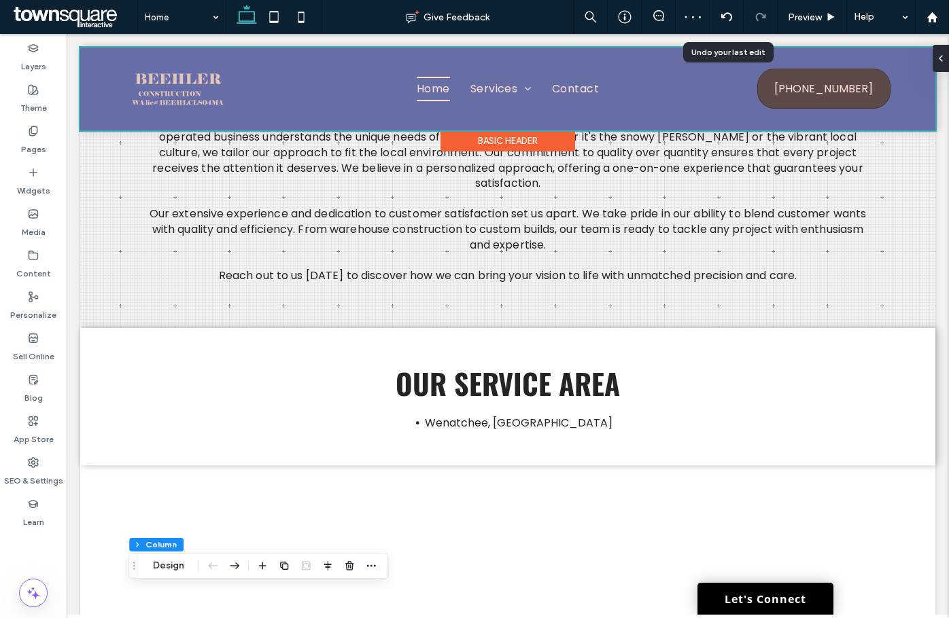
scroll to position [2107, 0]
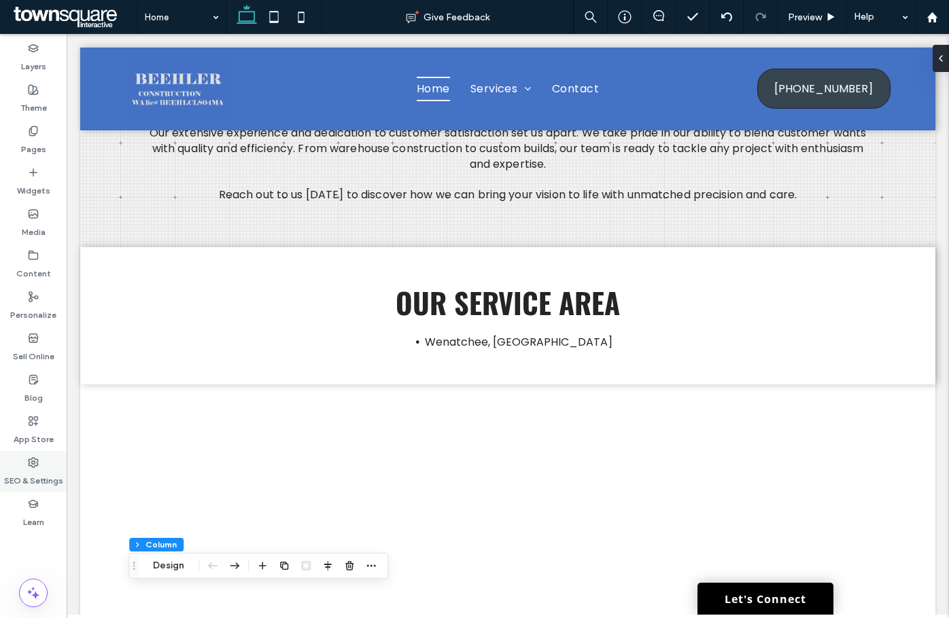
click at [16, 485] on label "SEO & Settings" at bounding box center [33, 477] width 59 height 19
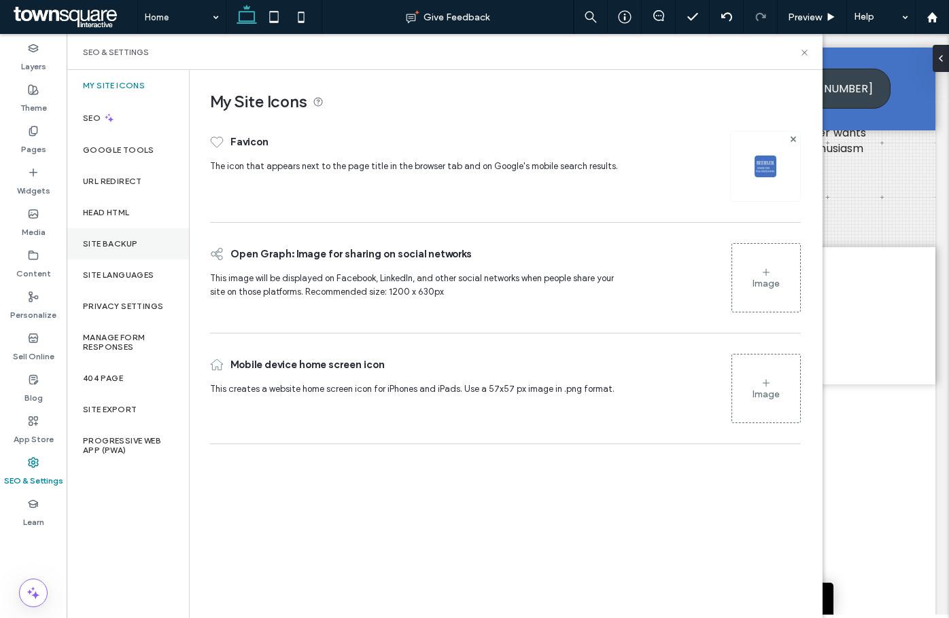
click at [121, 233] on div "Site Backup" at bounding box center [128, 243] width 122 height 31
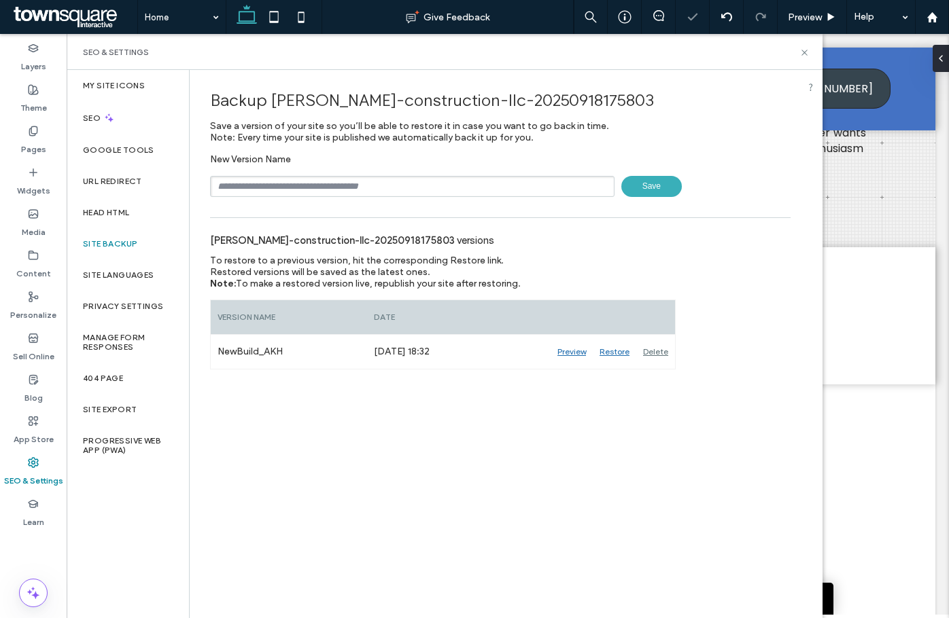
click at [347, 194] on input "text" at bounding box center [412, 186] width 404 height 21
type input "**********"
click at [659, 184] on span "Save" at bounding box center [651, 186] width 60 height 21
